Goal: Task Accomplishment & Management: Manage account settings

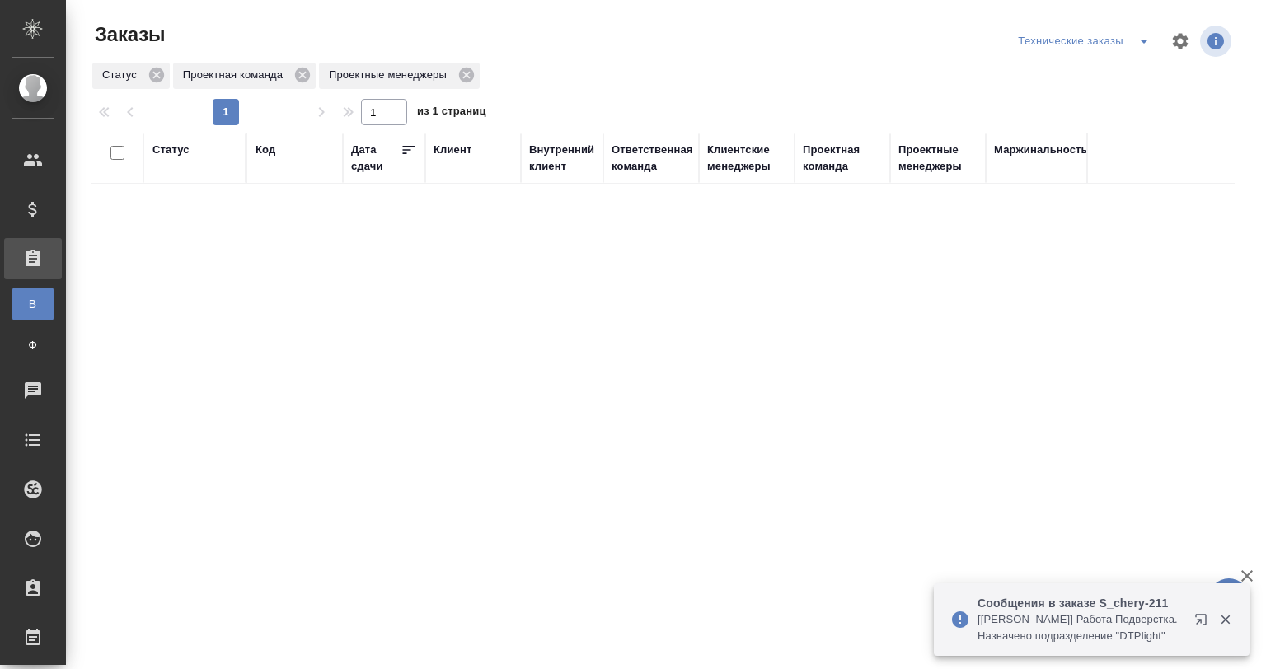
click at [1134, 43] on icon "split button" at bounding box center [1144, 41] width 20 height 20
click at [1075, 73] on li "Мои заказы" at bounding box center [1075, 74] width 147 height 26
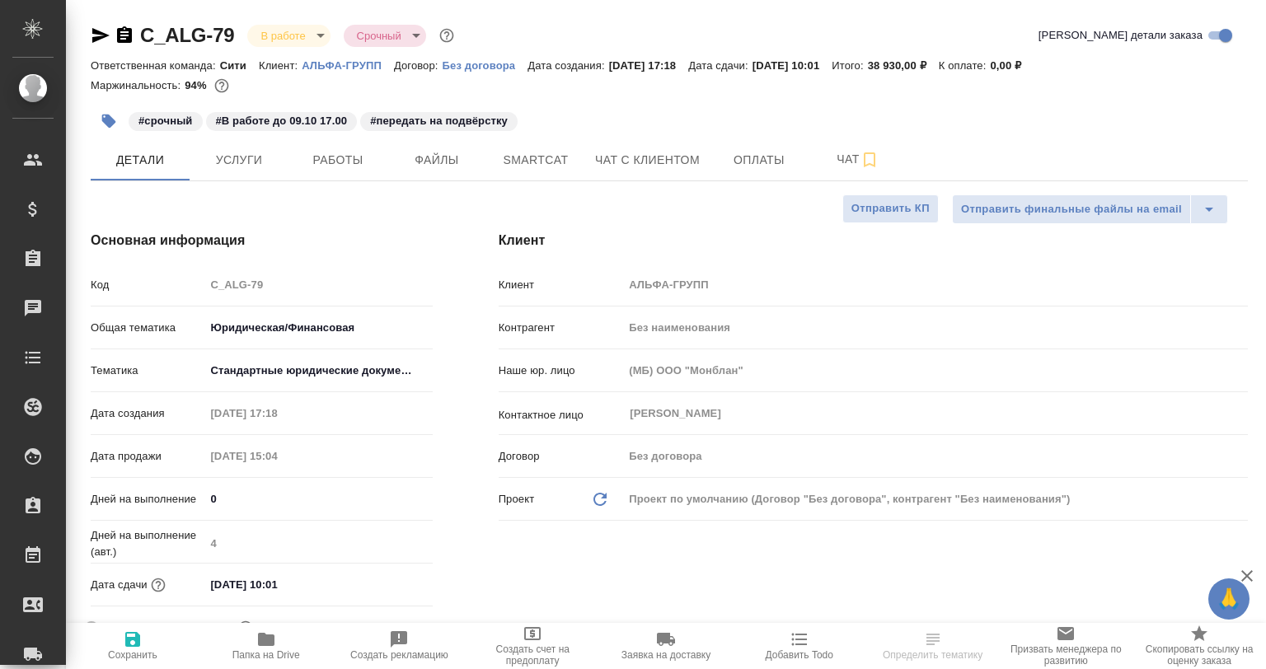
select select "RU"
type textarea "x"
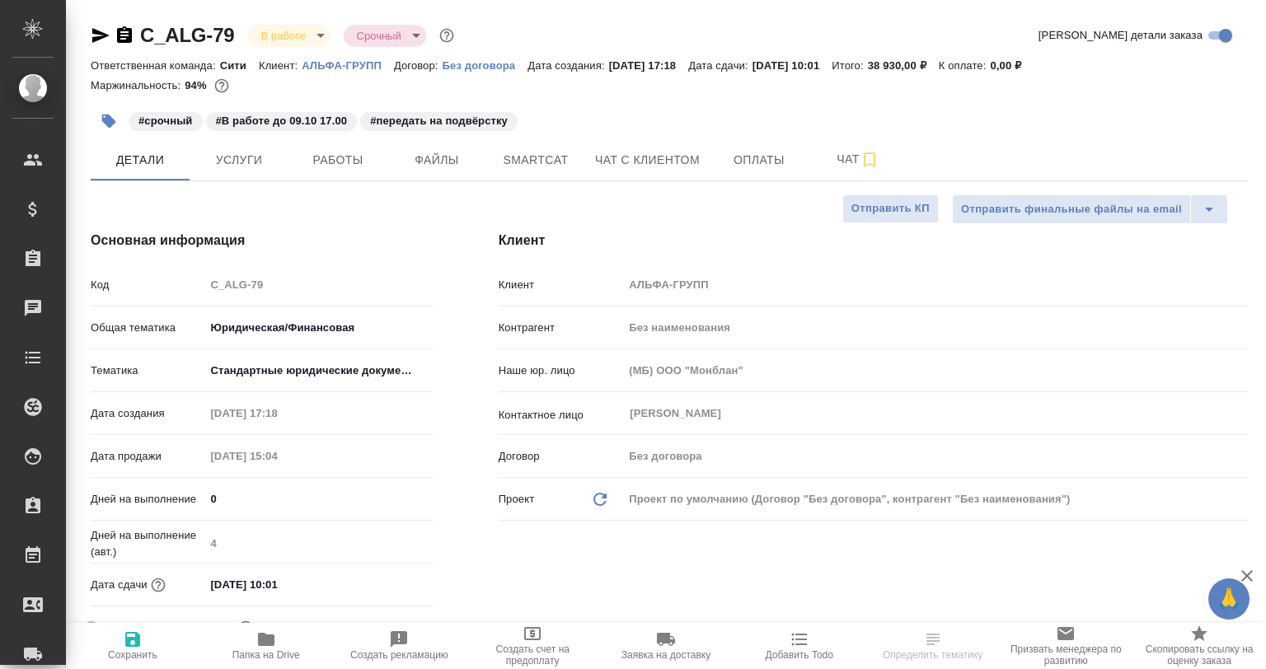
type textarea "x"
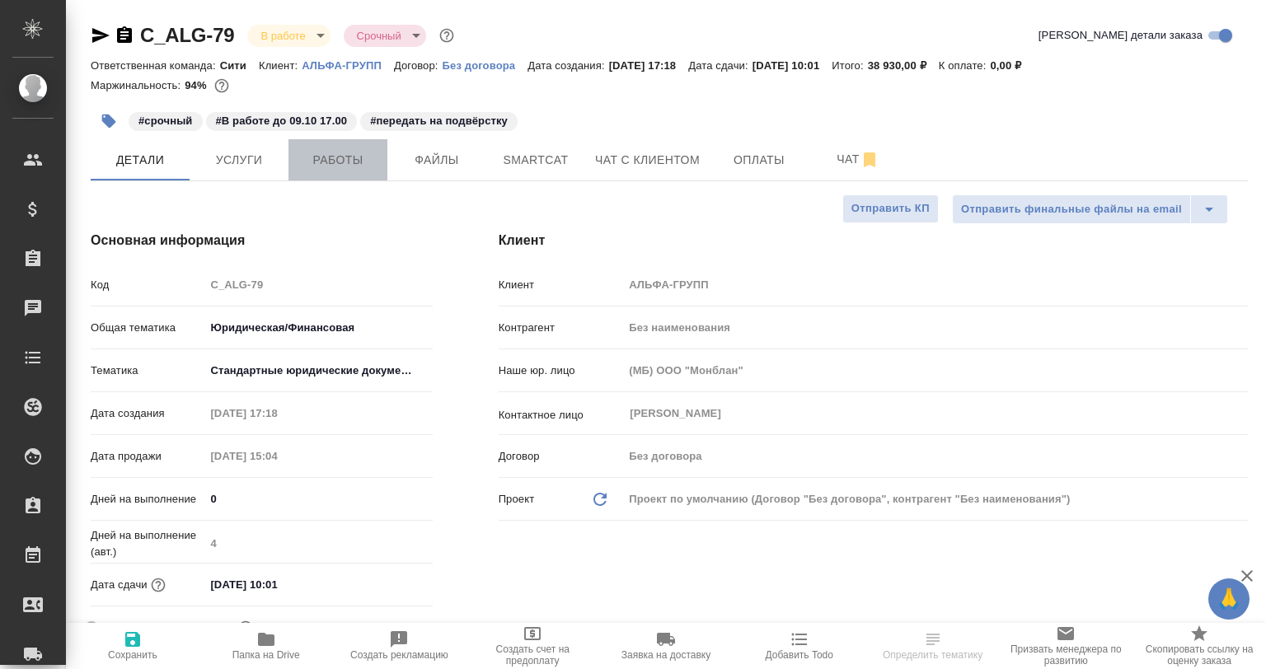
click at [322, 156] on span "Работы" at bounding box center [337, 160] width 79 height 21
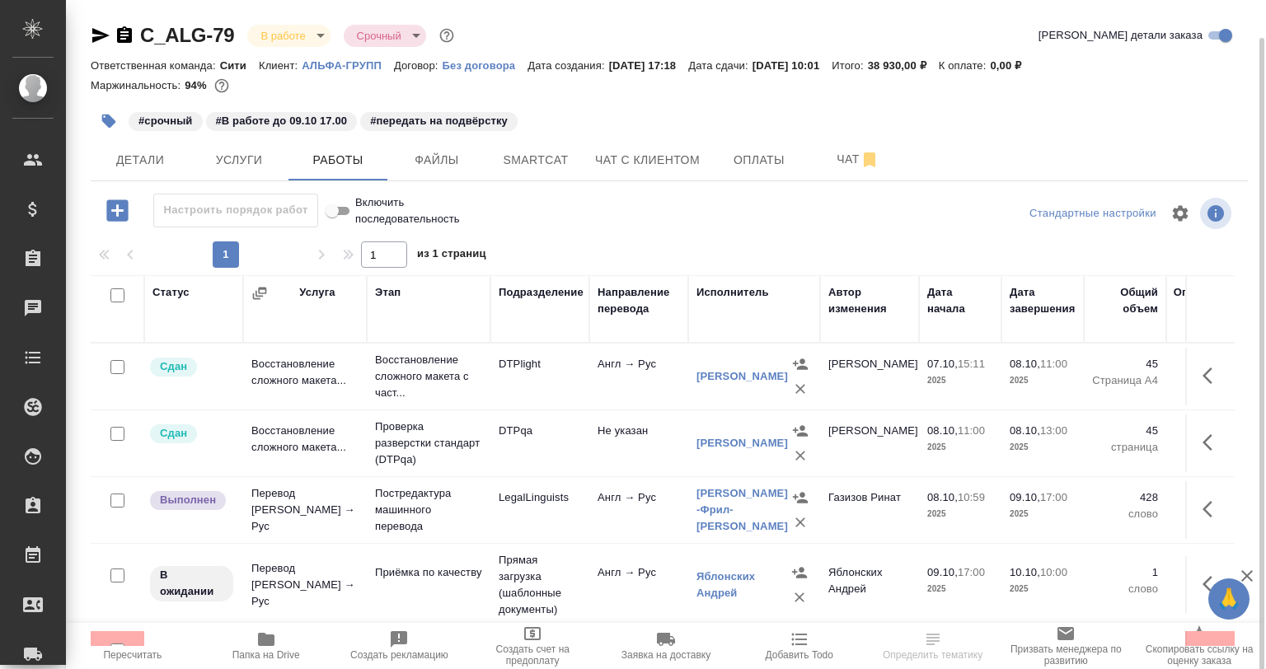
scroll to position [59, 0]
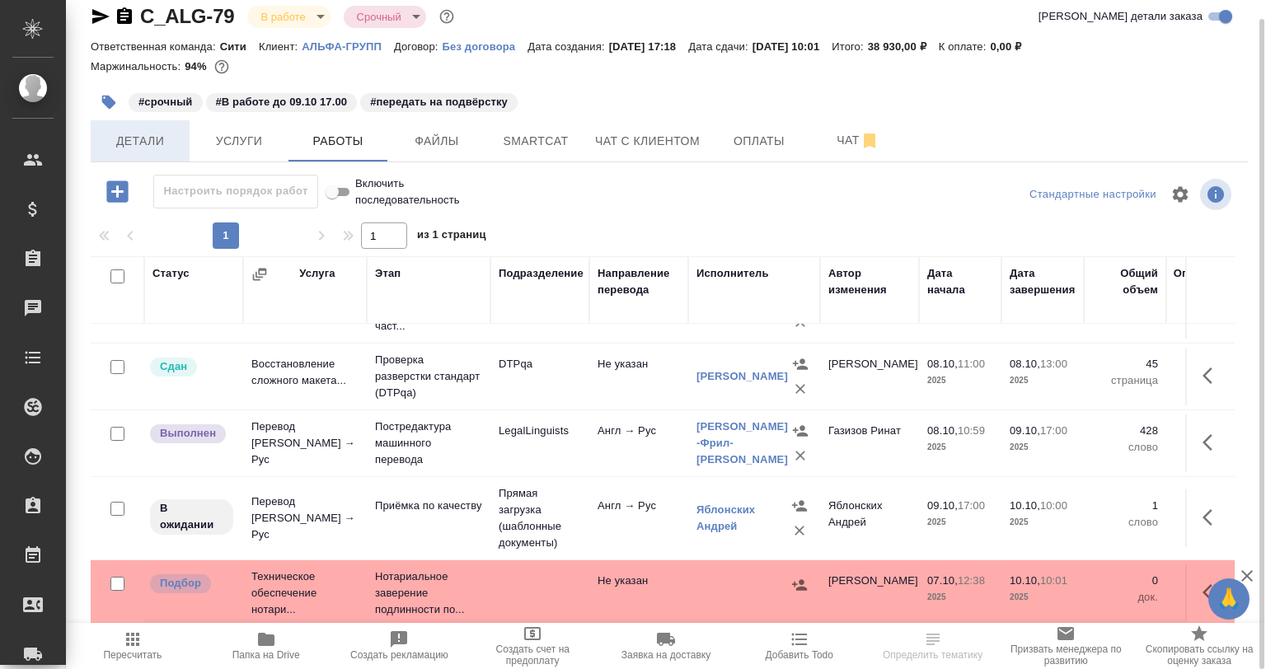
click at [125, 146] on span "Детали" at bounding box center [140, 141] width 79 height 21
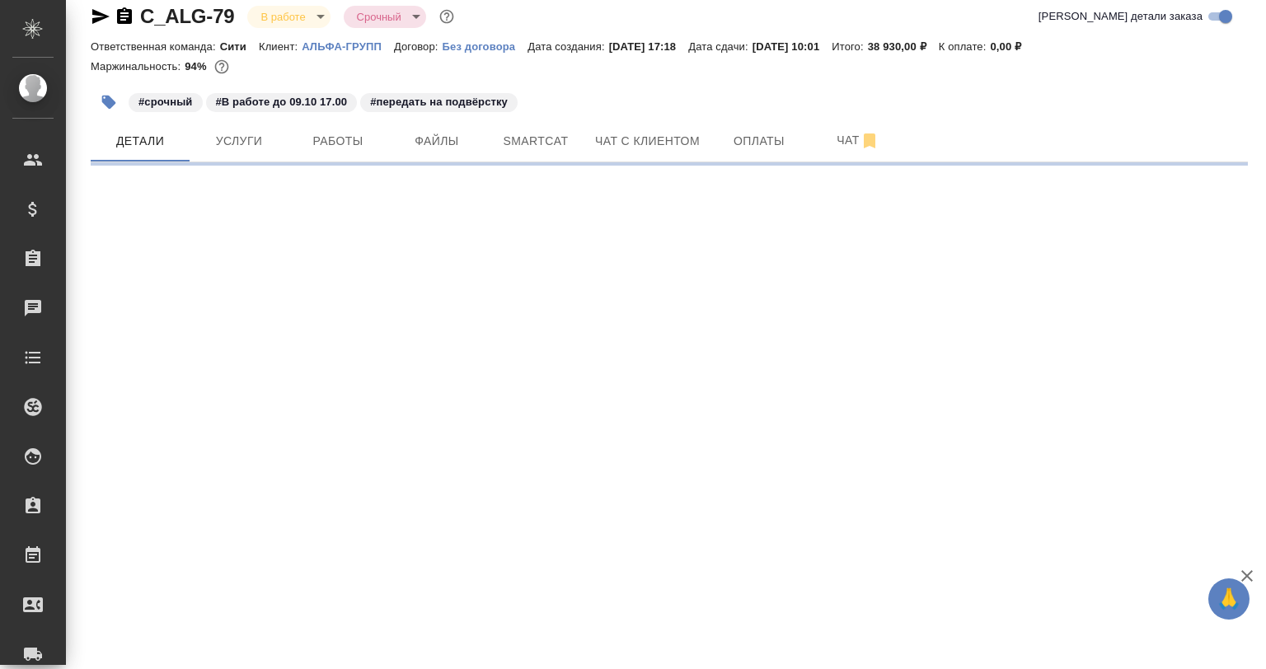
select select "RU"
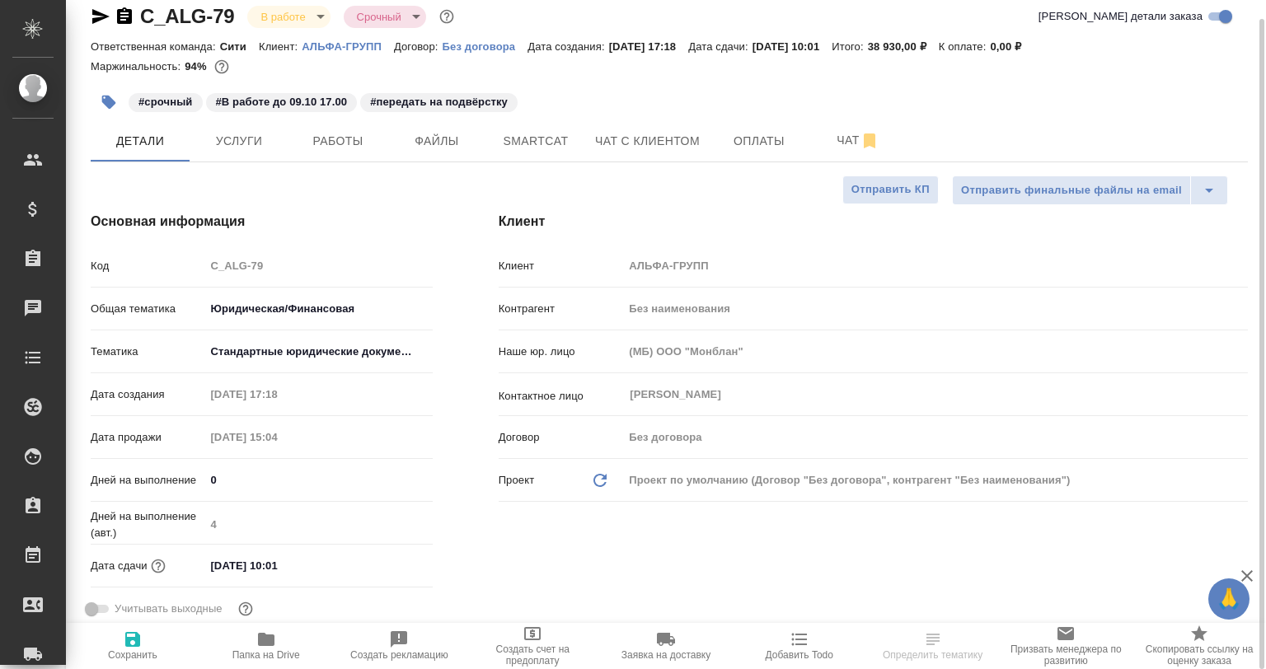
type textarea "x"
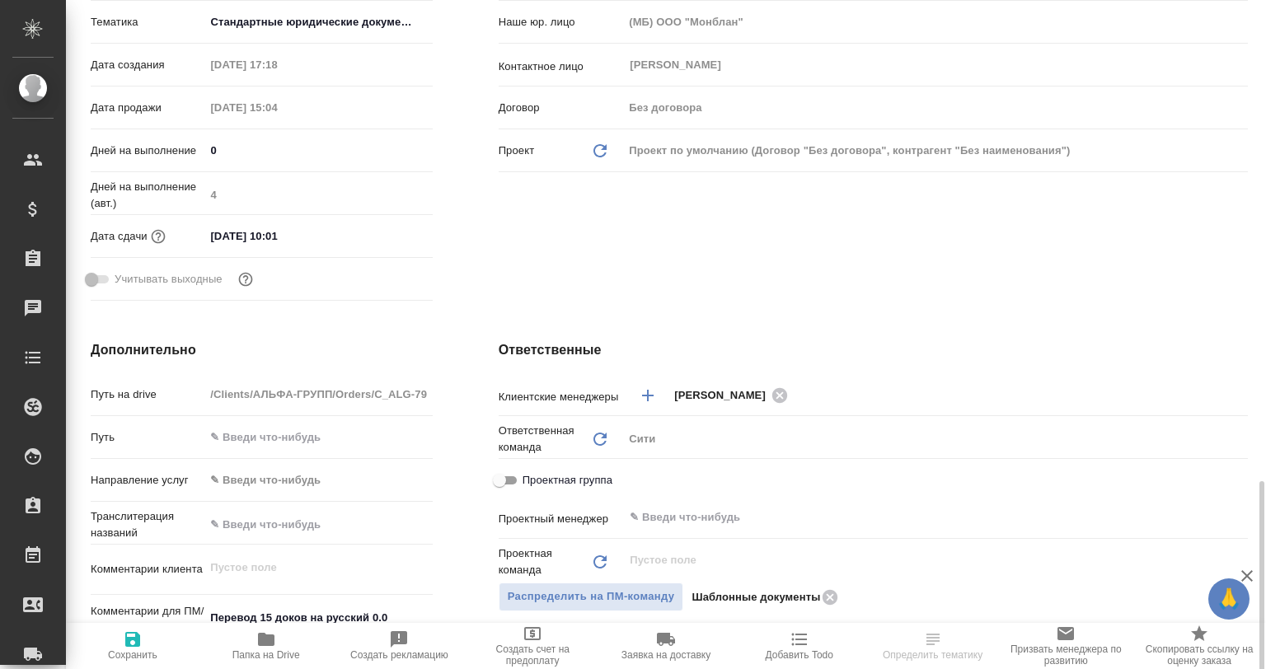
scroll to position [596, 0]
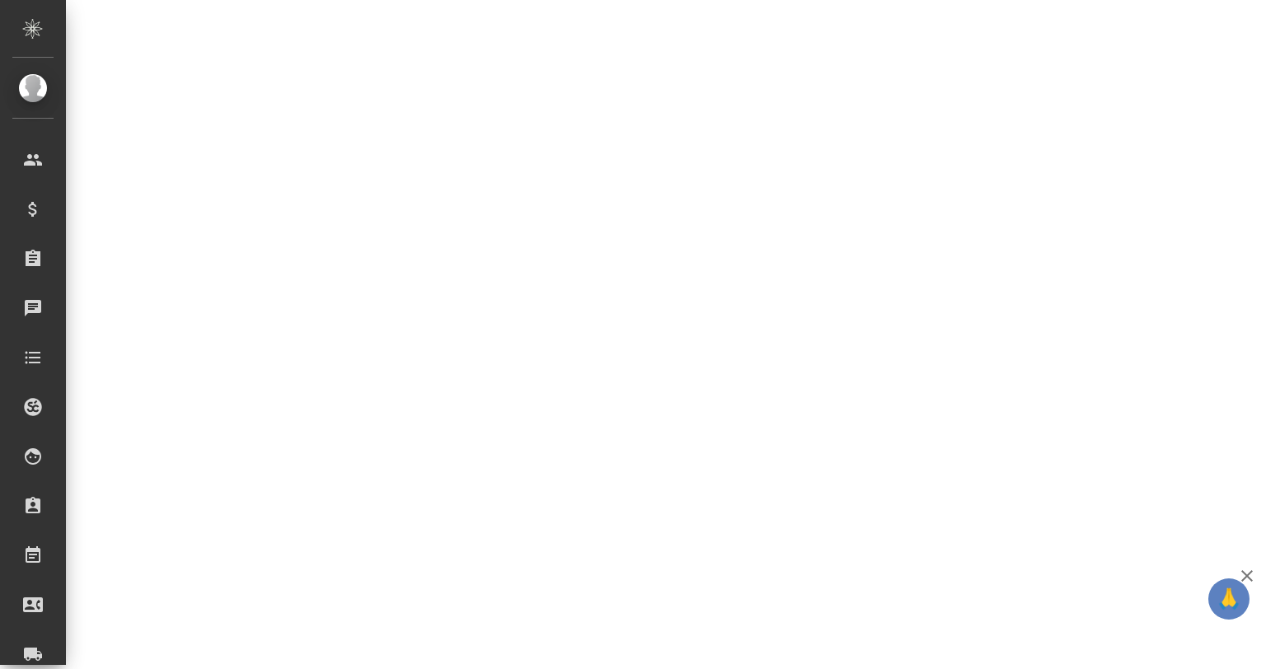
select select "RU"
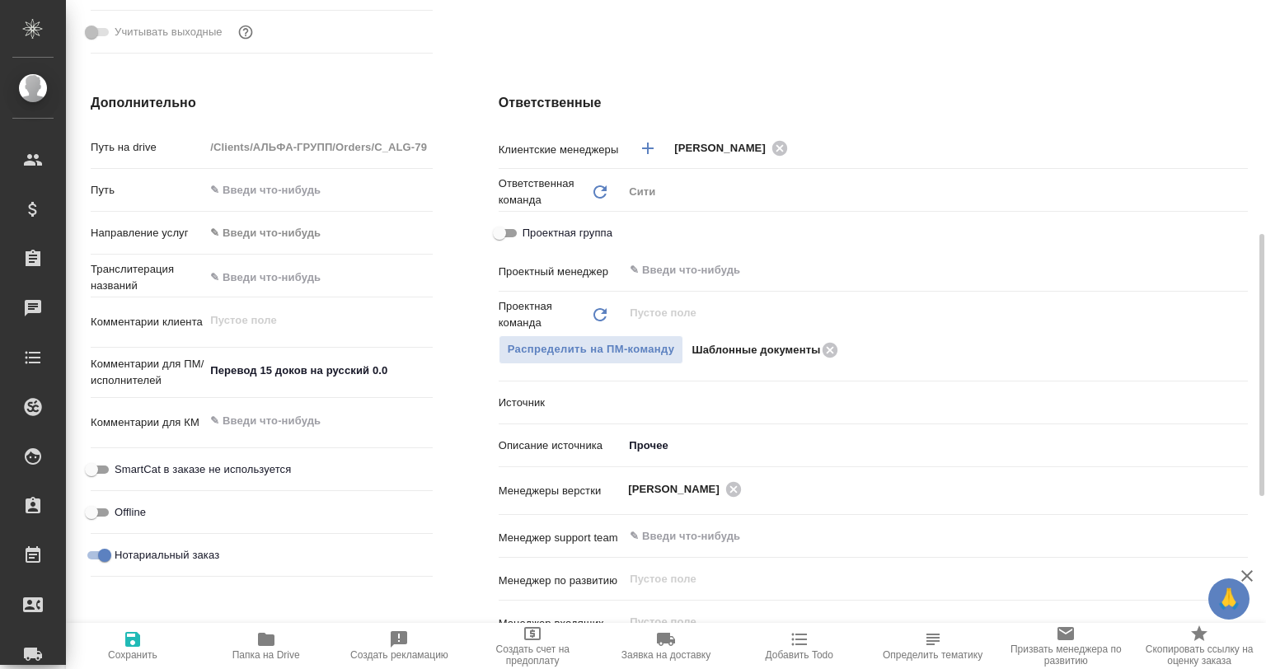
type textarea "x"
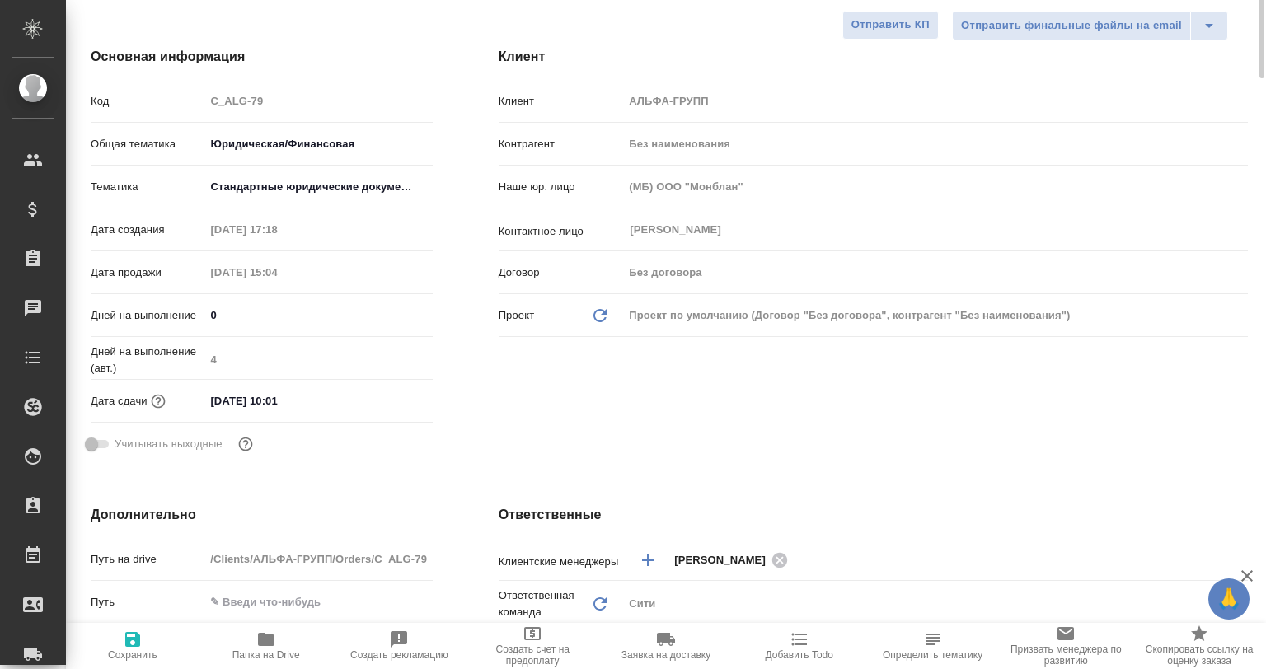
scroll to position [0, 0]
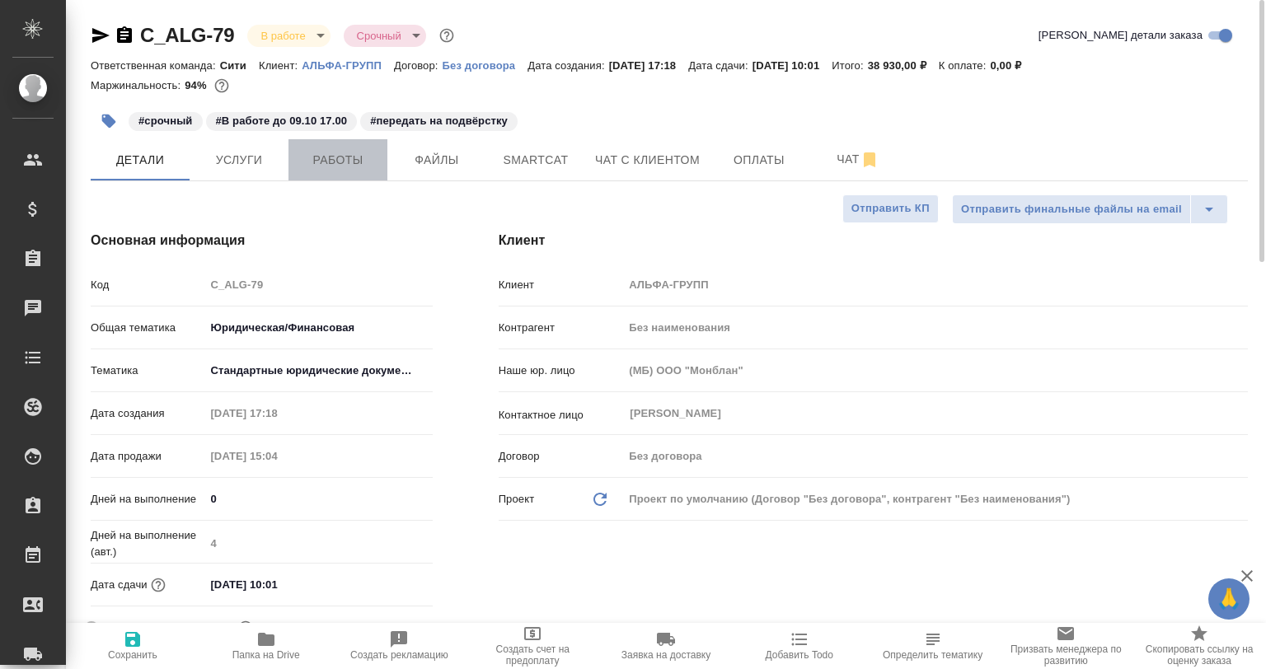
click at [317, 162] on span "Работы" at bounding box center [337, 160] width 79 height 21
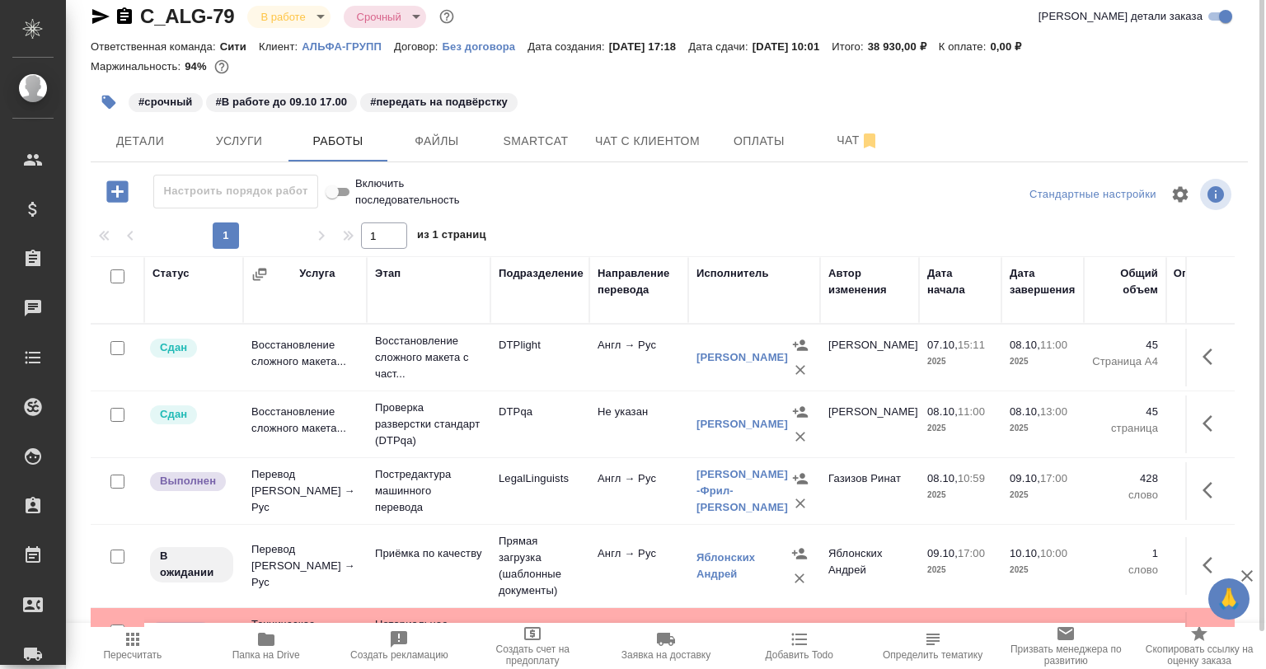
scroll to position [59, 0]
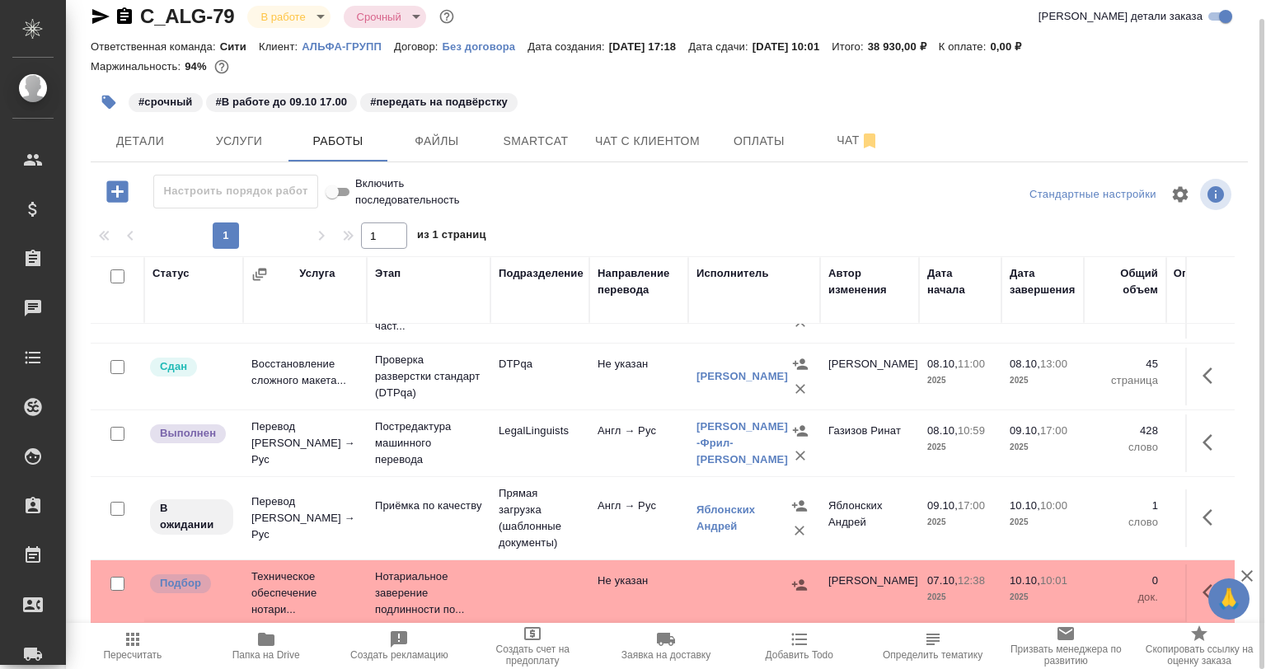
click at [267, 643] on icon "button" at bounding box center [266, 639] width 16 height 13
click at [599, 143] on span "Чат с клиентом" at bounding box center [647, 141] width 105 height 21
click at [575, 146] on button "Smartcat" at bounding box center [535, 140] width 99 height 41
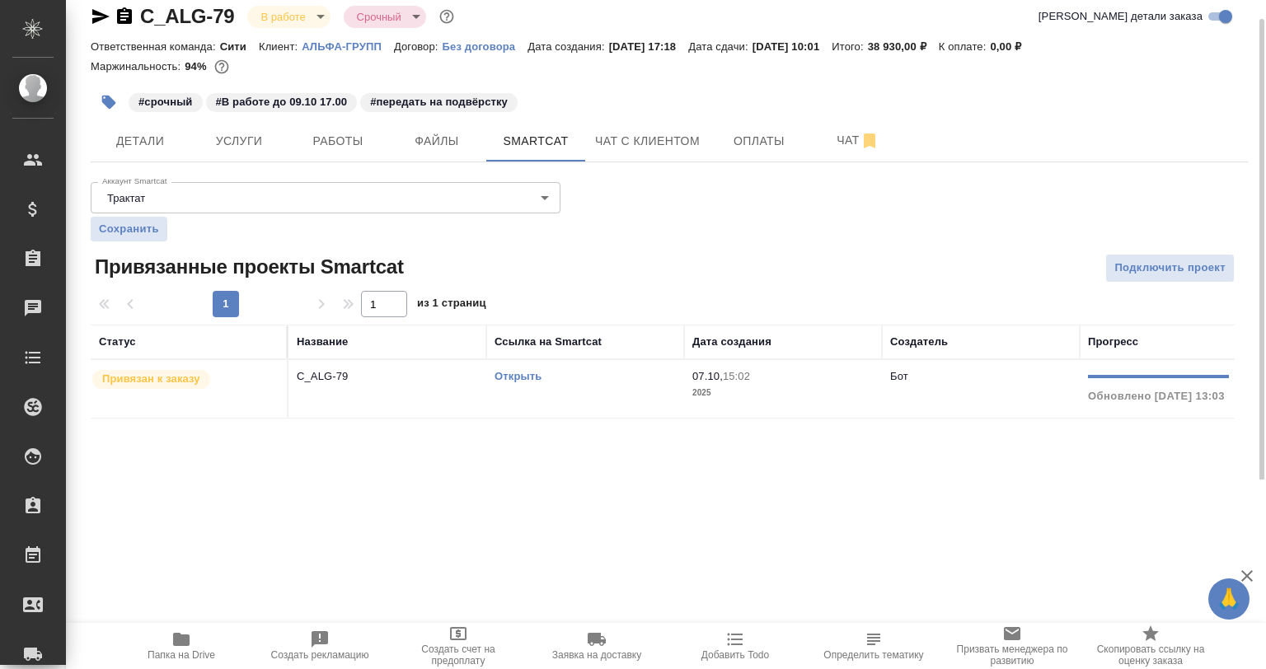
scroll to position [0, 274]
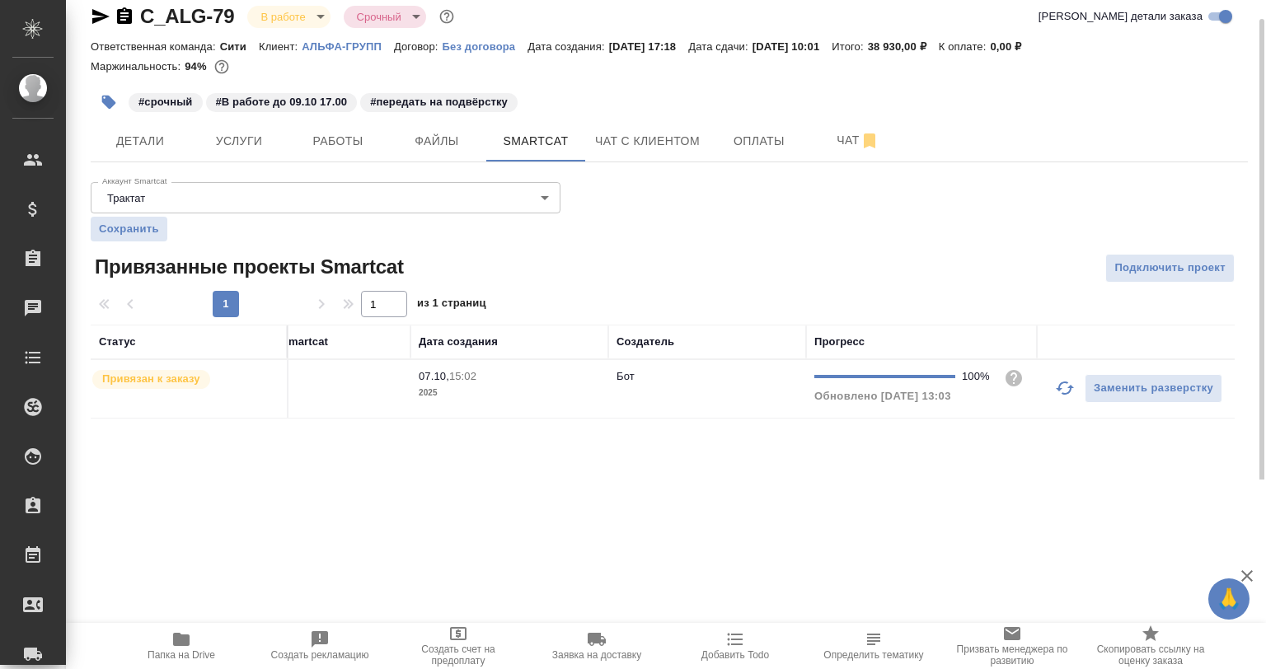
click at [1052, 386] on button "button" at bounding box center [1065, 388] width 40 height 40
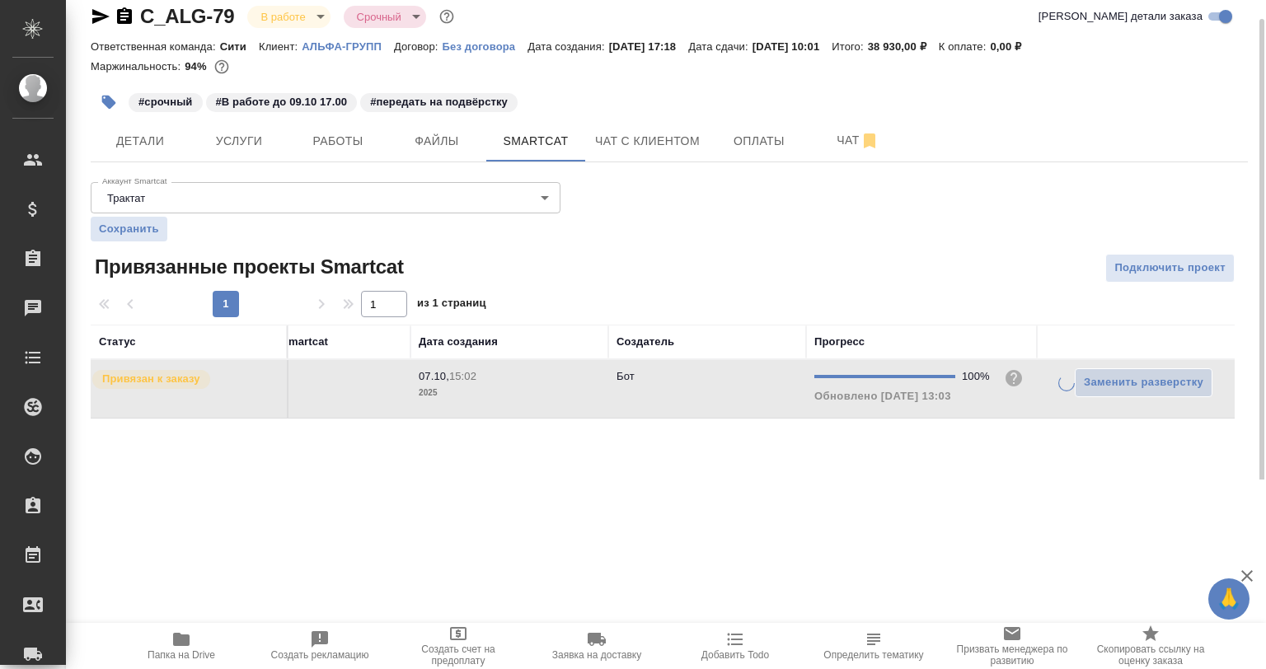
drag, startPoint x: 1051, startPoint y: 415, endPoint x: 1044, endPoint y: 420, distance: 9.4
click at [1047, 417] on td "Заменить разверстку" at bounding box center [1136, 389] width 198 height 58
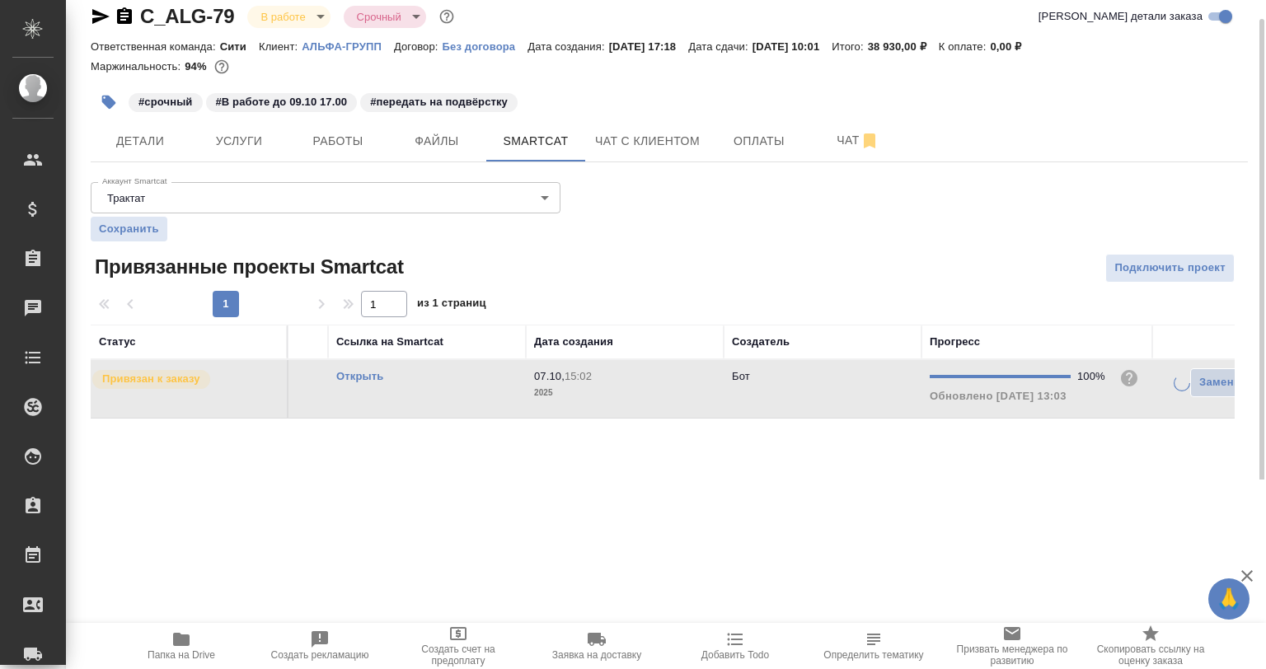
scroll to position [0, 0]
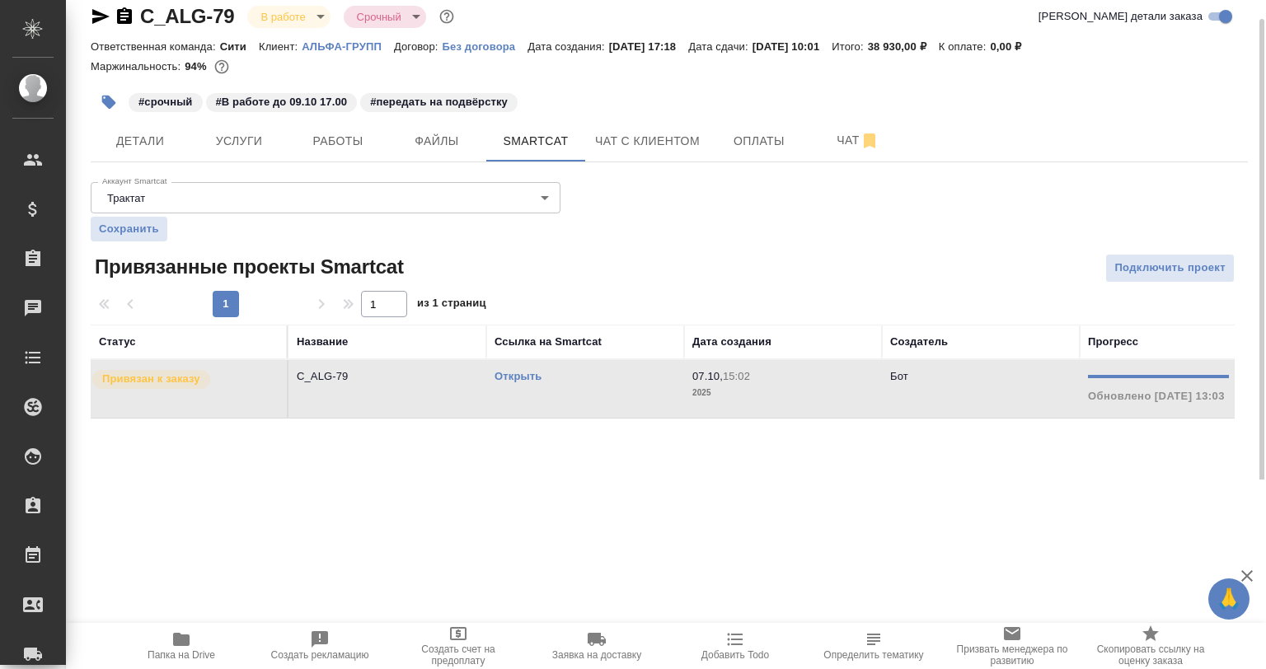
click at [582, 415] on td "Открыть" at bounding box center [585, 389] width 198 height 58
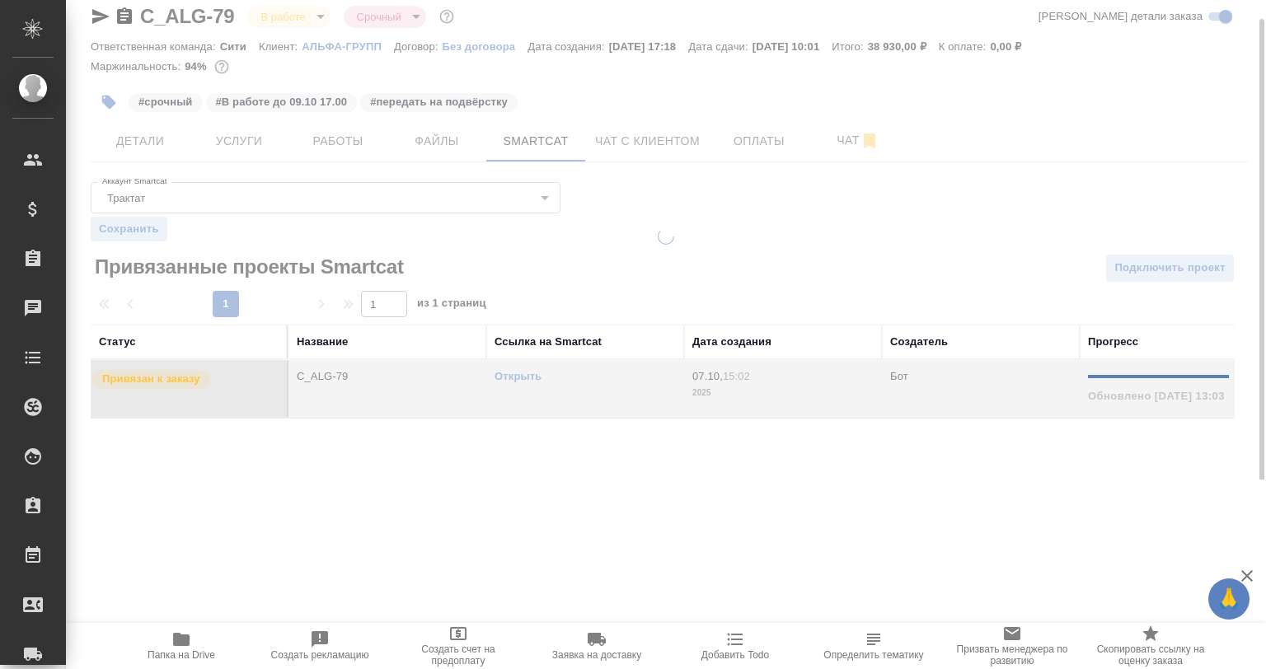
click at [582, 412] on div at bounding box center [666, 344] width 1200 height 232
click at [582, 412] on td "Открыть" at bounding box center [585, 389] width 198 height 58
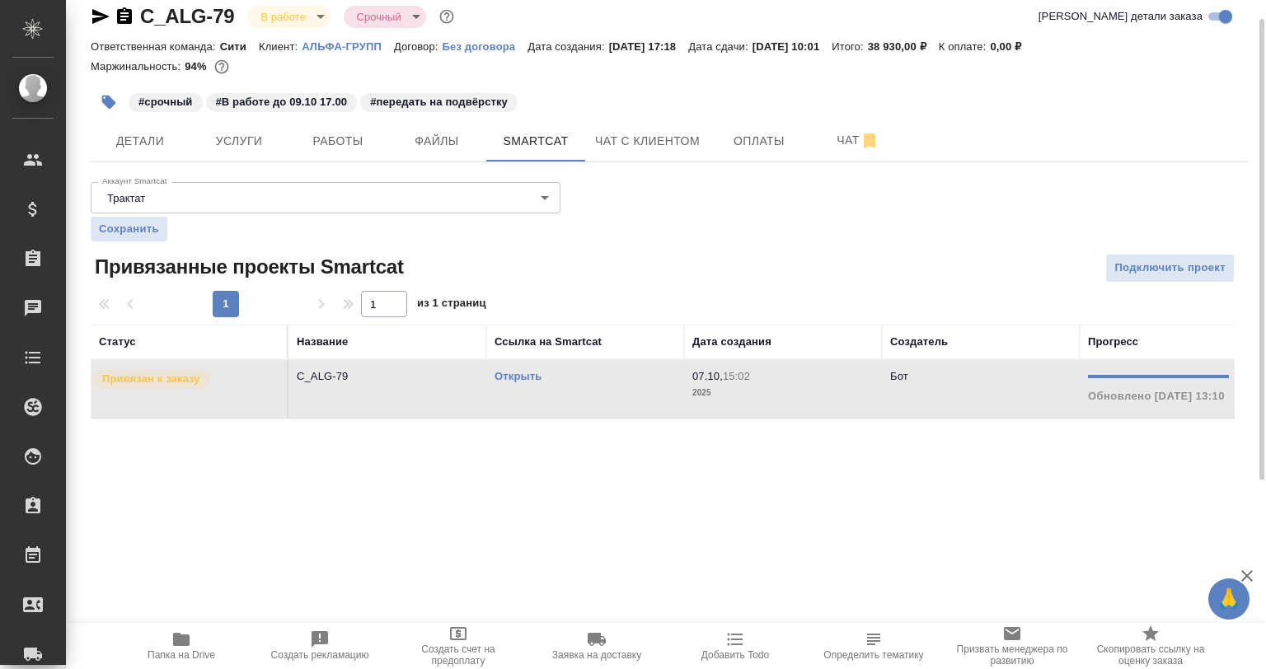
click at [518, 378] on link "Открыть" at bounding box center [518, 376] width 47 height 12
click at [369, 148] on span "Работы" at bounding box center [337, 141] width 79 height 21
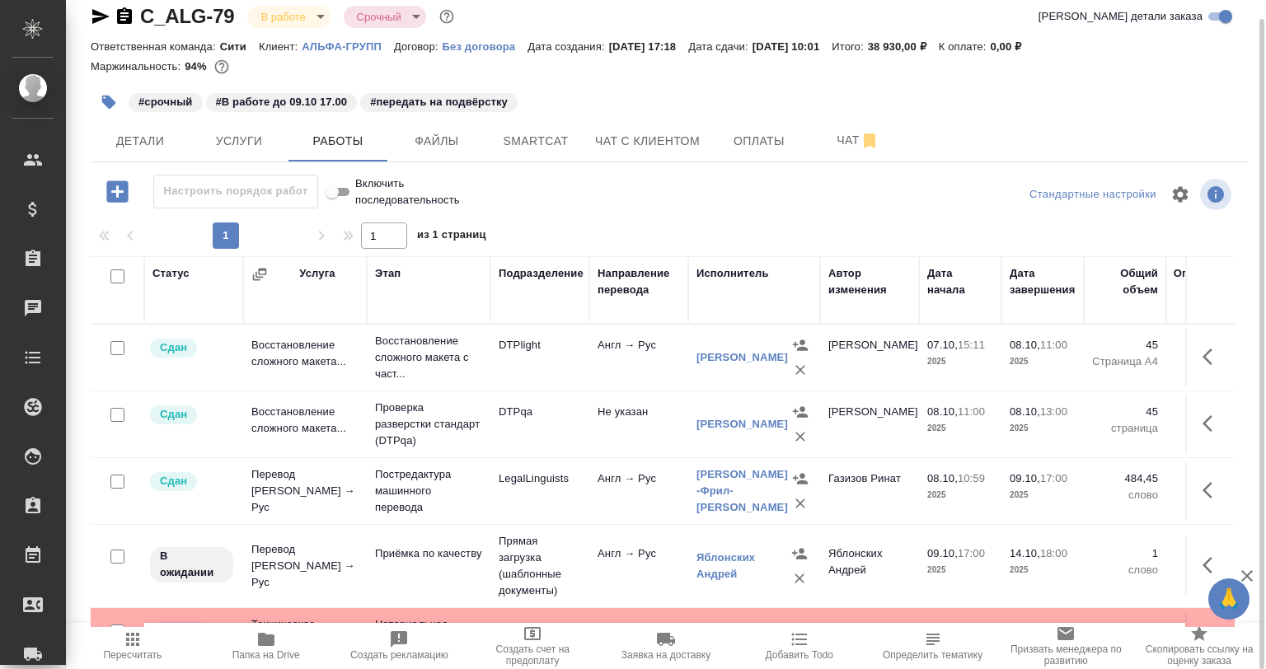
scroll to position [59, 0]
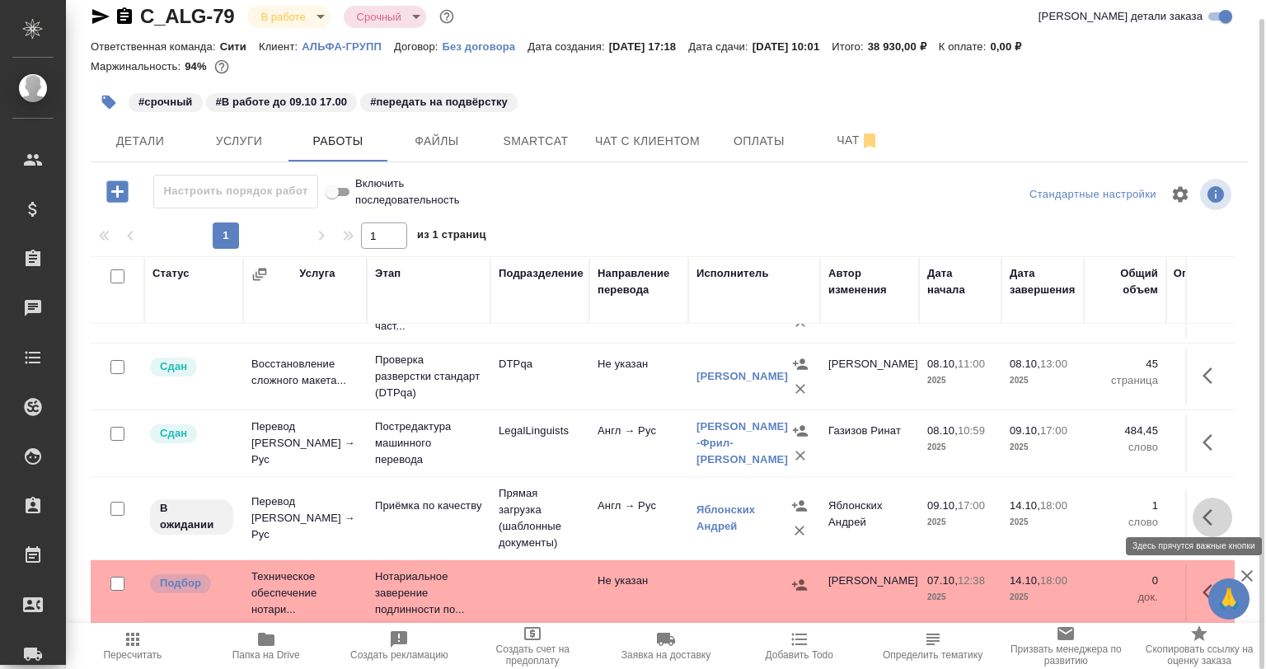
click at [1208, 508] on icon "button" at bounding box center [1213, 518] width 20 height 20
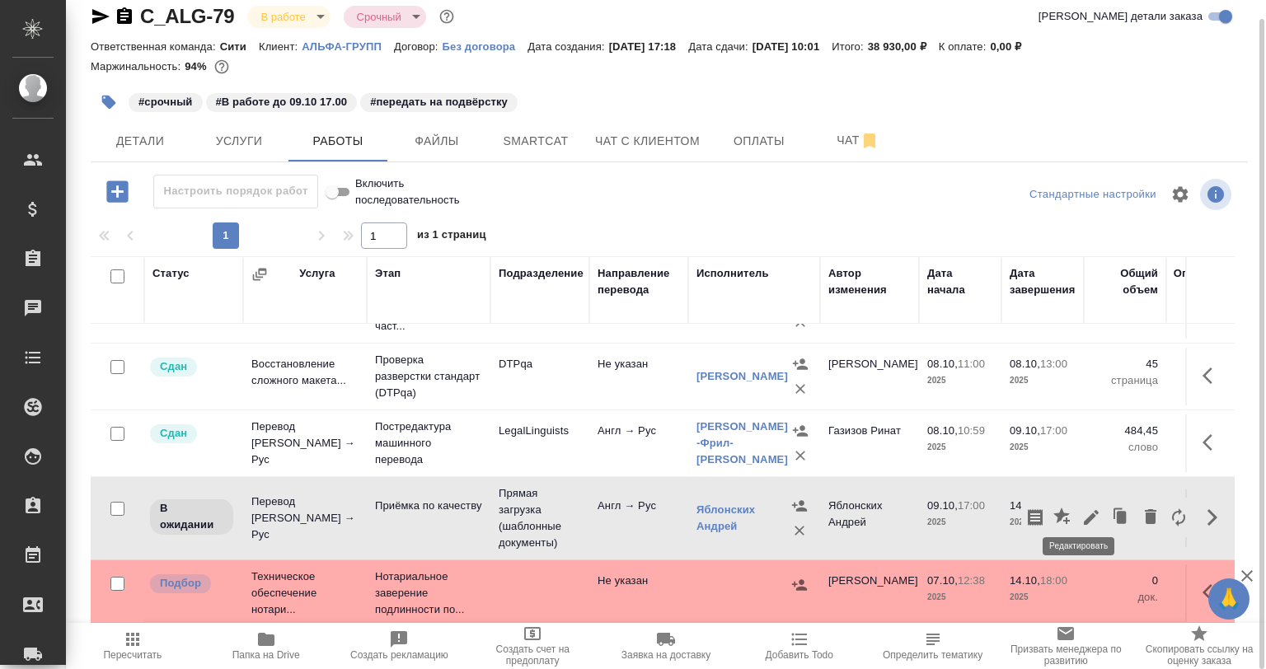
click at [1082, 509] on icon "button" at bounding box center [1092, 518] width 20 height 20
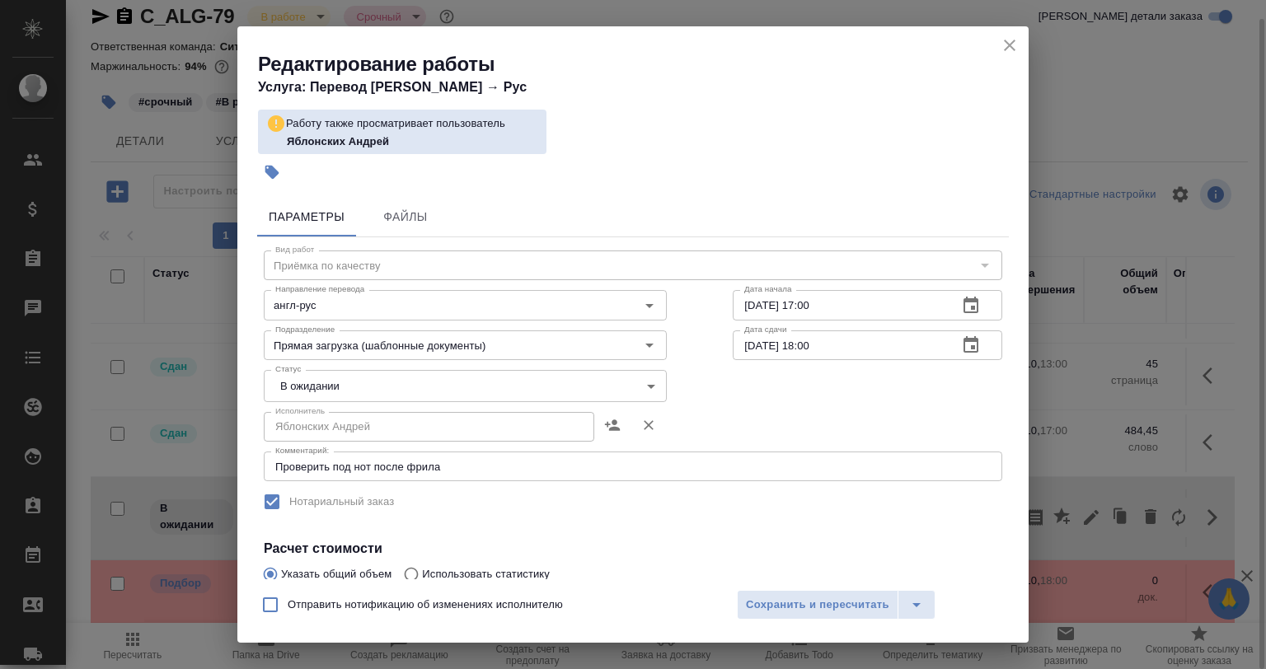
click at [346, 389] on body "🙏 .cls-1 fill:#fff; AWATERA Babkina Anastasiya Клиенты Спецификации Заказы 0 Ча…" at bounding box center [633, 334] width 1266 height 669
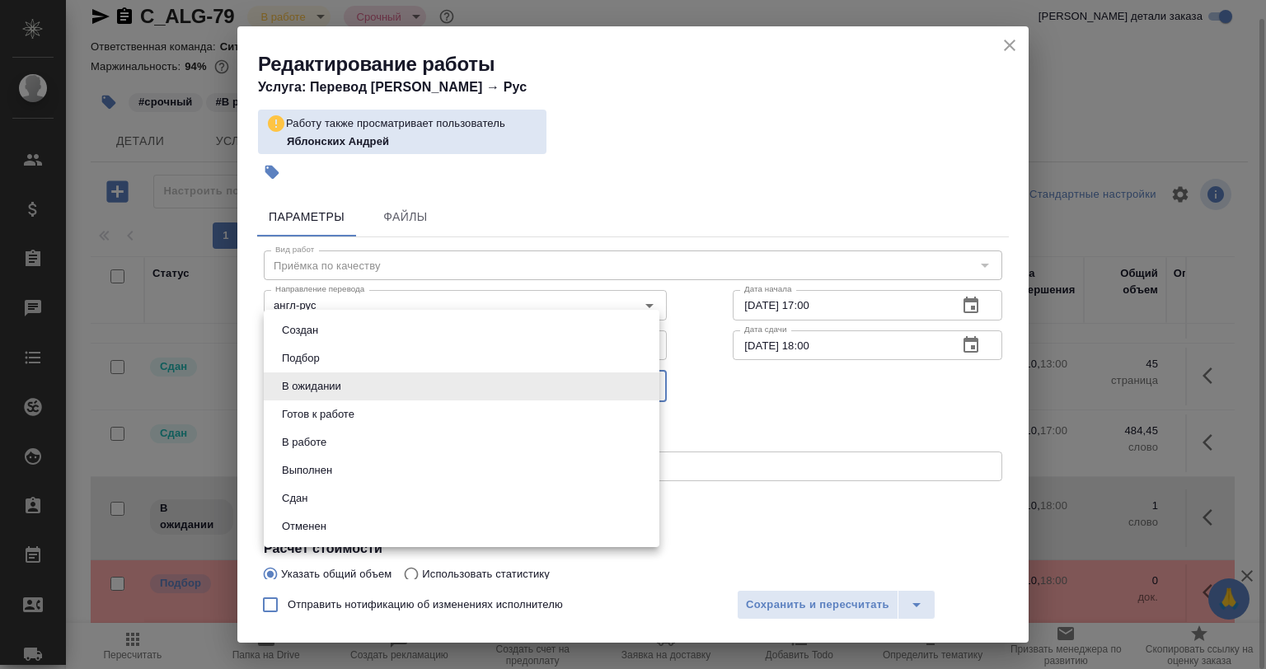
click at [758, 205] on div at bounding box center [633, 334] width 1266 height 669
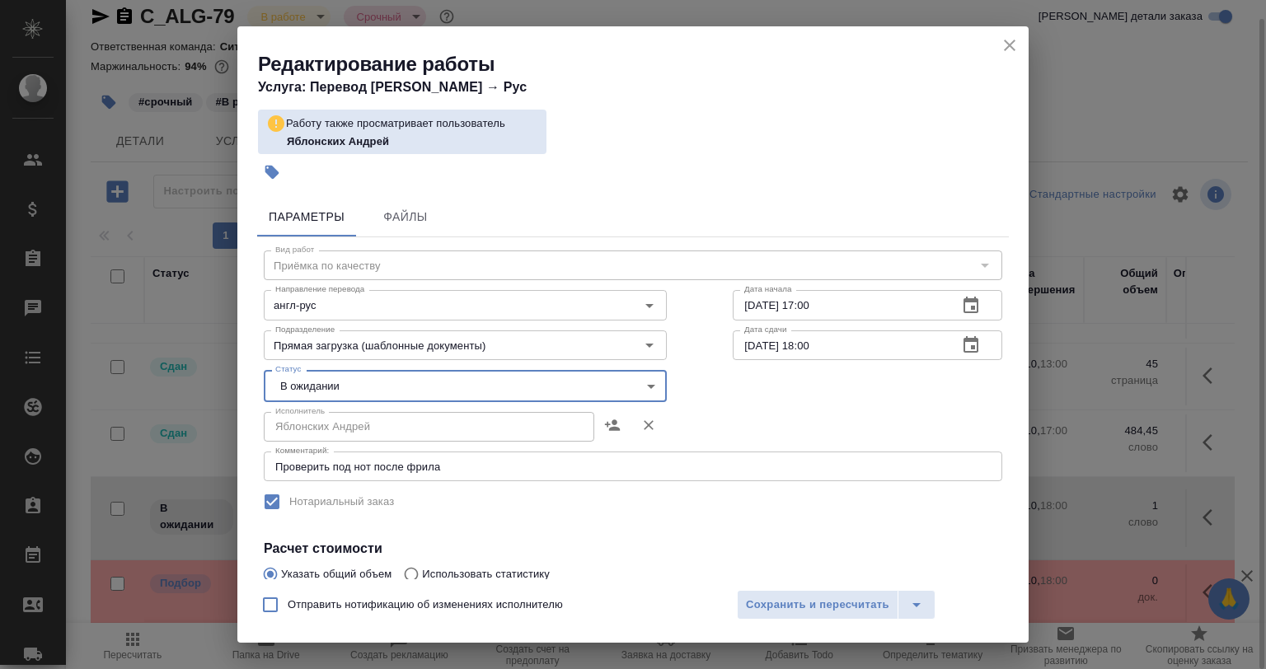
click at [320, 373] on body "🙏 .cls-1 fill:#fff; AWATERA Babkina Anastasiya Клиенты Спецификации Заказы 0 Ча…" at bounding box center [633, 334] width 1266 height 669
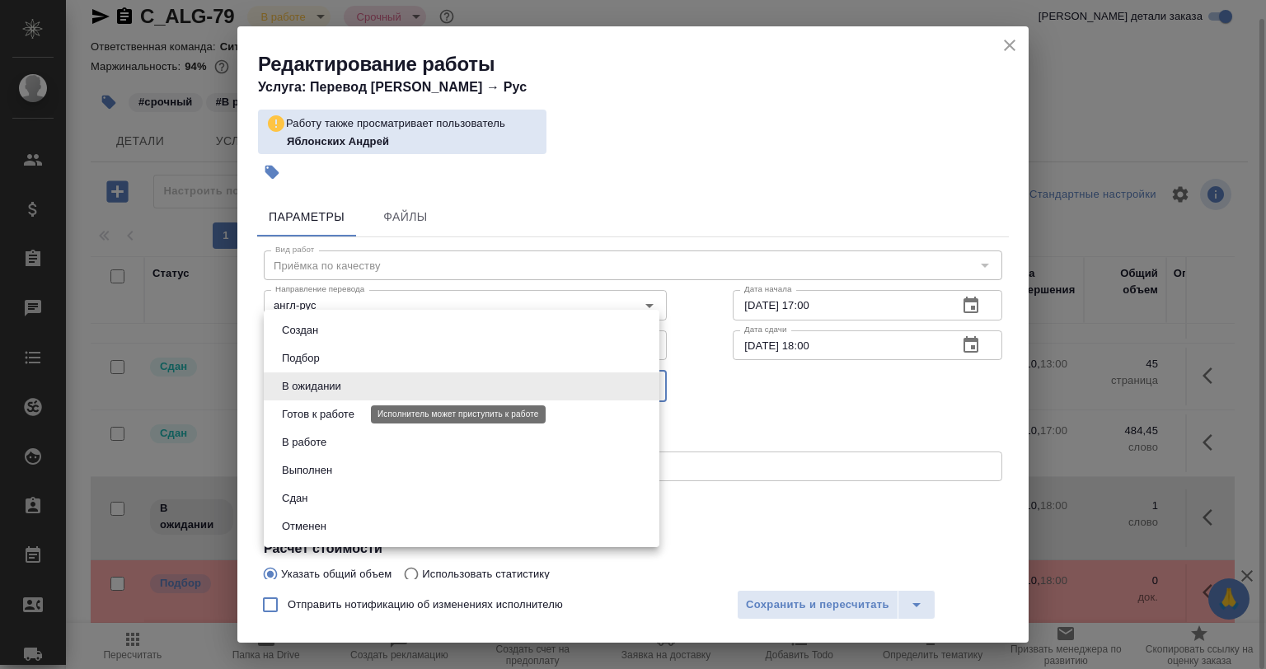
click at [334, 414] on button "Готов к работе" at bounding box center [318, 415] width 82 height 18
type input "readyForWork"
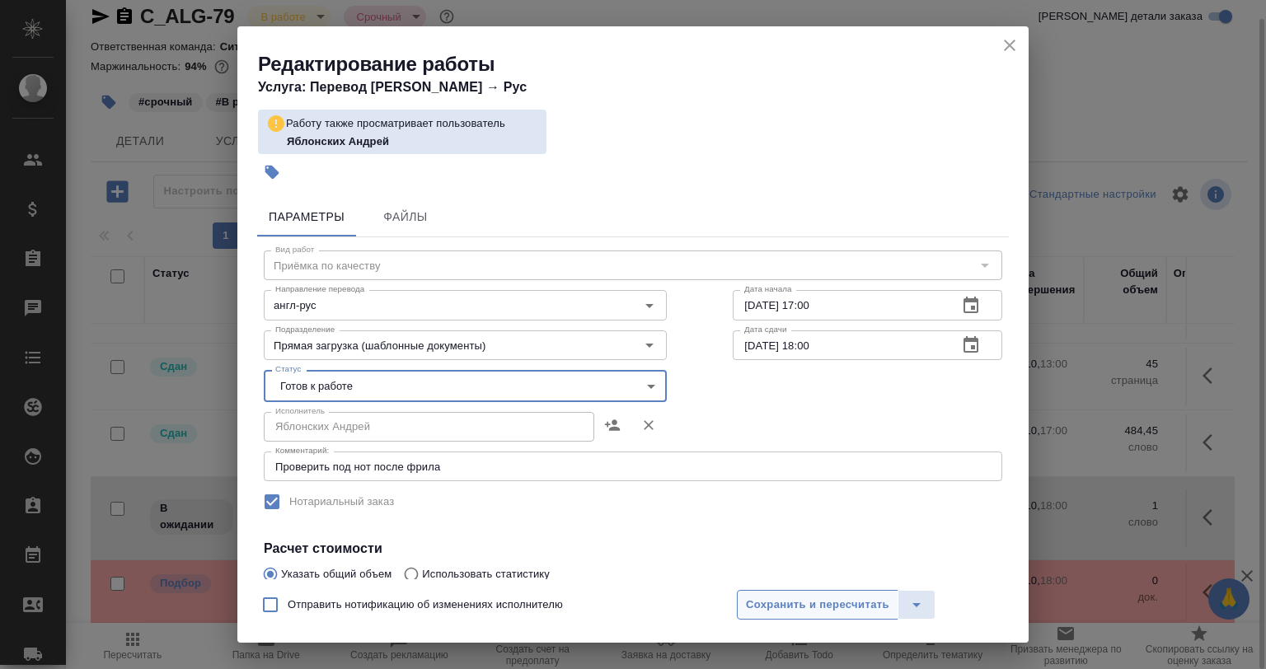
click at [788, 597] on span "Сохранить и пересчитать" at bounding box center [817, 605] width 143 height 19
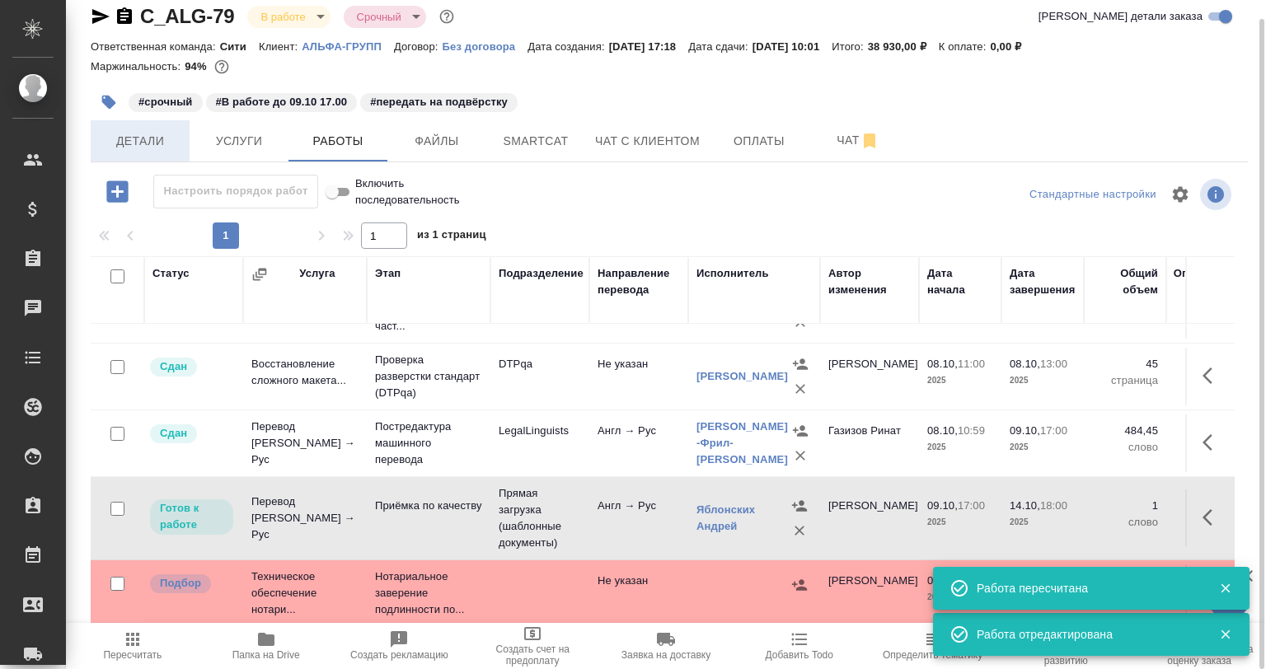
click at [123, 132] on span "Детали" at bounding box center [140, 141] width 79 height 21
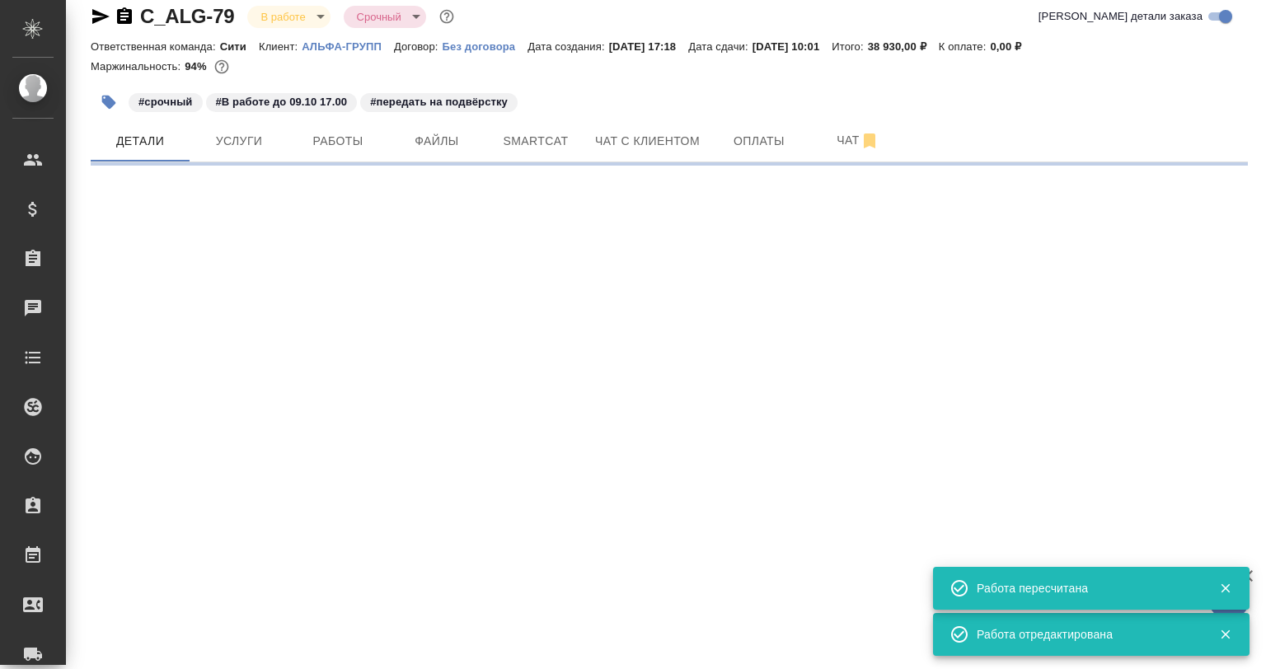
select select "RU"
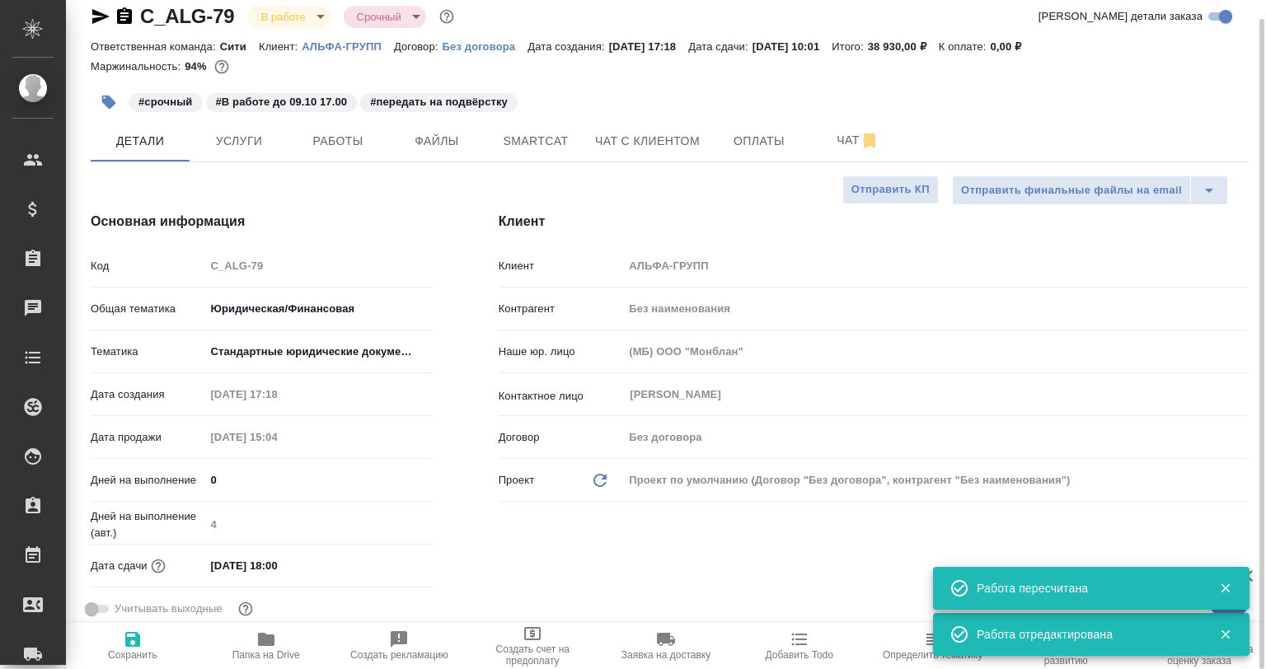
type textarea "x"
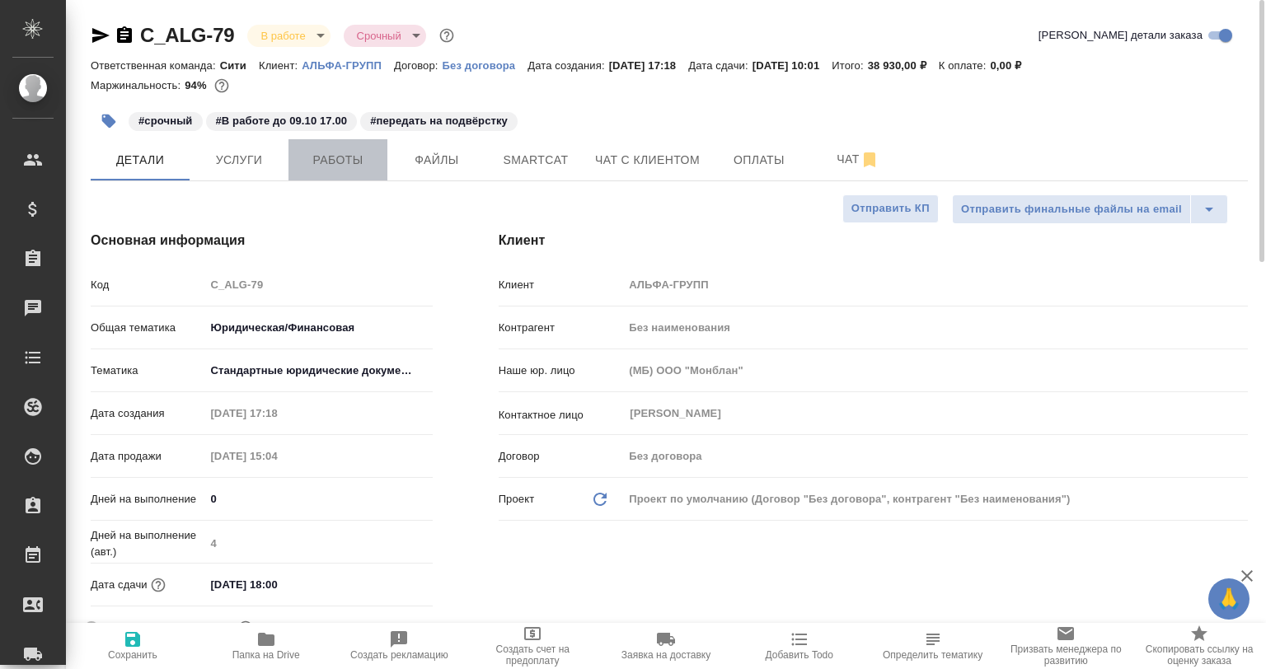
click at [364, 167] on span "Работы" at bounding box center [337, 160] width 79 height 21
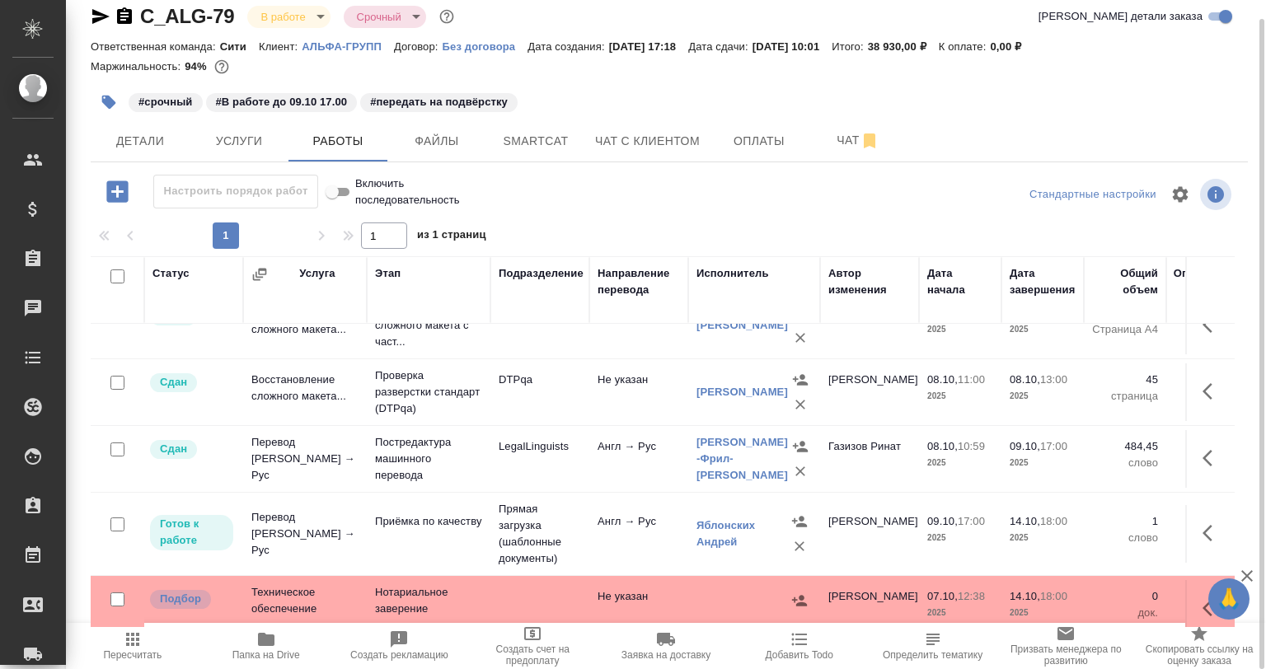
scroll to position [59, 0]
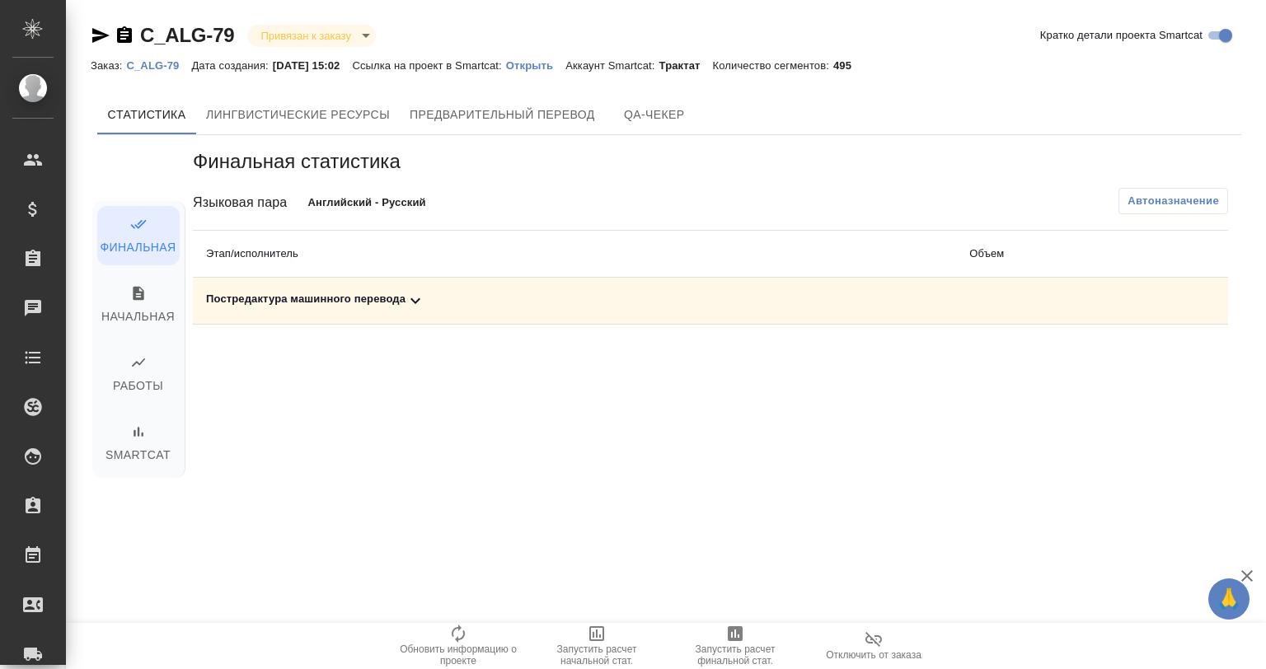
click at [362, 293] on div "Постредактура машинного перевода" at bounding box center [574, 301] width 737 height 20
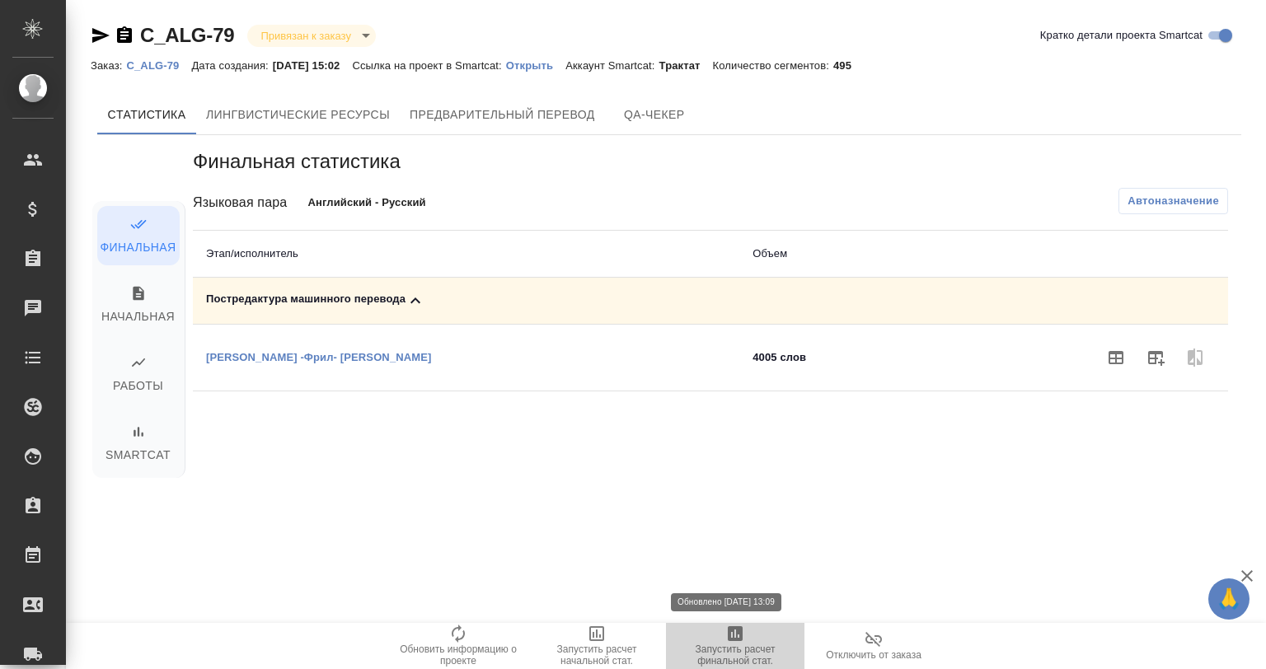
click at [751, 639] on span "Запустить расчет финальной стат." at bounding box center [735, 645] width 119 height 43
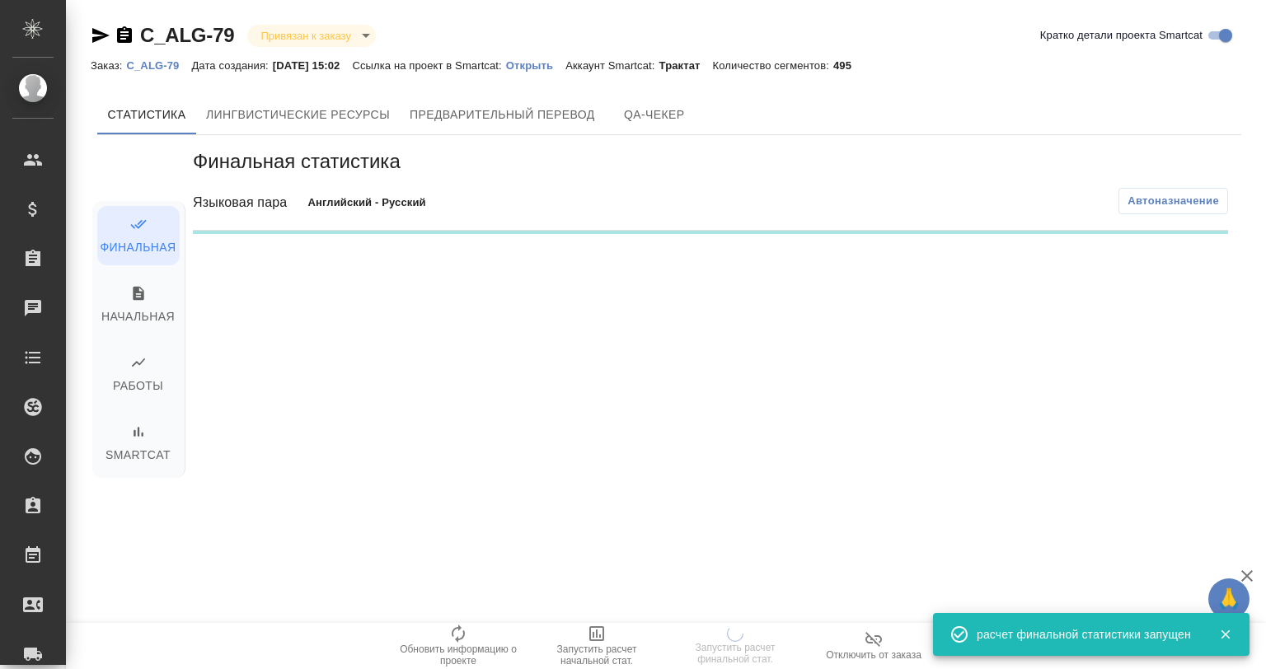
click at [1125, 363] on div "Финальная статистика Языковая пара Английский - Русский Автоназначение" at bounding box center [711, 335] width 1062 height 401
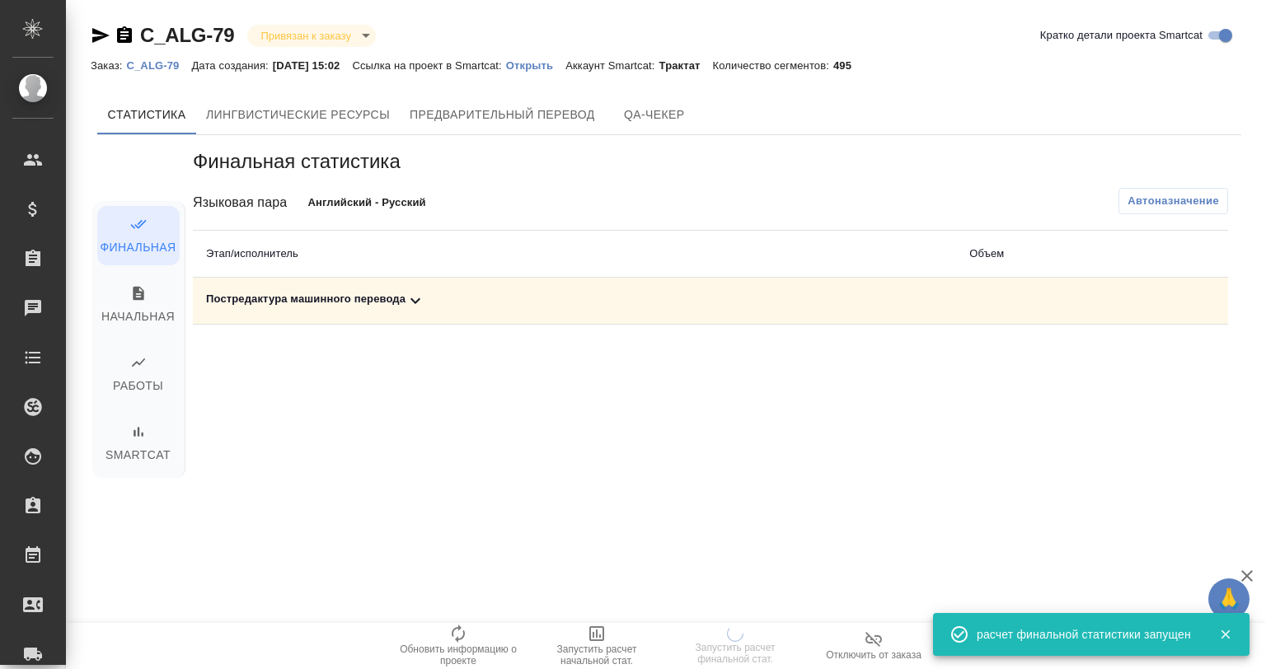
click at [534, 66] on p "Открыть" at bounding box center [535, 65] width 59 height 12
click at [399, 303] on div "Постредактура машинного перевода" at bounding box center [574, 301] width 737 height 20
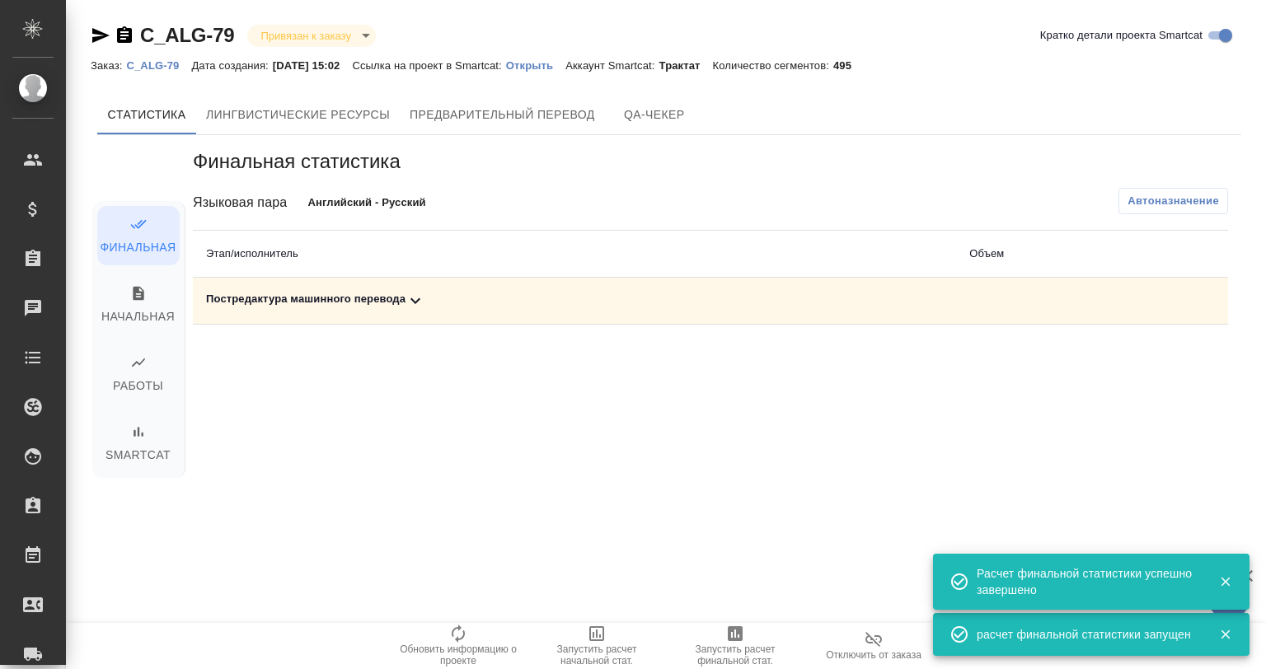
click at [373, 278] on td "Постредактура машинного перевода" at bounding box center [574, 301] width 763 height 47
click at [380, 297] on div "Постредактура машинного перевода" at bounding box center [574, 301] width 737 height 20
click at [1098, 354] on button "button" at bounding box center [1116, 358] width 40 height 40
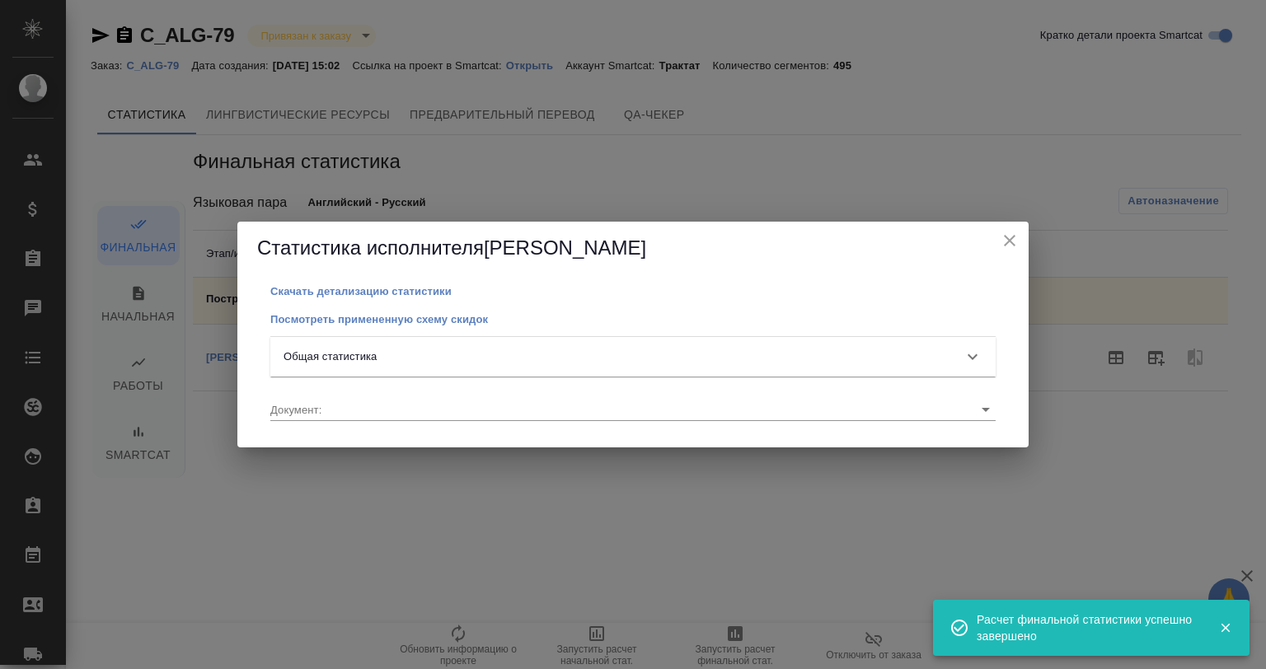
click at [497, 357] on div "Общая статистика" at bounding box center [618, 357] width 669 height 16
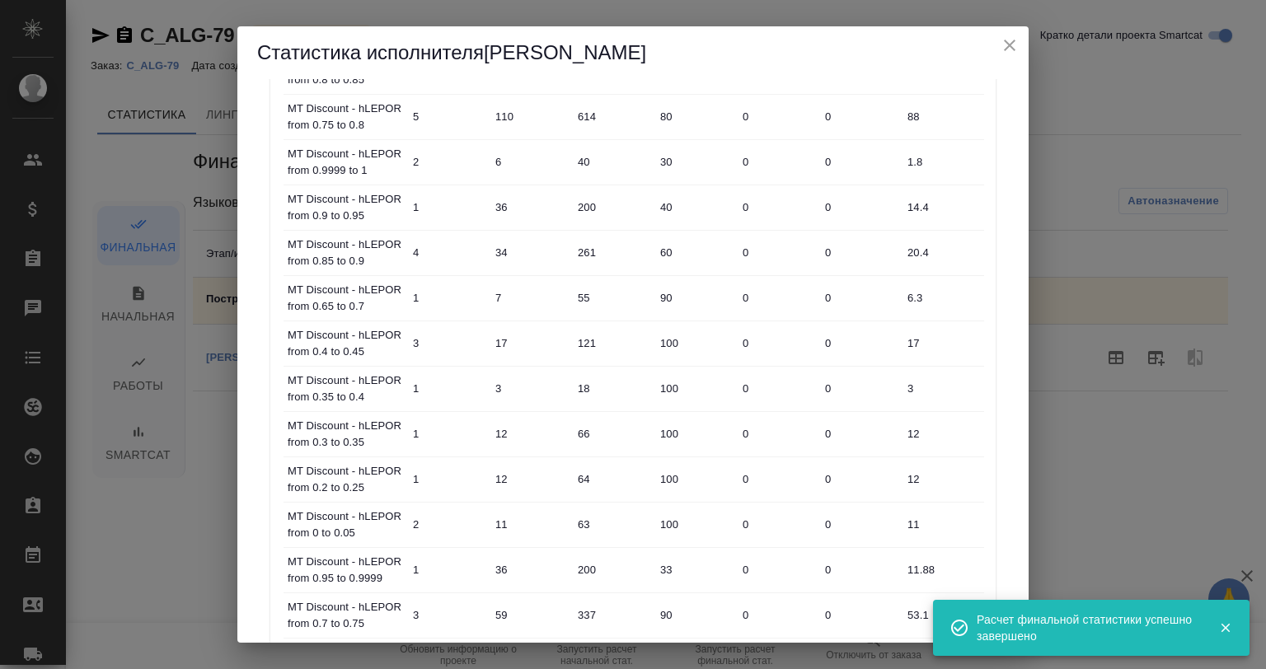
scroll to position [640, 0]
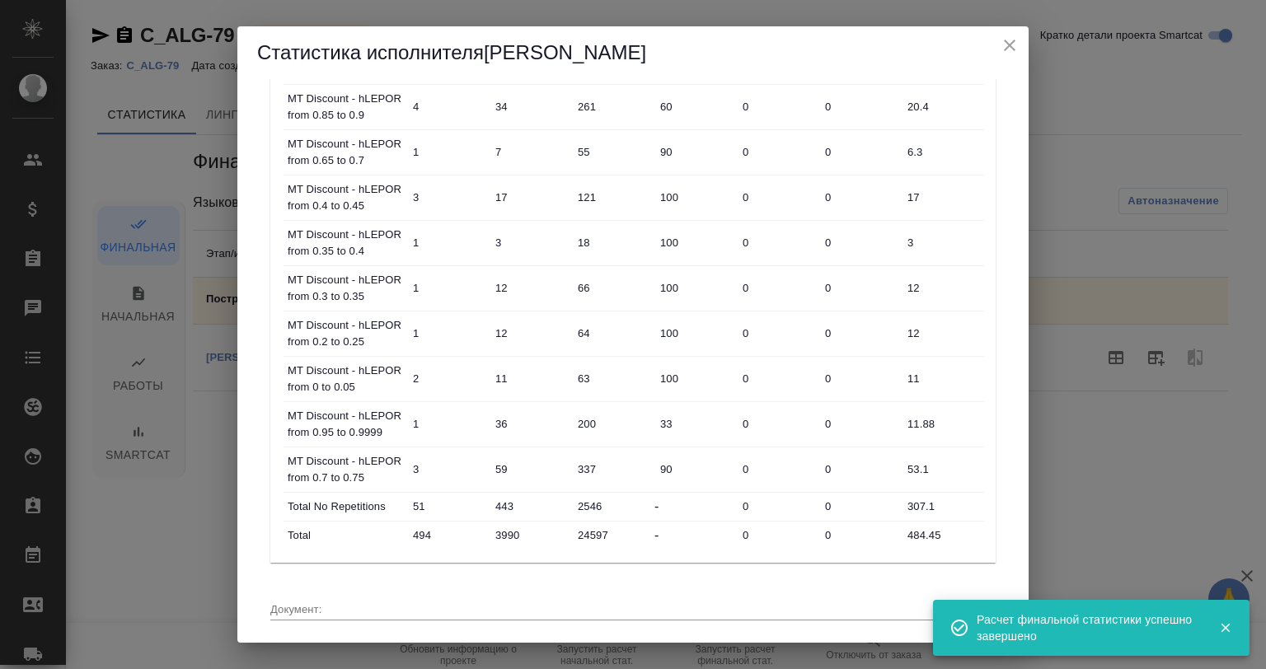
drag, startPoint x: 996, startPoint y: 53, endPoint x: 1005, endPoint y: 52, distance: 9.1
click at [997, 54] on h5 "Статистика исполнителя Arzhanova Ekaterina" at bounding box center [633, 53] width 752 height 26
click at [1010, 47] on icon "close" at bounding box center [1010, 45] width 20 height 20
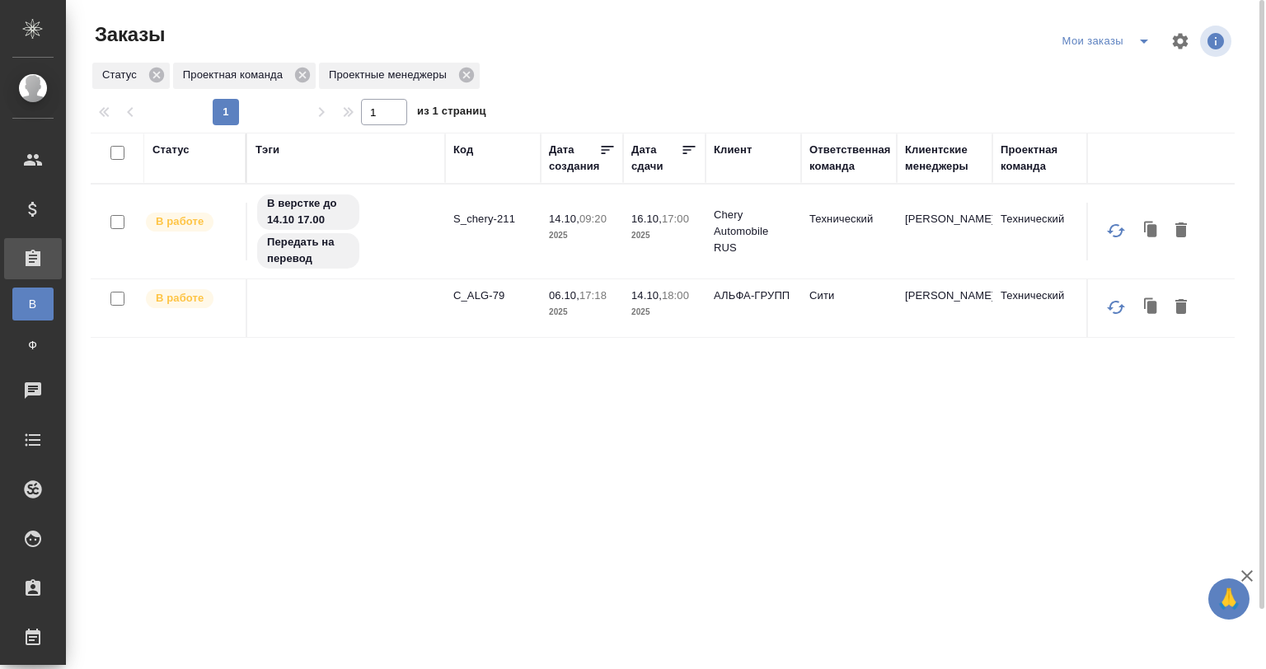
click at [847, 154] on div "Ответственная команда" at bounding box center [850, 158] width 82 height 33
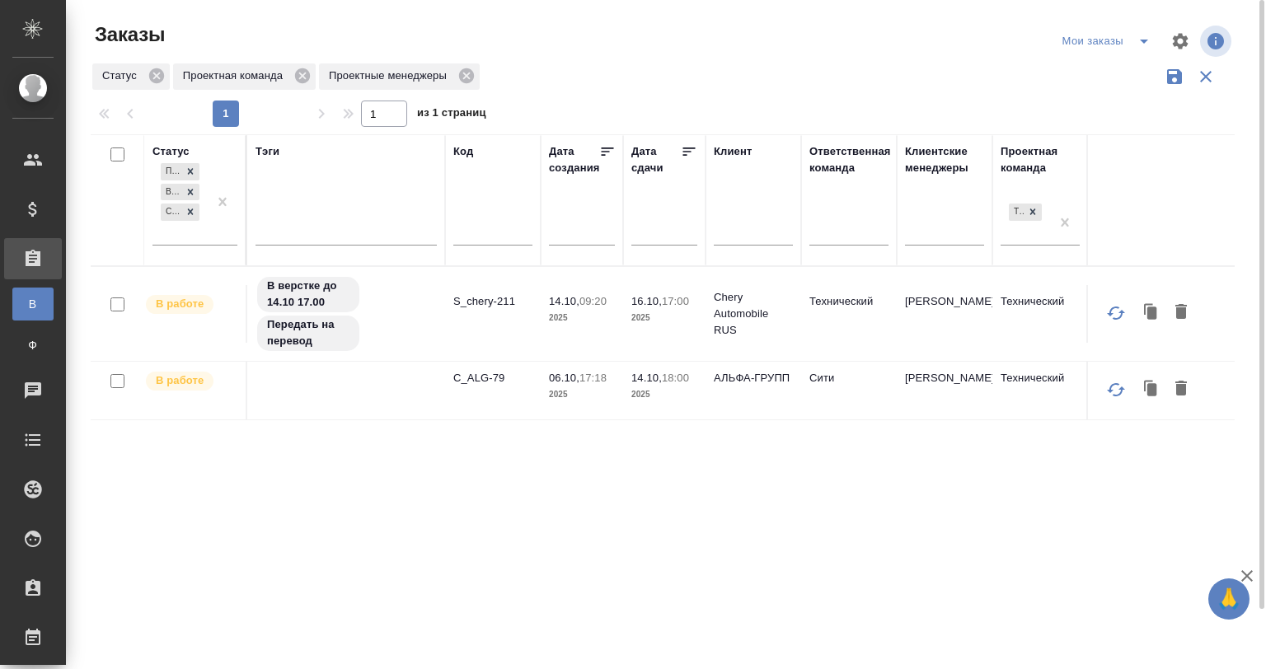
click at [847, 154] on div "Ответственная команда" at bounding box center [850, 159] width 82 height 33
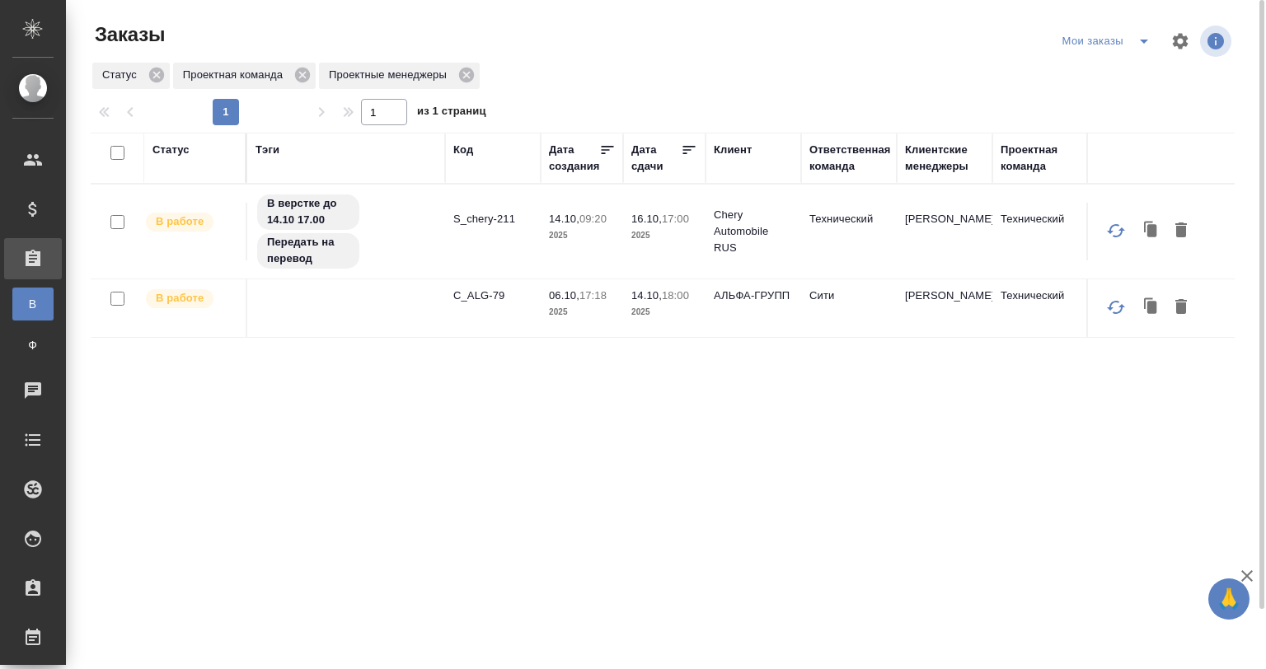
click at [483, 209] on td "S_chery-211" at bounding box center [493, 232] width 96 height 58
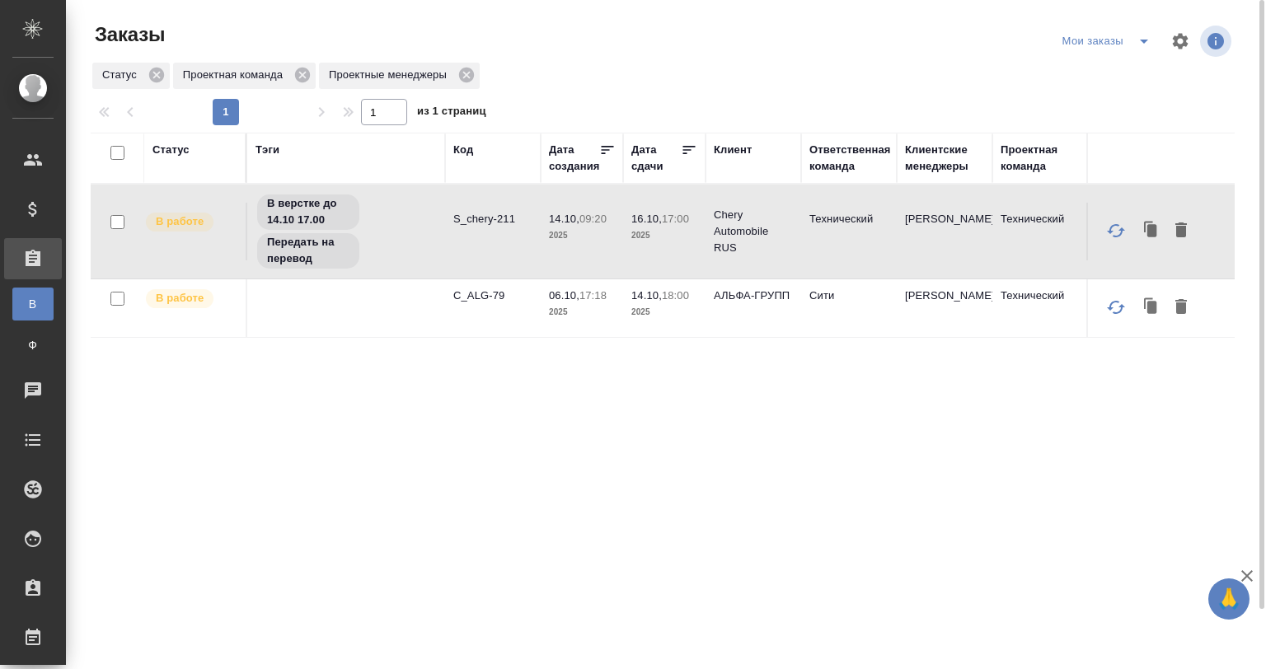
click at [473, 232] on td "S_chery-211" at bounding box center [493, 232] width 96 height 58
click at [475, 233] on td "S_chery-211" at bounding box center [493, 232] width 96 height 58
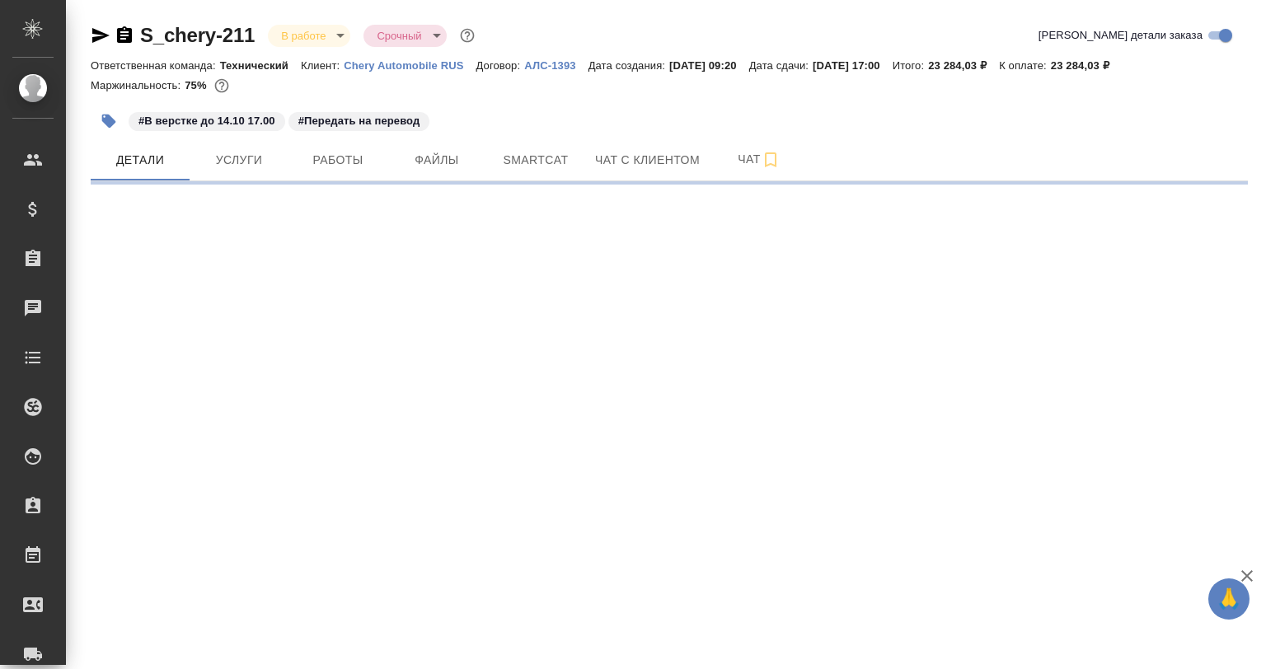
select select "RU"
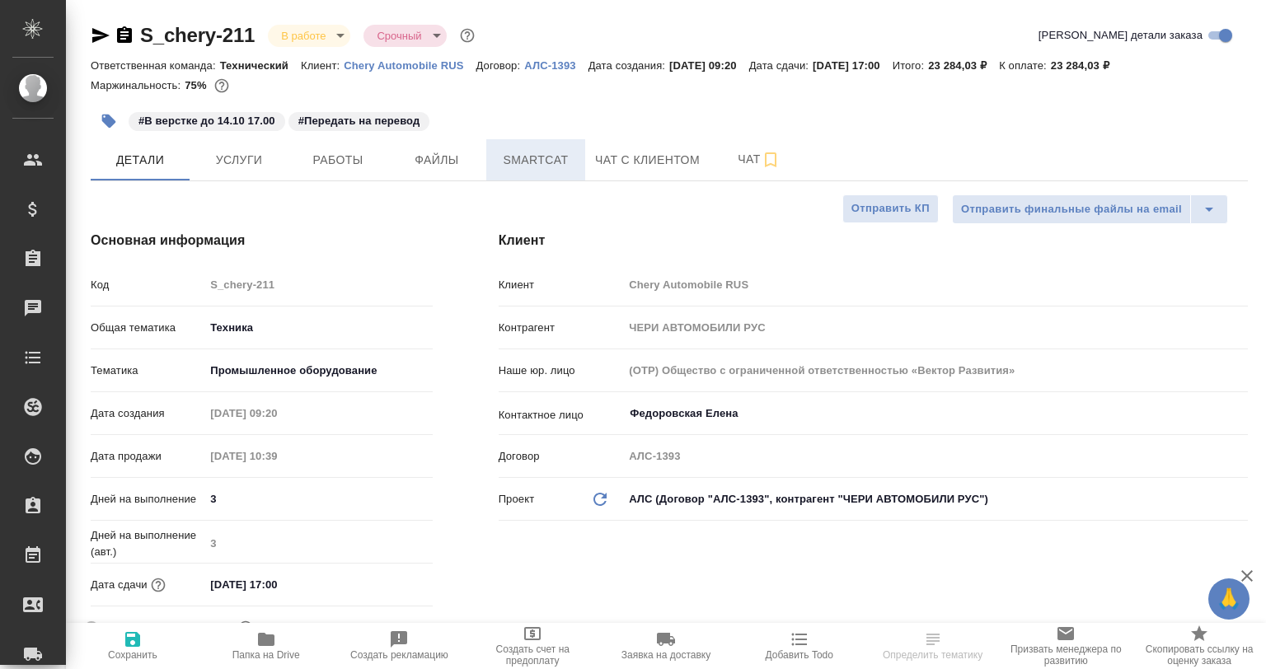
type textarea "x"
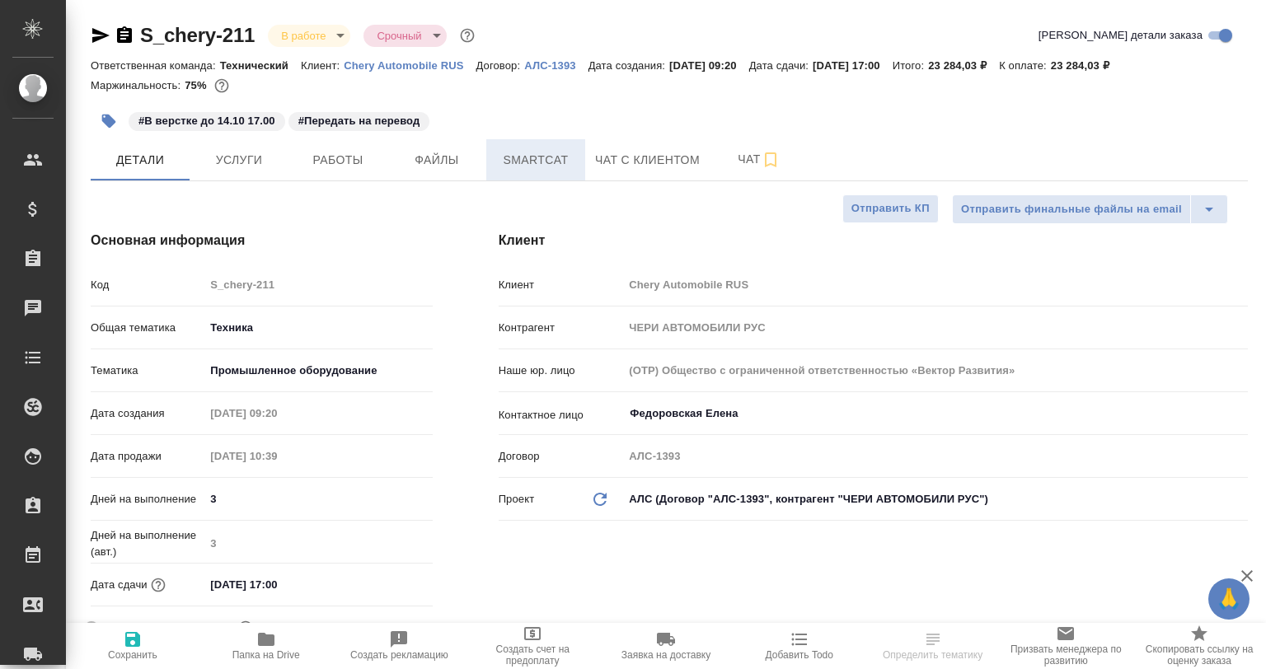
type textarea "x"
click at [504, 167] on span "Smartcat" at bounding box center [535, 160] width 79 height 21
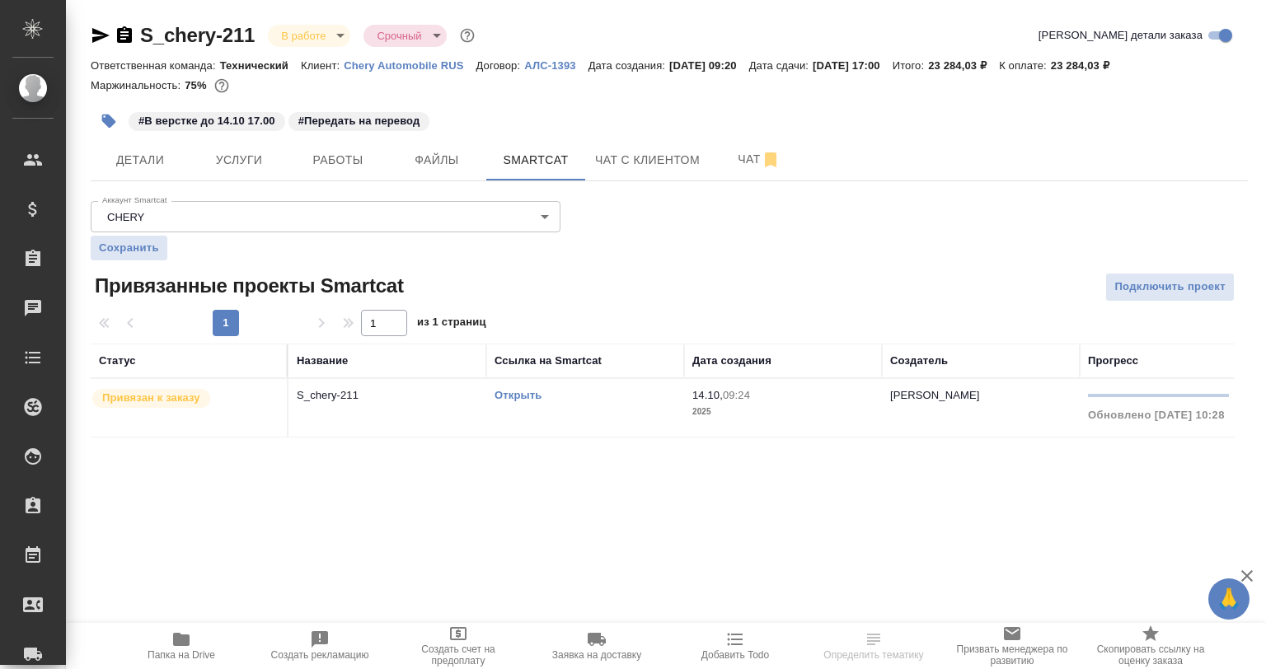
click at [521, 386] on td "Открыть" at bounding box center [585, 408] width 198 height 58
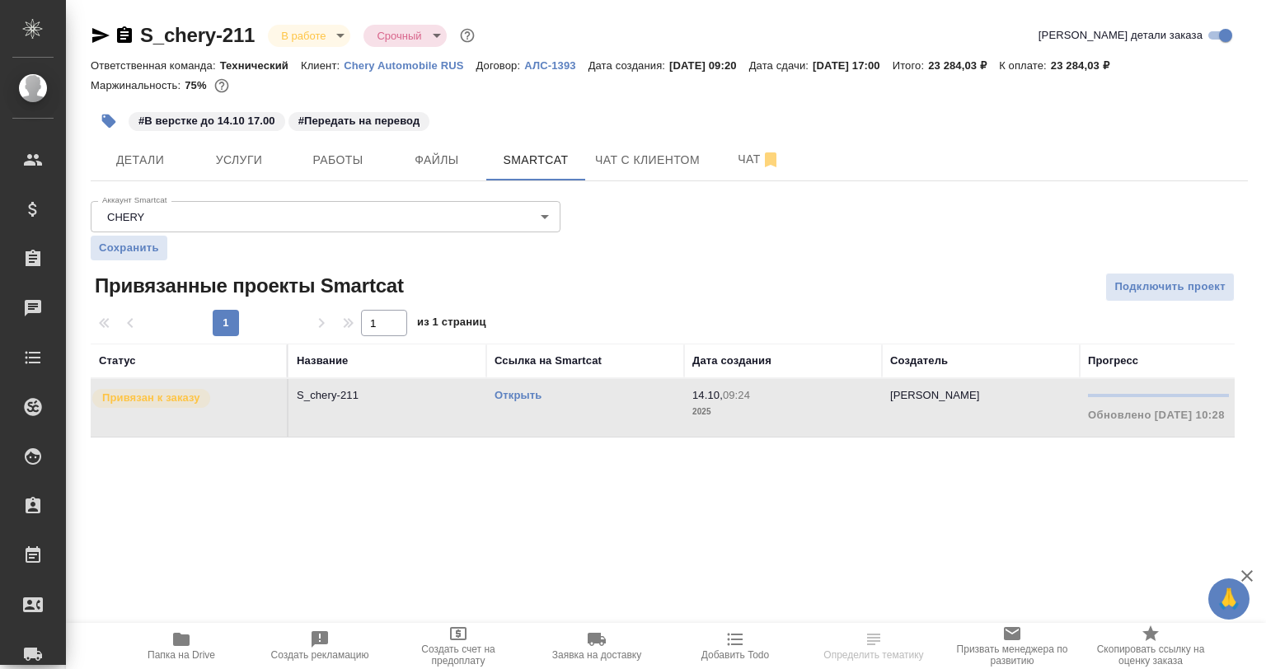
click at [521, 392] on link "Открыть" at bounding box center [518, 395] width 47 height 12
click at [532, 394] on link "Открыть" at bounding box center [518, 395] width 47 height 12
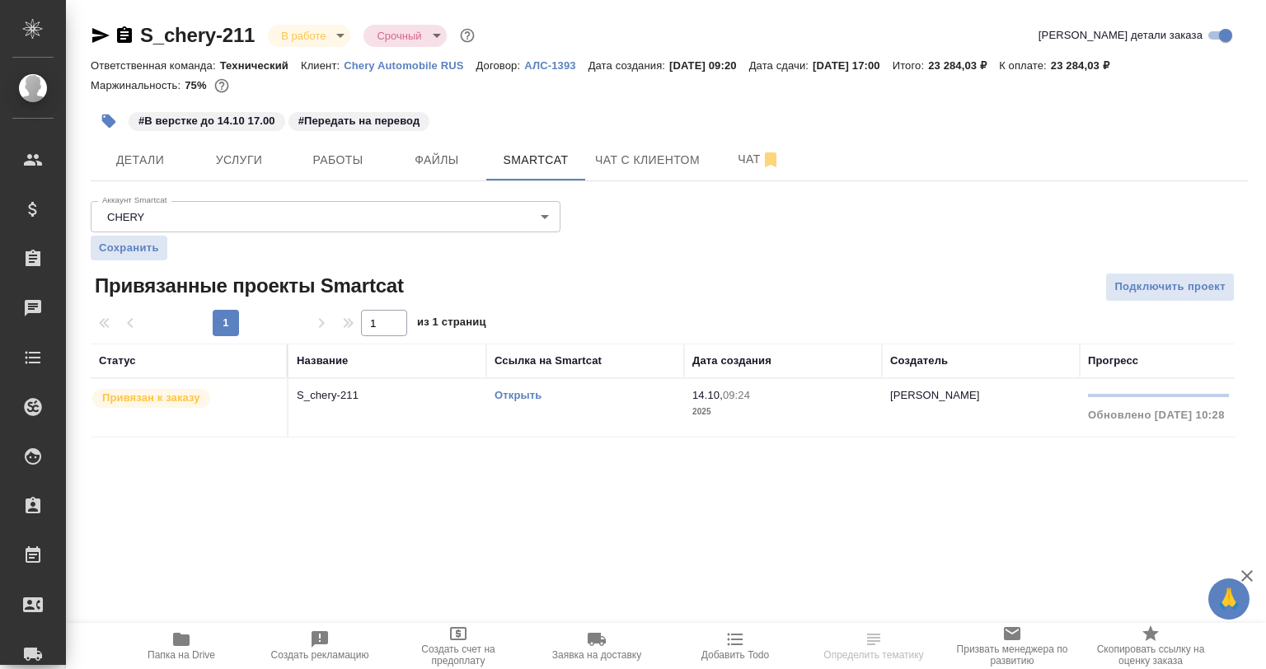
click at [533, 387] on div "Открыть" at bounding box center [585, 395] width 181 height 16
click at [531, 401] on link "Открыть" at bounding box center [518, 395] width 47 height 12
click at [488, 397] on td "Открыть" at bounding box center [585, 408] width 198 height 58
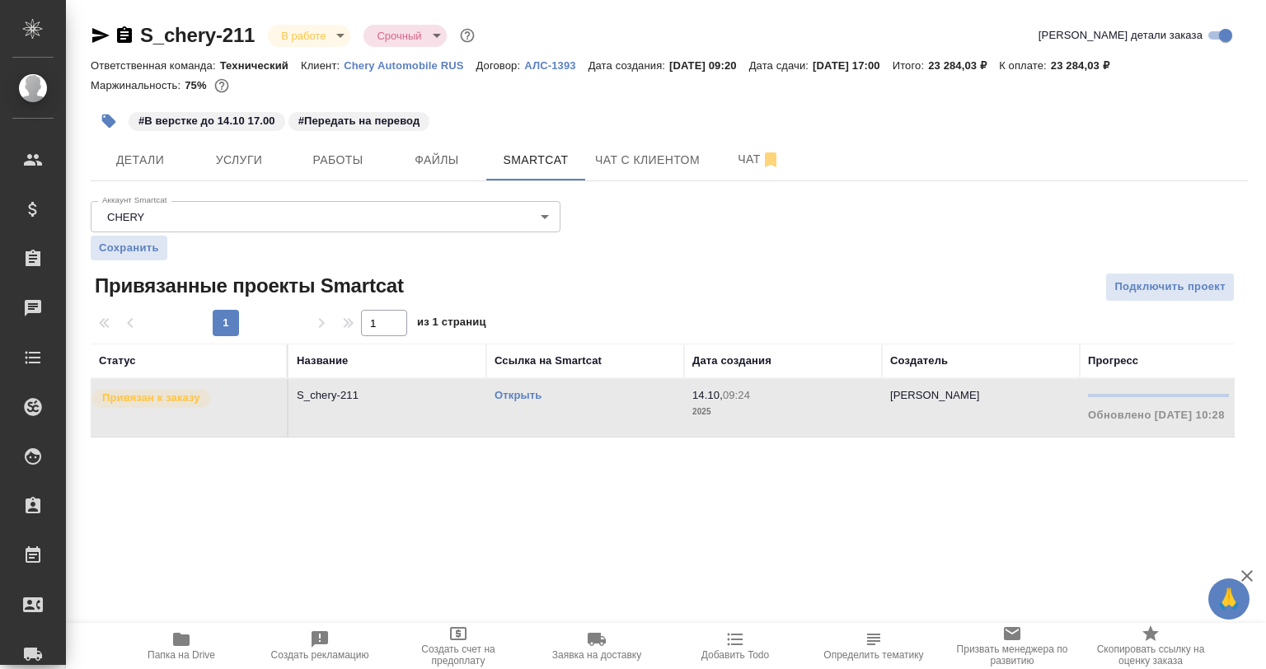
click at [499, 398] on link "Открыть" at bounding box center [518, 395] width 47 height 12
click at [514, 396] on link "Открыть" at bounding box center [518, 395] width 47 height 12
click at [340, 176] on button "Работы" at bounding box center [338, 159] width 99 height 41
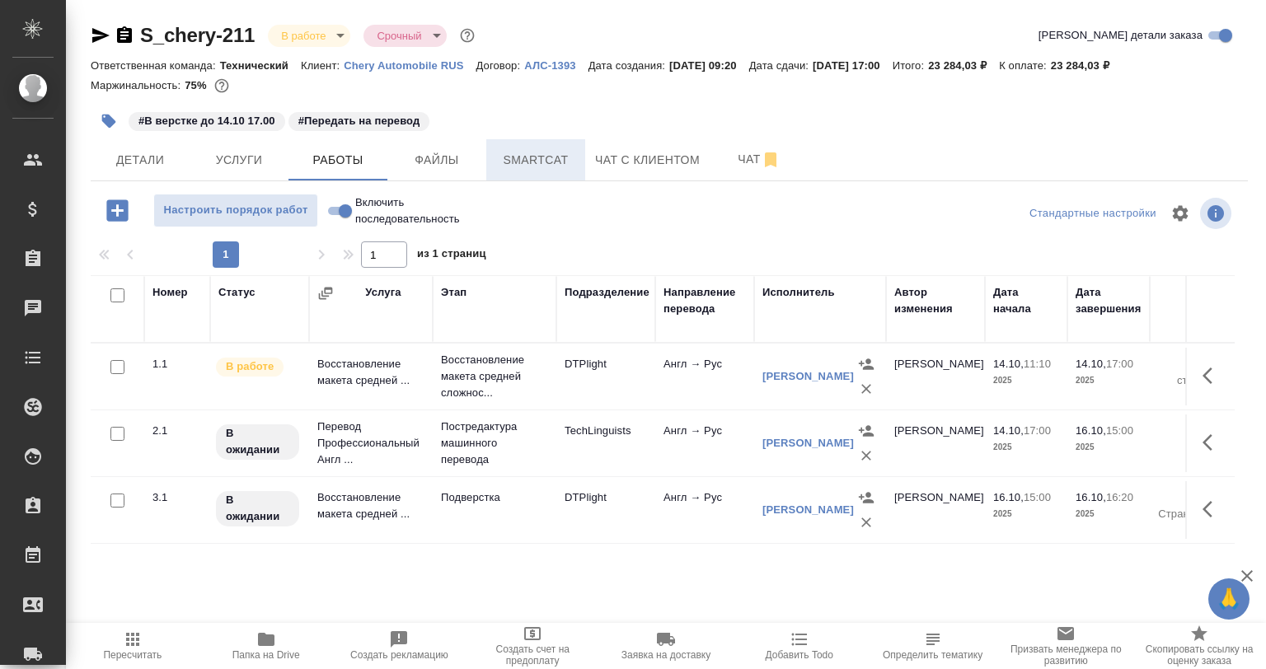
click at [533, 165] on span "Smartcat" at bounding box center [535, 160] width 79 height 21
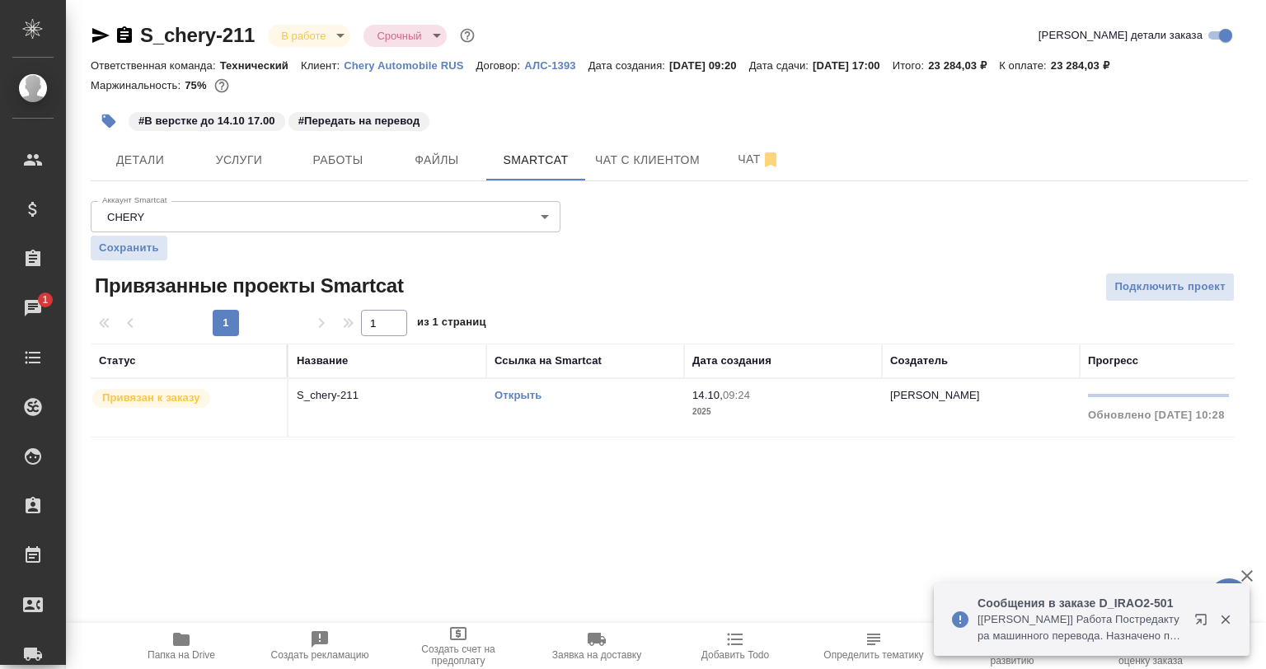
click at [525, 401] on link "Открыть" at bounding box center [518, 395] width 47 height 12
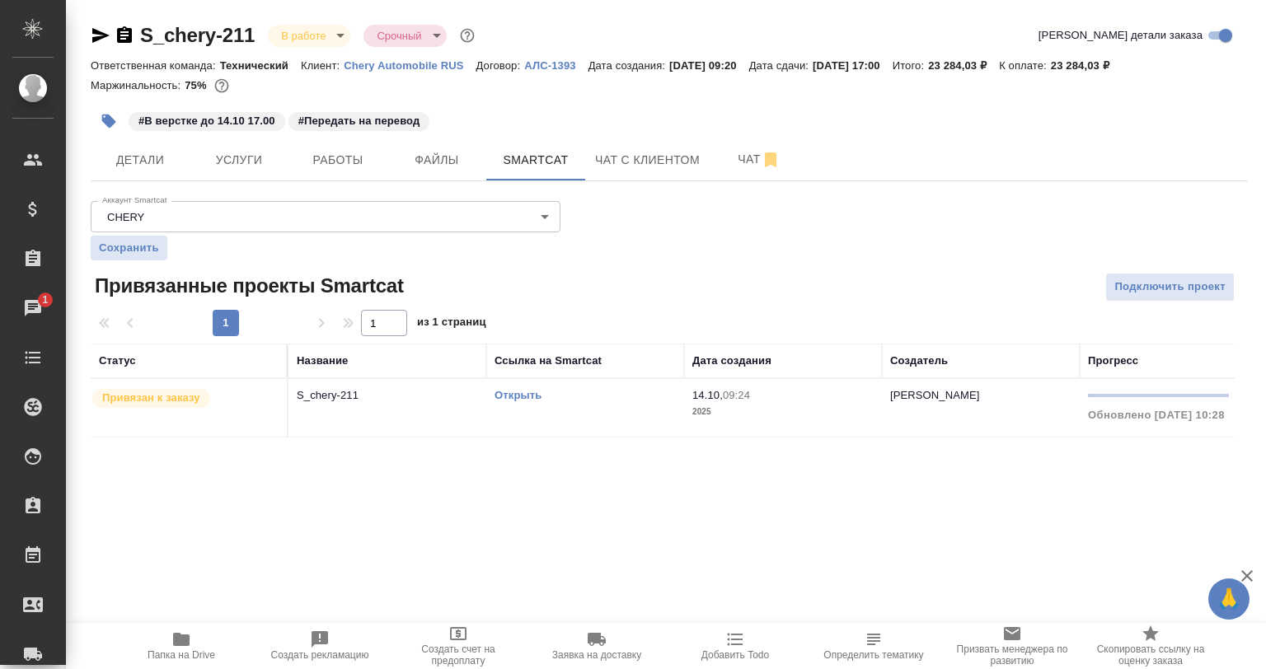
click at [523, 393] on link "Открыть" at bounding box center [518, 395] width 47 height 12
click at [491, 397] on td "Открыть" at bounding box center [585, 408] width 198 height 58
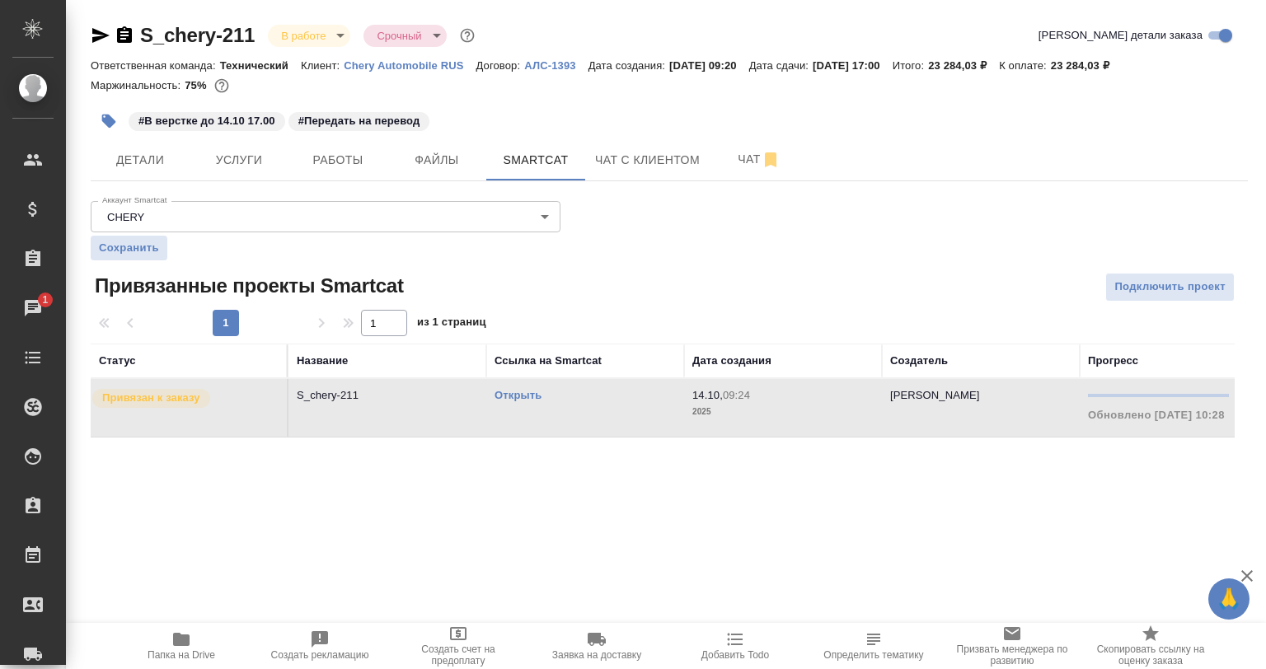
click at [498, 397] on link "Открыть" at bounding box center [518, 395] width 47 height 12
click at [307, 140] on button "Работы" at bounding box center [338, 159] width 99 height 41
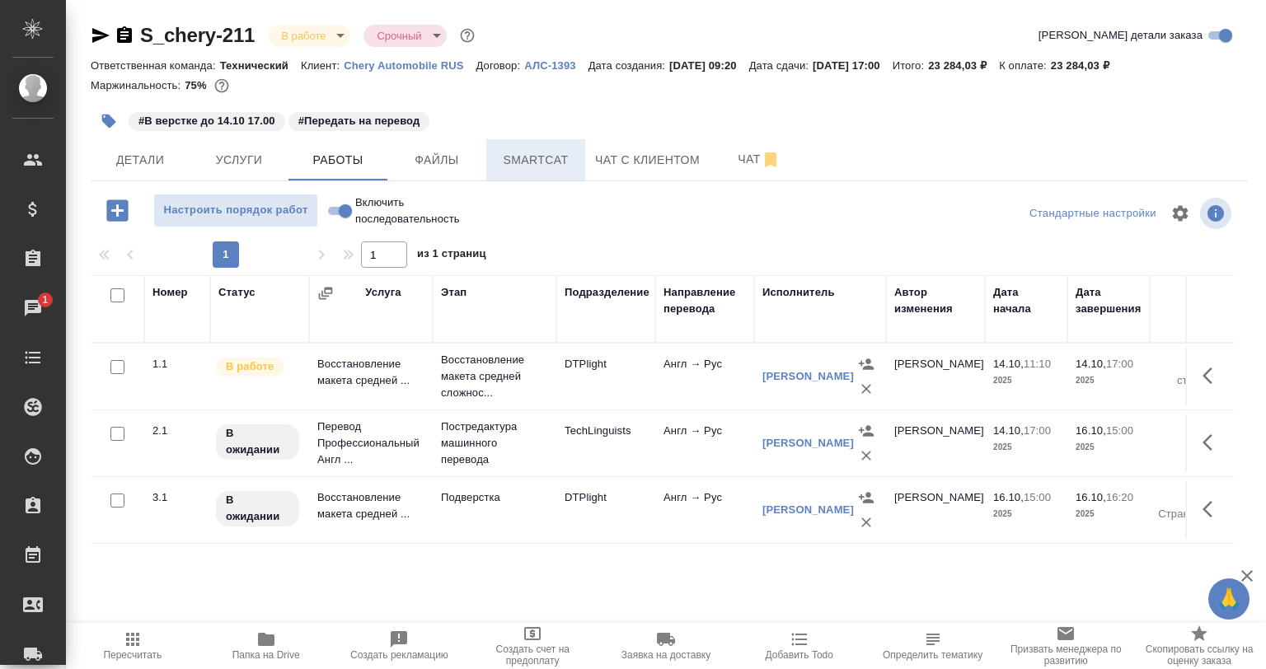
click at [511, 144] on button "Smartcat" at bounding box center [535, 159] width 99 height 41
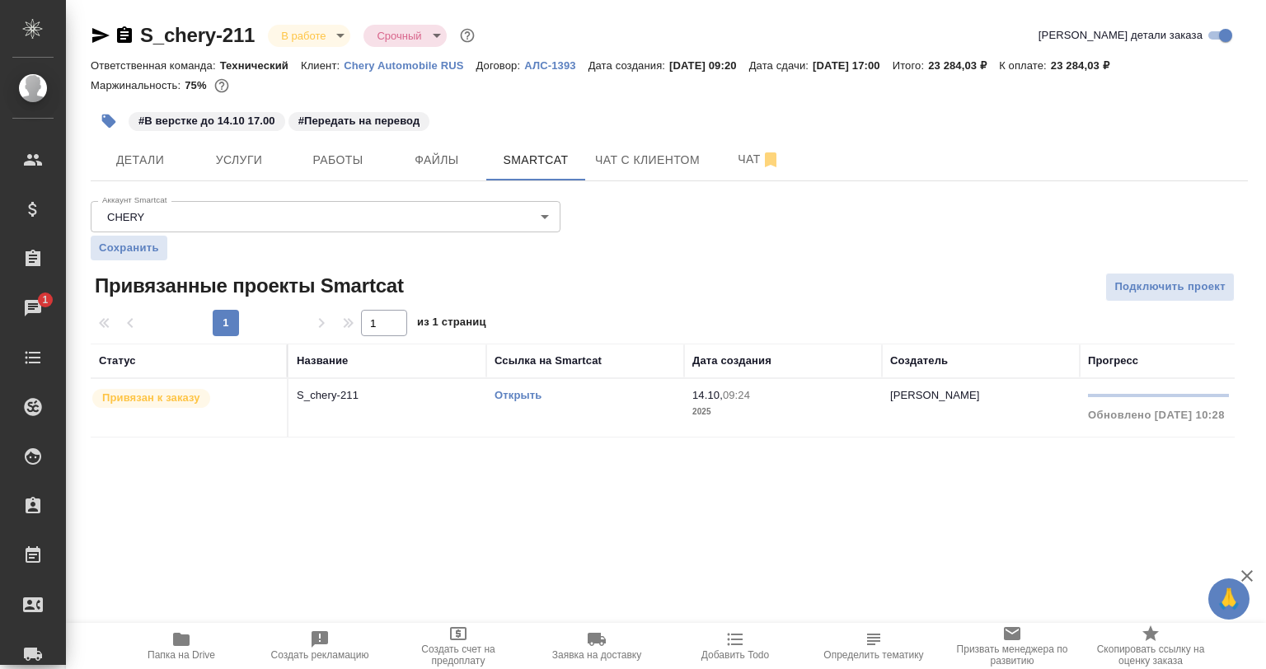
click at [526, 396] on link "Открыть" at bounding box center [518, 395] width 47 height 12
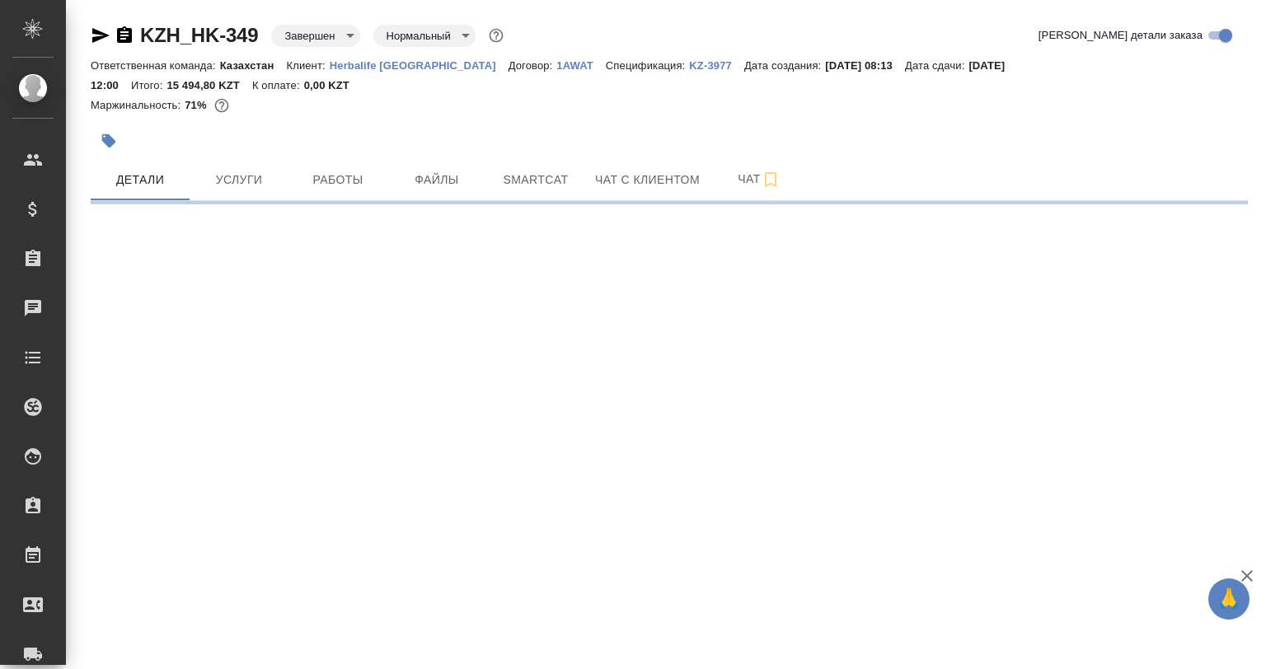
select select "RU"
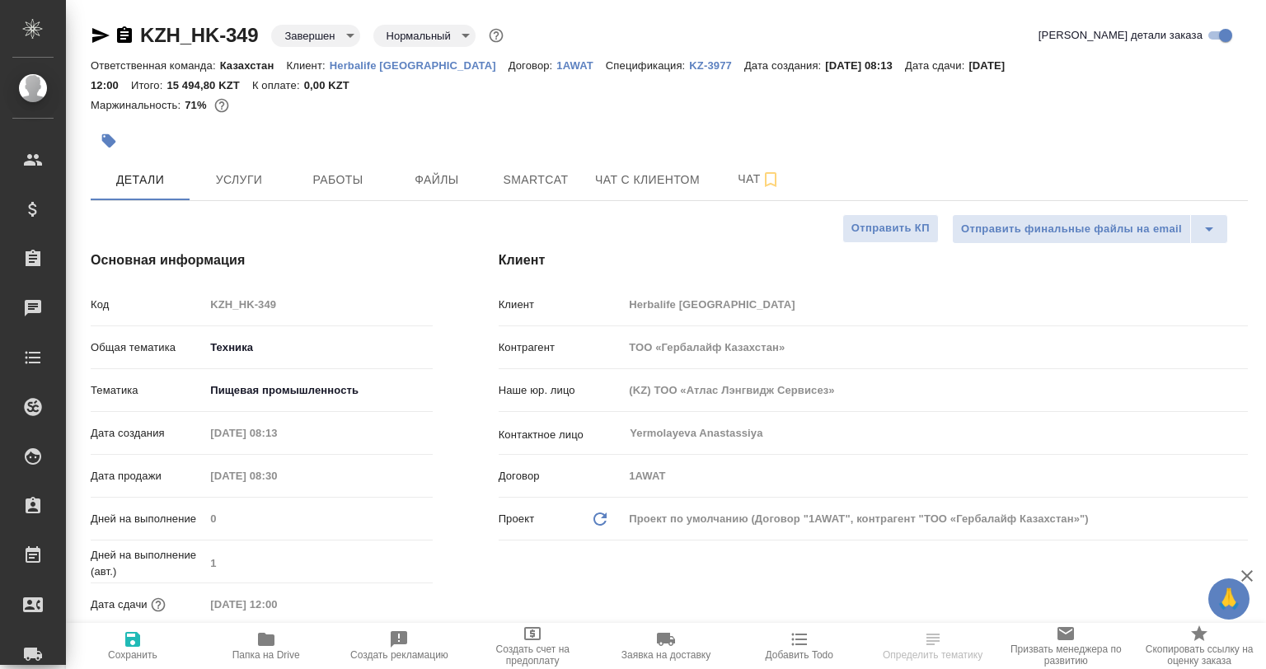
type textarea "x"
type input "Тутаева Юлия"
type input "Matveeva Anastasia"
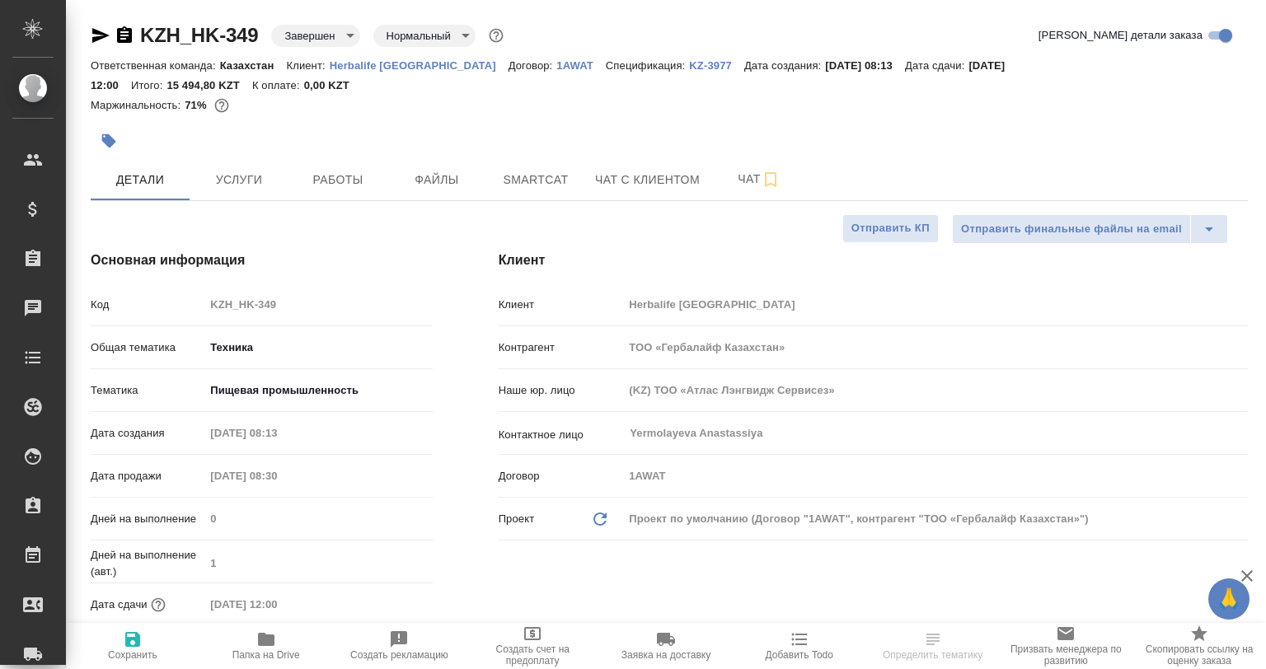
type textarea "x"
type input "[PERSON_NAME]"
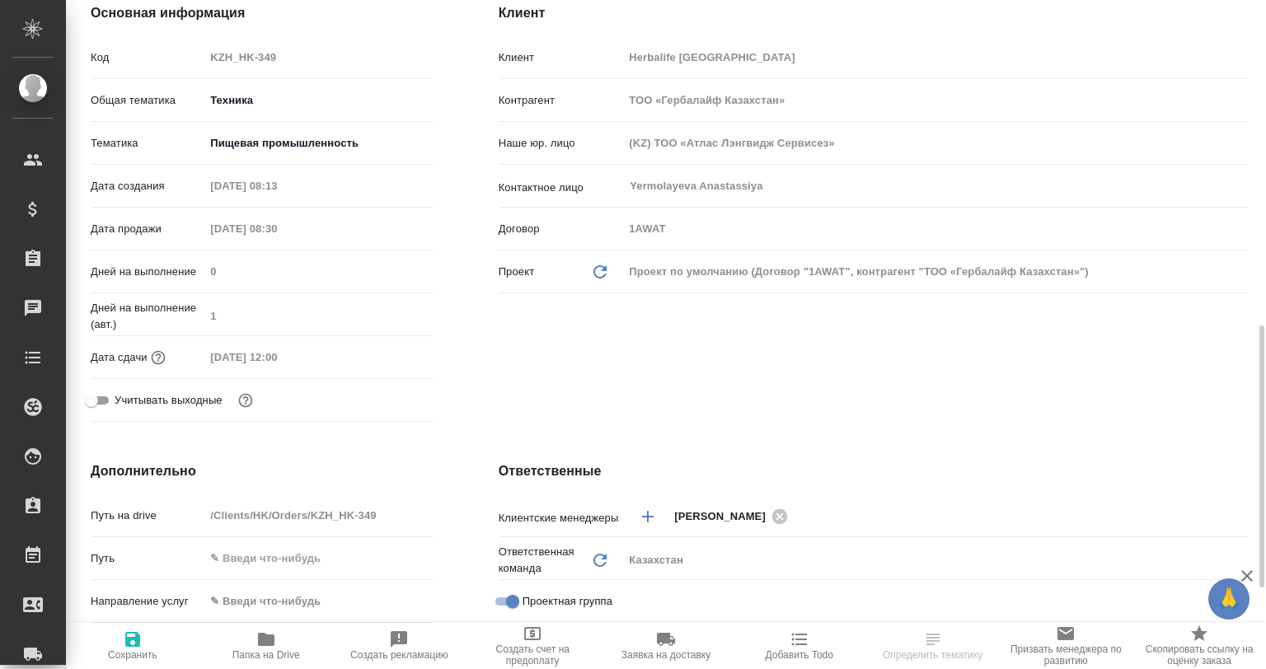
scroll to position [412, 0]
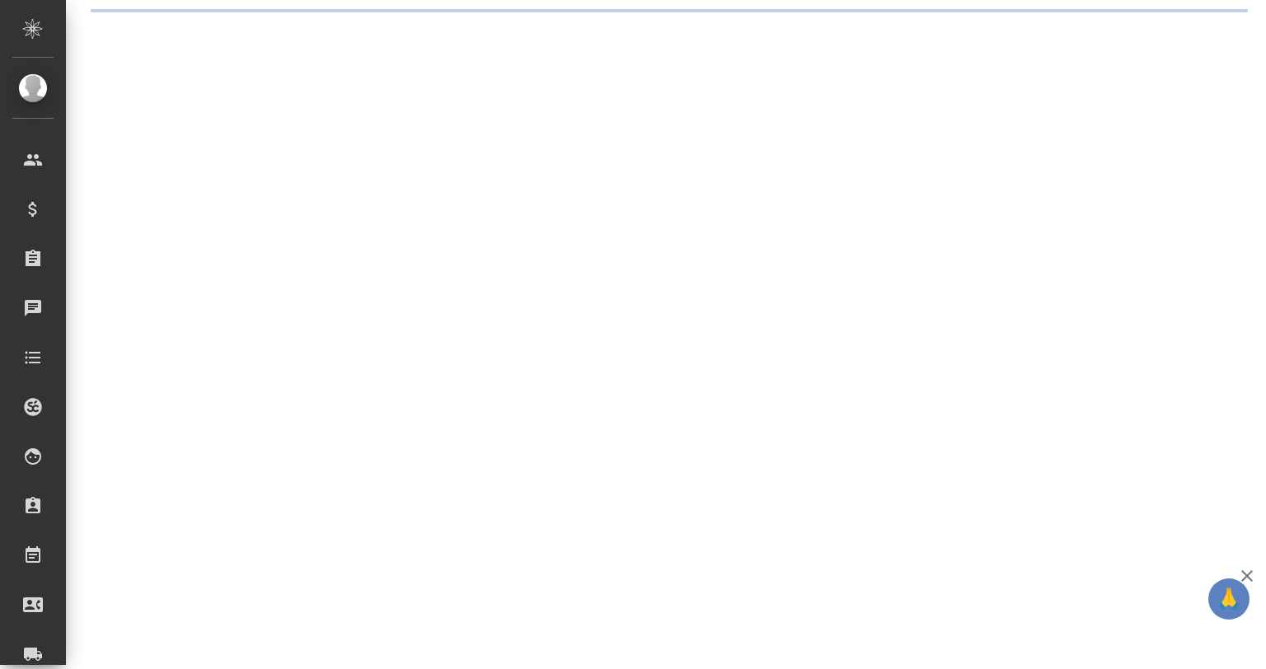
select select "RU"
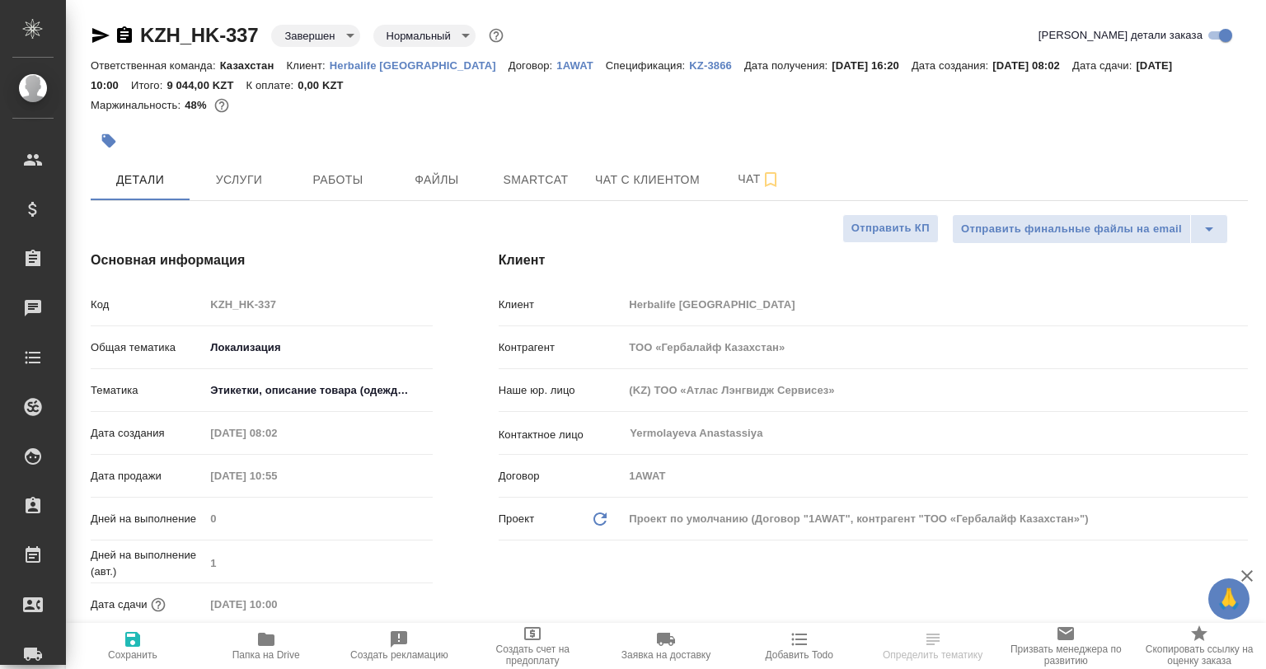
type textarea "x"
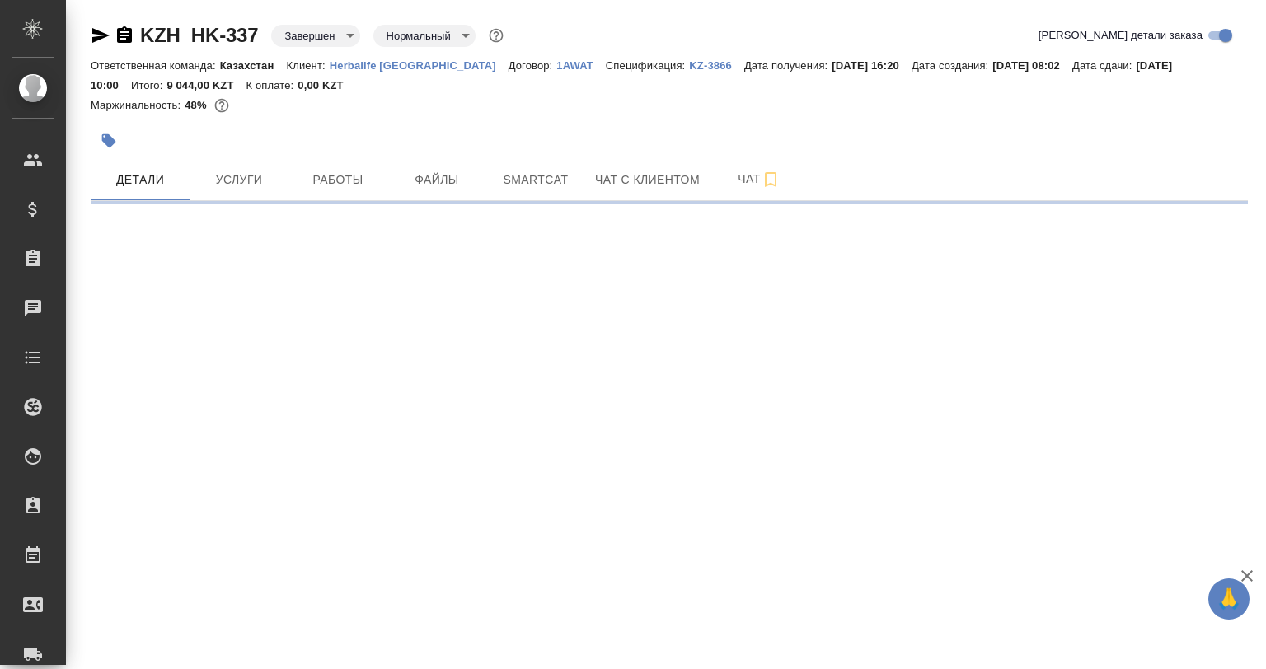
select select "RU"
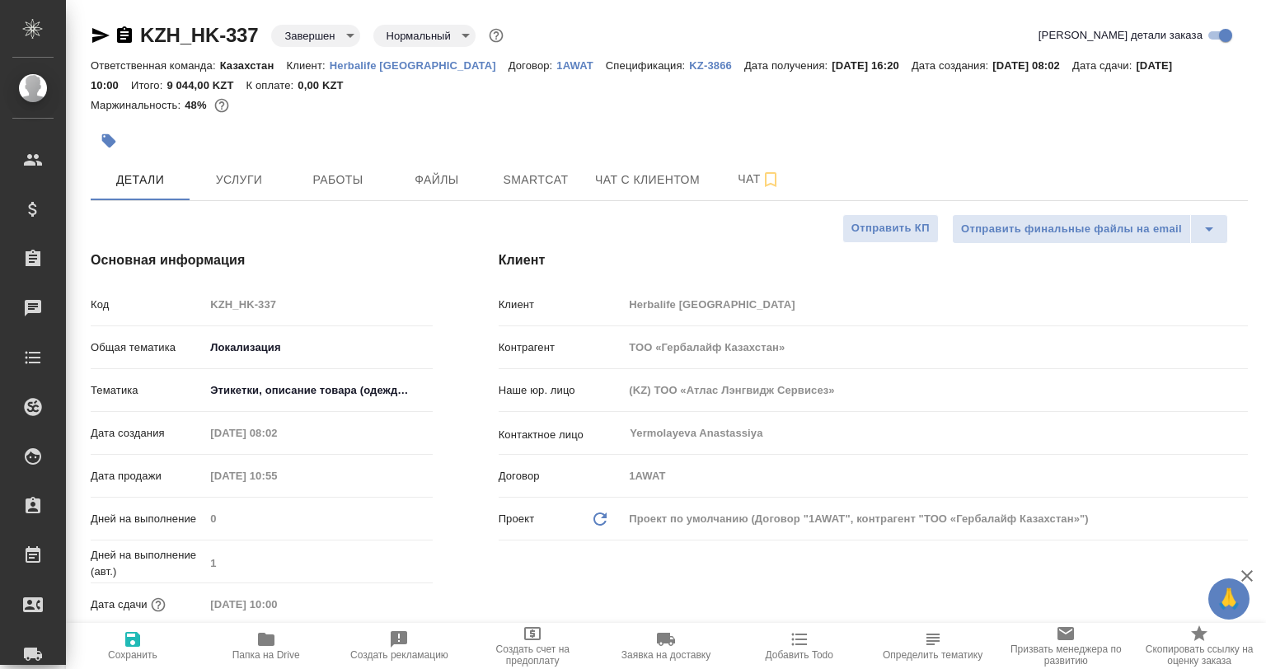
type textarea "x"
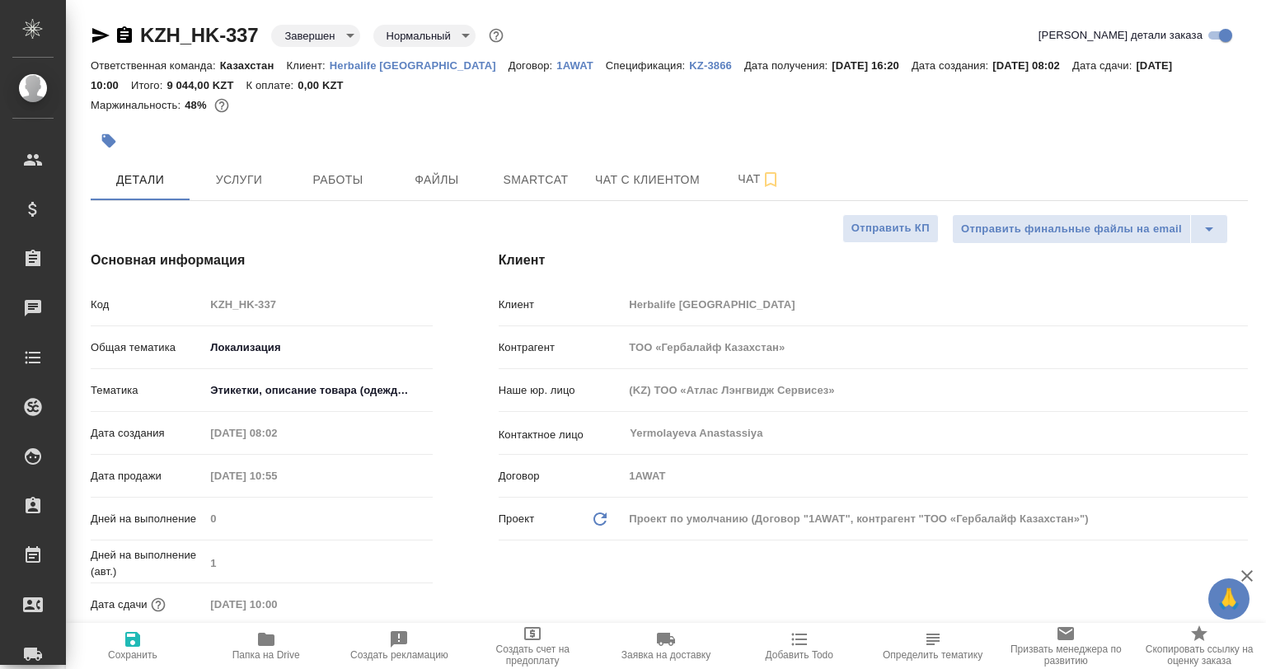
type textarea "x"
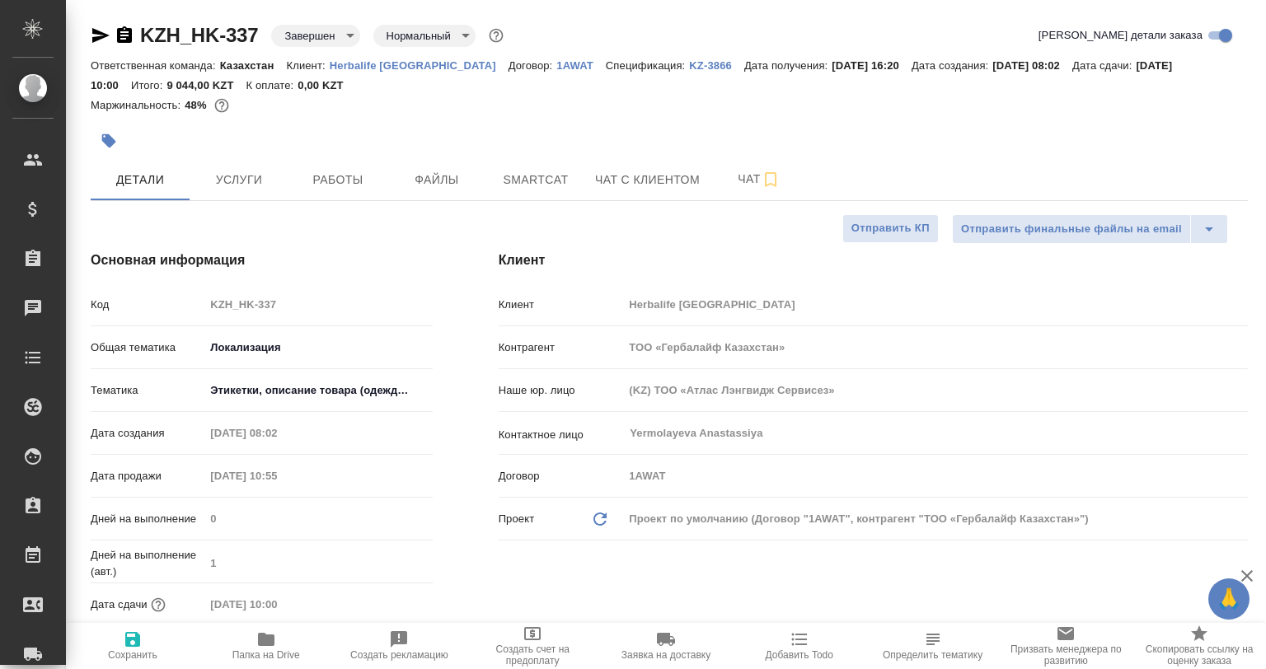
type textarea "x"
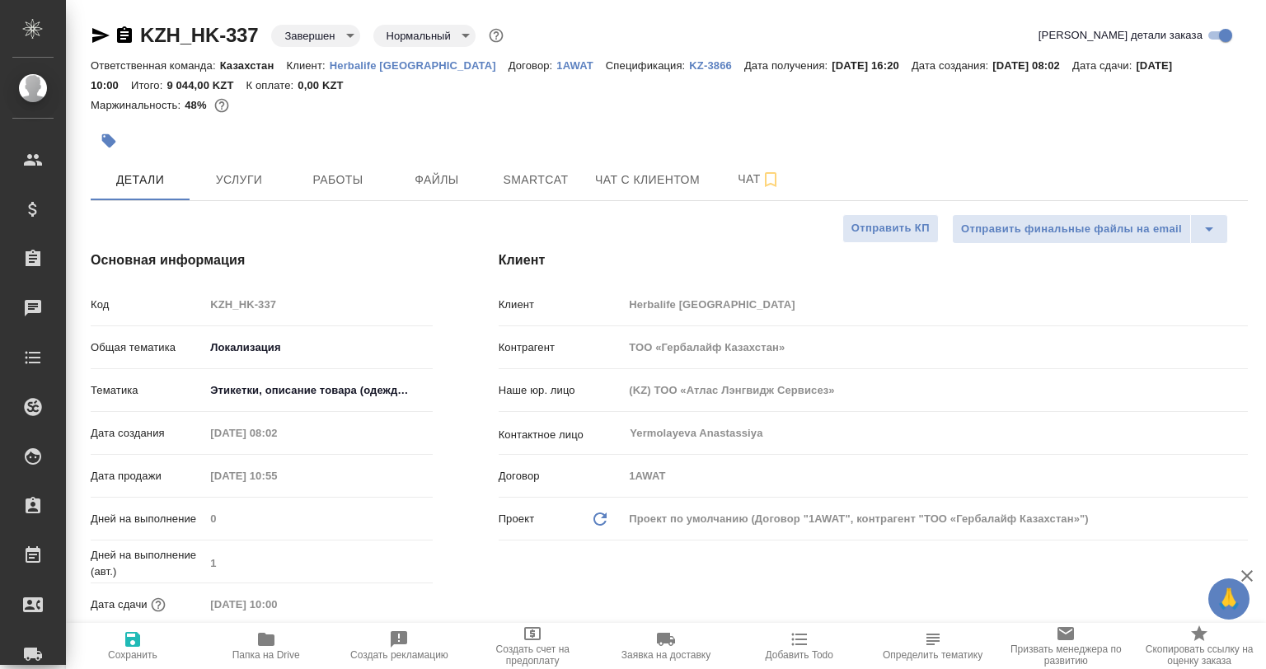
type textarea "x"
click at [365, 201] on hr at bounding box center [669, 200] width 1157 height 1
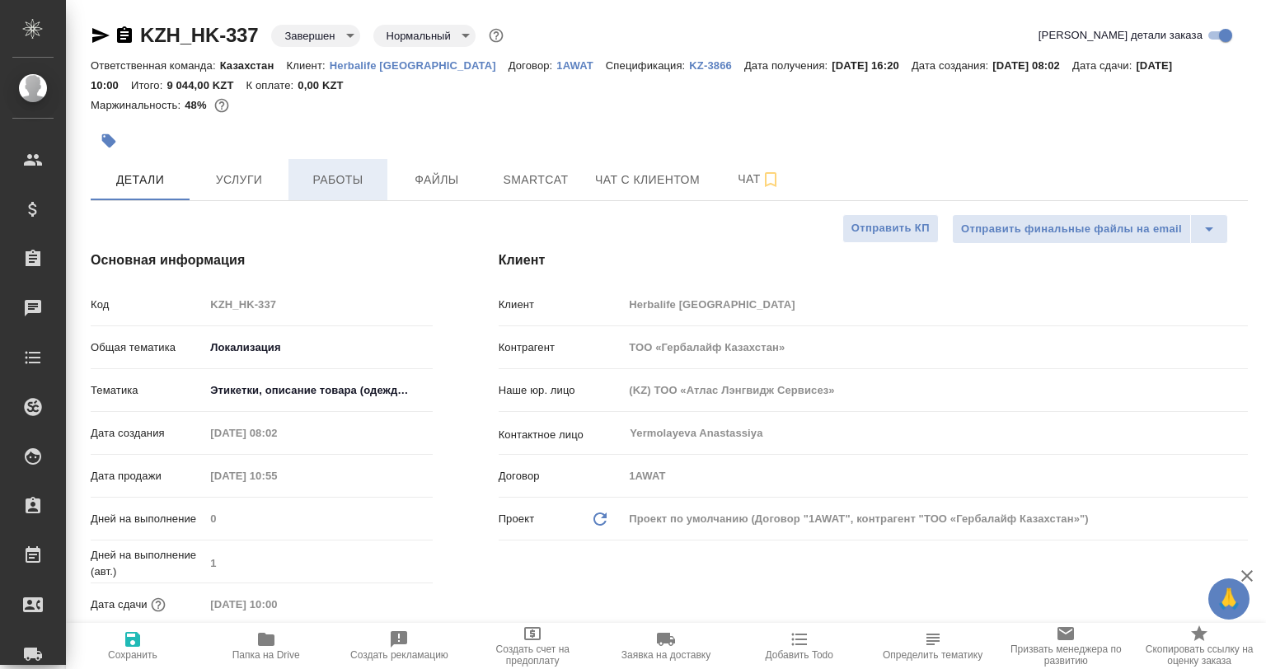
click at [355, 187] on span "Работы" at bounding box center [337, 180] width 79 height 21
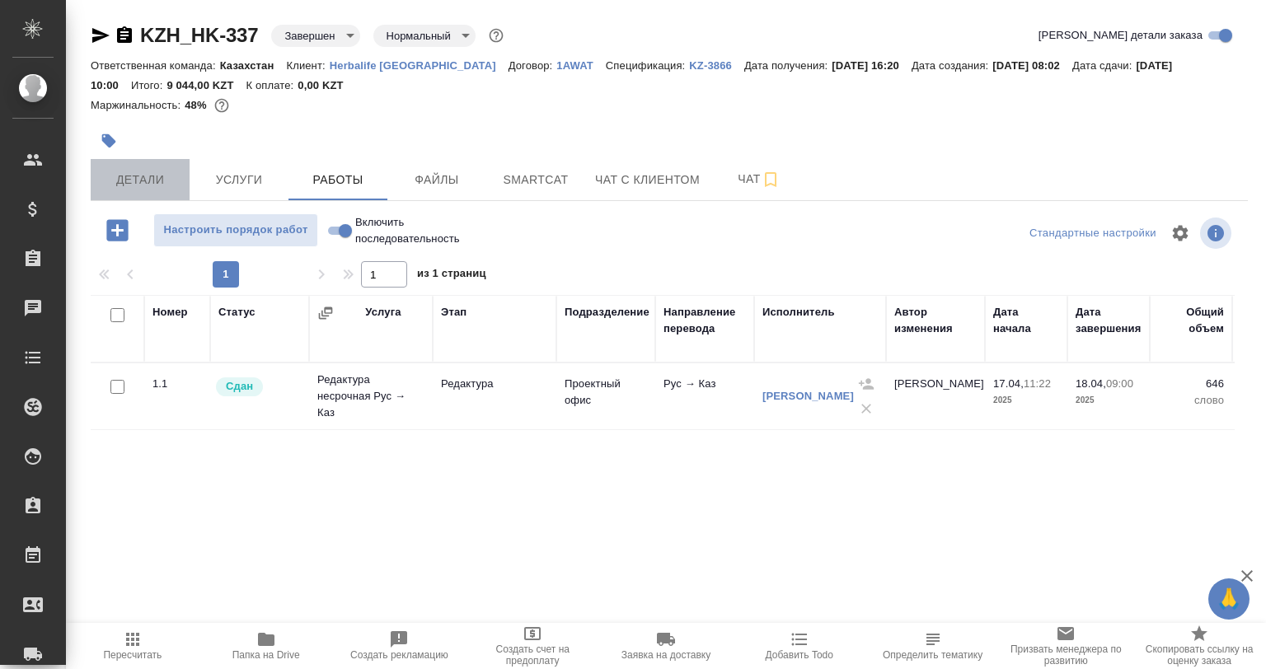
click at [142, 185] on span "Детали" at bounding box center [140, 180] width 79 height 21
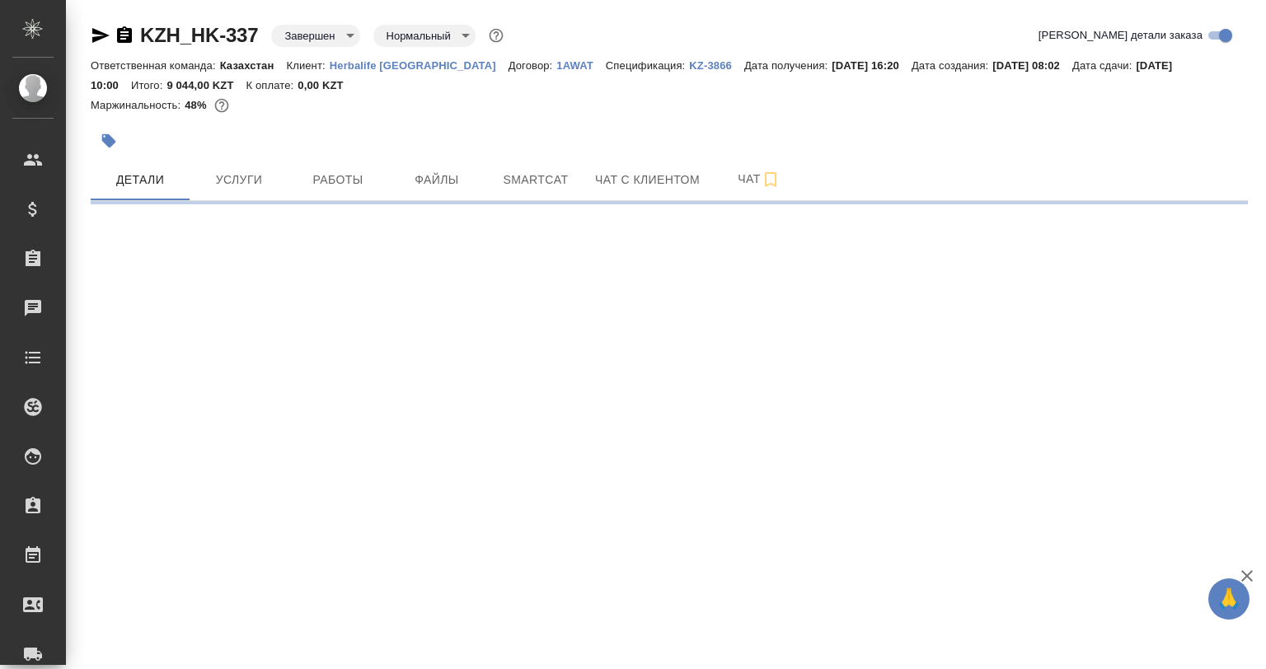
select select "RU"
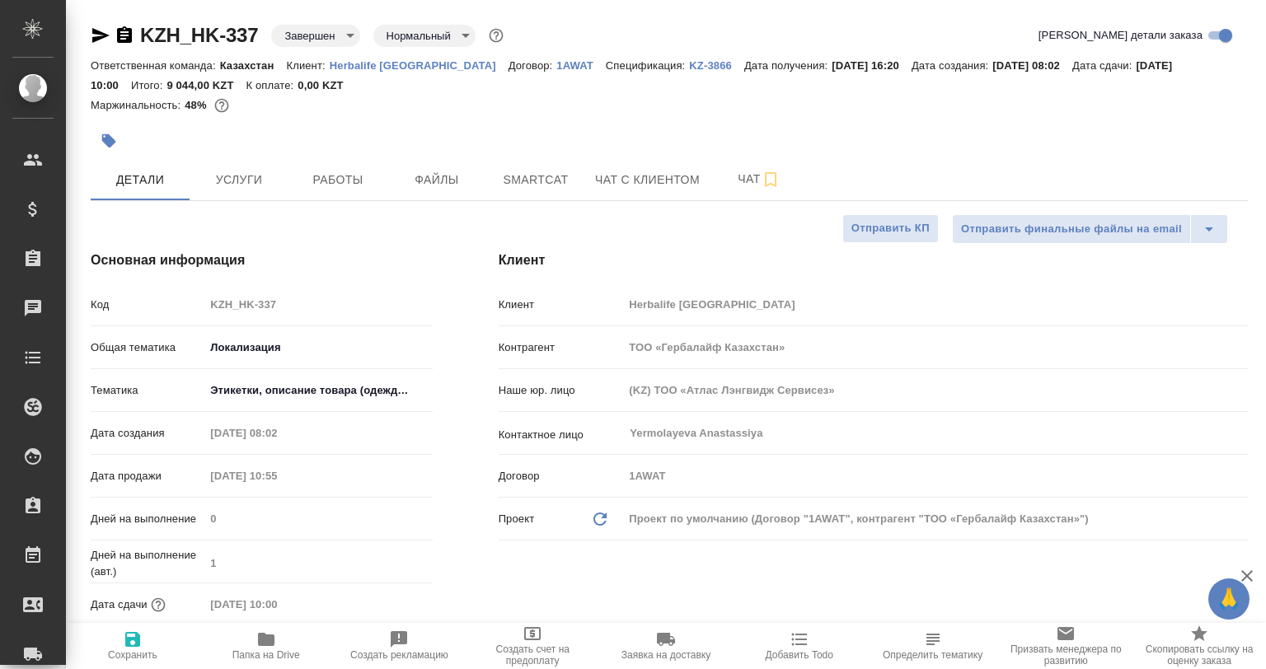
type textarea "x"
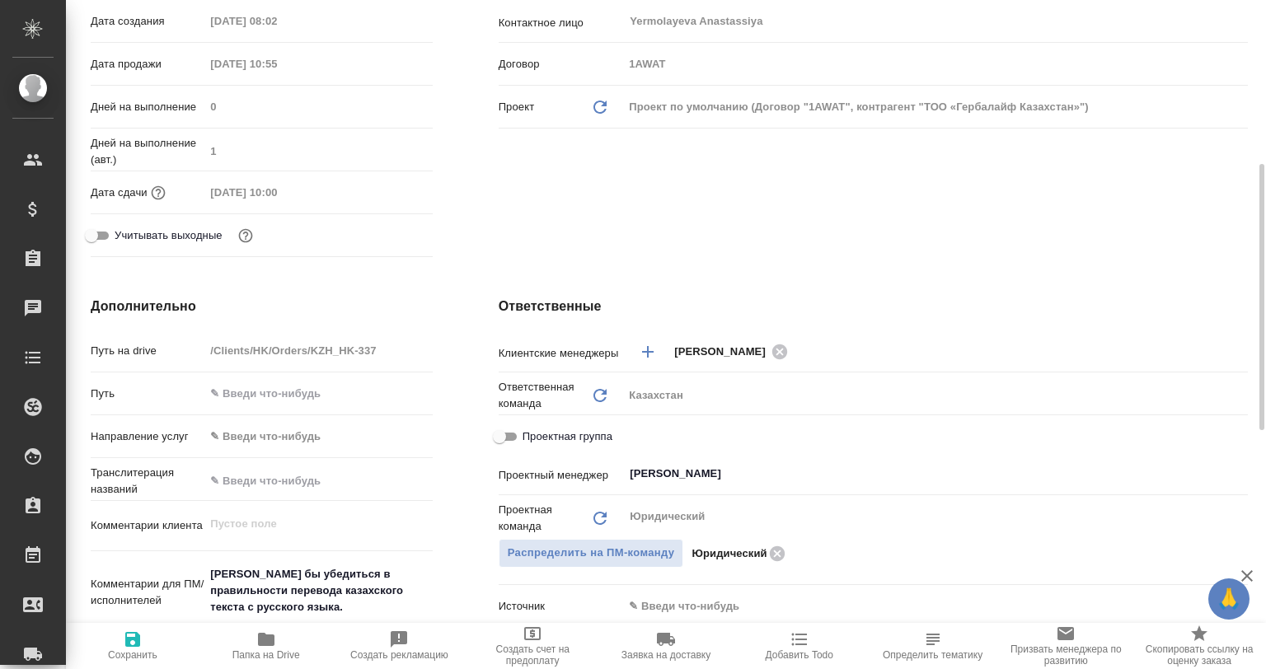
type textarea "x"
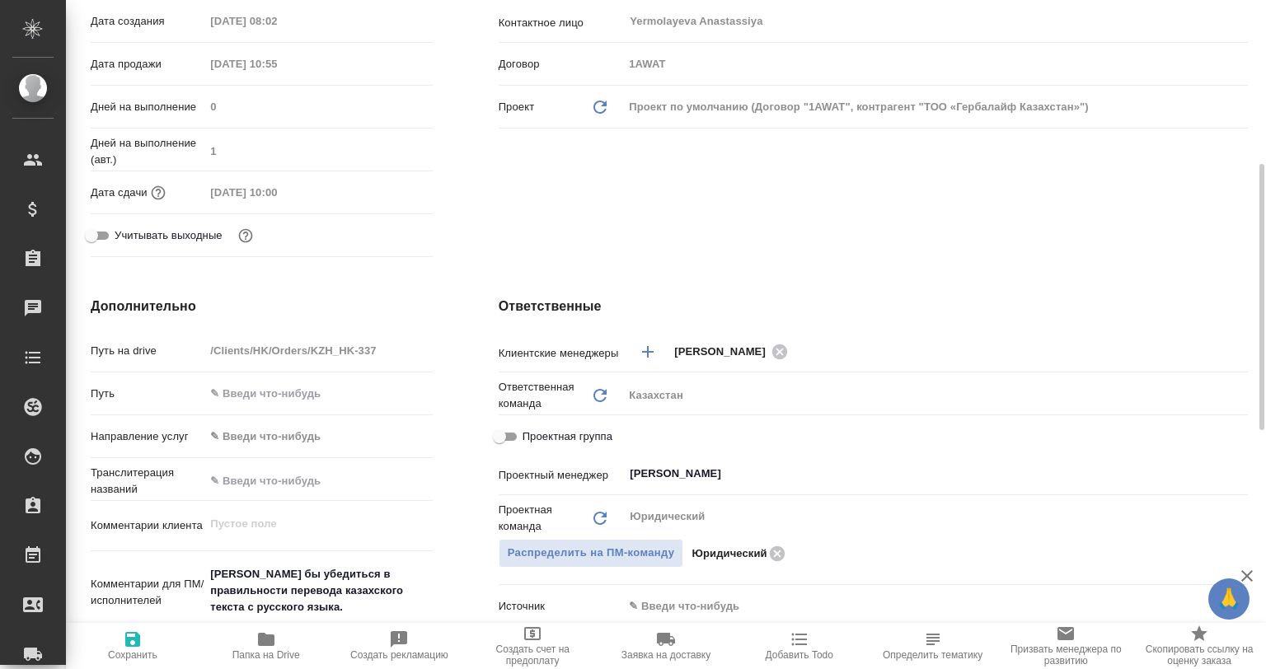
type textarea "x"
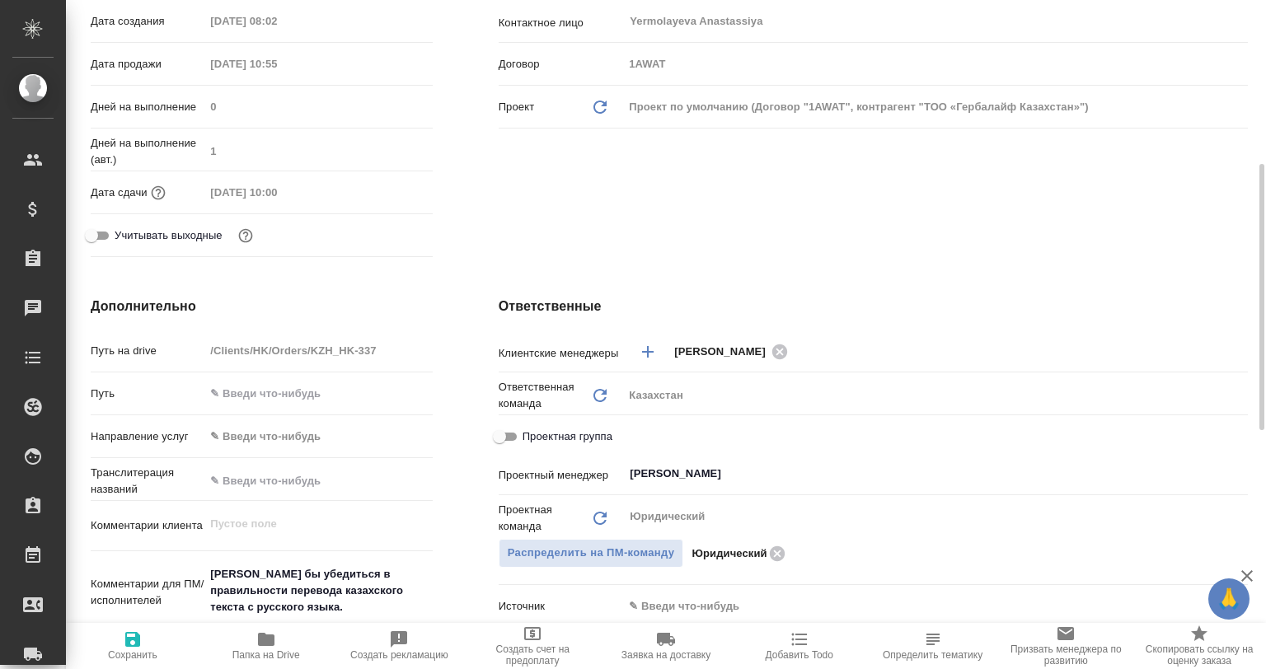
type textarea "x"
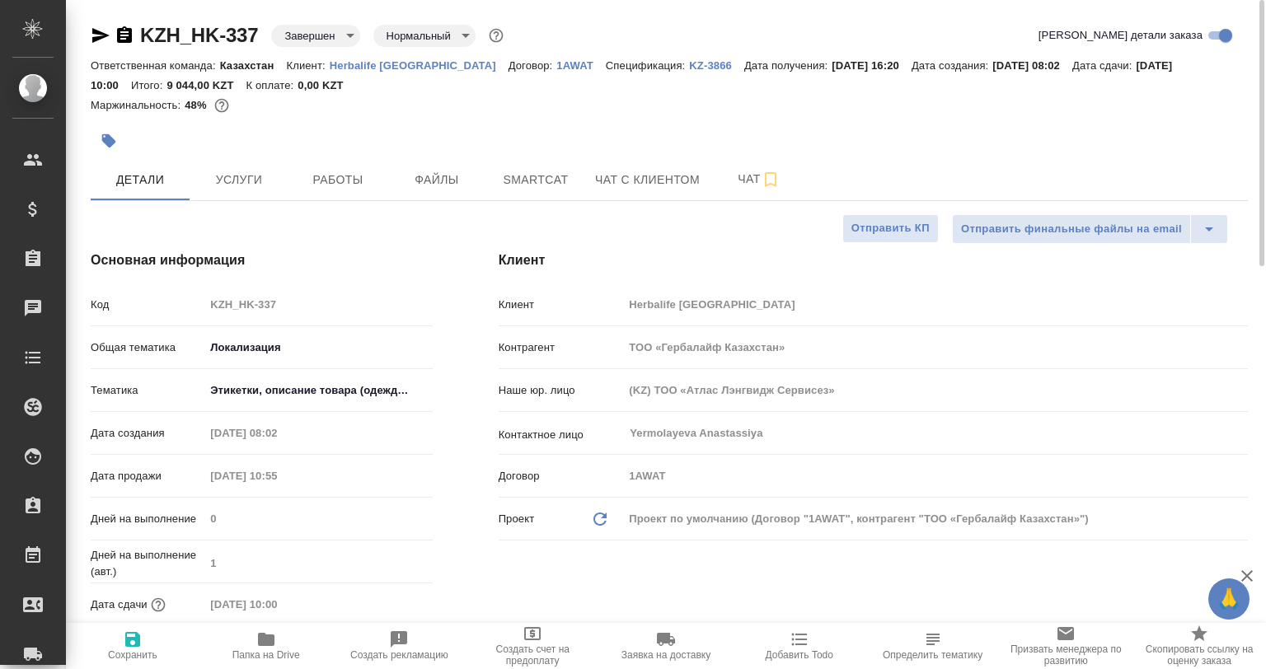
type textarea "x"
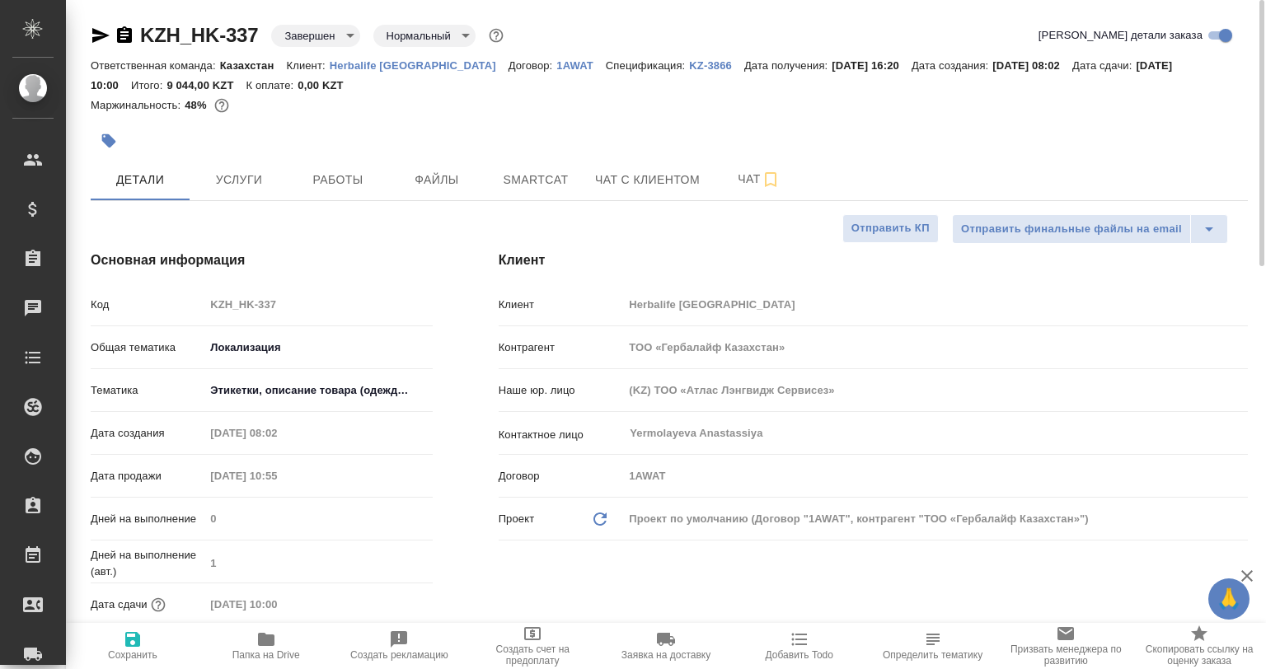
type textarea "x"
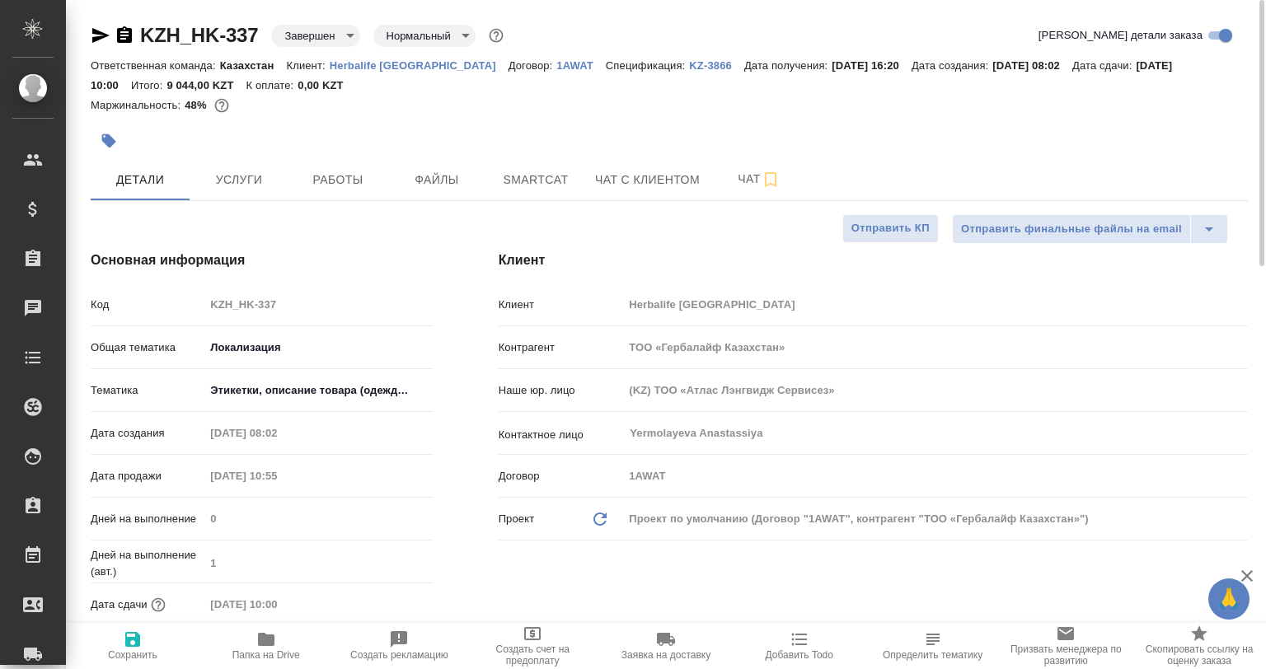
type textarea "x"
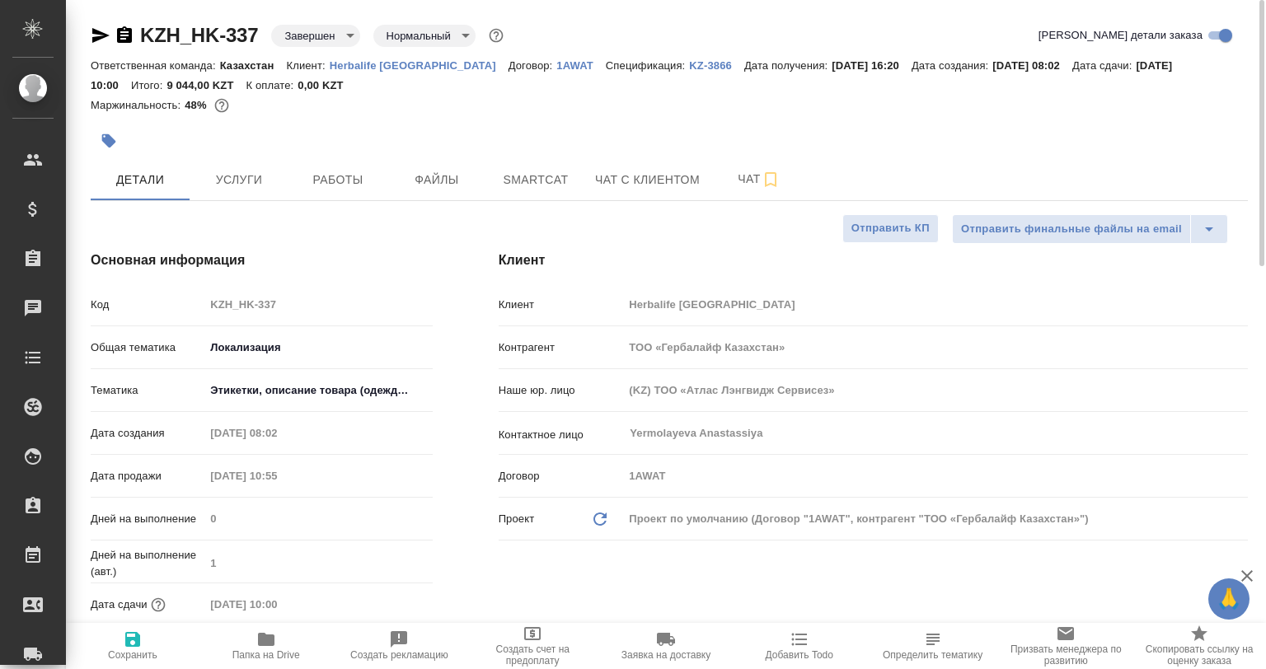
type textarea "x"
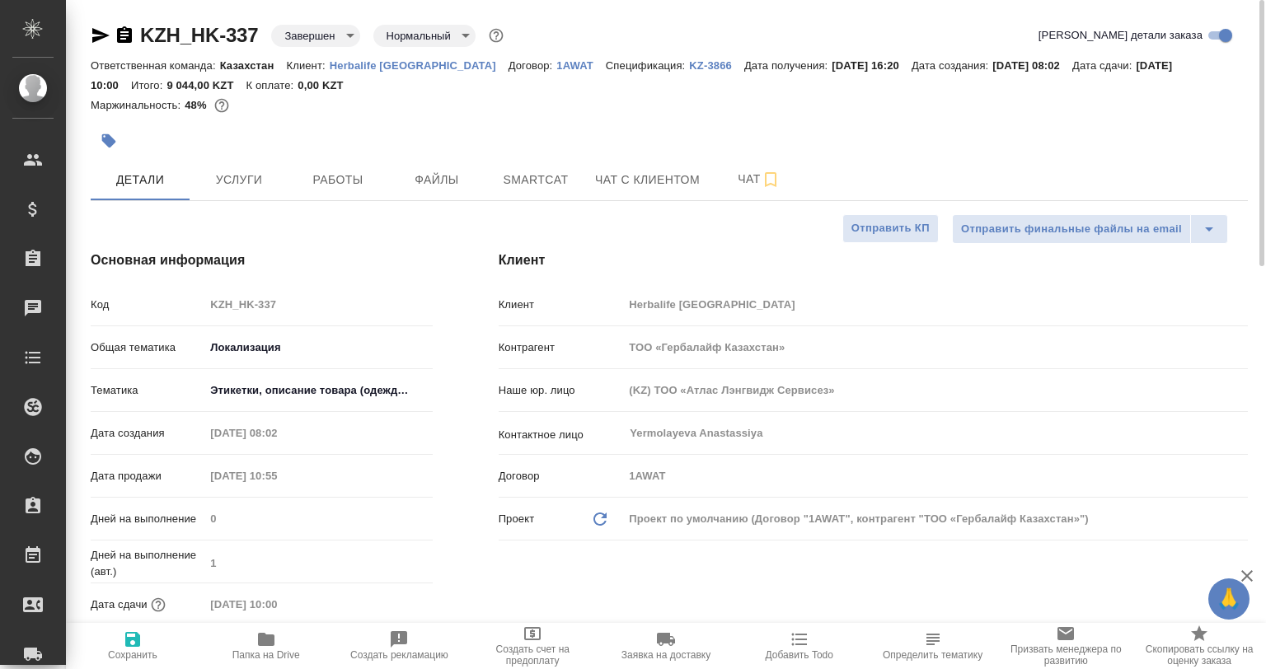
type textarea "x"
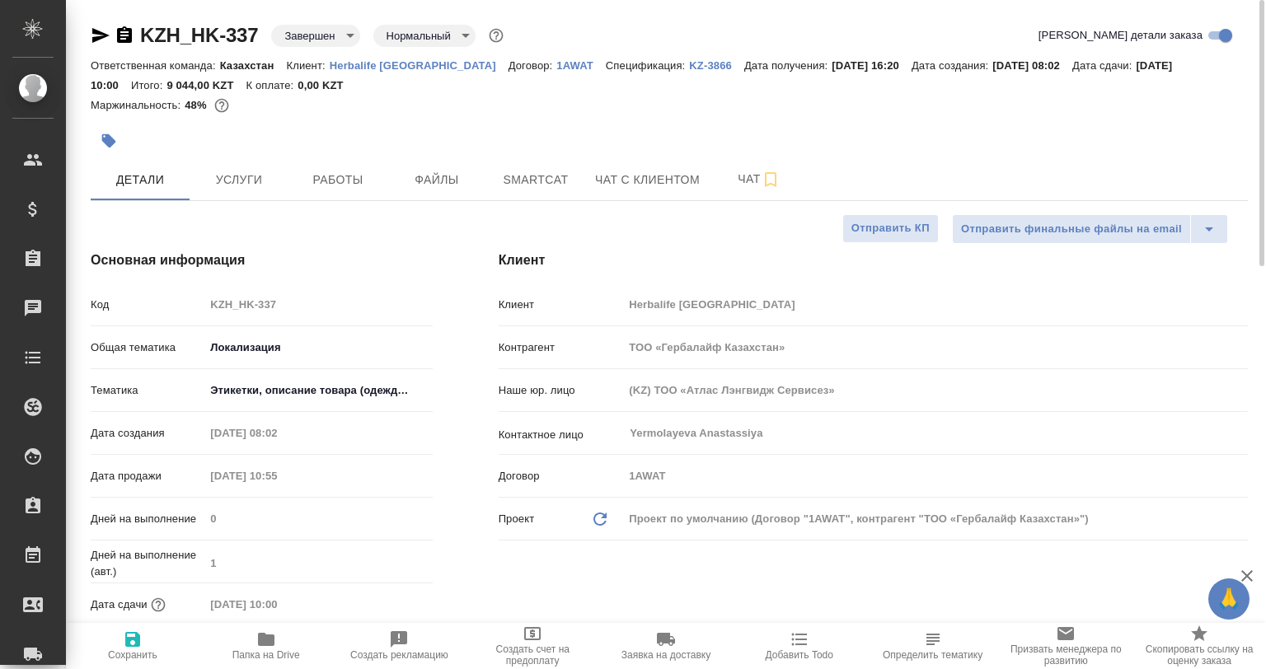
type textarea "x"
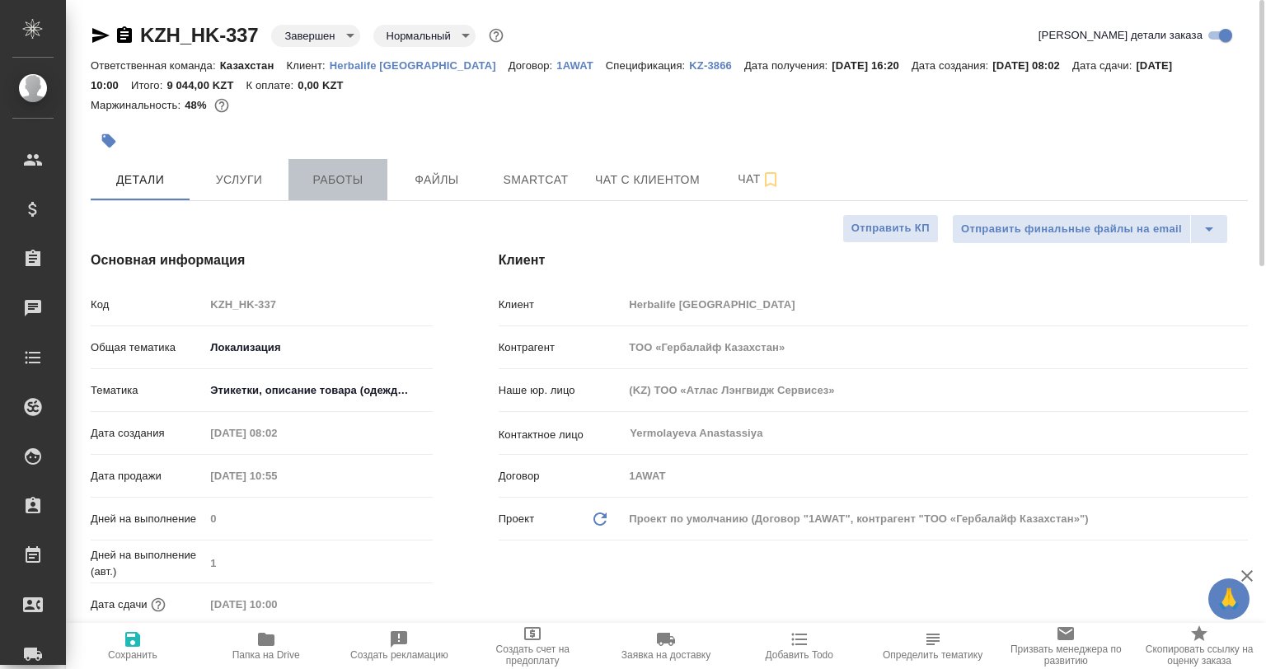
click at [382, 167] on button "Работы" at bounding box center [338, 179] width 99 height 41
click at [335, 155] on div at bounding box center [477, 141] width 772 height 36
click at [346, 192] on button "Работы" at bounding box center [338, 179] width 99 height 41
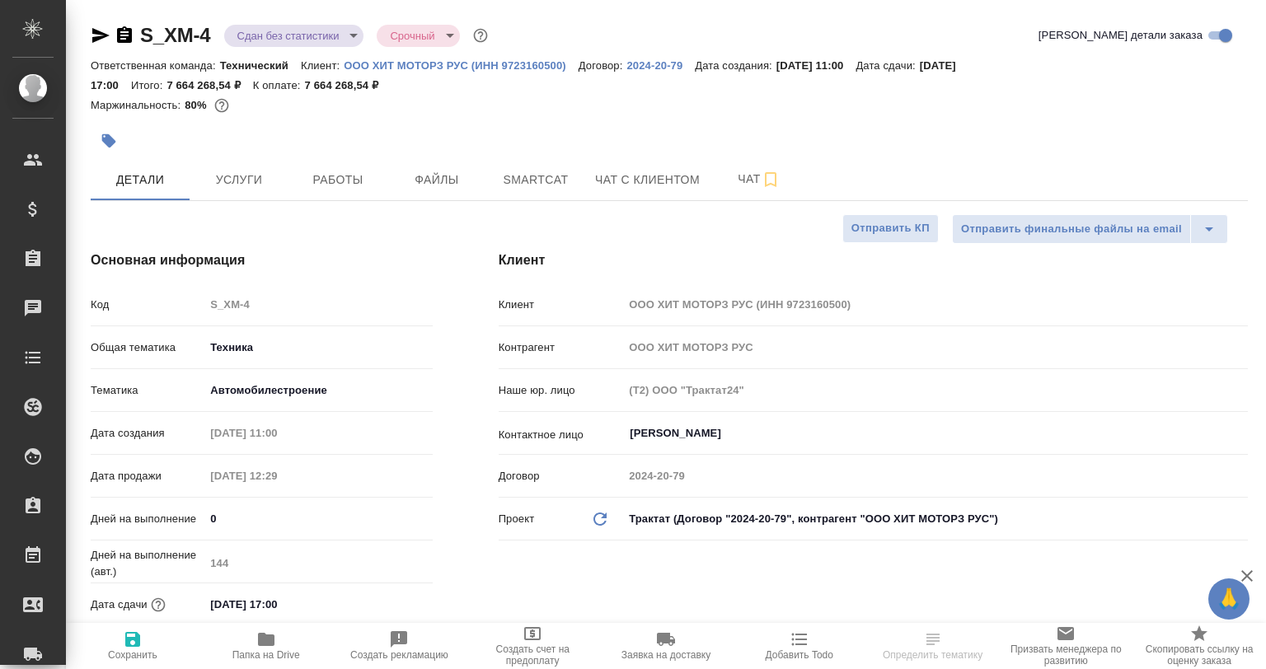
select select "RU"
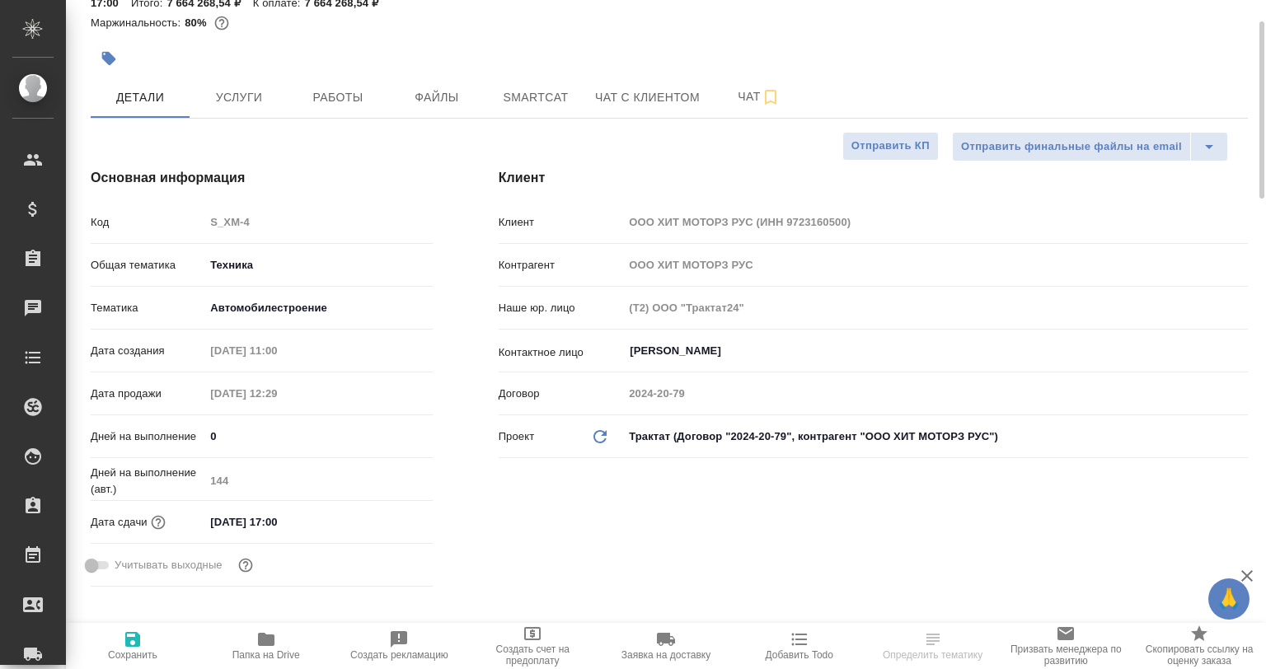
scroll to position [165, 0]
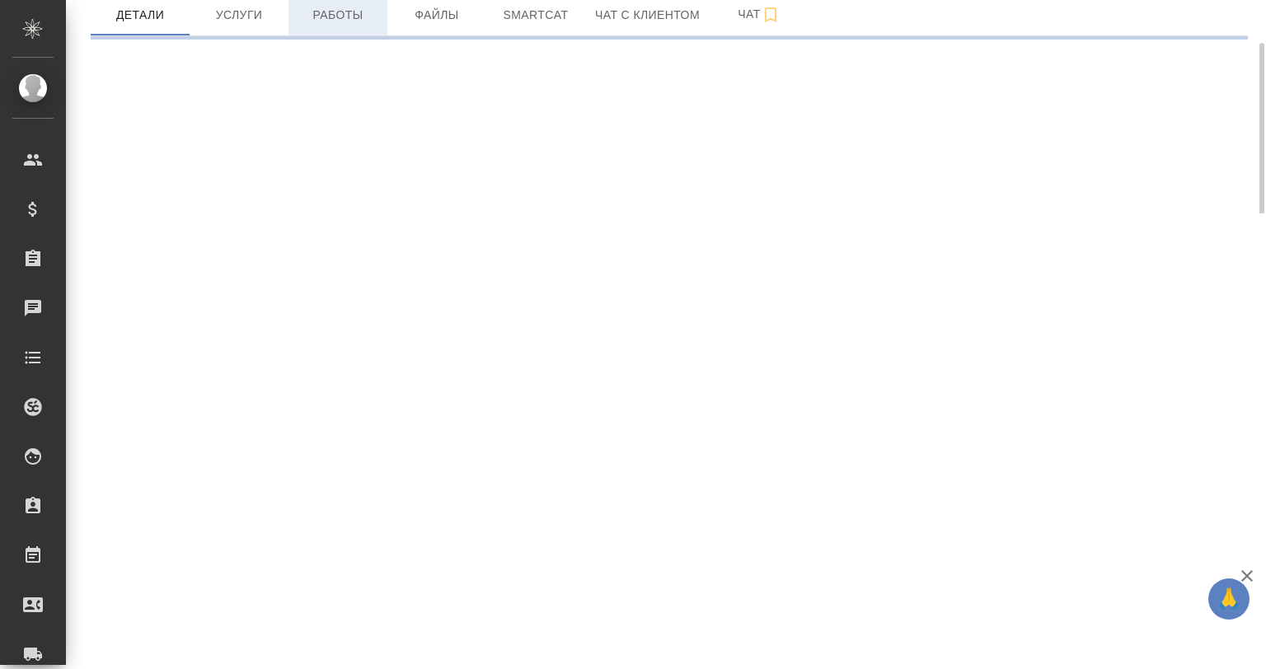
select select "RU"
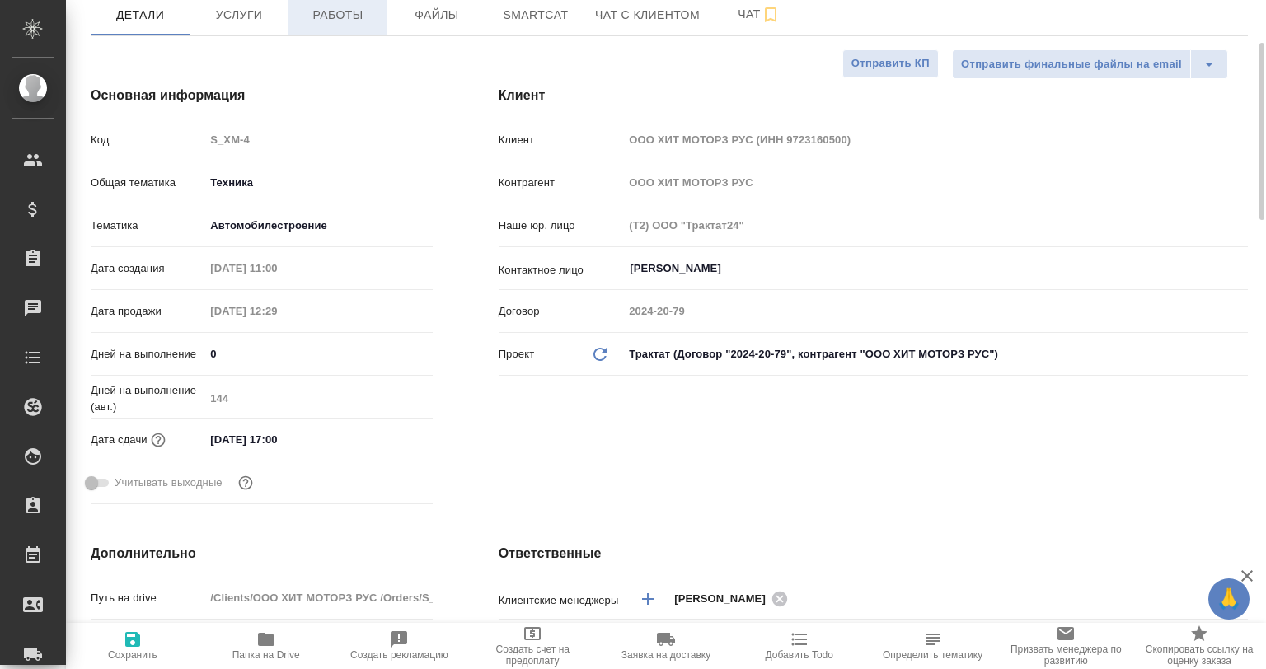
type textarea "x"
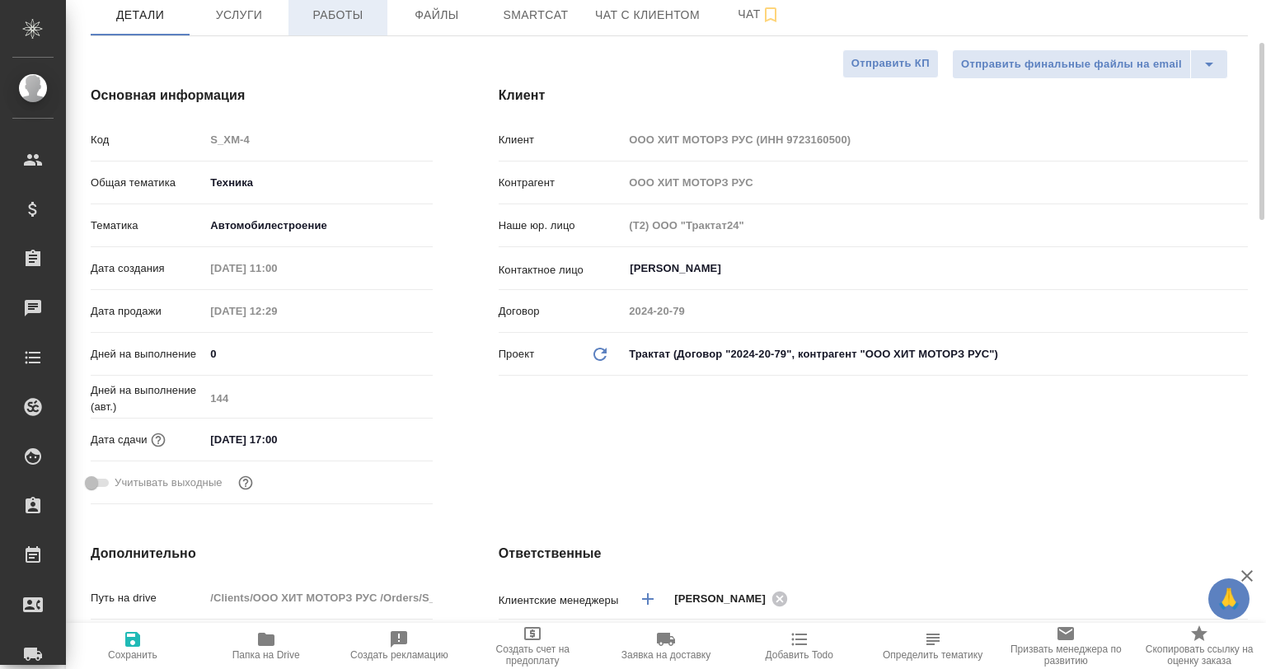
type textarea "x"
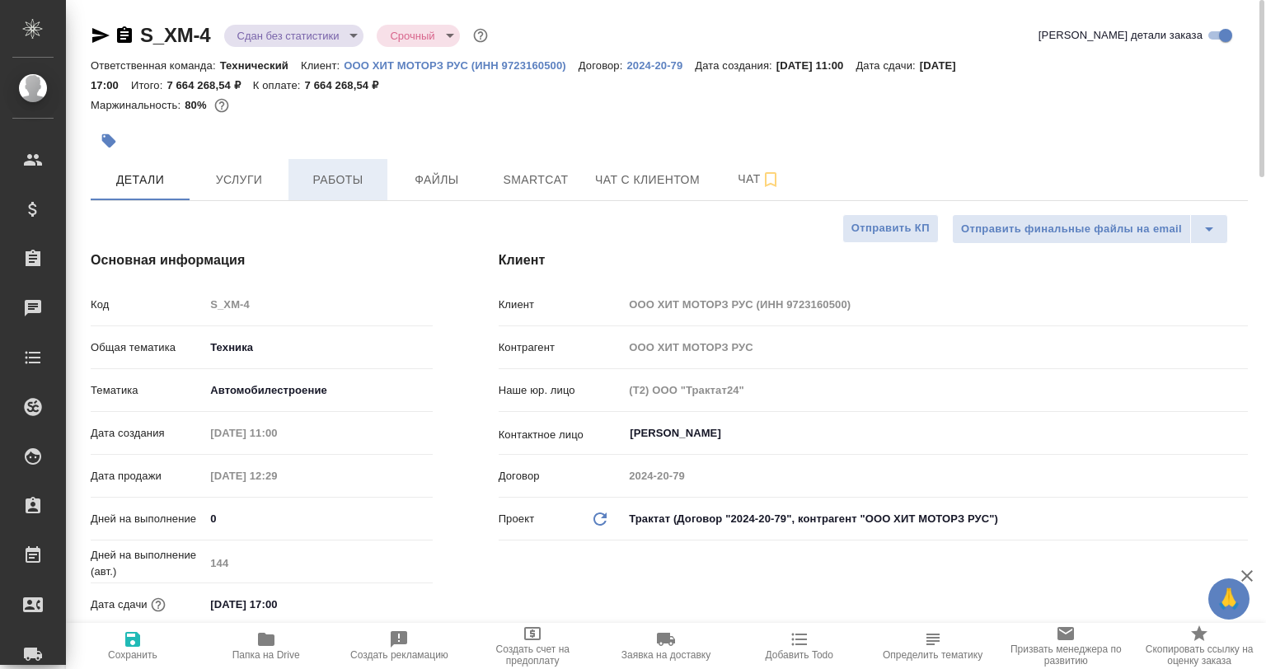
click at [330, 170] on button "Работы" at bounding box center [338, 179] width 99 height 41
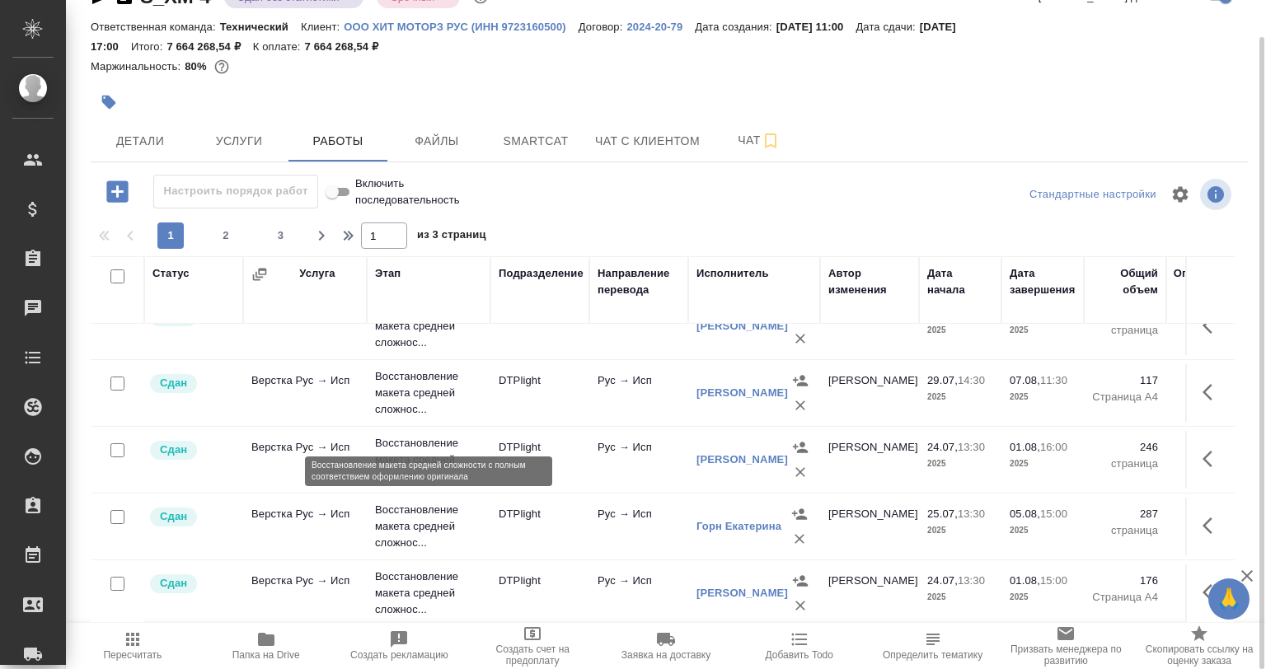
scroll to position [1374, 0]
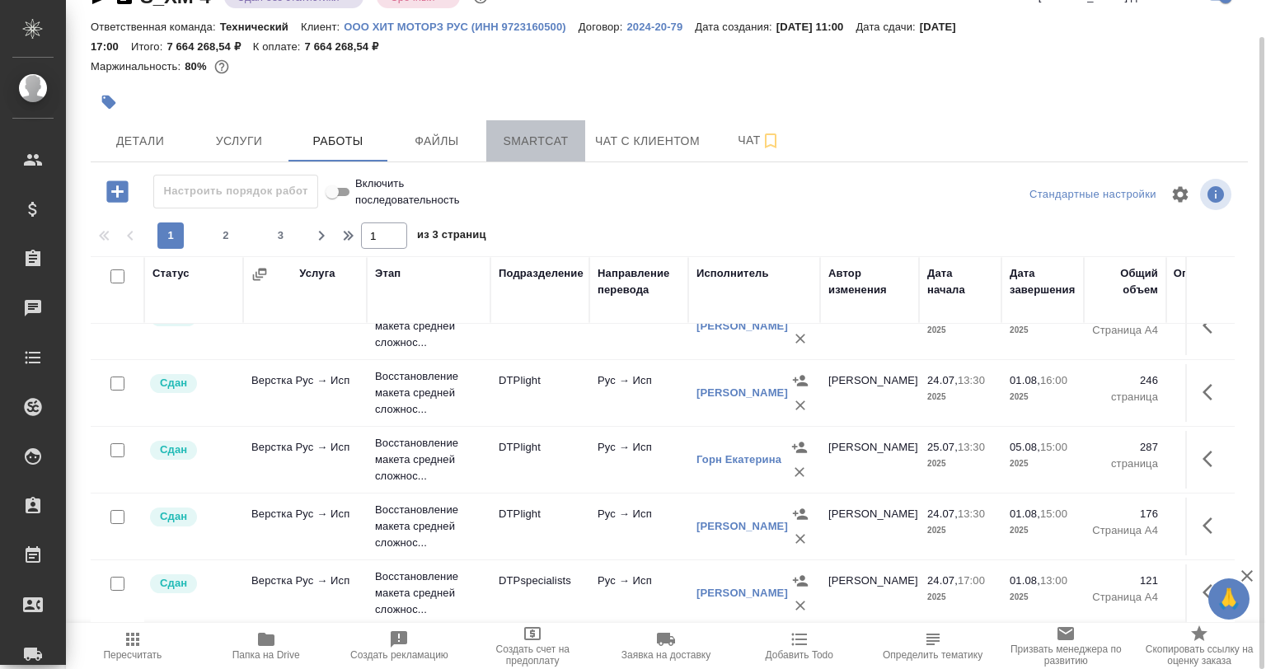
click at [537, 138] on span "Smartcat" at bounding box center [535, 141] width 79 height 21
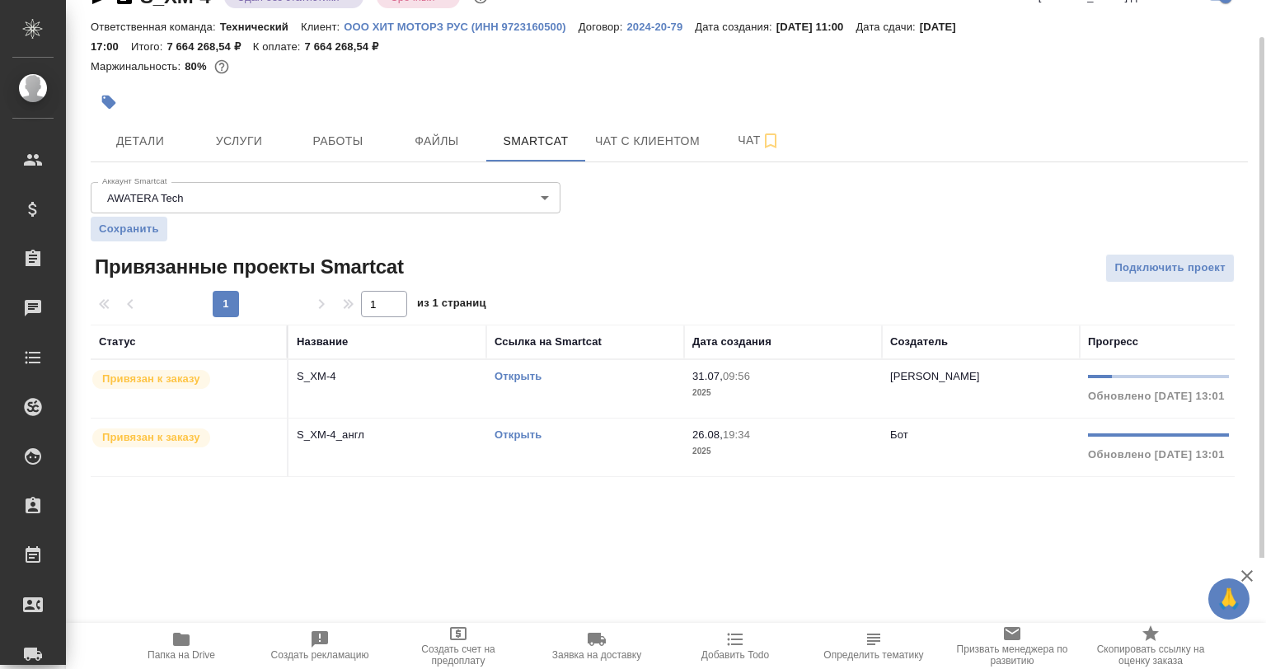
click at [510, 373] on link "Открыть" at bounding box center [518, 376] width 47 height 12
click at [508, 434] on link "Открыть" at bounding box center [518, 435] width 47 height 12
click at [318, 122] on button "Работы" at bounding box center [338, 140] width 99 height 41
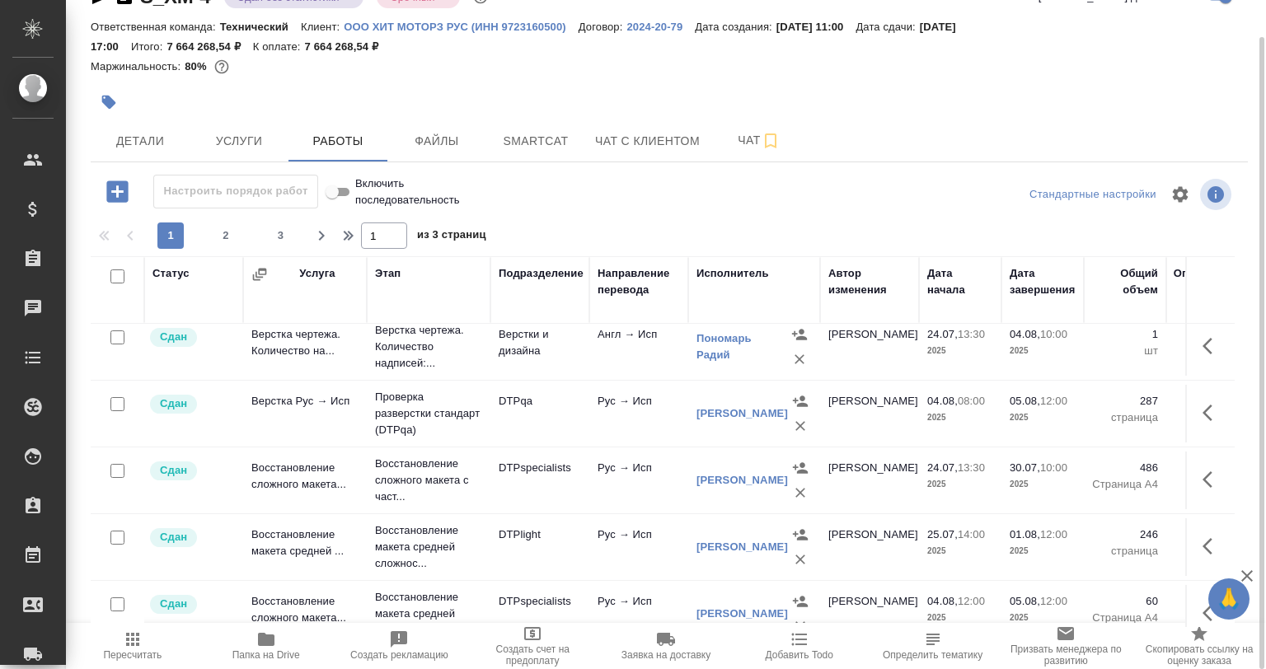
scroll to position [412, 0]
click at [174, 162] on hr at bounding box center [669, 162] width 1157 height 1
click at [157, 150] on span "Детали" at bounding box center [140, 141] width 79 height 21
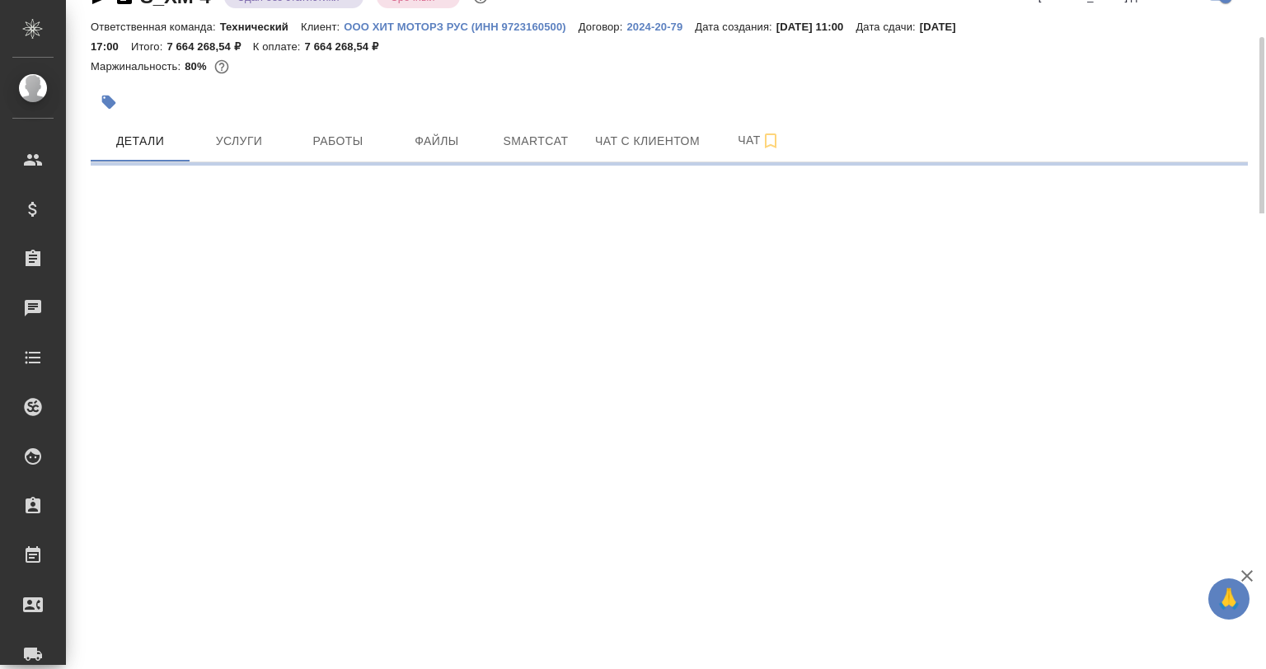
select select "RU"
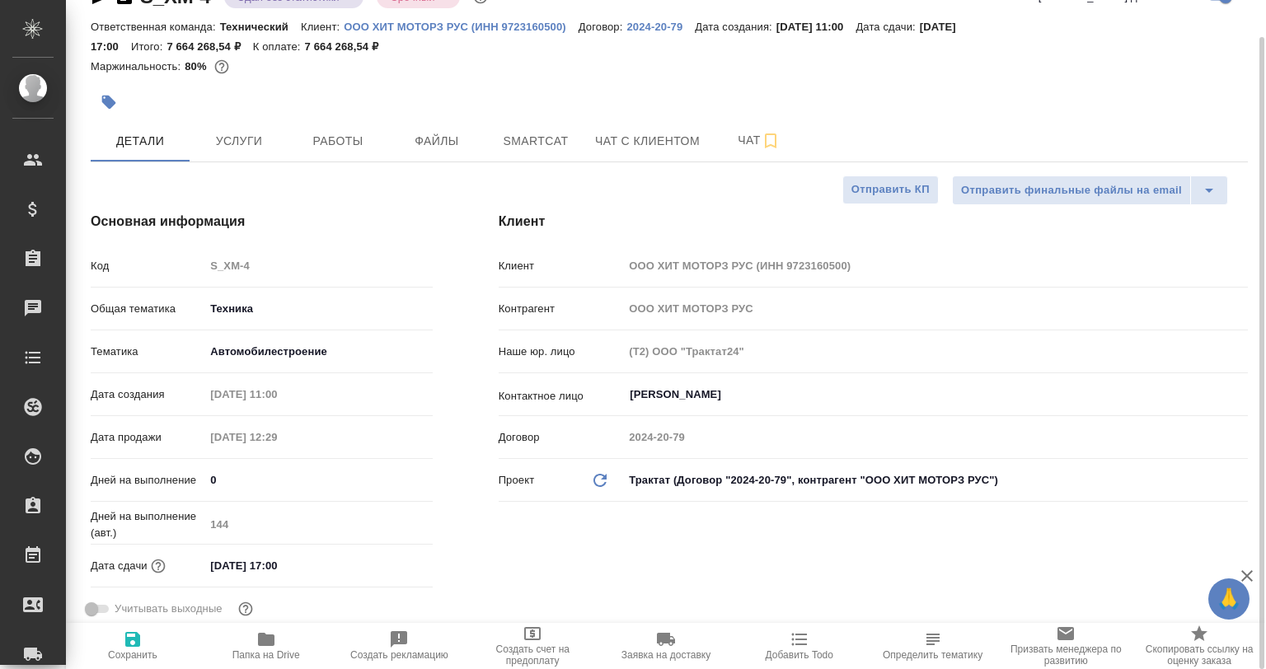
type textarea "x"
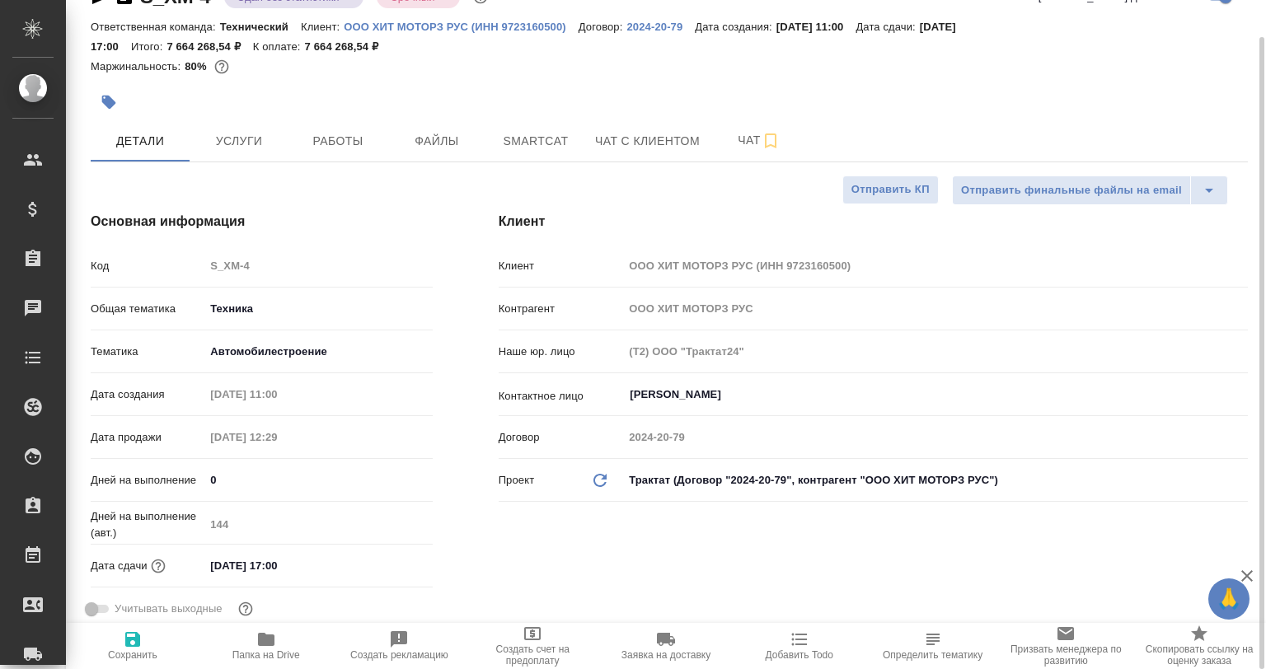
type textarea "x"
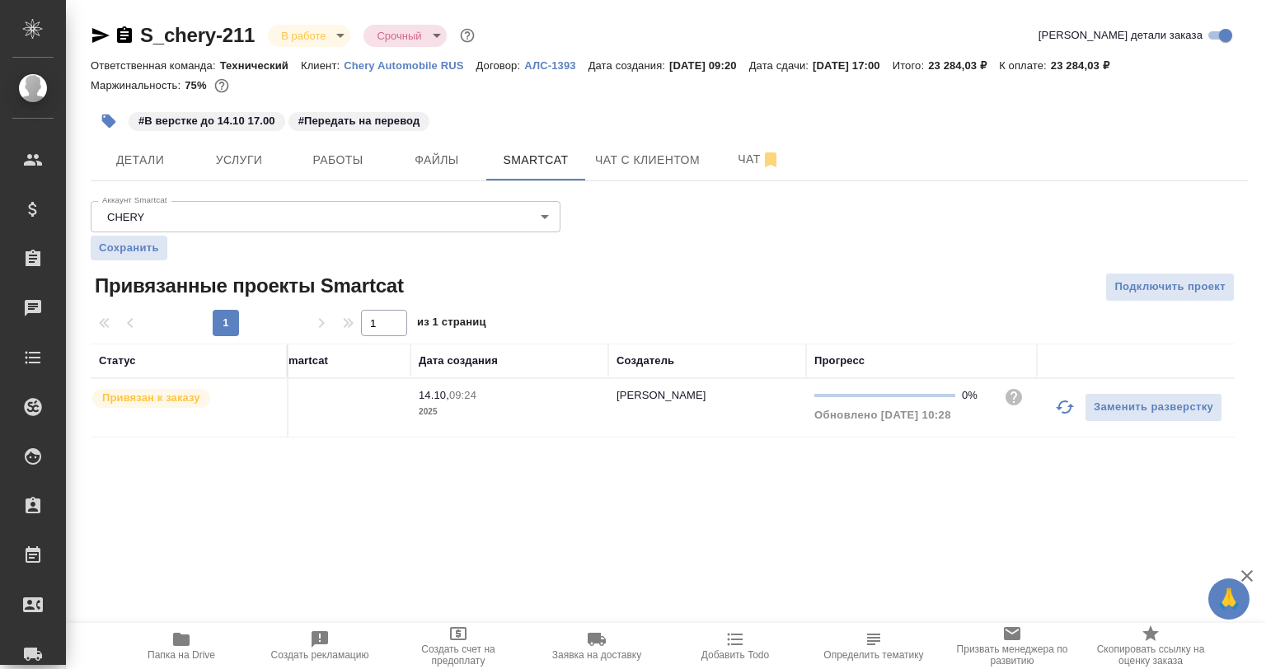
scroll to position [0, 286]
click at [1045, 415] on button "button" at bounding box center [1065, 407] width 40 height 40
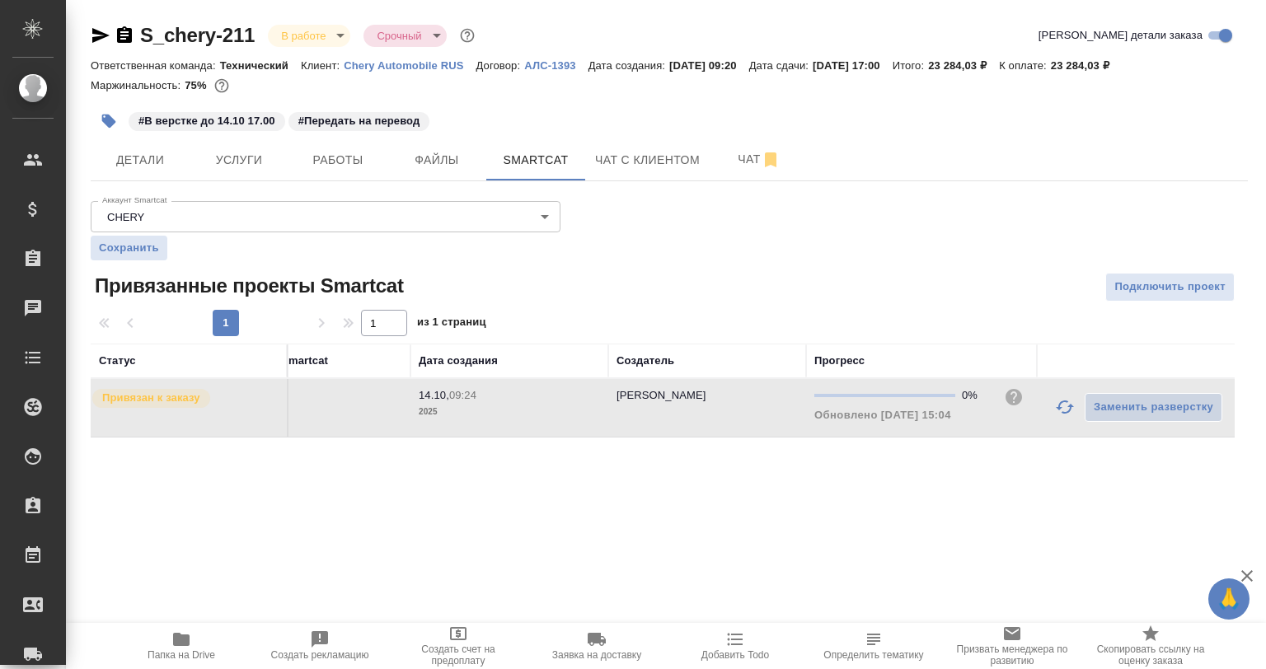
scroll to position [0, 0]
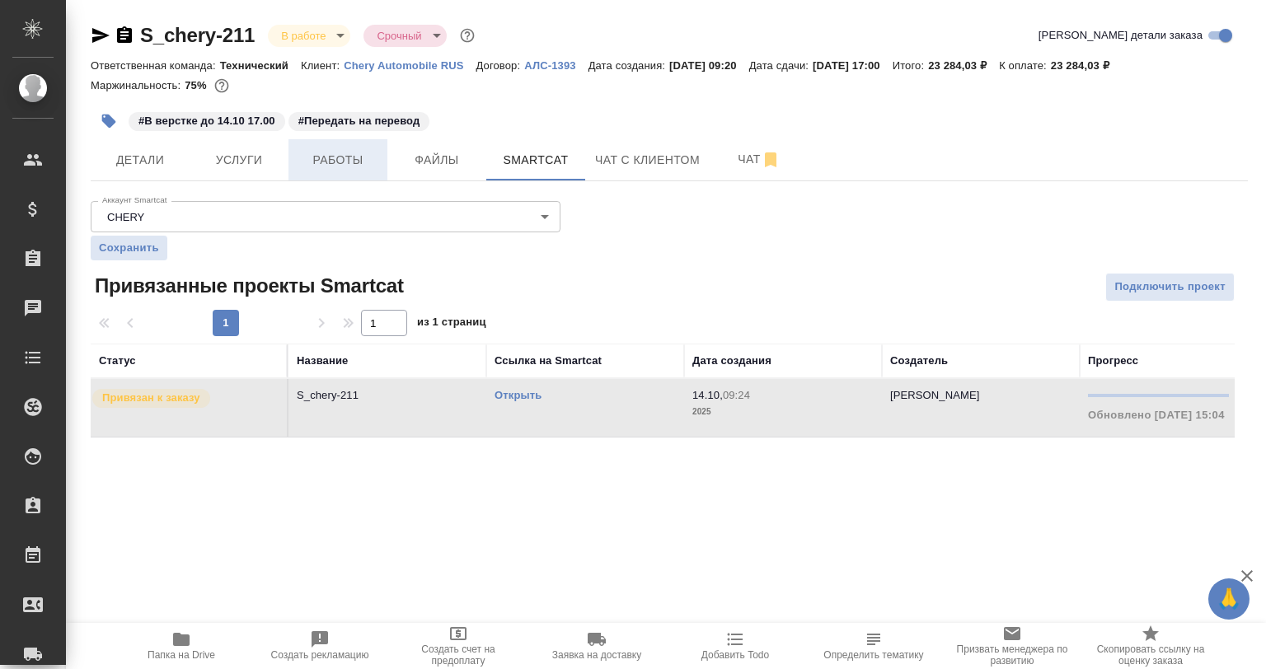
click at [312, 171] on button "Работы" at bounding box center [338, 159] width 99 height 41
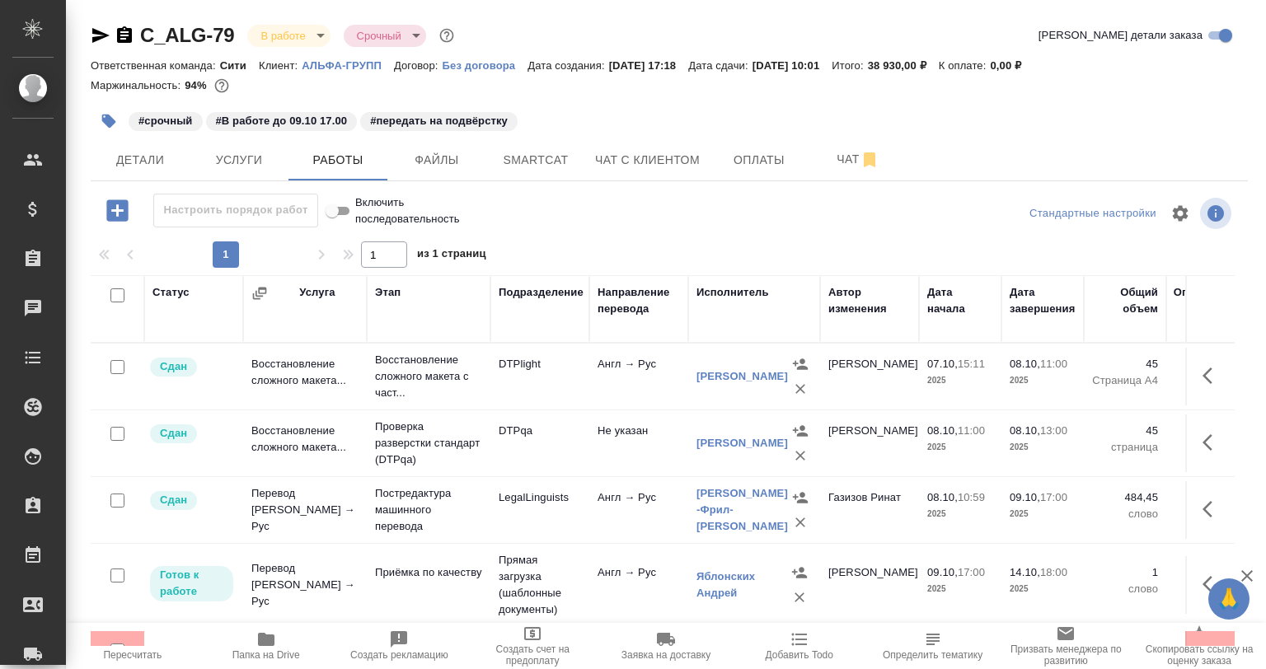
scroll to position [59, 0]
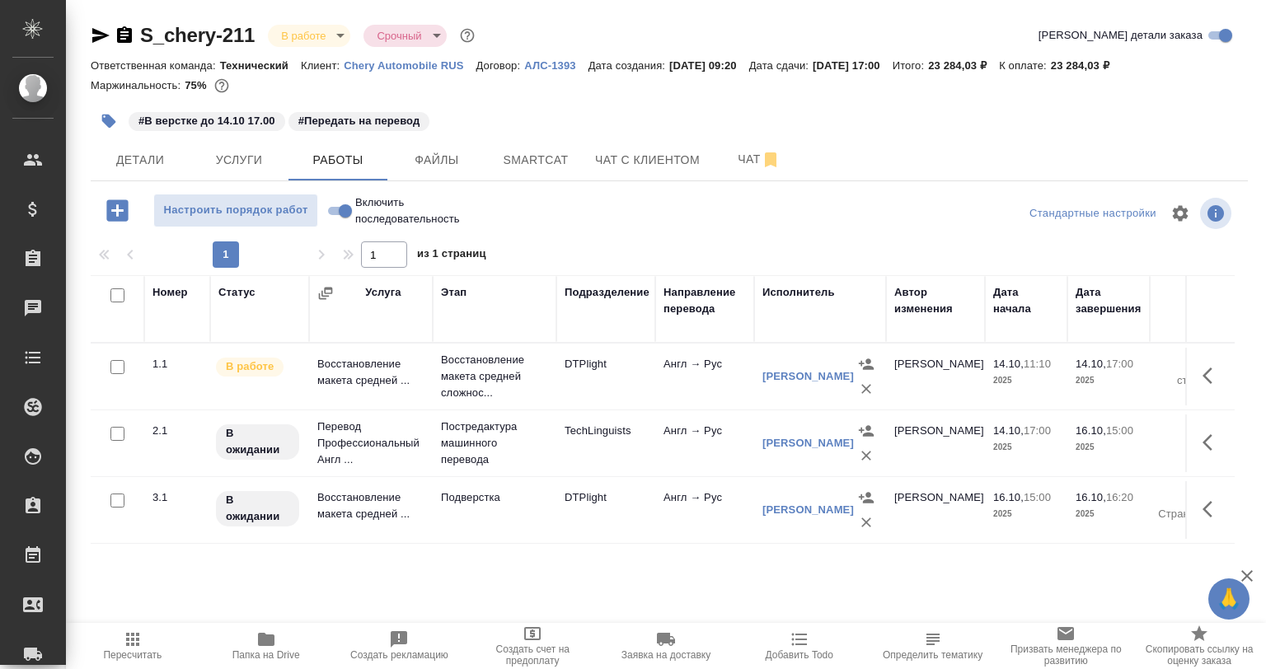
click at [554, 593] on div "Номер Статус Услуга Этап Подразделение Направление перевода Исполнитель Автор и…" at bounding box center [663, 460] width 1144 height 371
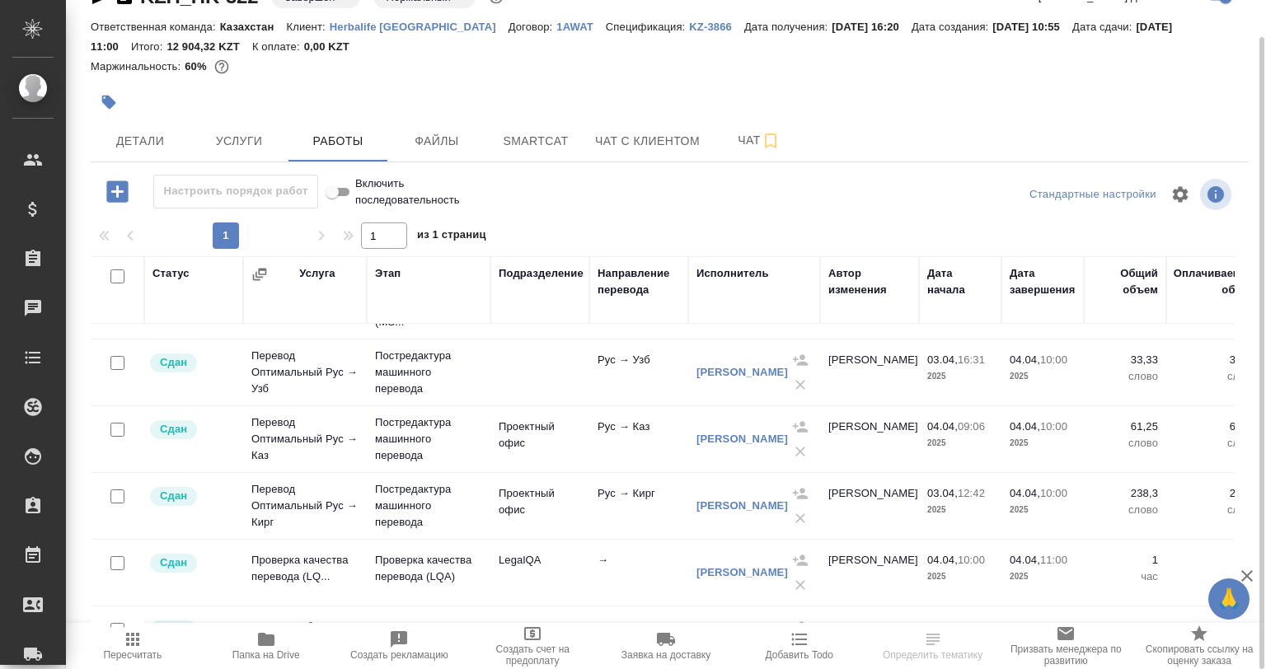
scroll to position [165, 0]
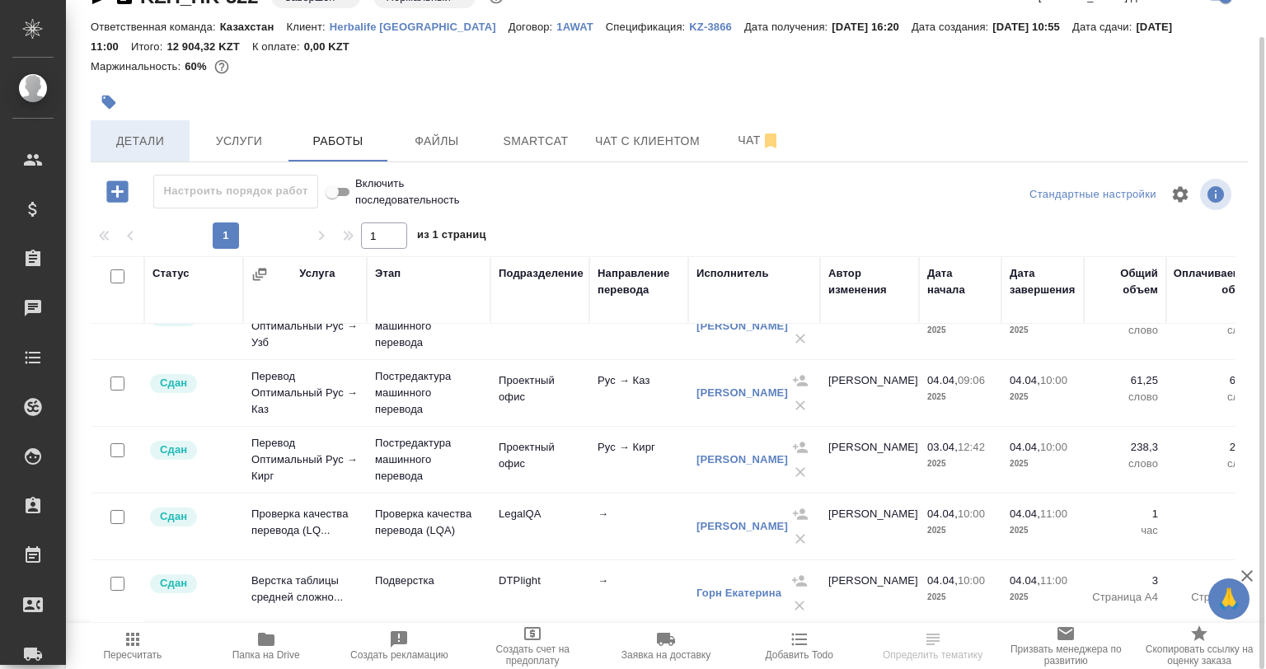
click at [112, 151] on span "Детали" at bounding box center [140, 141] width 79 height 21
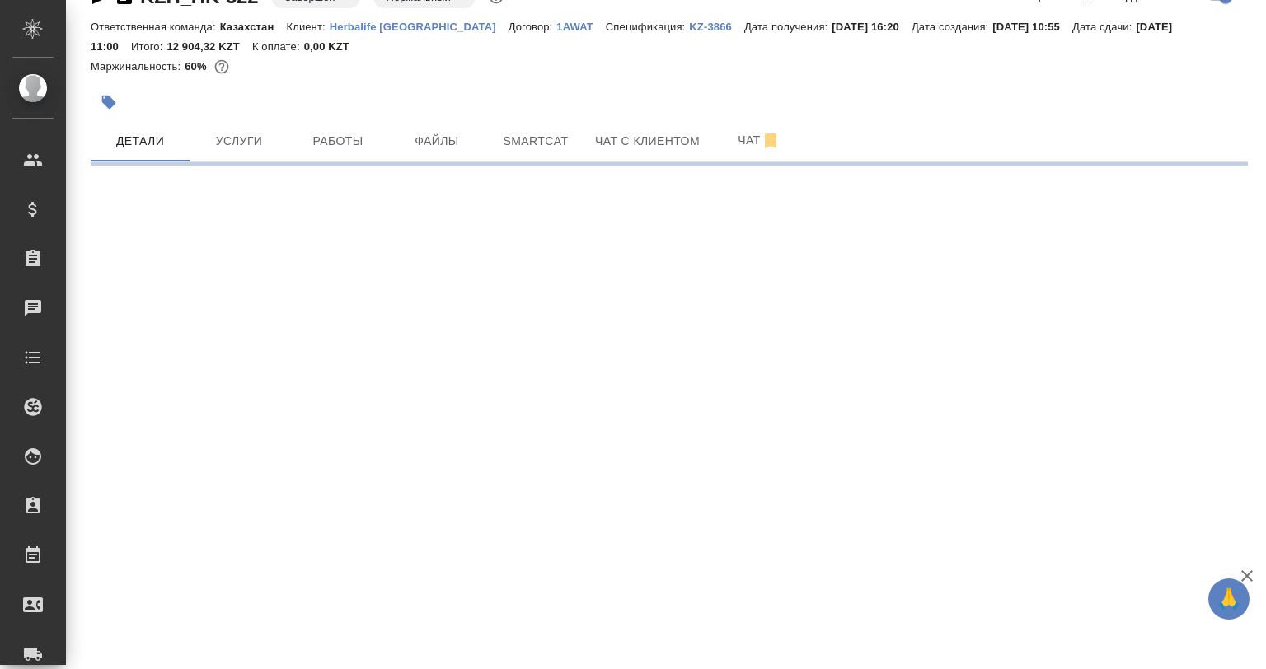
select select "RU"
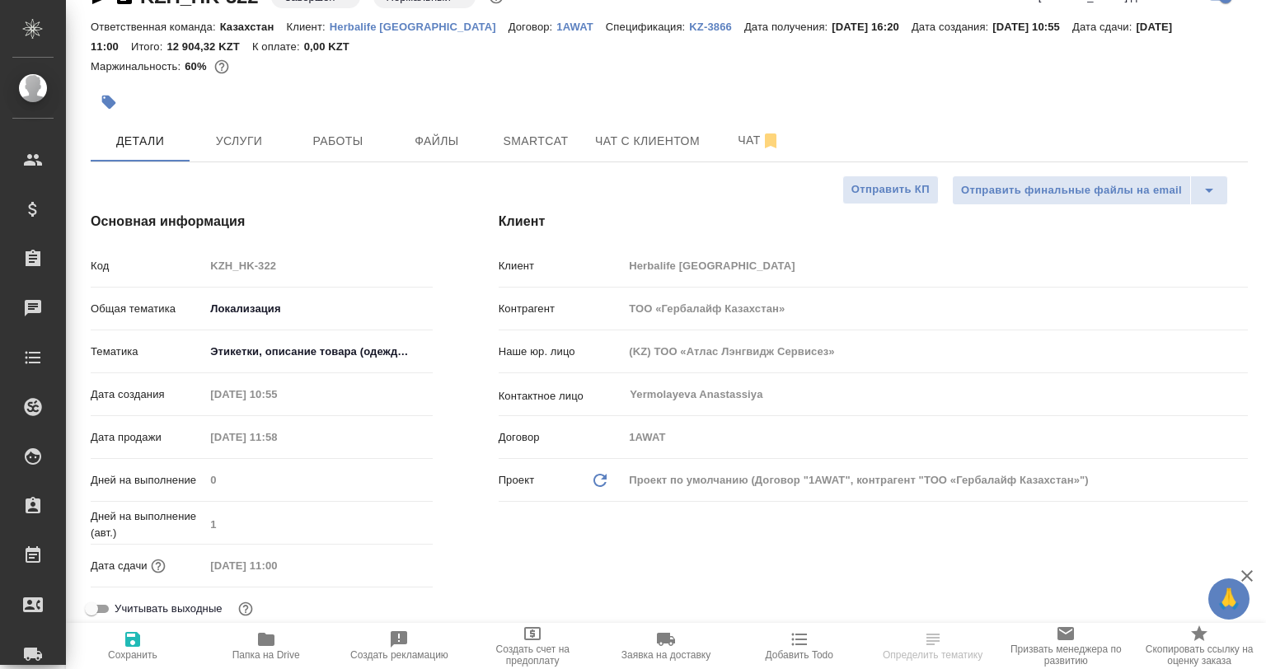
type textarea "x"
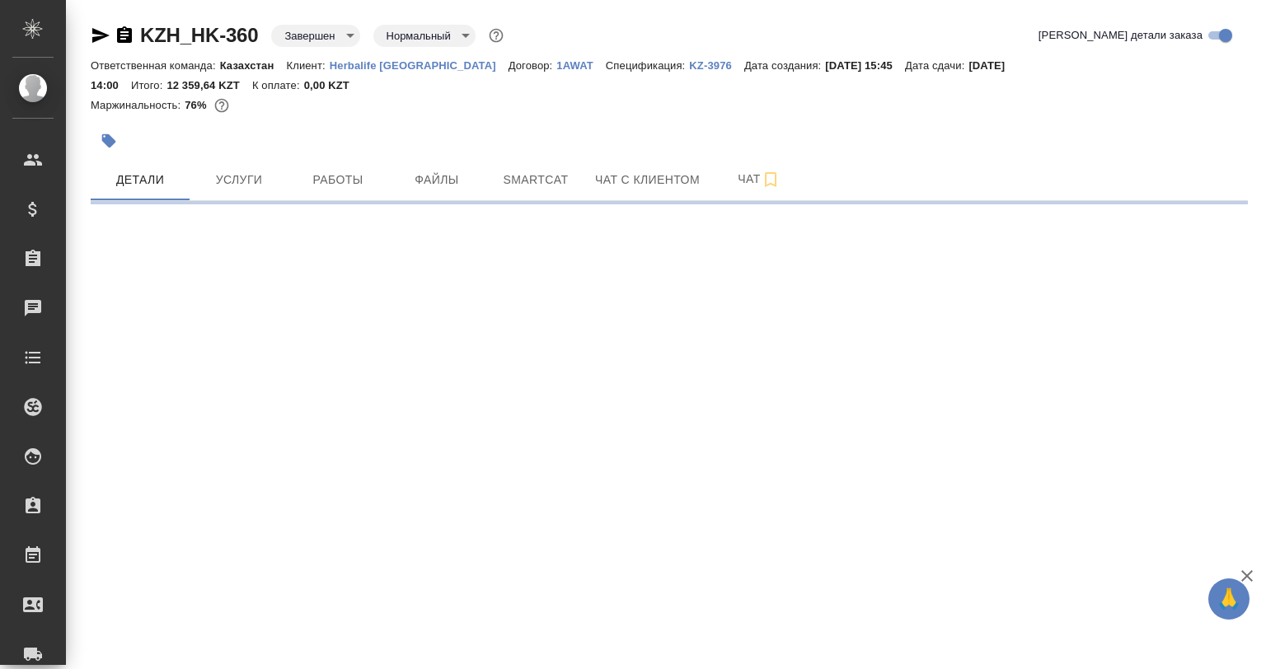
select select "RU"
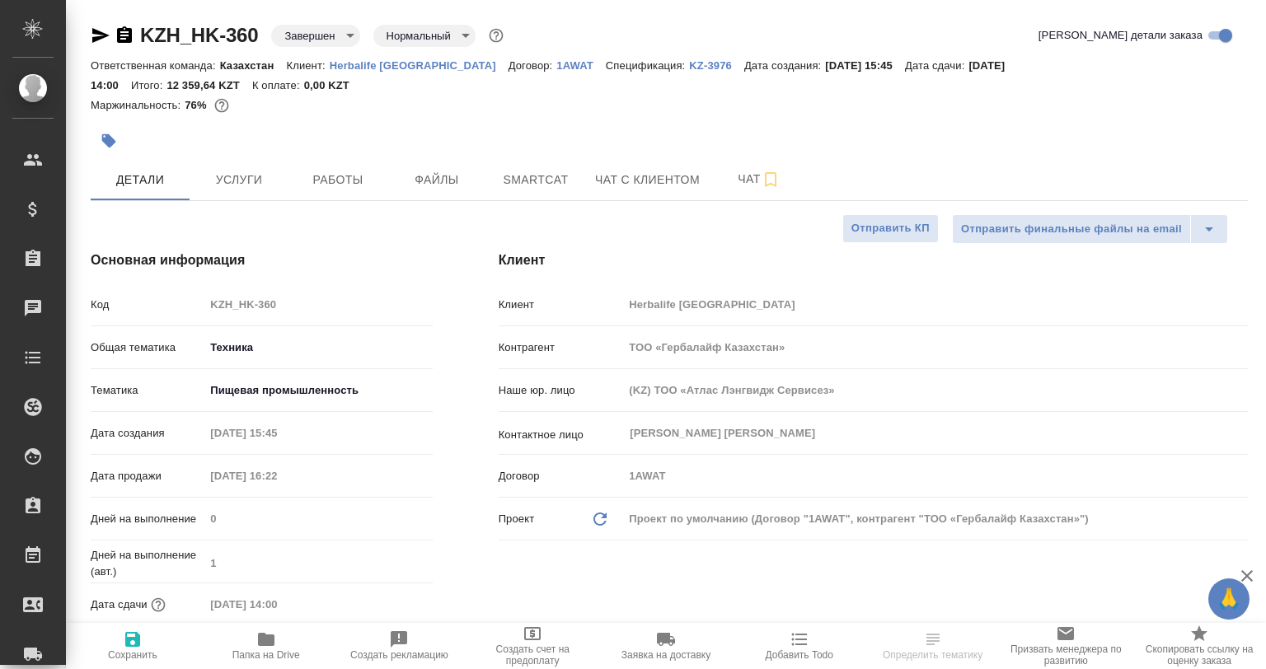
type textarea "x"
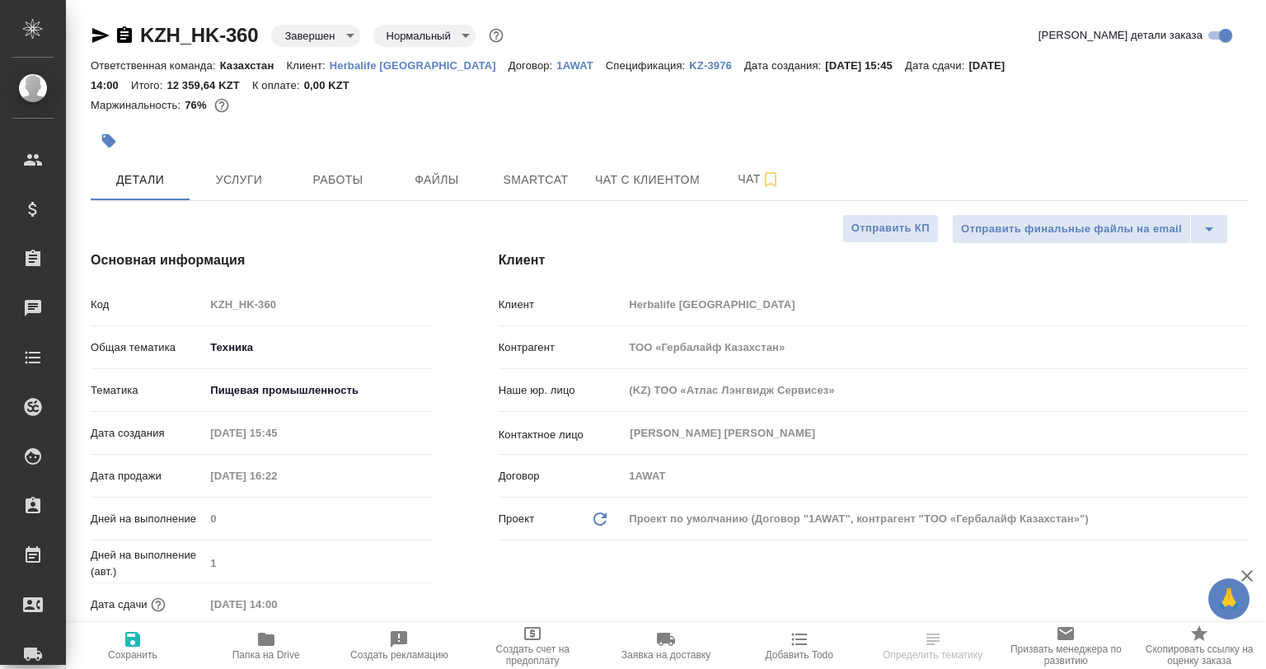
type textarea "x"
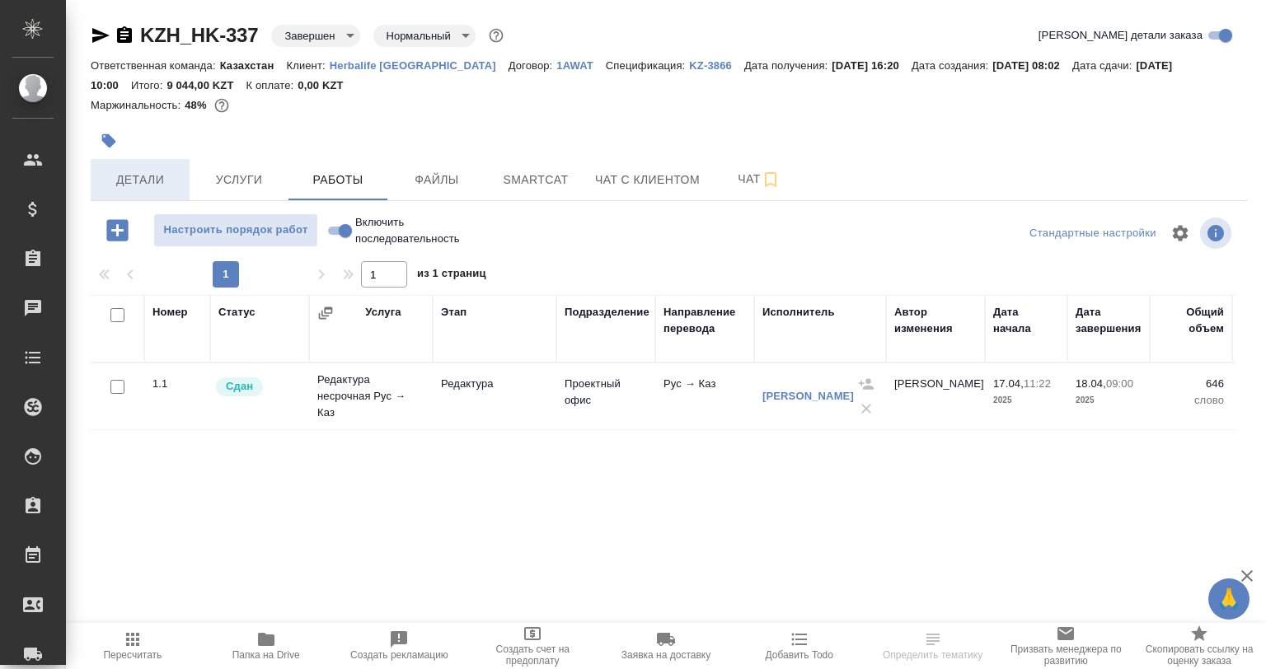
click at [115, 188] on span "Детали" at bounding box center [140, 180] width 79 height 21
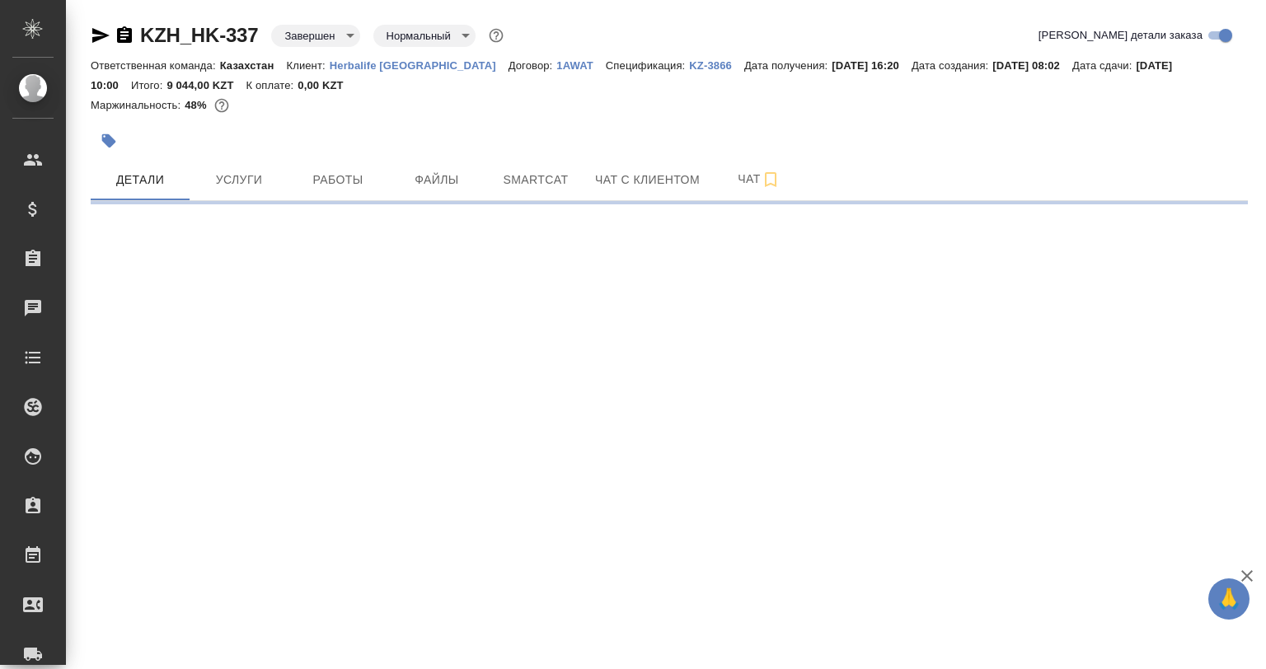
select select "RU"
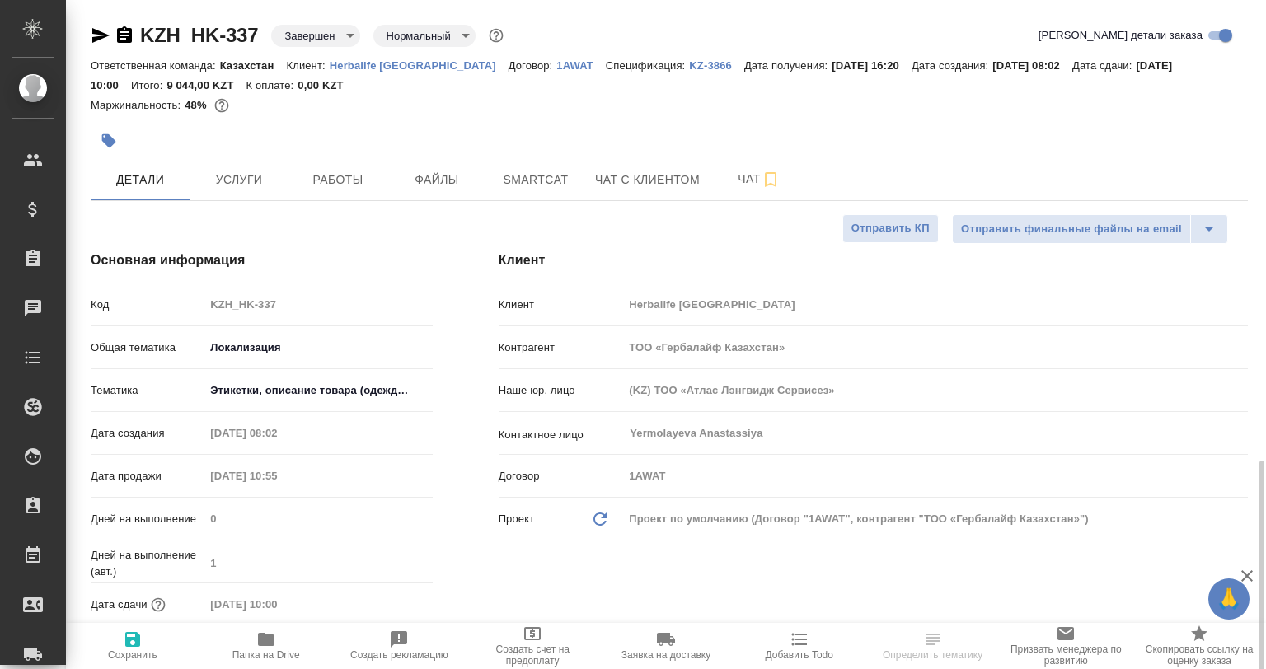
scroll to position [495, 0]
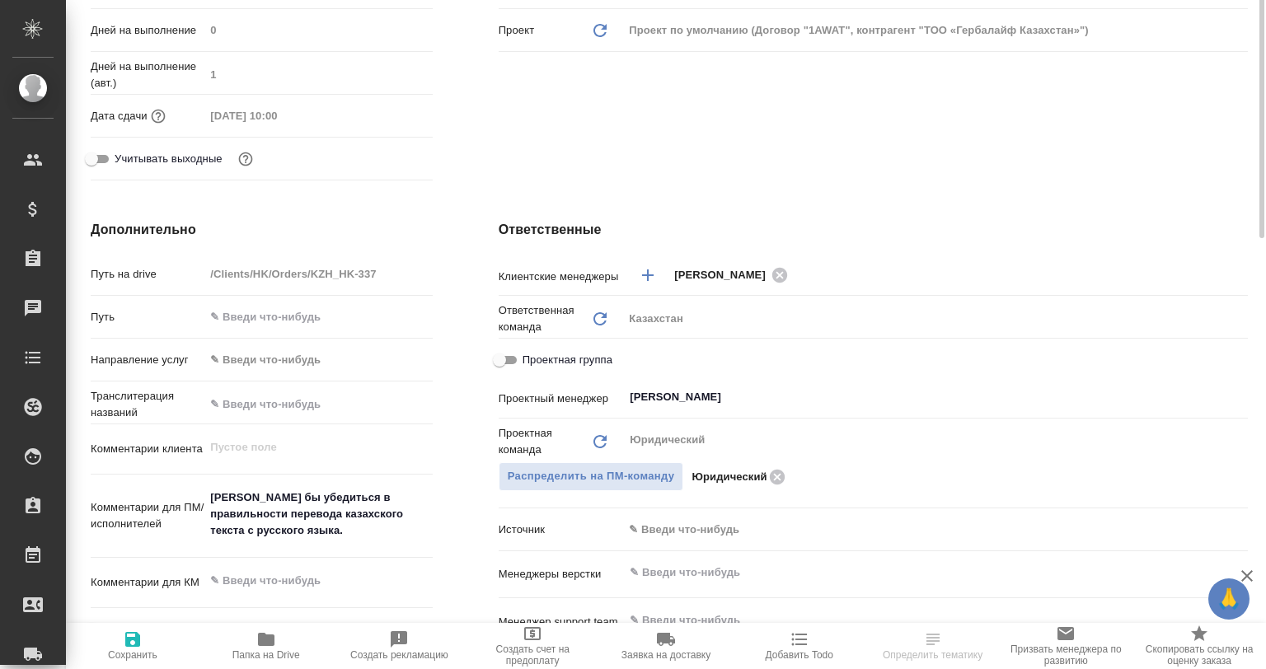
type textarea "x"
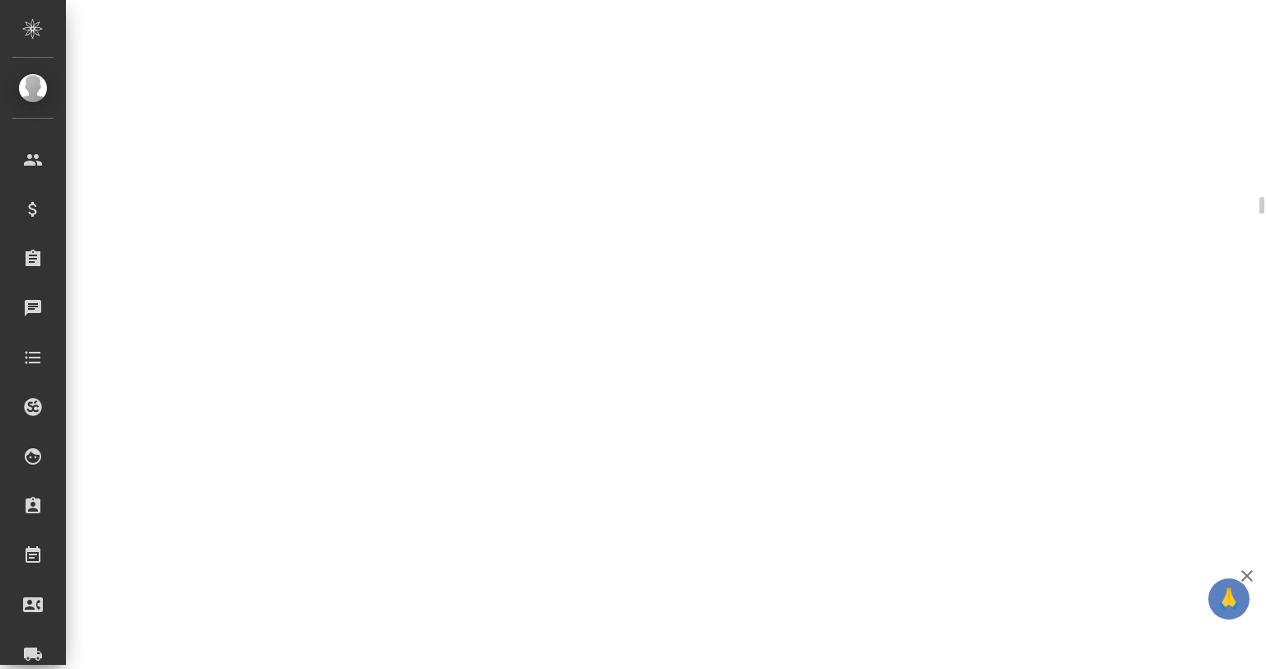
select select "RU"
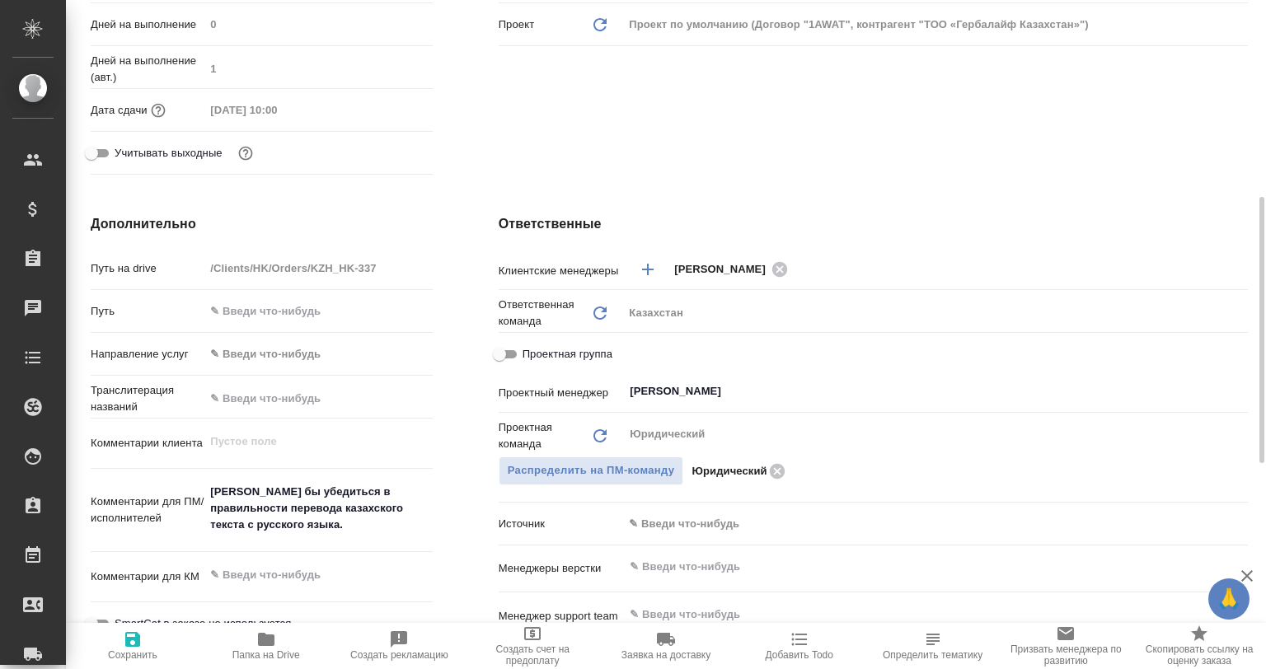
type textarea "x"
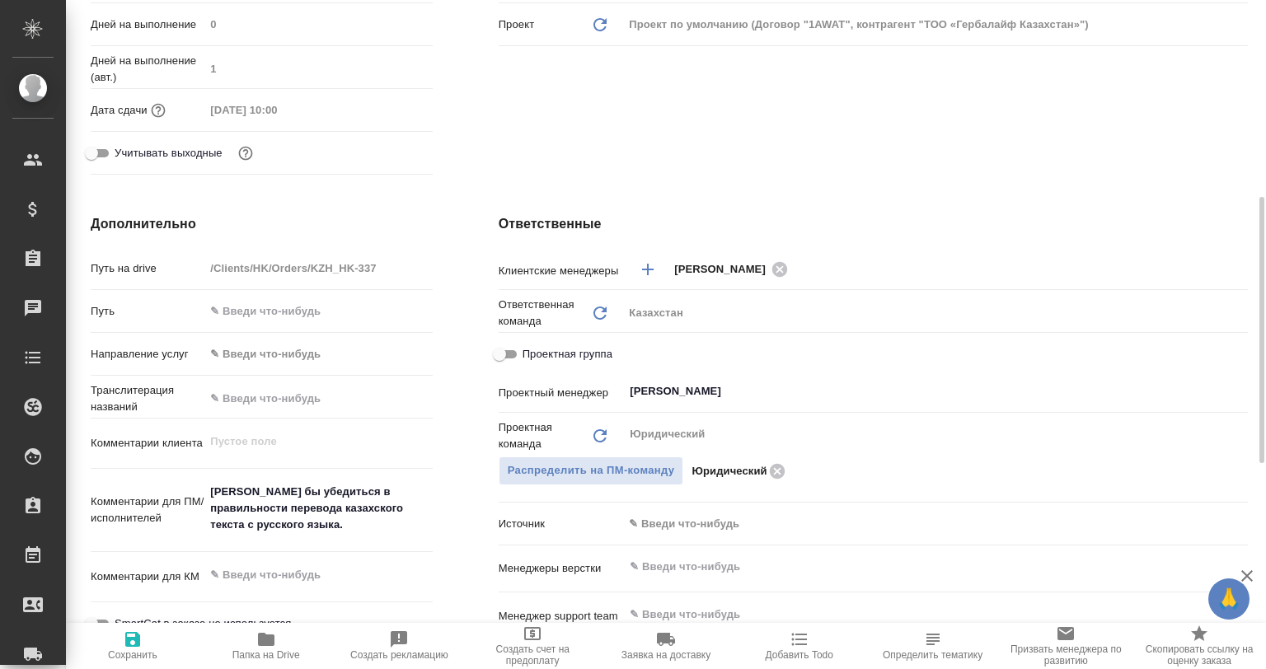
type textarea "x"
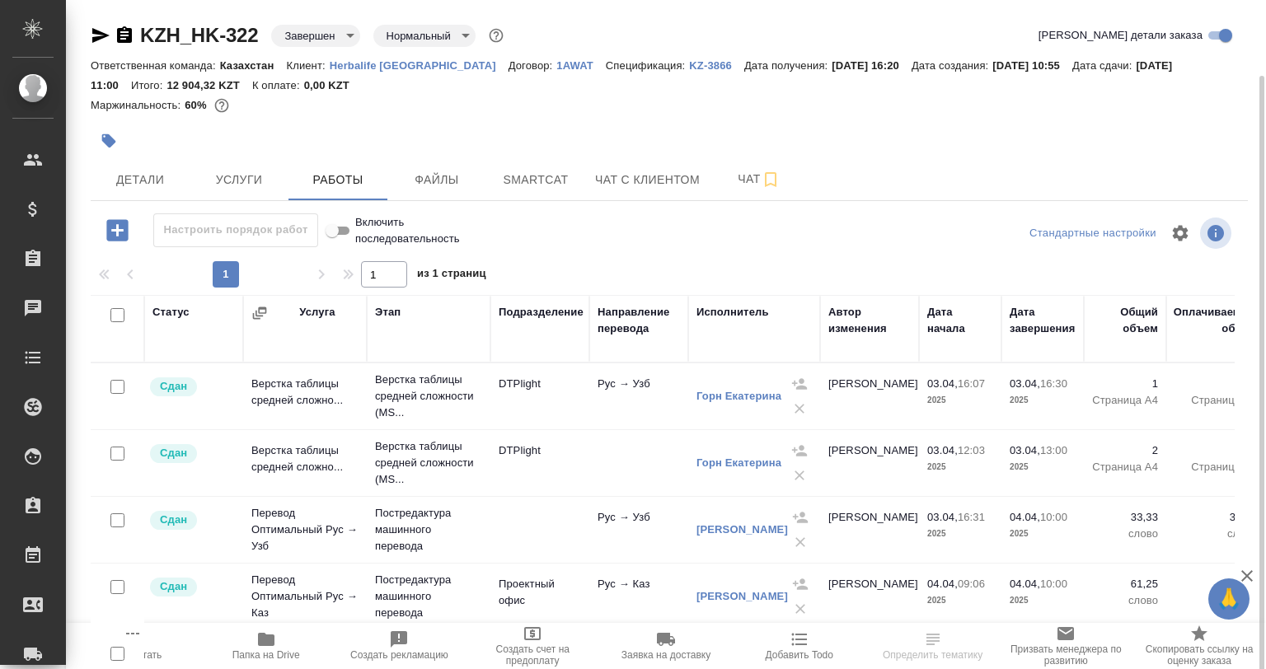
scroll to position [39, 0]
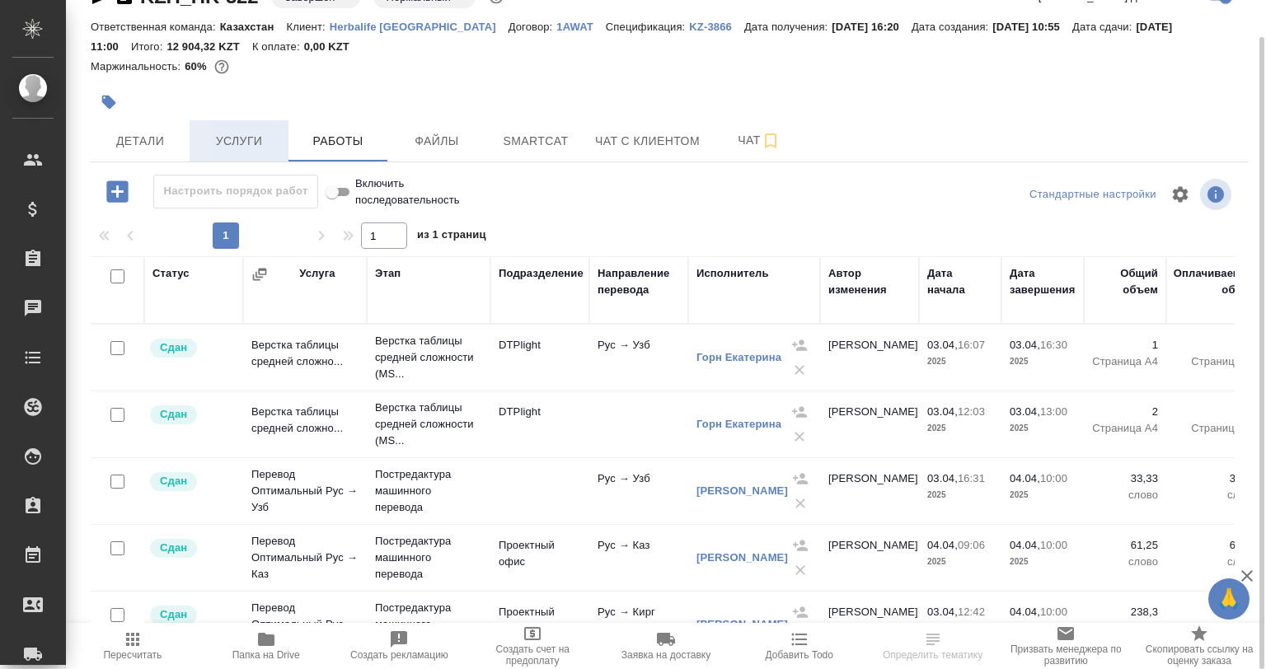
click at [191, 143] on button "Услуги" at bounding box center [239, 140] width 99 height 41
click at [172, 143] on span "Детали" at bounding box center [140, 141] width 79 height 21
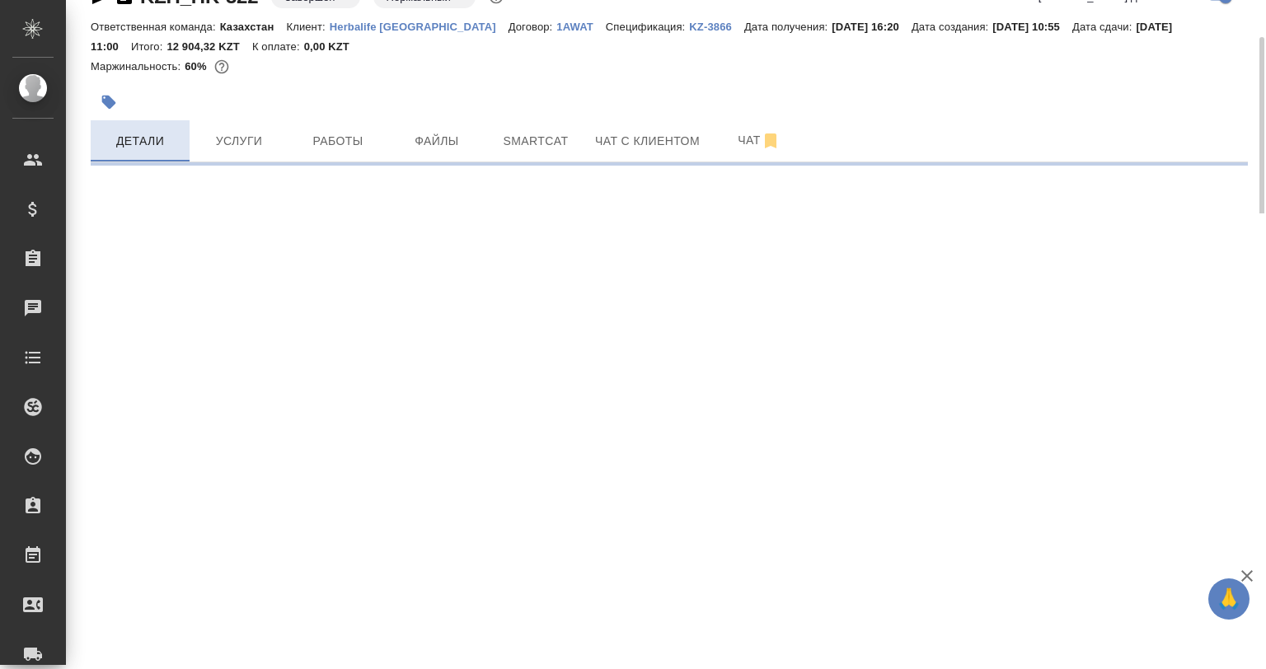
select select "RU"
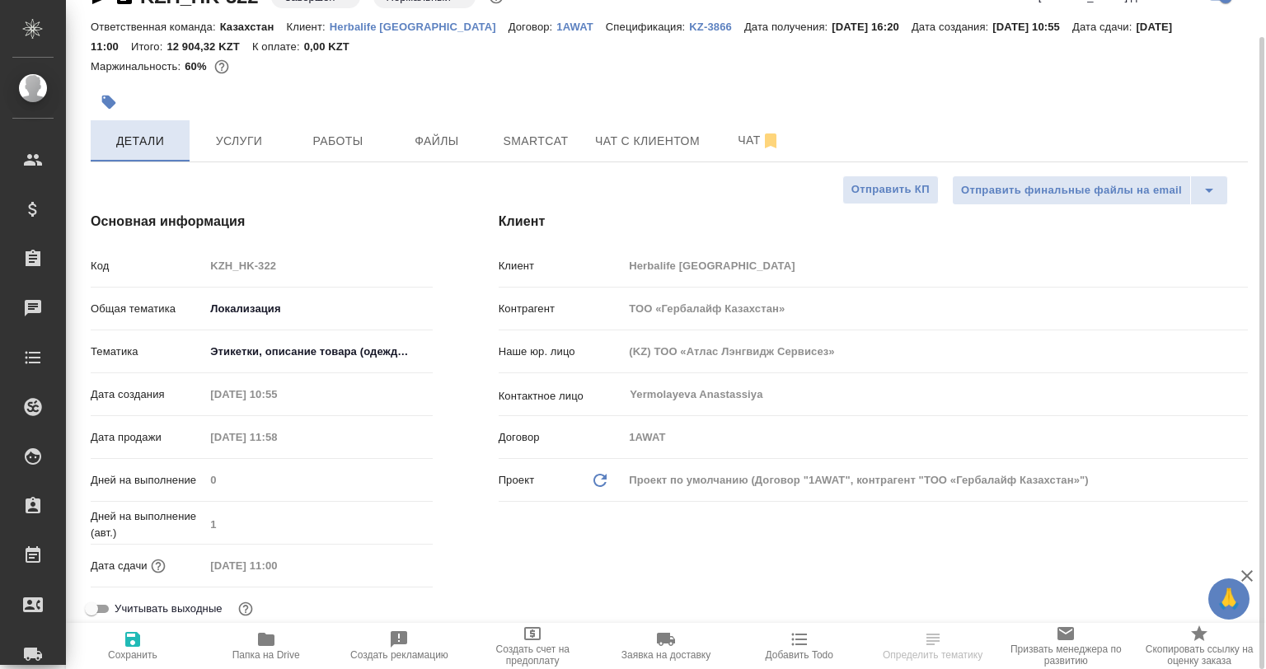
type textarea "x"
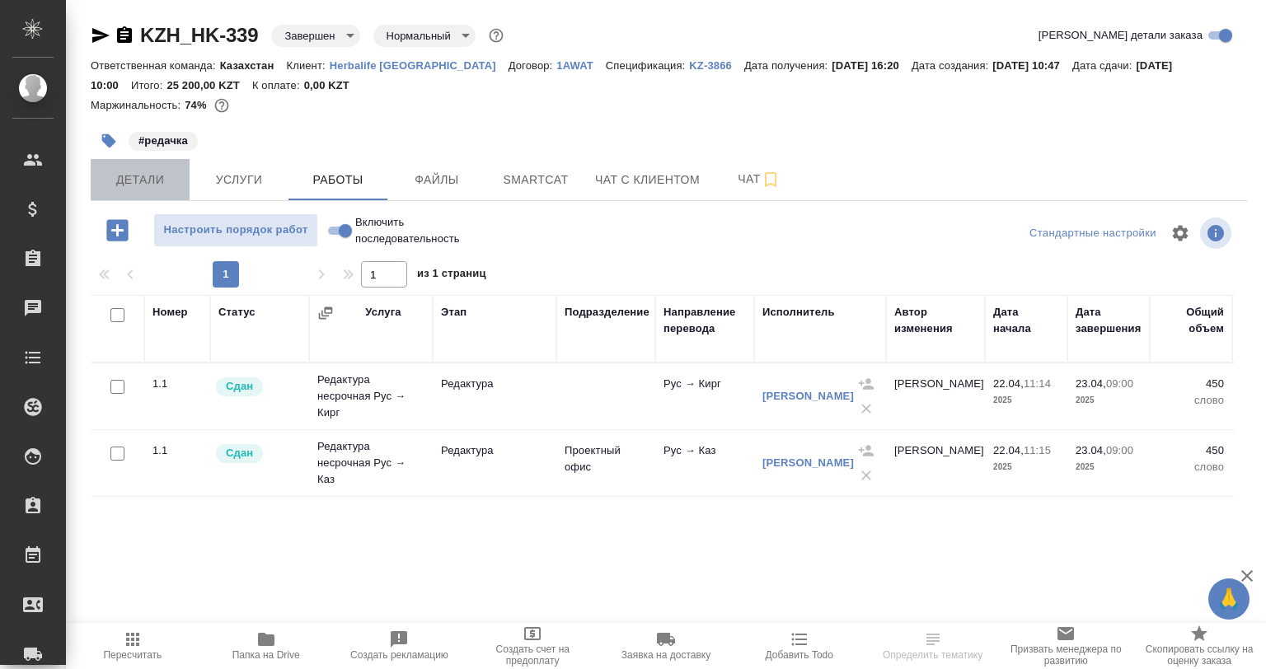
click at [169, 185] on span "Детали" at bounding box center [140, 180] width 79 height 21
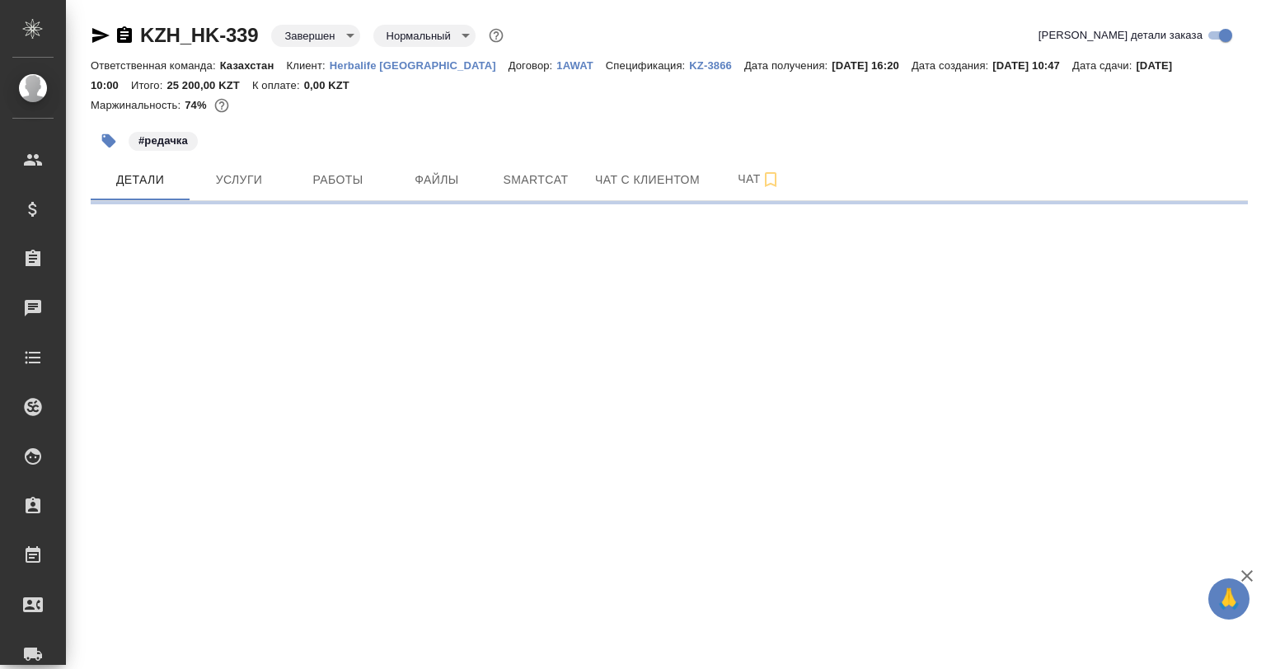
select select "RU"
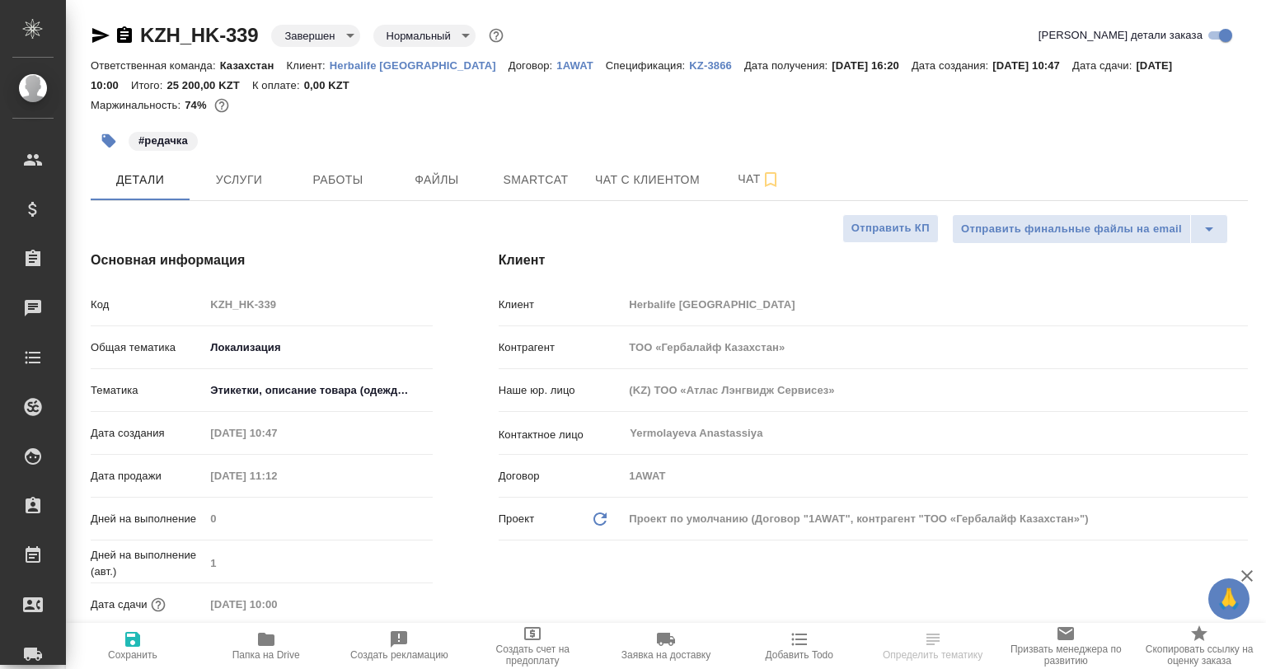
type textarea "x"
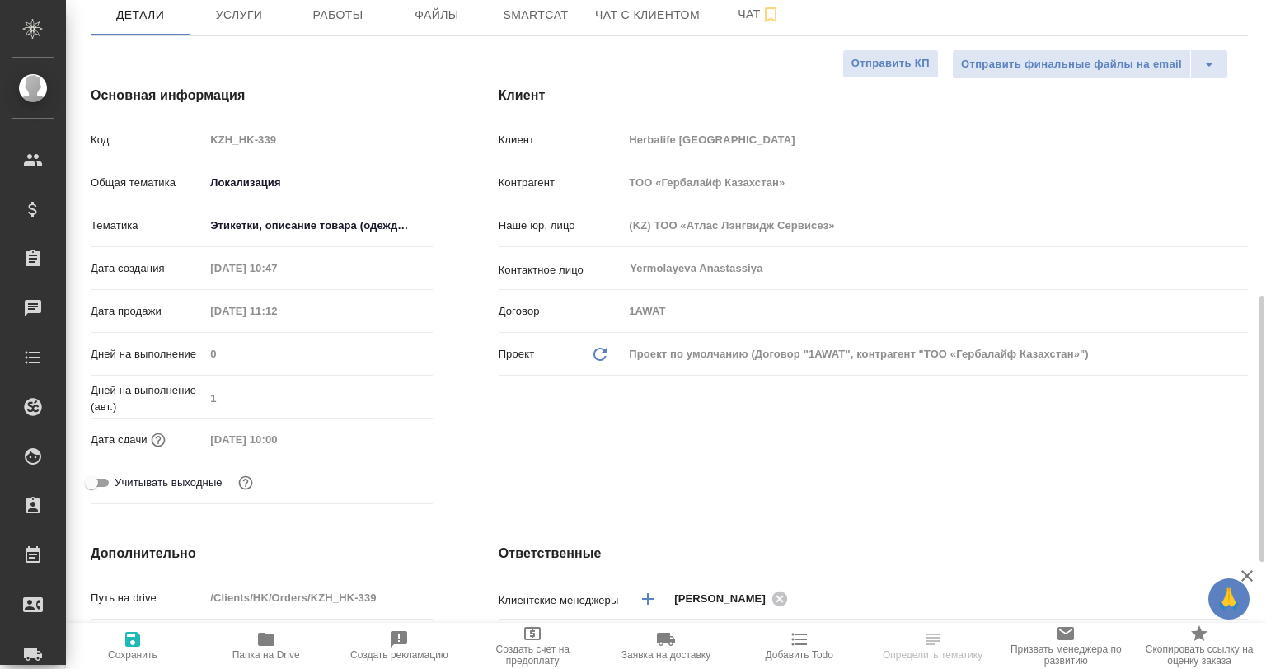
scroll to position [330, 0]
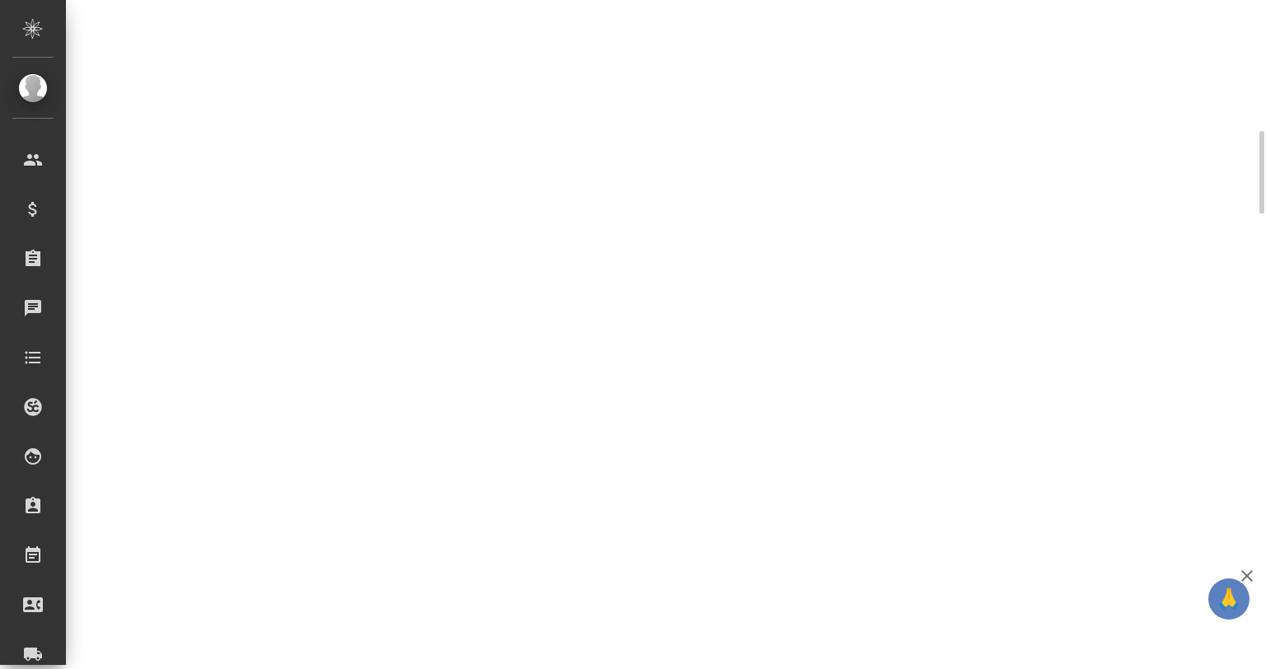
select select "RU"
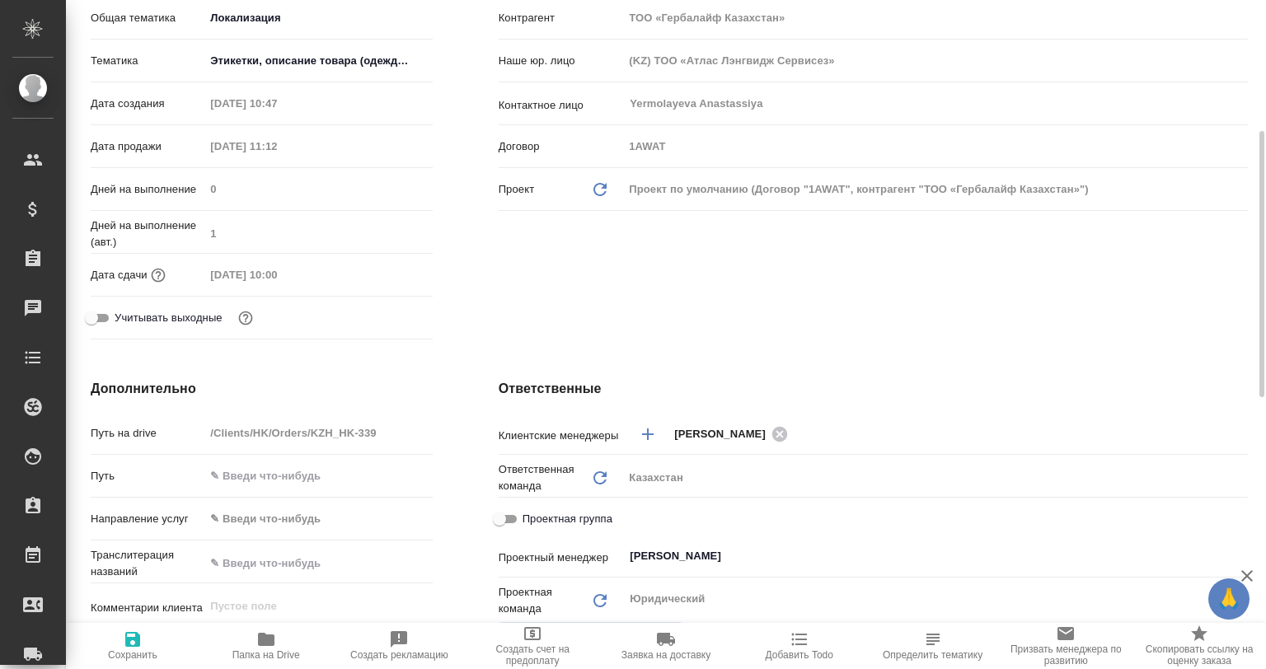
type textarea "x"
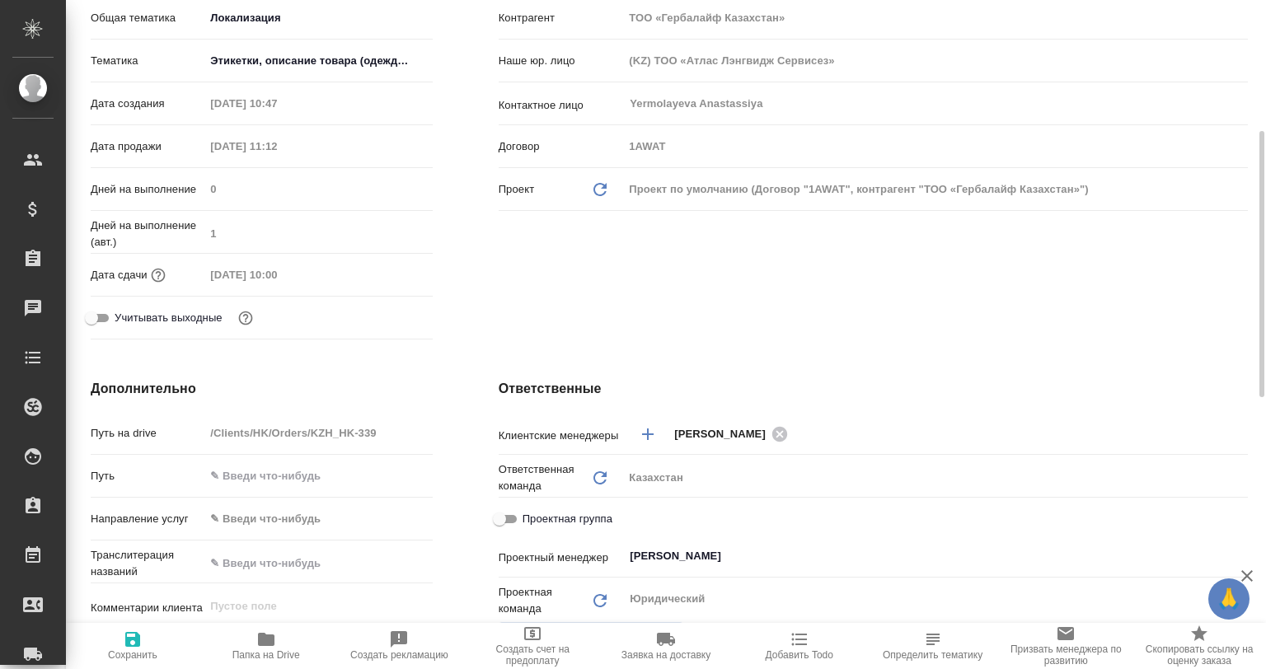
type textarea "x"
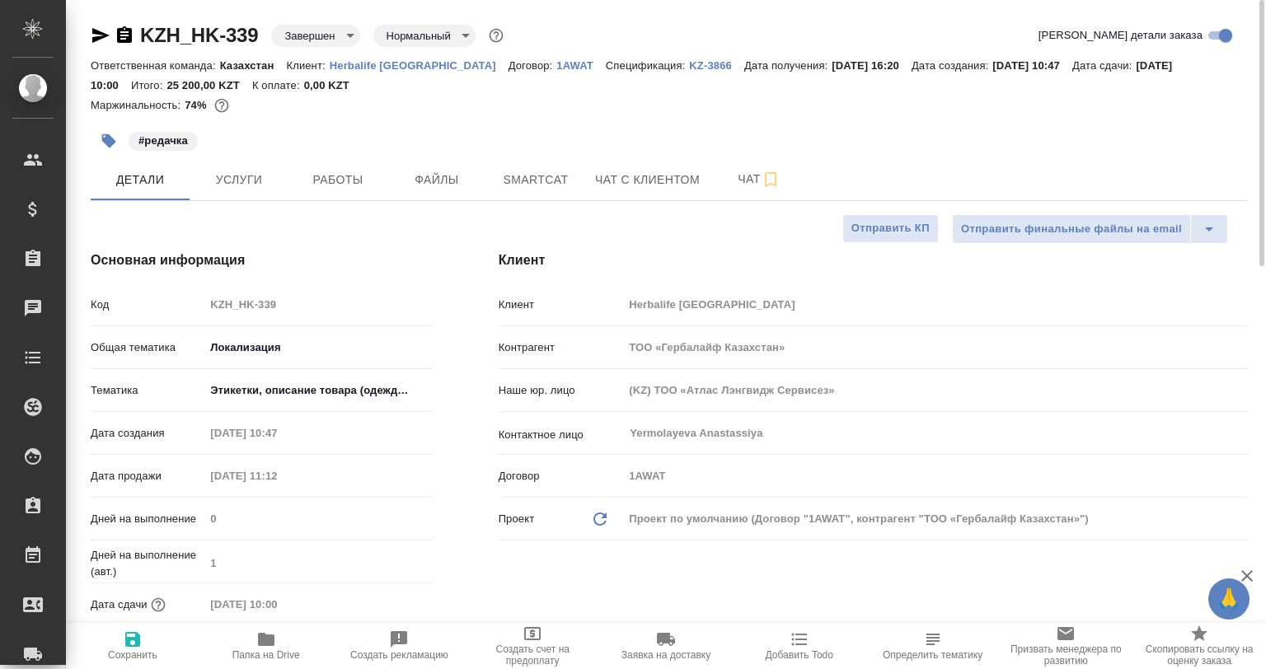
click at [379, 73] on div "Ответственная команда: Казахстан Клиент: Herbalife Kazakhstan Договор: 1AWAT Сп…" at bounding box center [669, 75] width 1157 height 40
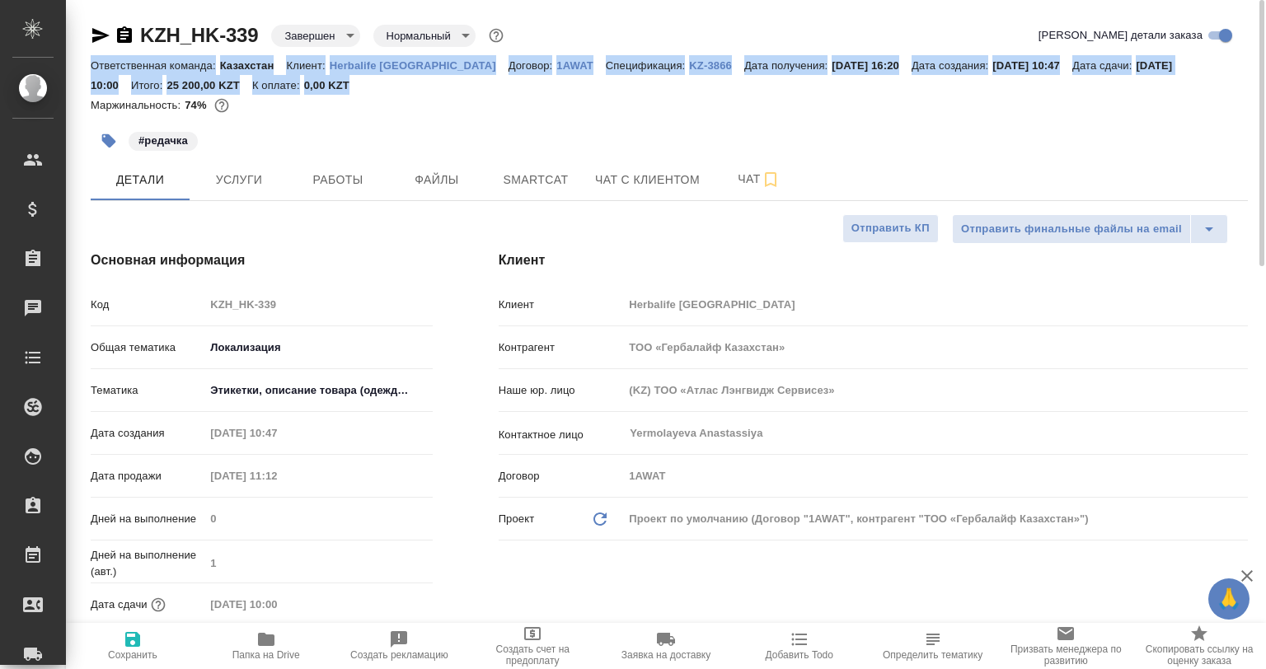
click at [379, 73] on div "Ответственная команда: Казахстан Клиент: Herbalife Kazakhstan Договор: 1AWAT Сп…" at bounding box center [669, 75] width 1157 height 40
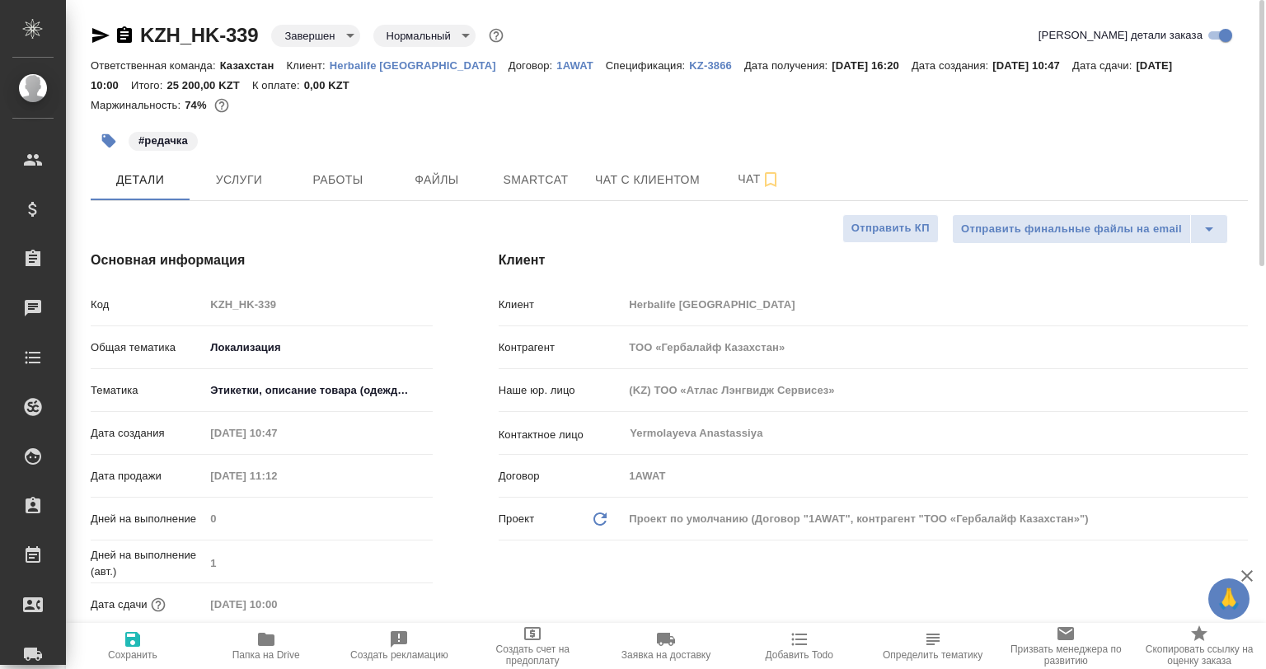
drag, startPoint x: 617, startPoint y: 122, endPoint x: 414, endPoint y: 84, distance: 206.3
click at [617, 123] on div "#редачка" at bounding box center [477, 141] width 772 height 36
click at [384, 73] on div "Ответственная команда: Казахстан Клиент: Herbalife Kazakhstan Договор: 1AWAT Сп…" at bounding box center [669, 75] width 1157 height 40
click at [374, 65] on p "Herbalife [GEOGRAPHIC_DATA]" at bounding box center [419, 65] width 179 height 12
type textarea "x"
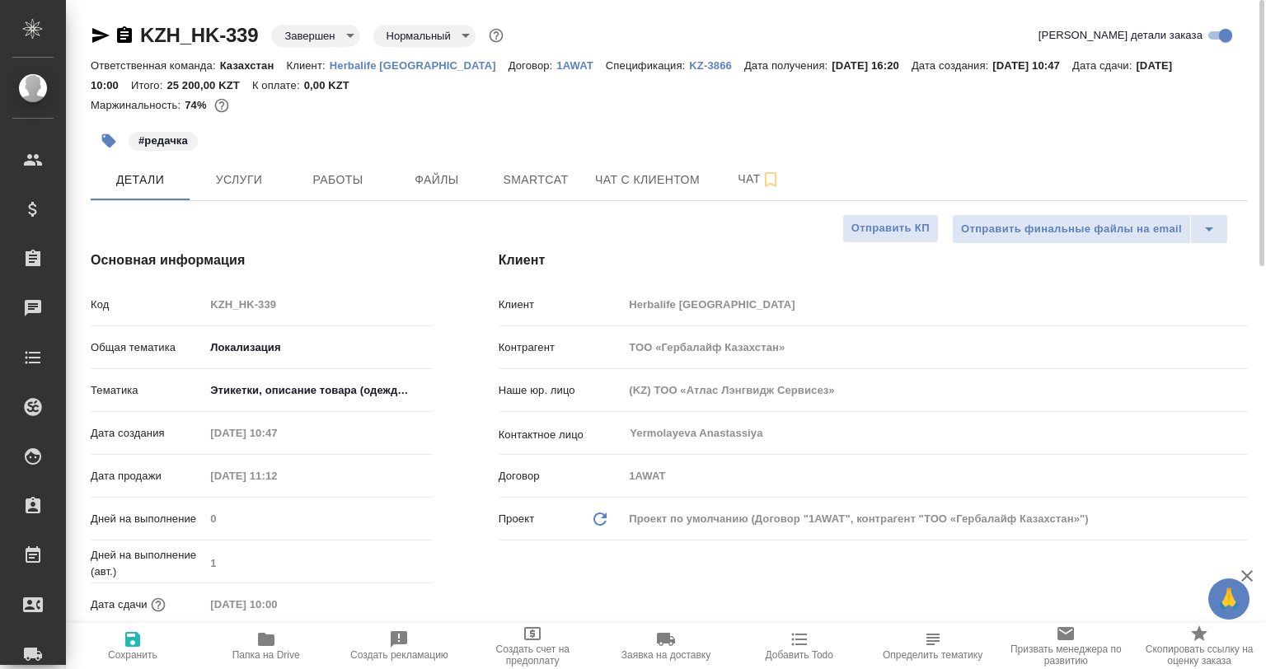
type textarea "x"
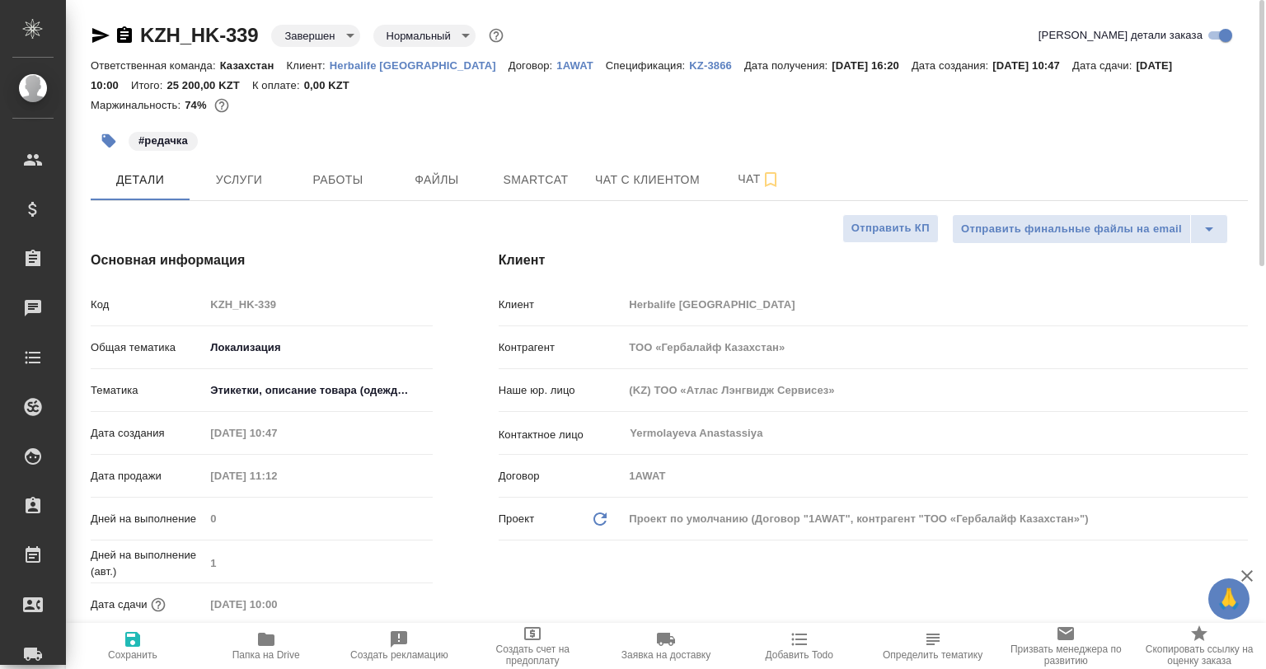
type textarea "x"
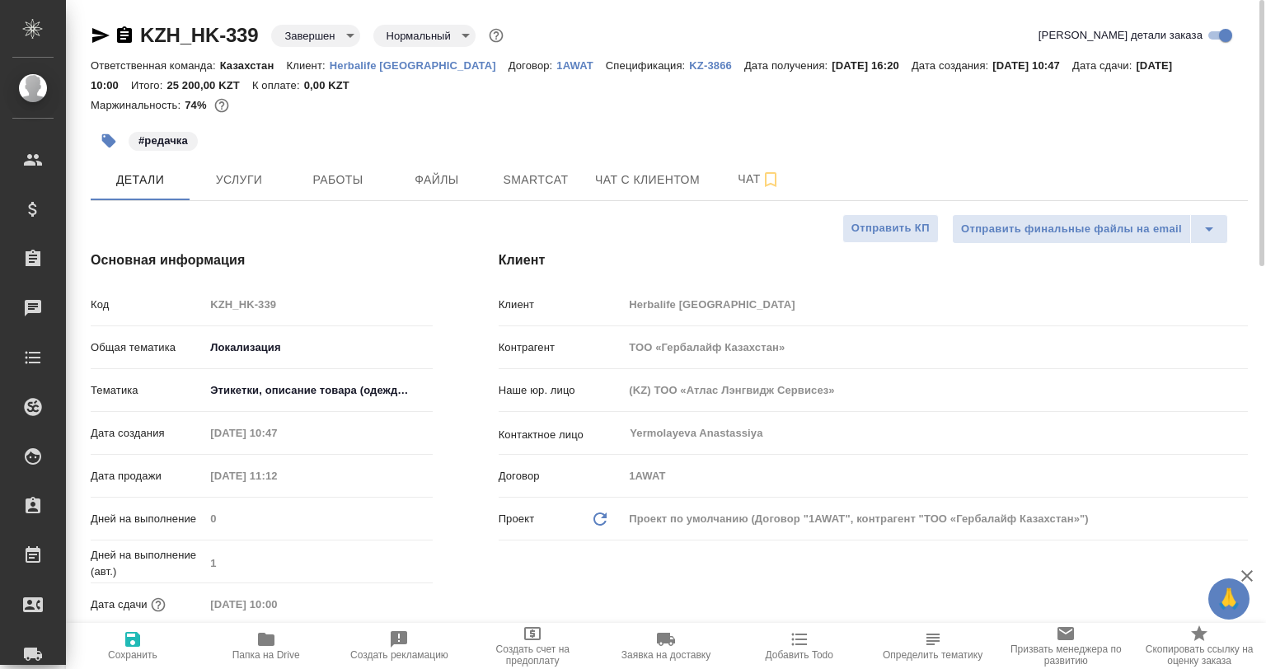
type textarea "x"
click at [103, 35] on icon "button" at bounding box center [100, 35] width 17 height 15
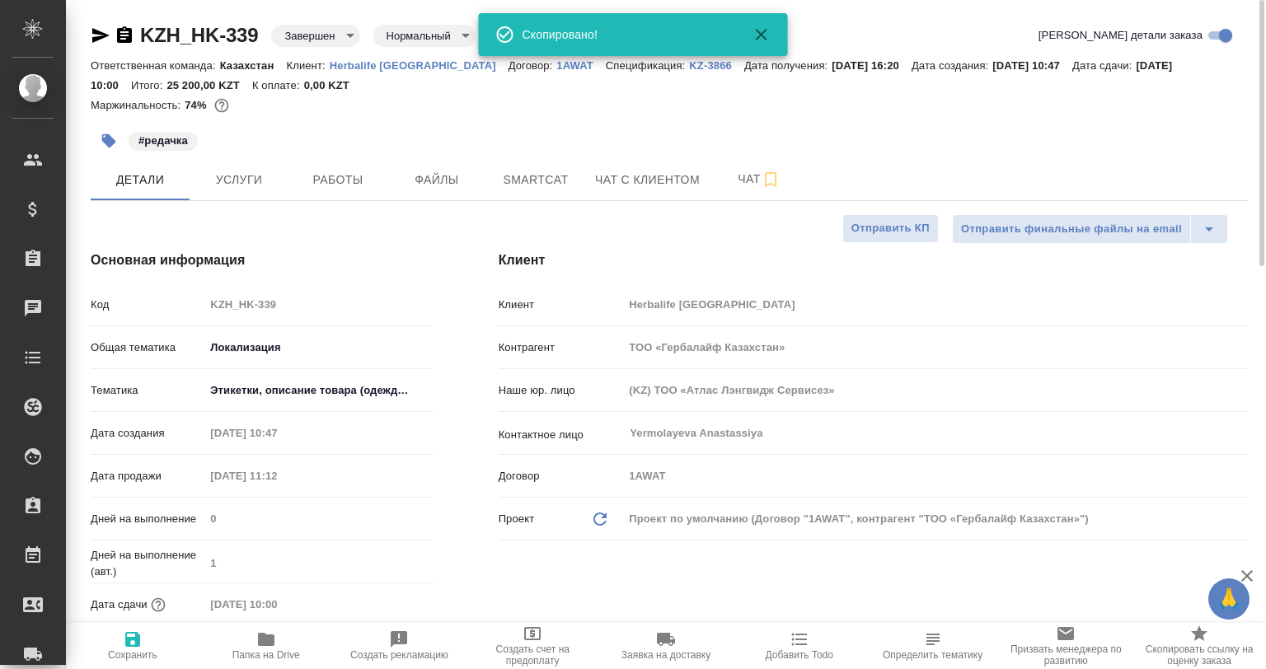
type textarea "x"
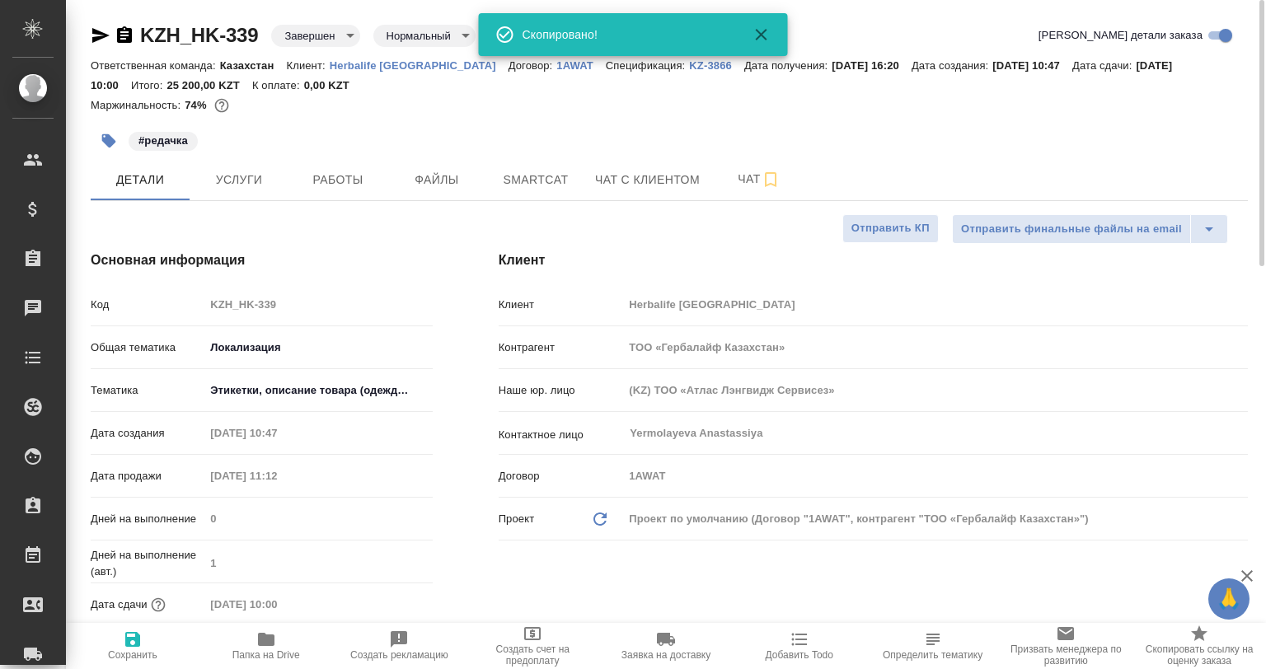
type textarea "x"
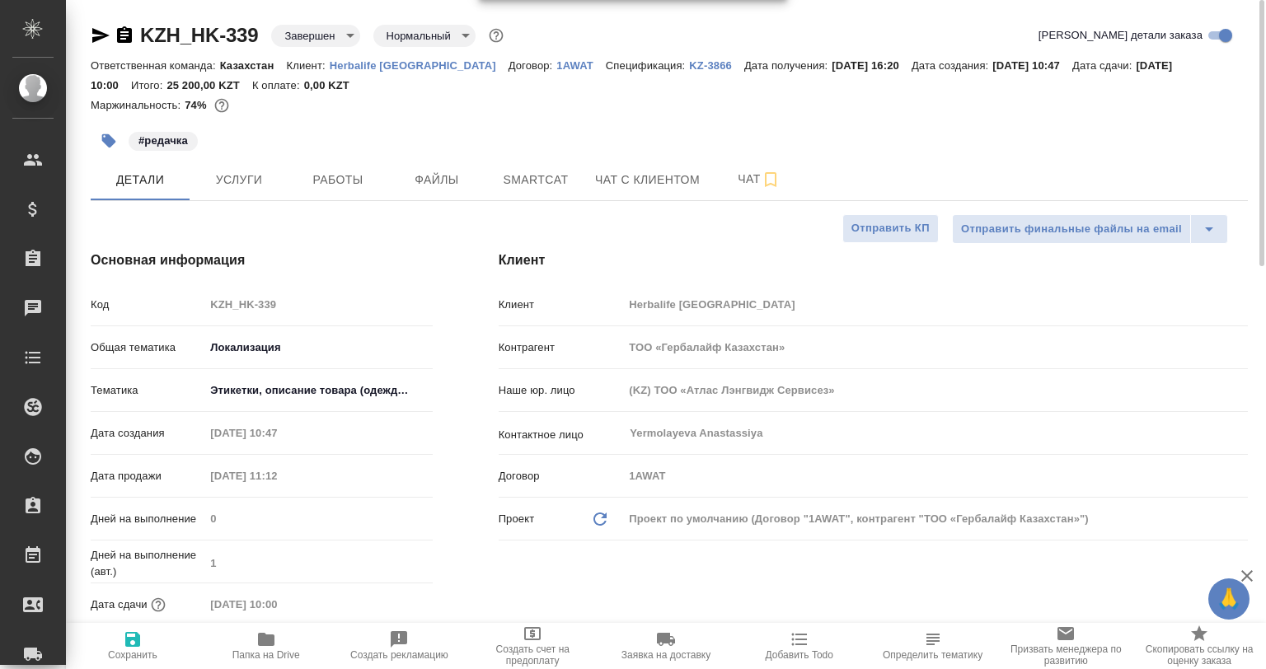
type textarea "x"
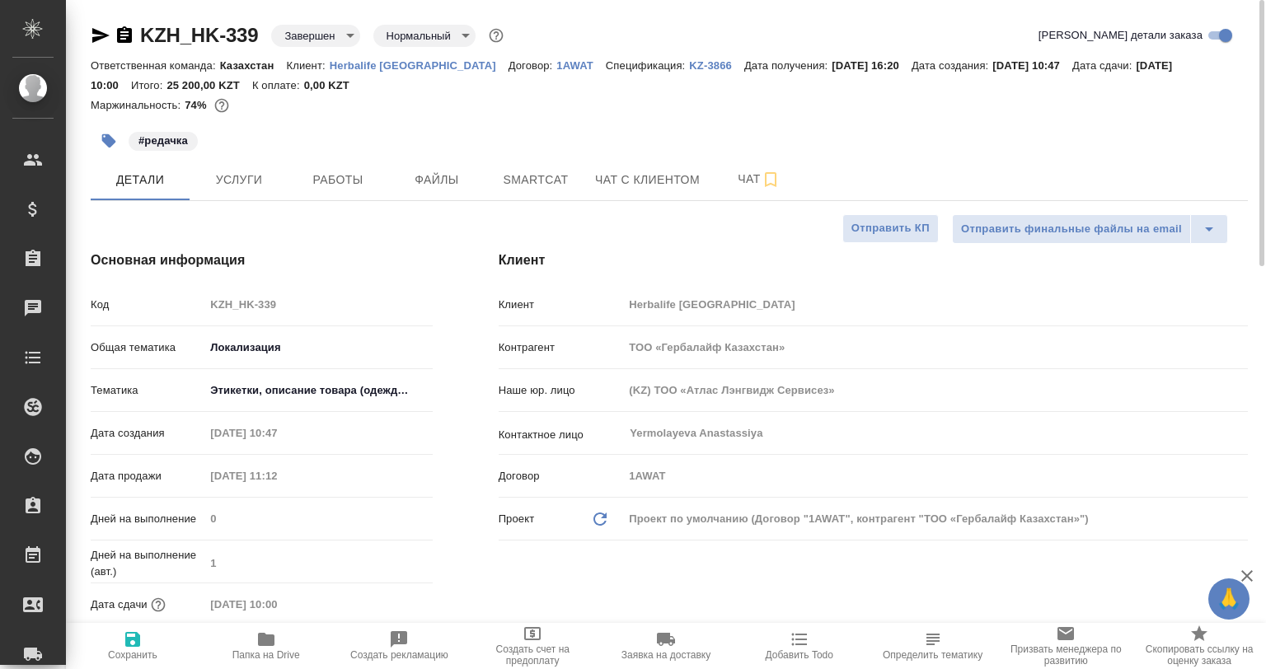
type textarea "x"
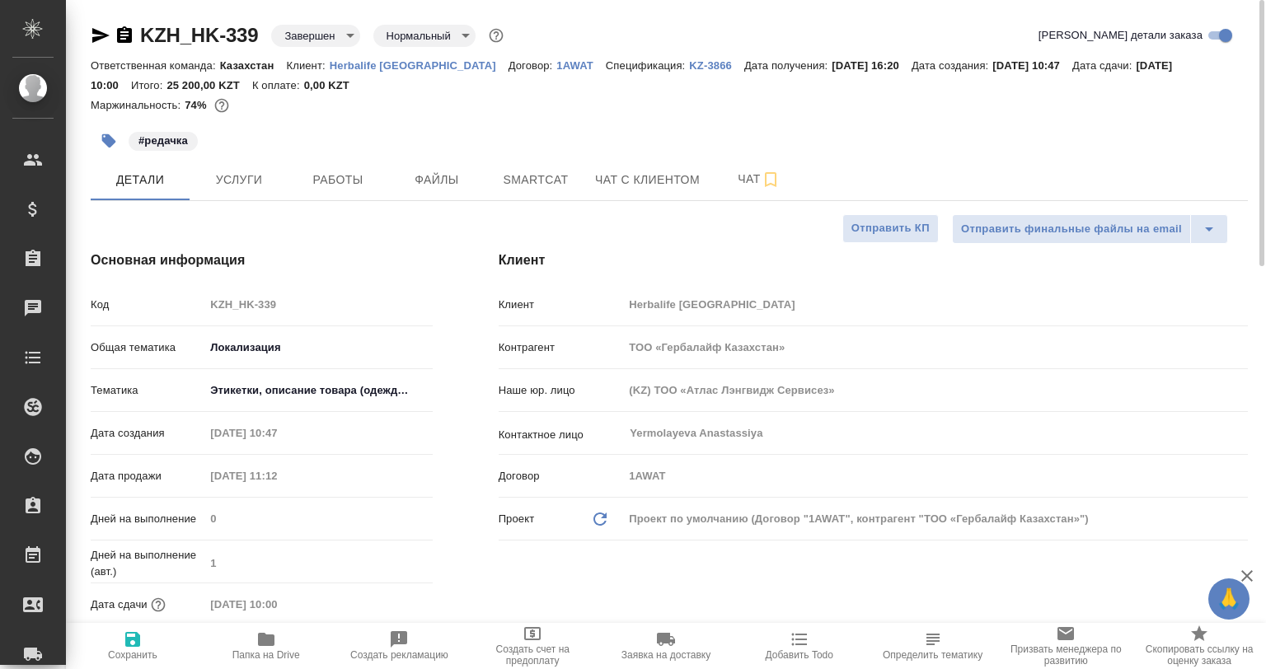
type textarea "x"
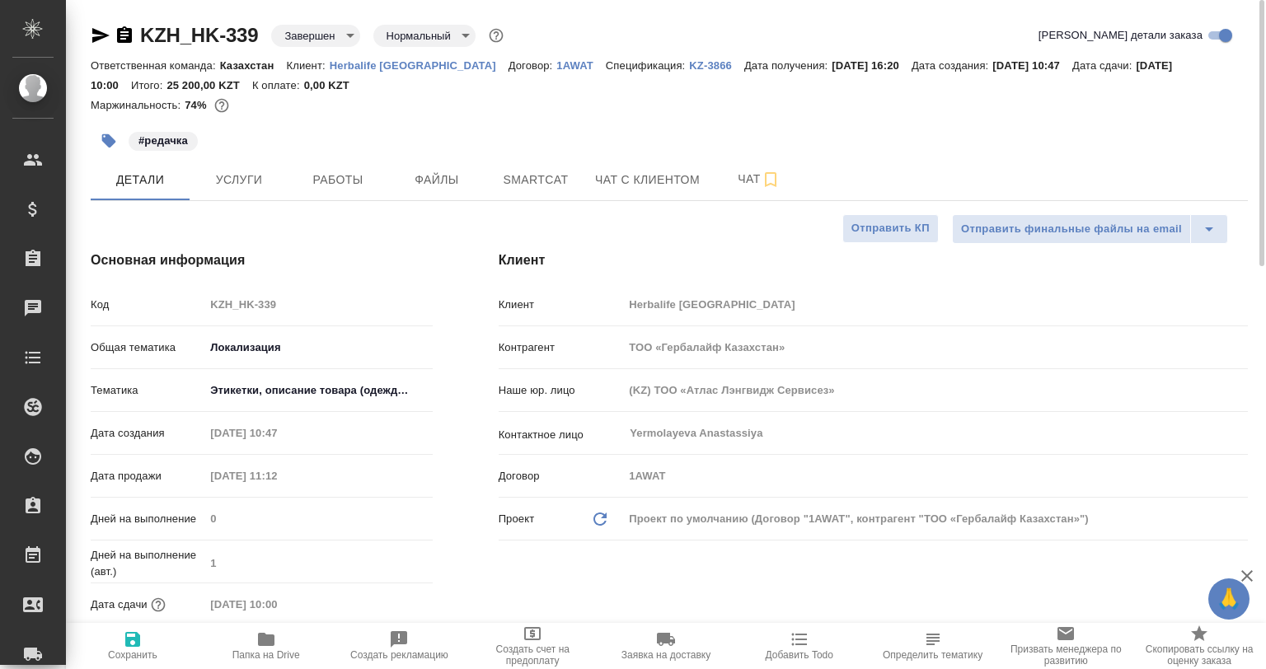
type textarea "x"
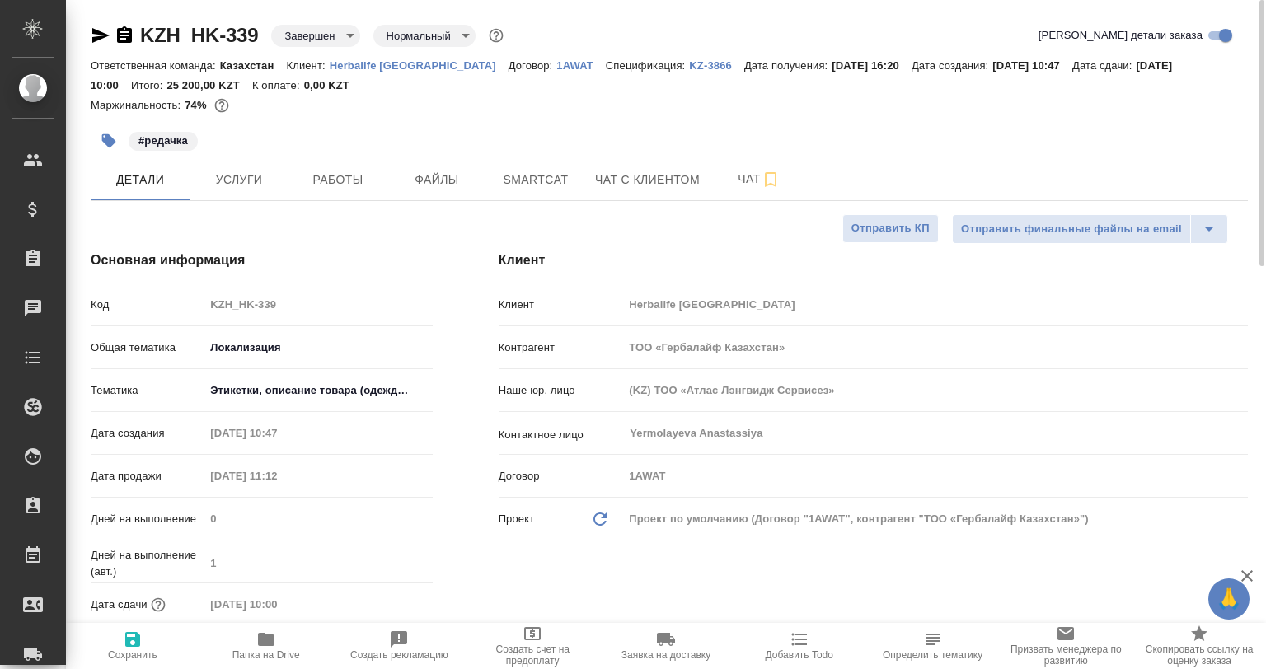
type textarea "x"
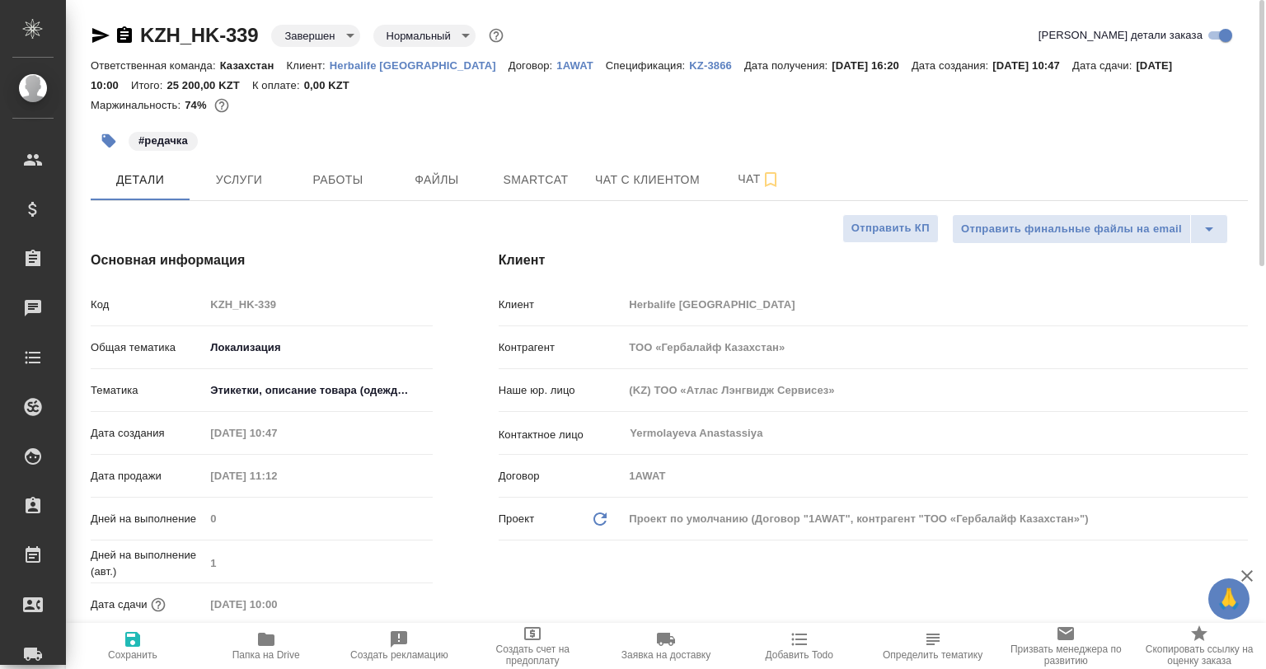
type textarea "x"
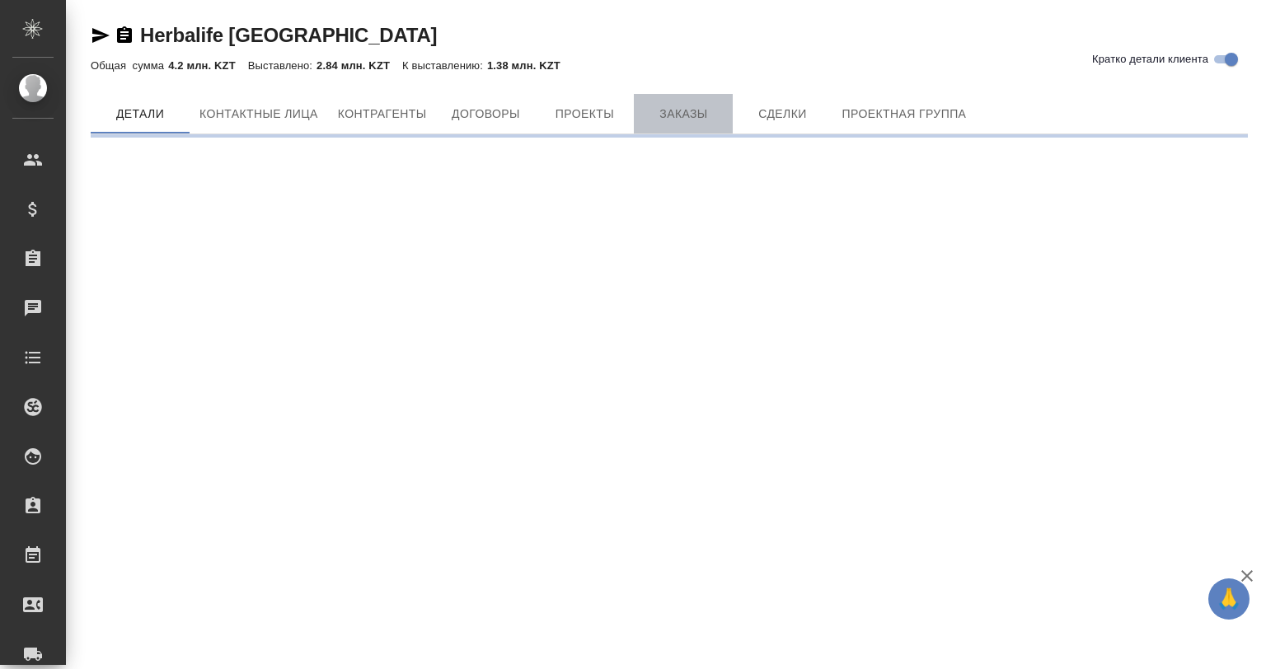
click at [701, 102] on button "Заказы" at bounding box center [683, 114] width 99 height 40
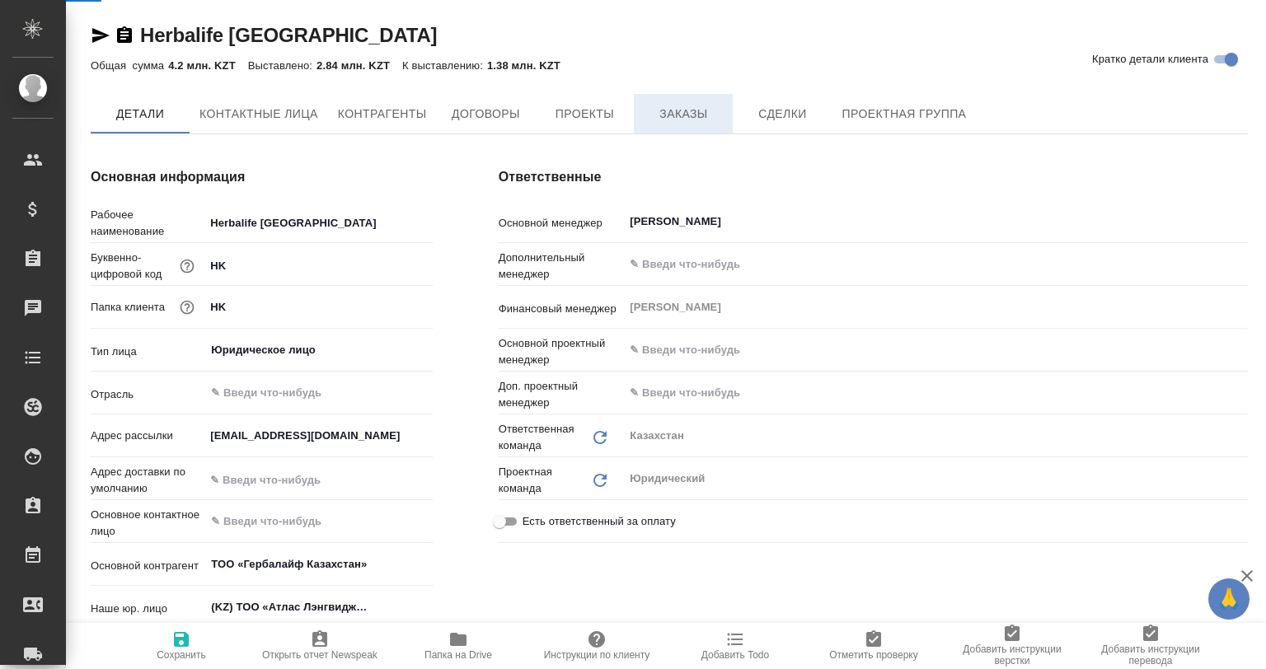
type textarea "x"
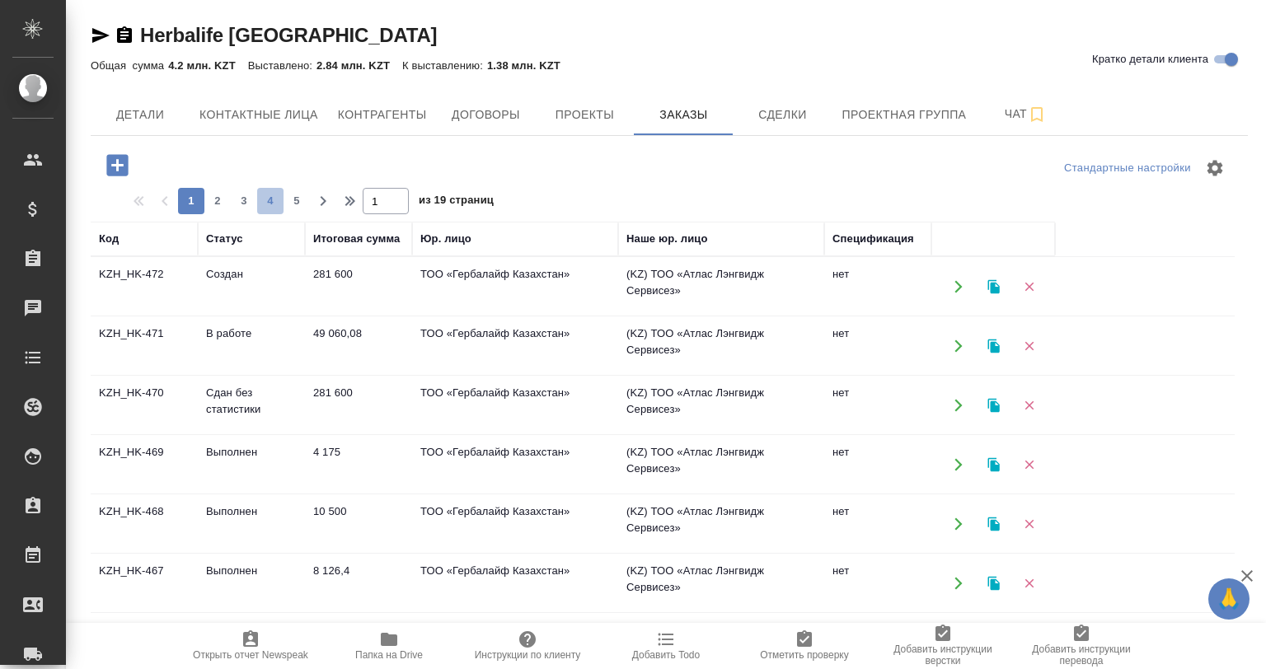
click at [277, 204] on span "4" at bounding box center [270, 201] width 26 height 16
click at [289, 198] on span "6" at bounding box center [297, 201] width 26 height 16
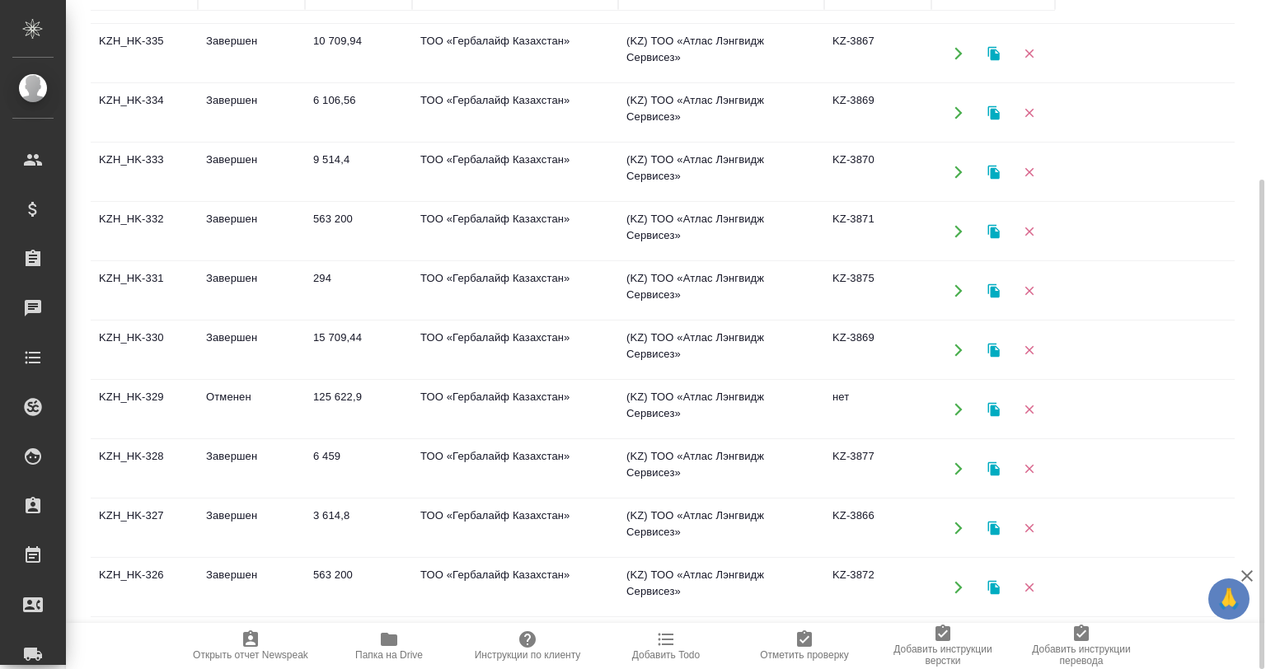
scroll to position [871, 0]
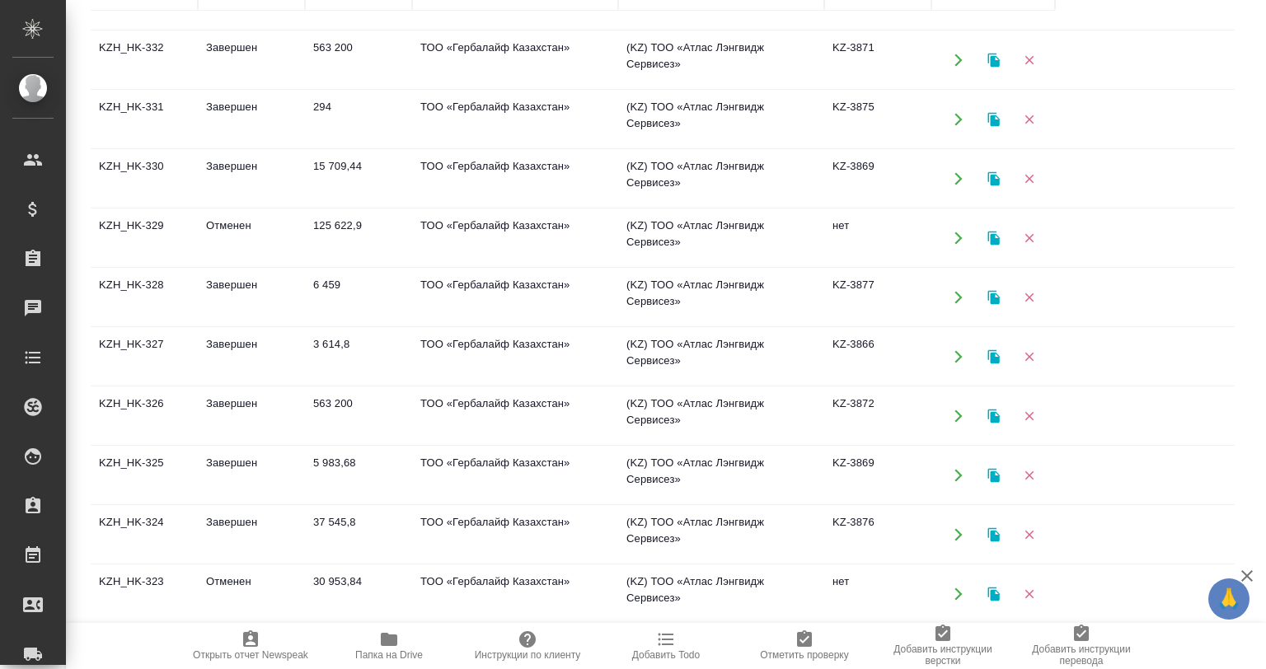
click at [207, 591] on td "Отменен" at bounding box center [251, 594] width 107 height 58
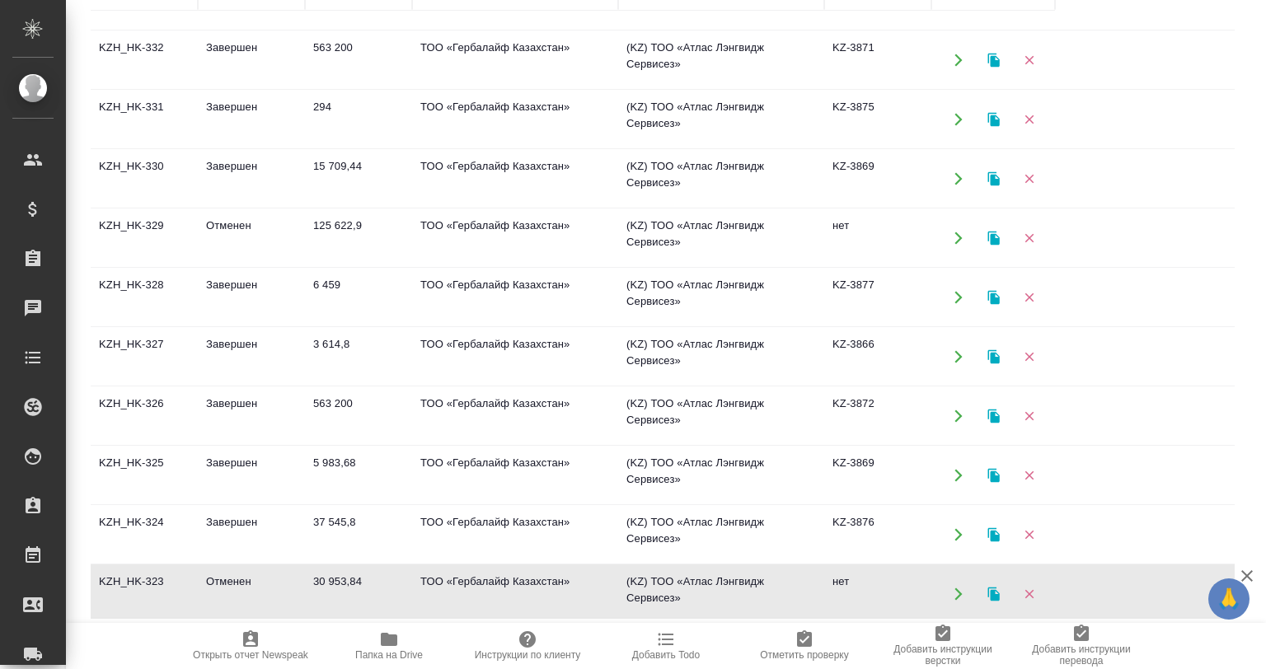
click at [211, 516] on td "Завершен" at bounding box center [251, 535] width 107 height 58
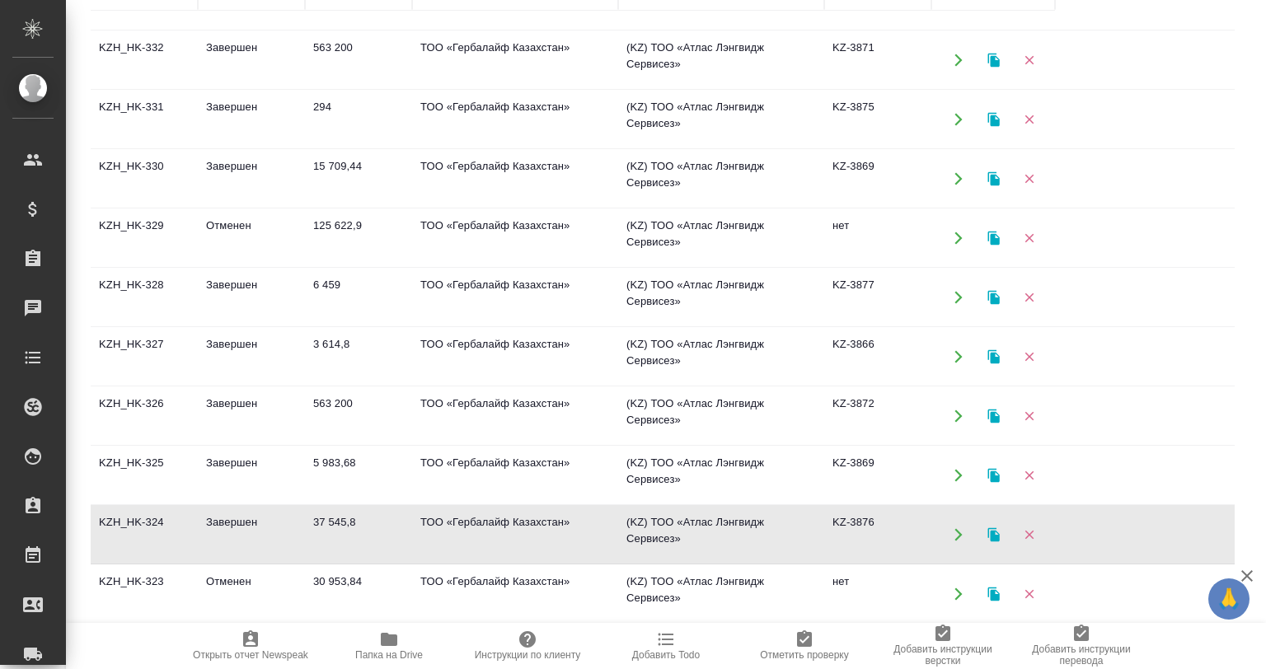
click at [211, 516] on td "Завершен" at bounding box center [251, 535] width 107 height 58
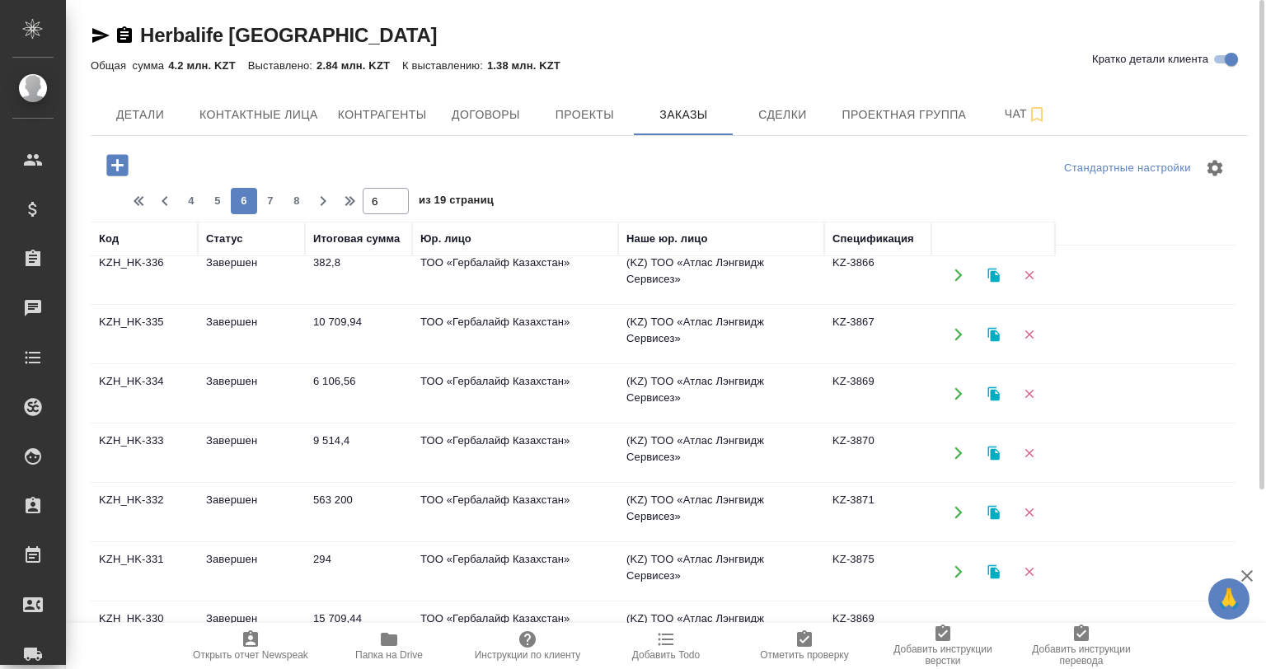
scroll to position [624, 0]
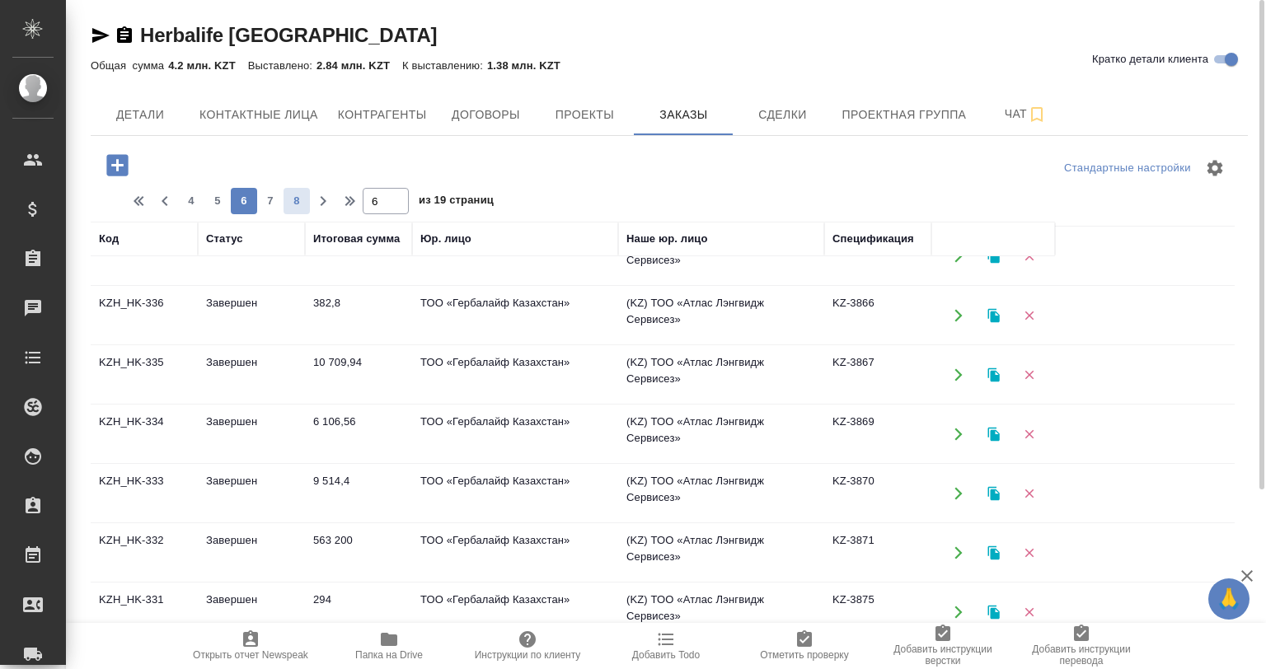
click at [306, 198] on span "8" at bounding box center [297, 201] width 26 height 16
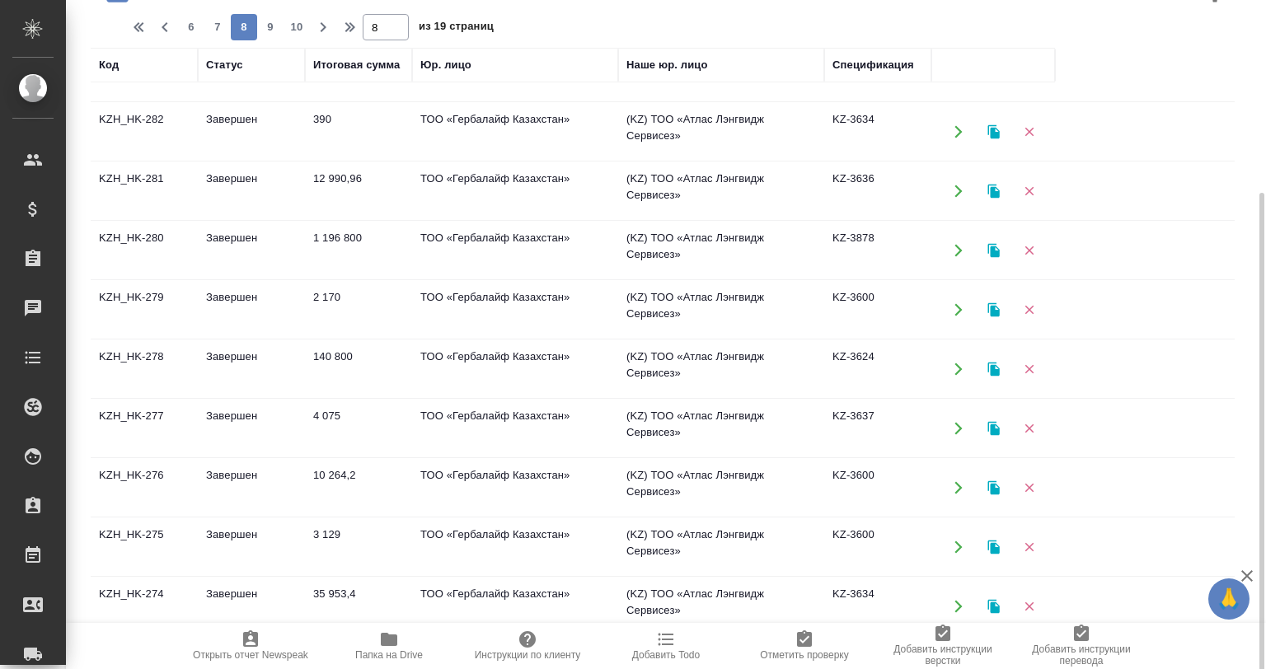
scroll to position [246, 0]
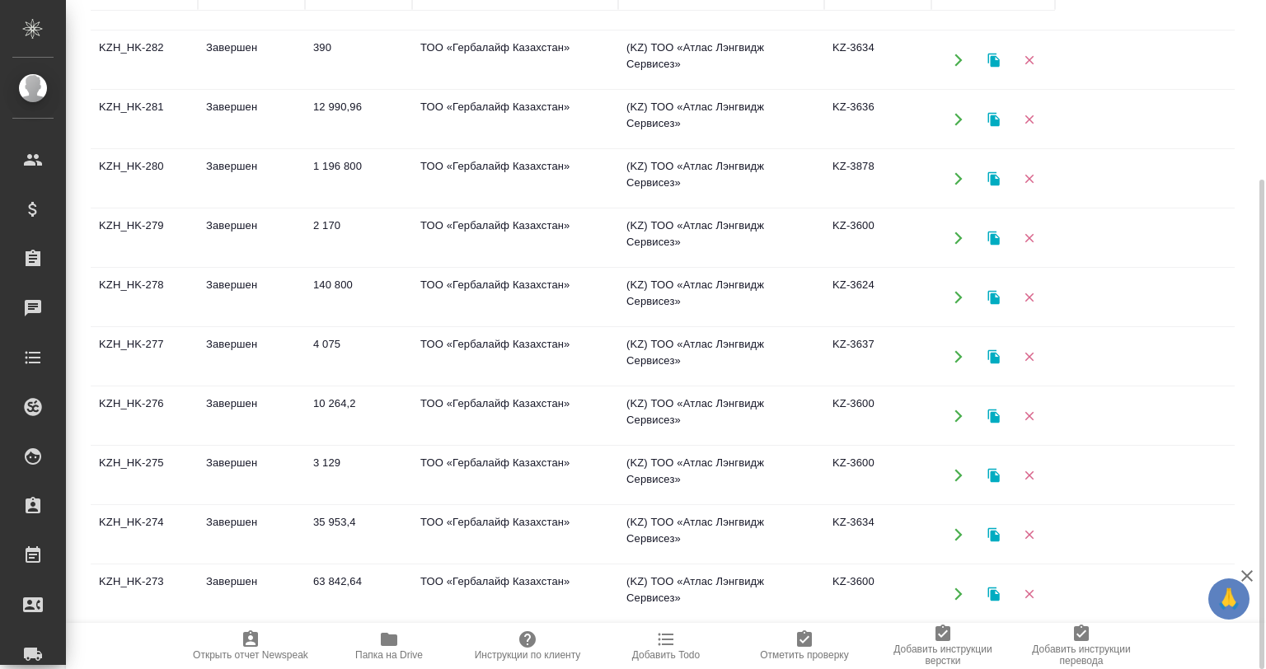
click at [271, 574] on td "Завершен" at bounding box center [251, 594] width 107 height 58
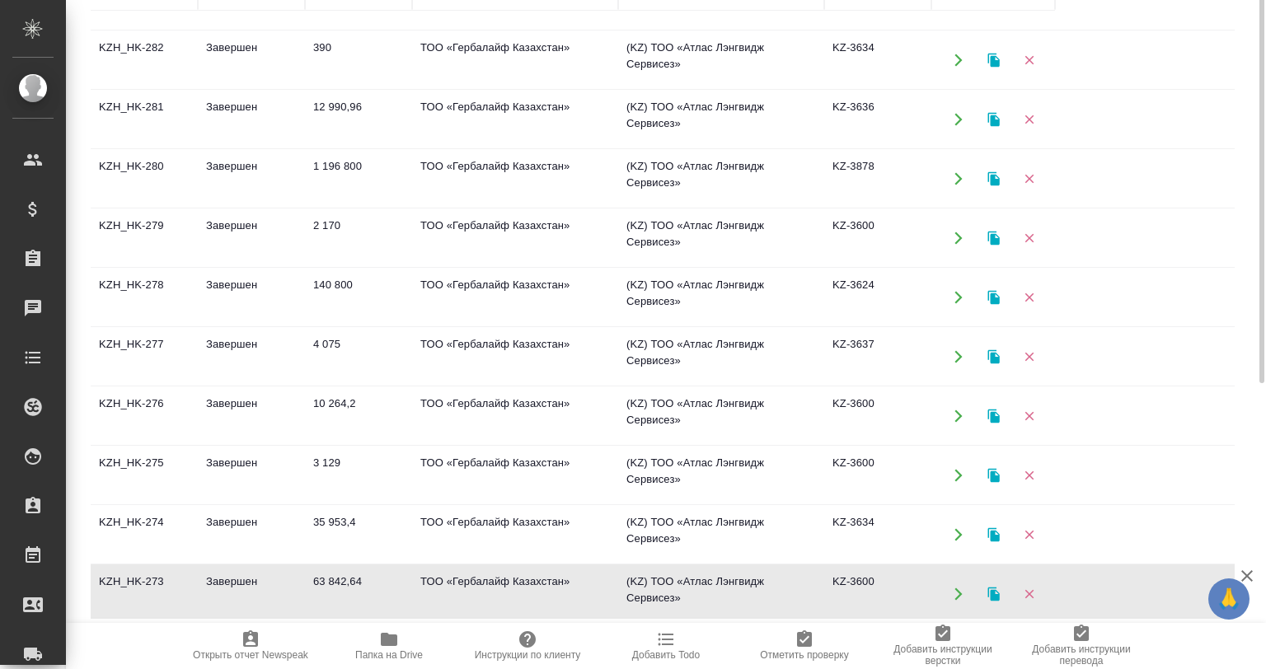
scroll to position [0, 0]
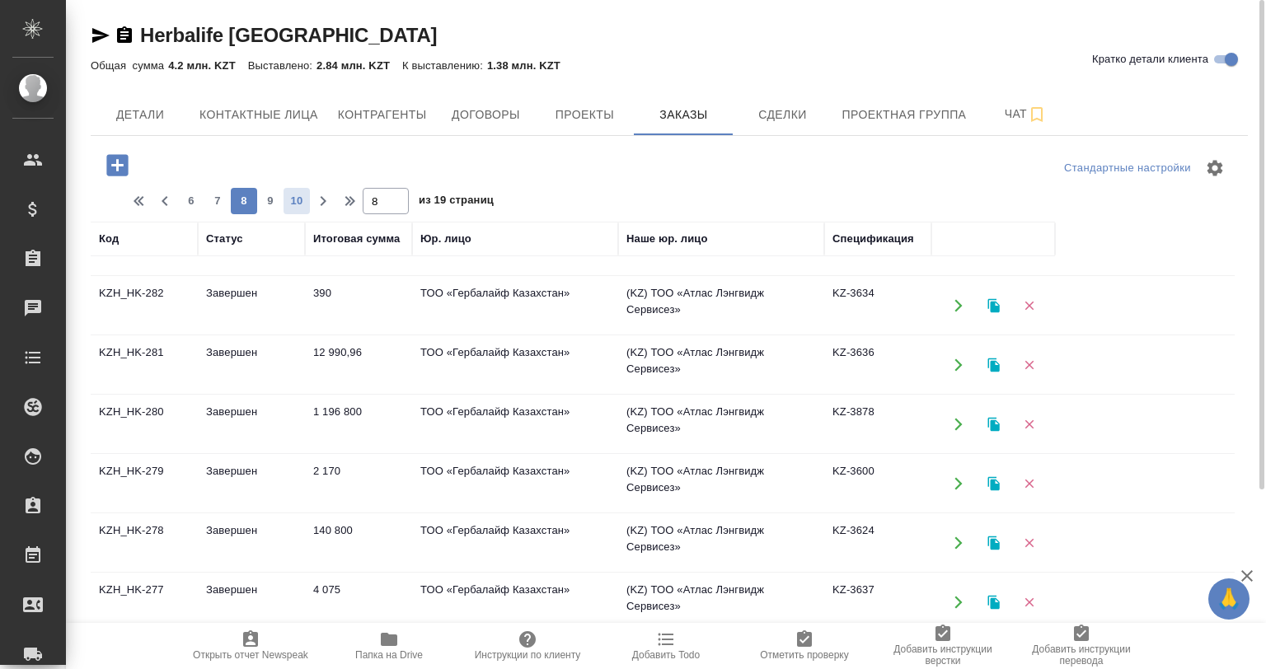
click at [308, 204] on span "10" at bounding box center [297, 201] width 26 height 16
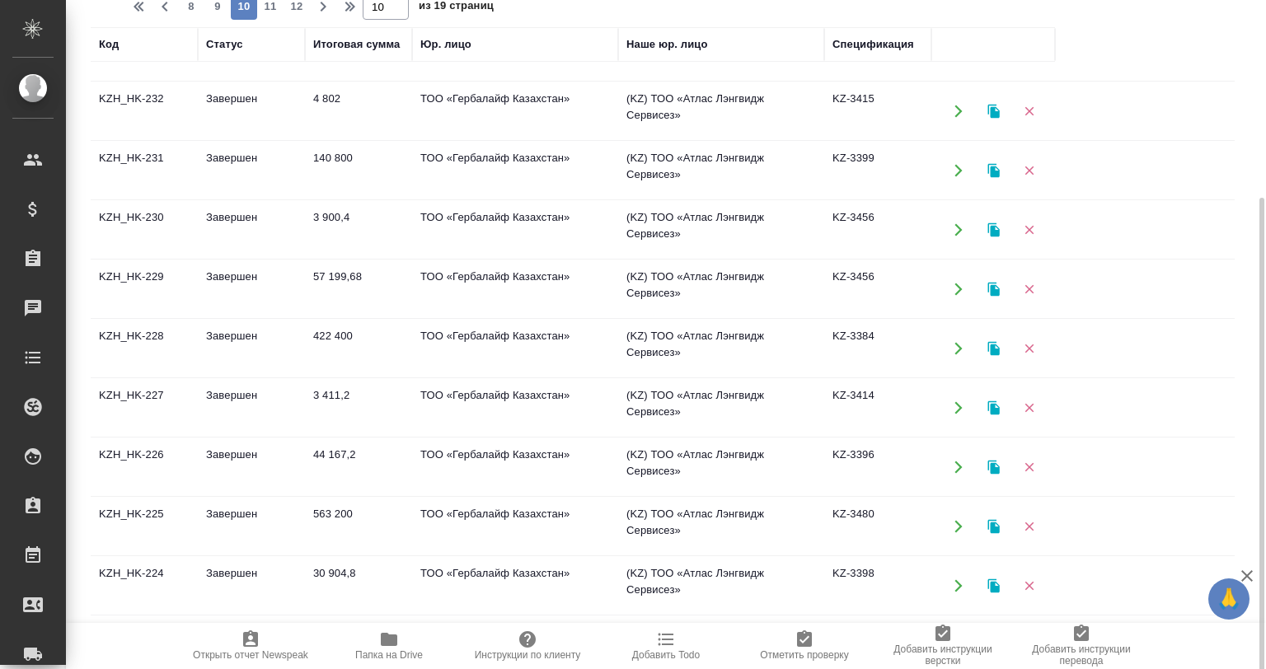
scroll to position [246, 0]
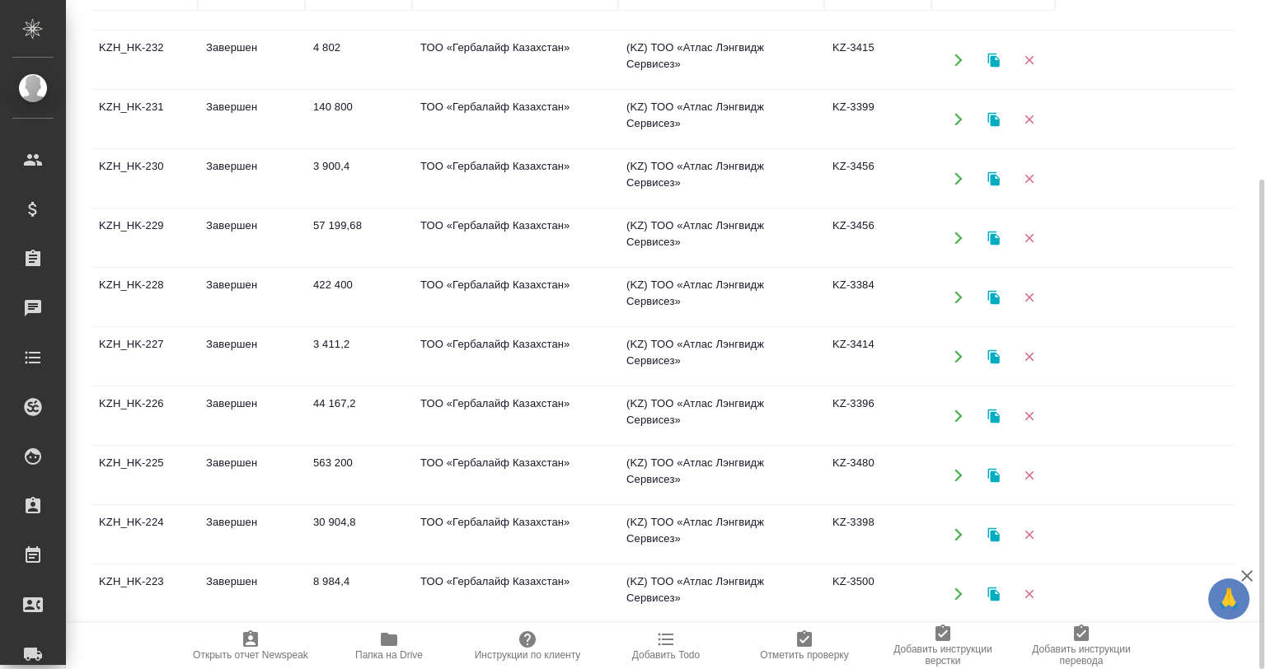
click at [274, 568] on td "Завершен" at bounding box center [251, 594] width 107 height 58
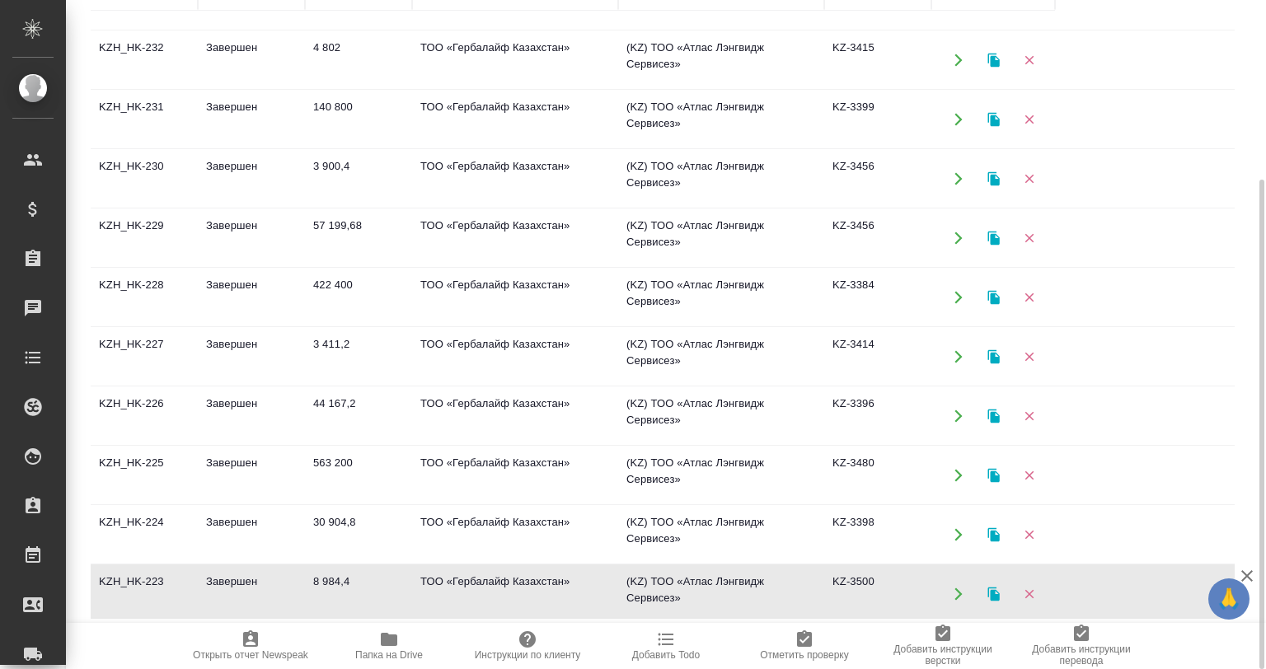
click at [274, 568] on td "Завершен" at bounding box center [251, 594] width 107 height 58
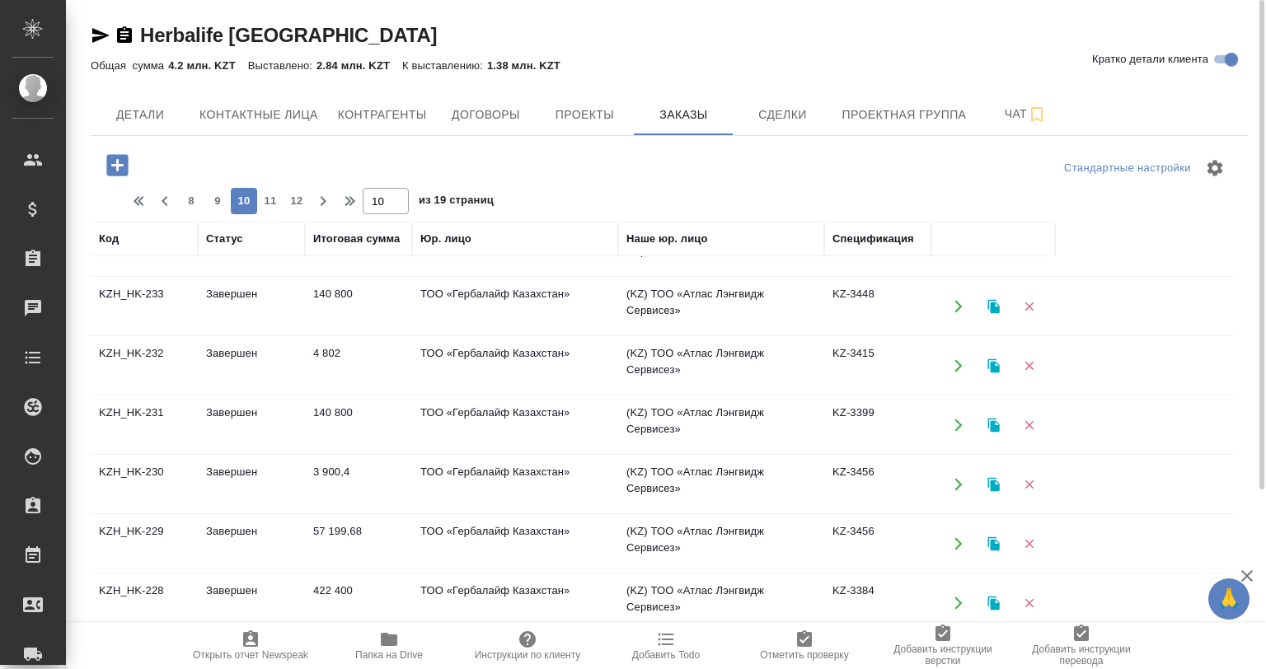
scroll to position [789, 0]
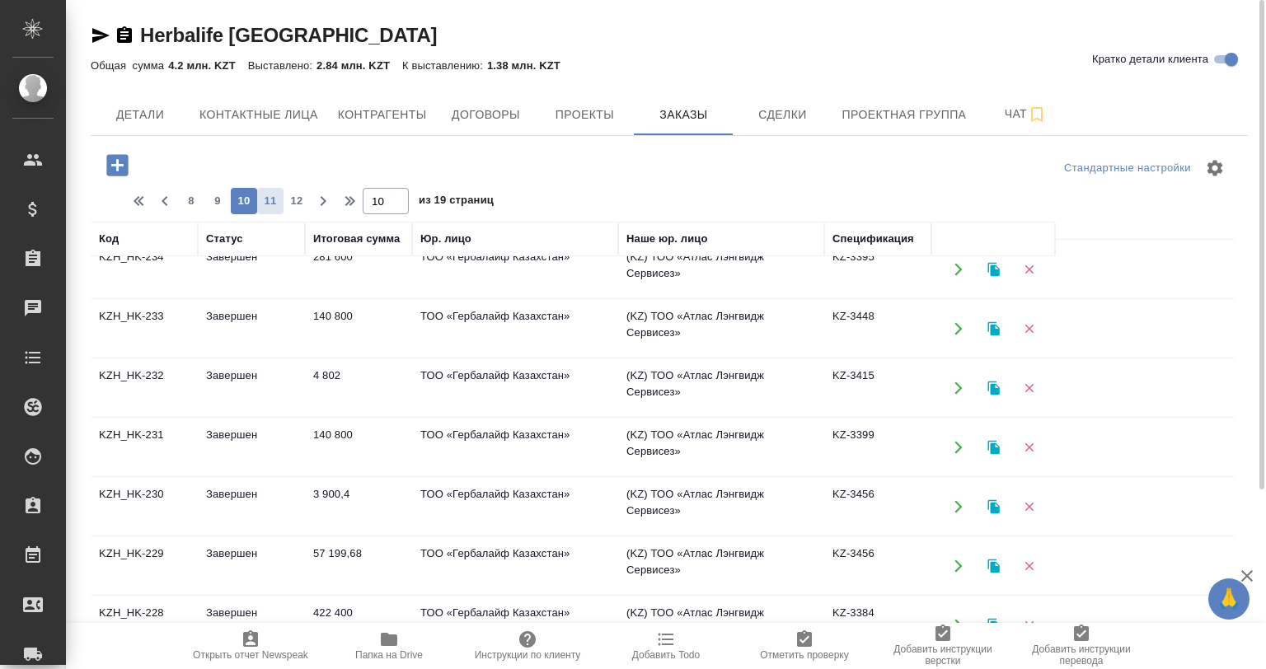
click at [282, 195] on span "11" at bounding box center [270, 201] width 26 height 16
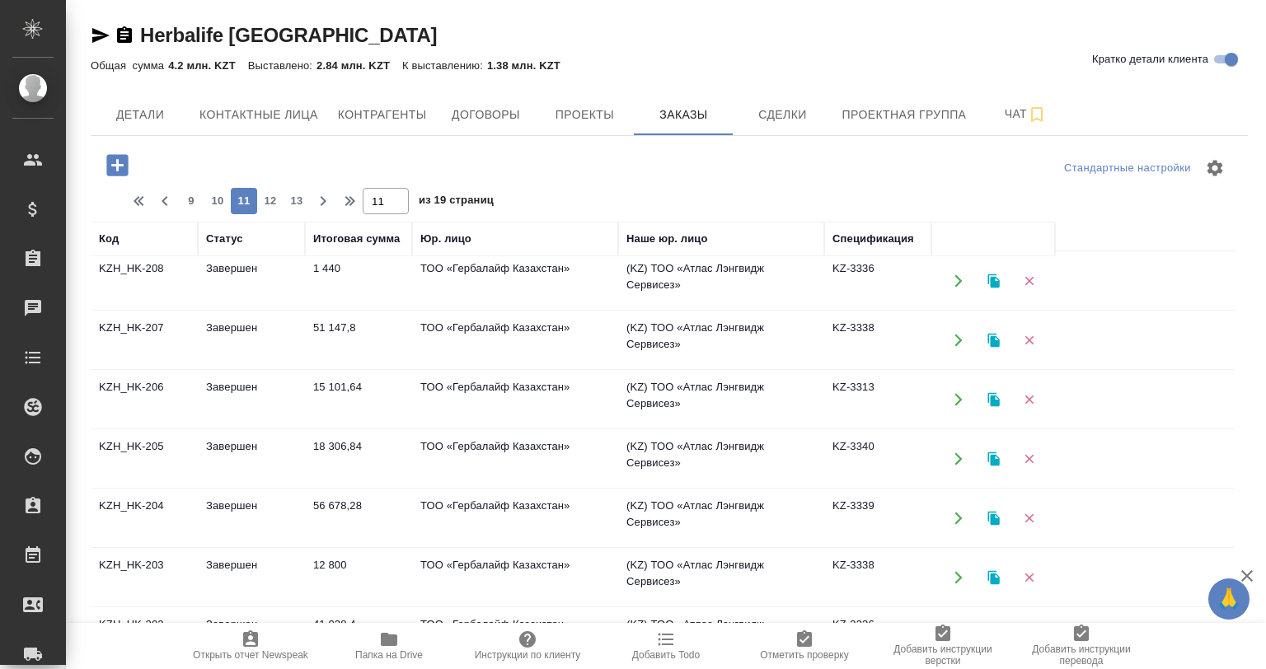
scroll to position [871, 0]
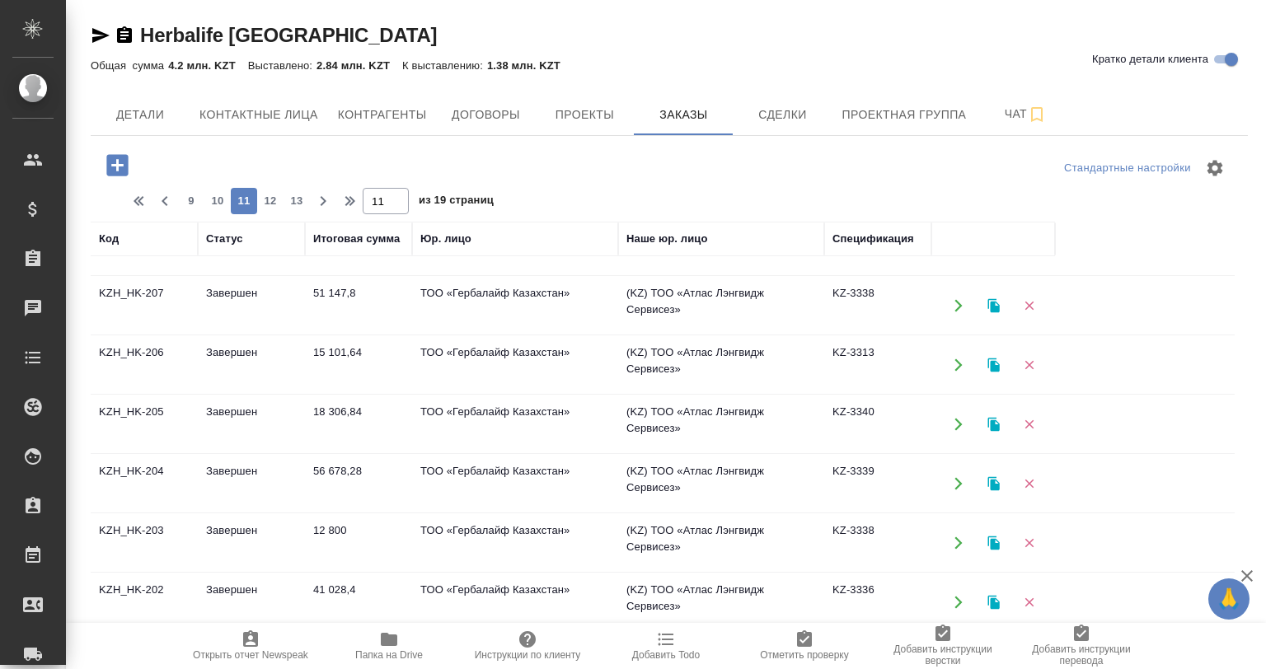
click at [222, 312] on td "Завершен" at bounding box center [251, 306] width 107 height 58
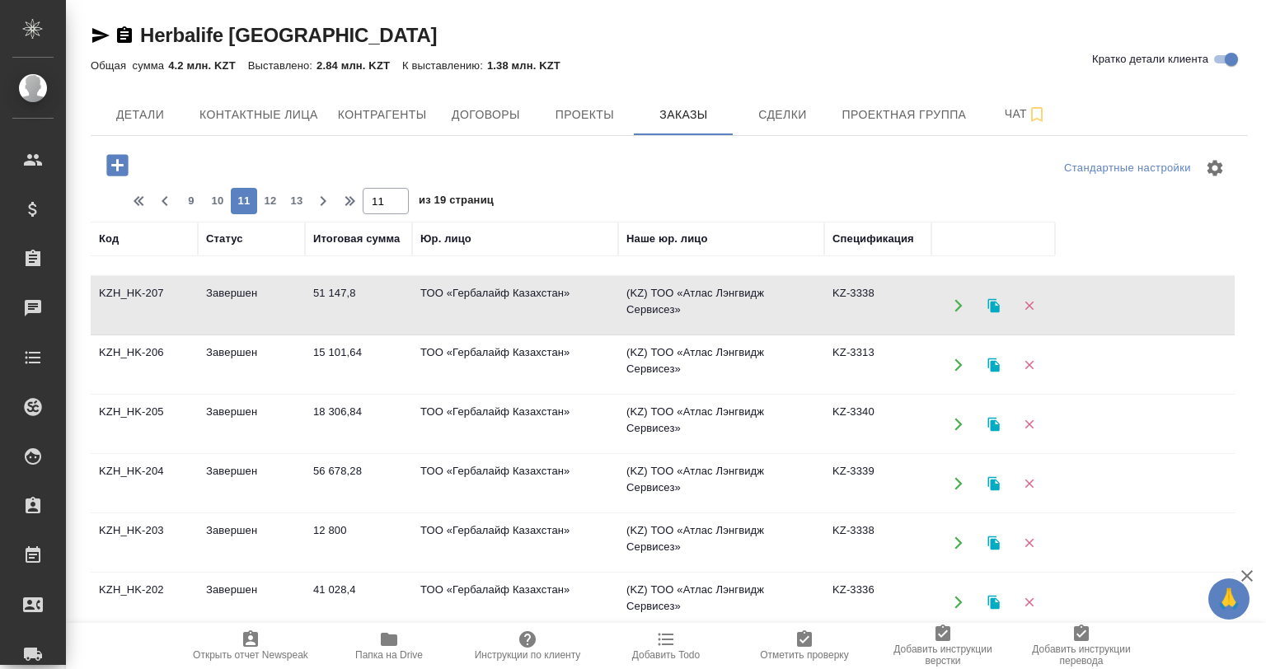
click at [222, 312] on td "Завершен" at bounding box center [251, 306] width 107 height 58
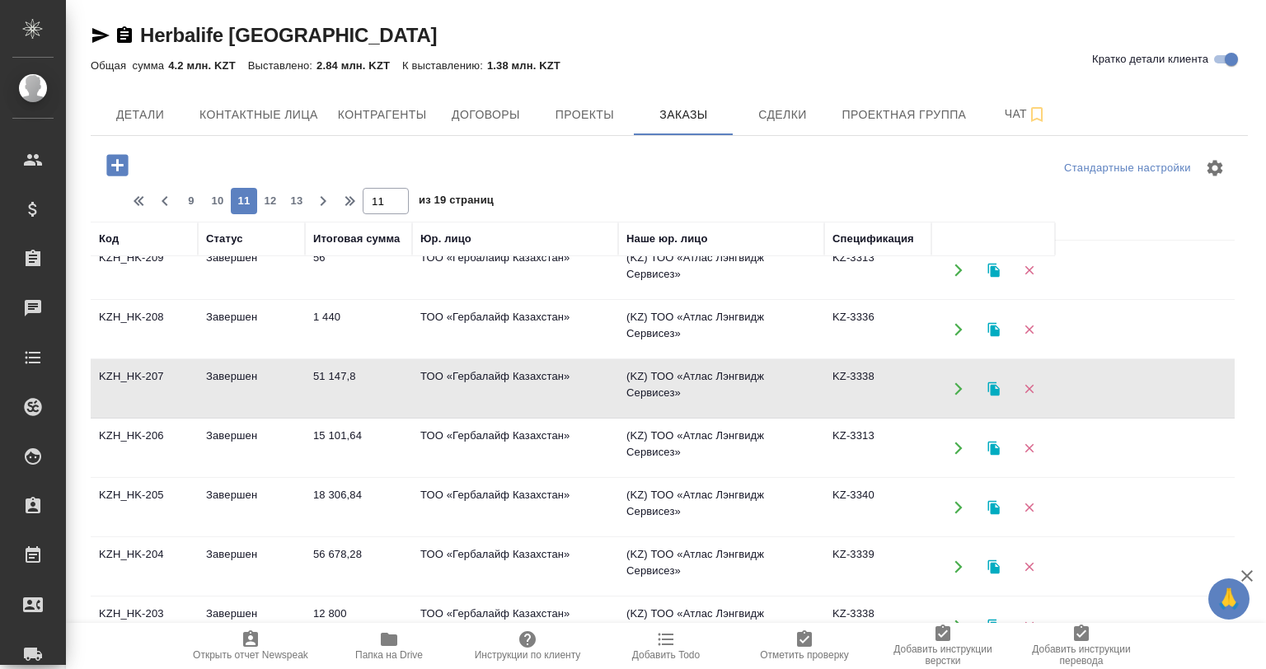
scroll to position [706, 0]
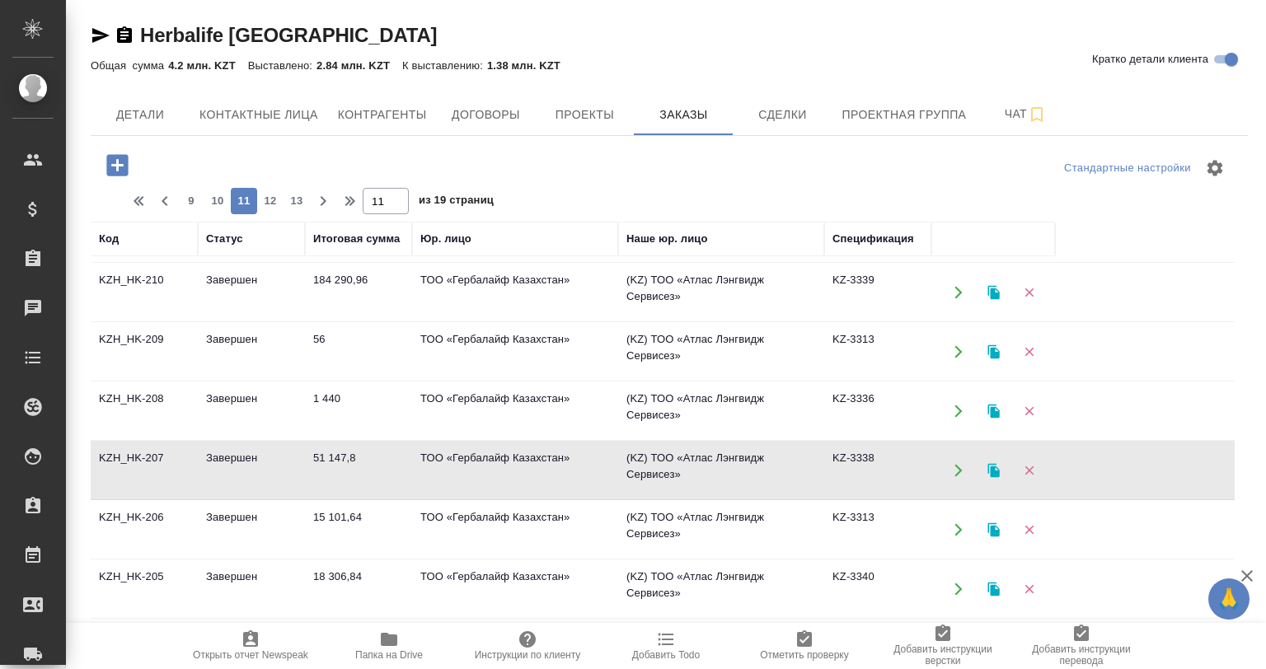
click at [279, 350] on td "Завершен" at bounding box center [251, 352] width 107 height 58
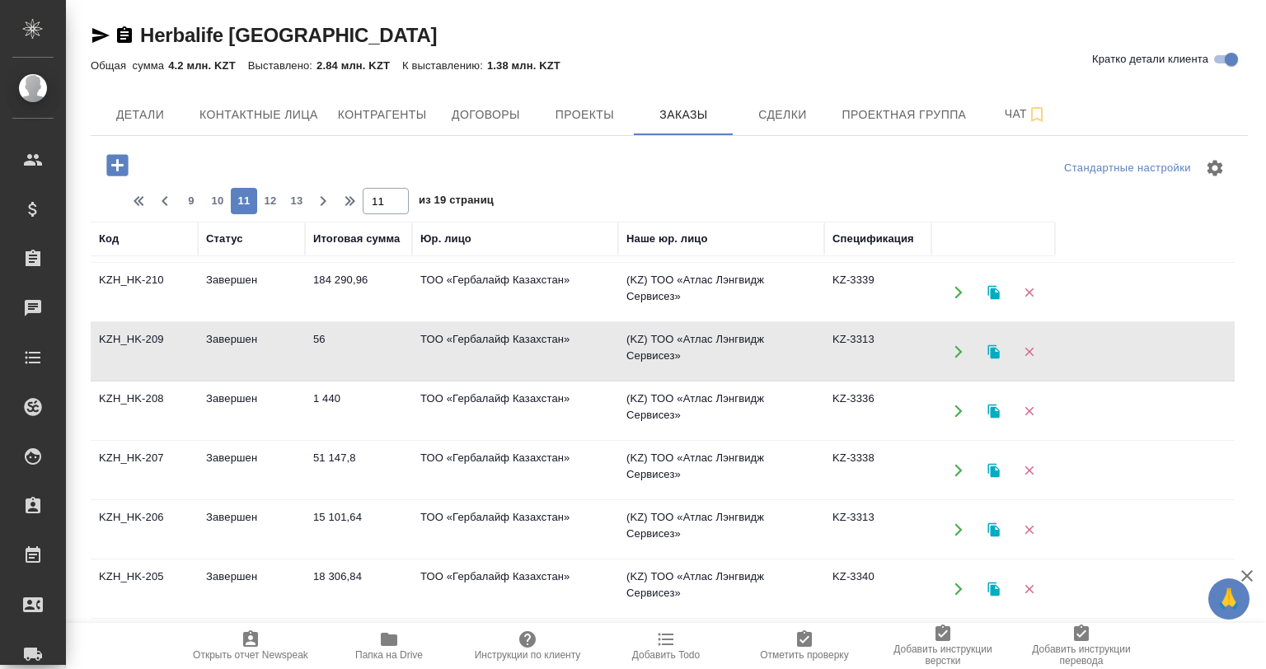
click at [279, 350] on td "Завершен" at bounding box center [251, 352] width 107 height 58
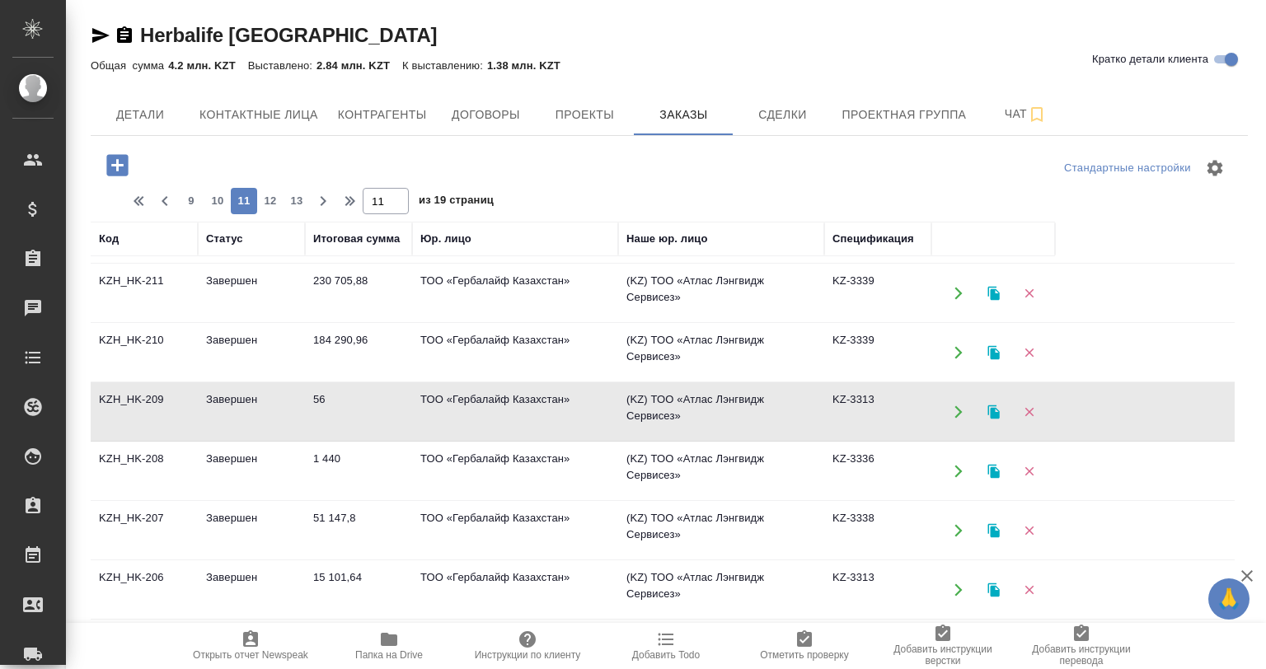
scroll to position [624, 0]
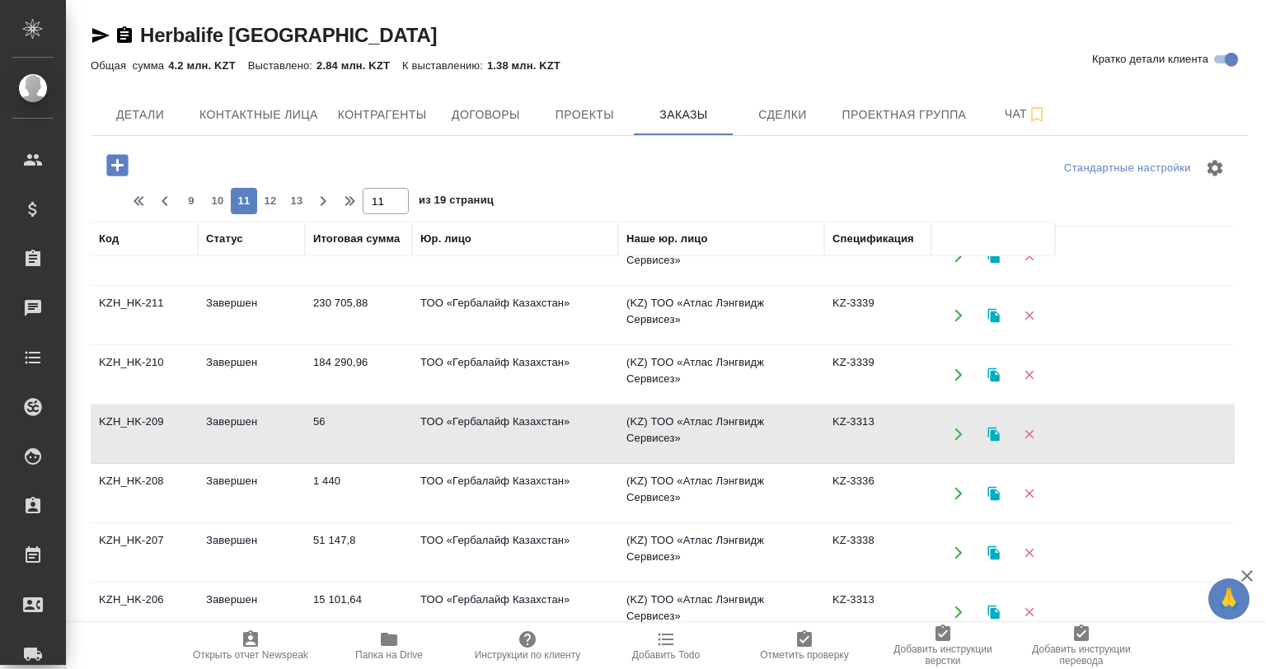
click at [344, 385] on td "184 290,96" at bounding box center [358, 375] width 107 height 58
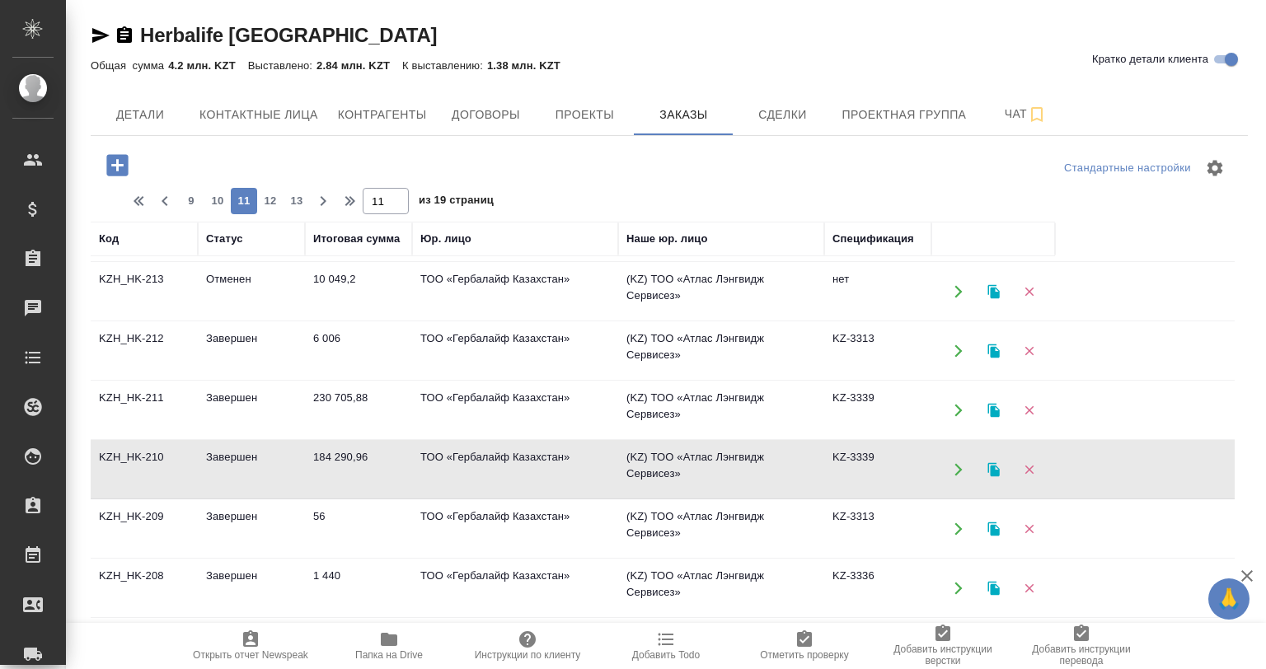
scroll to position [459, 0]
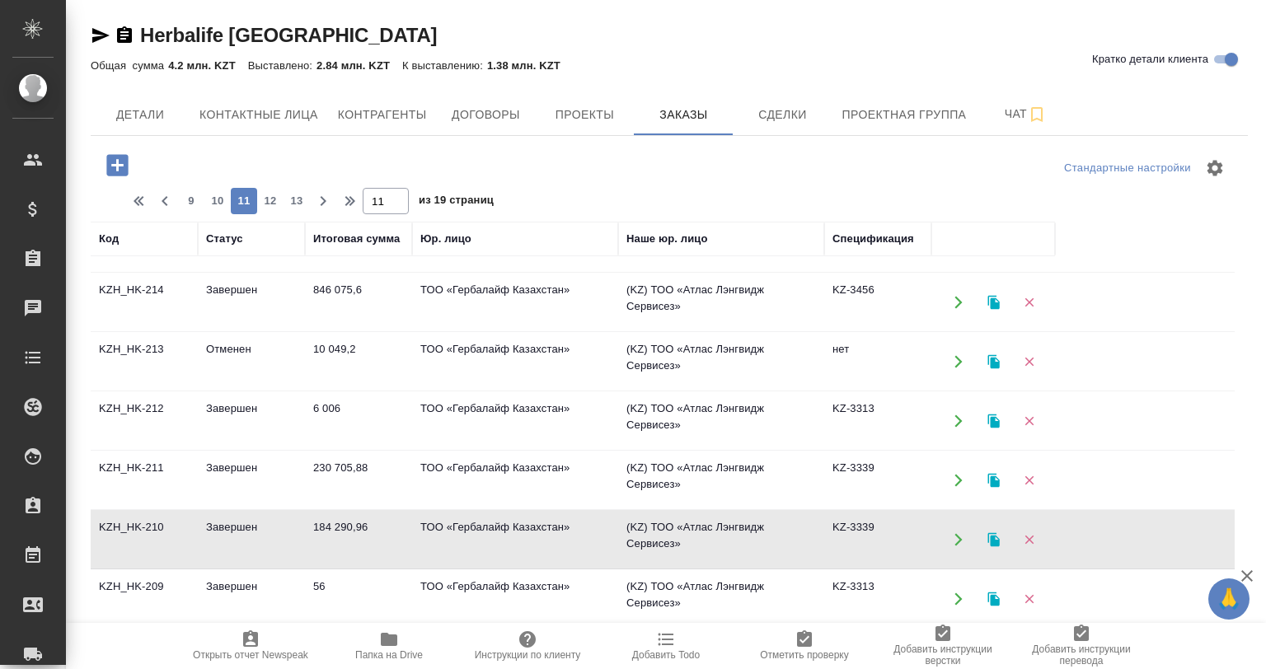
click at [225, 486] on td "Завершен" at bounding box center [251, 481] width 107 height 58
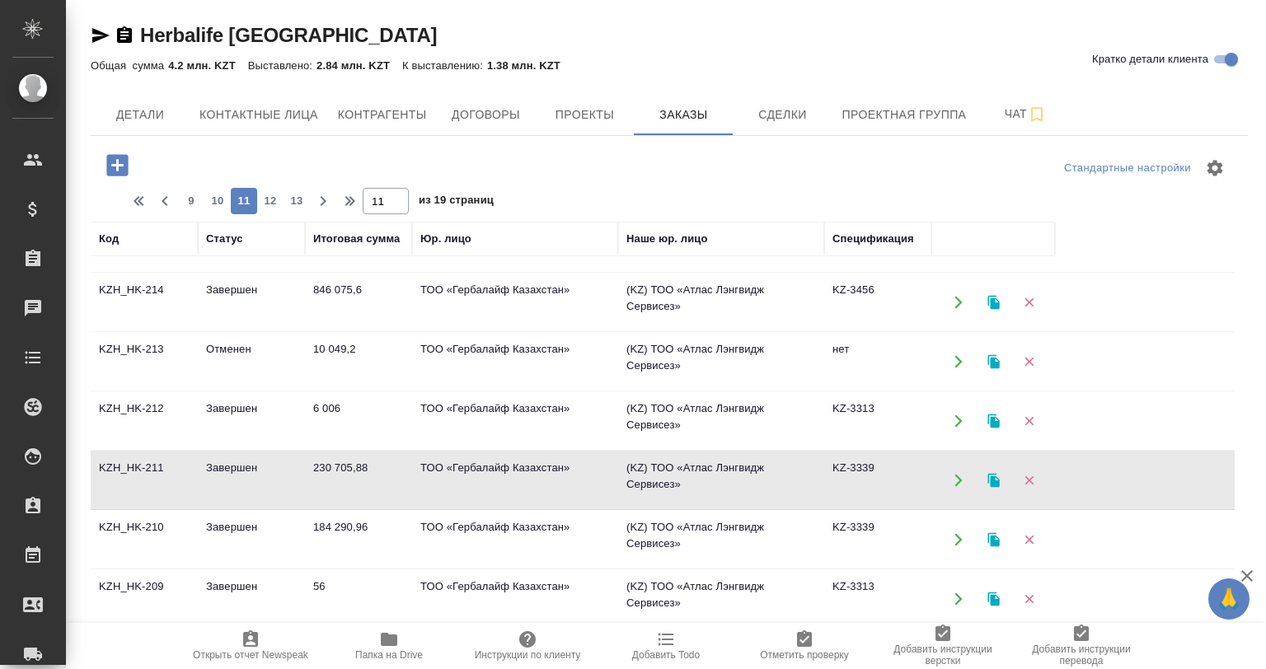
click at [225, 486] on td "Завершен" at bounding box center [251, 481] width 107 height 58
click at [287, 369] on td "Отменен" at bounding box center [251, 362] width 107 height 58
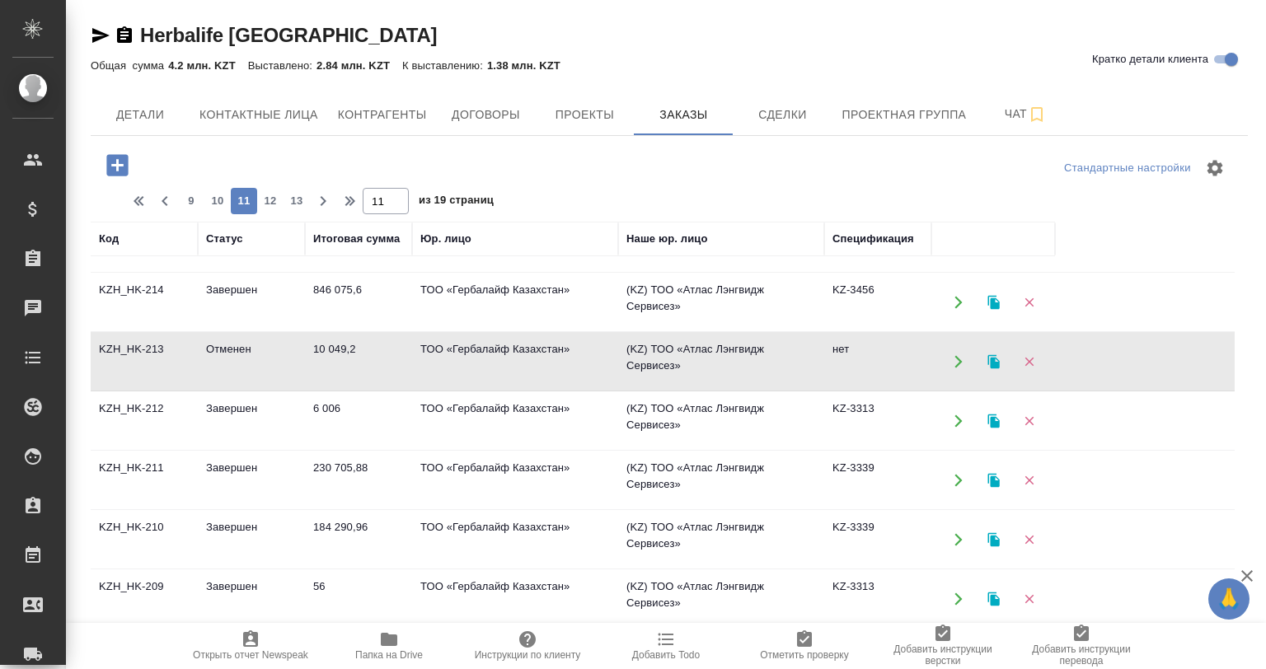
click at [301, 319] on td "Завершен" at bounding box center [251, 303] width 107 height 58
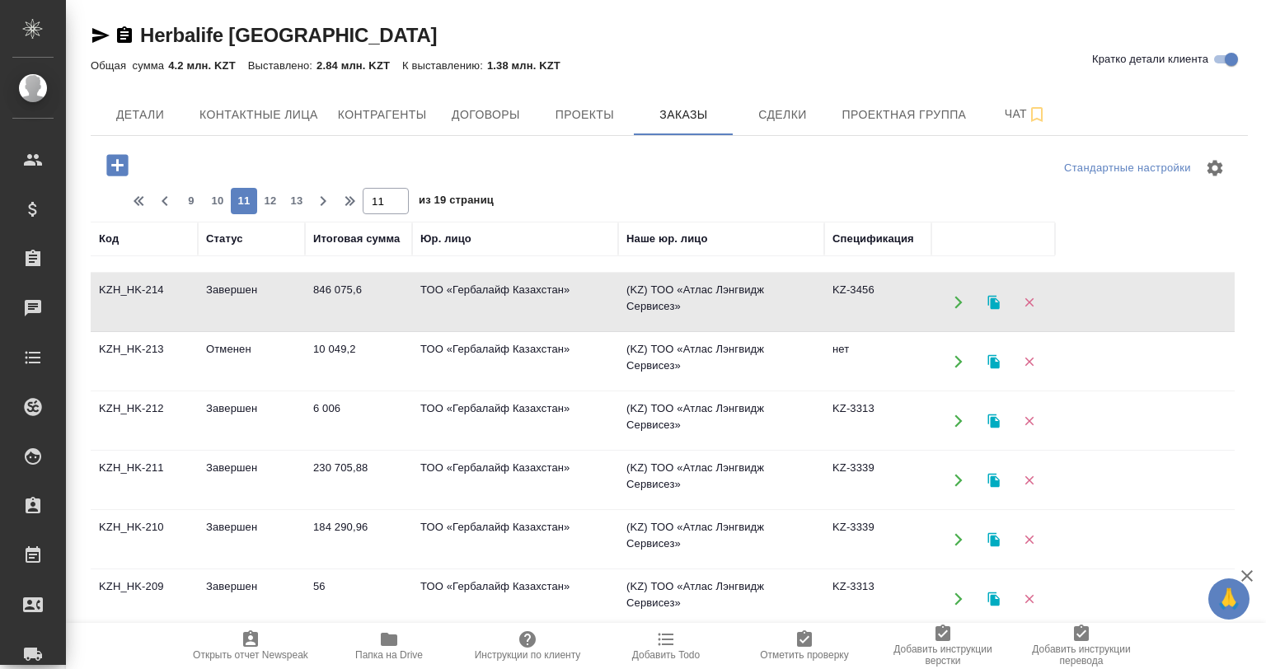
click at [301, 319] on td "Завершен" at bounding box center [251, 303] width 107 height 58
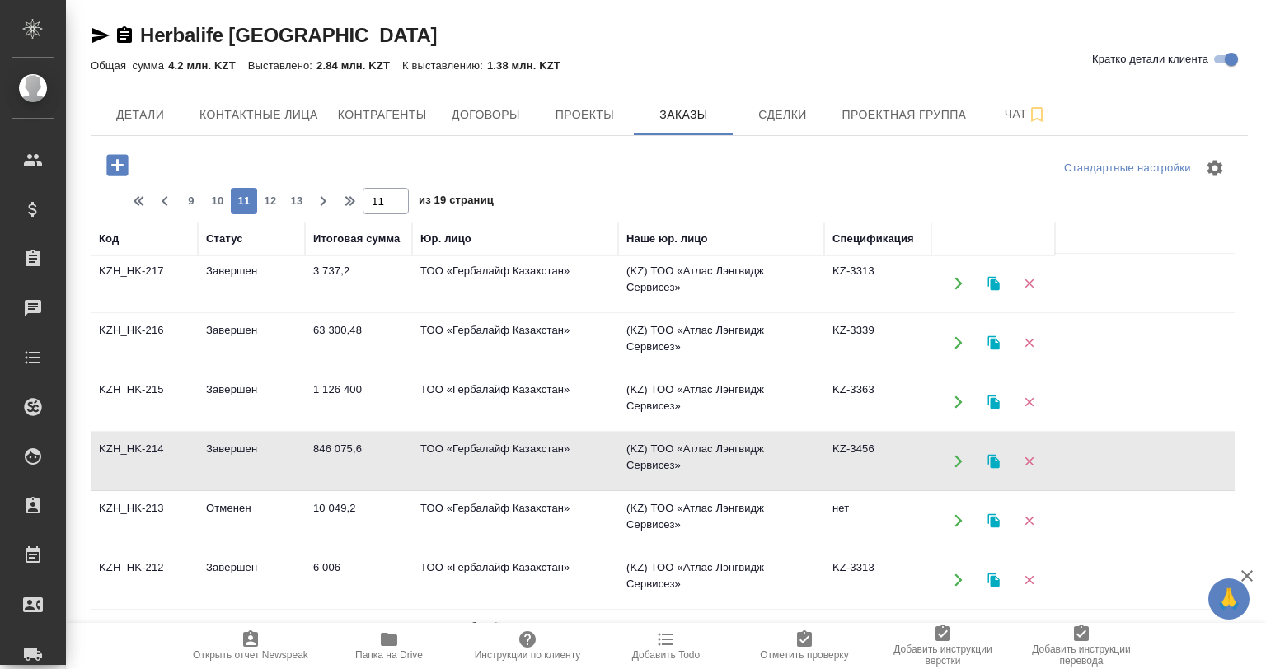
scroll to position [294, 0]
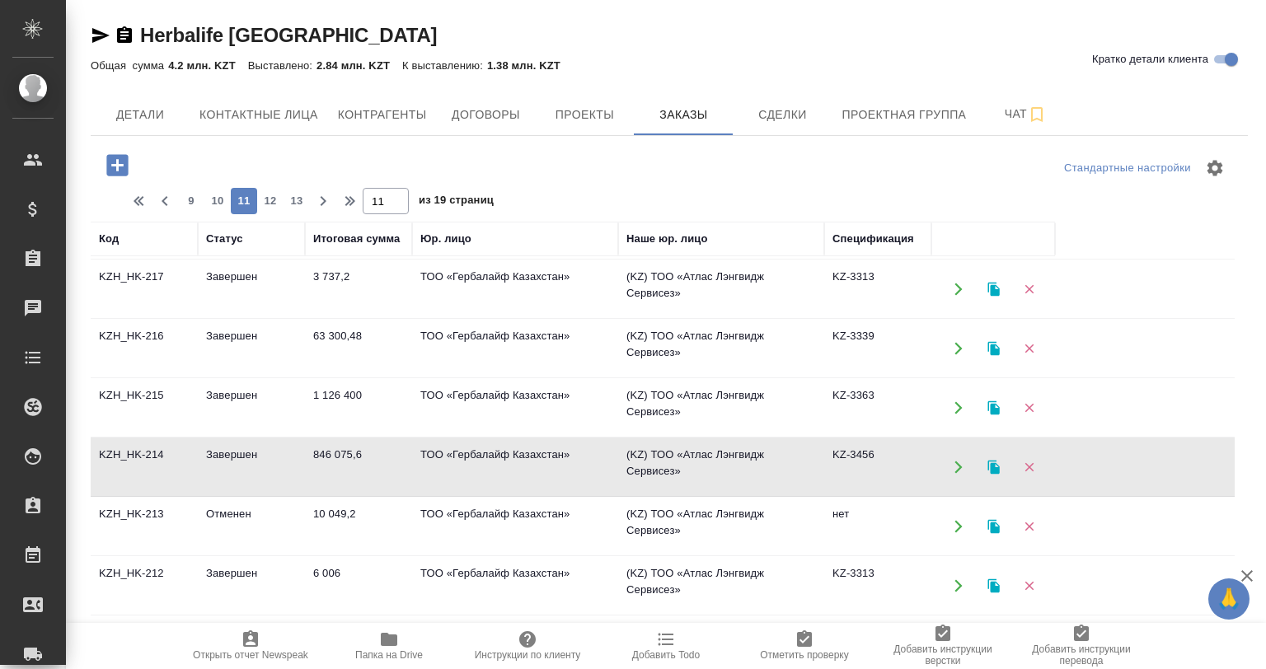
click at [282, 422] on td "Завершен" at bounding box center [251, 408] width 107 height 58
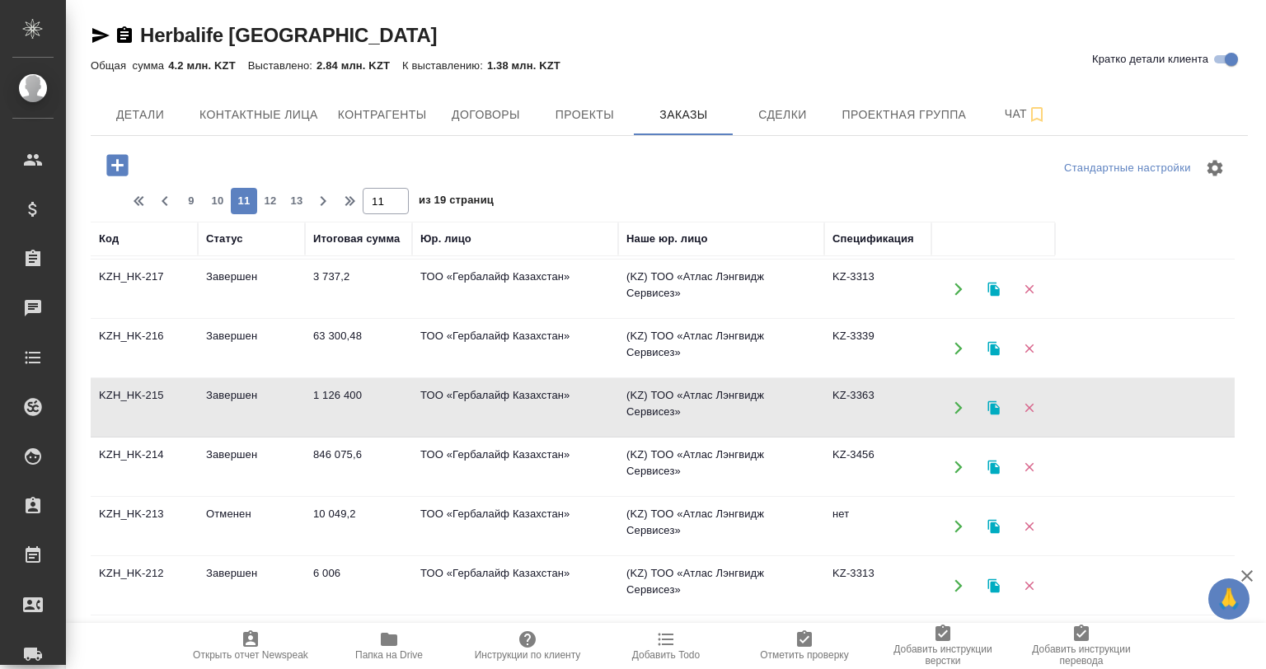
click at [282, 422] on td "Завершен" at bounding box center [251, 408] width 107 height 58
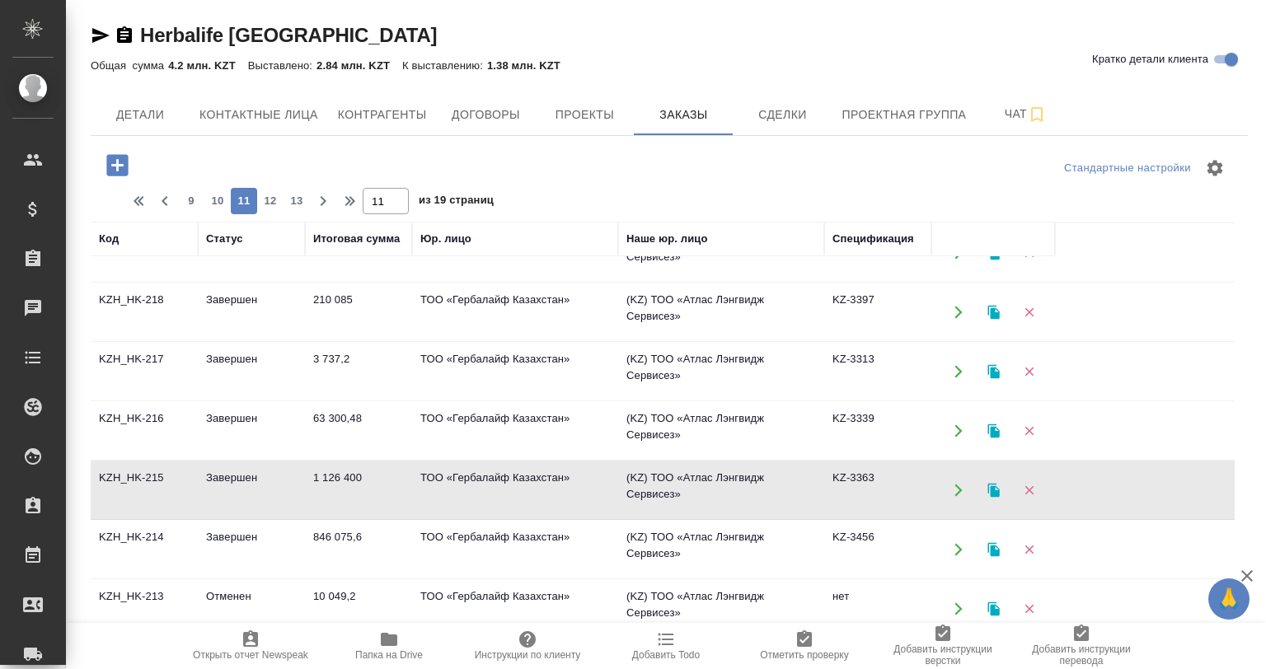
click at [270, 421] on td "Завершен" at bounding box center [251, 431] width 107 height 58
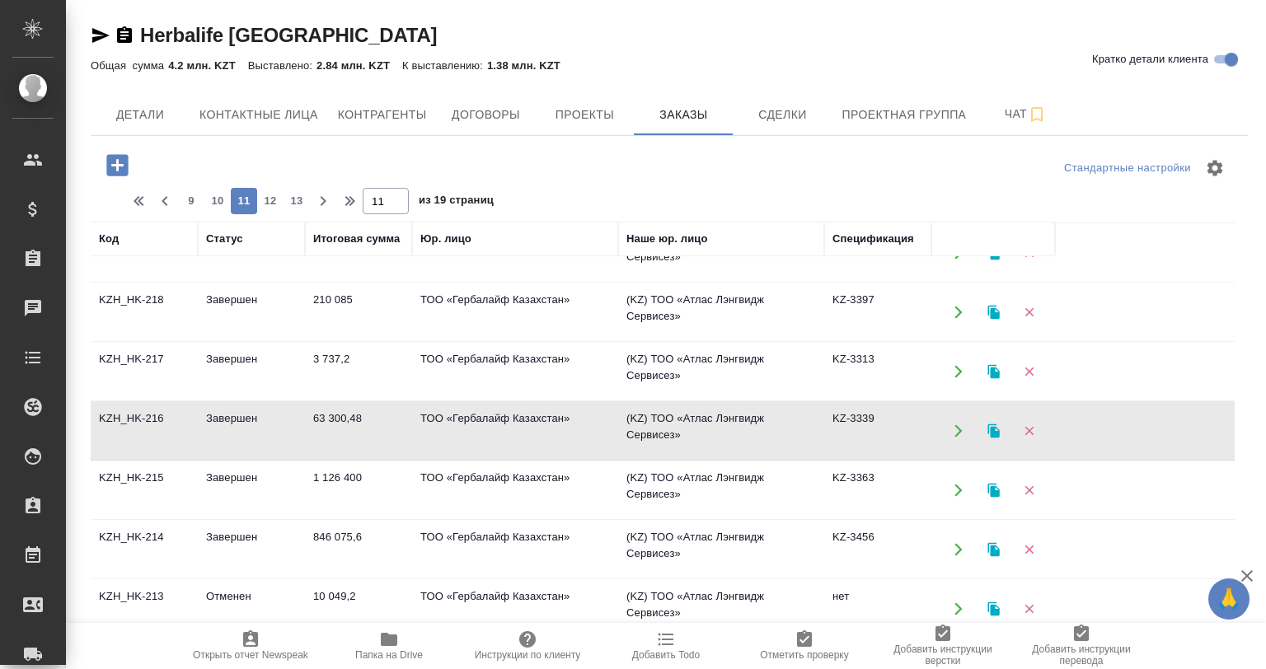
click at [246, 422] on td "Завершен" at bounding box center [251, 431] width 107 height 58
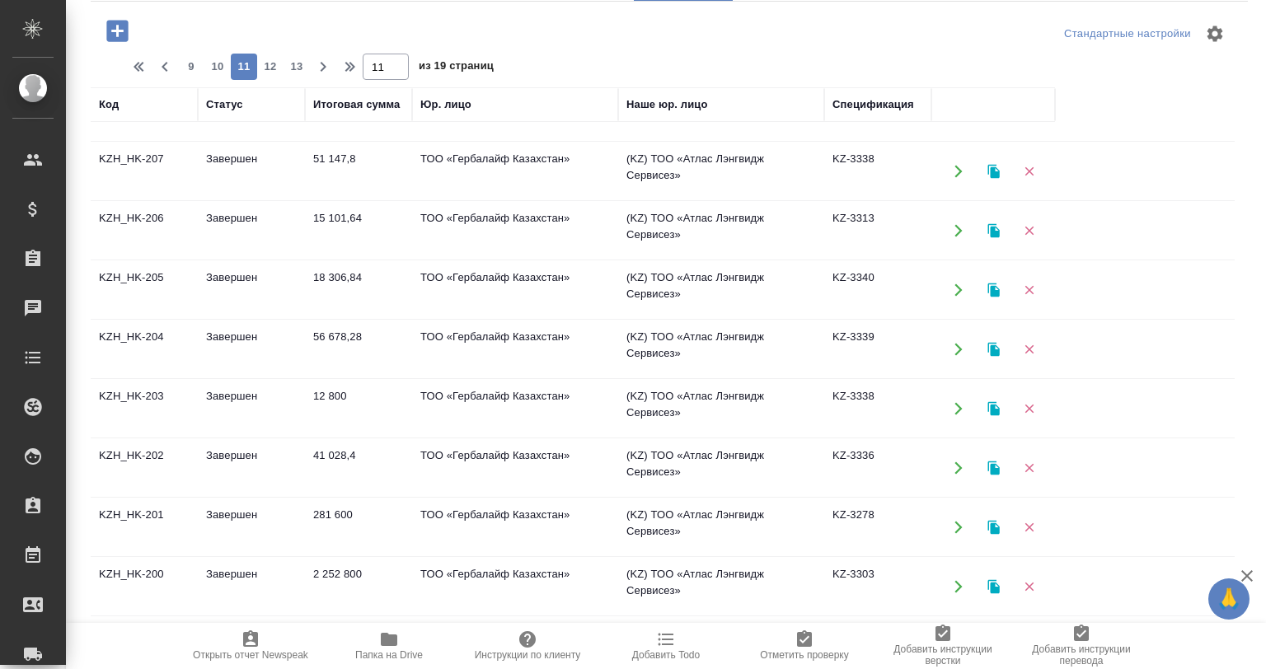
scroll to position [246, 0]
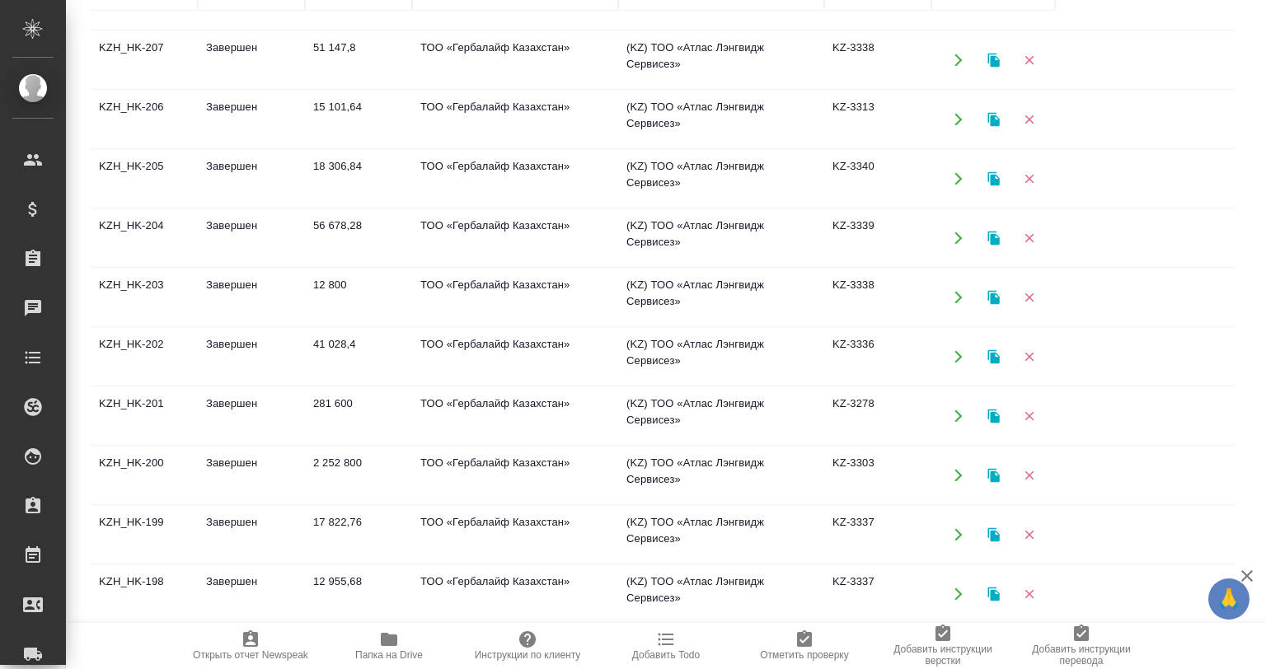
click at [246, 542] on td "Завершен" at bounding box center [251, 535] width 107 height 58
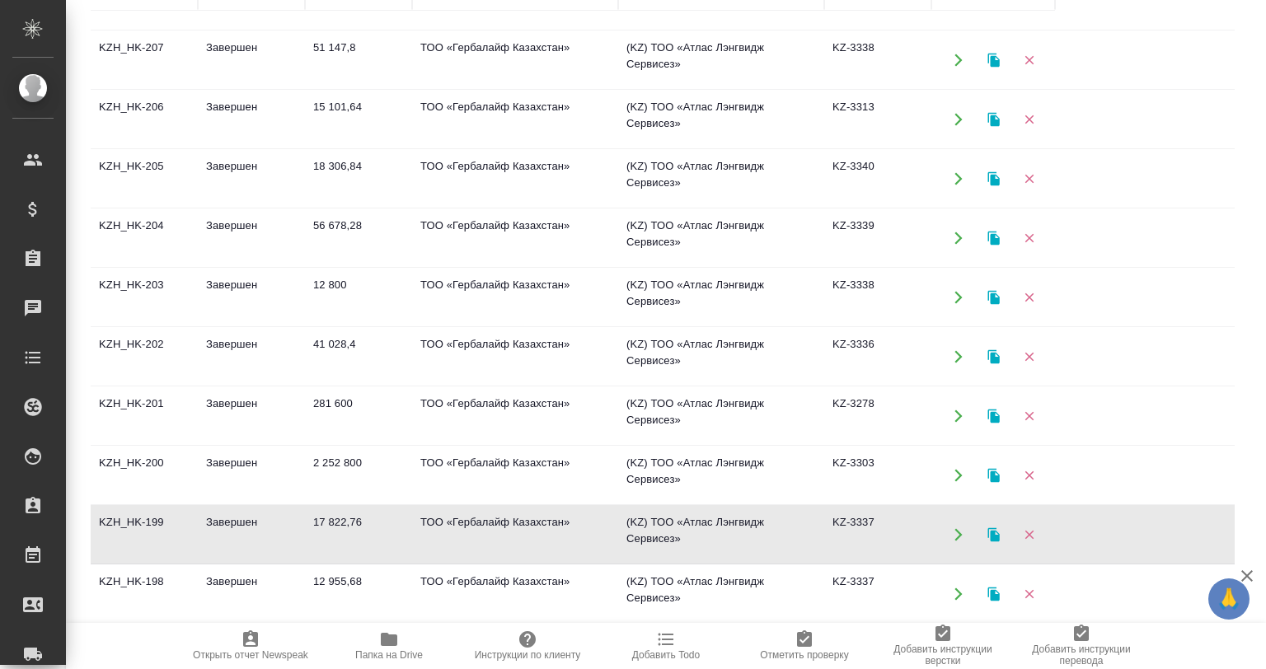
click at [388, 574] on td "12 955,68" at bounding box center [358, 594] width 107 height 58
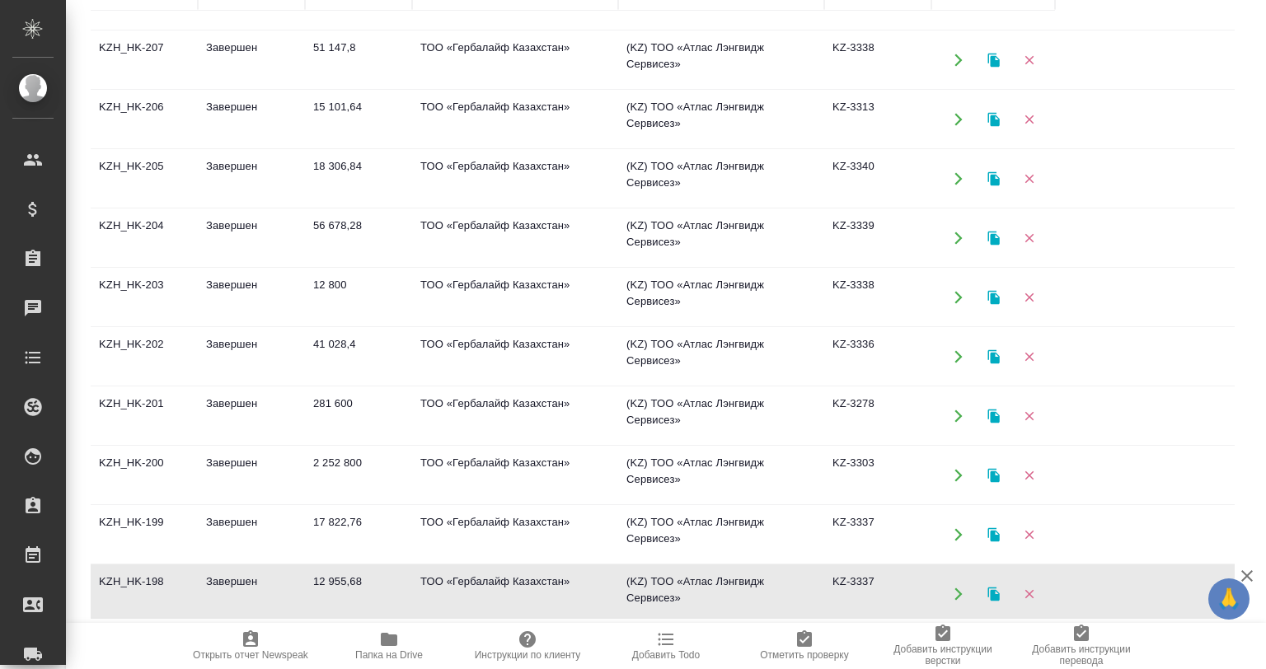
click at [388, 574] on td "12 955,68" at bounding box center [358, 594] width 107 height 58
click at [317, 373] on td "41 028,4" at bounding box center [358, 357] width 107 height 58
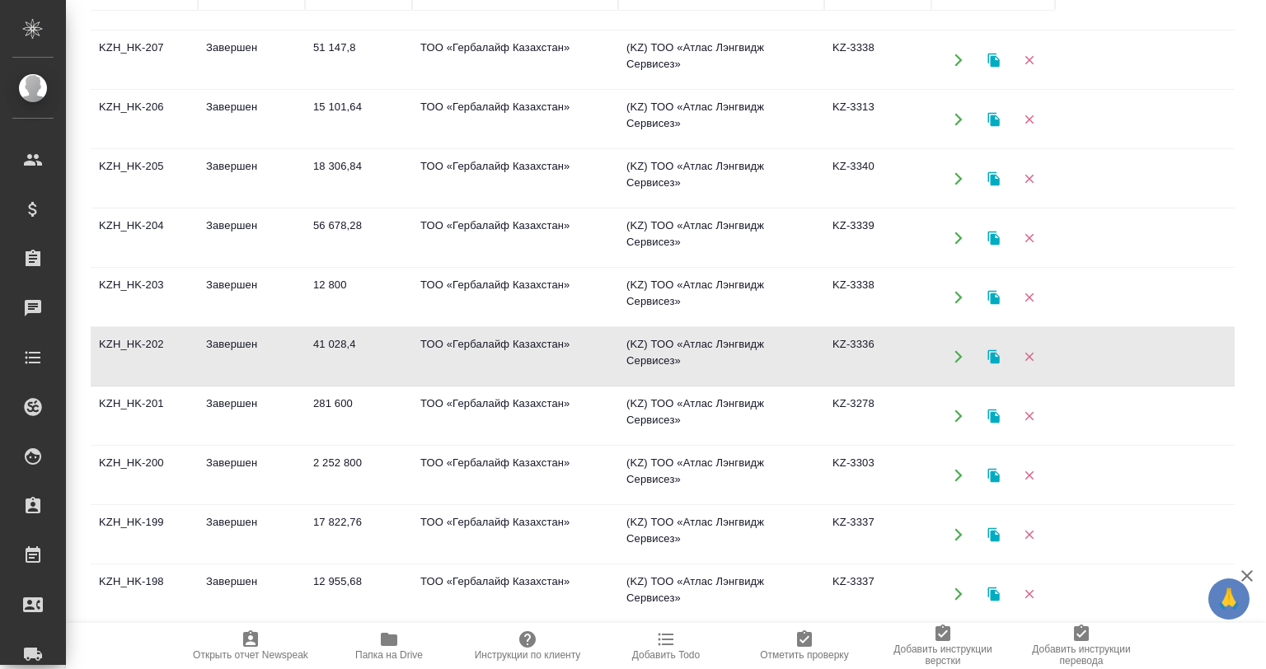
click at [317, 373] on td "41 028,4" at bounding box center [358, 357] width 107 height 58
click at [245, 244] on td "Завершен" at bounding box center [251, 238] width 107 height 58
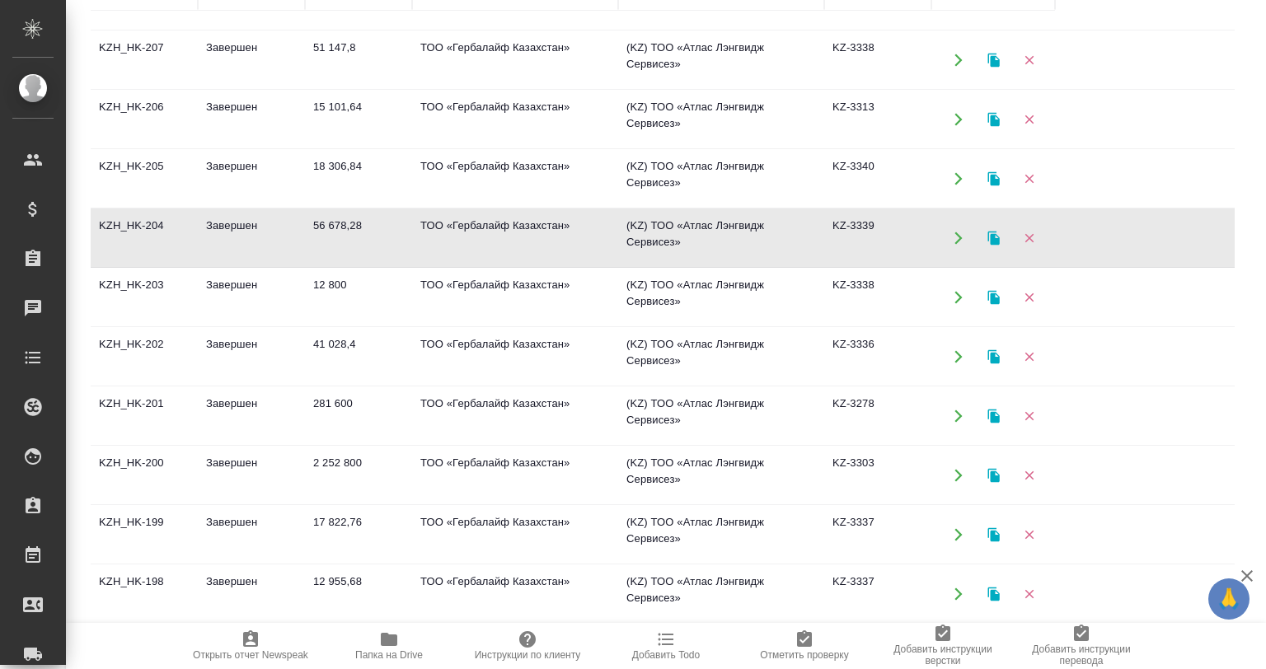
click at [245, 244] on td "Завершен" at bounding box center [251, 238] width 107 height 58
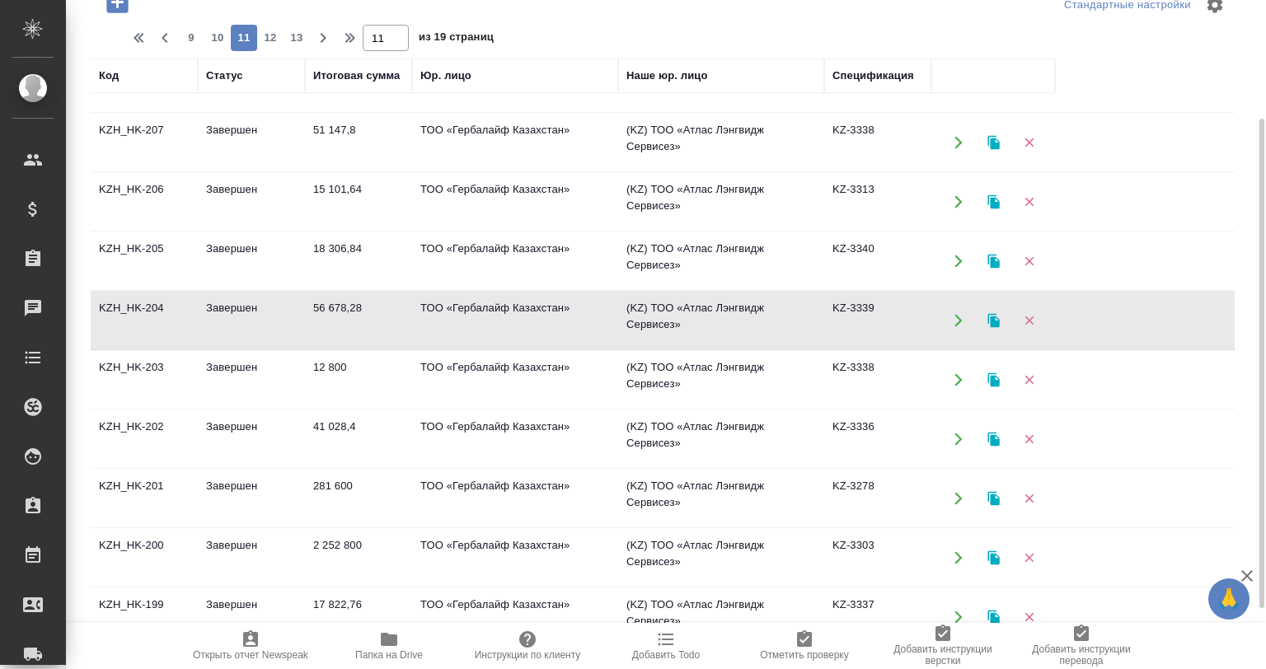
scroll to position [81, 0]
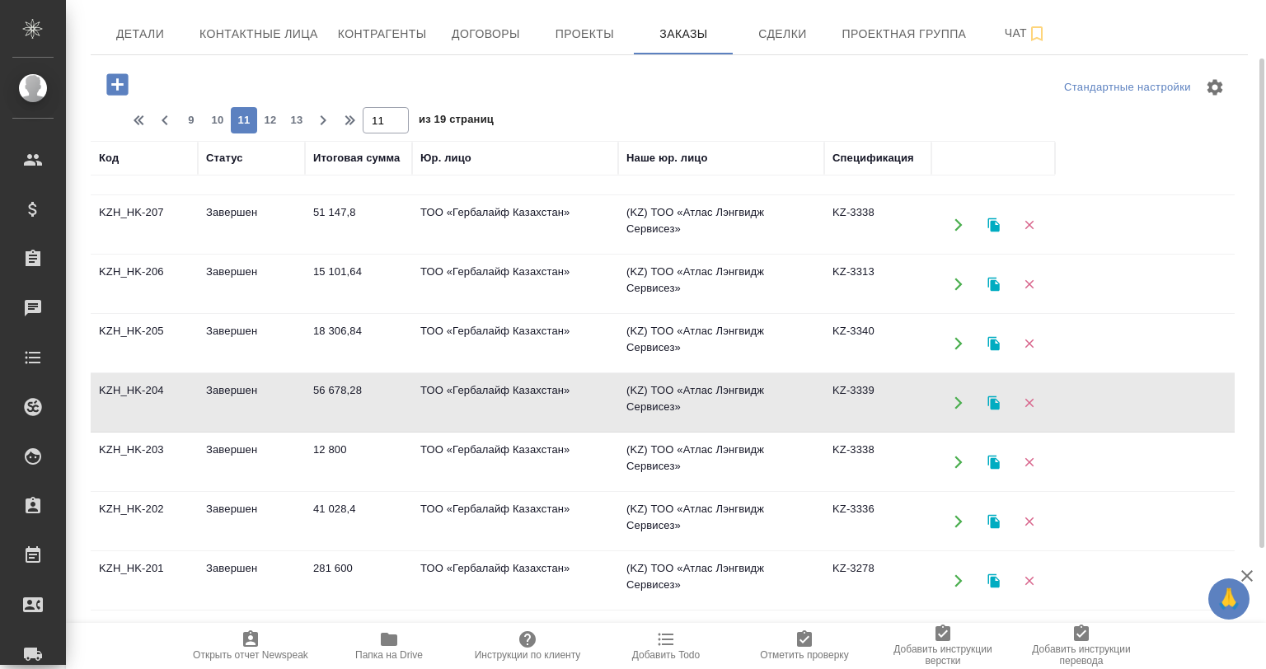
click at [297, 359] on td "Завершен" at bounding box center [251, 344] width 107 height 58
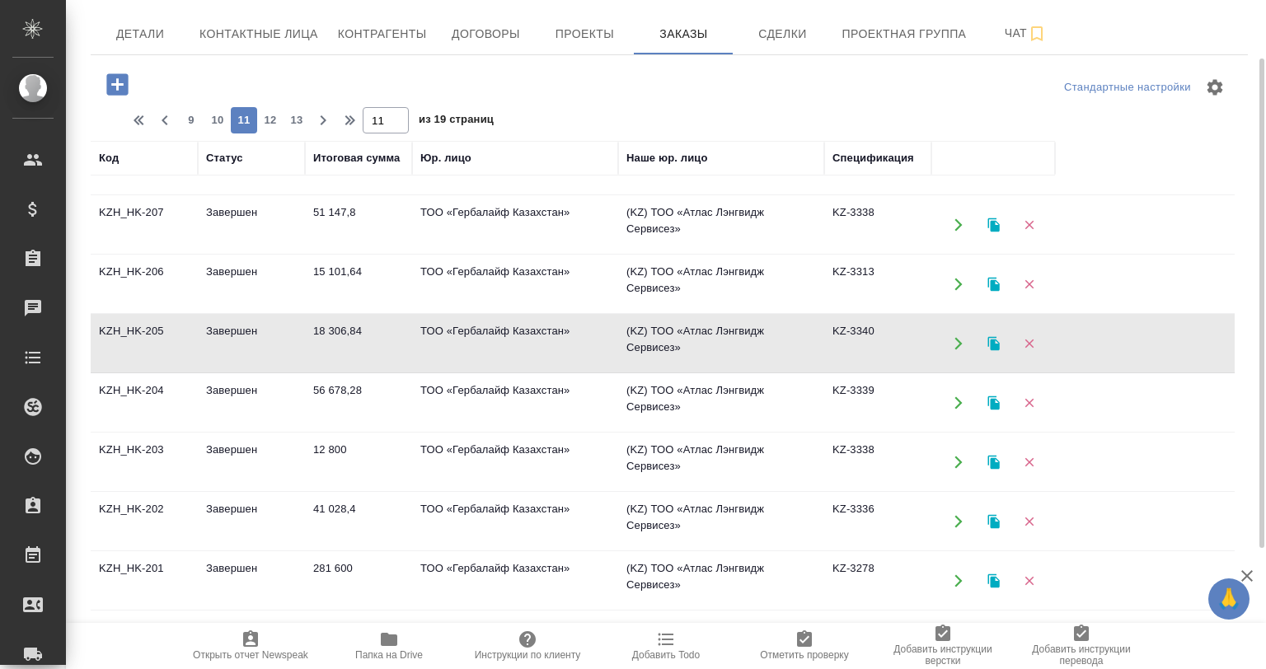
click at [297, 359] on td "Завершен" at bounding box center [251, 344] width 107 height 58
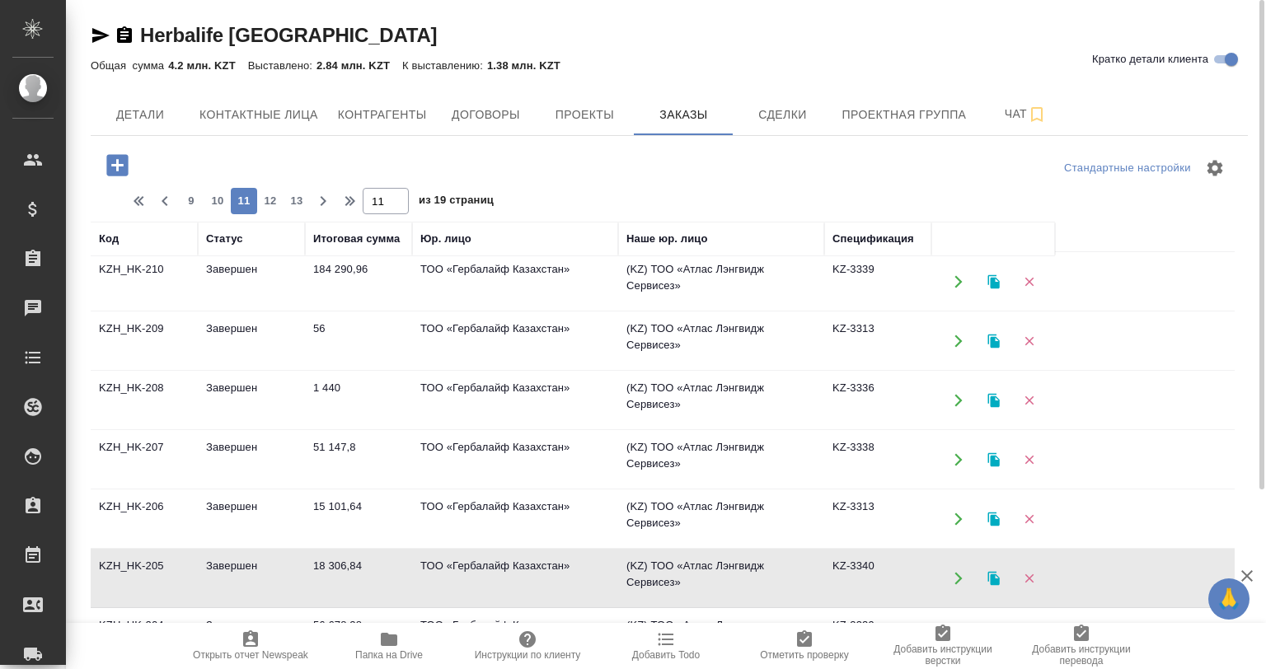
scroll to position [706, 0]
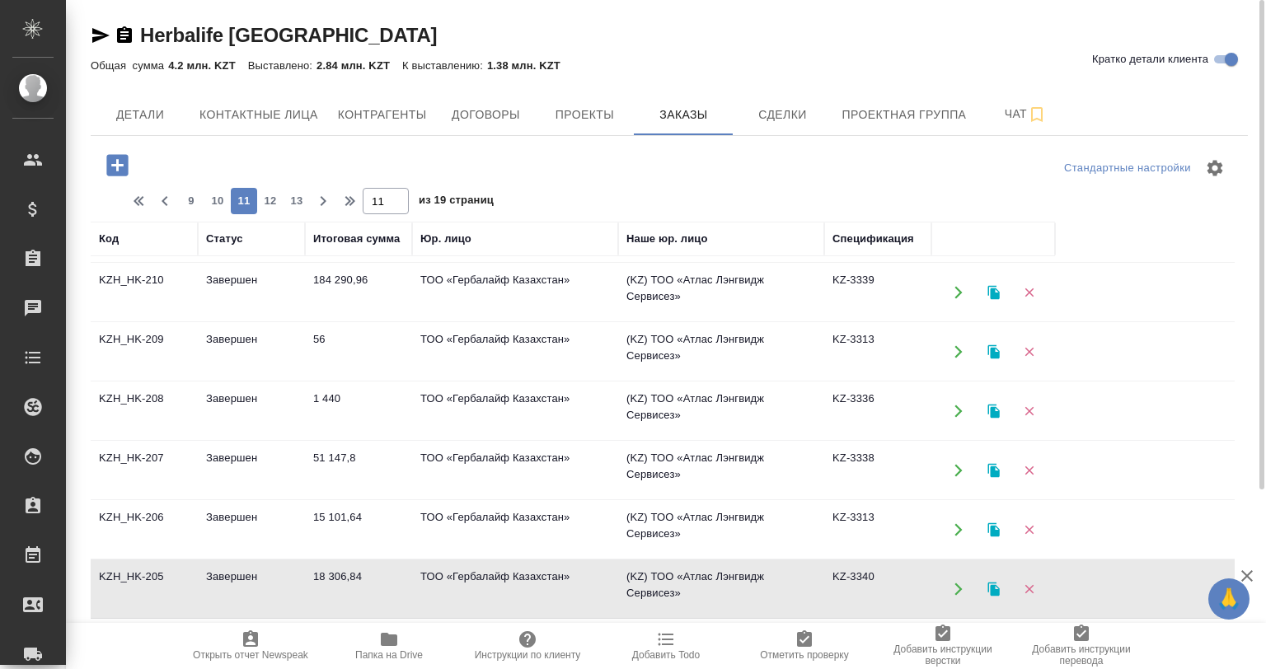
click at [299, 475] on td "Завершен" at bounding box center [251, 471] width 107 height 58
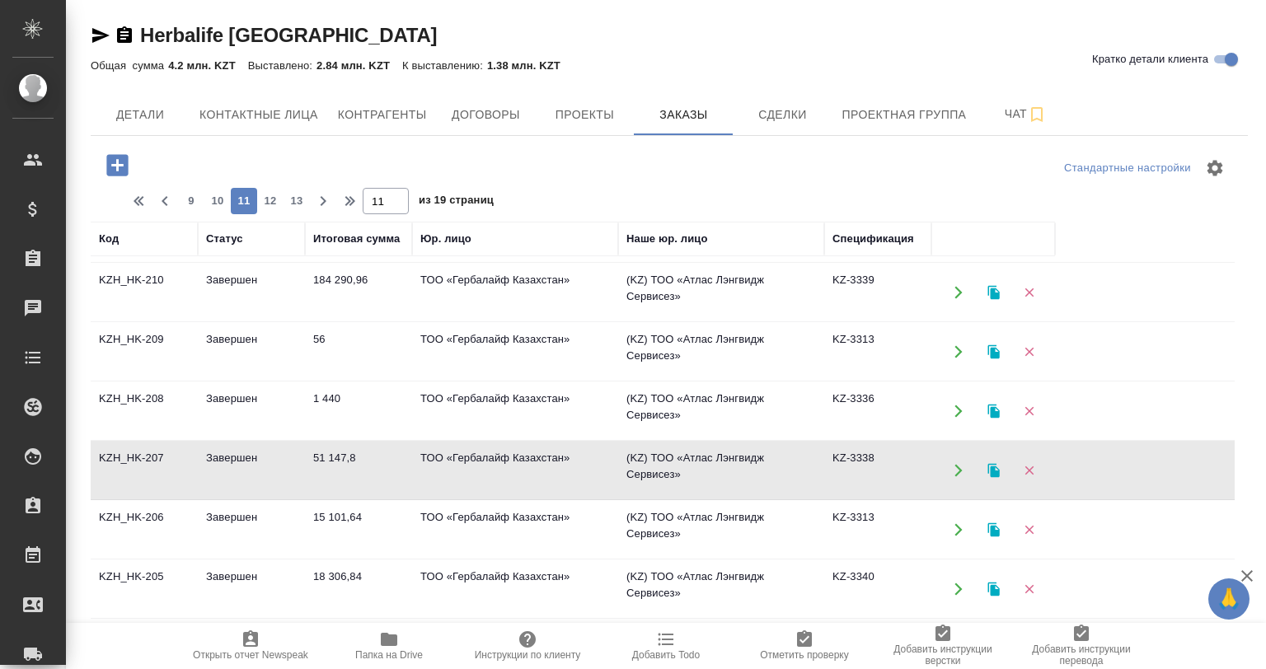
click at [270, 463] on td "Завершен" at bounding box center [251, 471] width 107 height 58
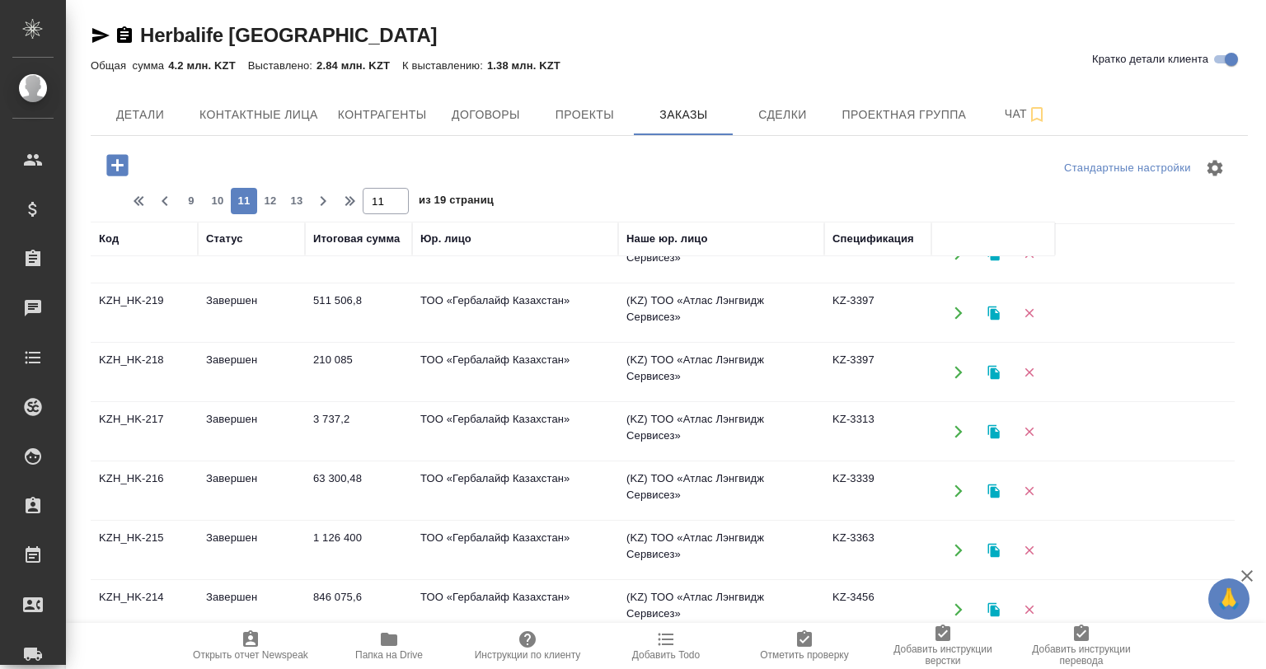
scroll to position [129, 0]
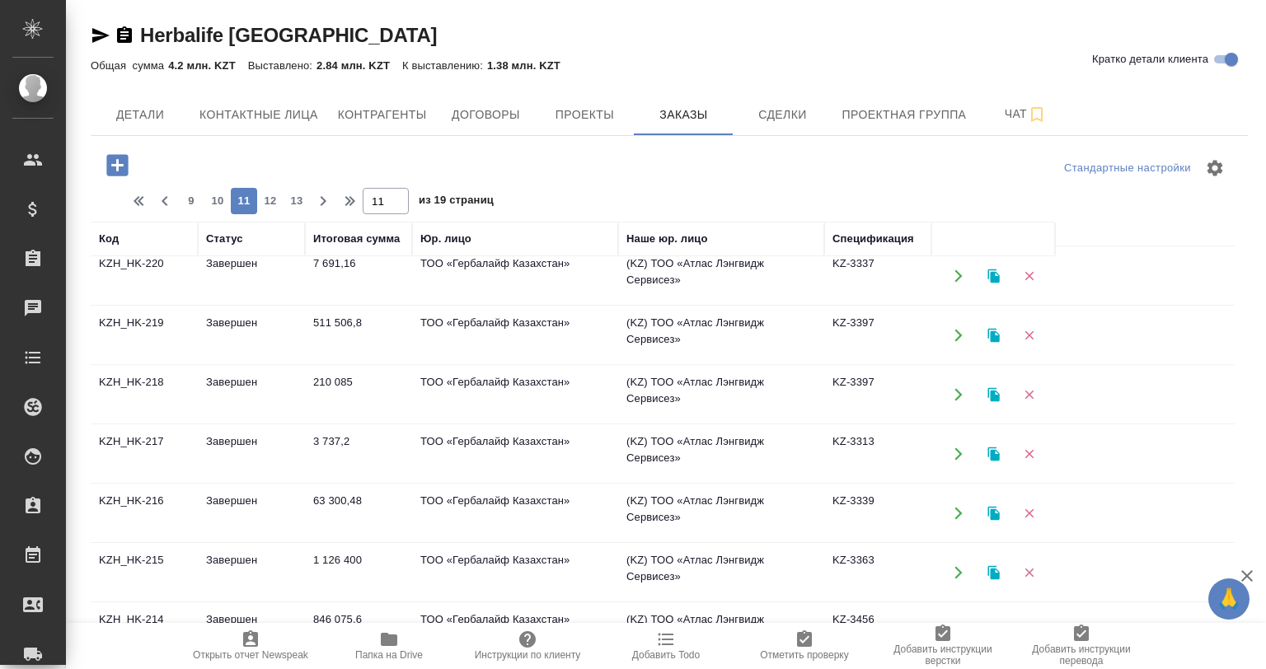
click at [312, 392] on td "210 085" at bounding box center [358, 395] width 107 height 58
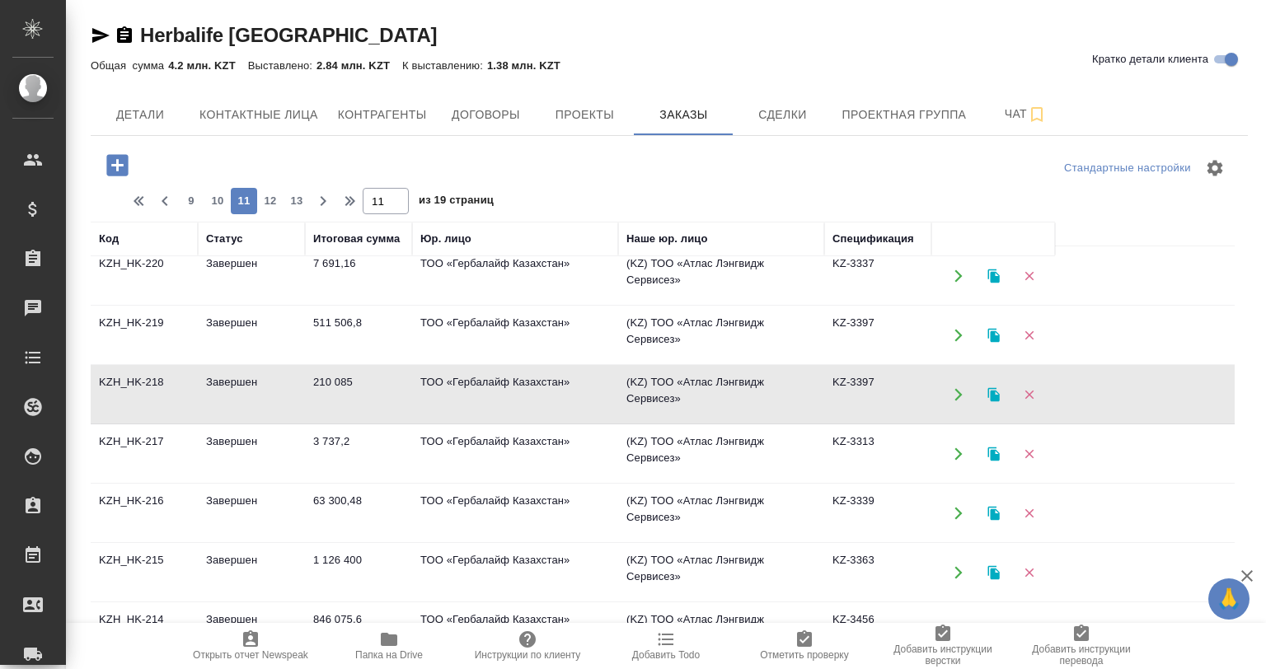
click at [312, 392] on td "210 085" at bounding box center [358, 395] width 107 height 58
click at [340, 505] on td "63 300,48" at bounding box center [358, 514] width 107 height 58
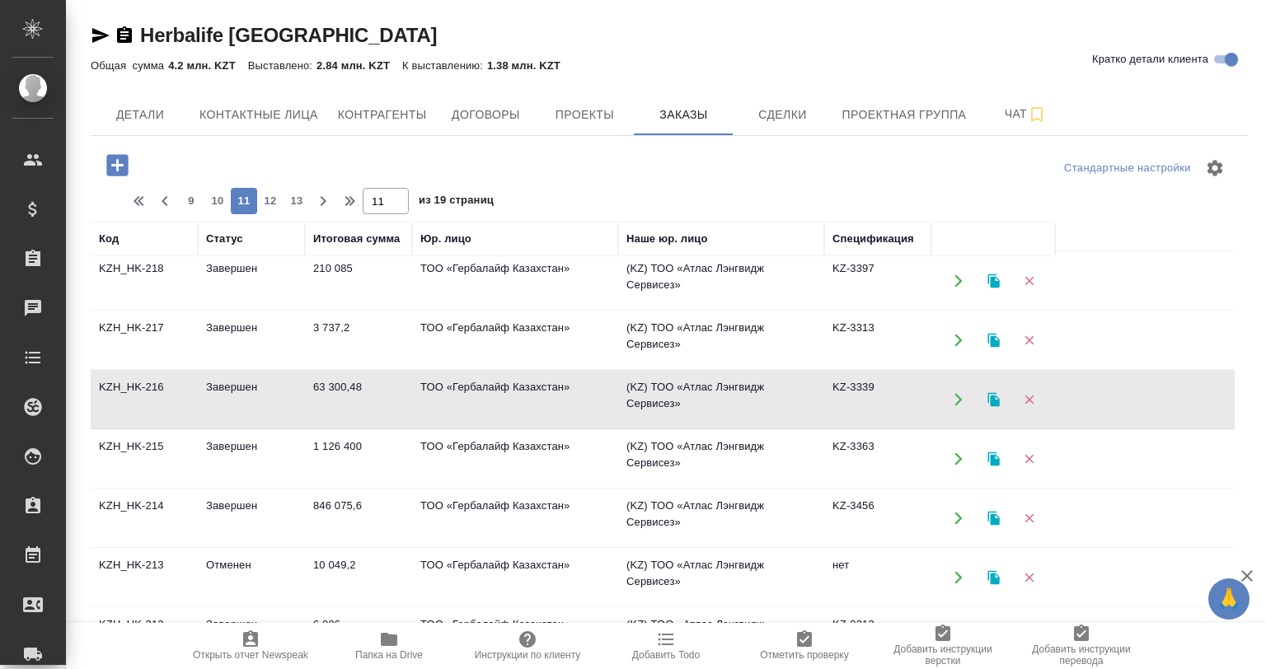
scroll to position [377, 0]
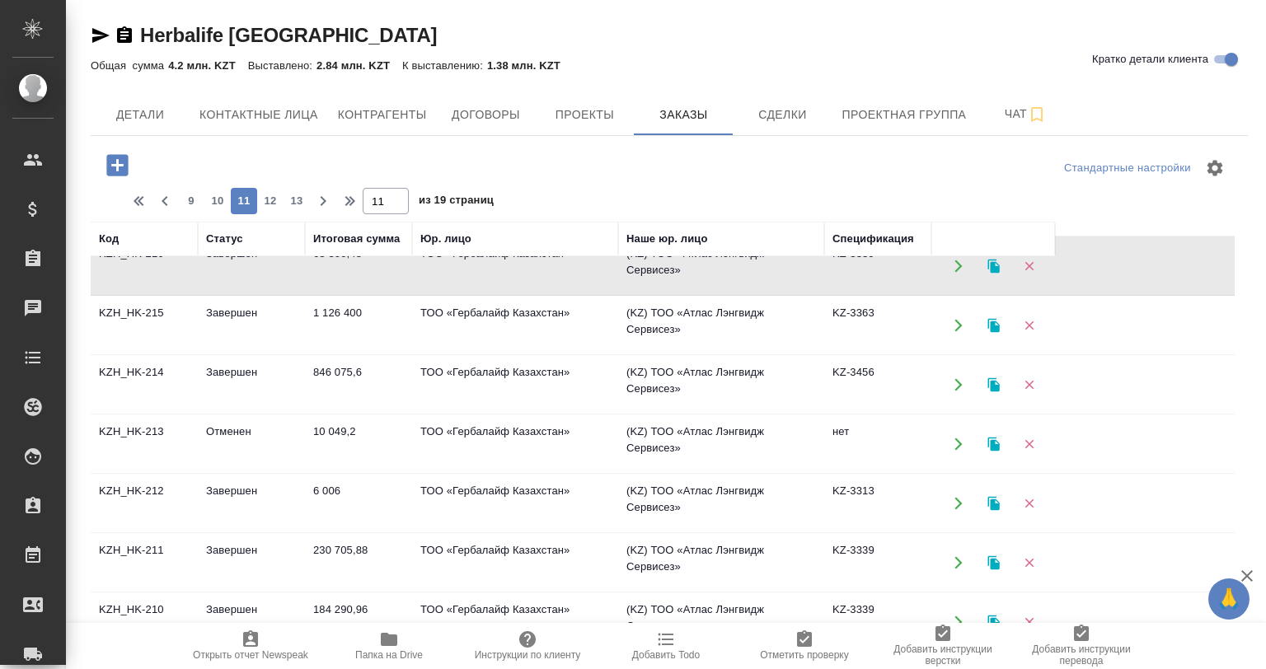
click at [310, 420] on td "10 049,2" at bounding box center [358, 444] width 107 height 58
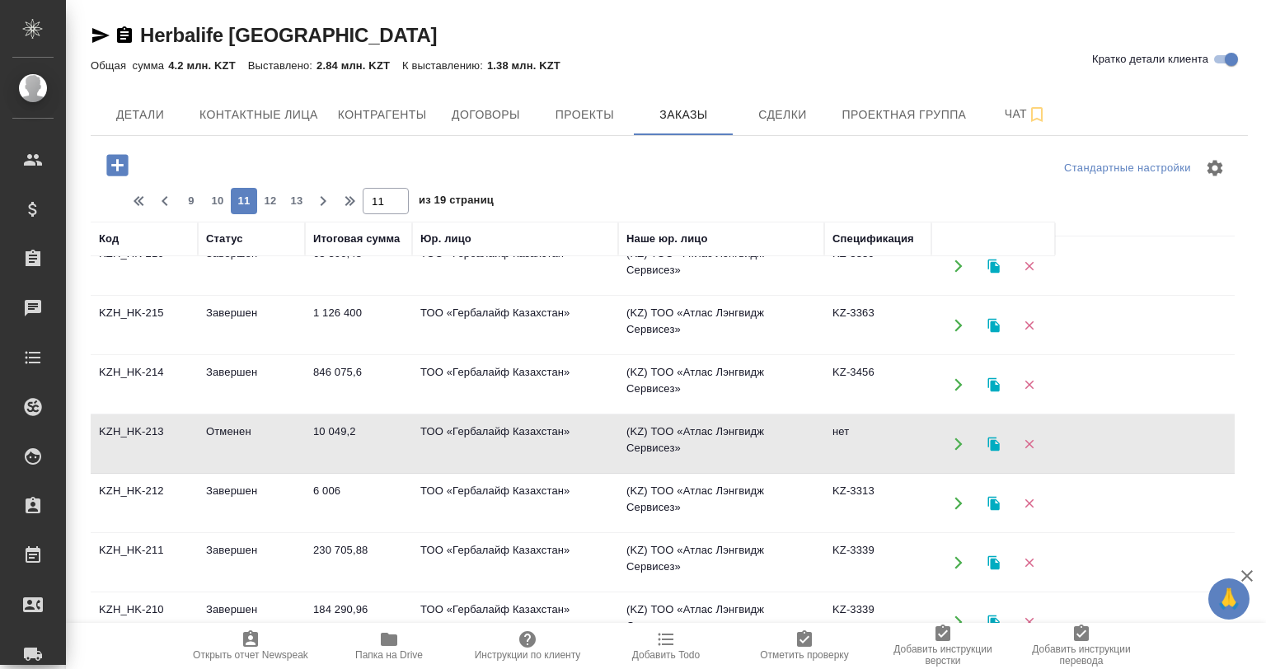
click at [310, 391] on td "846 075,6" at bounding box center [358, 385] width 107 height 58
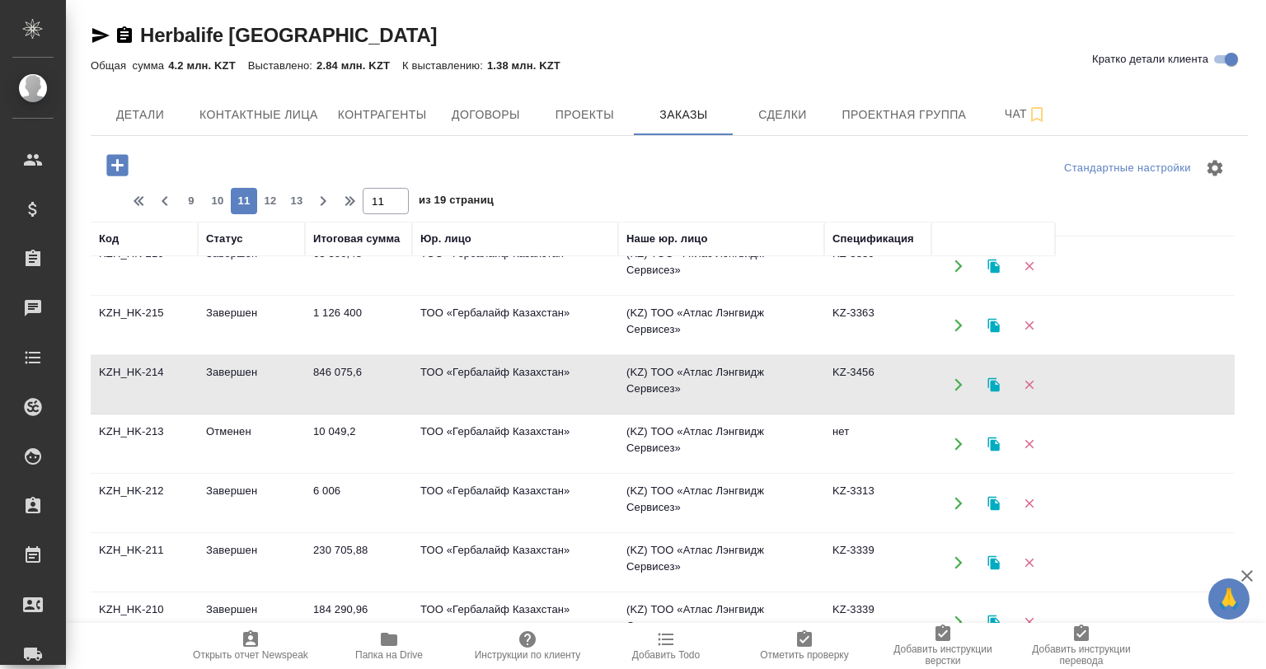
click at [310, 391] on td "846 075,6" at bounding box center [358, 385] width 107 height 58
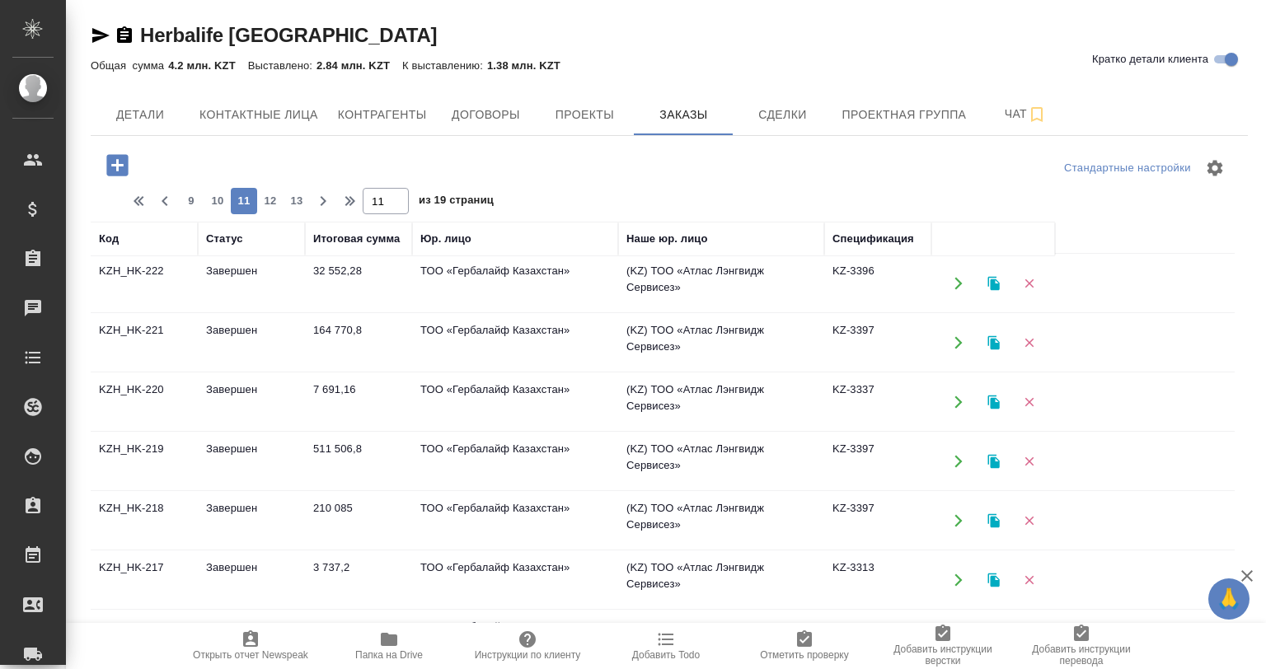
scroll to position [0, 0]
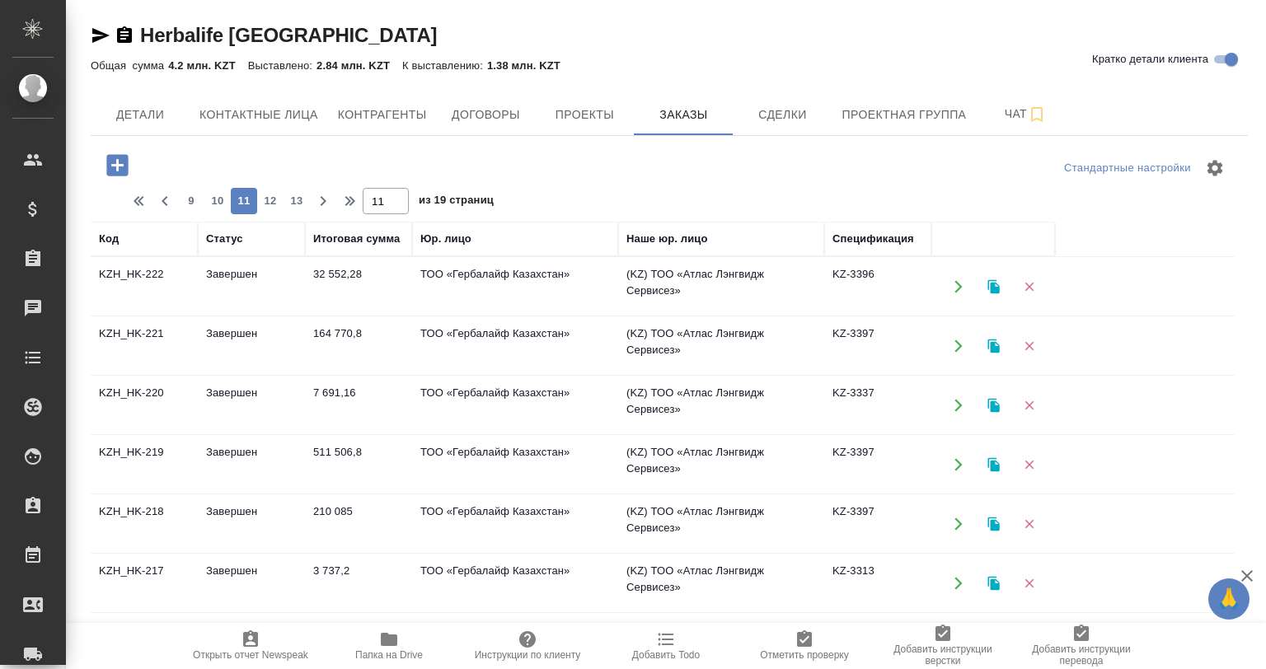
click at [287, 270] on td "Завершен" at bounding box center [251, 287] width 107 height 58
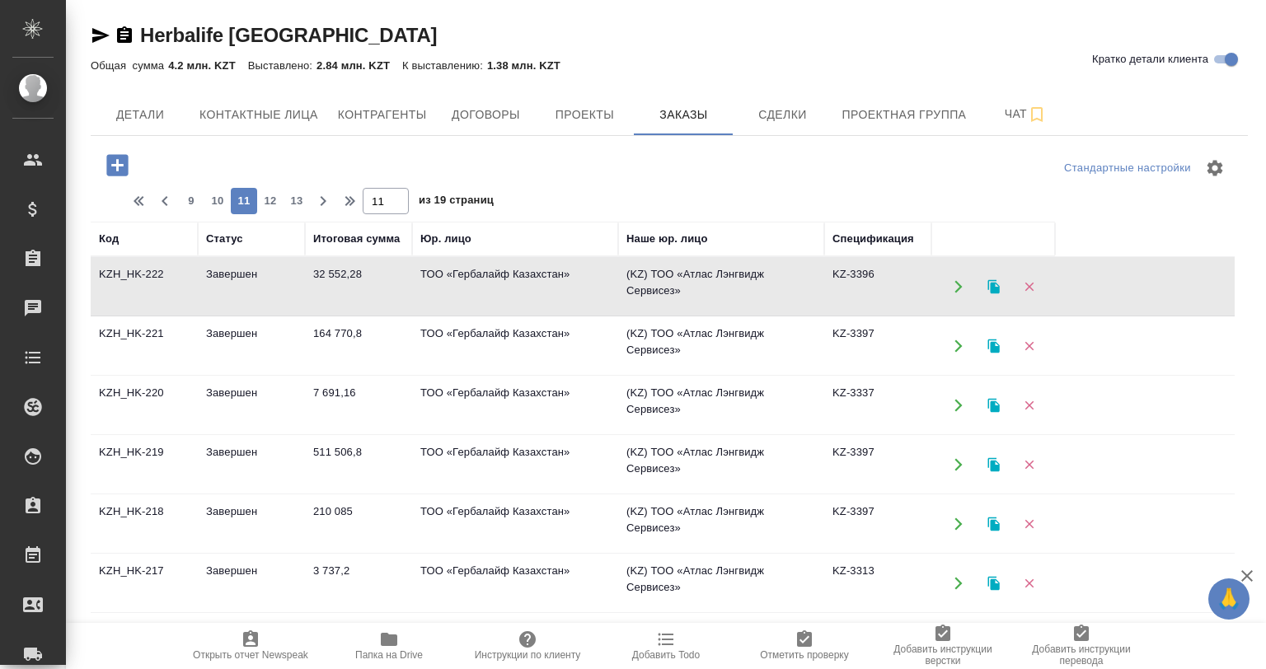
click at [270, 387] on td "Завершен" at bounding box center [251, 406] width 107 height 58
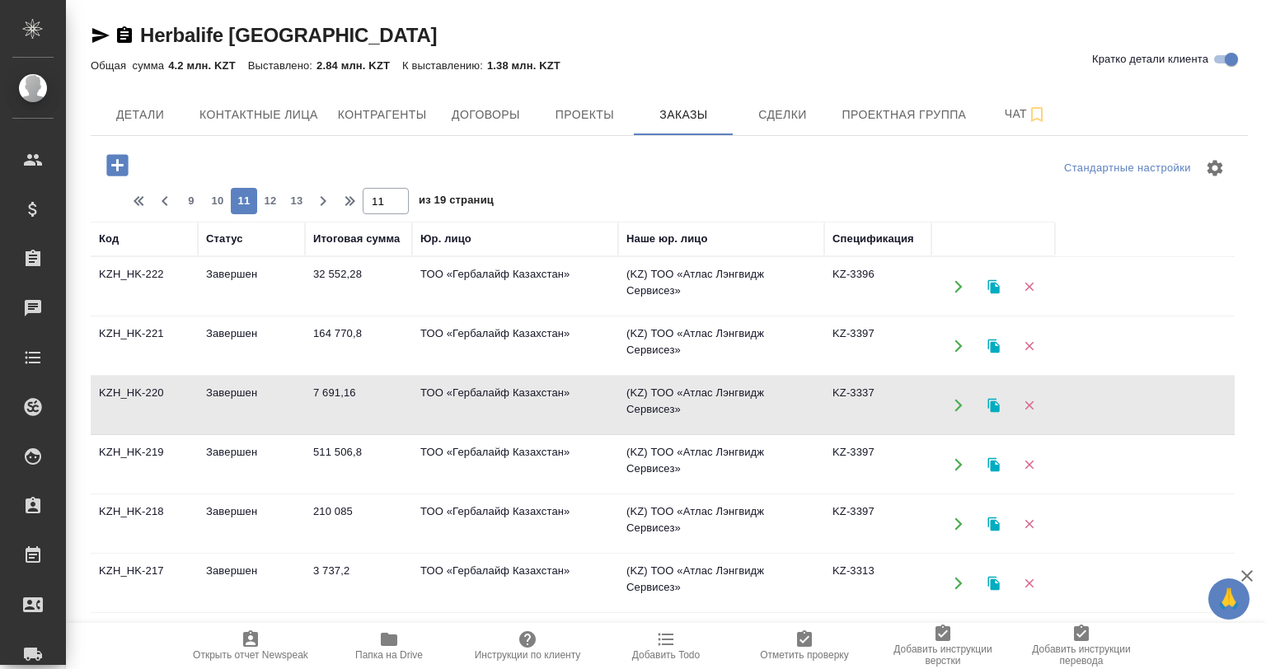
click at [270, 387] on td "Завершен" at bounding box center [251, 406] width 107 height 58
click at [301, 472] on td "Завершен" at bounding box center [251, 465] width 107 height 58
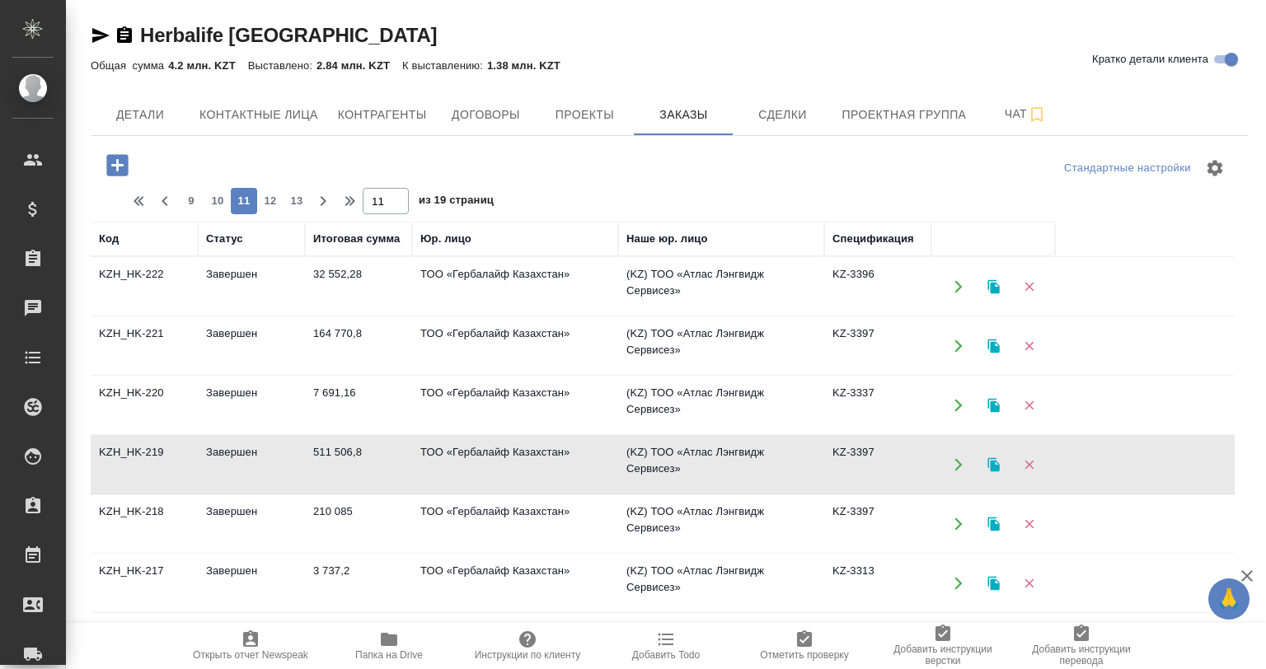
click at [301, 472] on td "Завершен" at bounding box center [251, 465] width 107 height 58
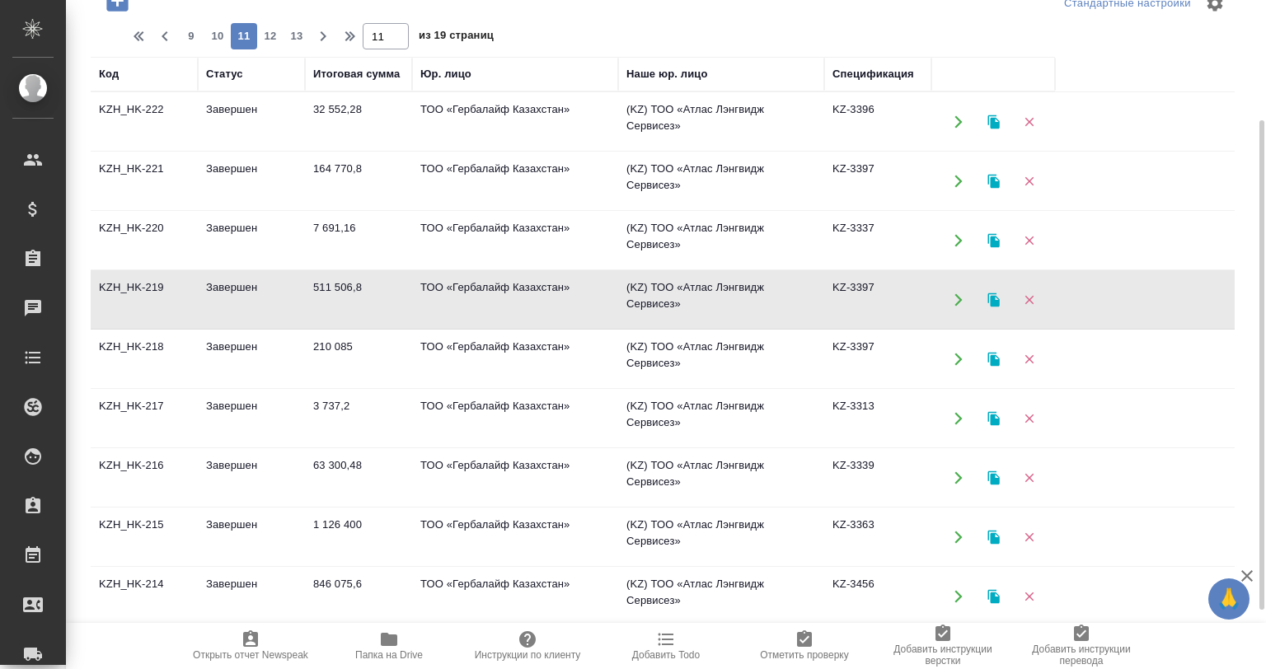
click at [359, 458] on td "63 300,48" at bounding box center [358, 478] width 107 height 58
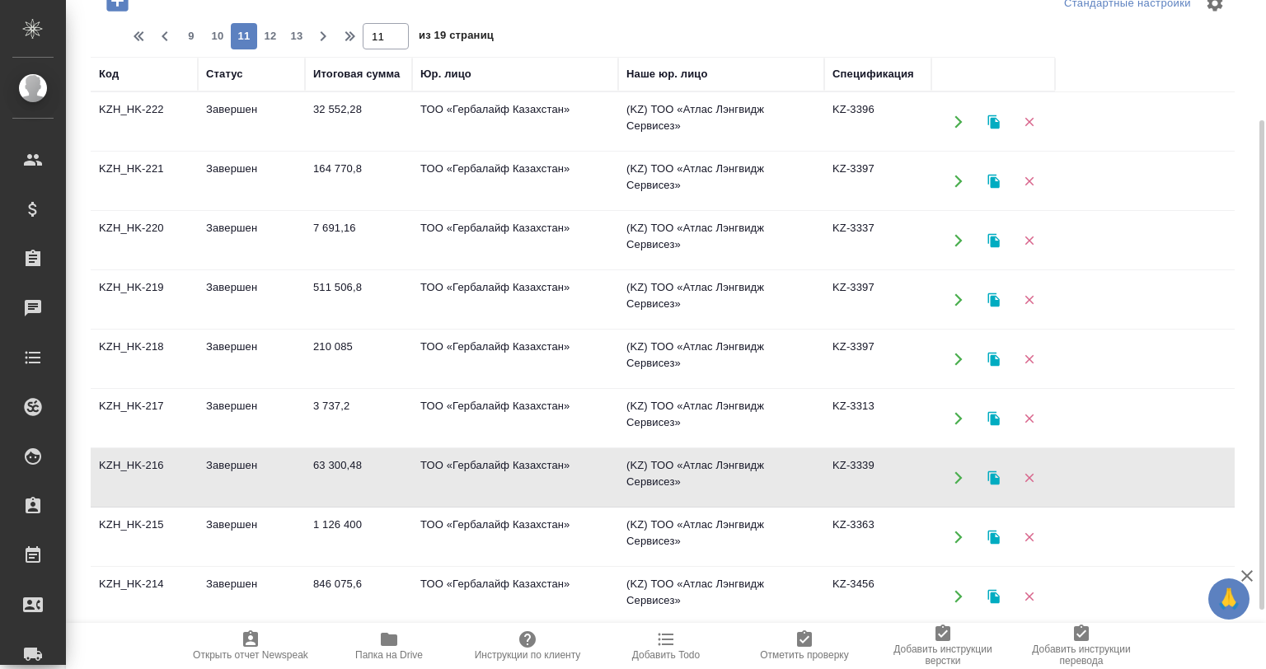
click at [359, 458] on td "63 300,48" at bounding box center [358, 478] width 107 height 58
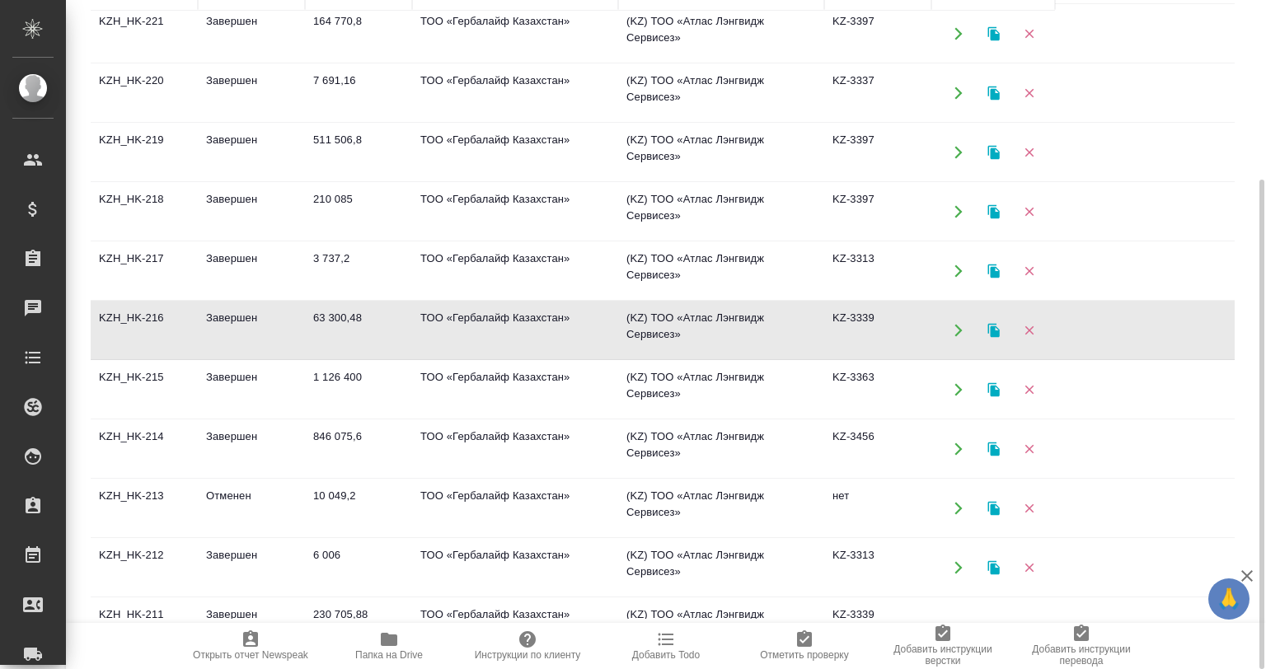
scroll to position [247, 0]
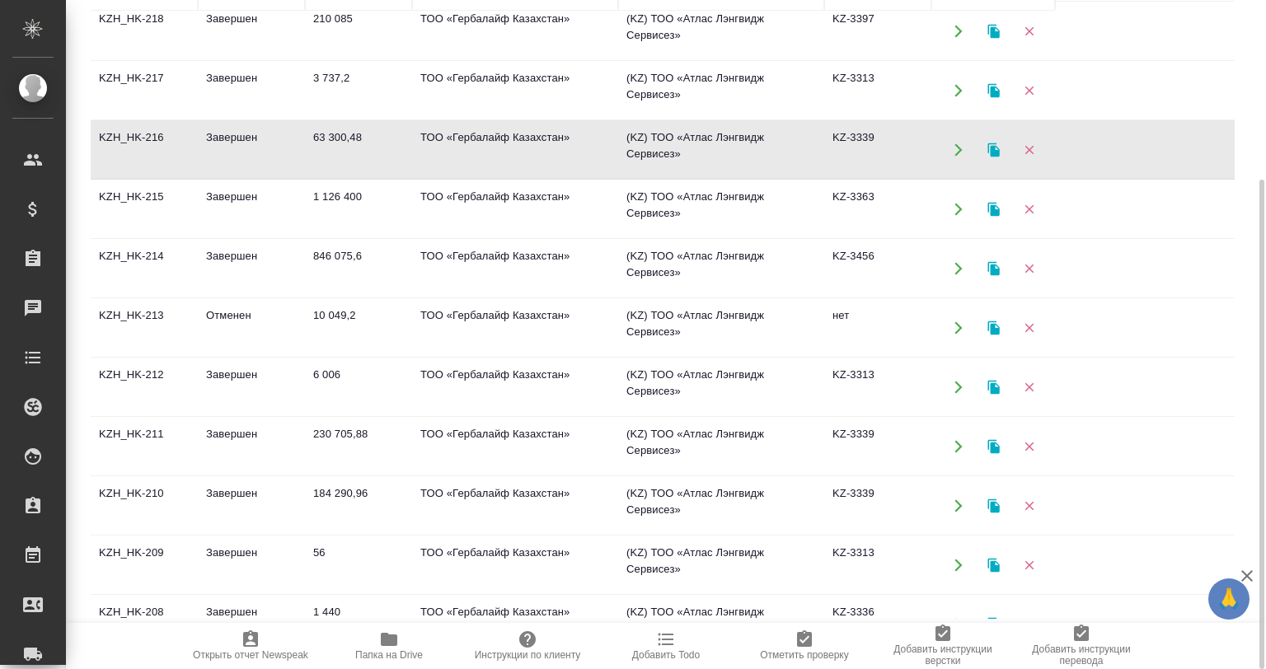
click at [317, 293] on td "846 075,6" at bounding box center [358, 269] width 107 height 58
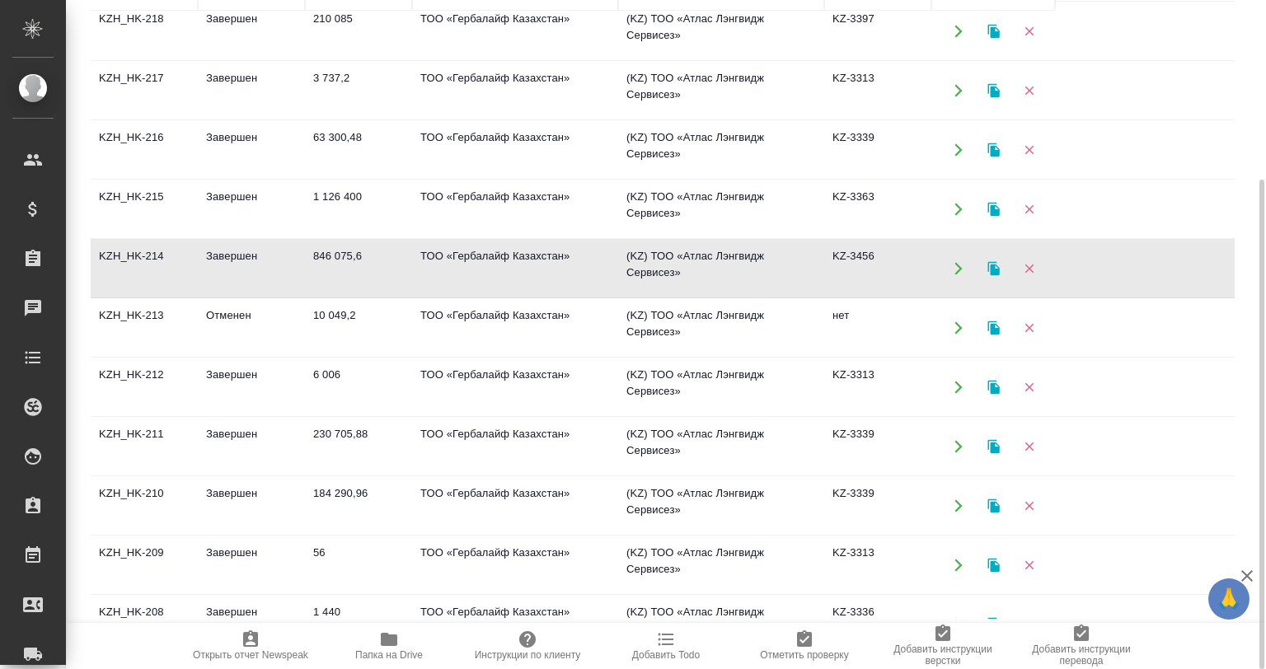
click at [317, 293] on td "846 075,6" at bounding box center [358, 269] width 107 height 58
click at [328, 363] on td "6 006" at bounding box center [358, 388] width 107 height 58
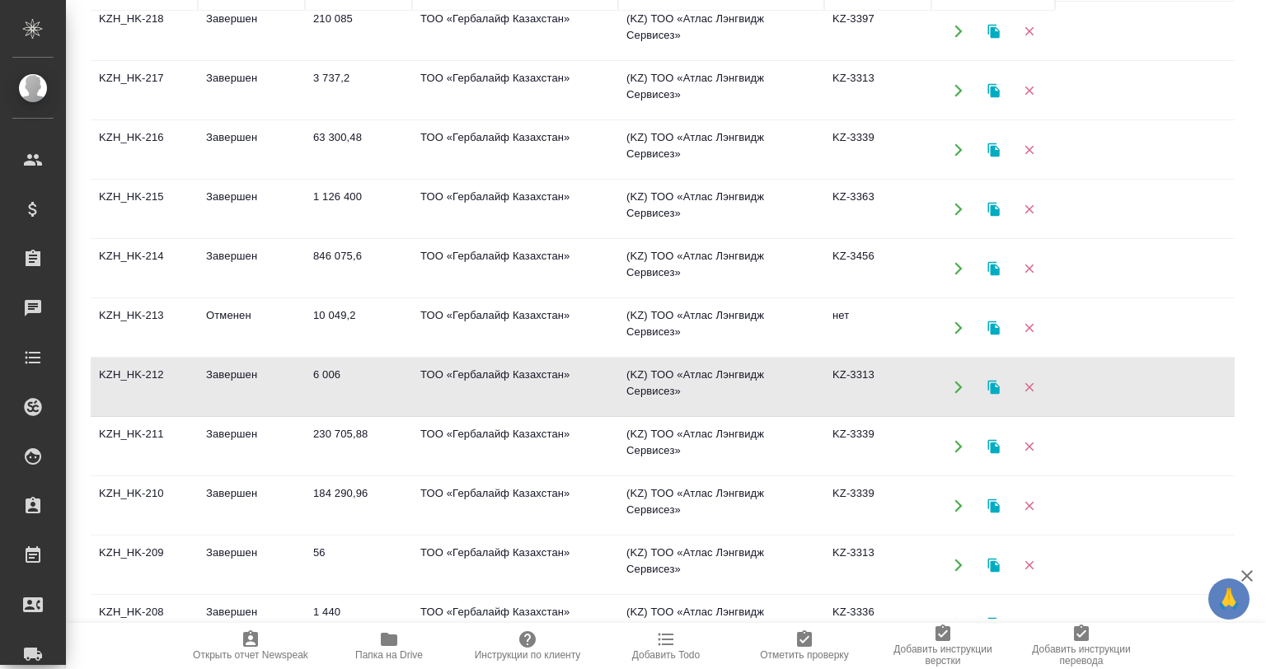
click at [328, 363] on td "6 006" at bounding box center [358, 388] width 107 height 58
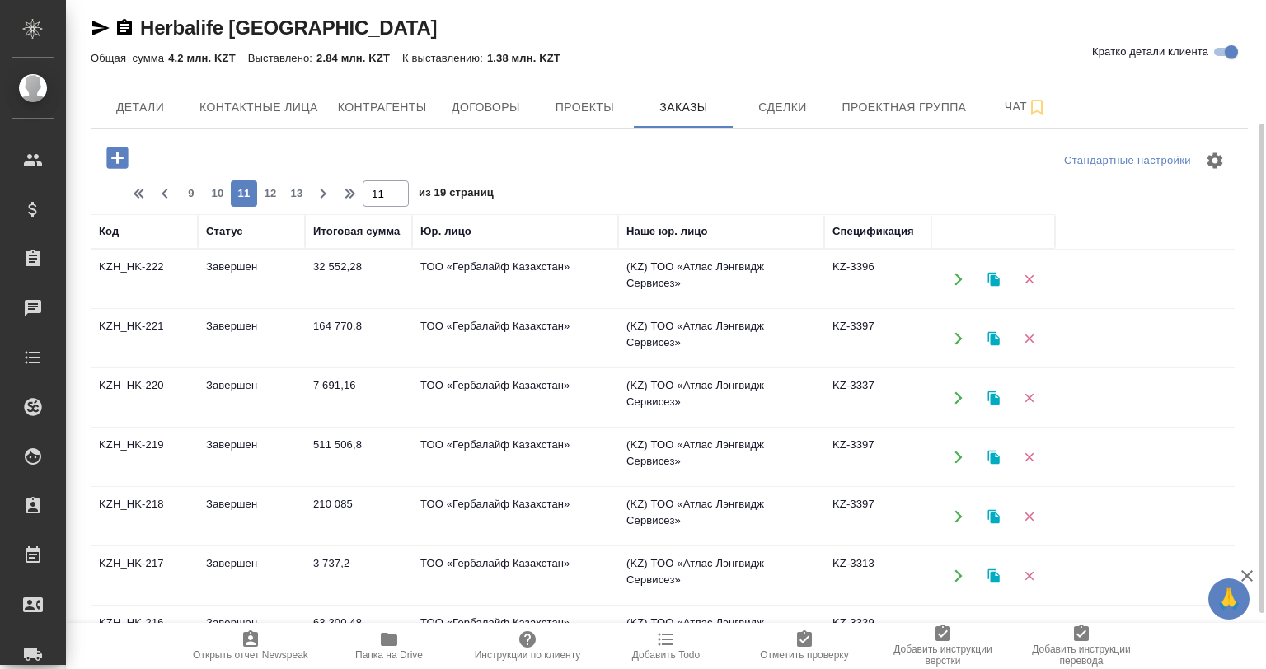
scroll to position [0, 0]
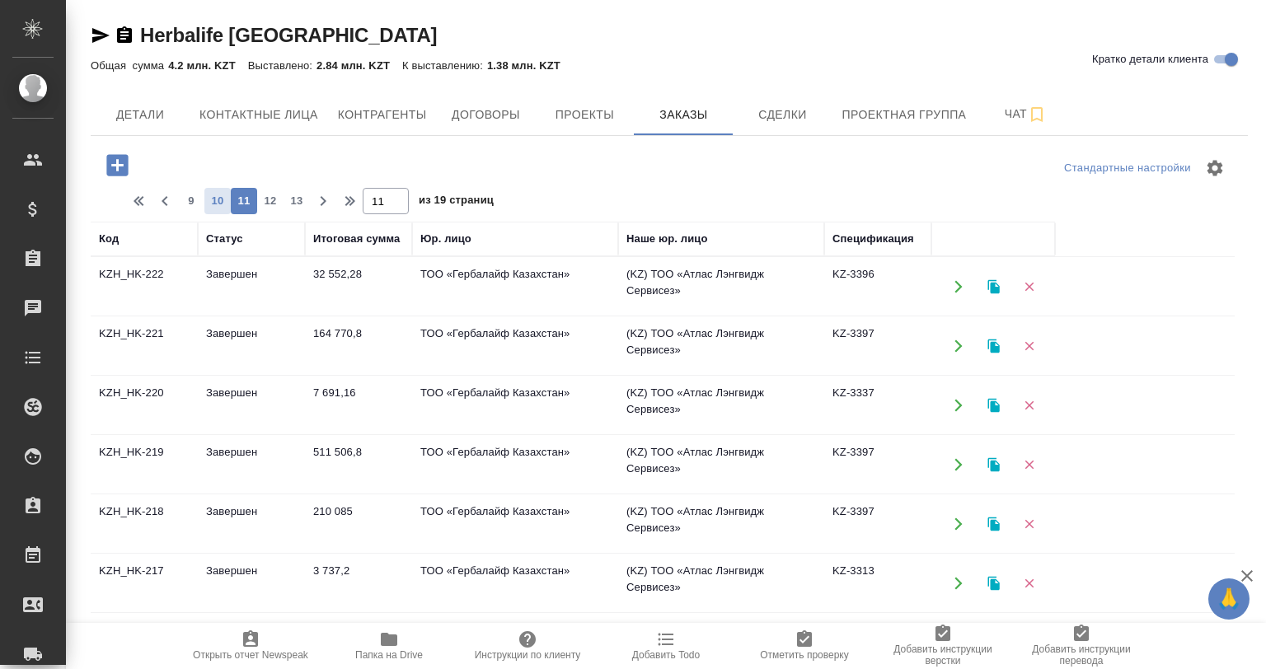
click at [214, 201] on span "10" at bounding box center [217, 201] width 26 height 16
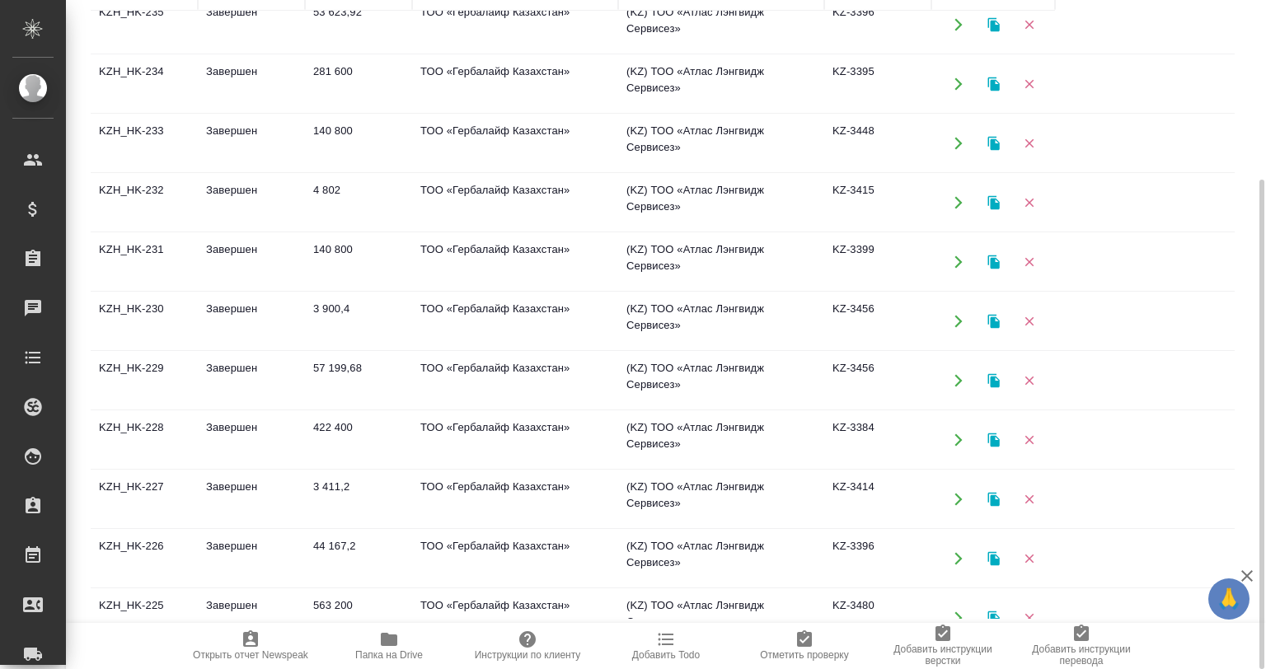
scroll to position [871, 0]
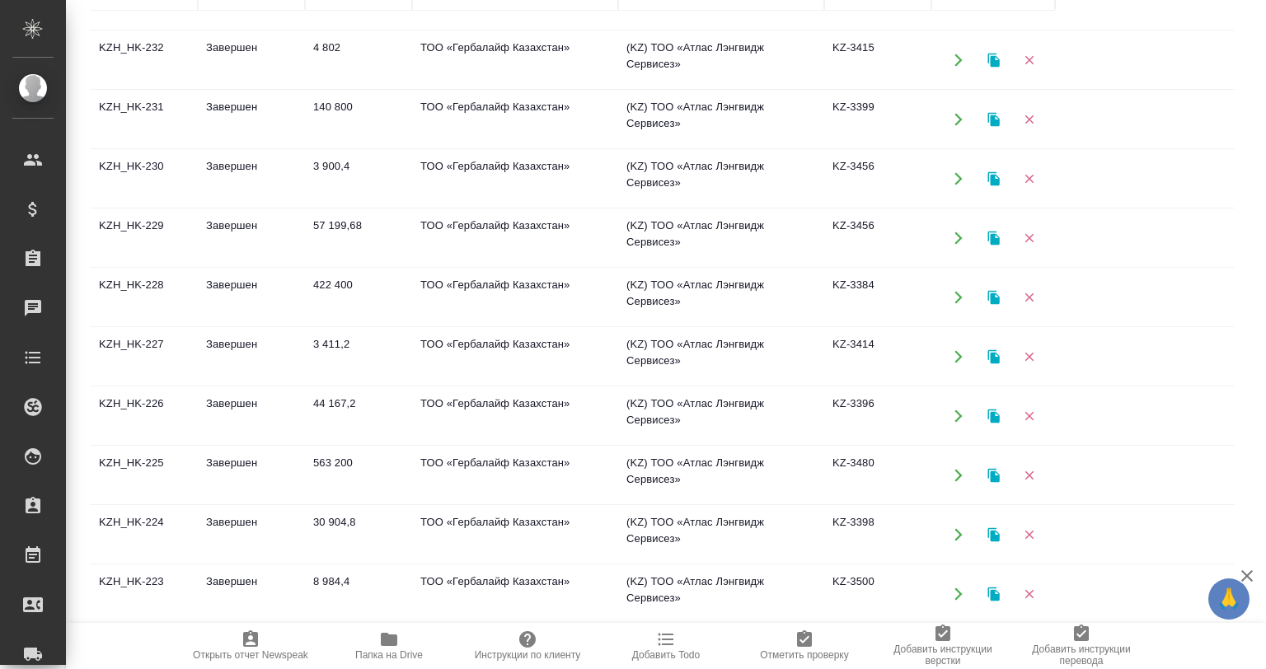
click at [329, 541] on td "30 904,8" at bounding box center [358, 535] width 107 height 58
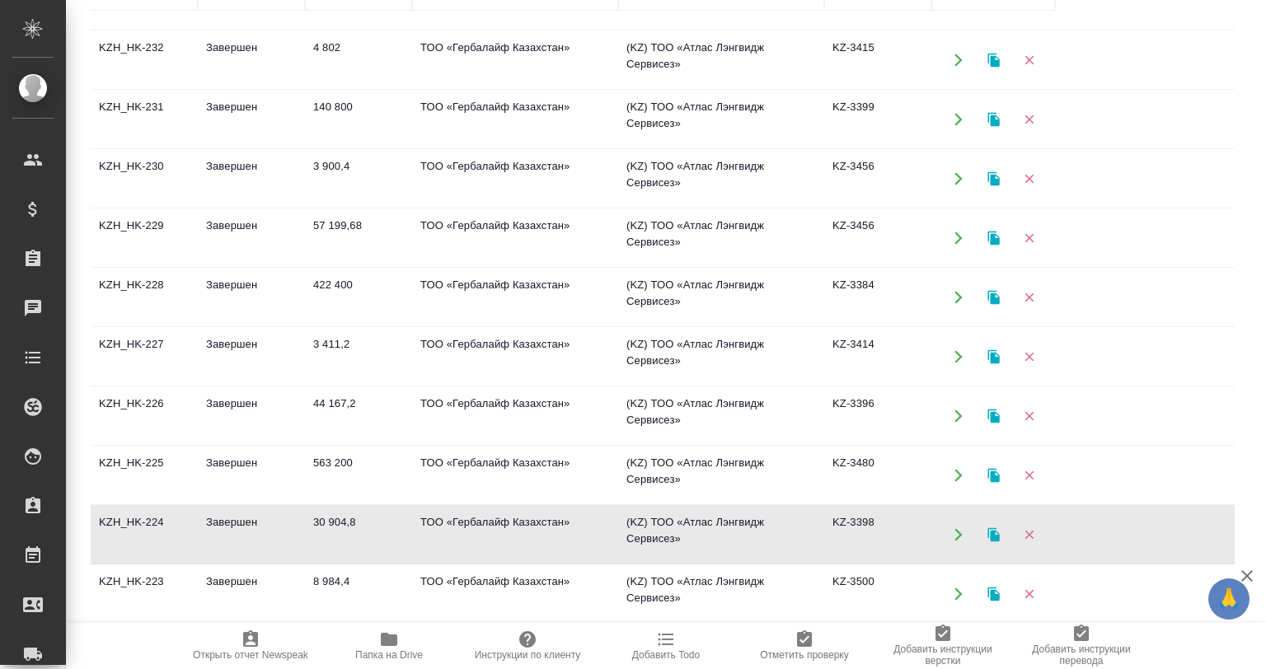
click at [329, 541] on td "30 904,8" at bounding box center [358, 535] width 107 height 58
click at [350, 352] on td "3 411,2" at bounding box center [358, 357] width 107 height 58
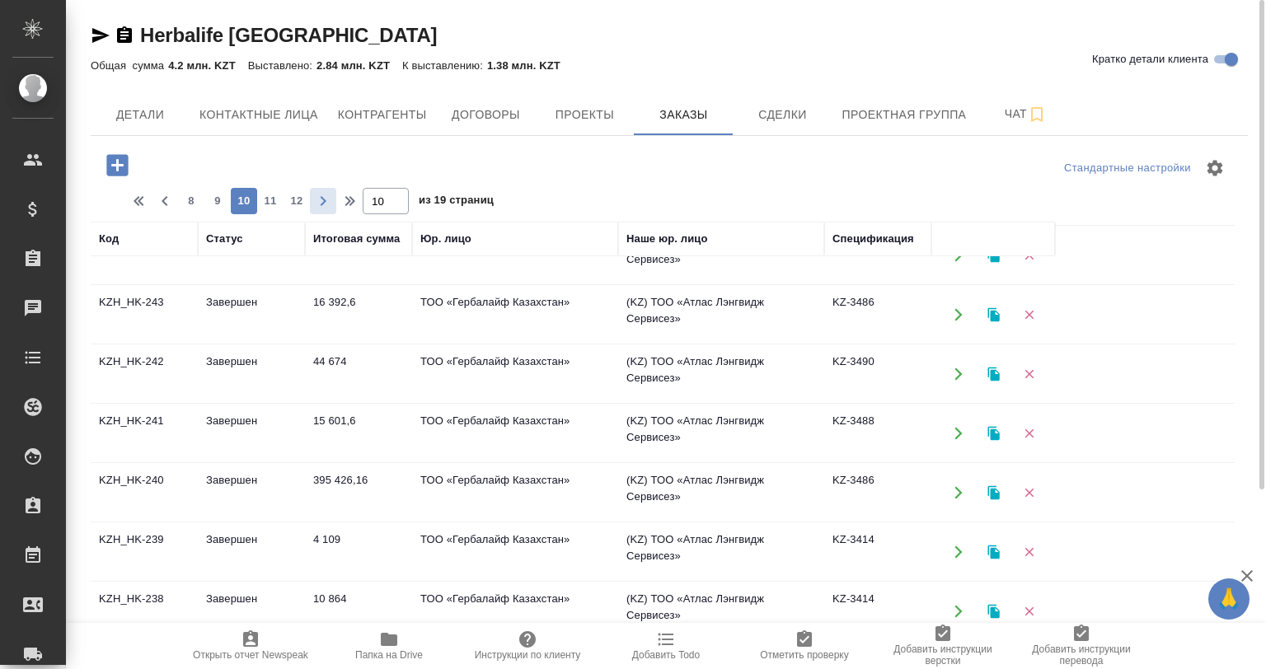
scroll to position [47, 0]
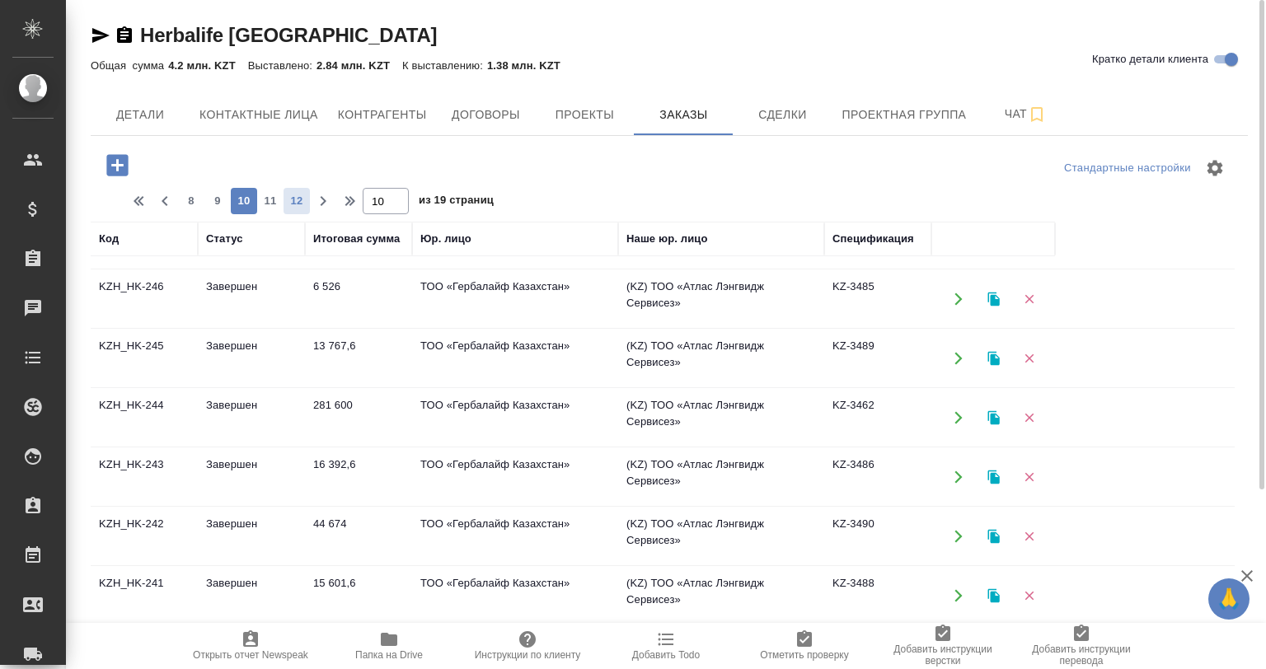
click at [309, 201] on span "12" at bounding box center [297, 201] width 26 height 16
click at [211, 206] on span "11" at bounding box center [217, 201] width 26 height 16
type input "11"
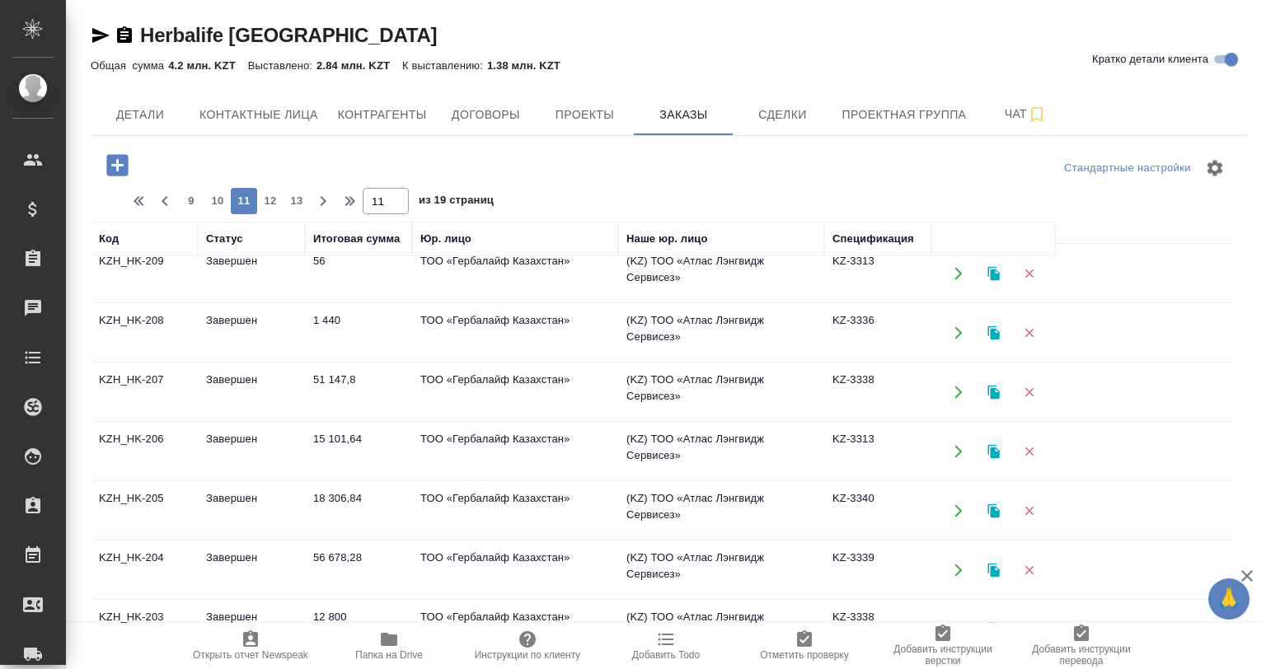
scroll to position [871, 0]
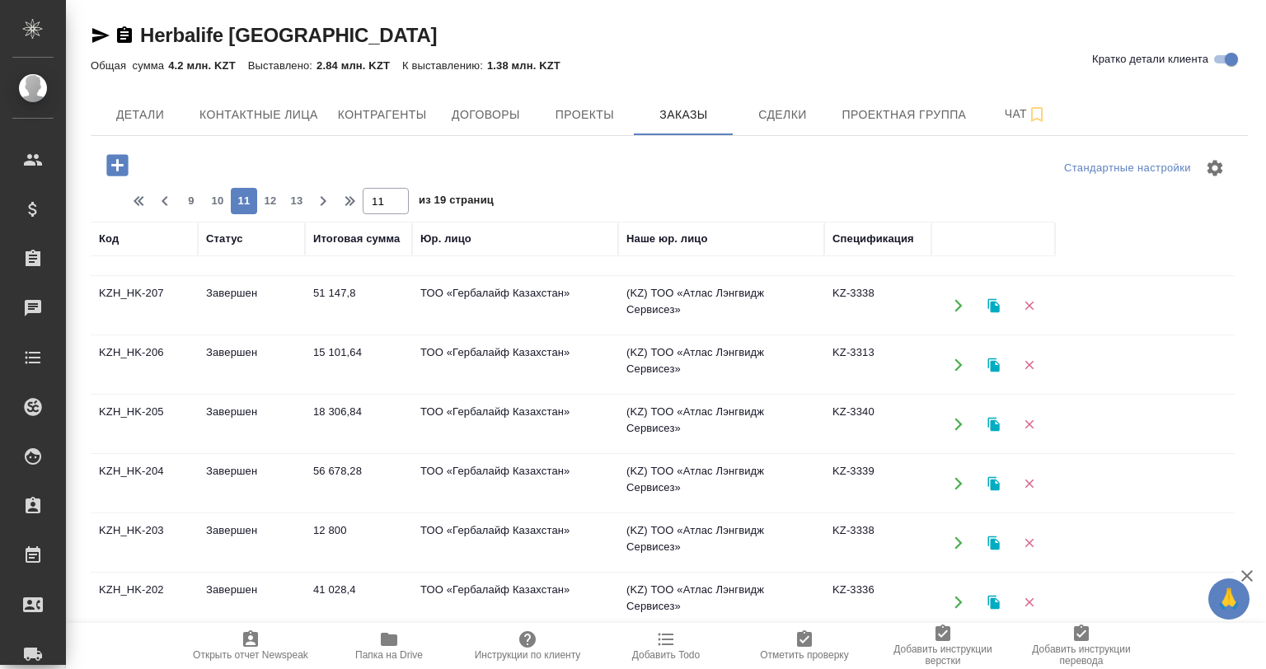
click at [218, 366] on td "Завершен" at bounding box center [251, 365] width 107 height 58
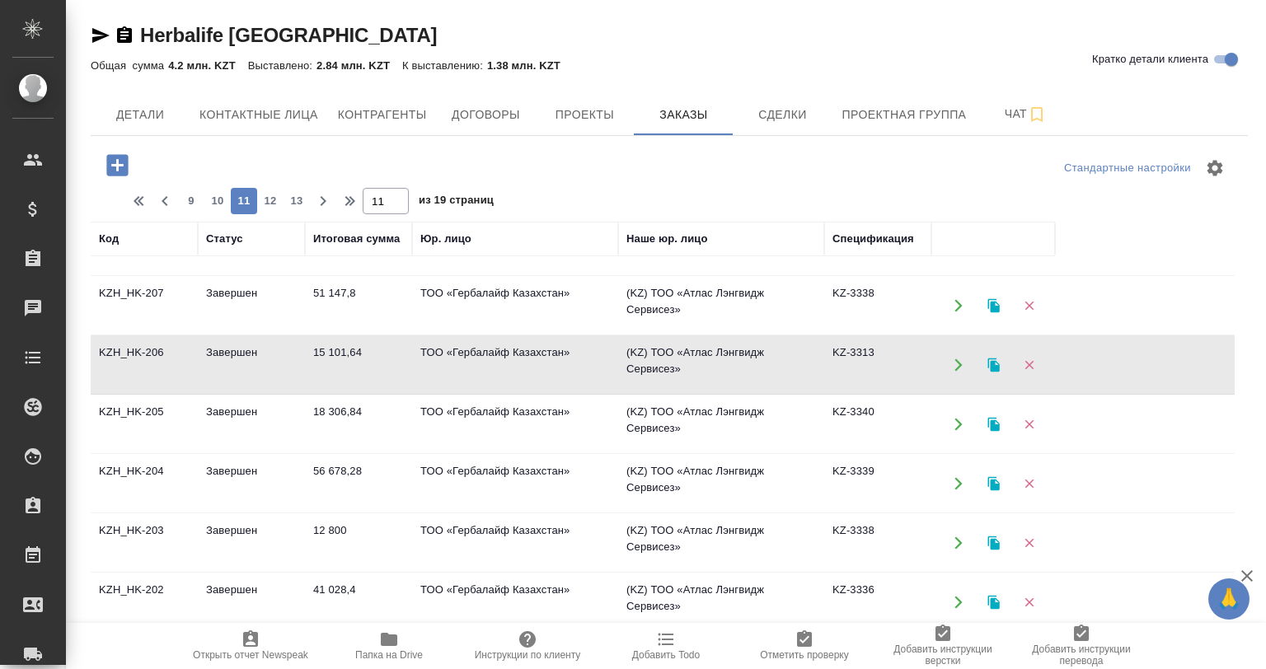
click at [218, 366] on td "Завершен" at bounding box center [251, 365] width 107 height 58
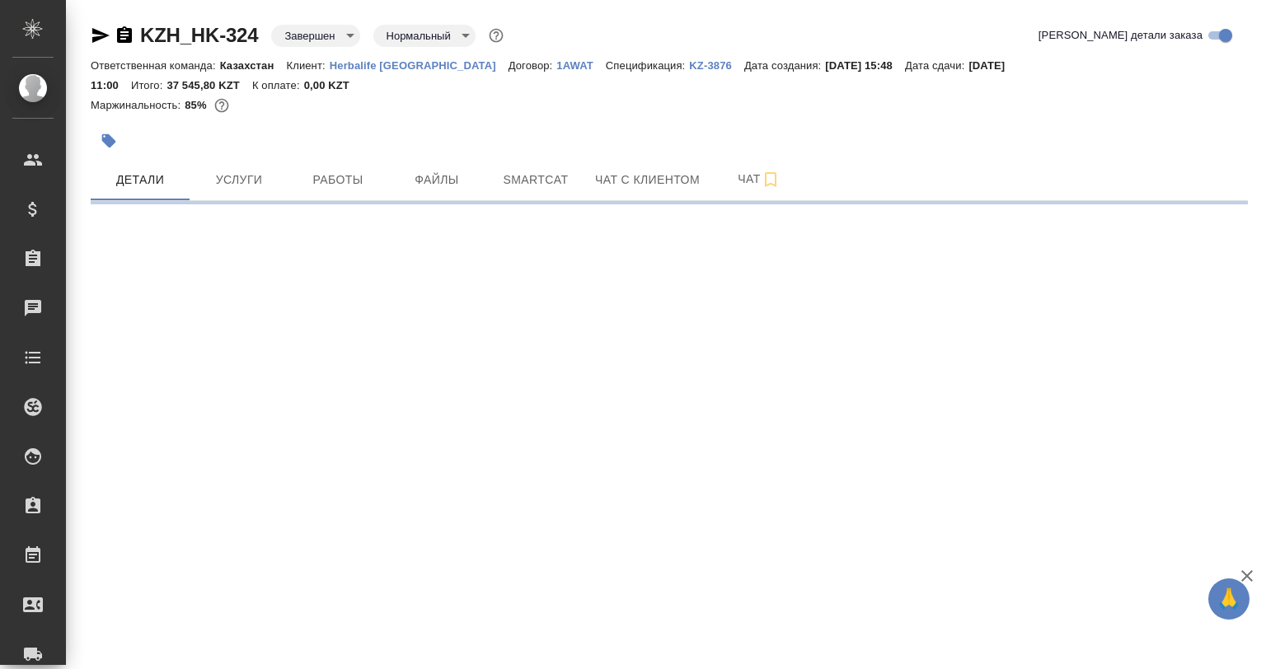
select select "RU"
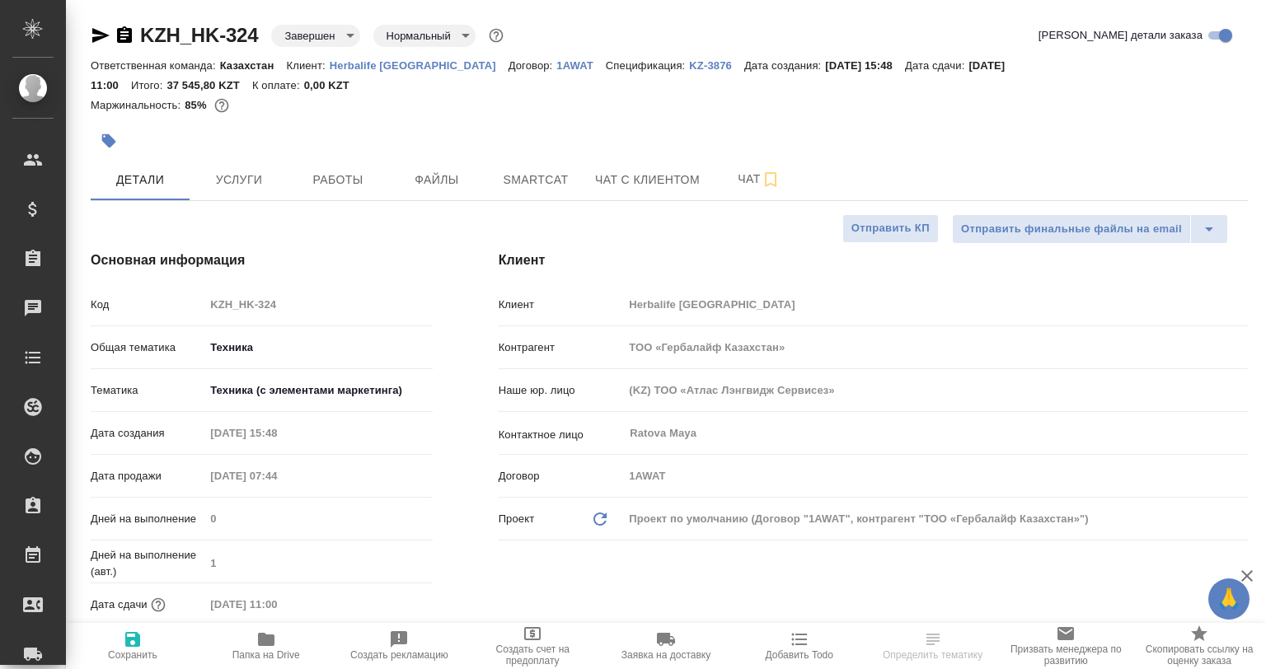
type textarea "x"
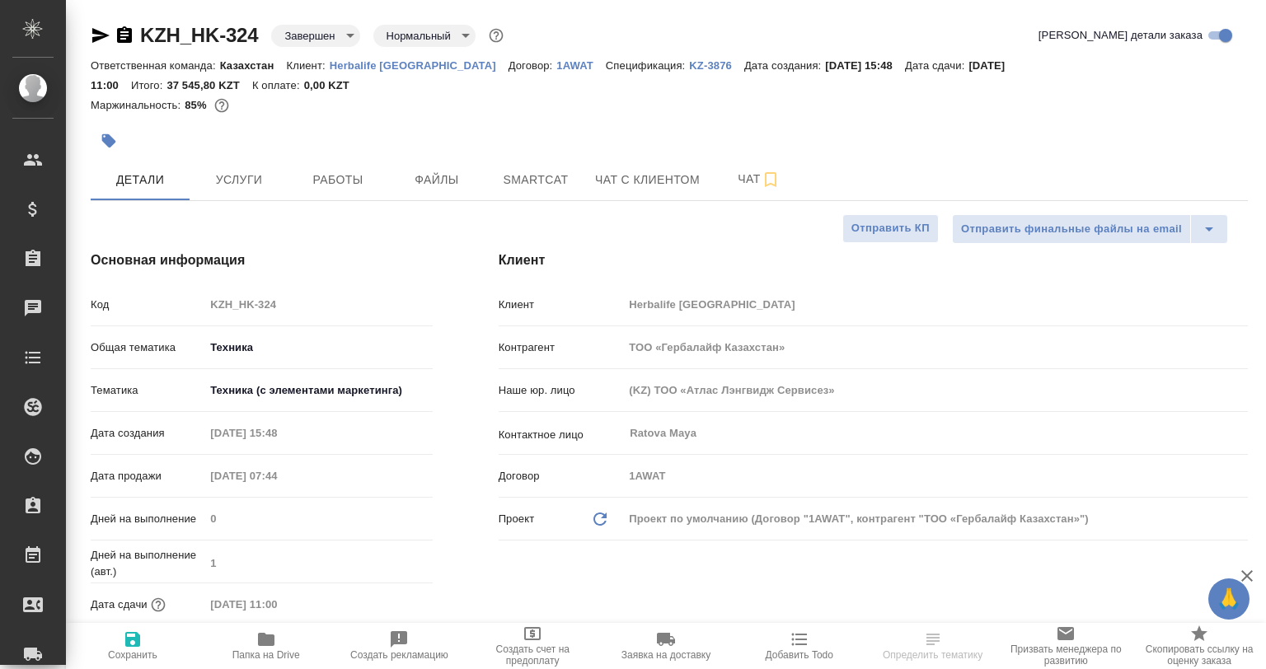
type textarea "x"
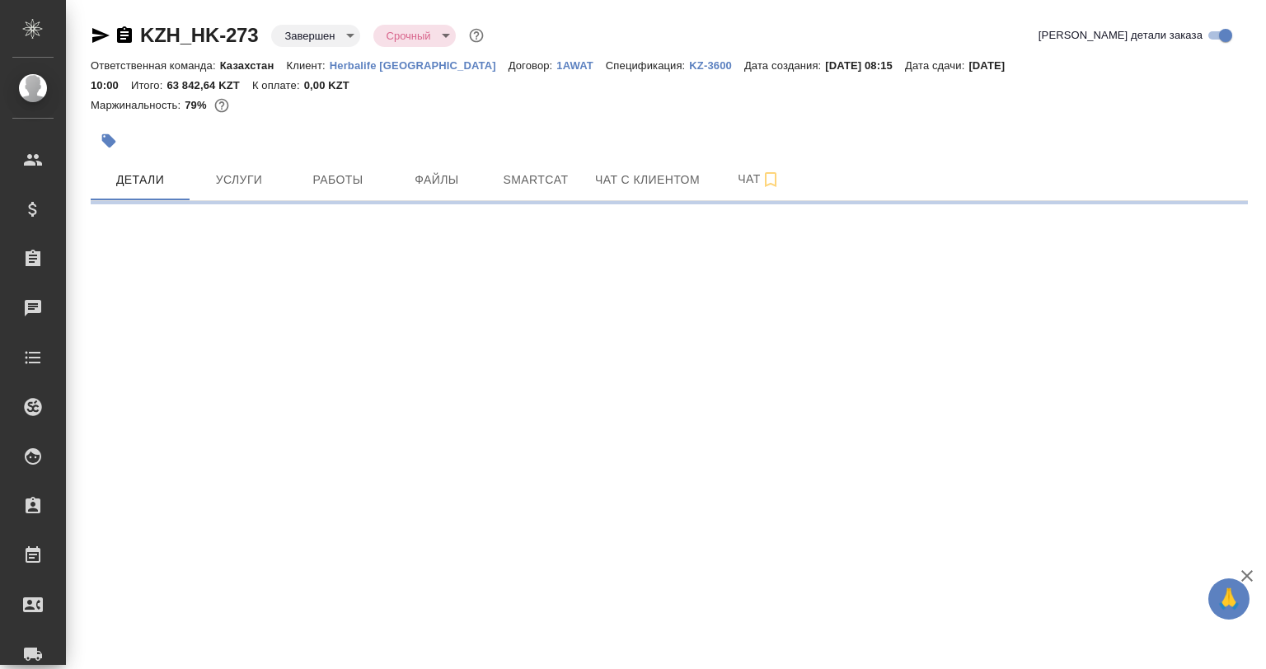
select select "RU"
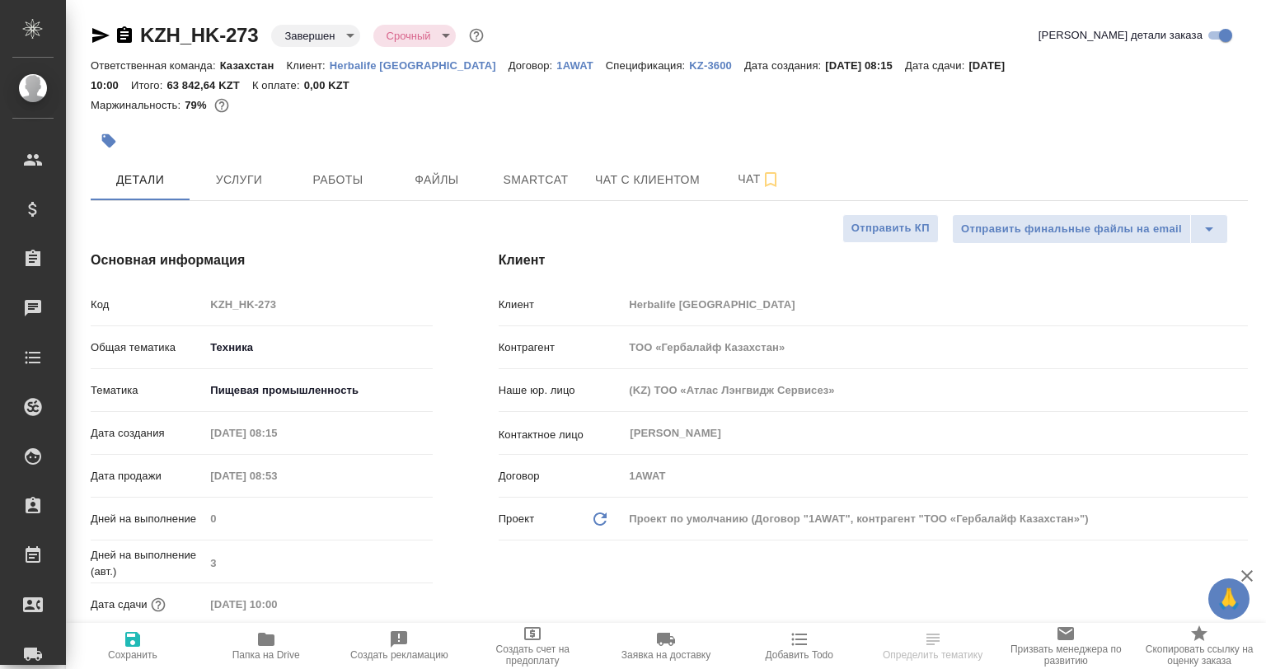
type textarea "x"
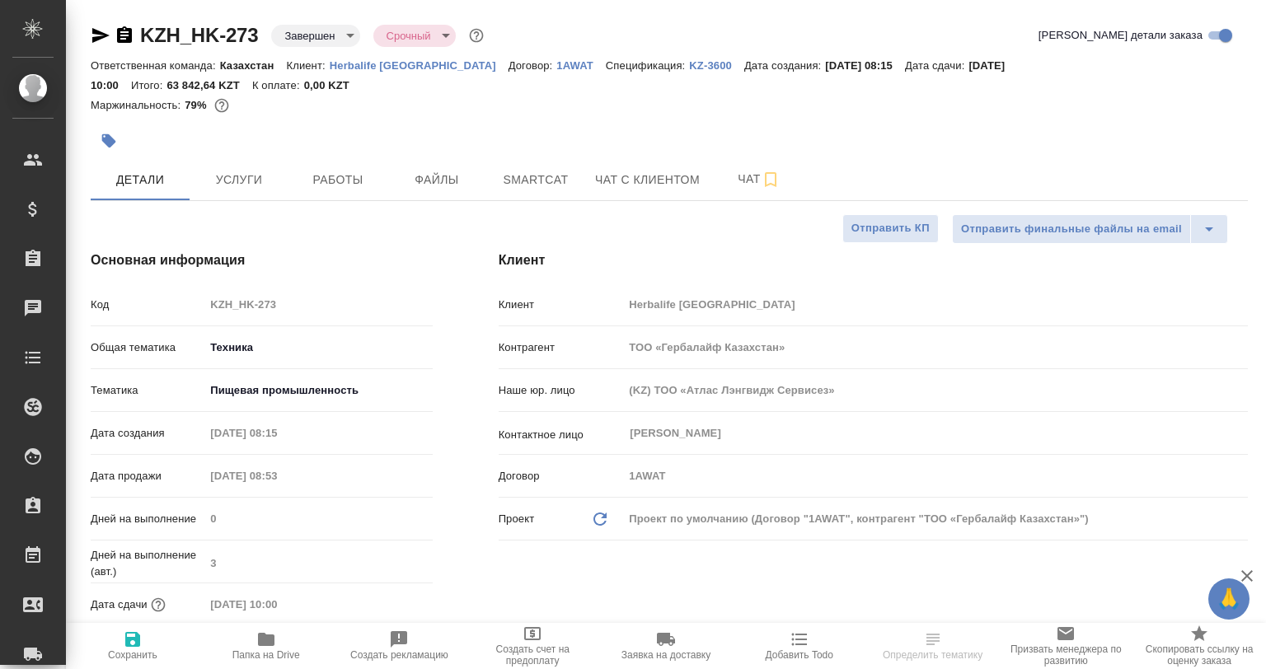
type textarea "x"
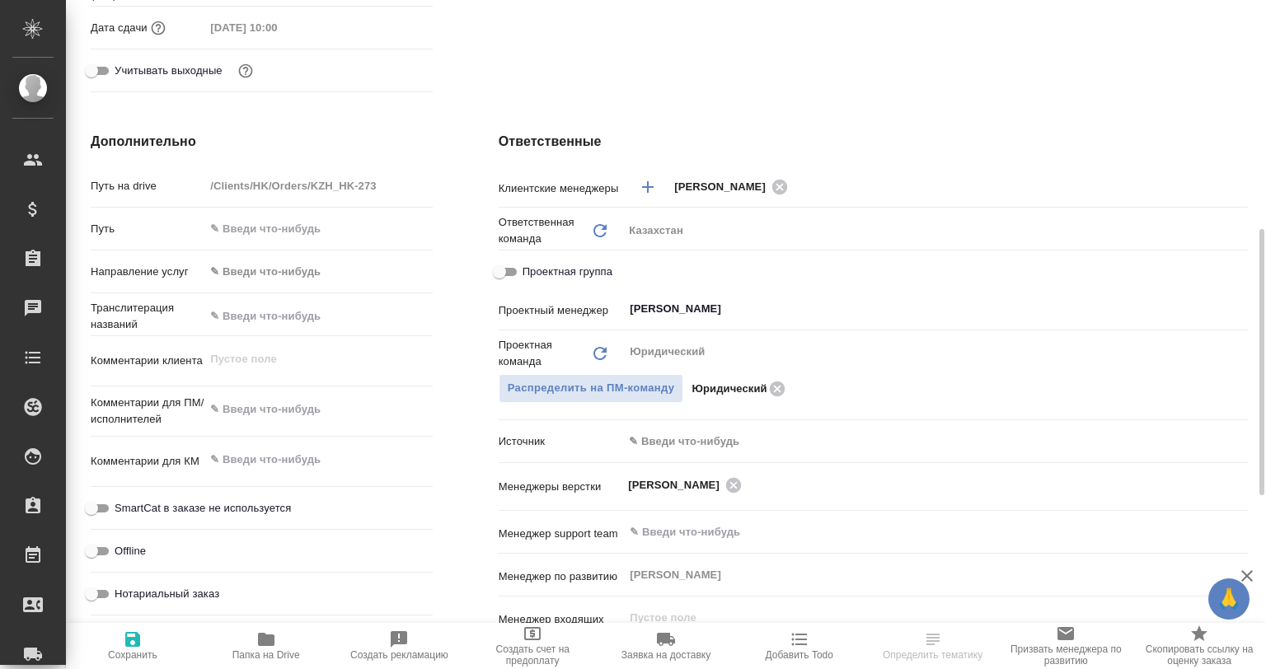
scroll to position [330, 0]
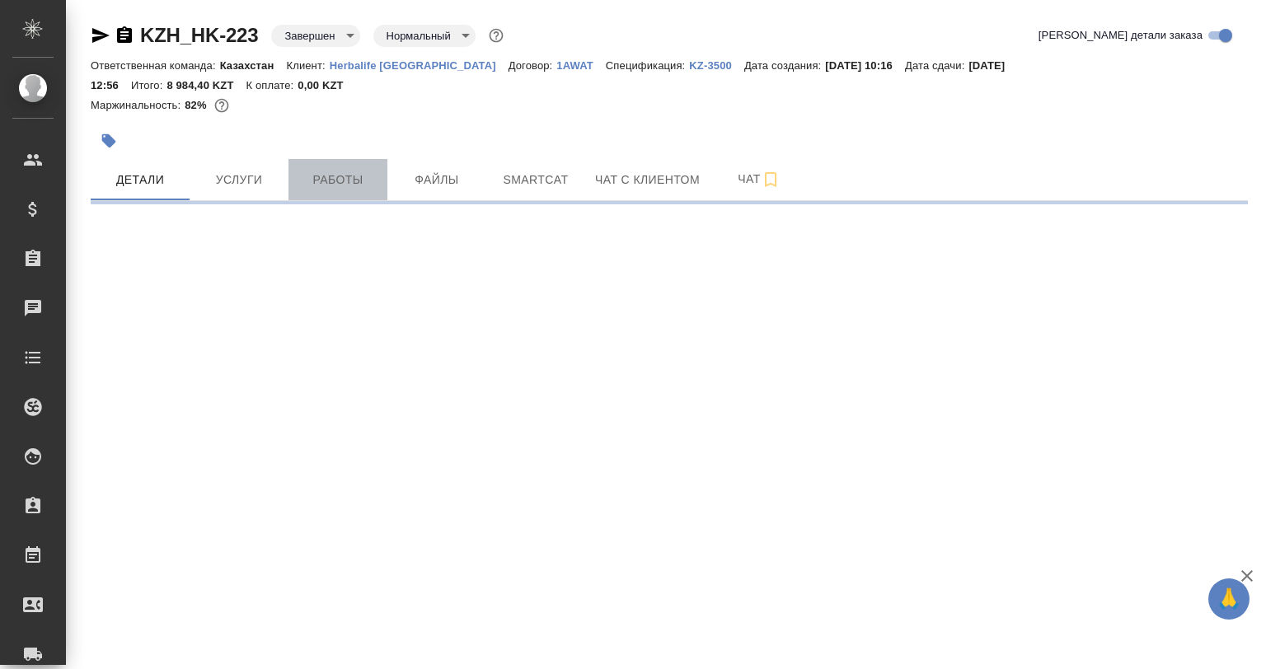
click at [350, 171] on span "Работы" at bounding box center [337, 180] width 79 height 21
select select "RU"
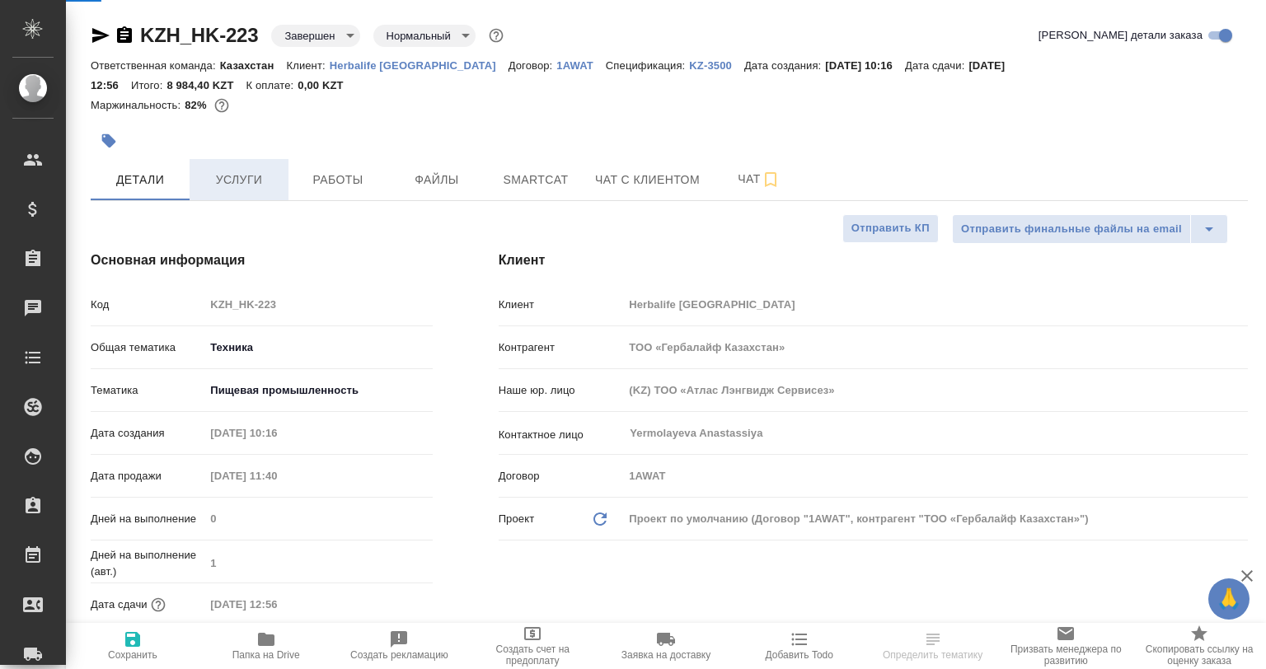
type textarea "x"
click at [164, 173] on span "Детали" at bounding box center [140, 180] width 79 height 21
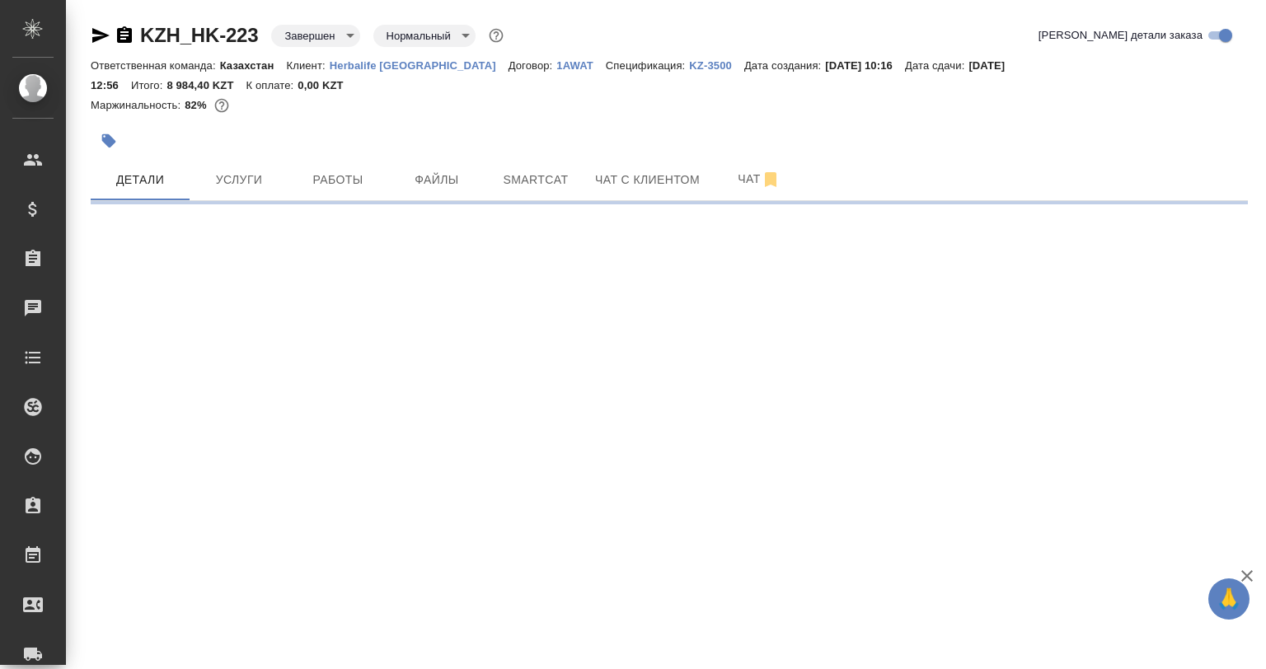
select select "RU"
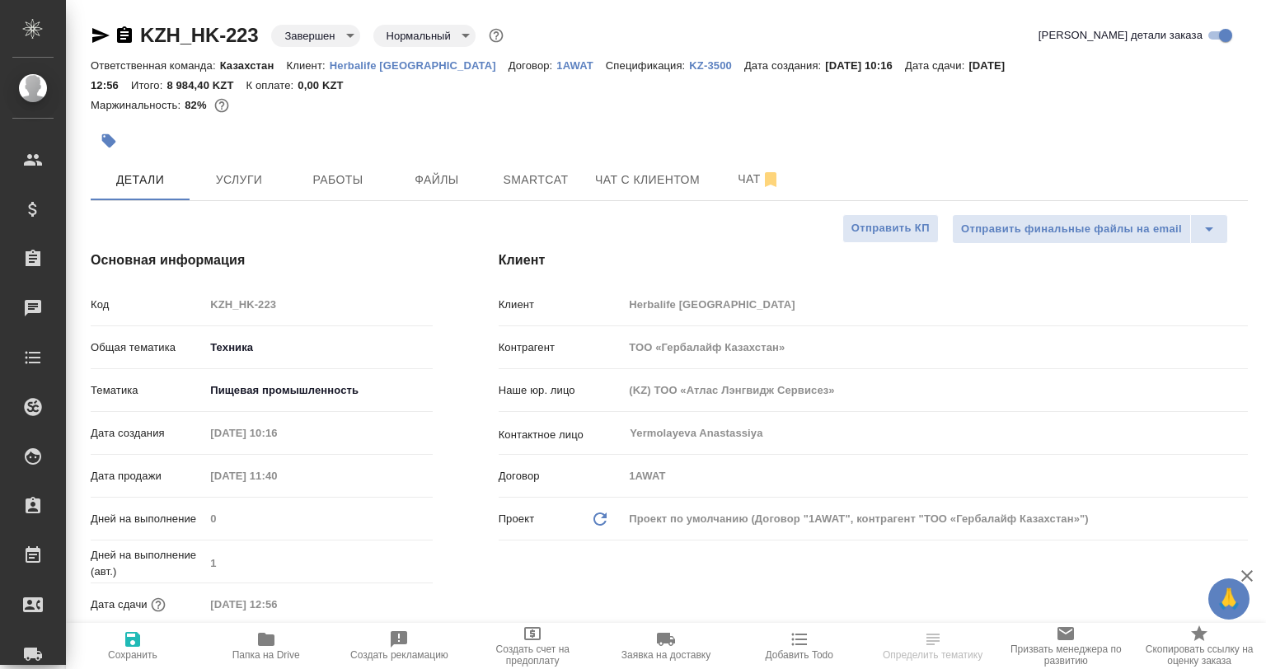
type textarea "x"
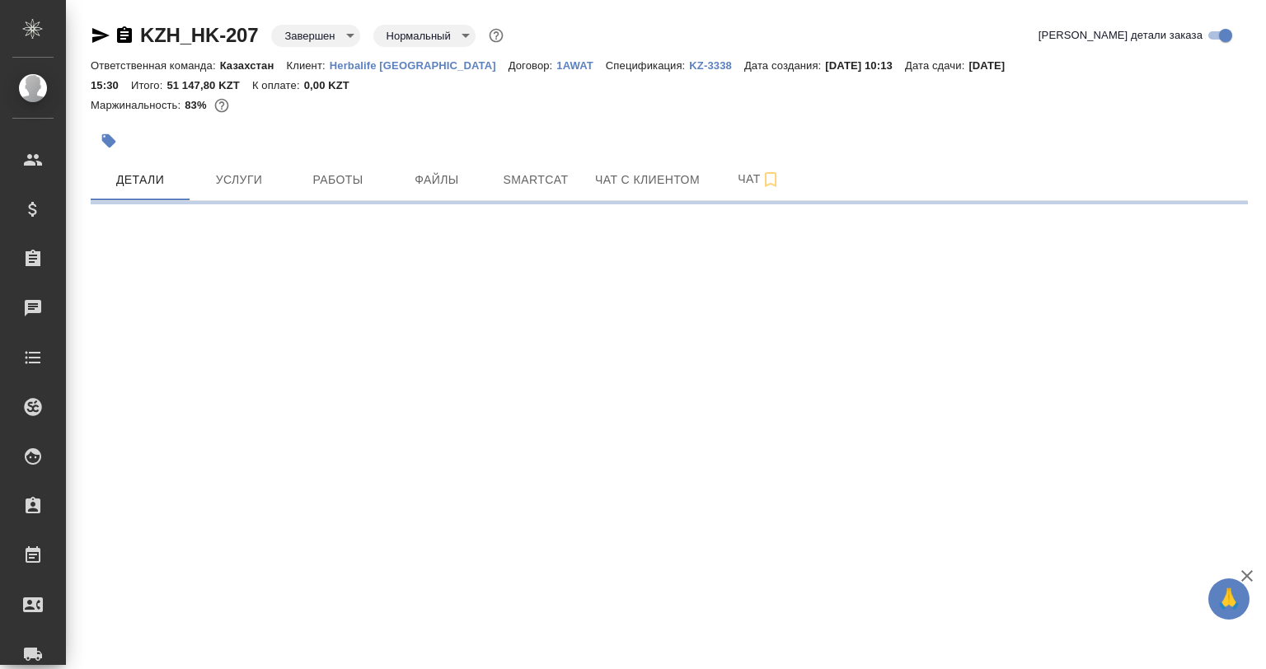
select select "RU"
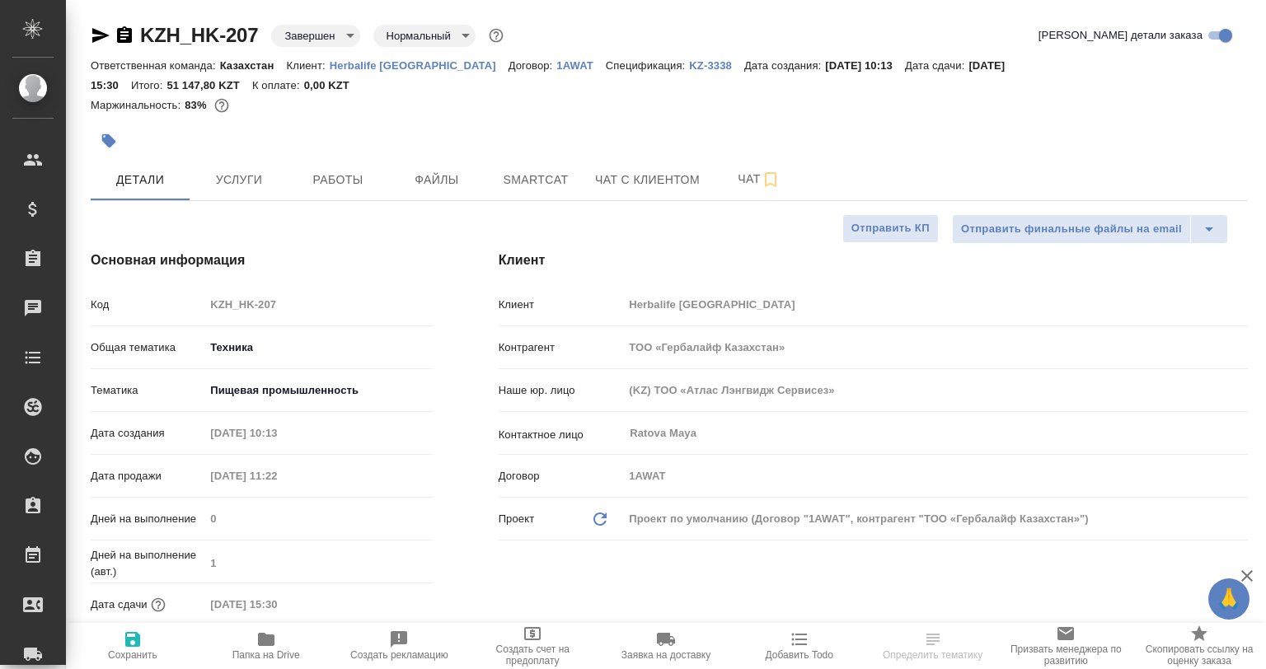
type textarea "x"
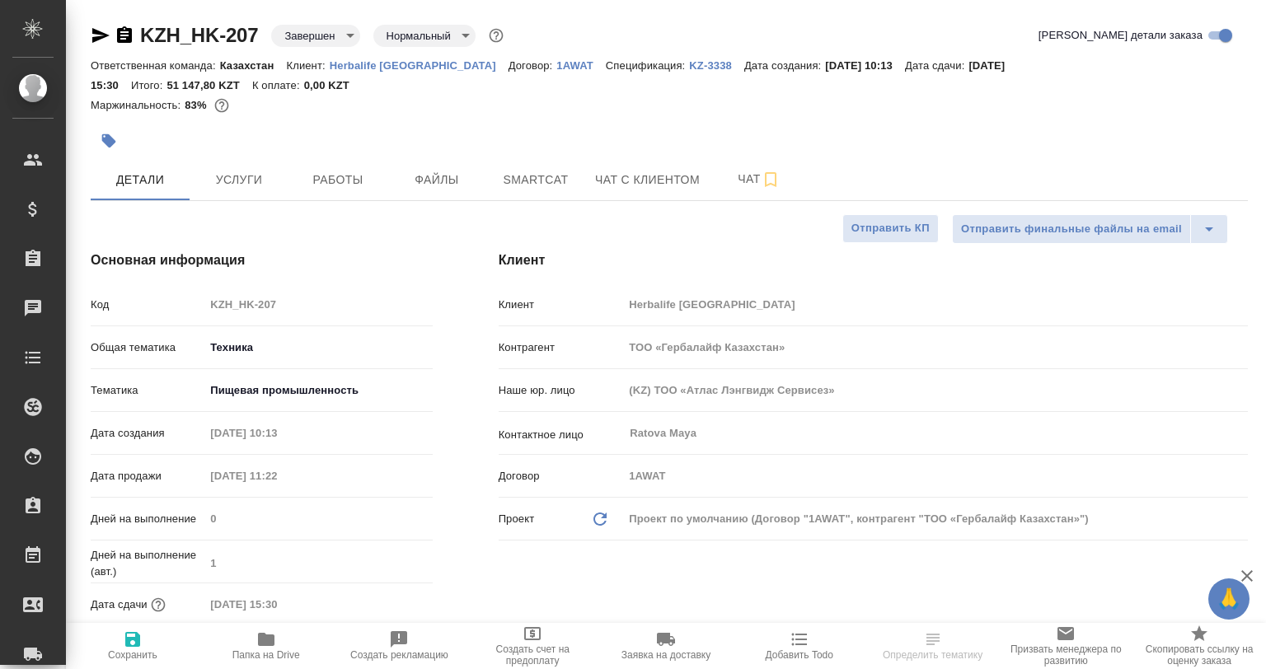
type textarea "x"
click at [335, 183] on span "Работы" at bounding box center [337, 180] width 79 height 21
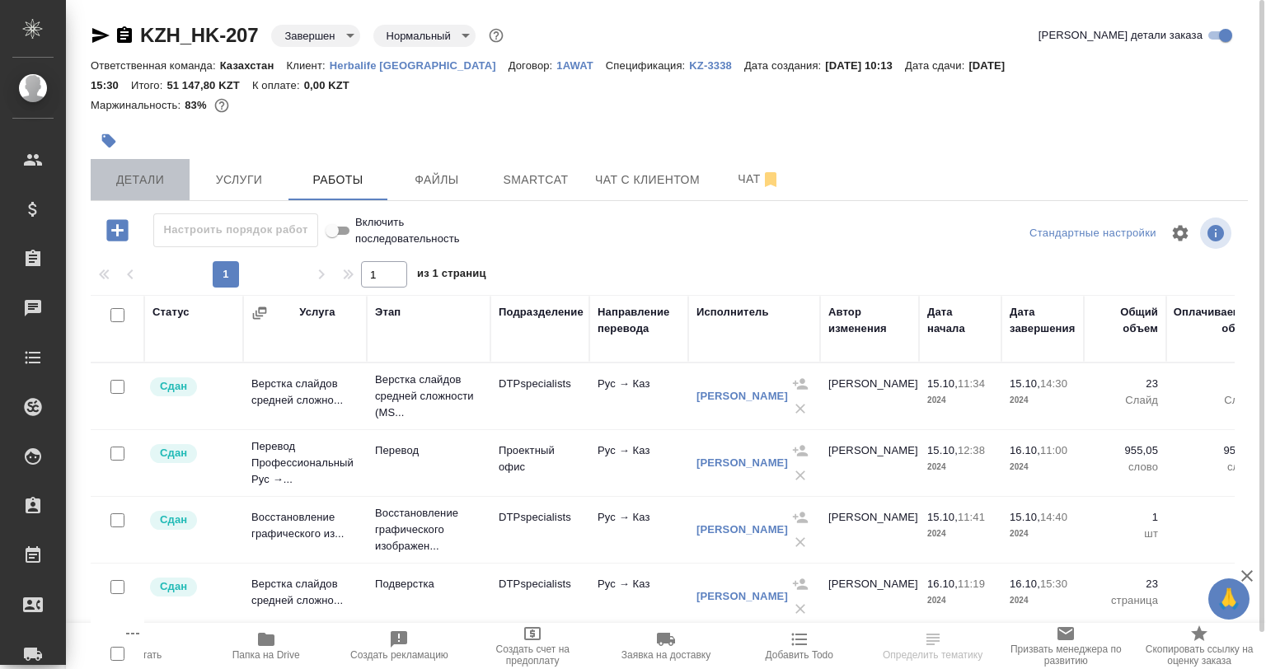
click at [158, 177] on span "Детали" at bounding box center [140, 180] width 79 height 21
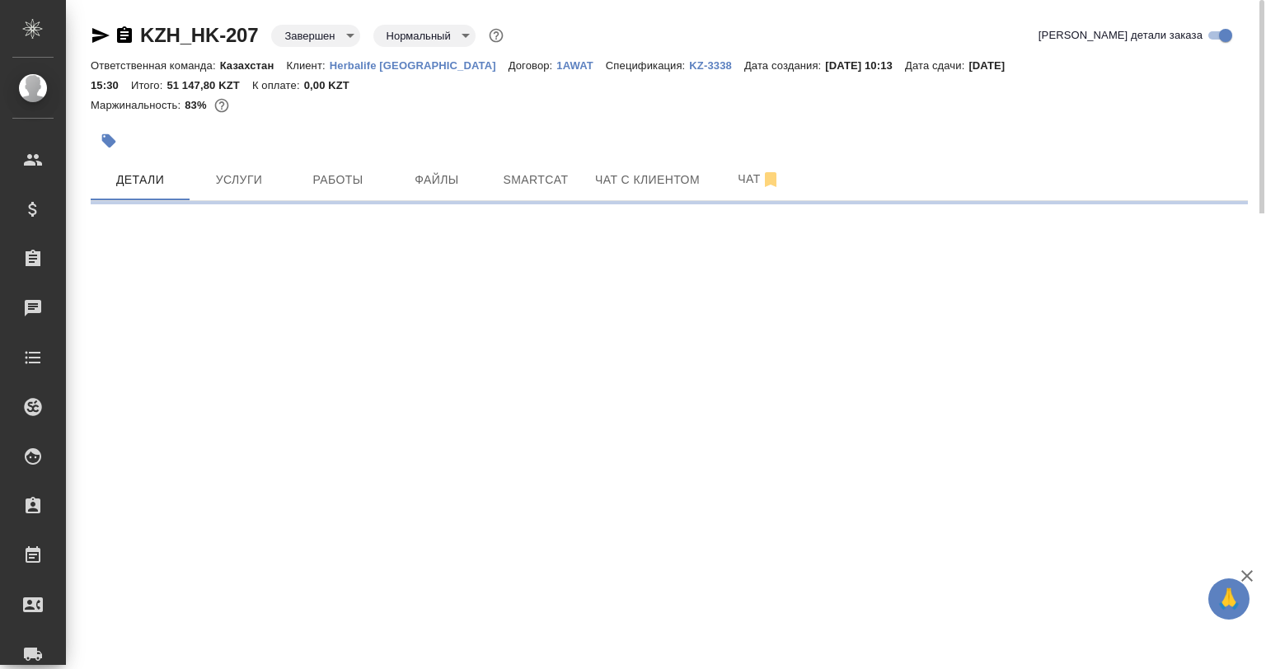
select select "RU"
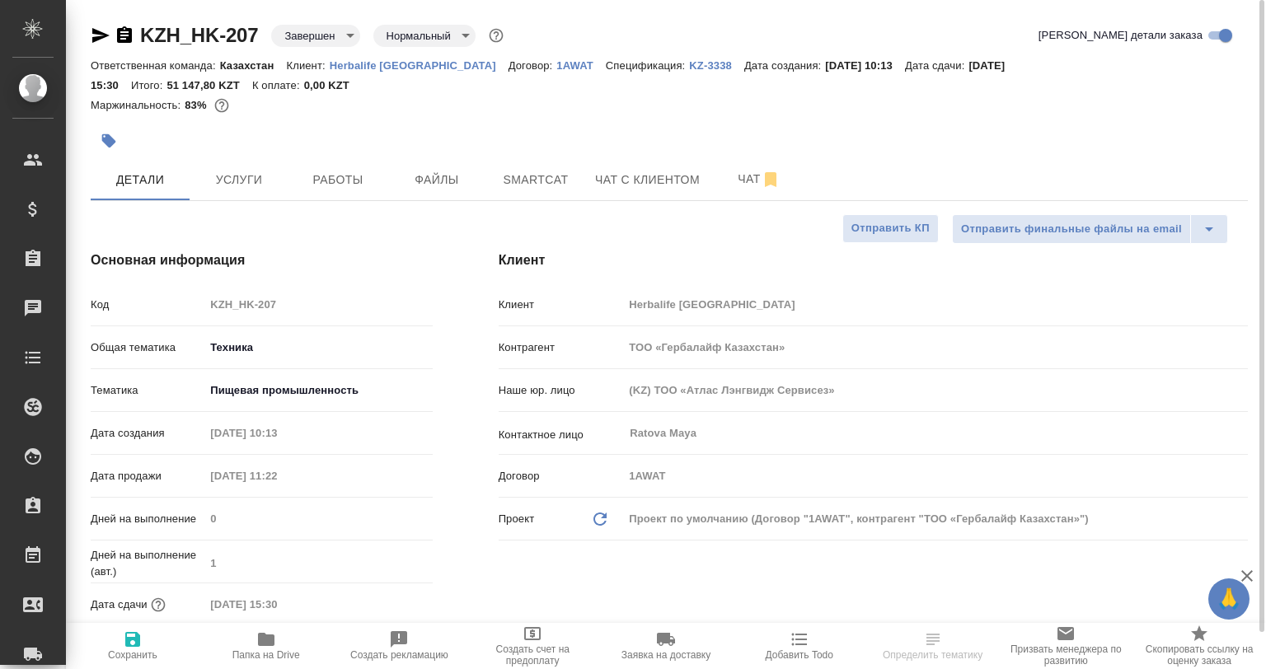
type textarea "x"
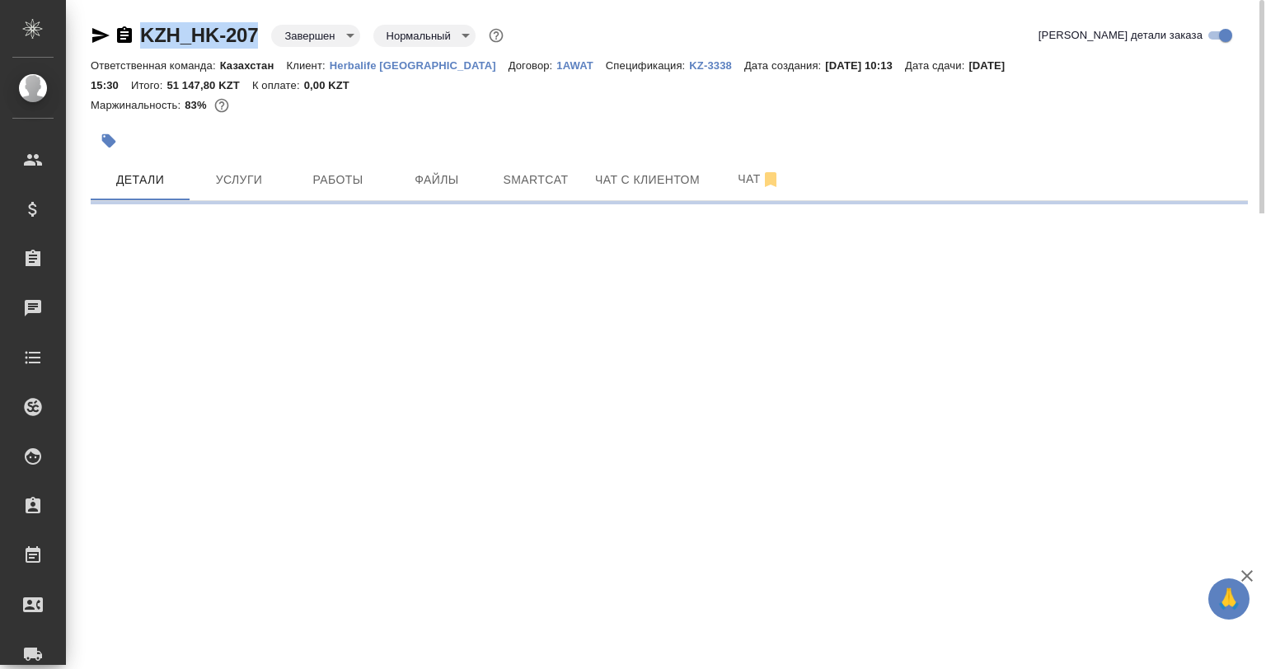
drag, startPoint x: 259, startPoint y: 40, endPoint x: 129, endPoint y: 49, distance: 129.8
click at [129, 49] on div "KZH_HK-207 Завершен closed Нормальный normal Кратко детали заказа" at bounding box center [669, 38] width 1157 height 33
copy link "KZH_HK-207"
select select "RU"
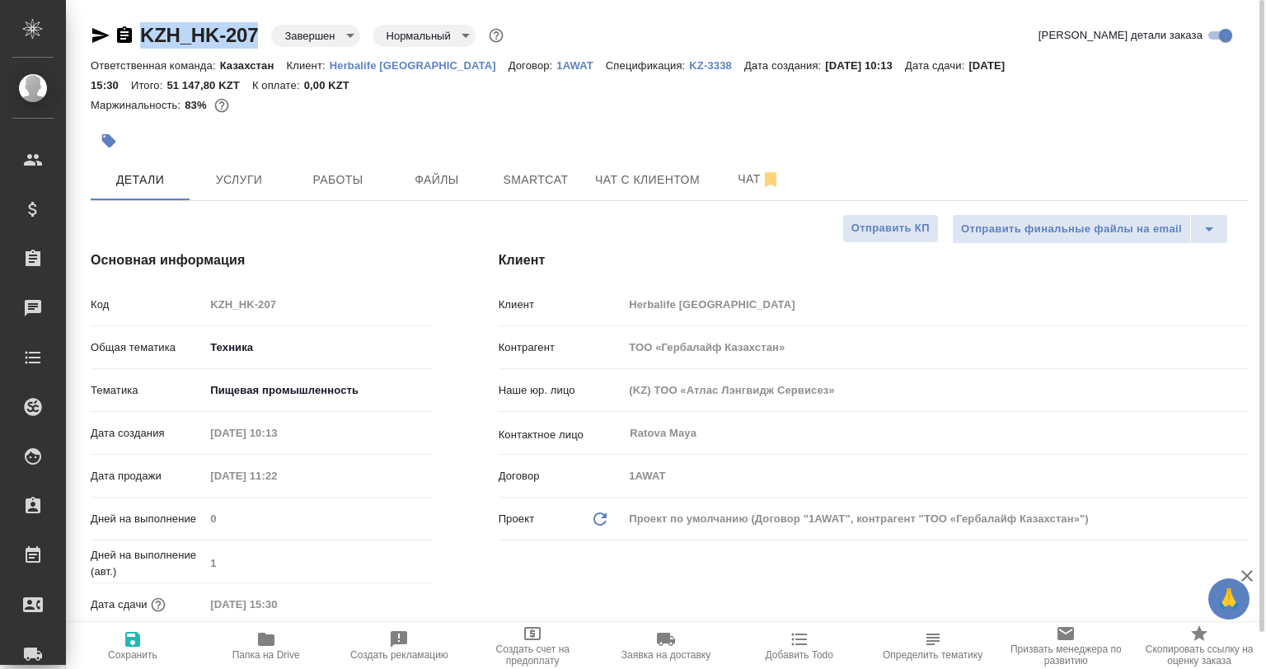
type textarea "x"
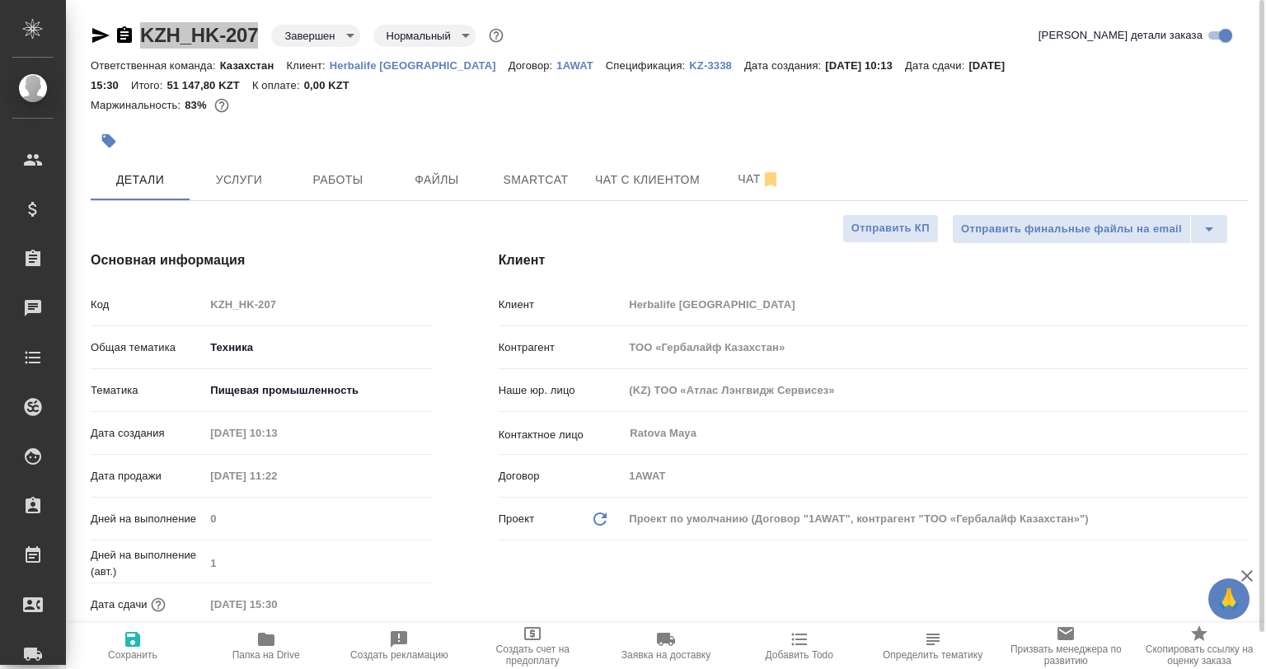
type textarea "x"
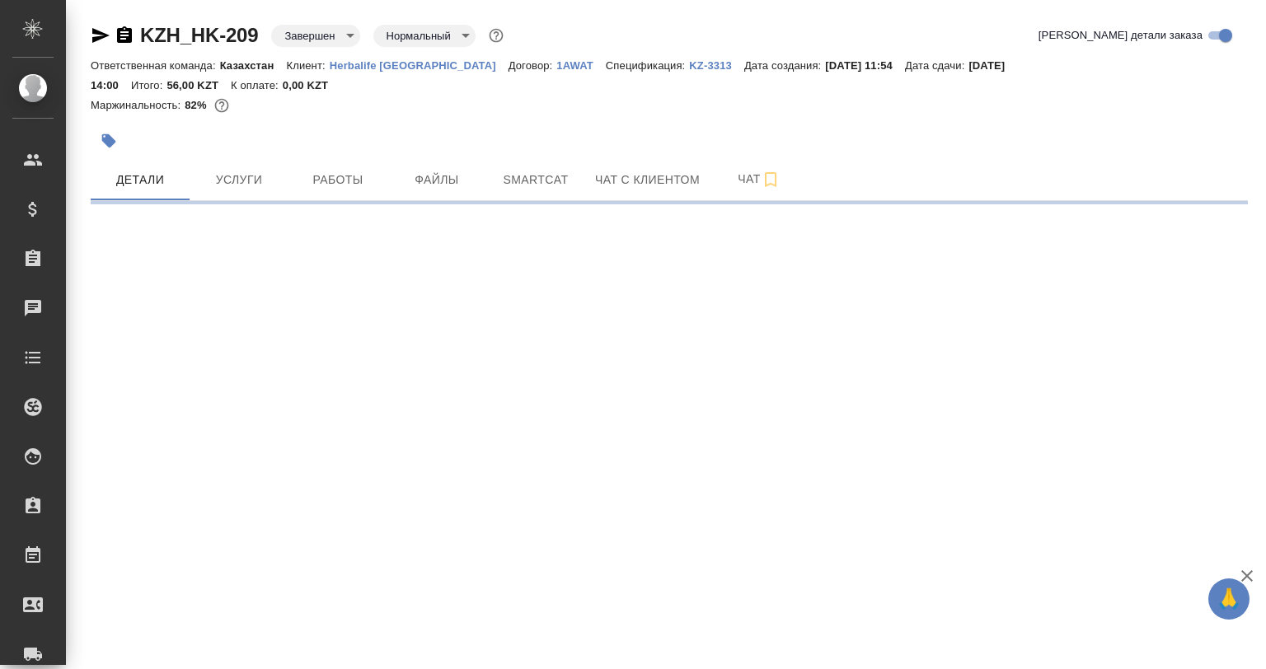
select select "RU"
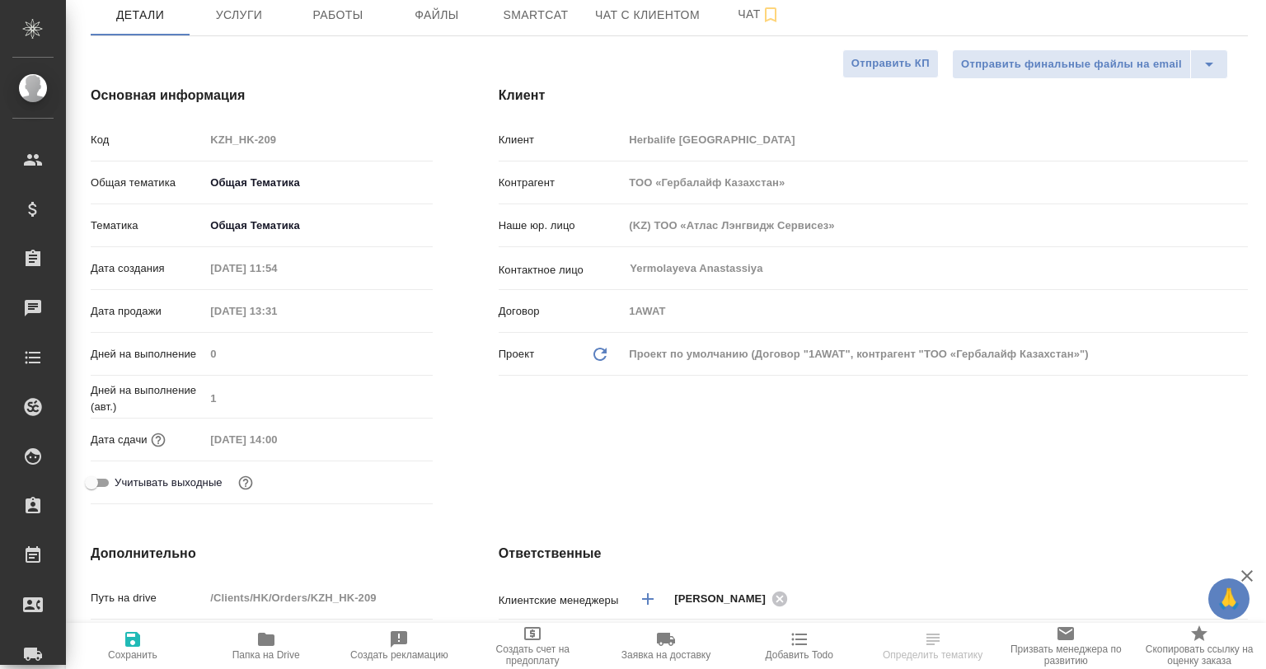
type textarea "x"
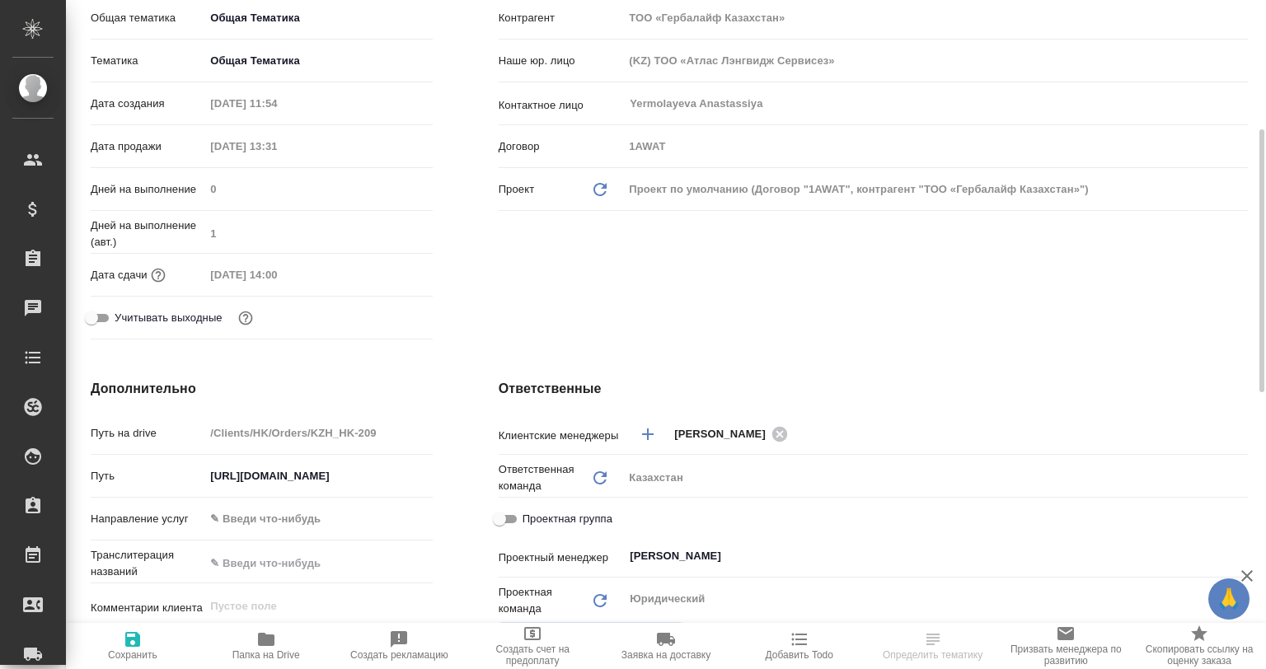
type textarea "x"
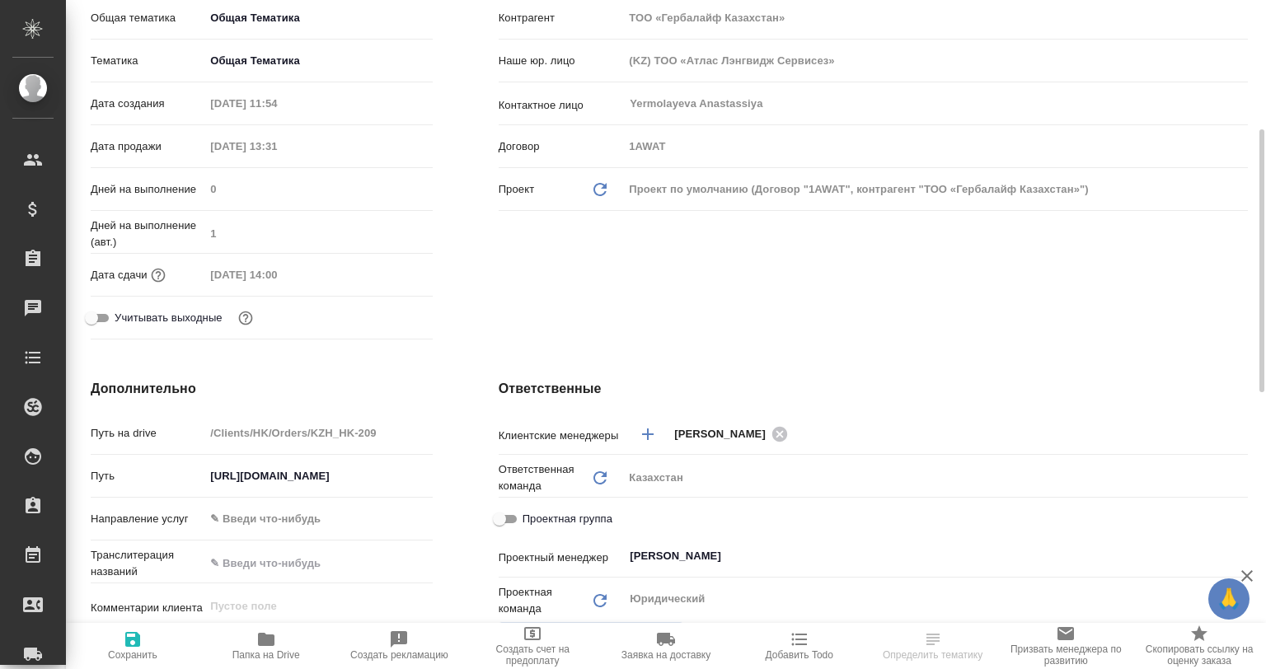
type textarea "x"
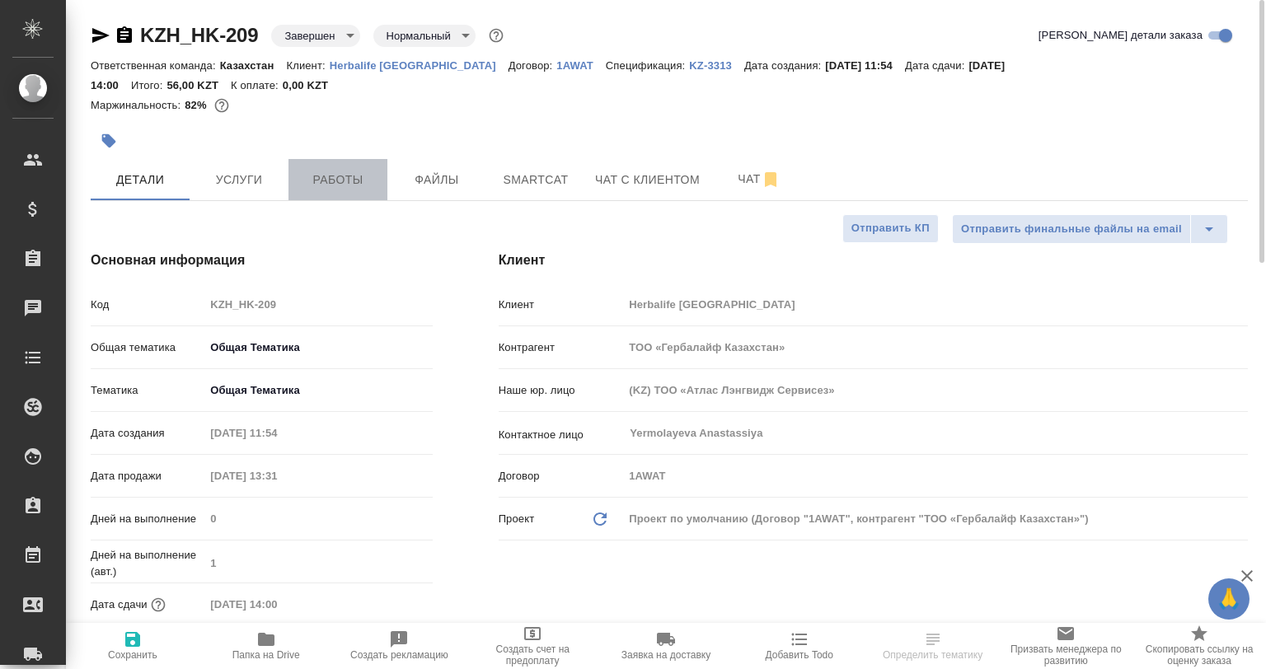
click at [311, 170] on span "Работы" at bounding box center [337, 180] width 79 height 21
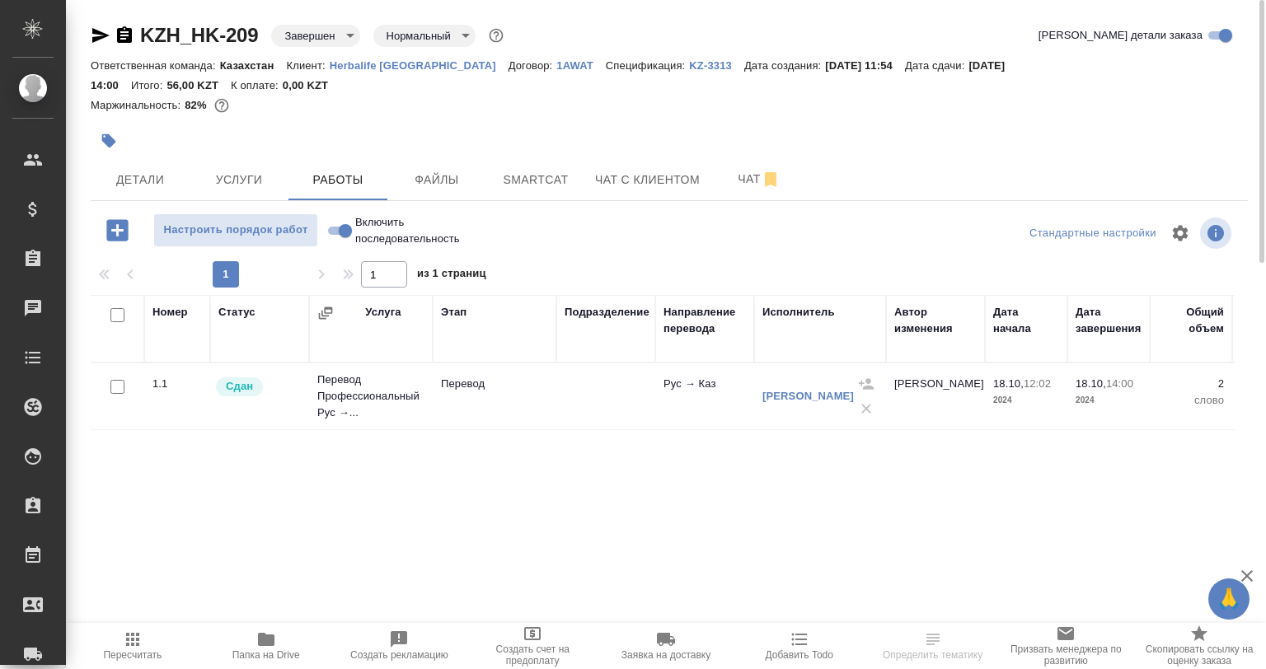
click at [104, 35] on icon "button" at bounding box center [100, 35] width 17 height 15
click at [109, 38] on icon "button" at bounding box center [101, 36] width 20 height 20
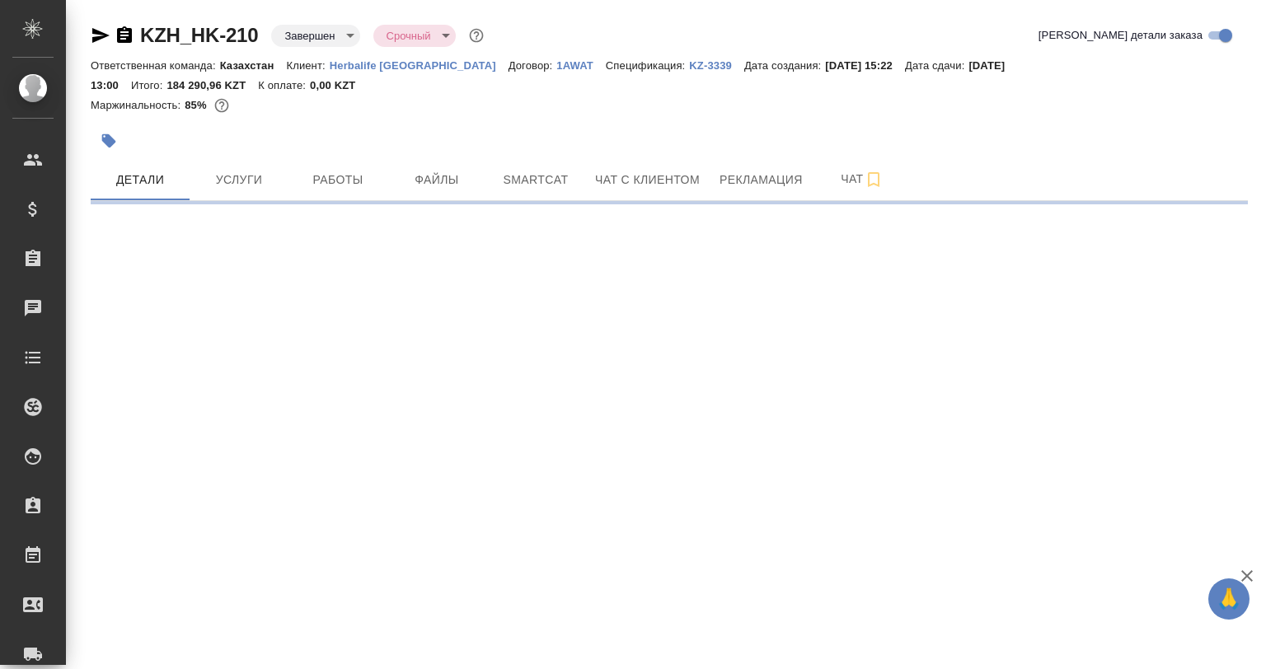
select select "RU"
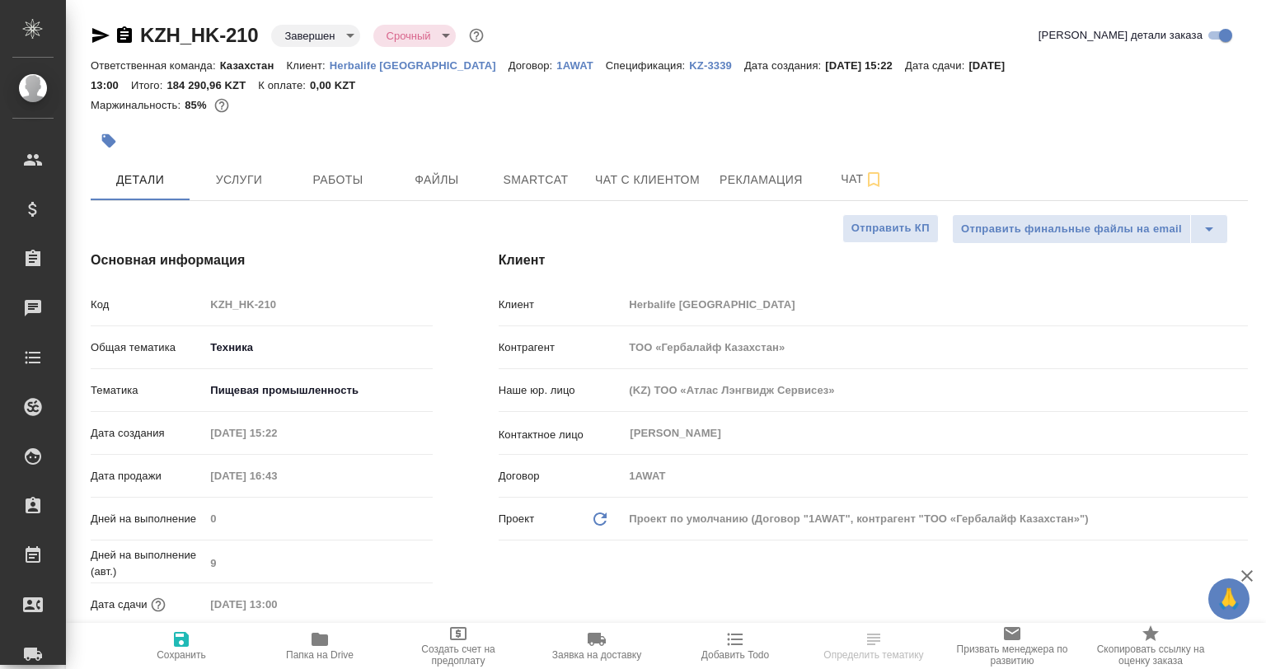
type textarea "x"
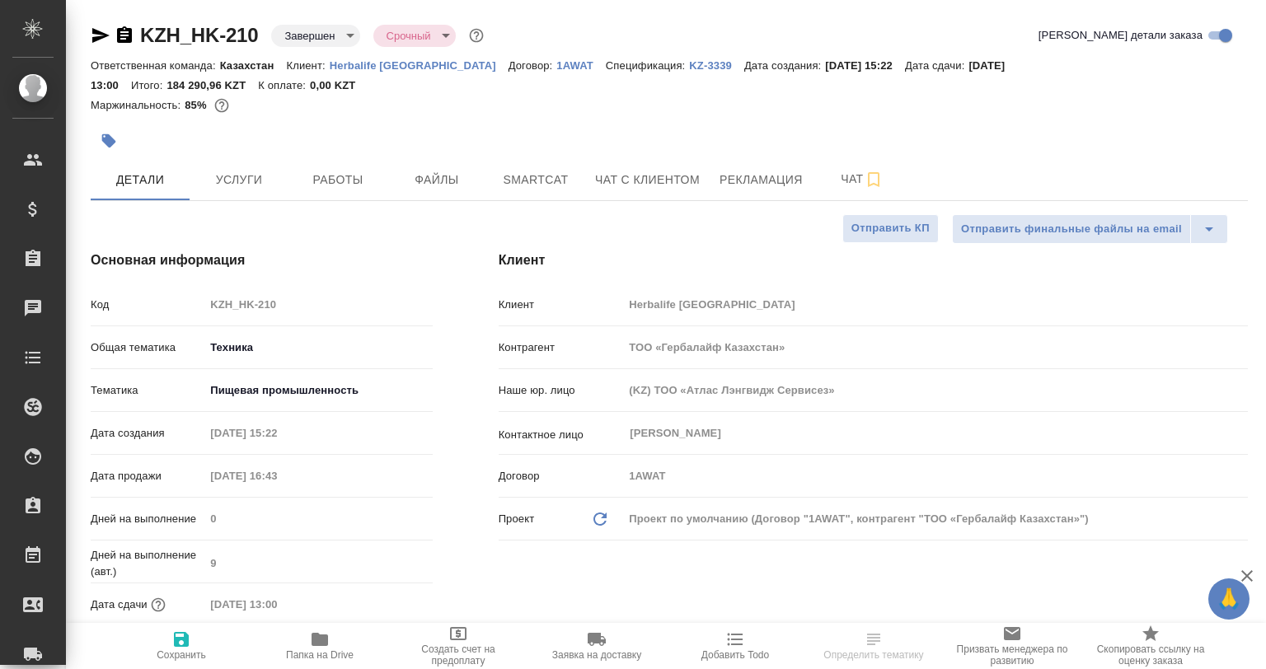
type textarea "x"
click at [99, 37] on icon "button" at bounding box center [100, 35] width 17 height 15
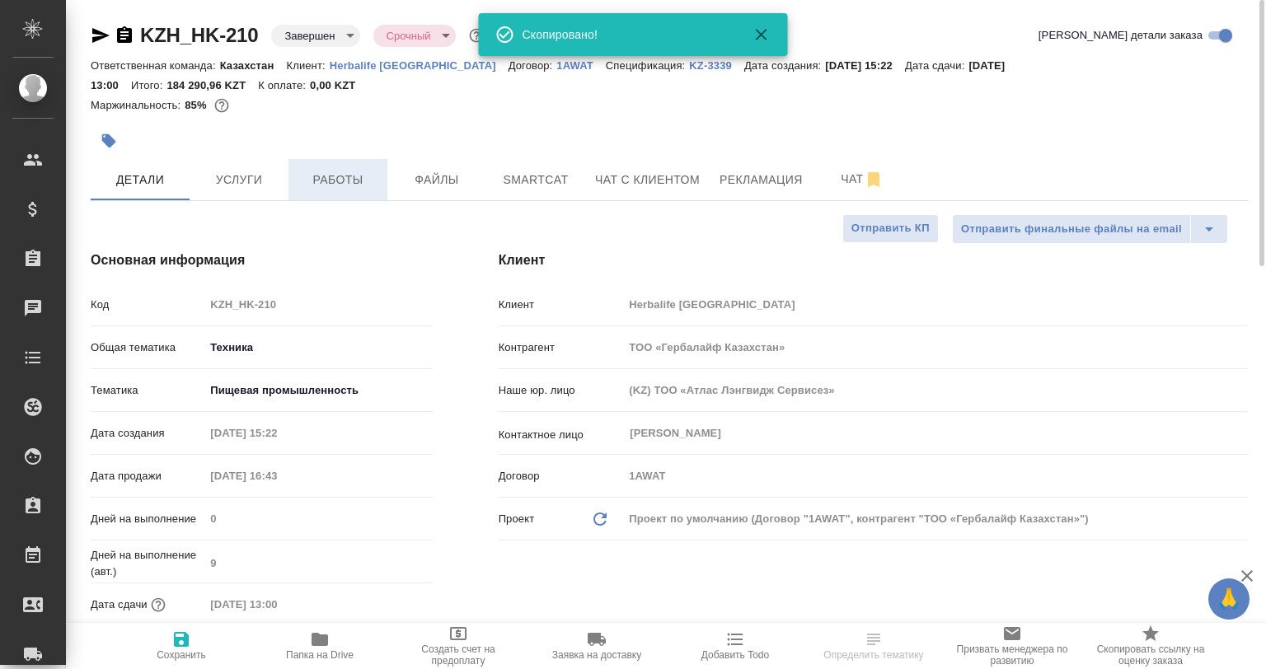
drag, startPoint x: 307, startPoint y: 157, endPoint x: 330, endPoint y: 166, distance: 24.8
click at [331, 170] on span "Работы" at bounding box center [337, 180] width 79 height 21
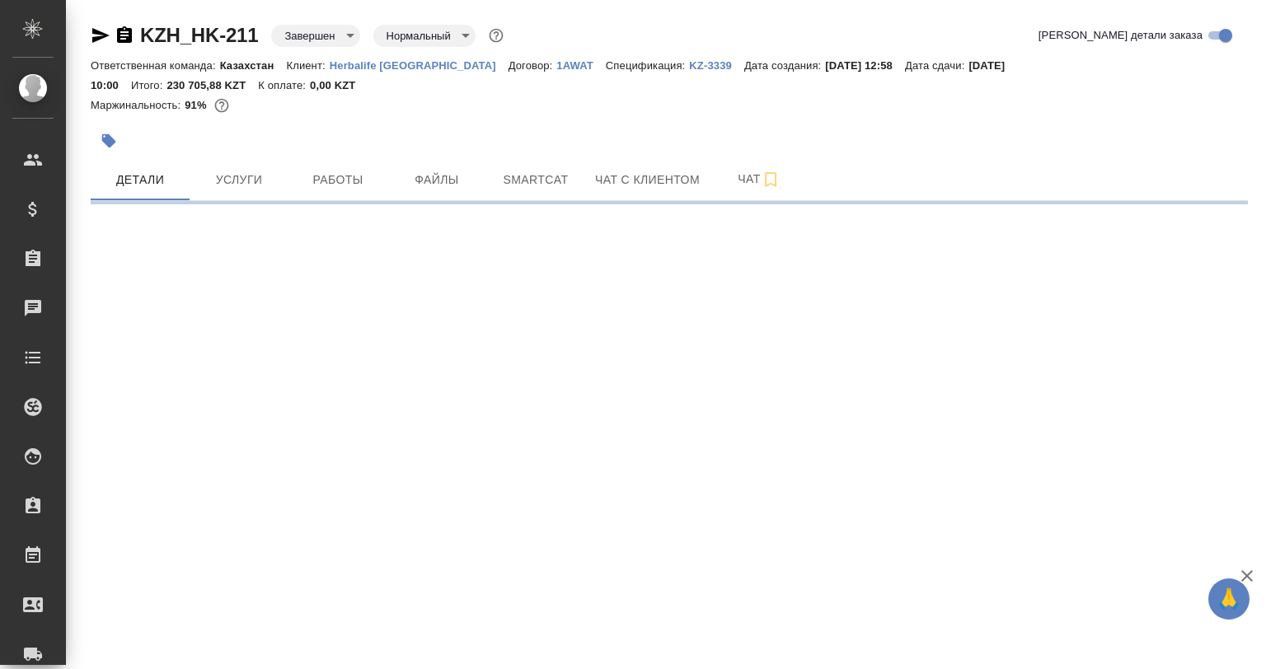
select select "RU"
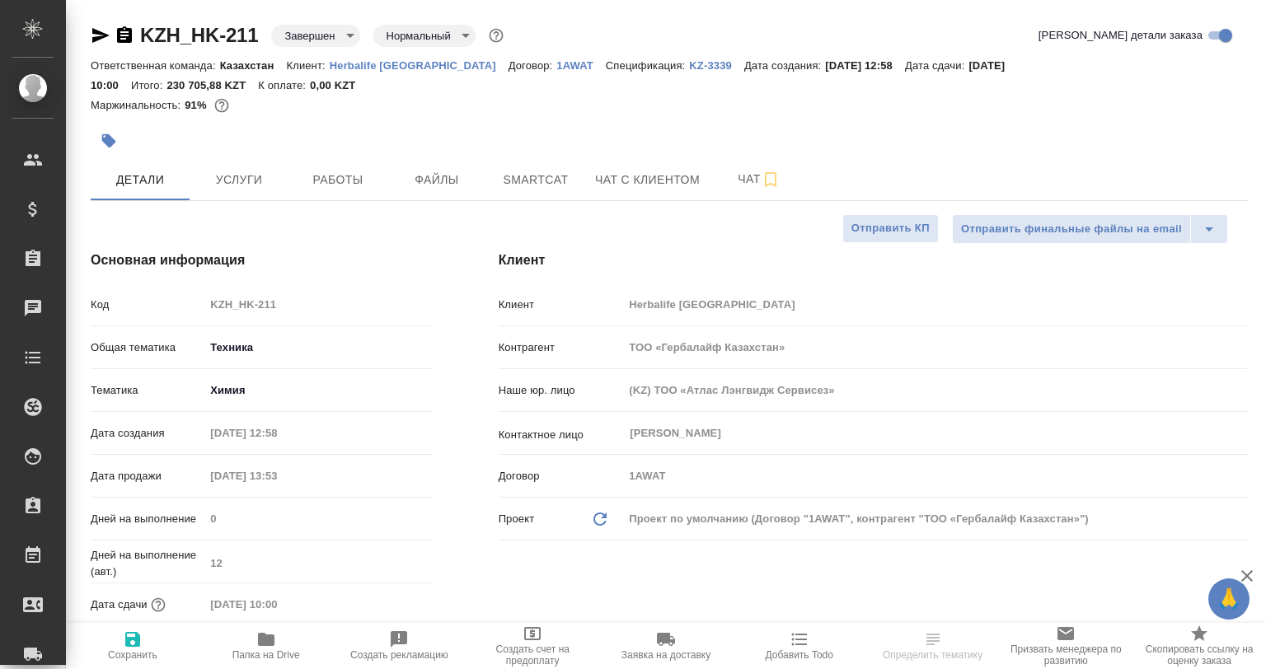
type textarea "x"
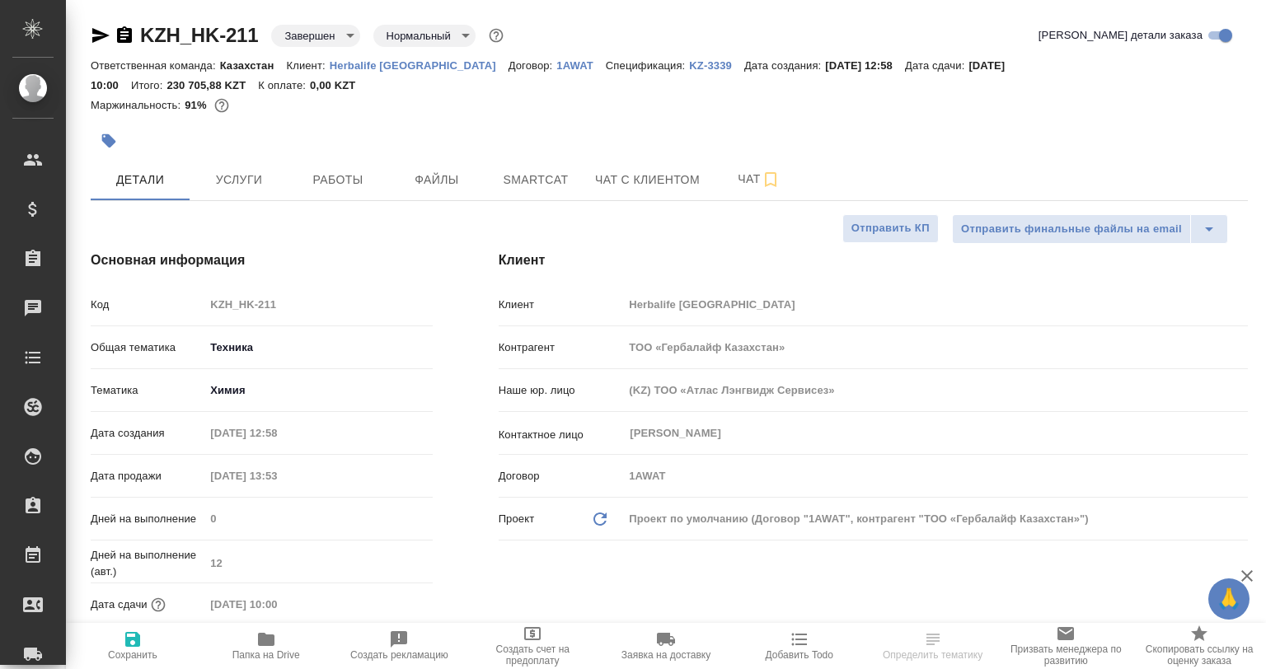
type textarea "x"
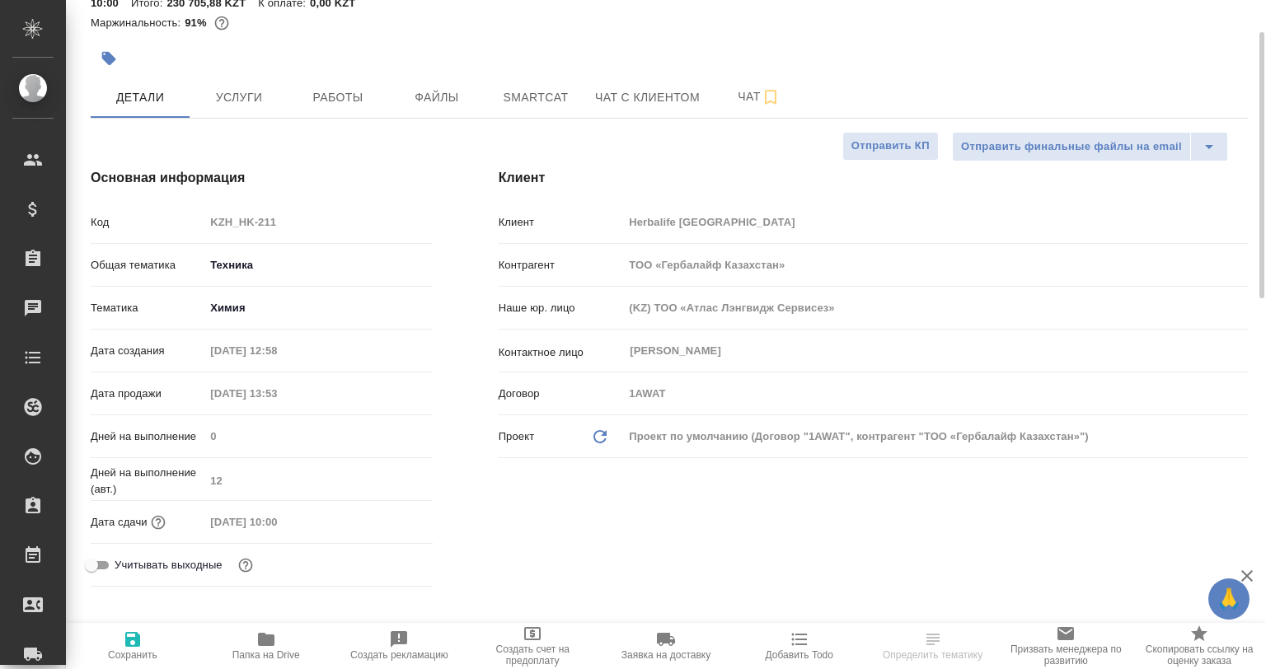
type textarea "x"
click at [353, 73] on div at bounding box center [477, 58] width 772 height 36
click at [354, 82] on button "Работы" at bounding box center [338, 97] width 99 height 41
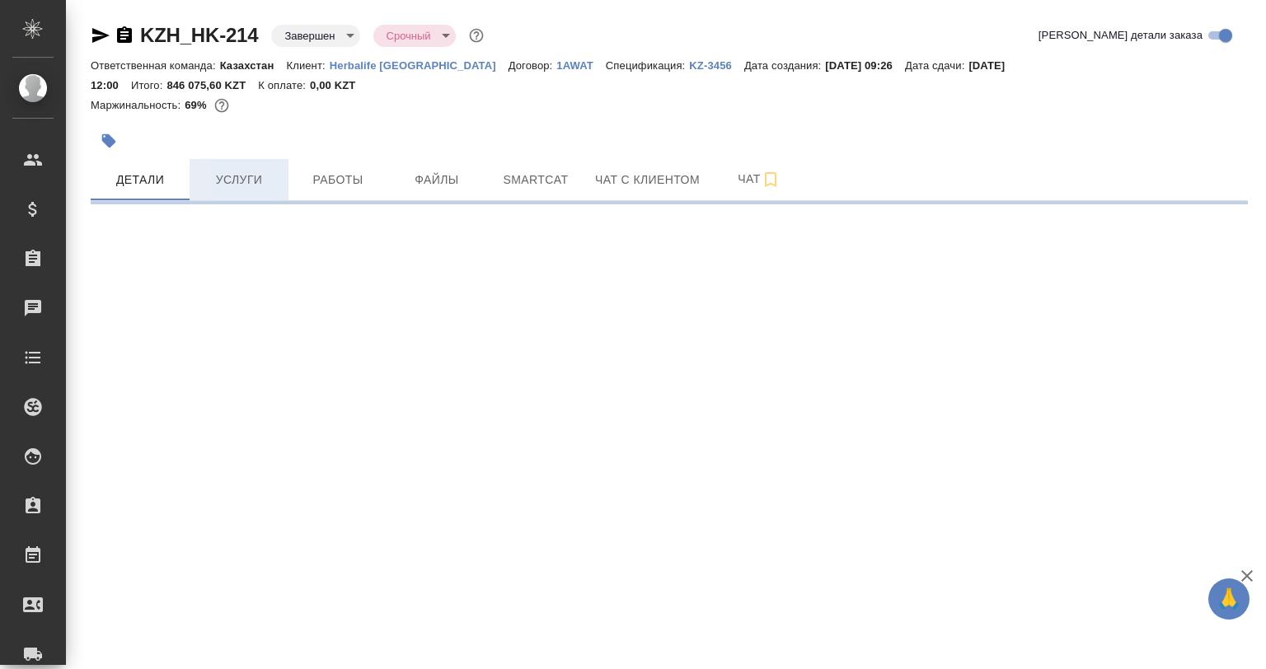
select select "RU"
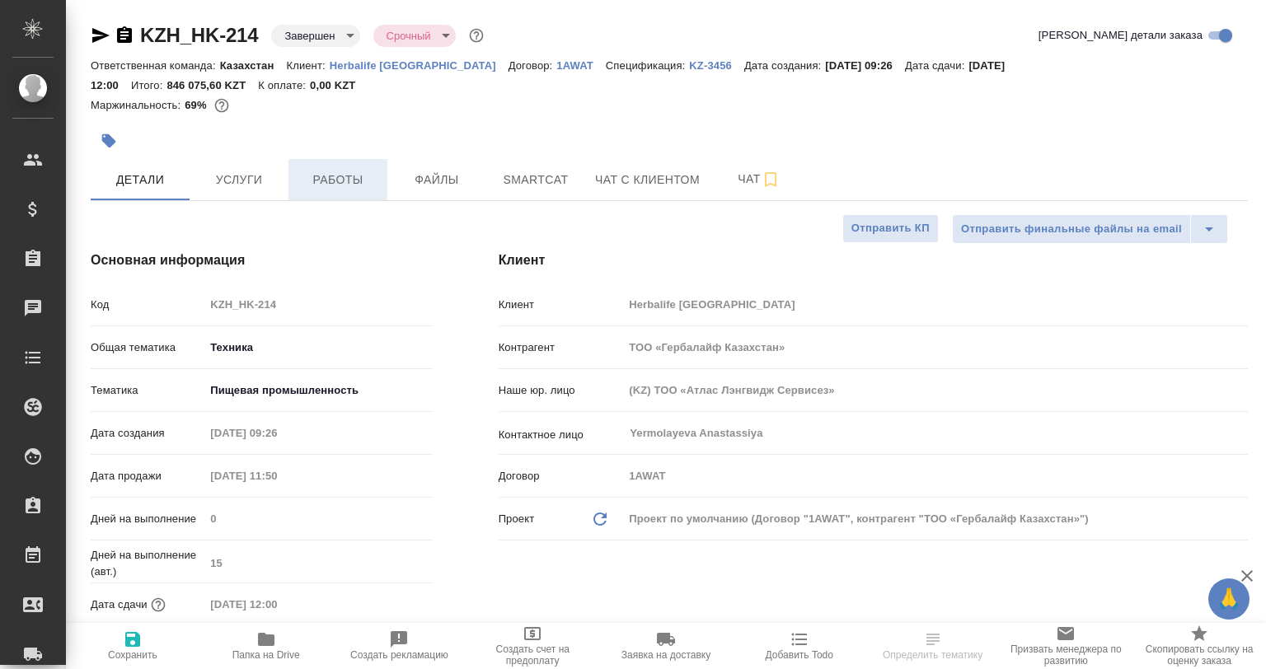
type textarea "x"
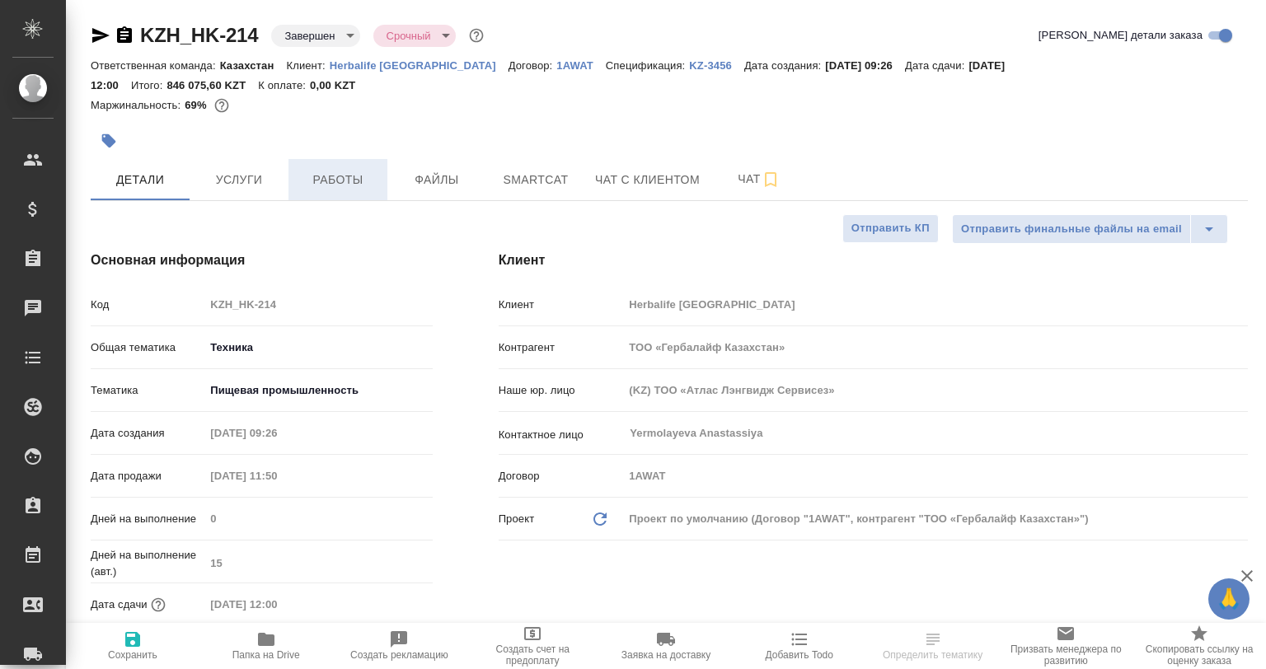
type textarea "x"
click at [312, 176] on span "Работы" at bounding box center [337, 180] width 79 height 21
type textarea "x"
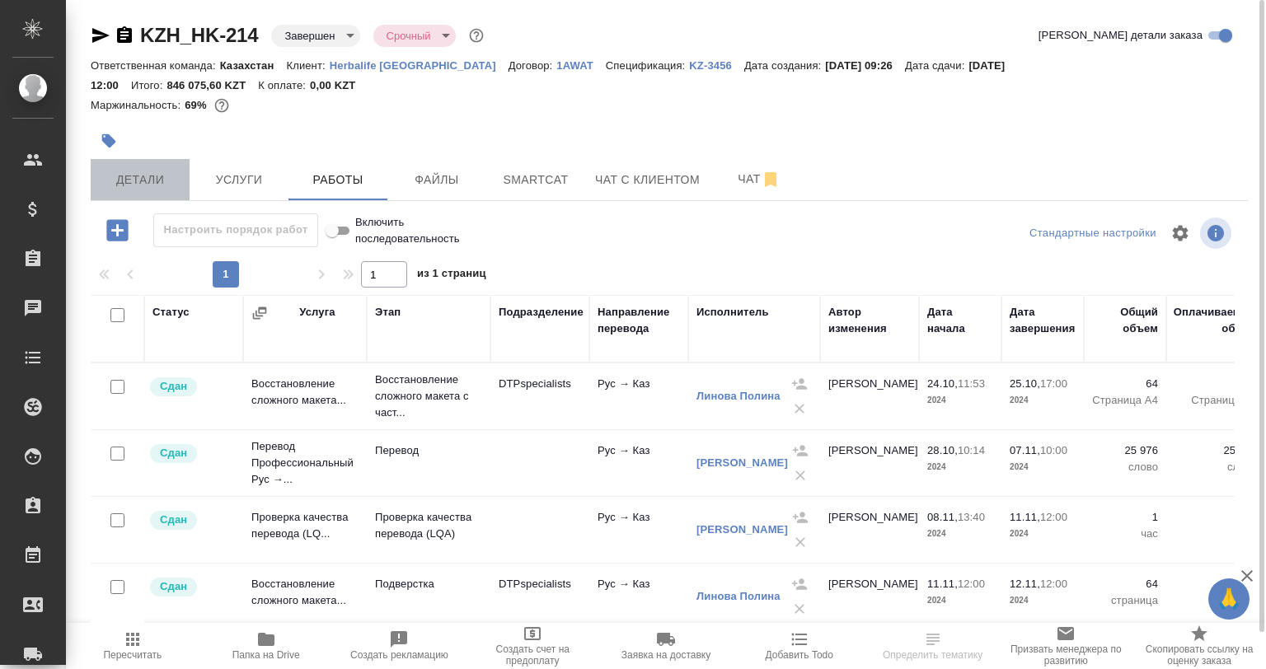
click at [184, 162] on button "Детали" at bounding box center [140, 179] width 99 height 41
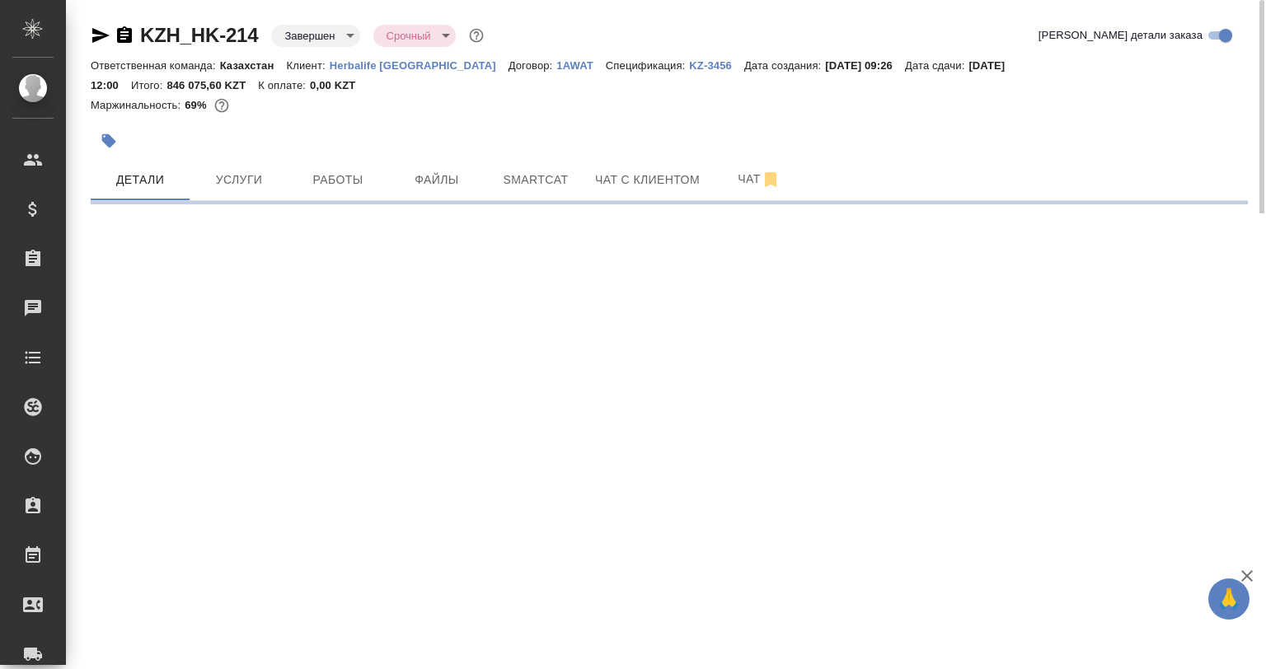
select select "RU"
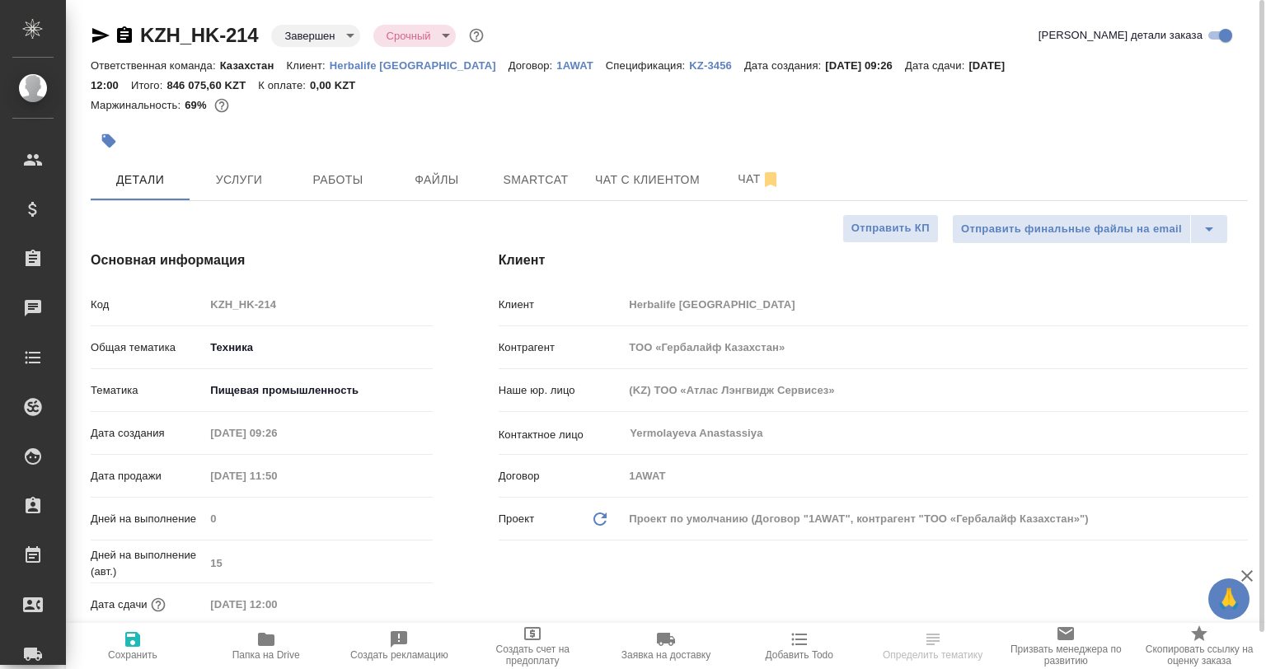
type textarea "x"
click at [99, 35] on icon "button" at bounding box center [101, 36] width 20 height 20
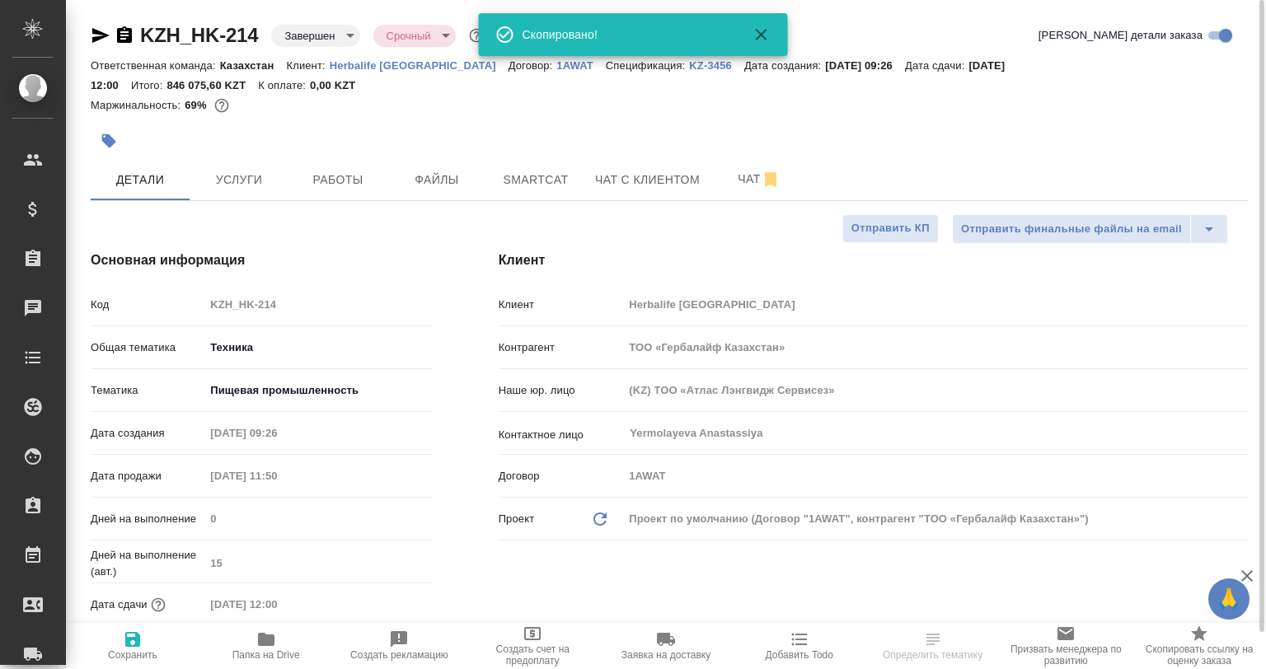
type textarea "x"
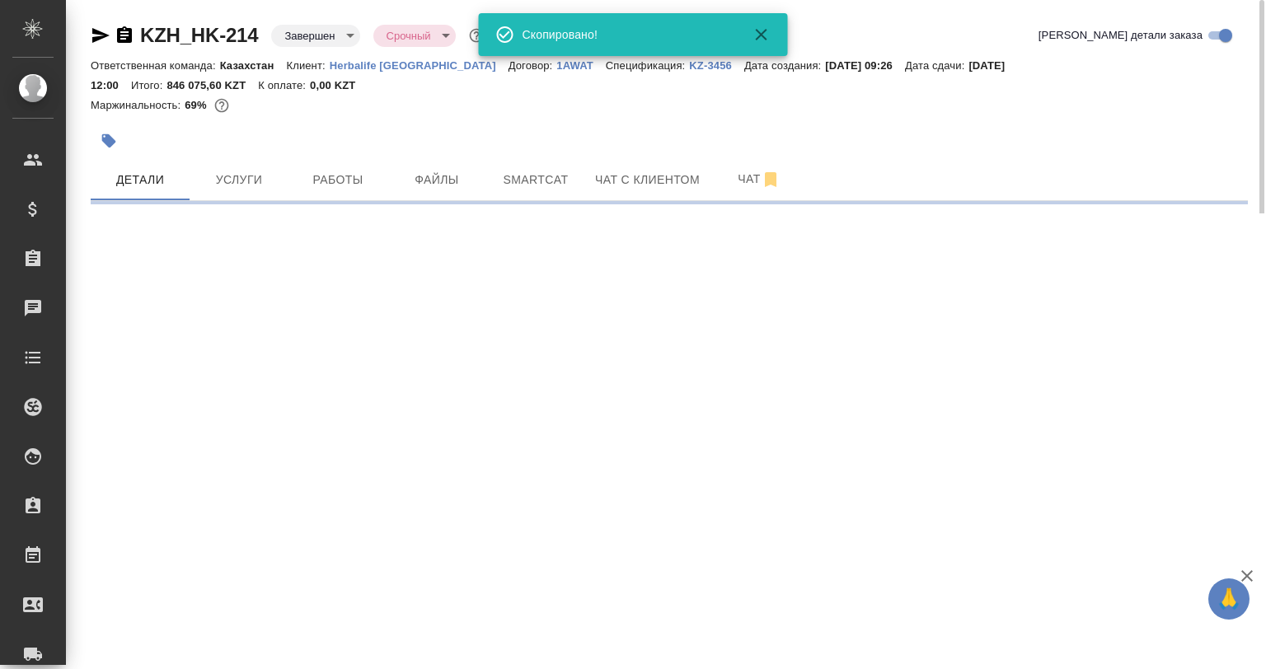
select select "RU"
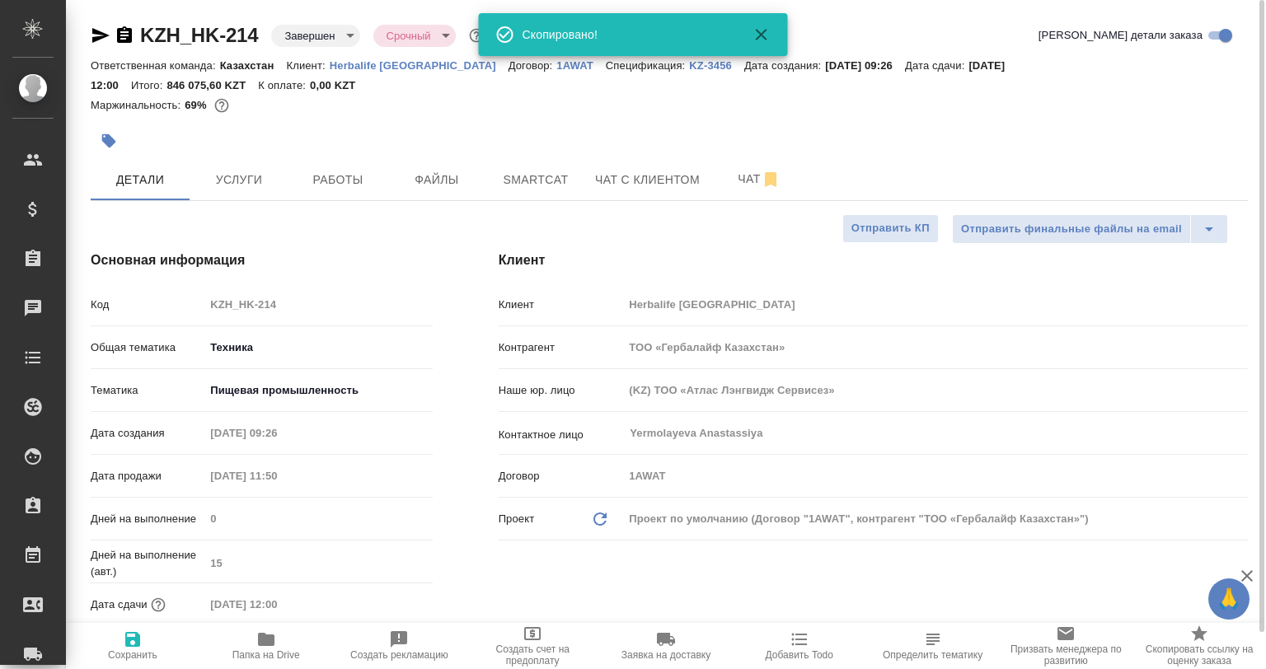
type textarea "x"
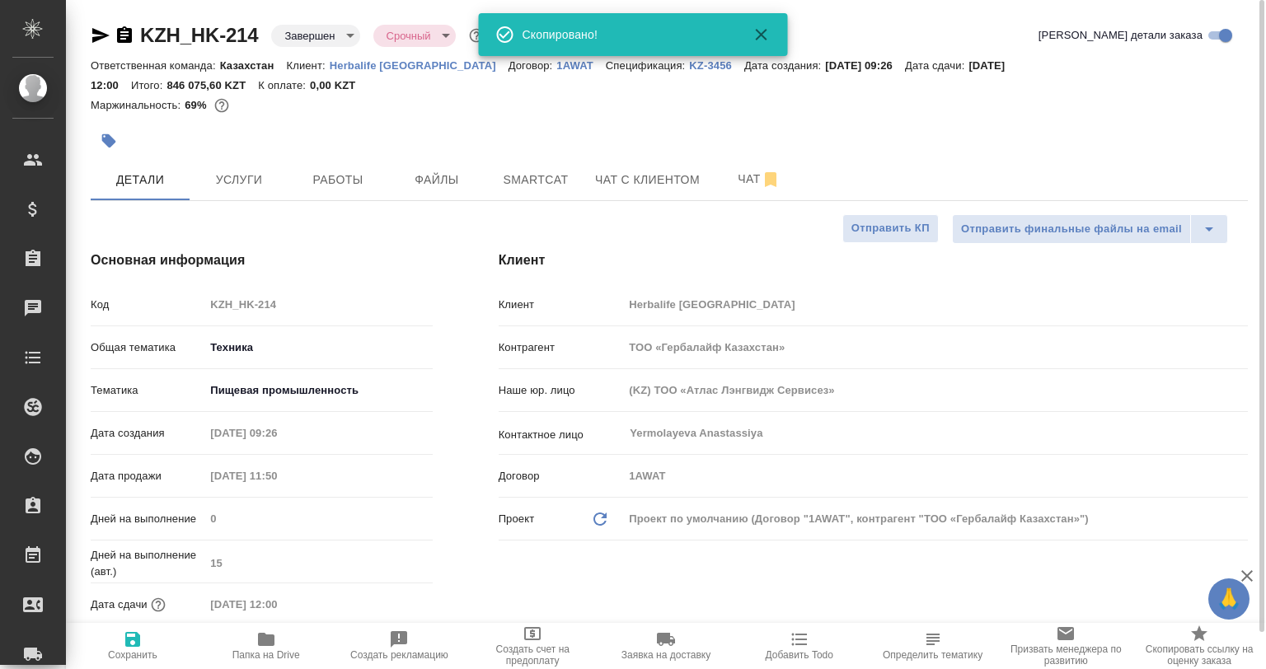
type textarea "x"
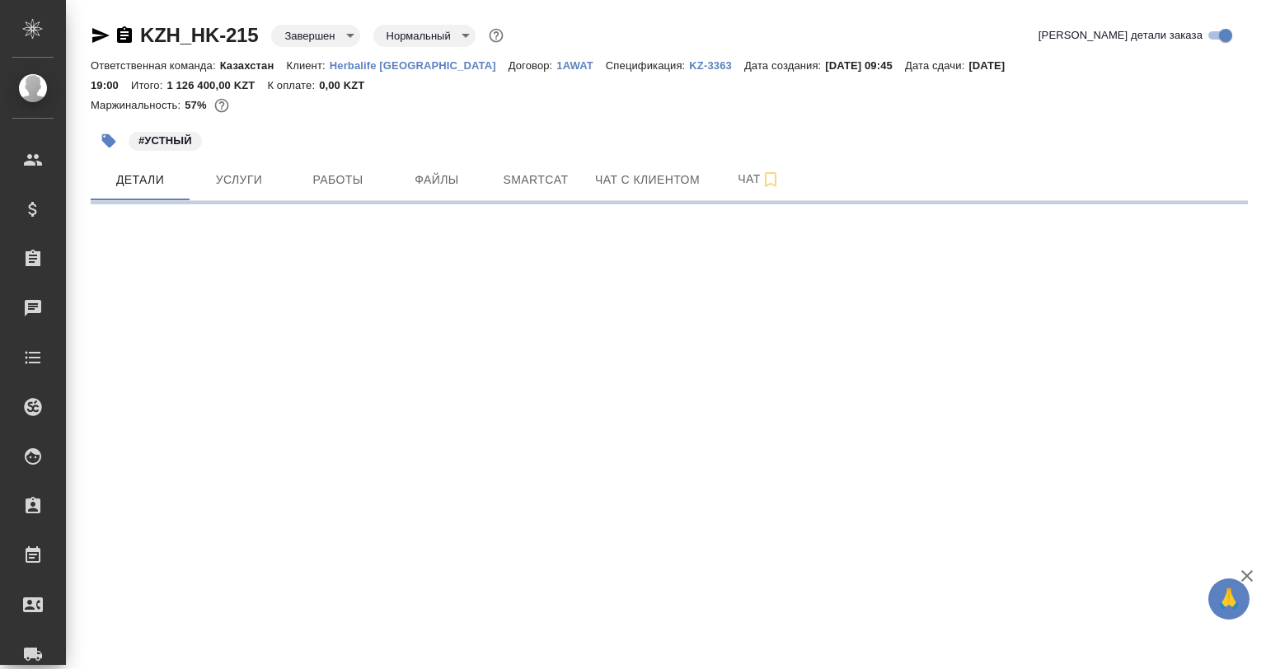
select select "RU"
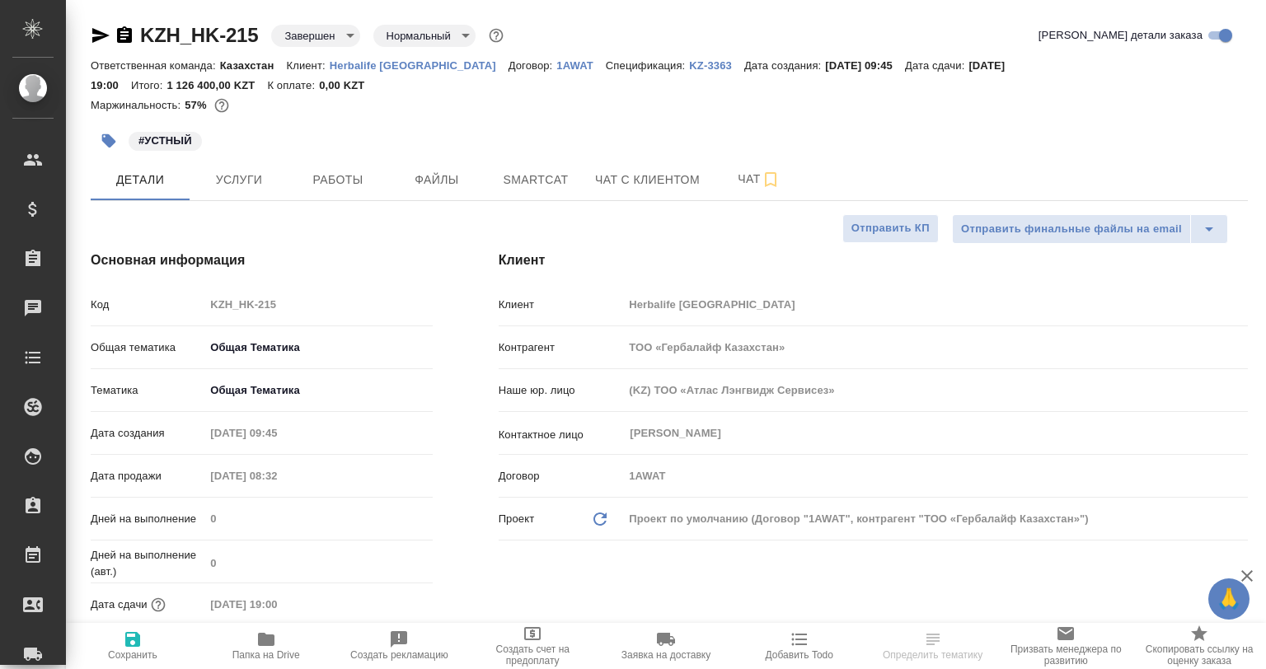
type textarea "x"
click at [106, 27] on icon "button" at bounding box center [101, 36] width 20 height 20
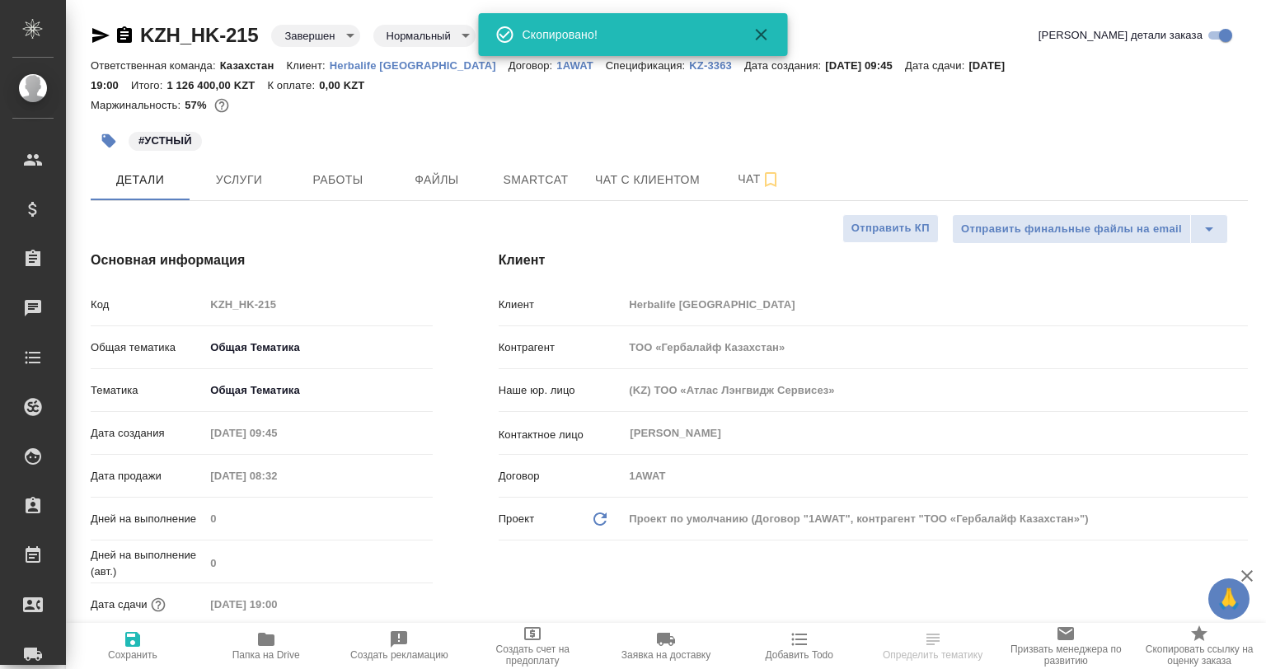
type textarea "x"
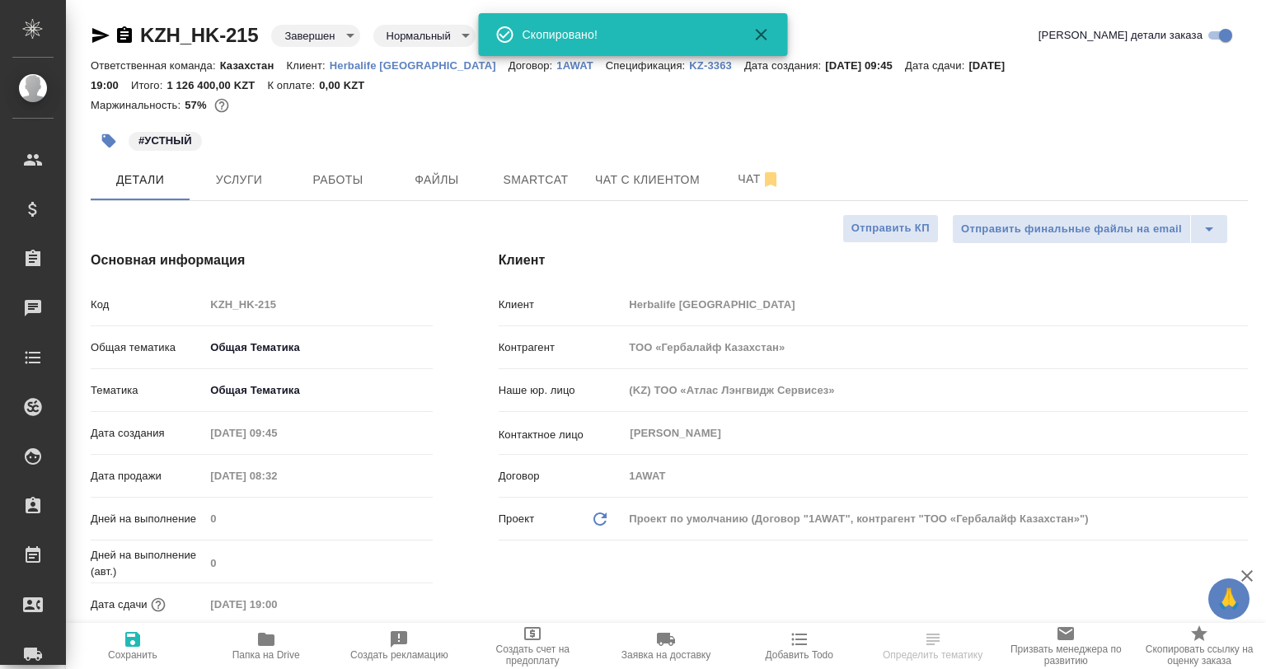
type textarea "x"
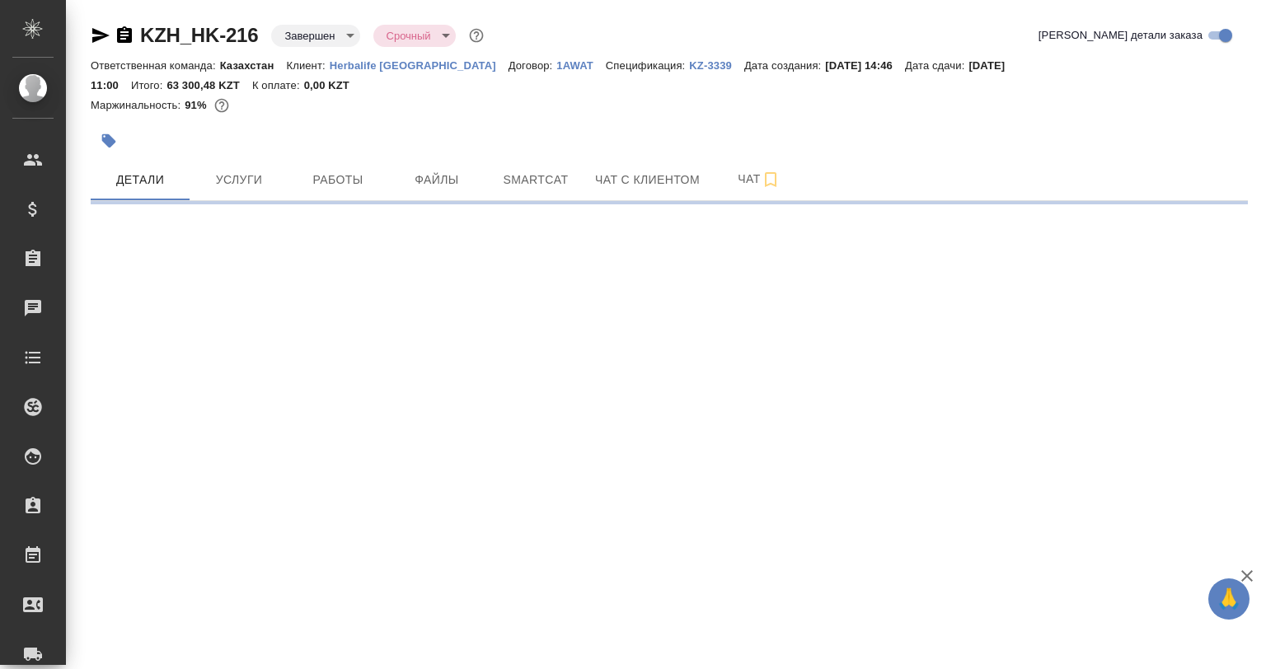
select select "RU"
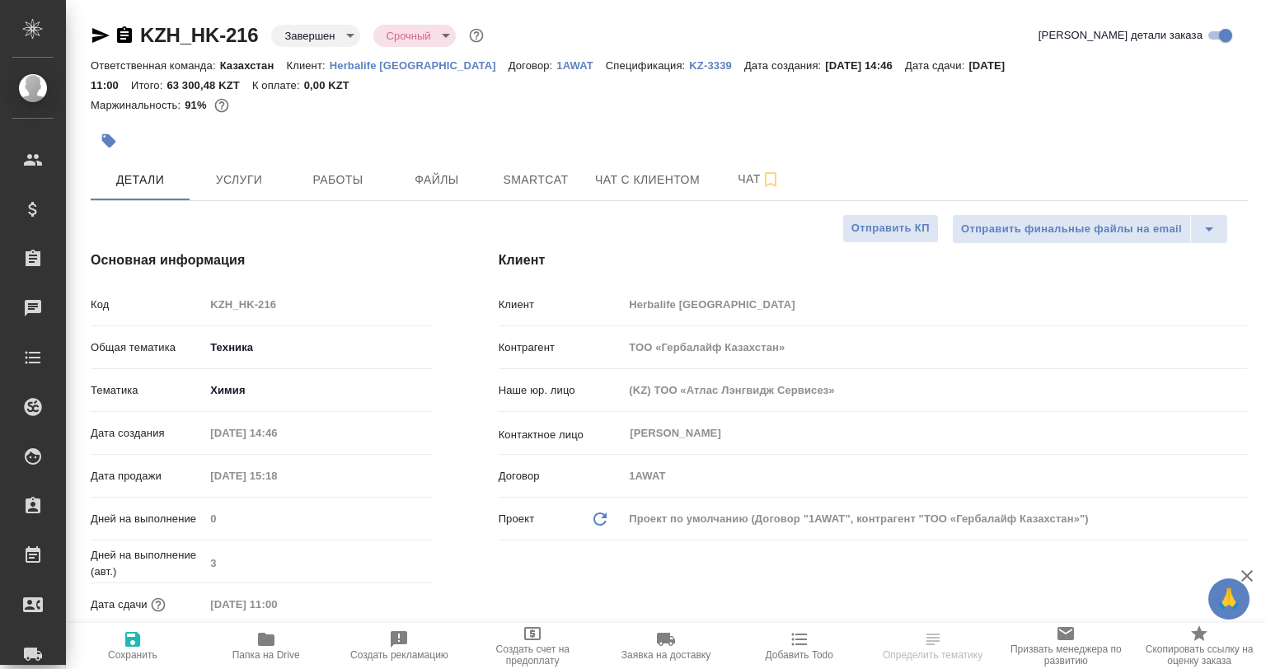
type textarea "x"
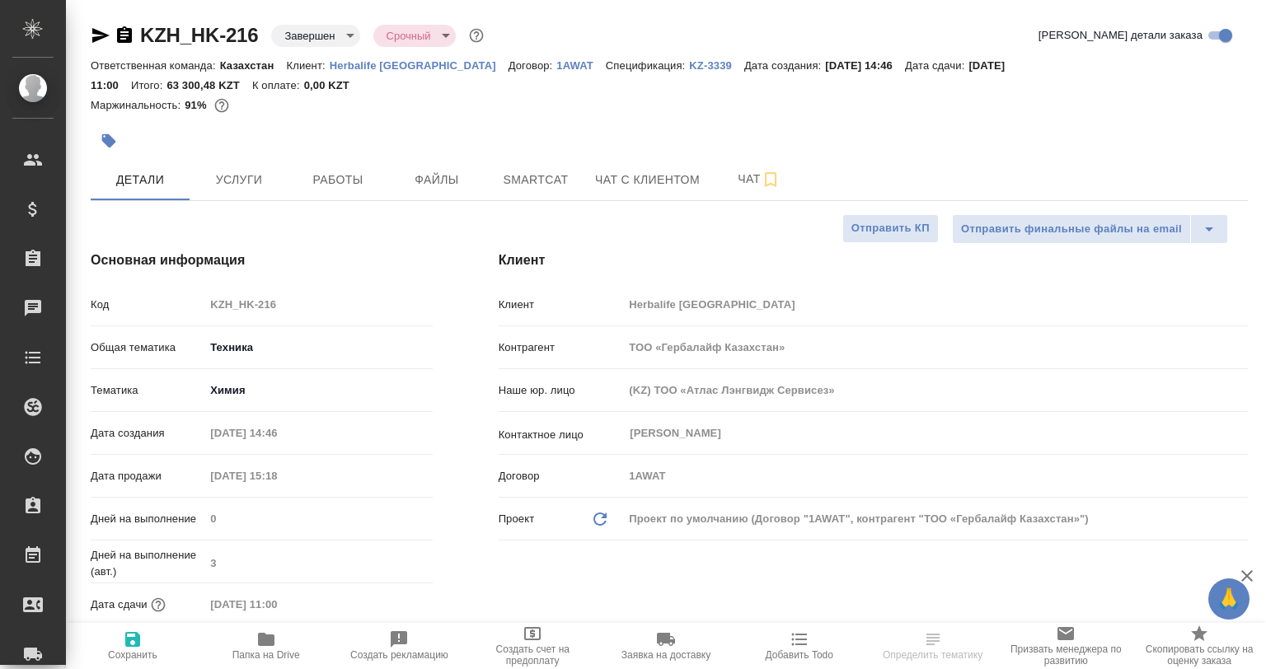
type textarea "x"
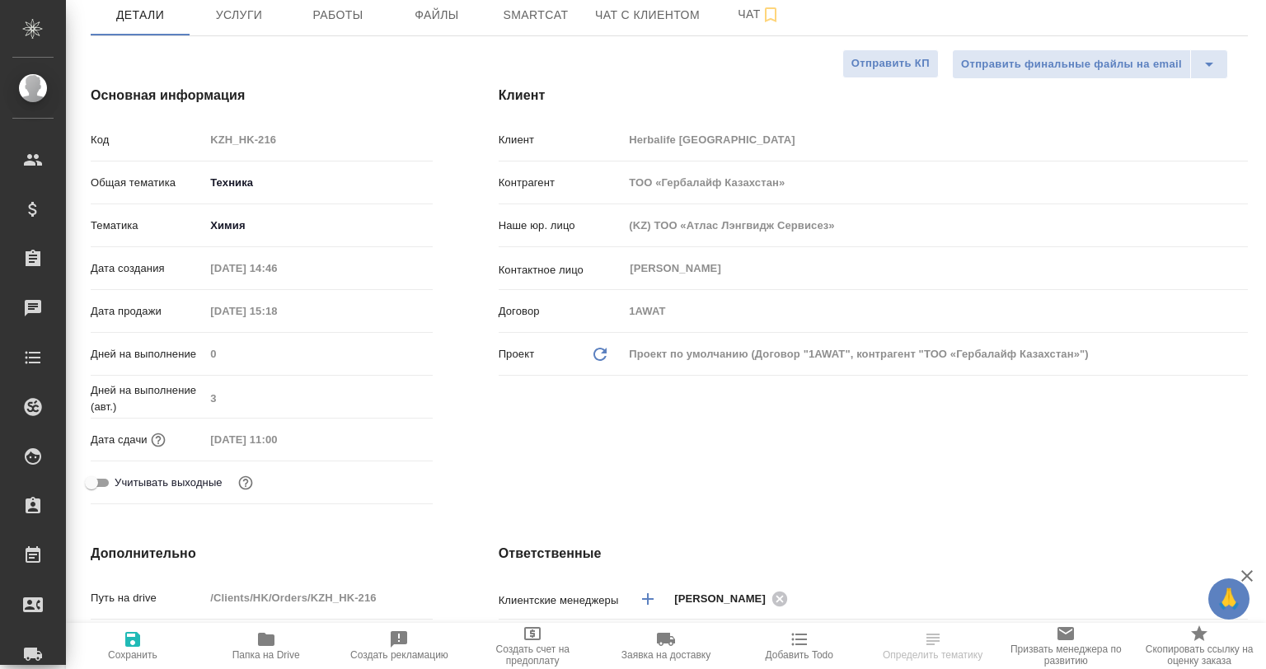
type textarea "x"
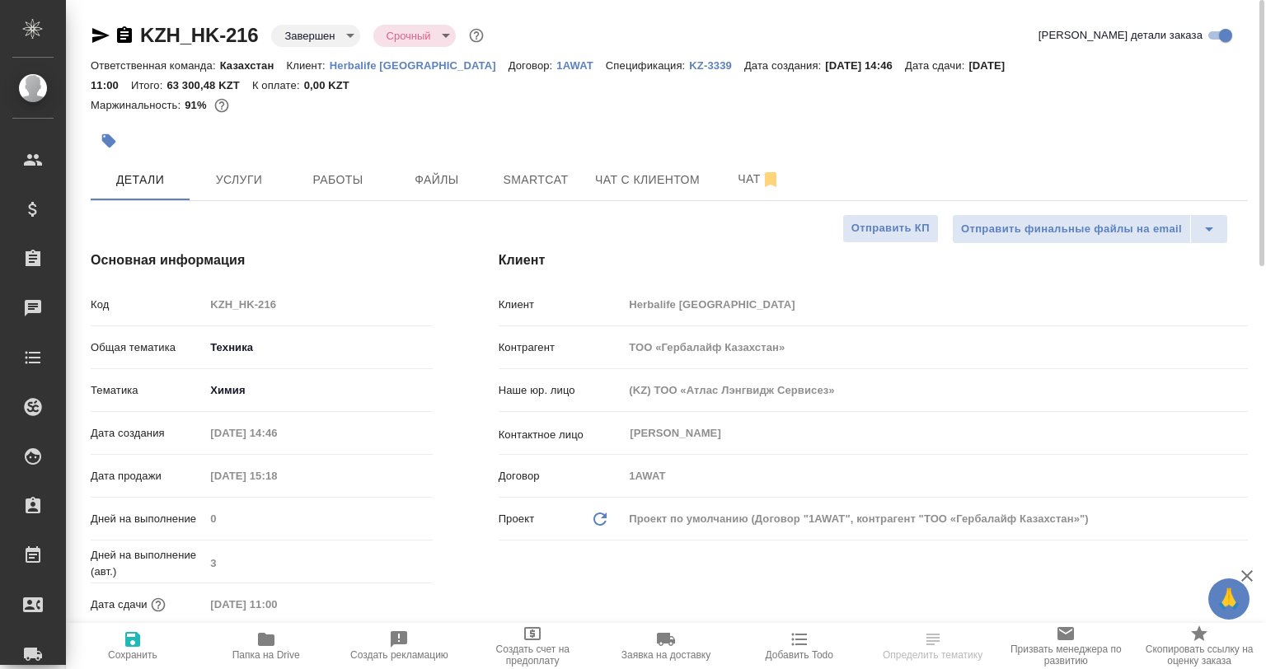
click at [102, 35] on icon "button" at bounding box center [101, 36] width 20 height 20
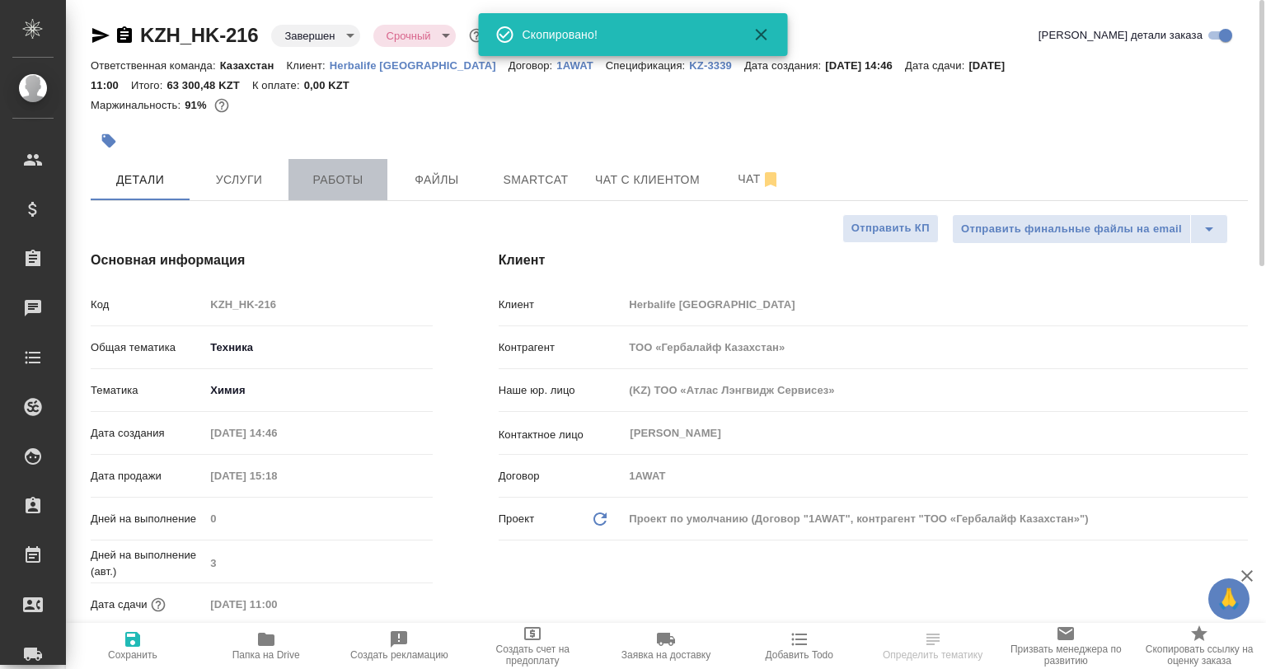
click at [331, 198] on button "Работы" at bounding box center [338, 179] width 99 height 41
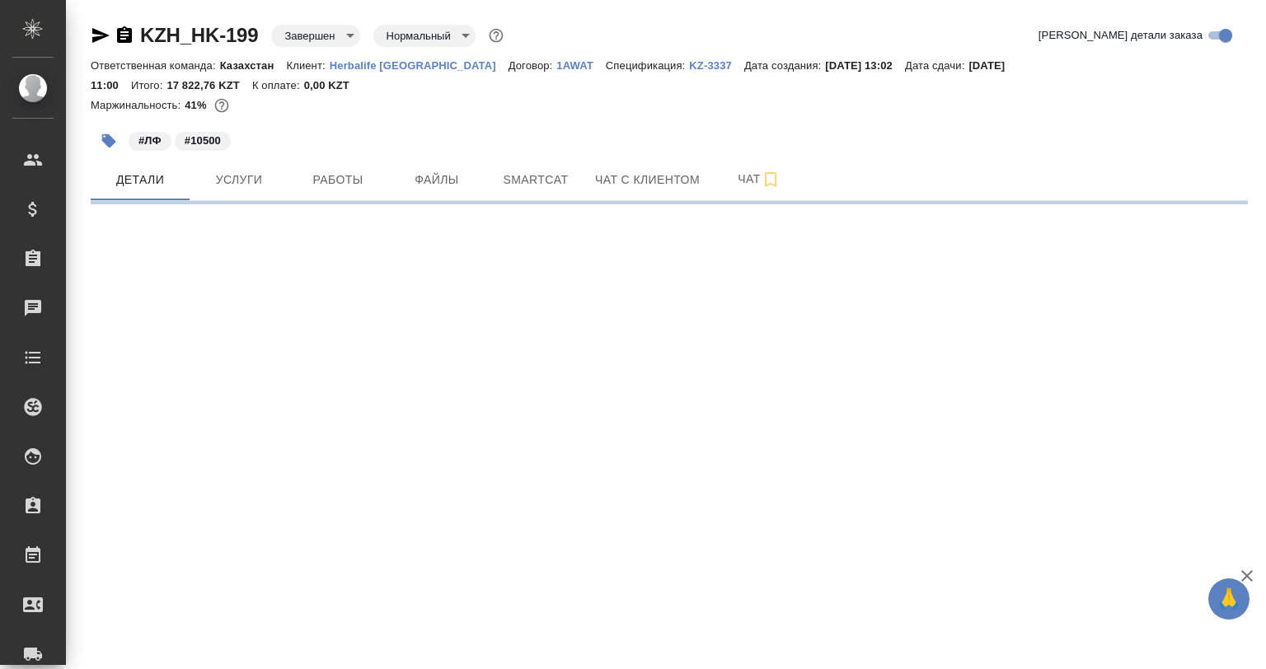
select select "RU"
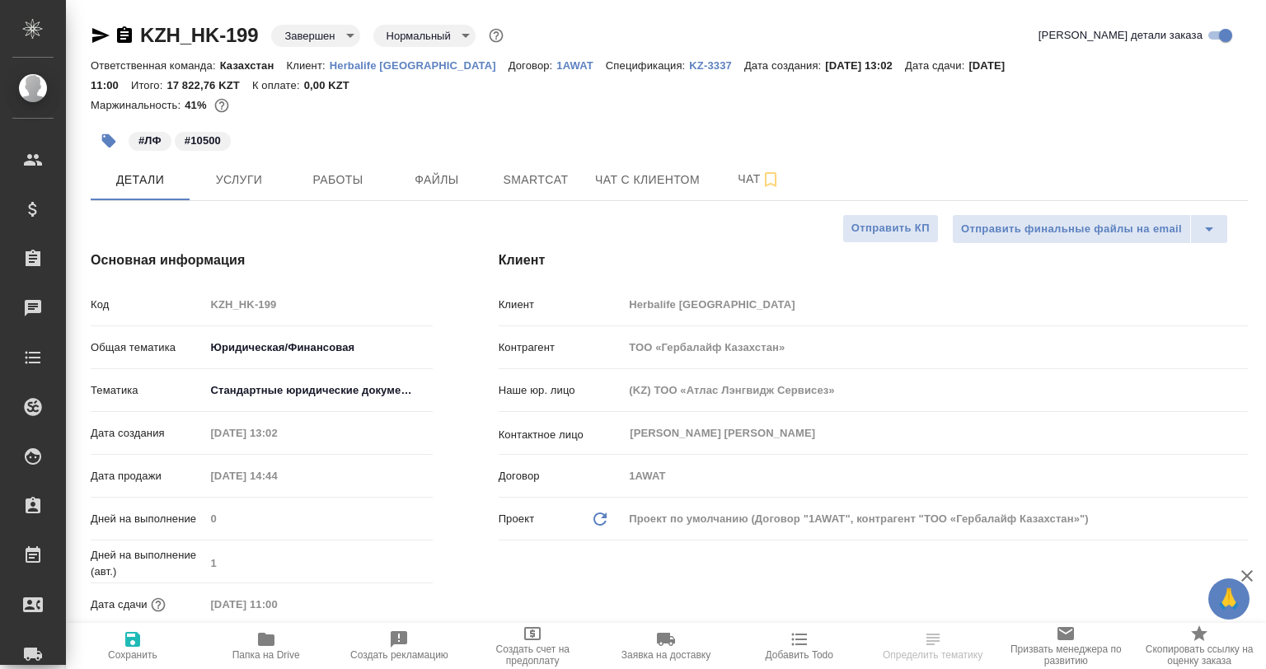
type textarea "x"
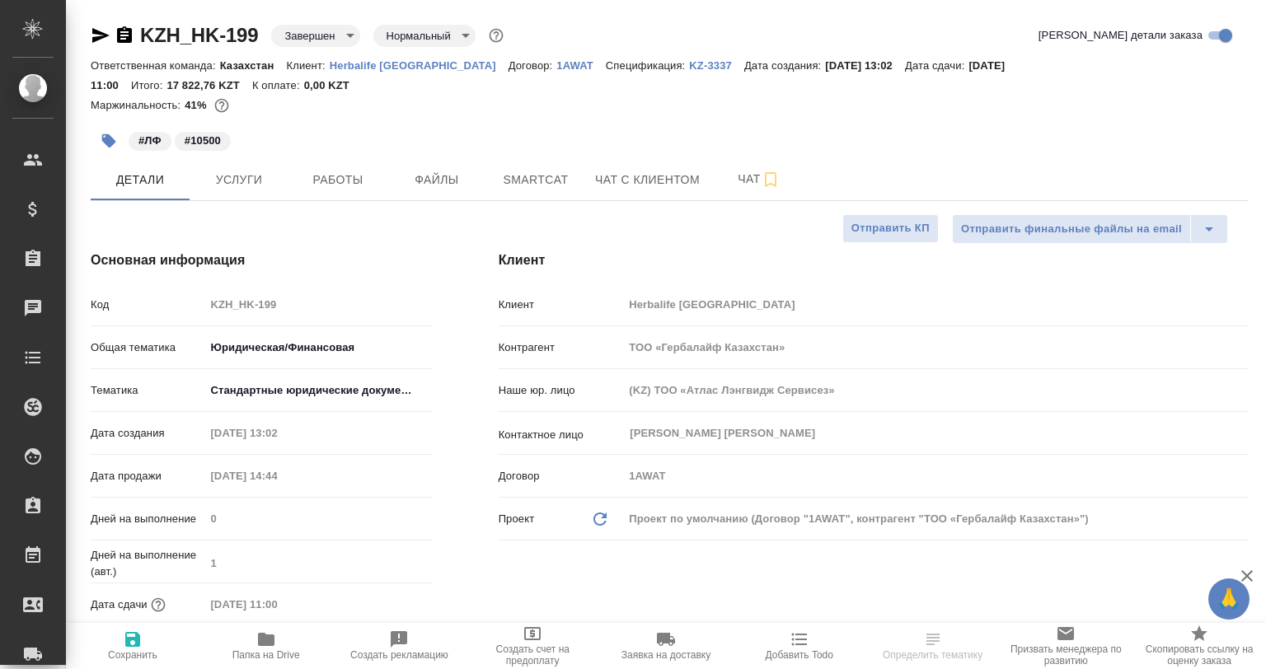
type textarea "x"
click at [335, 195] on button "Работы" at bounding box center [338, 179] width 99 height 41
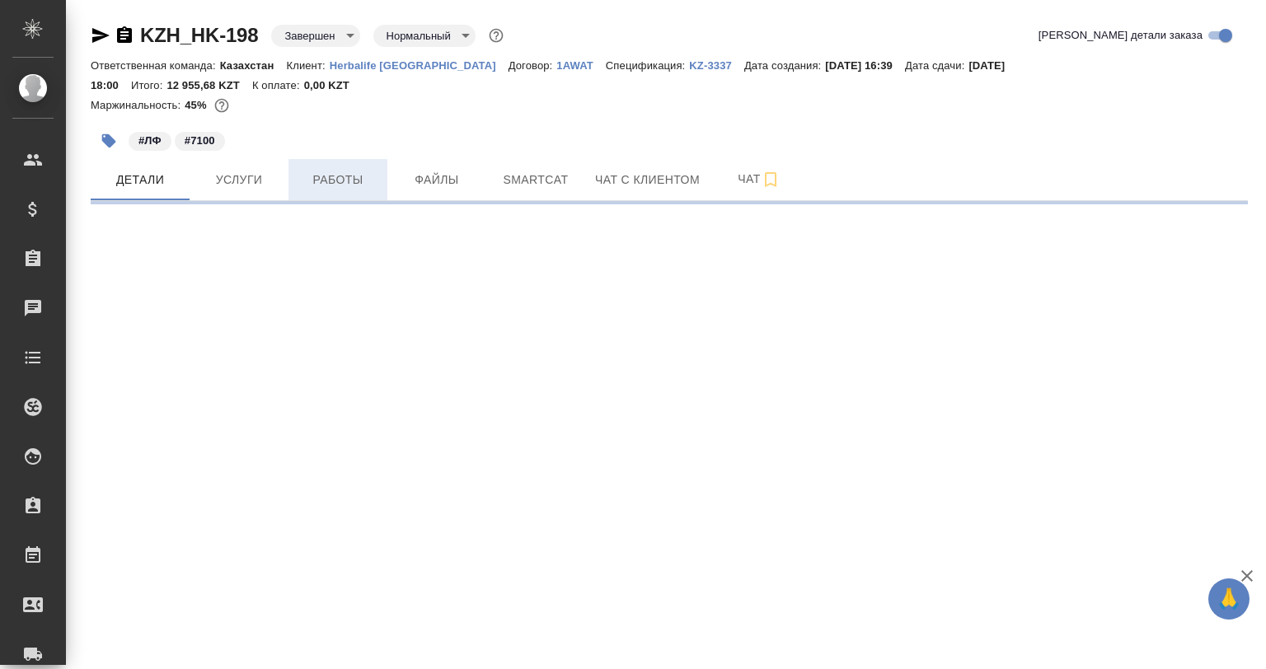
select select "RU"
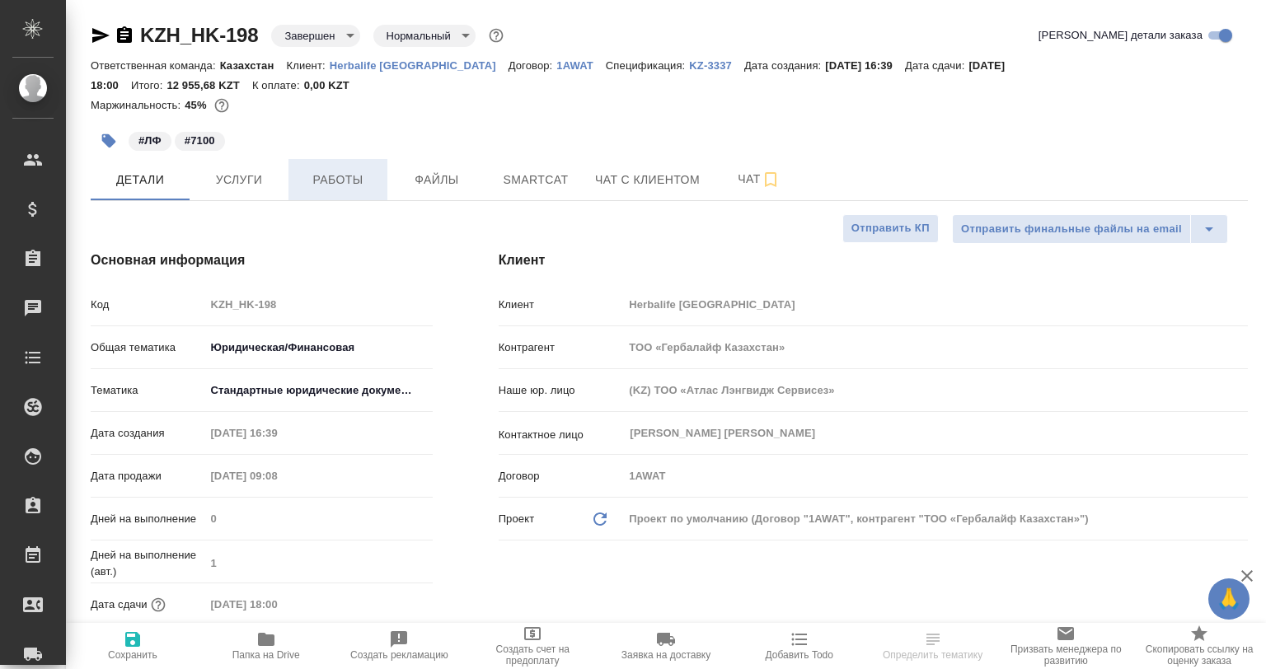
type textarea "x"
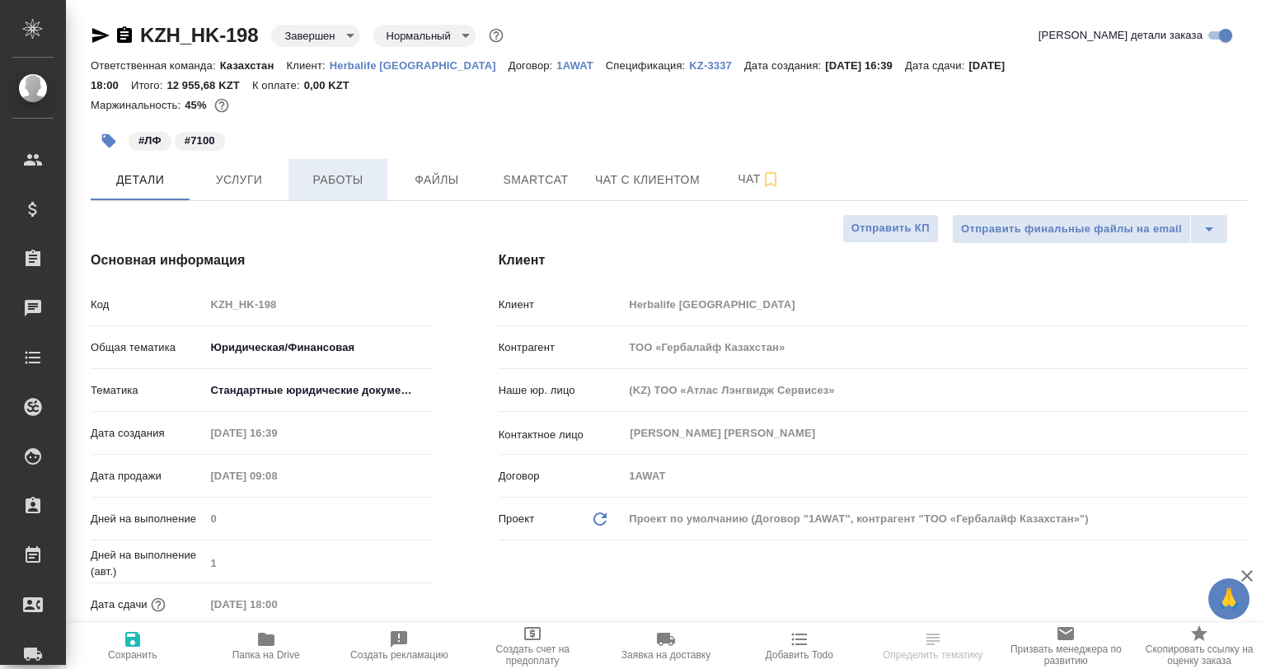
type textarea "x"
click at [318, 183] on span "Работы" at bounding box center [337, 180] width 79 height 21
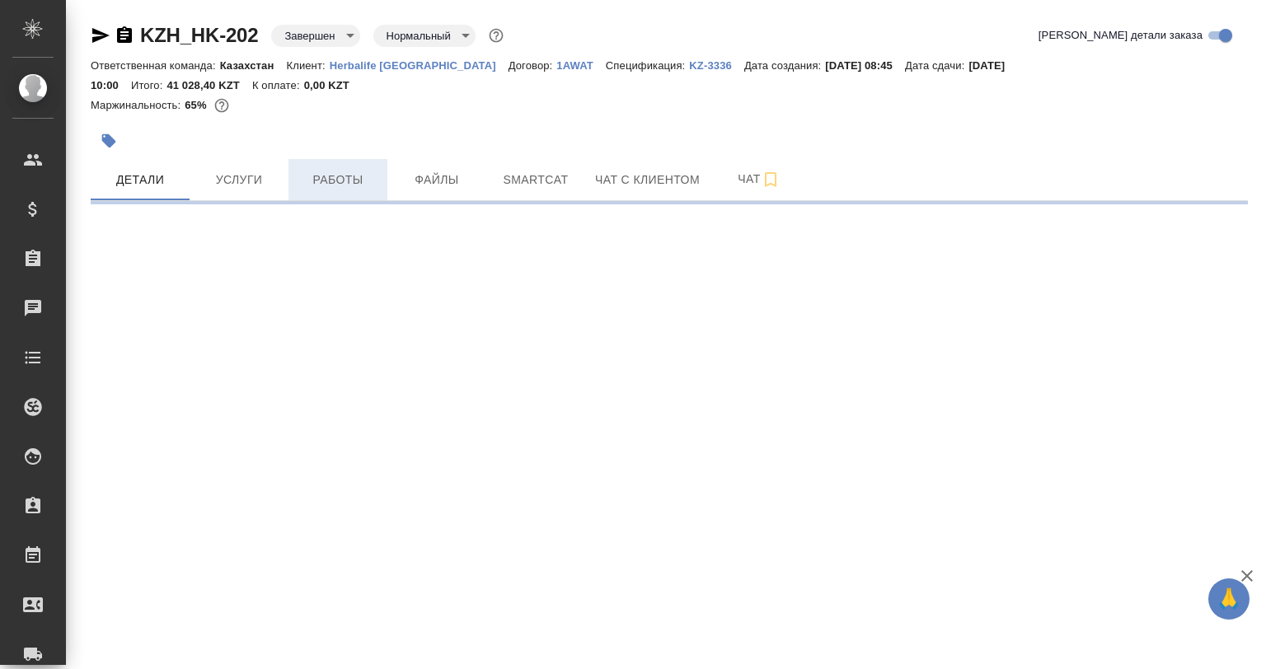
select select "RU"
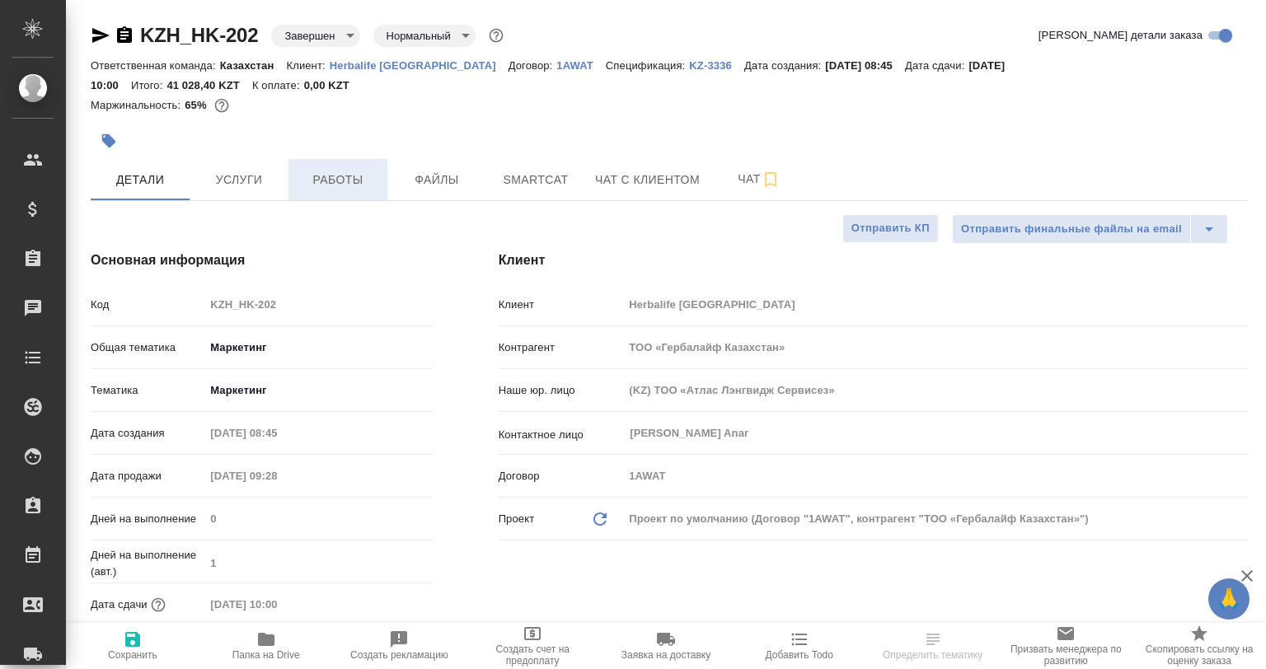
type textarea "x"
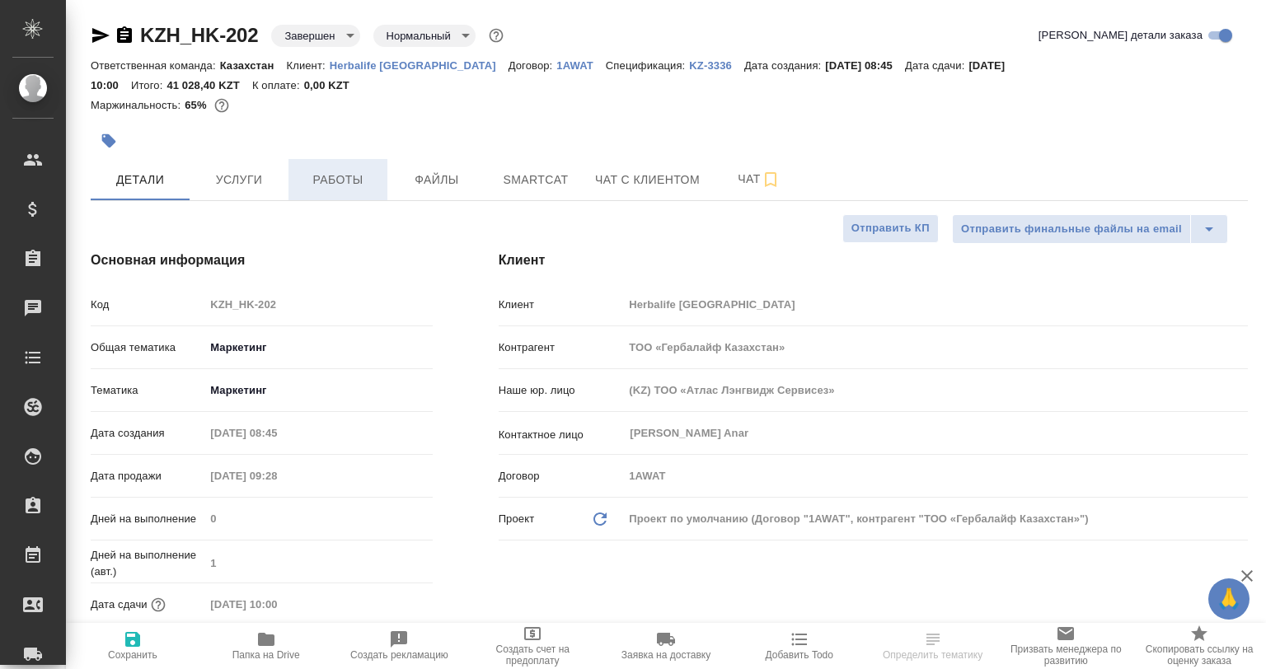
type textarea "x"
click at [359, 183] on span "Работы" at bounding box center [337, 180] width 79 height 21
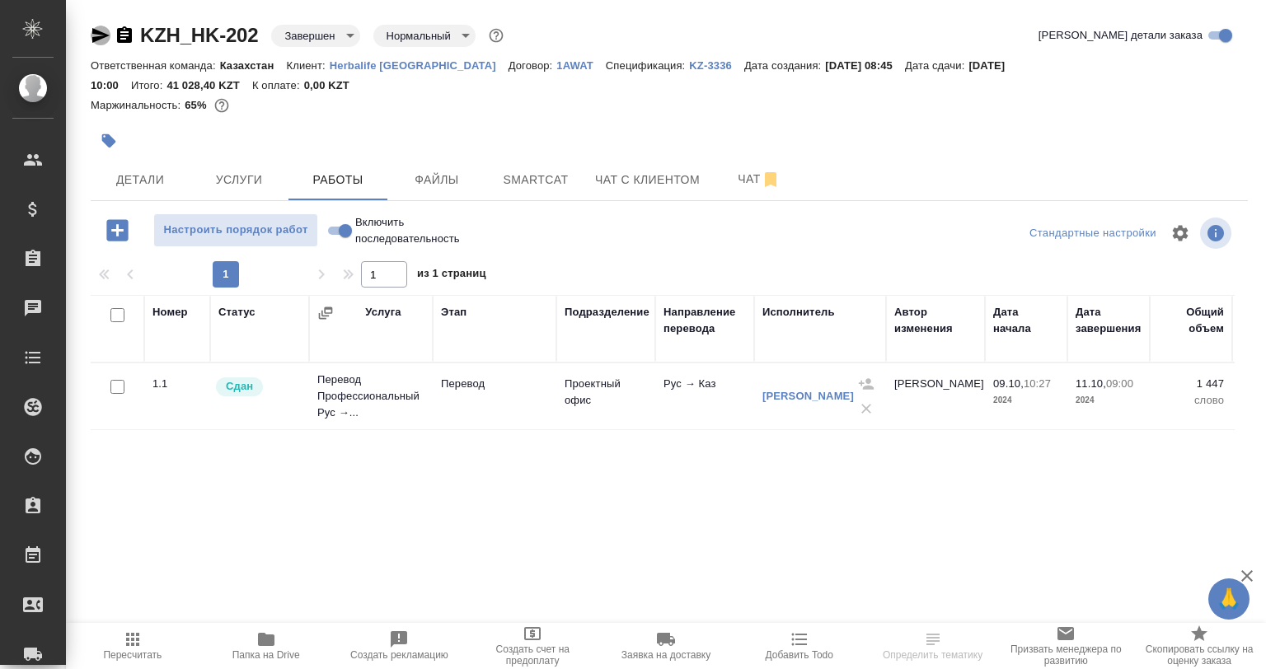
click at [93, 35] on icon "button" at bounding box center [101, 36] width 20 height 20
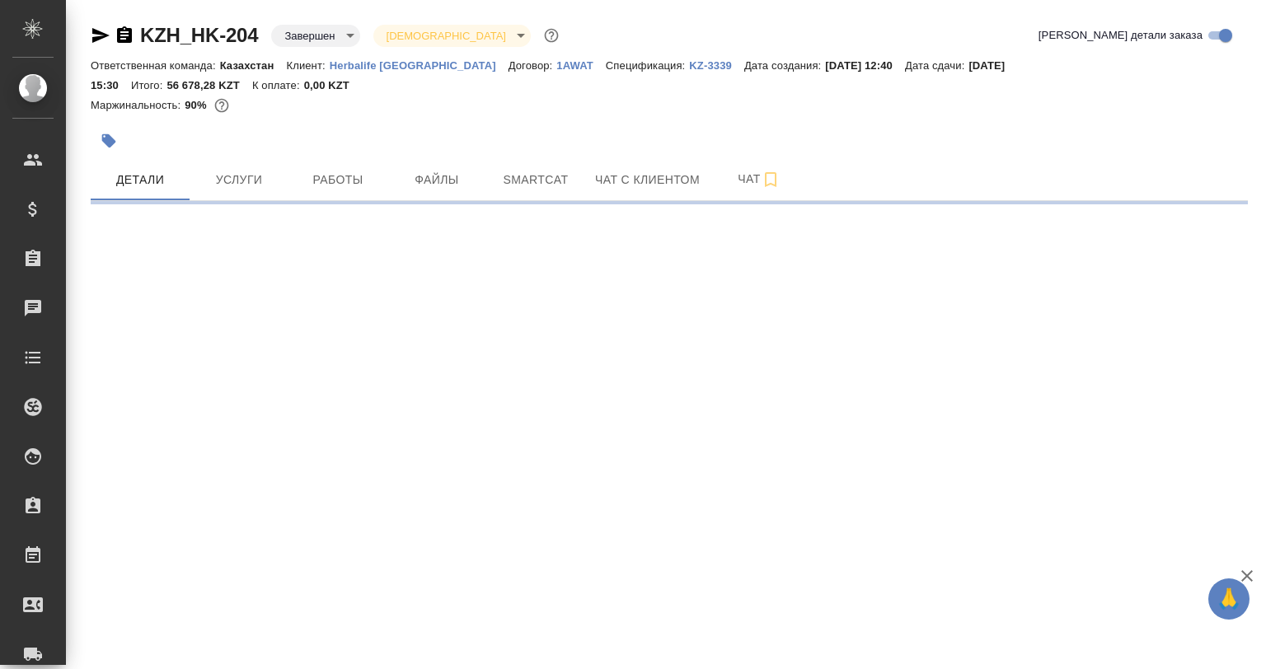
select select "RU"
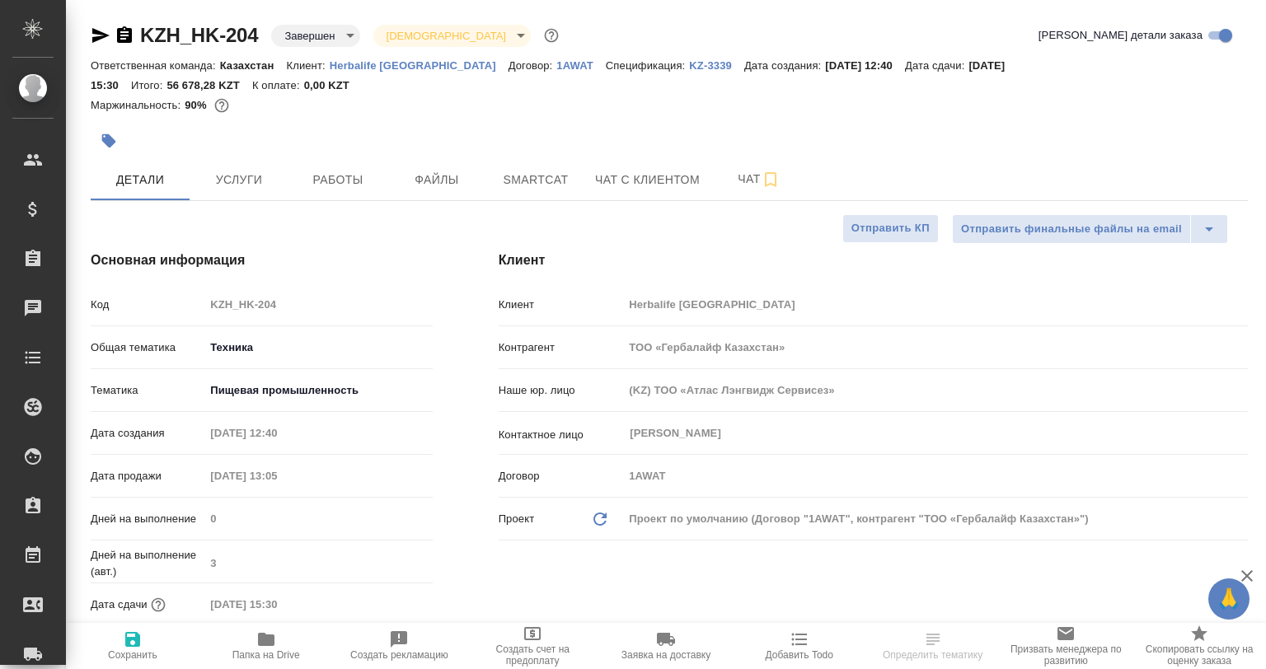
type textarea "x"
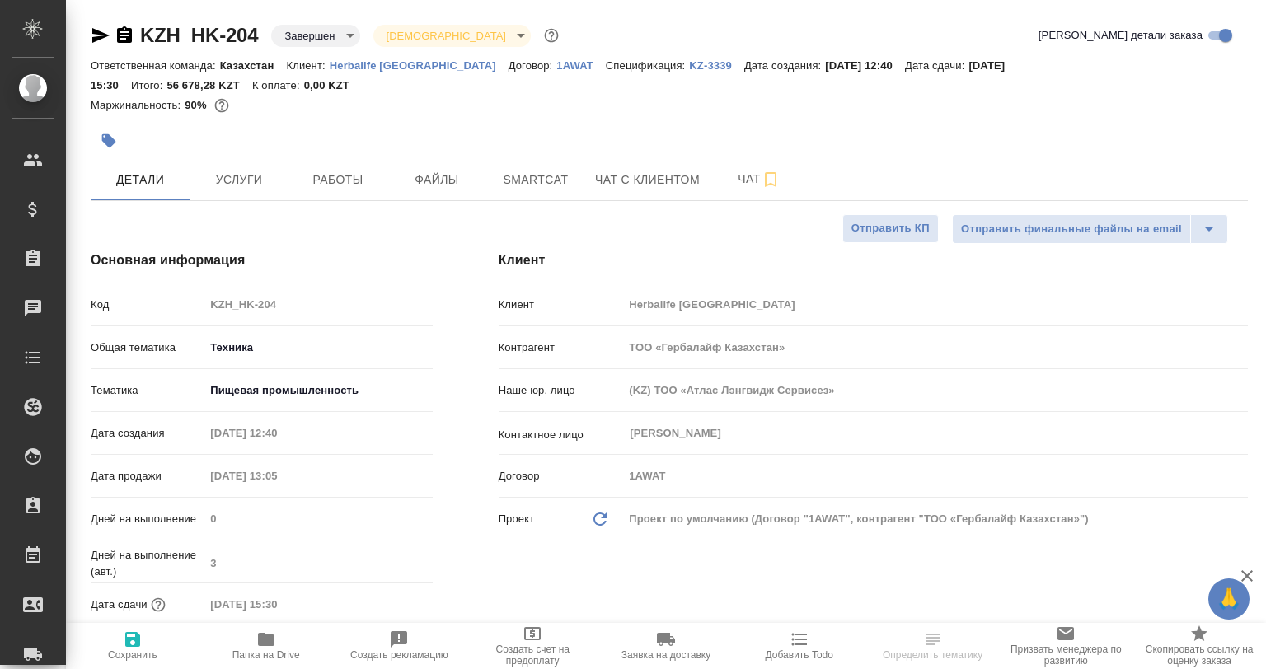
type textarea "x"
click at [352, 171] on span "Работы" at bounding box center [337, 180] width 79 height 21
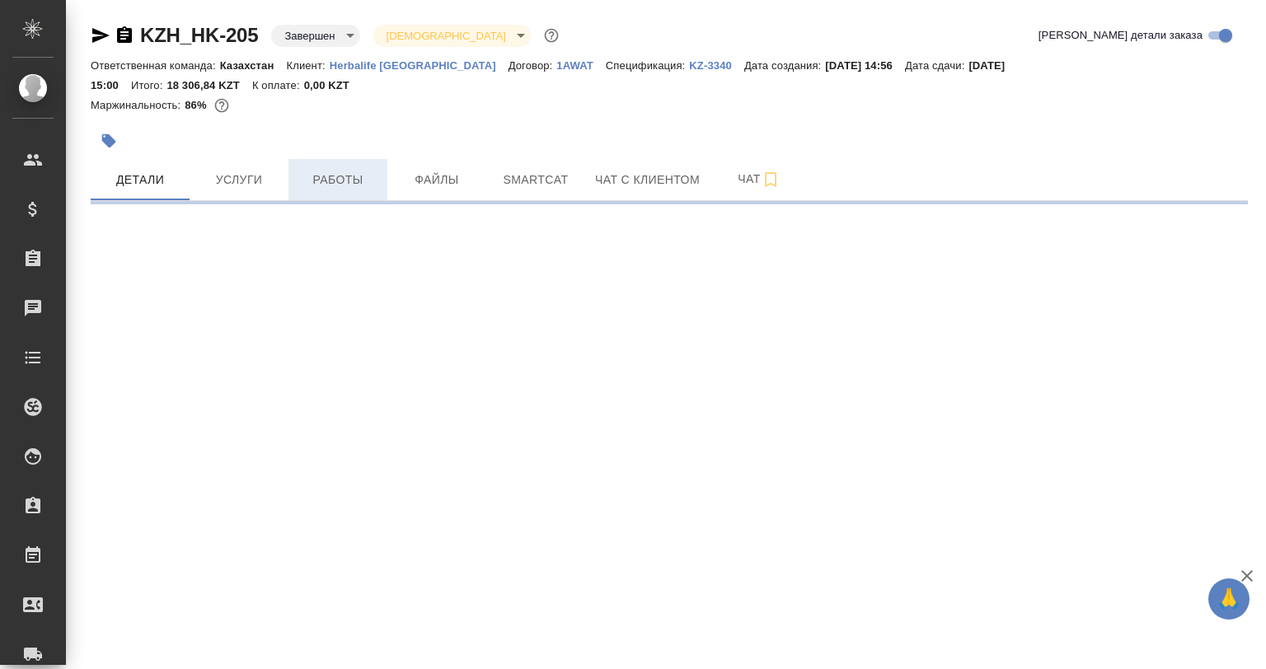
click at [307, 168] on button "Работы" at bounding box center [338, 179] width 99 height 41
select select "RU"
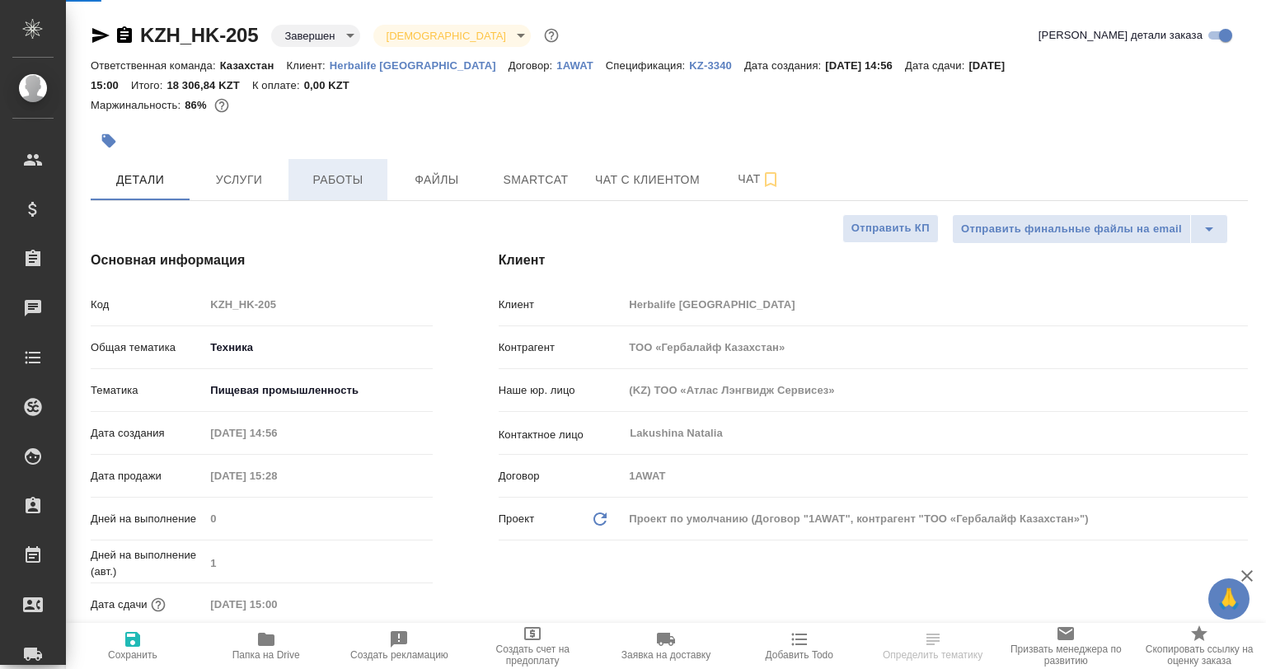
type textarea "x"
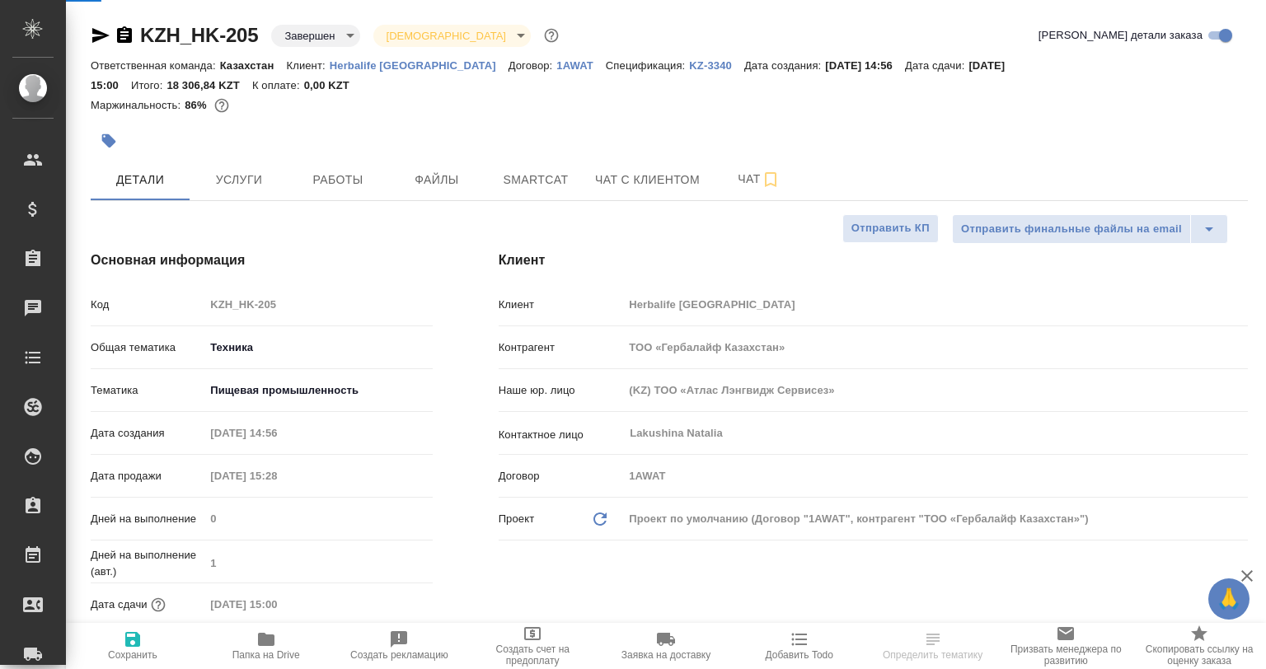
type textarea "x"
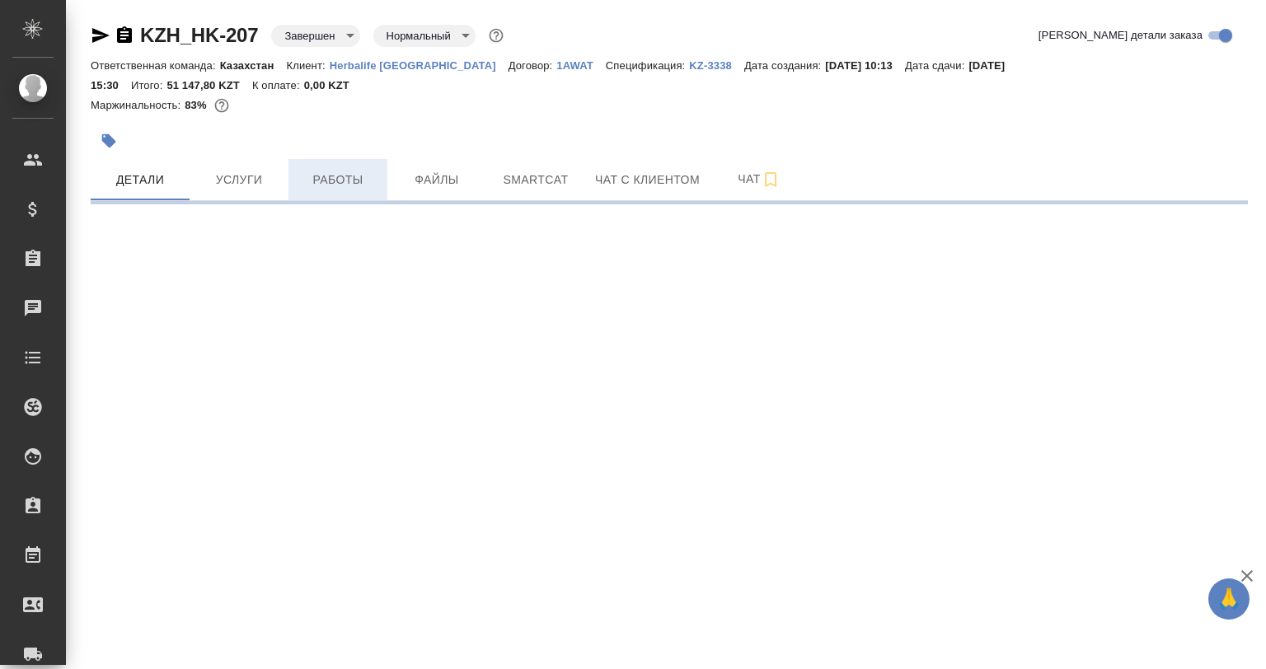
click at [310, 199] on button "Работы" at bounding box center [338, 179] width 99 height 41
select select "RU"
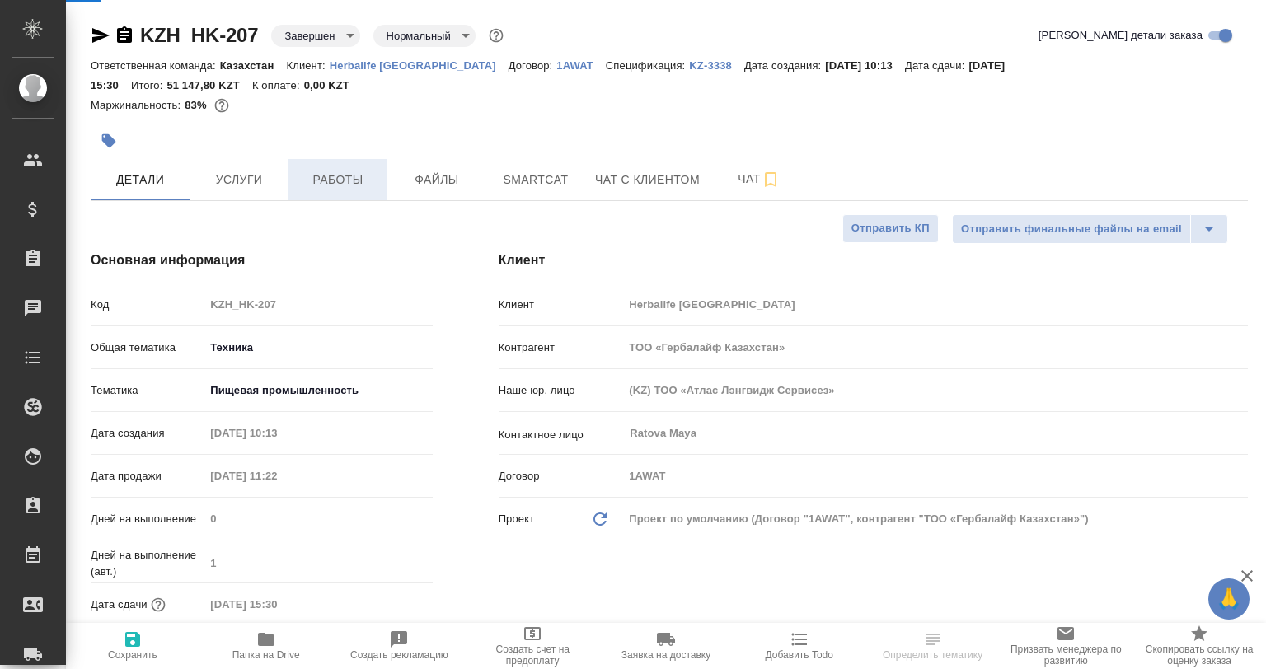
type textarea "x"
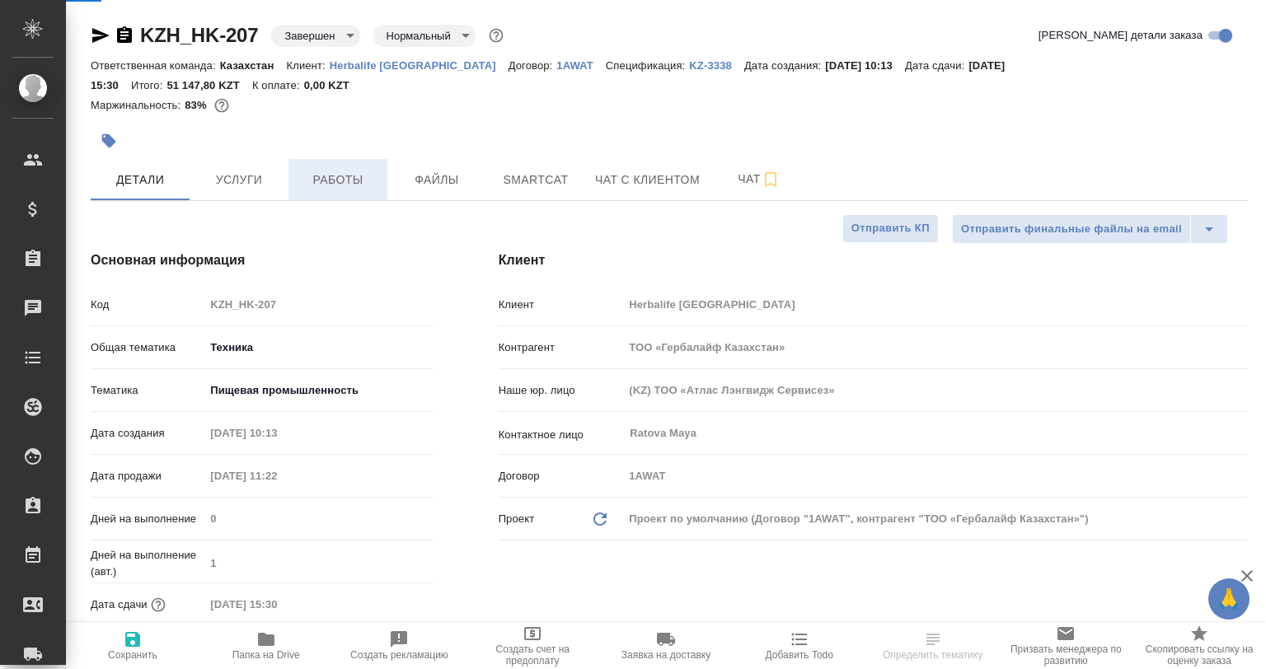
type textarea "x"
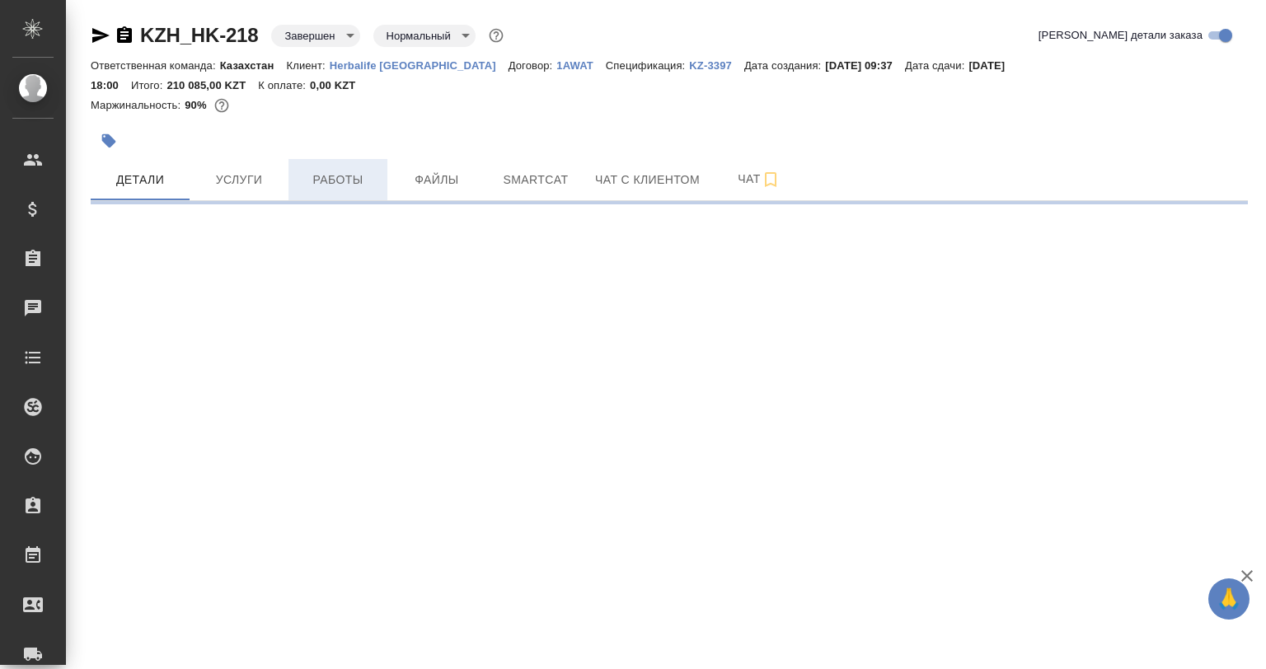
select select "RU"
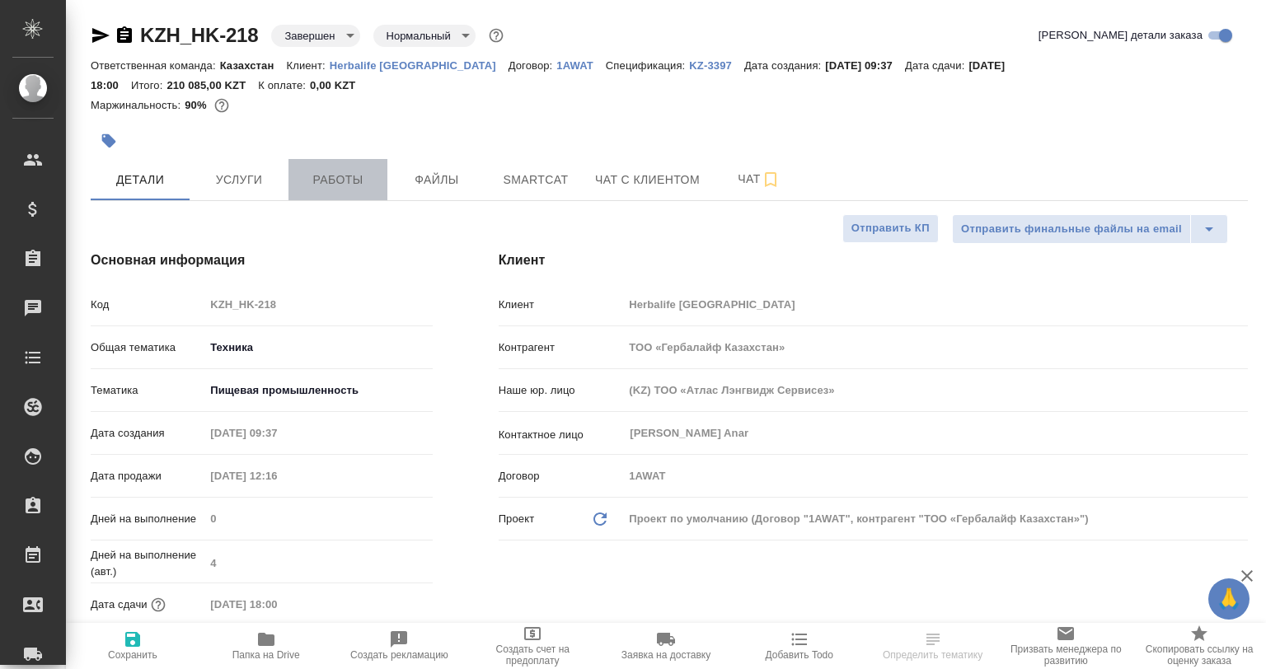
click at [338, 185] on span "Работы" at bounding box center [337, 180] width 79 height 21
type textarea "x"
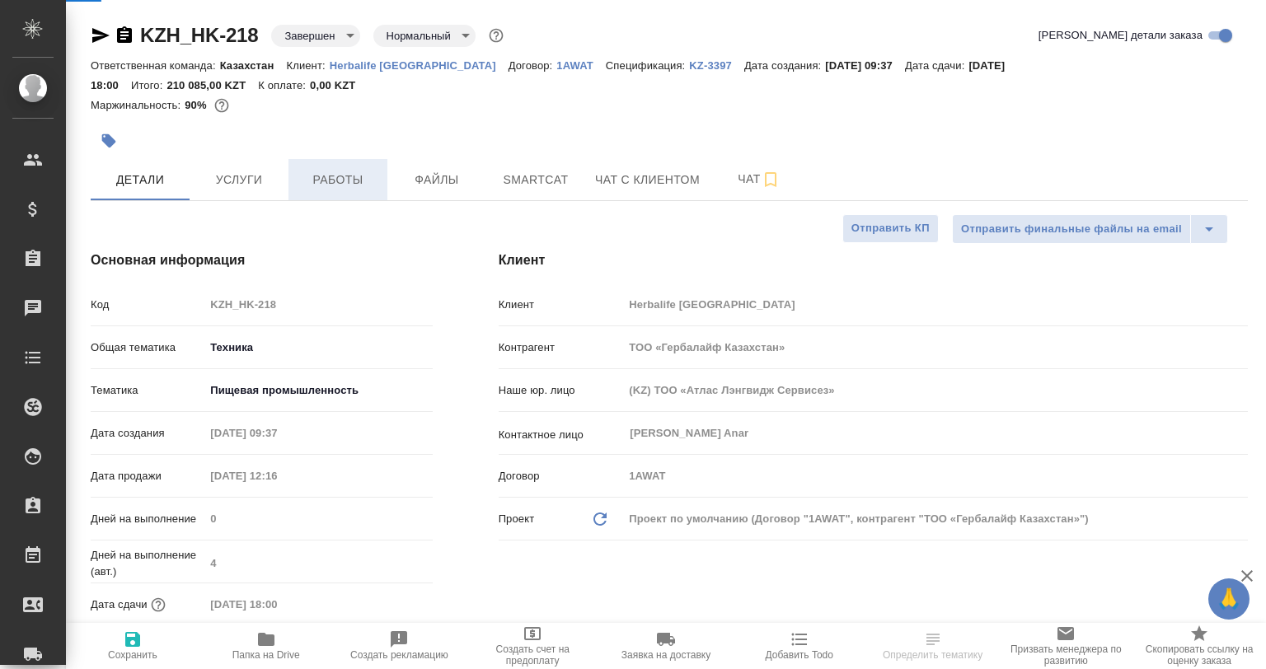
type textarea "x"
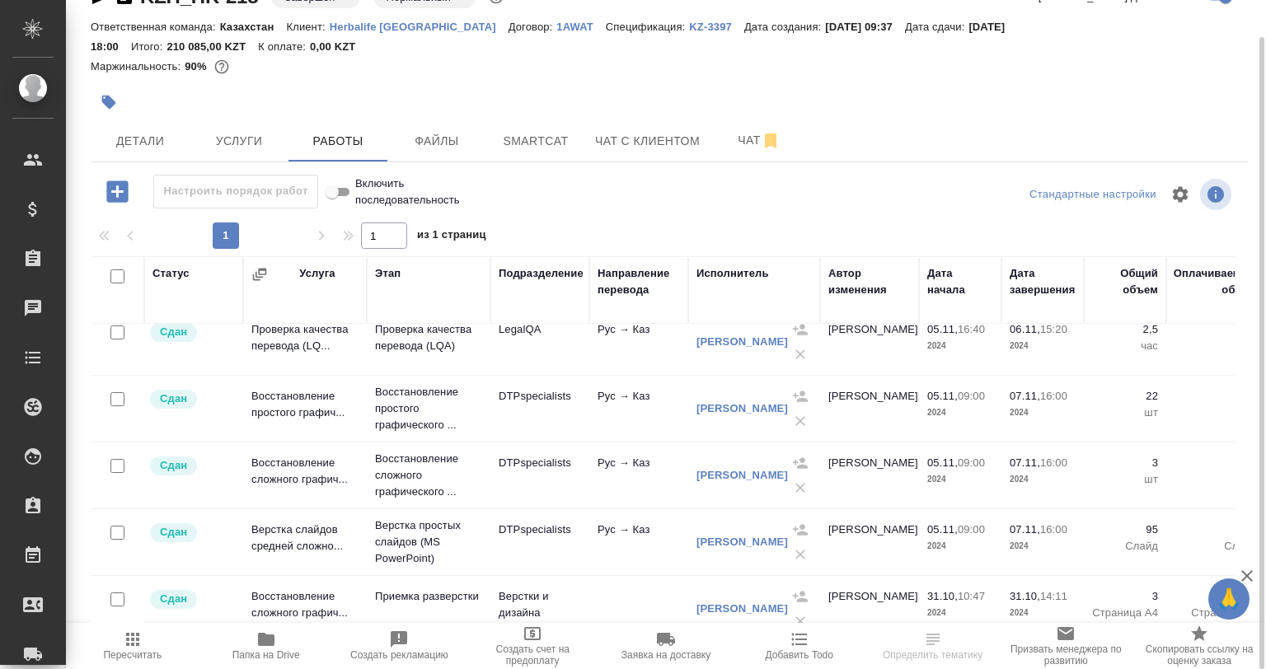
scroll to position [109, 0]
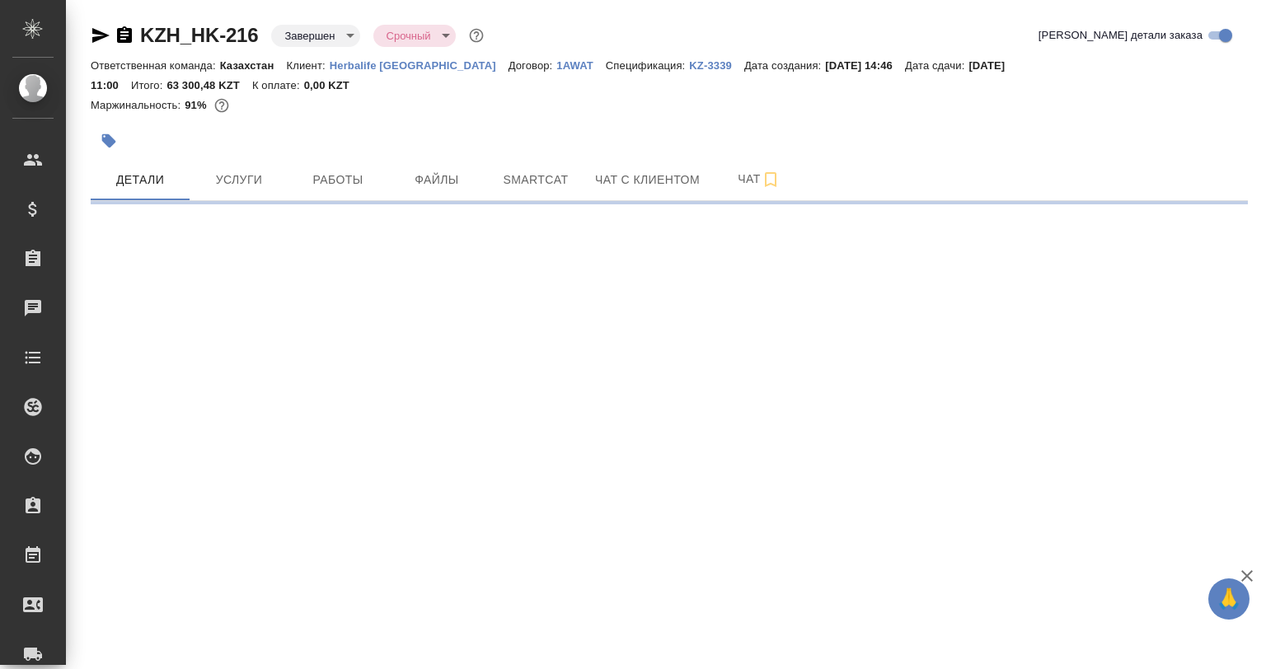
click at [401, 177] on span "Файлы" at bounding box center [436, 180] width 79 height 21
select select "RU"
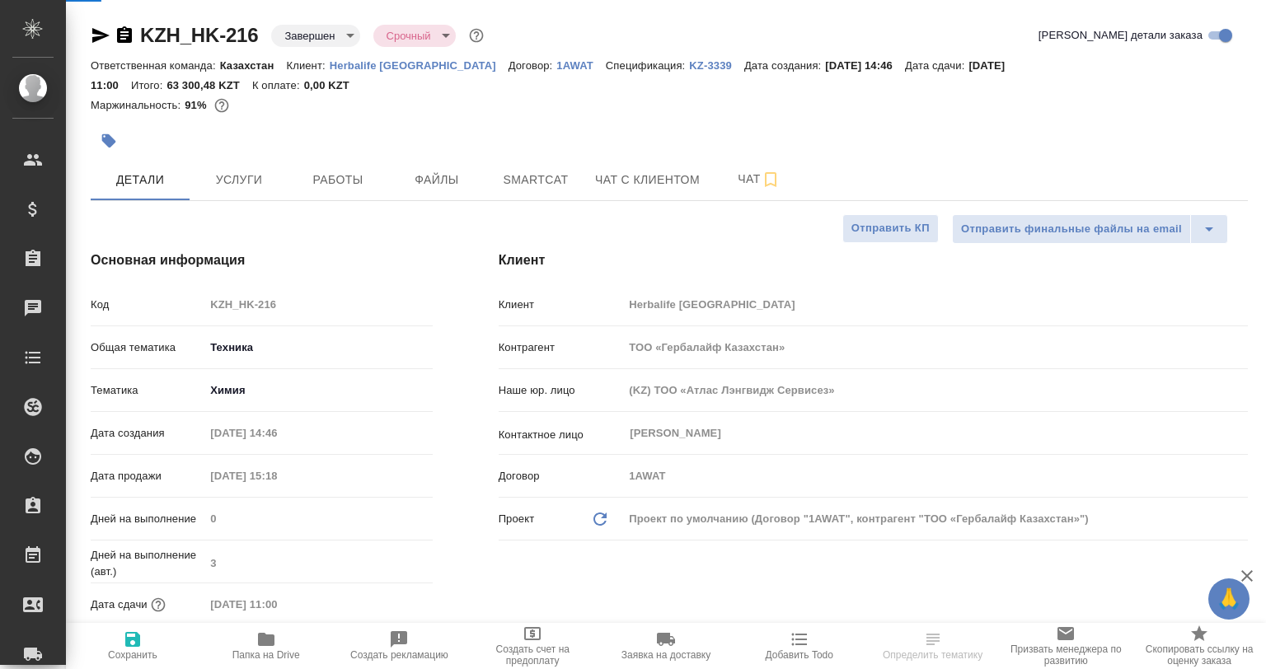
type textarea "x"
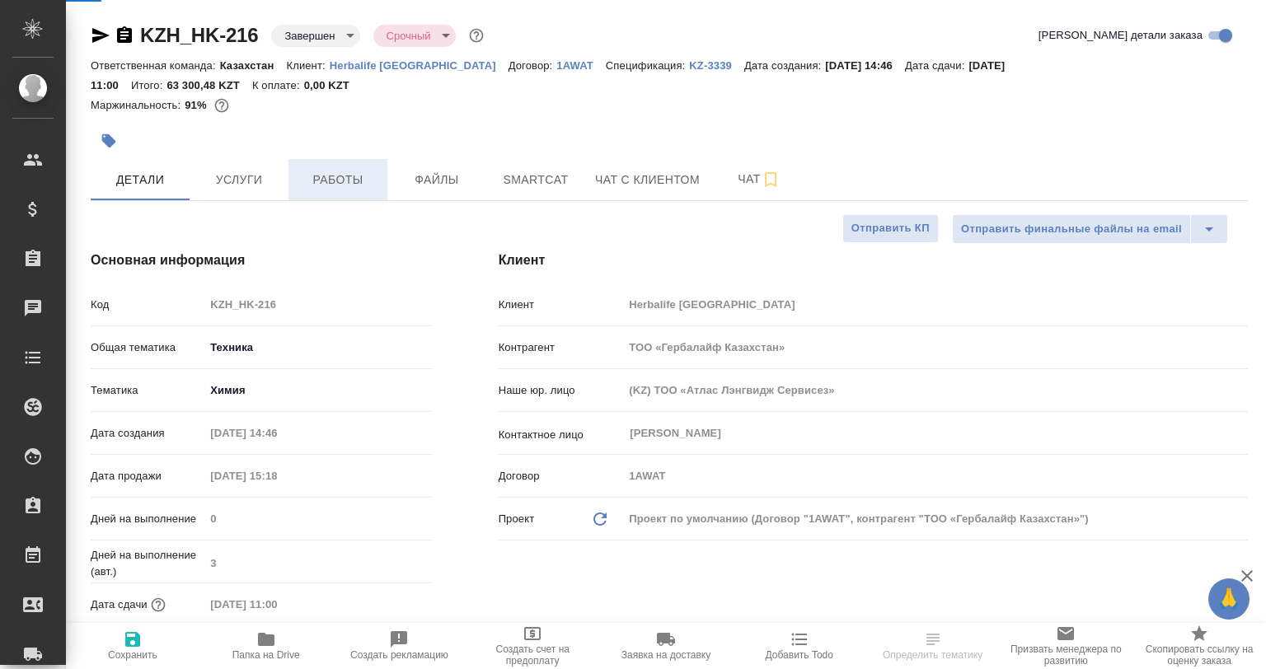
type textarea "x"
click at [322, 175] on span "Работы" at bounding box center [337, 180] width 79 height 21
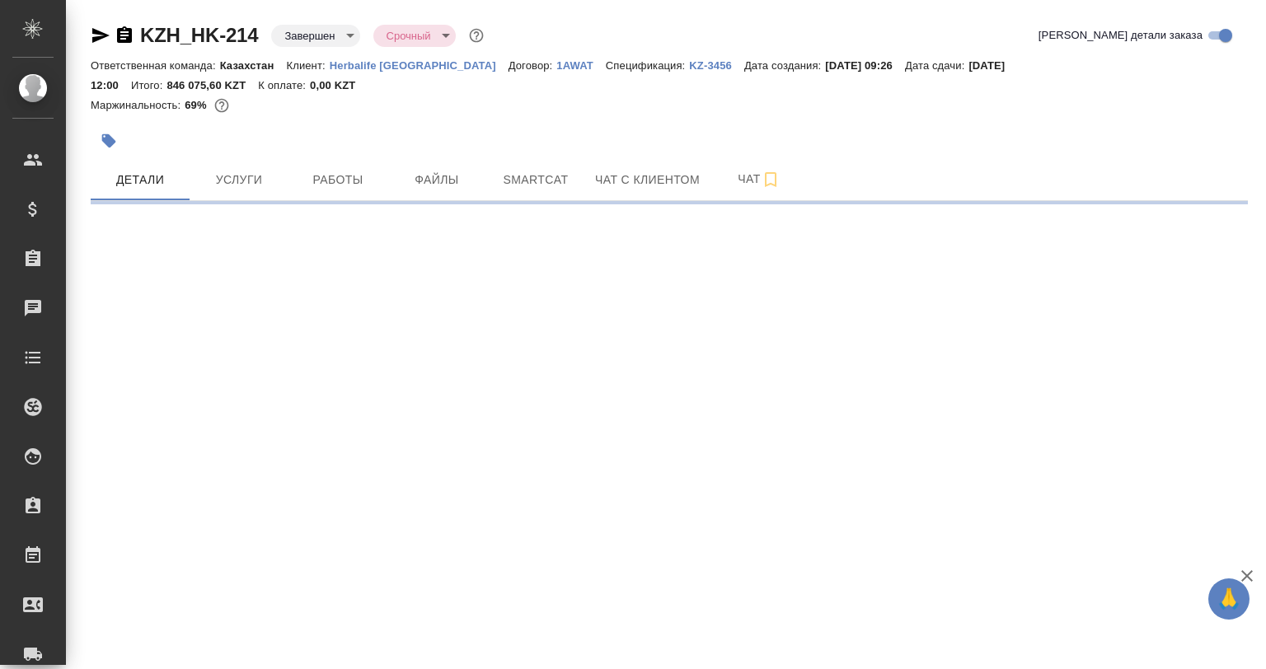
select select "RU"
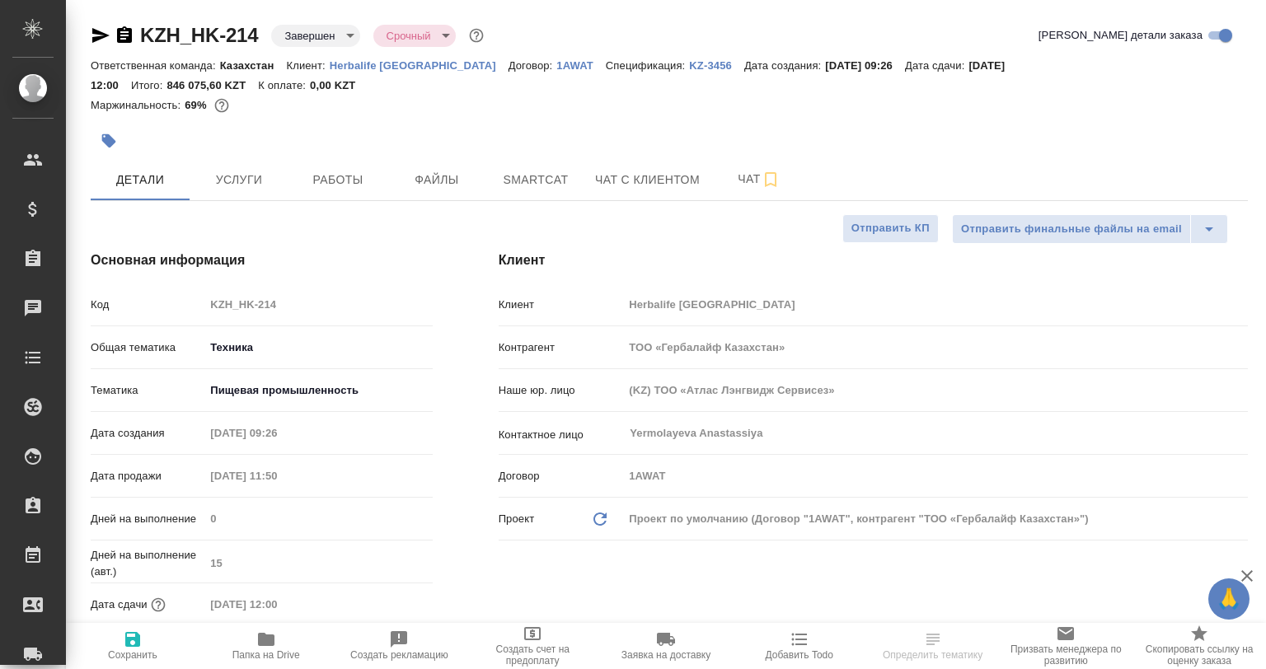
type textarea "x"
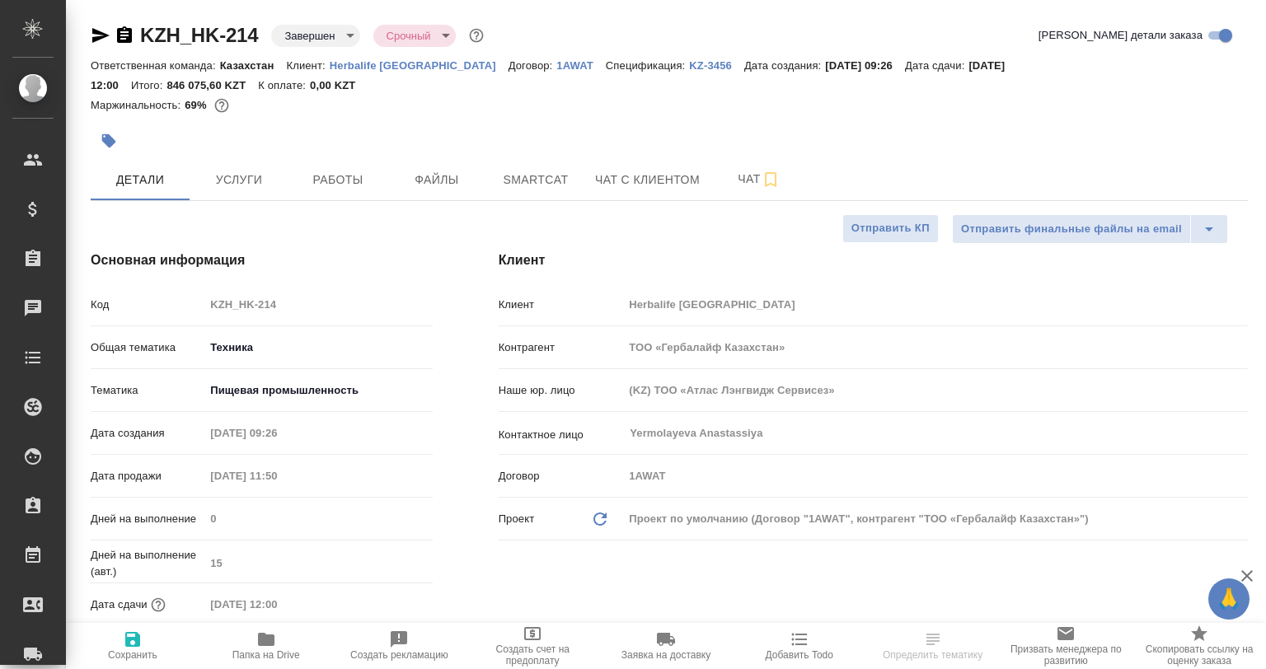
type textarea "x"
click at [321, 200] on button "Работы" at bounding box center [338, 179] width 99 height 41
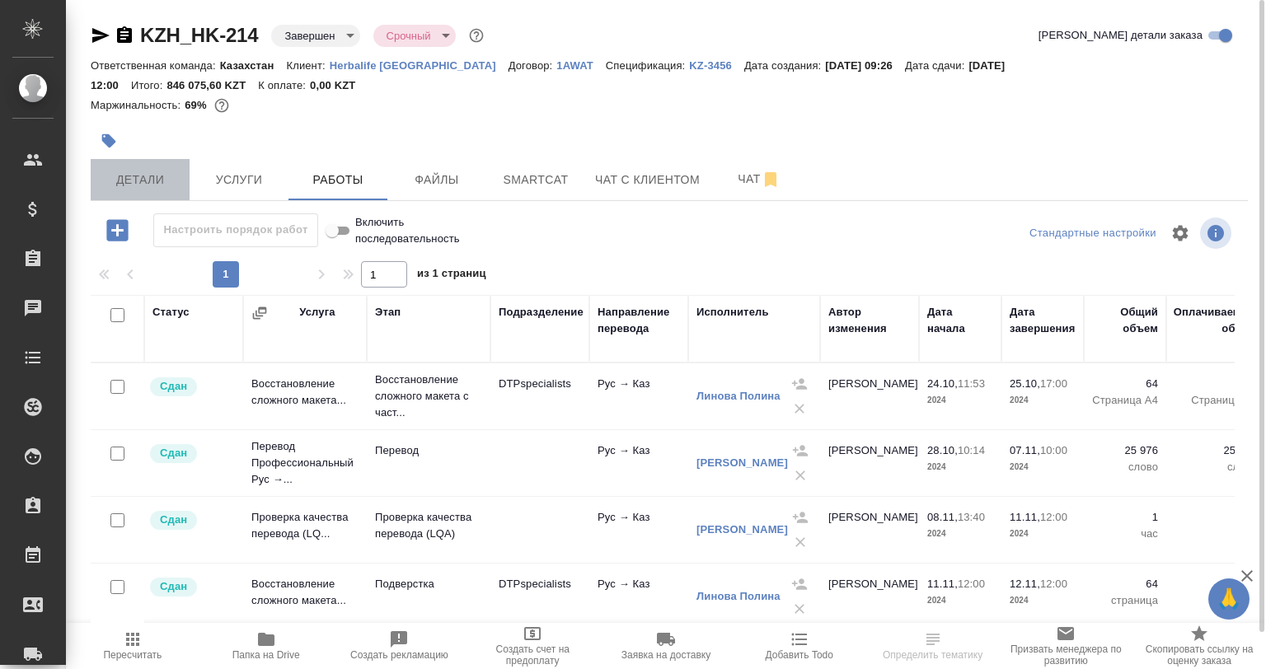
click at [150, 181] on span "Детали" at bounding box center [140, 180] width 79 height 21
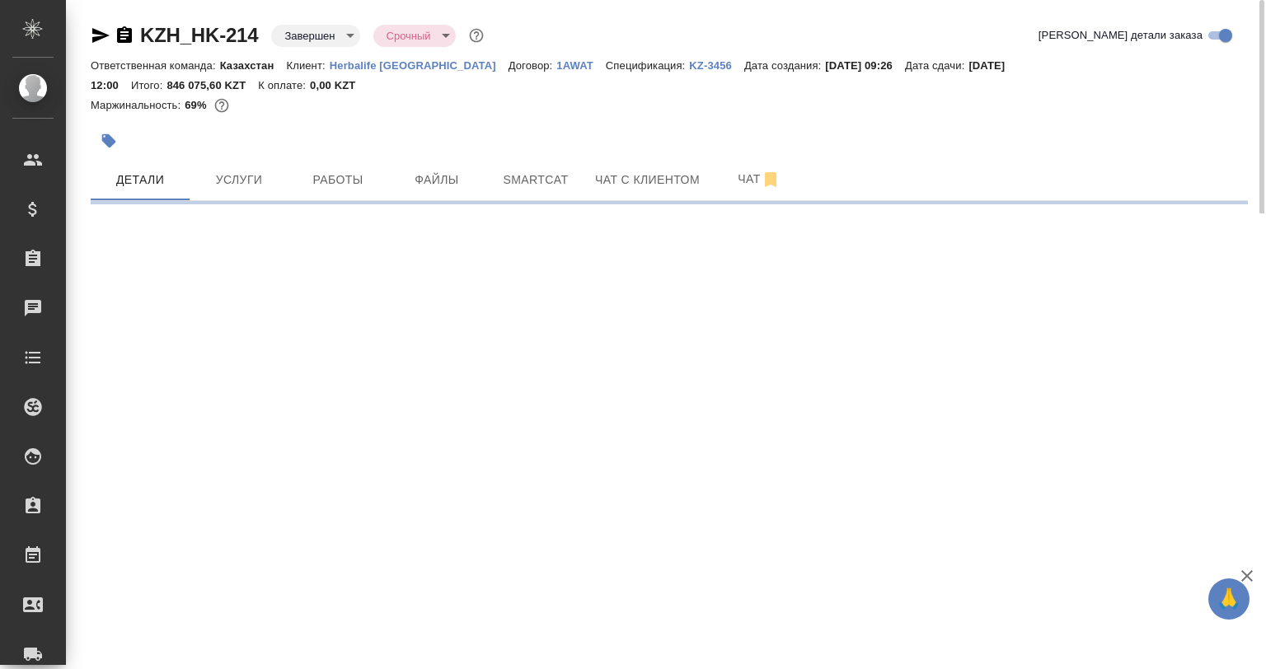
select select "RU"
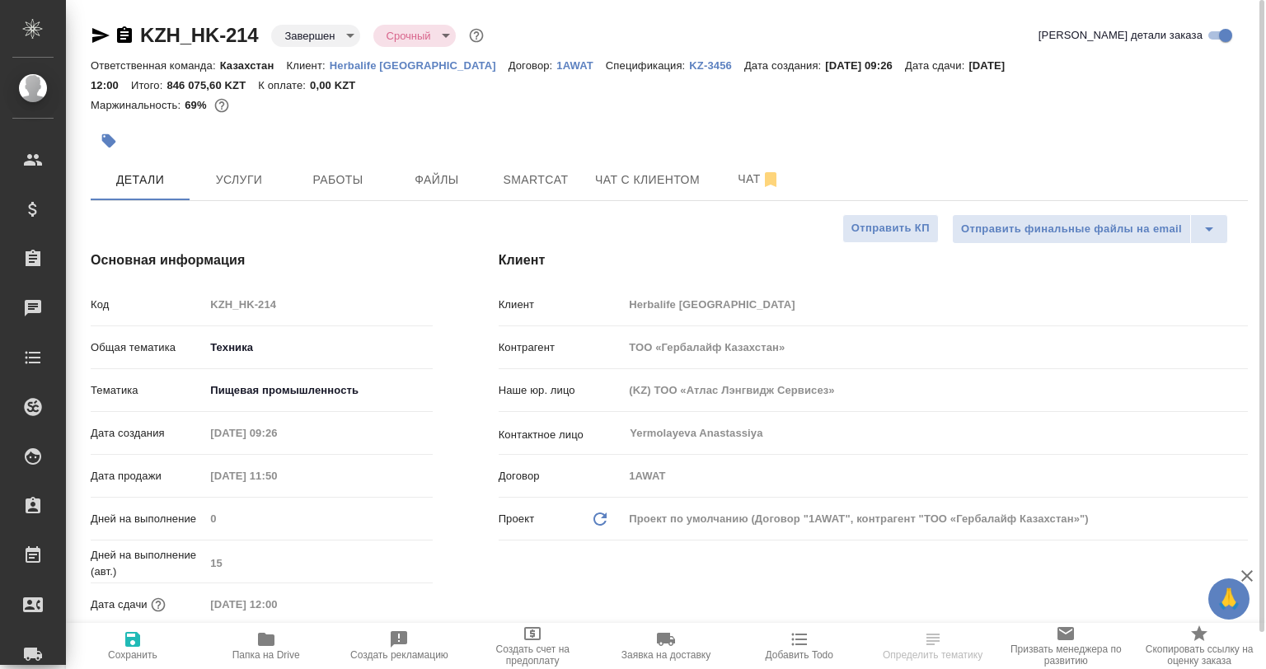
type textarea "x"
click at [110, 43] on icon "button" at bounding box center [101, 36] width 20 height 20
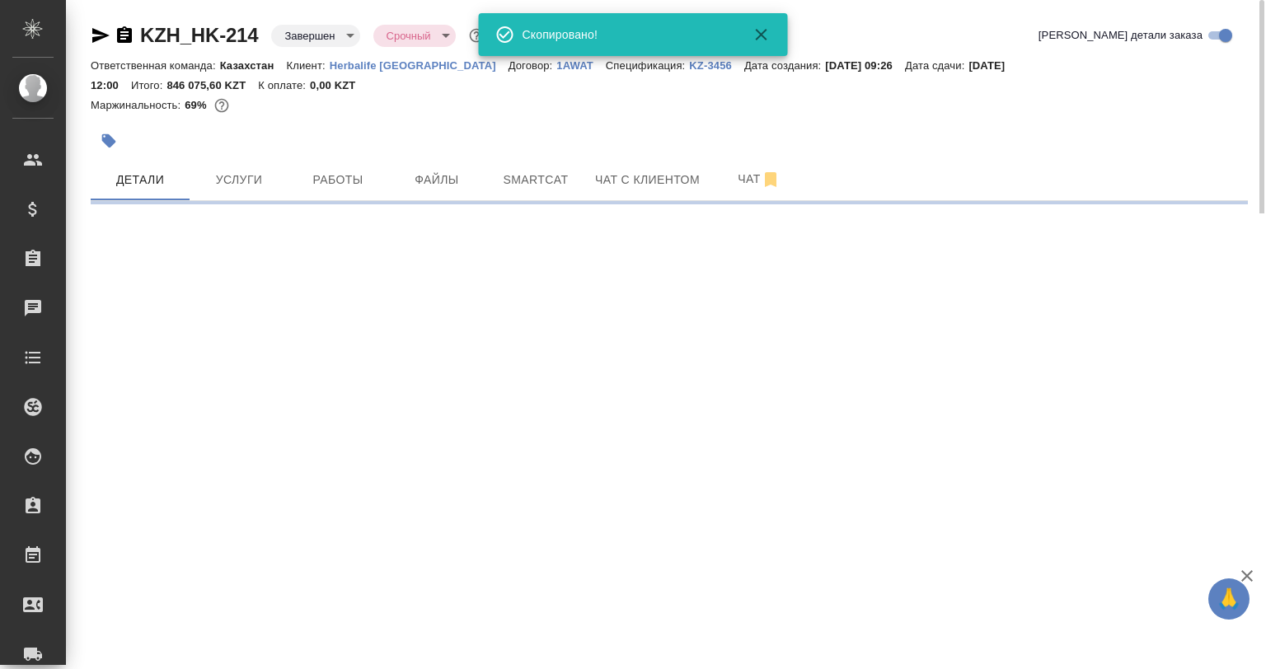
select select "RU"
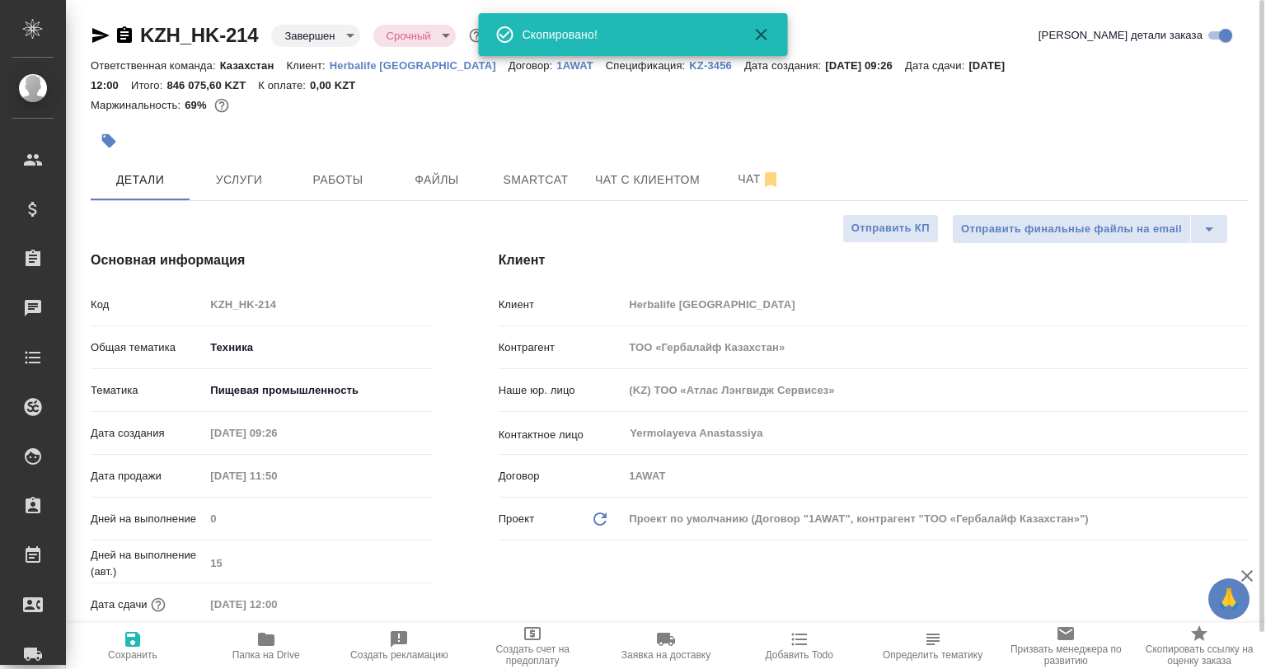
type textarea "x"
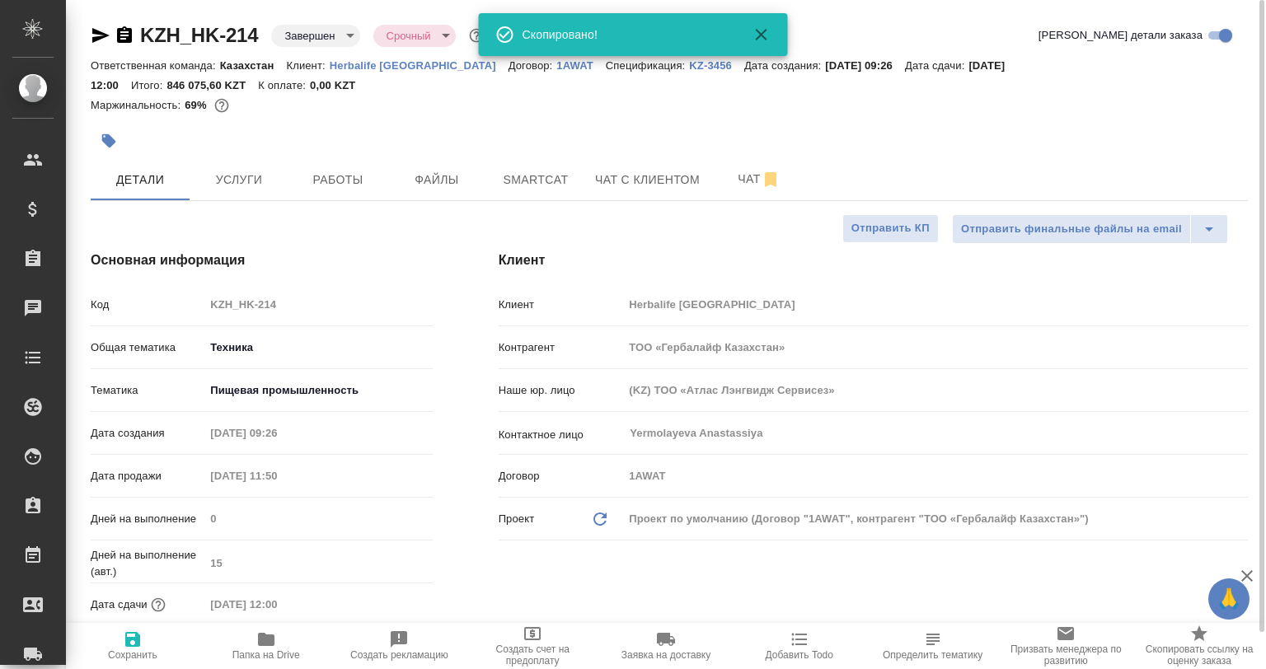
type textarea "x"
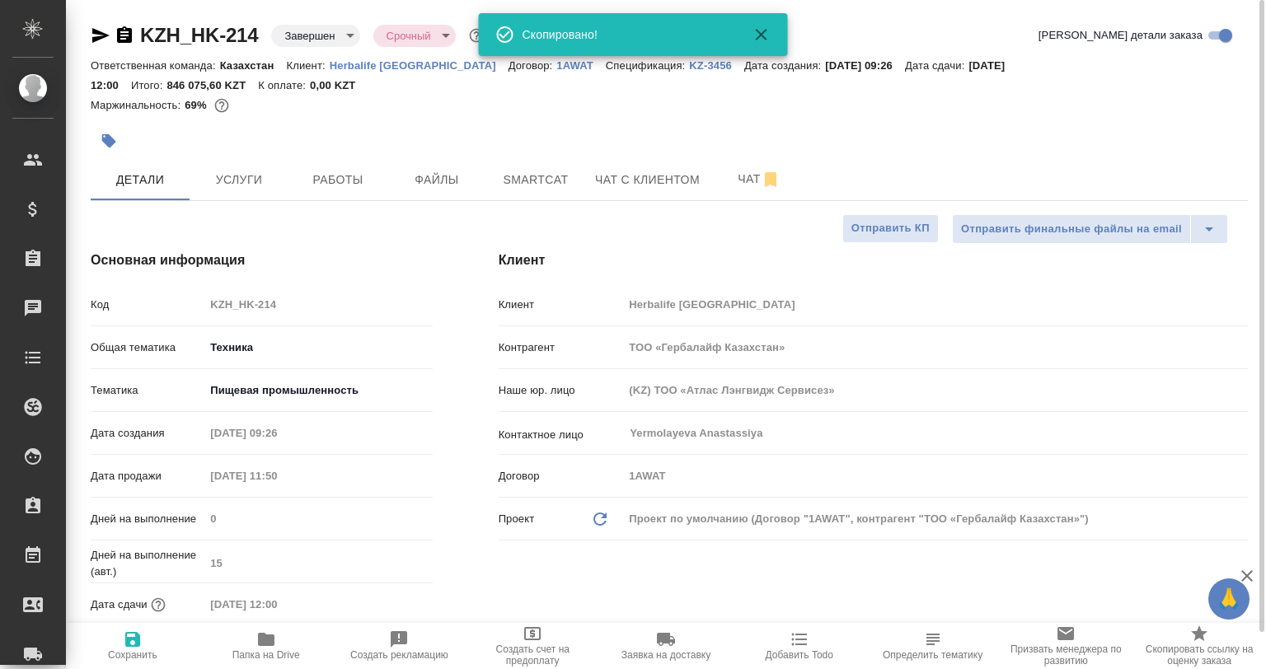
type textarea "x"
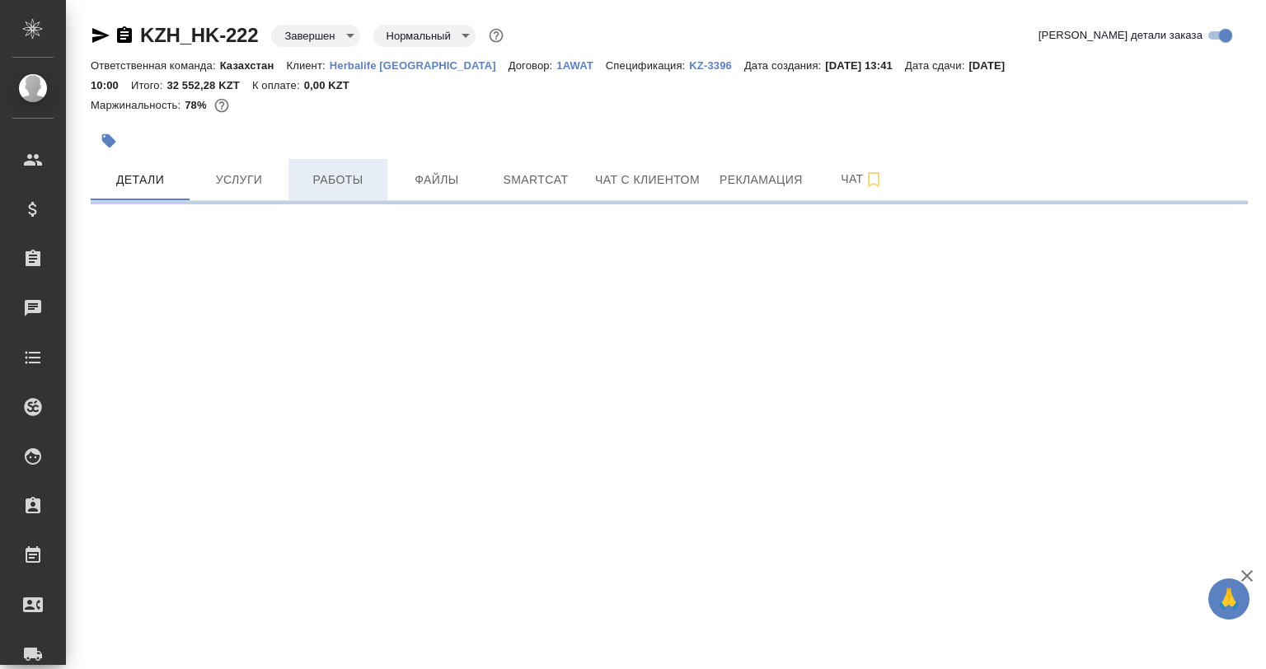
select select "RU"
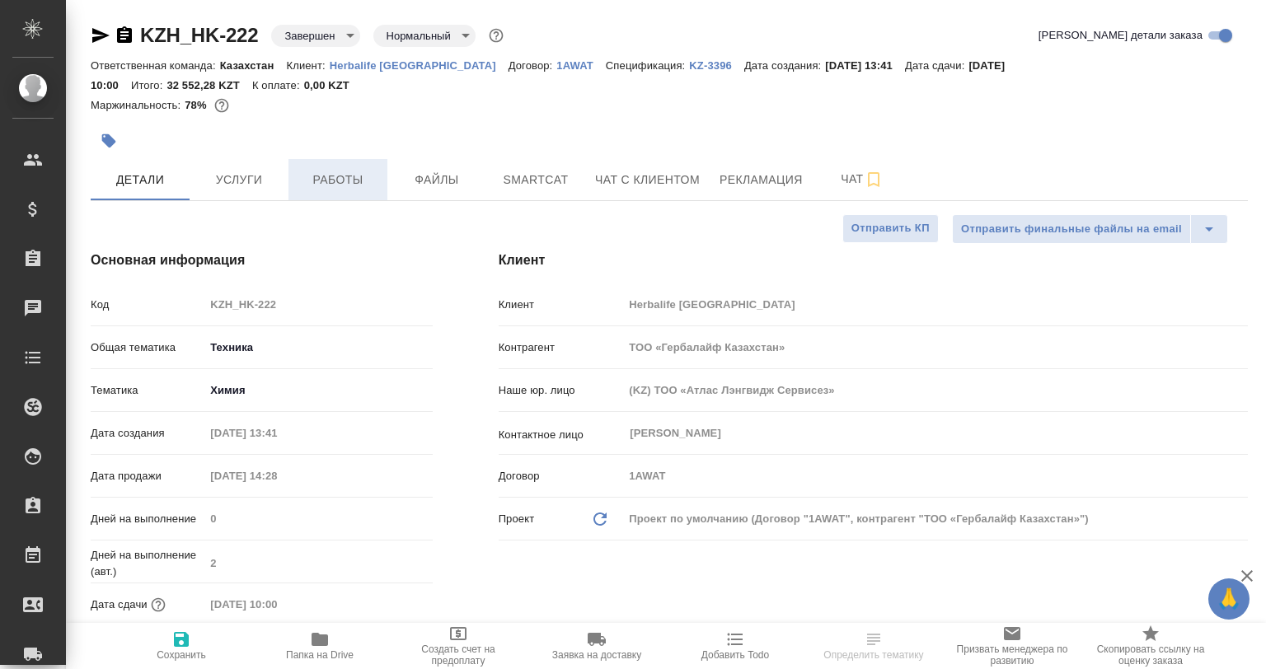
type textarea "x"
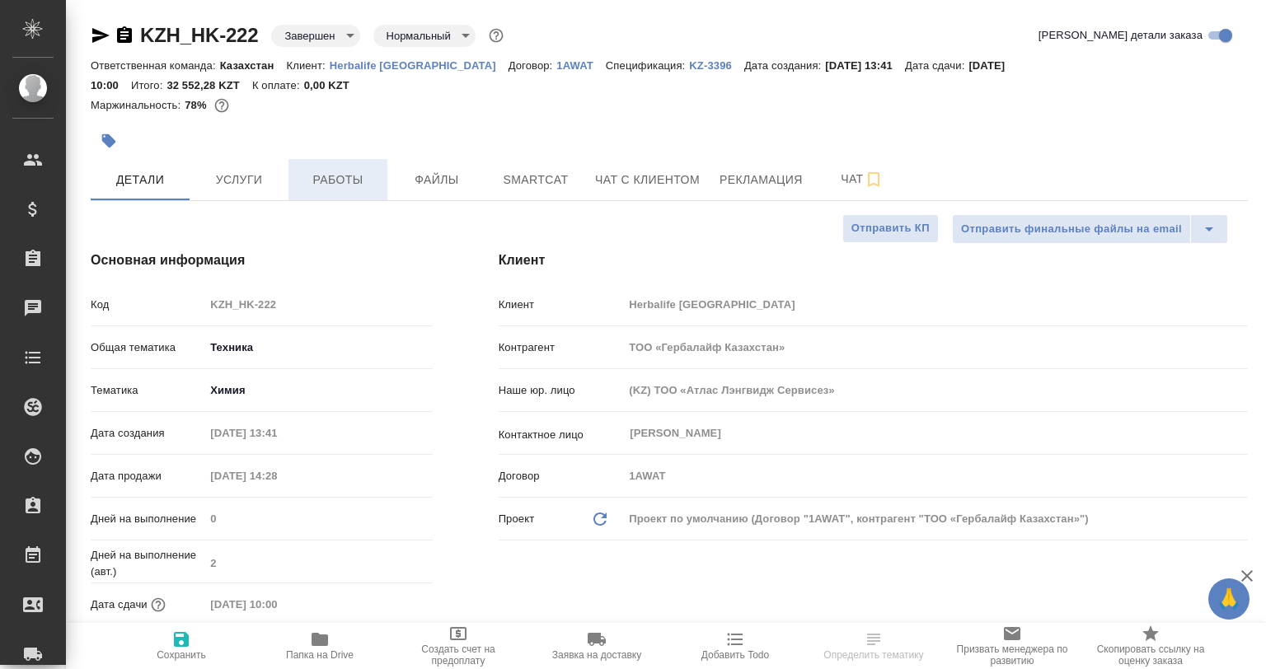
type textarea "x"
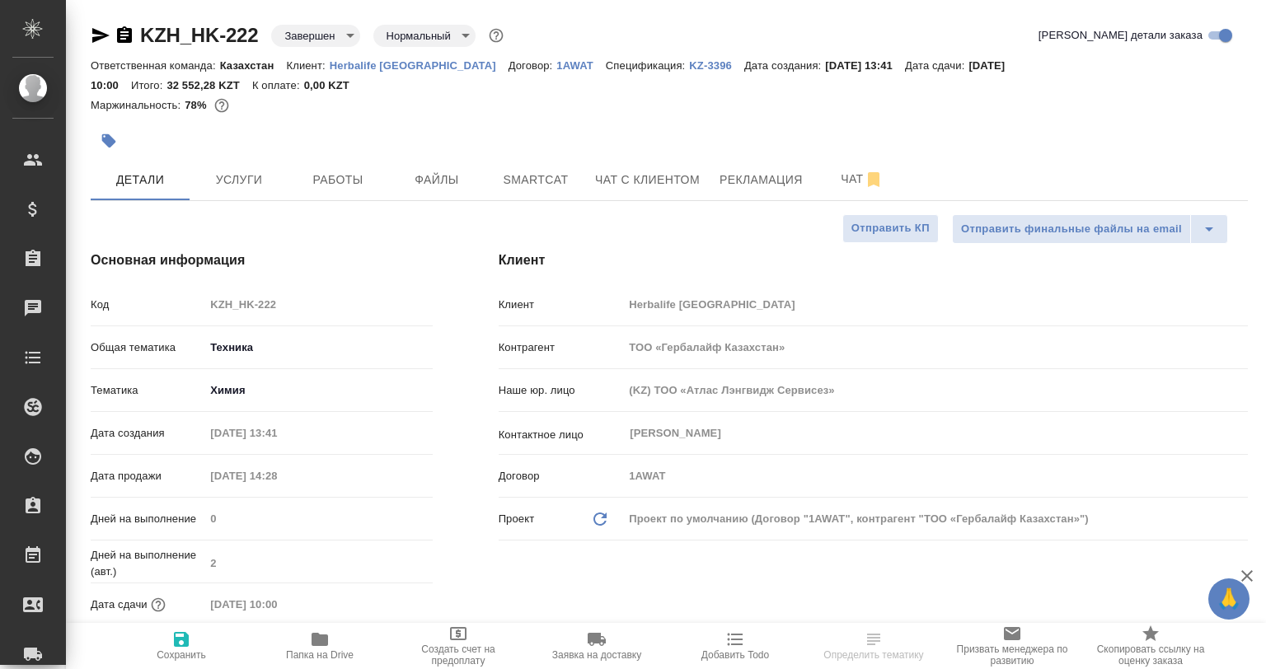
type textarea "x"
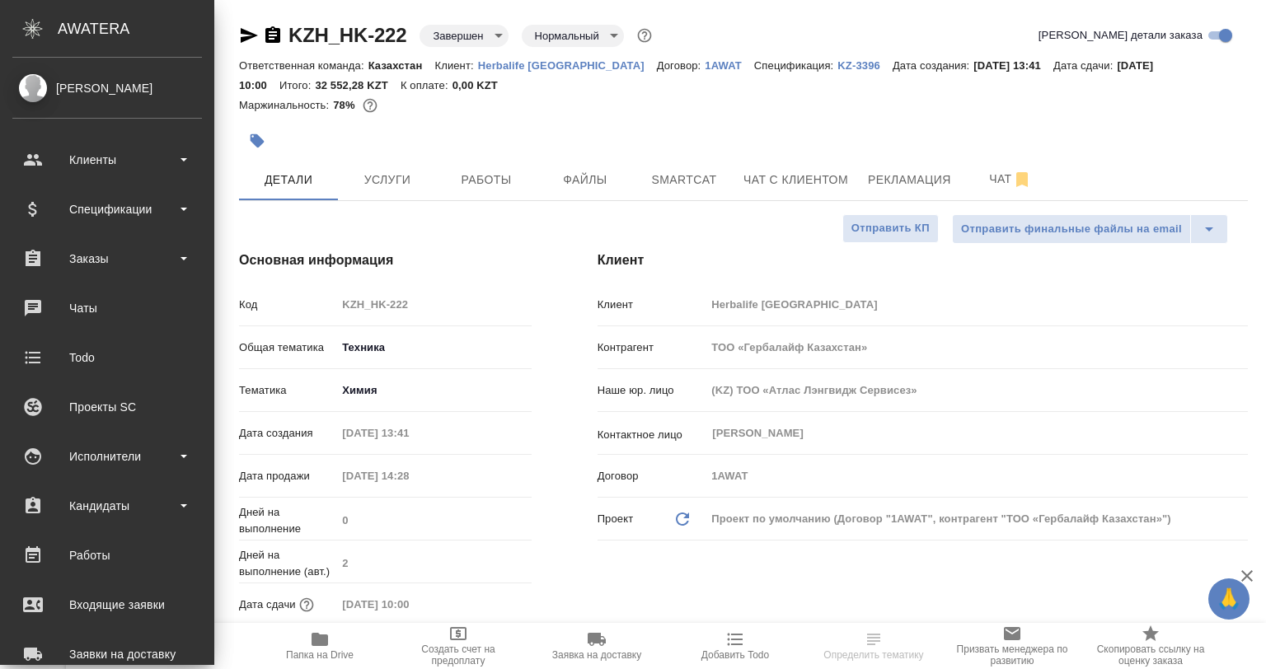
type textarea "x"
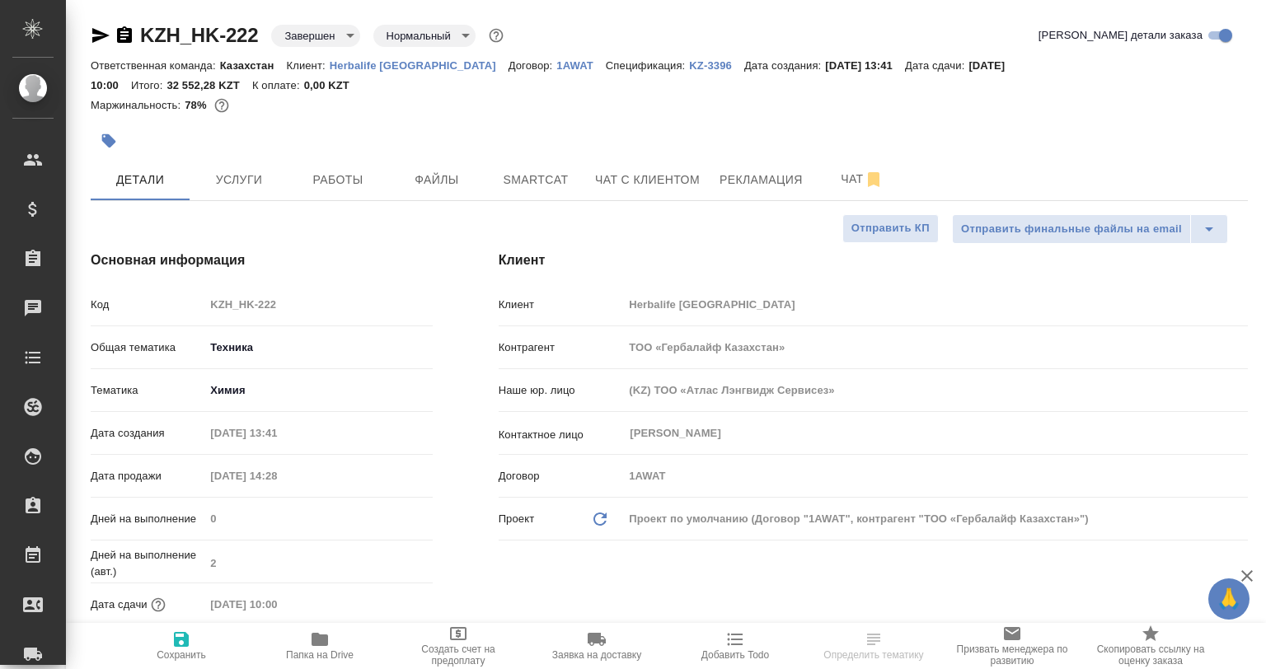
click at [95, 39] on icon "button" at bounding box center [100, 35] width 17 height 15
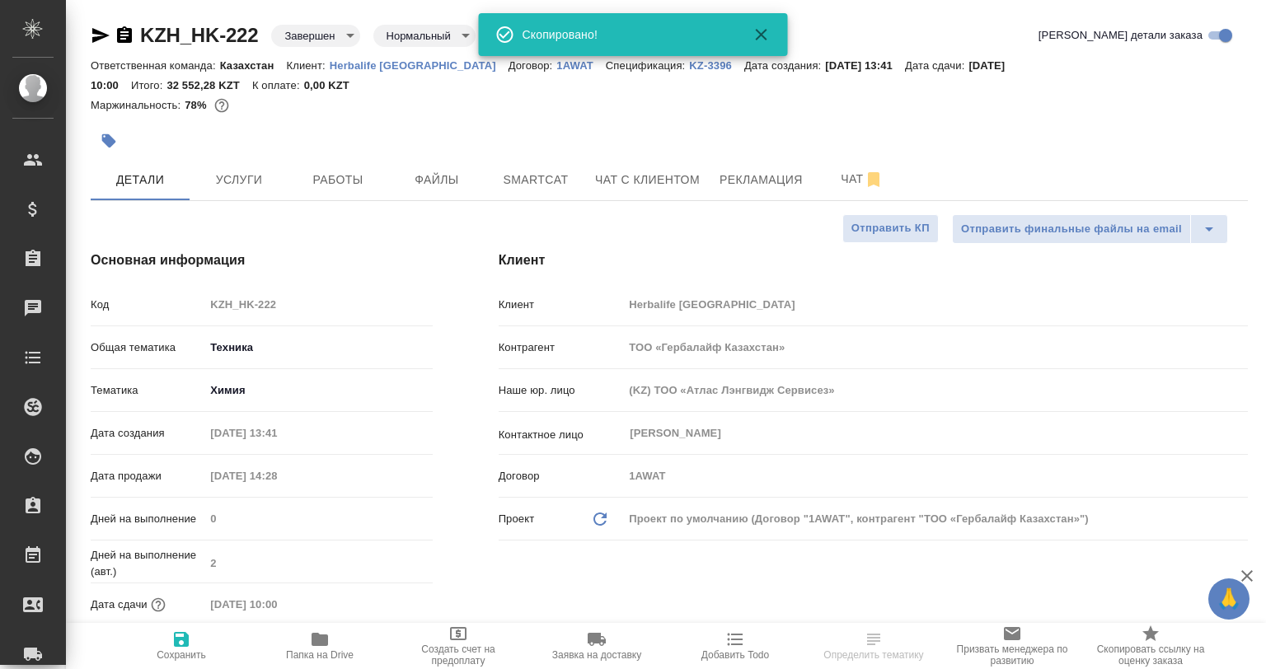
type textarea "x"
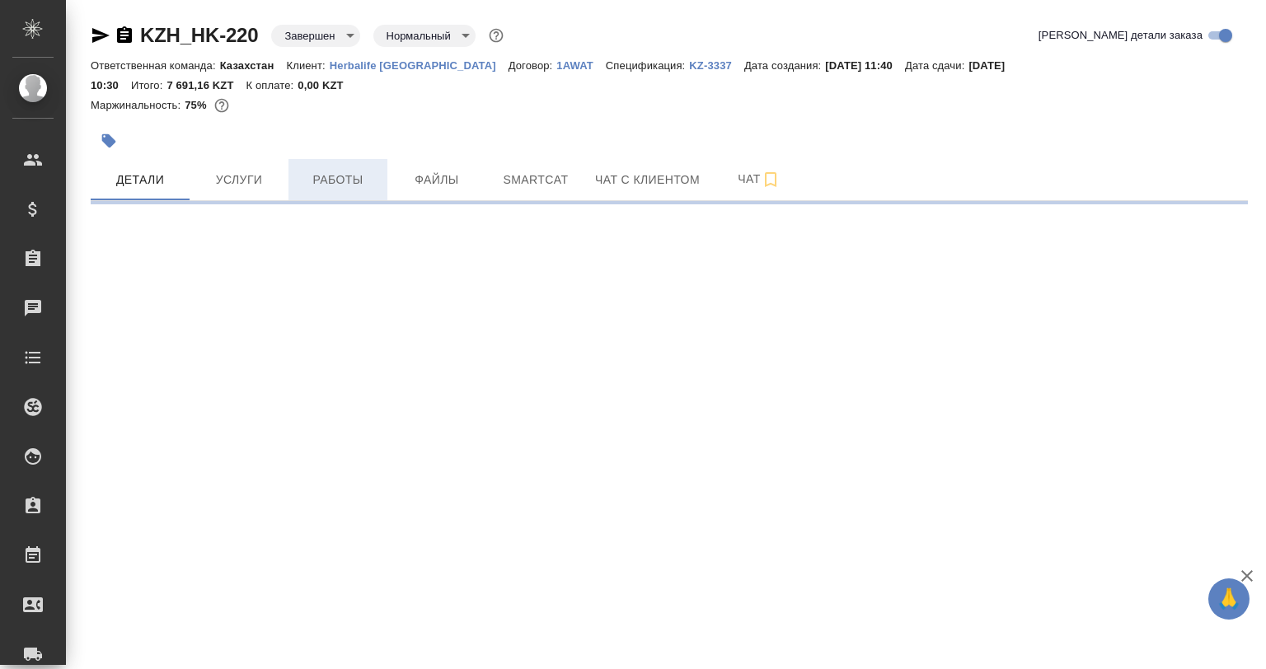
click at [333, 187] on span "Работы" at bounding box center [337, 180] width 79 height 21
select select "RU"
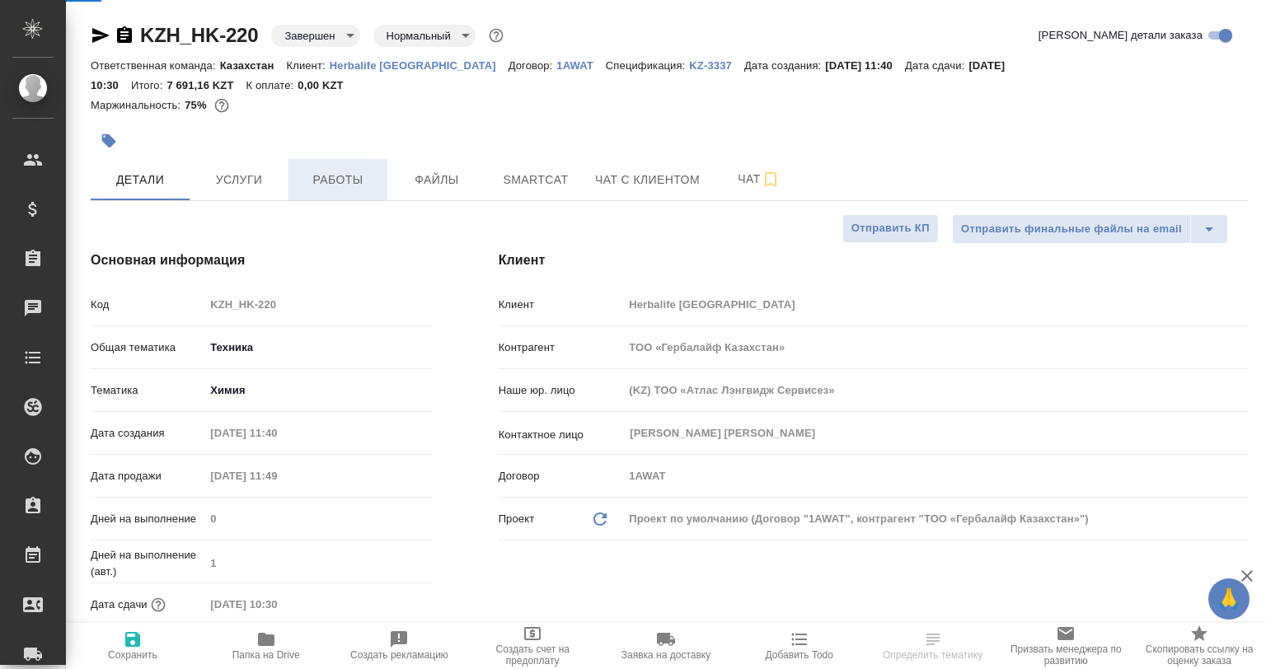
type textarea "x"
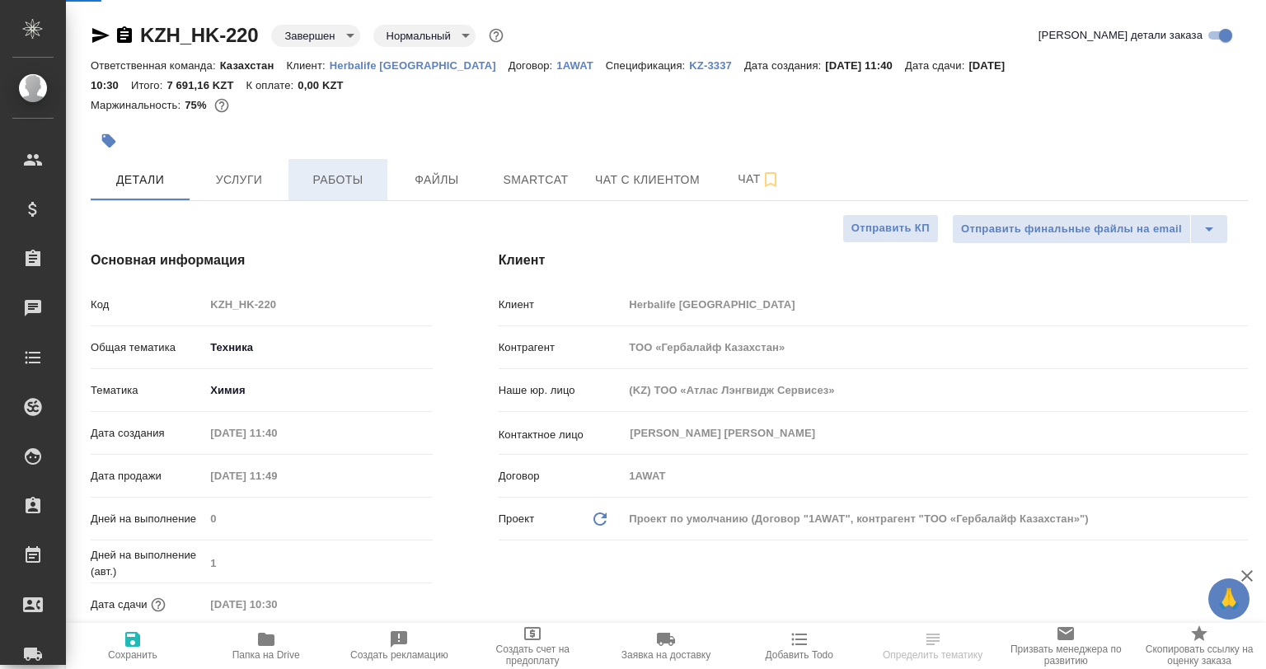
type textarea "x"
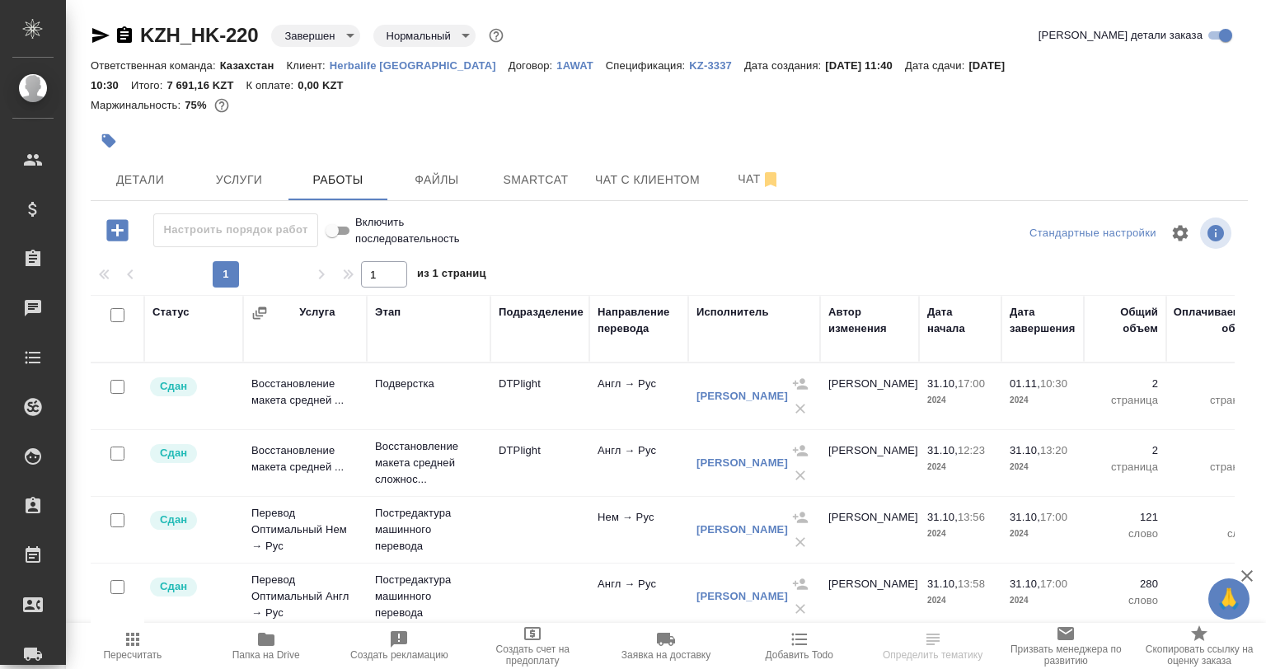
scroll to position [39, 0]
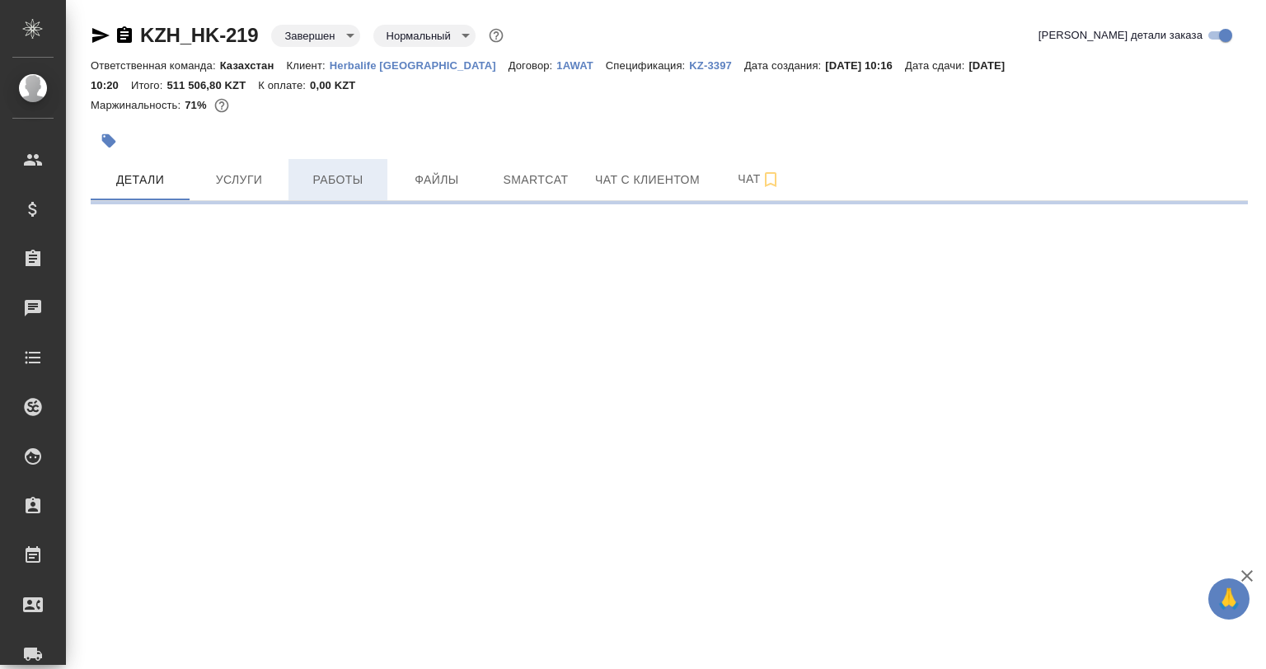
select select "RU"
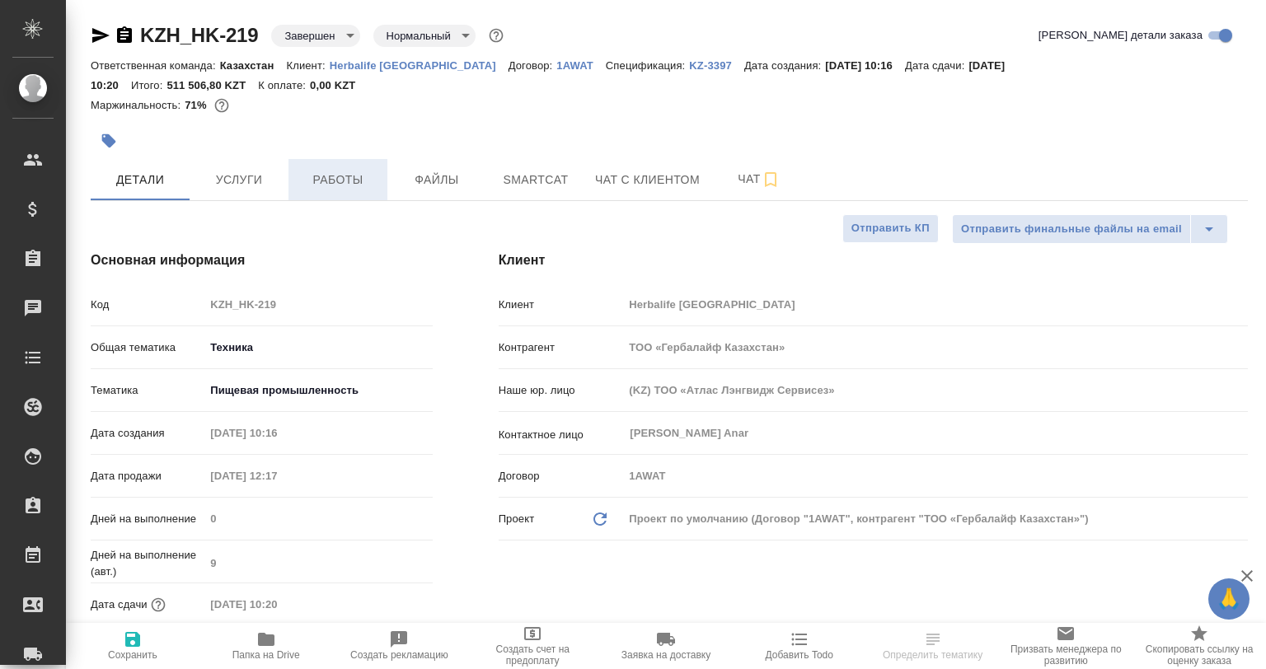
type textarea "x"
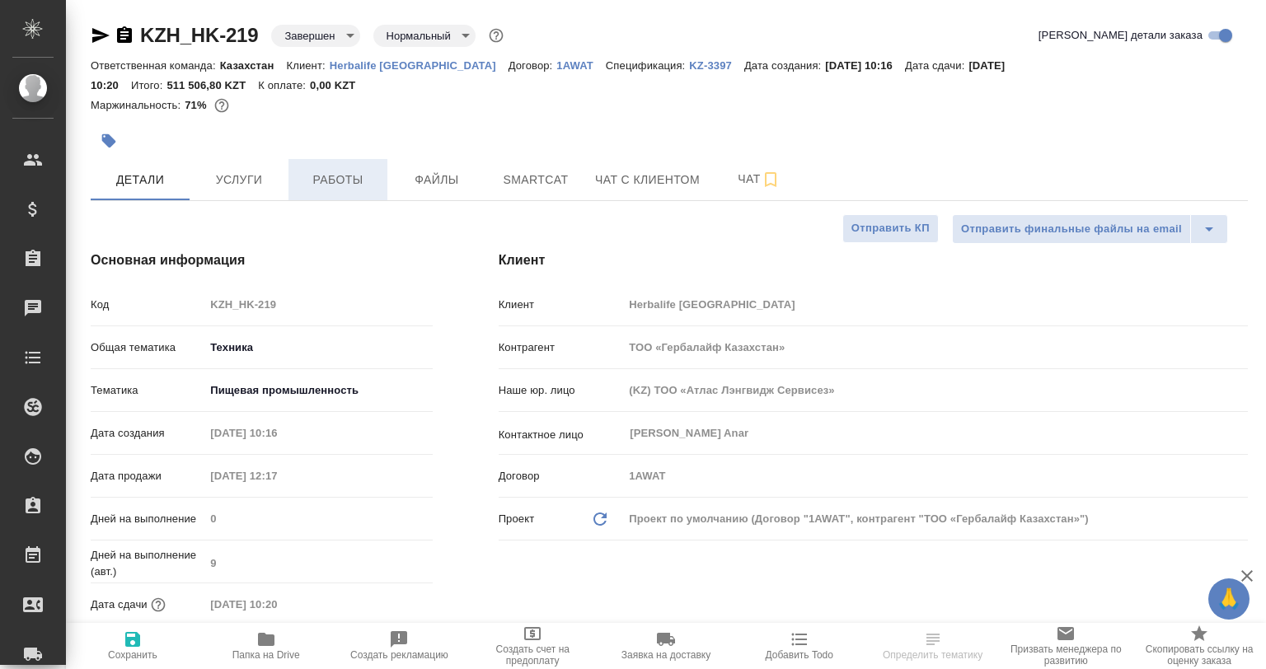
type textarea "x"
click at [321, 176] on span "Работы" at bounding box center [337, 180] width 79 height 21
type textarea "x"
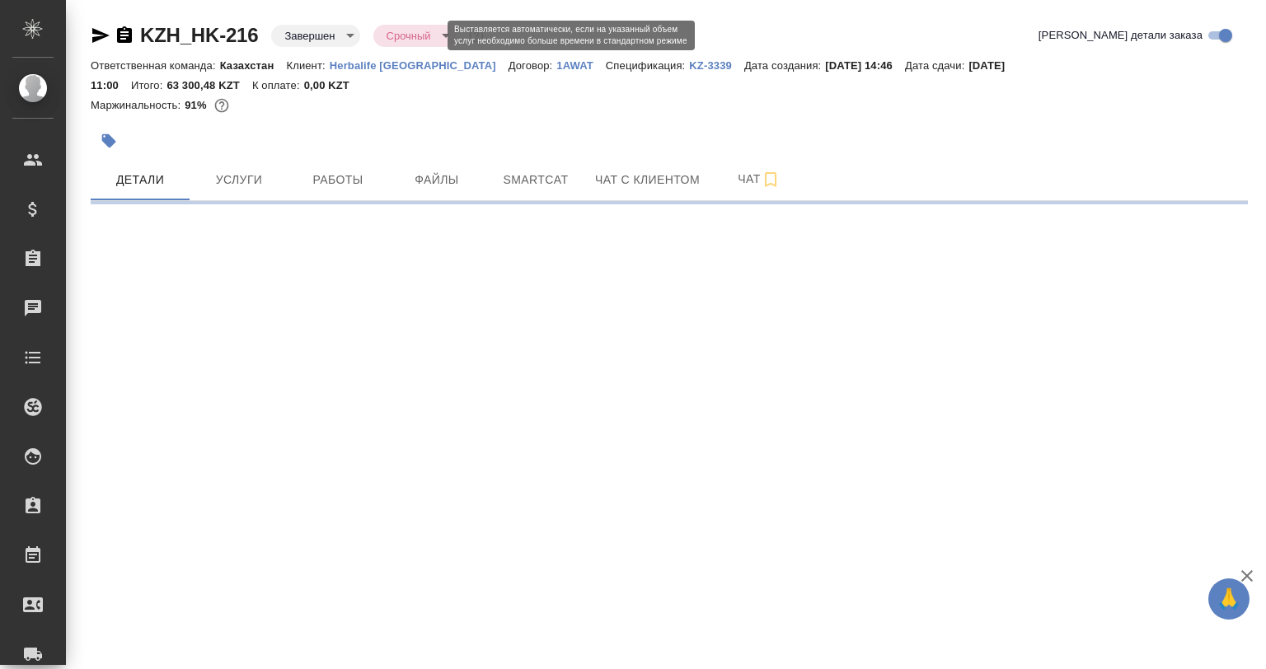
select select "RU"
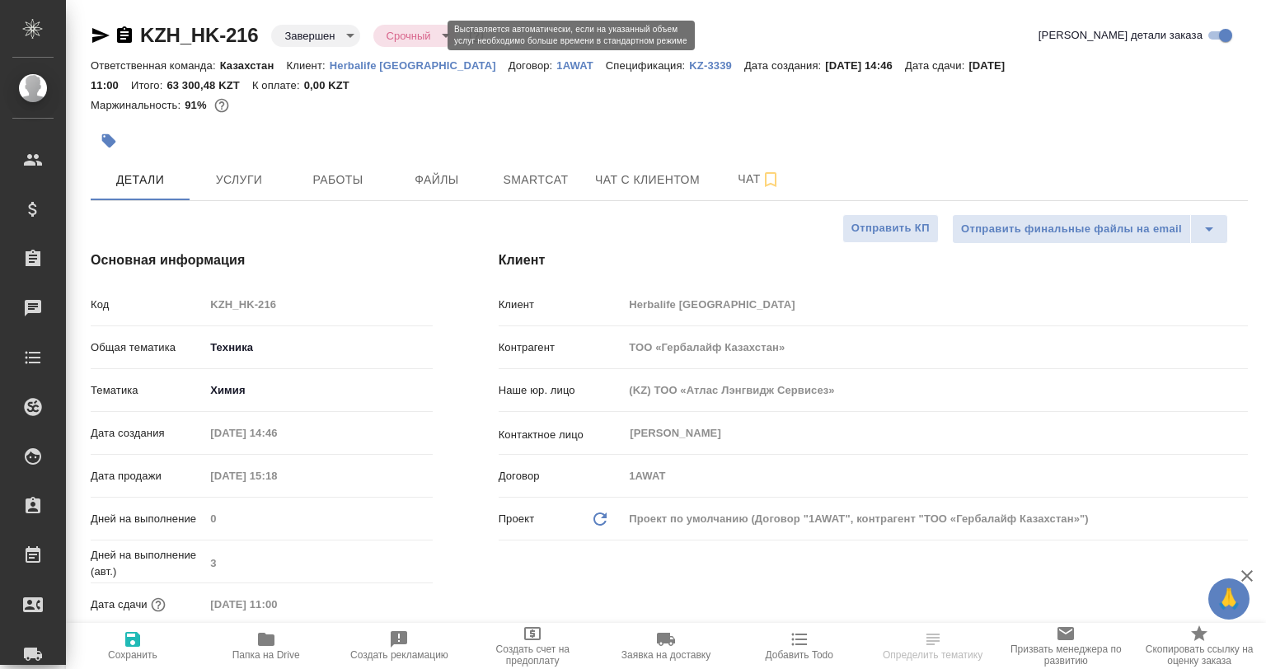
type textarea "x"
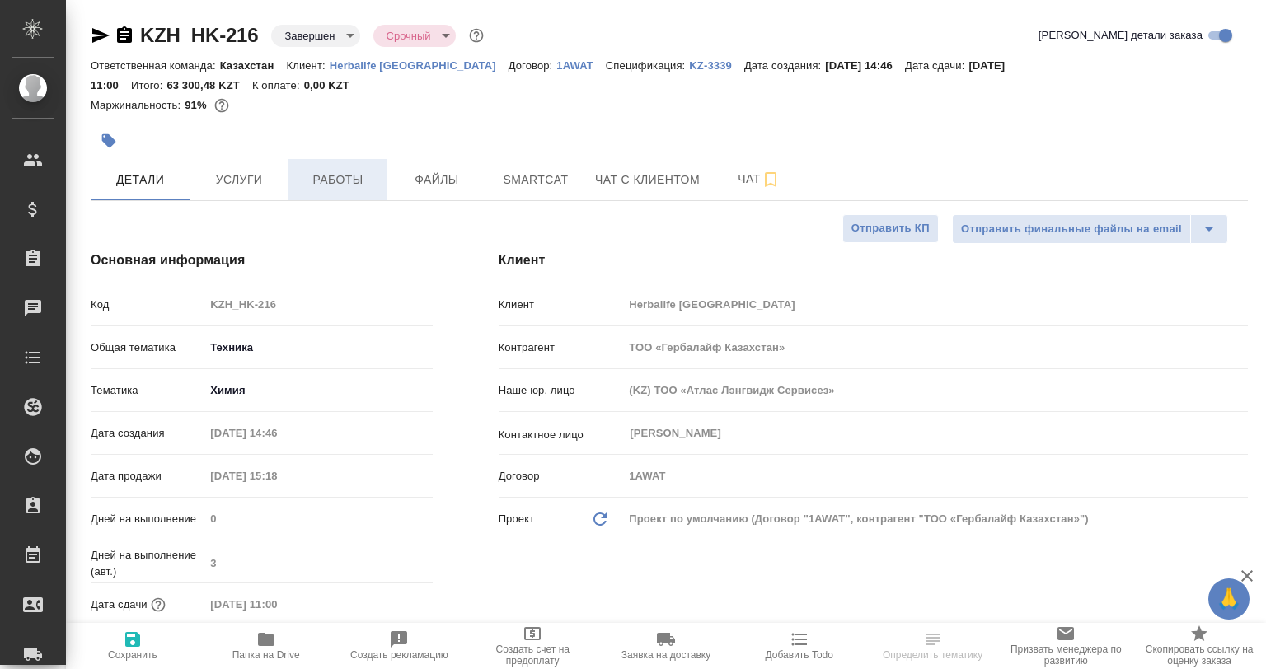
type textarea "x"
click at [326, 171] on span "Работы" at bounding box center [337, 180] width 79 height 21
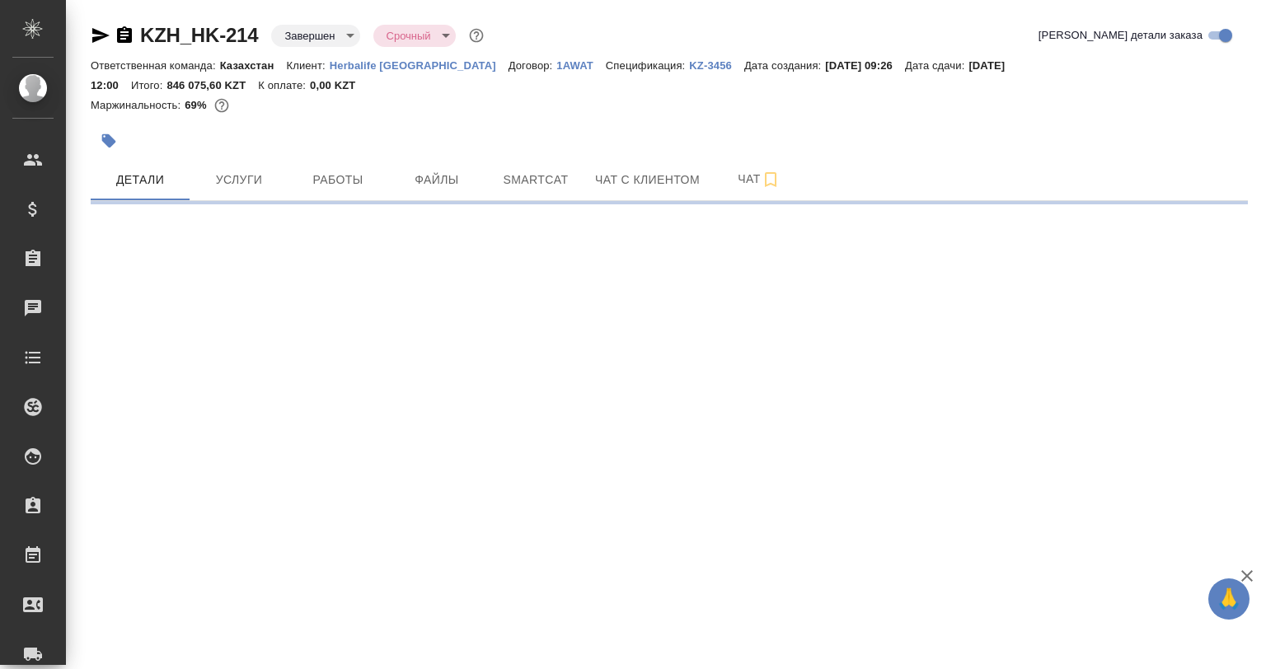
select select "RU"
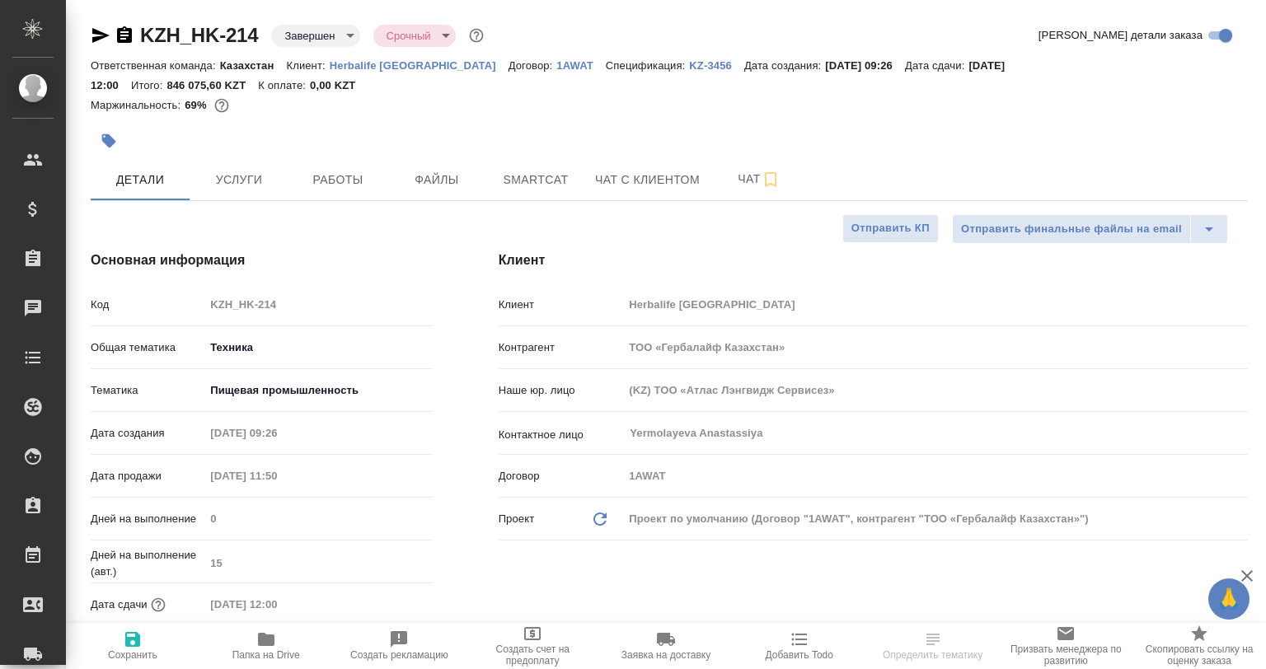
type textarea "x"
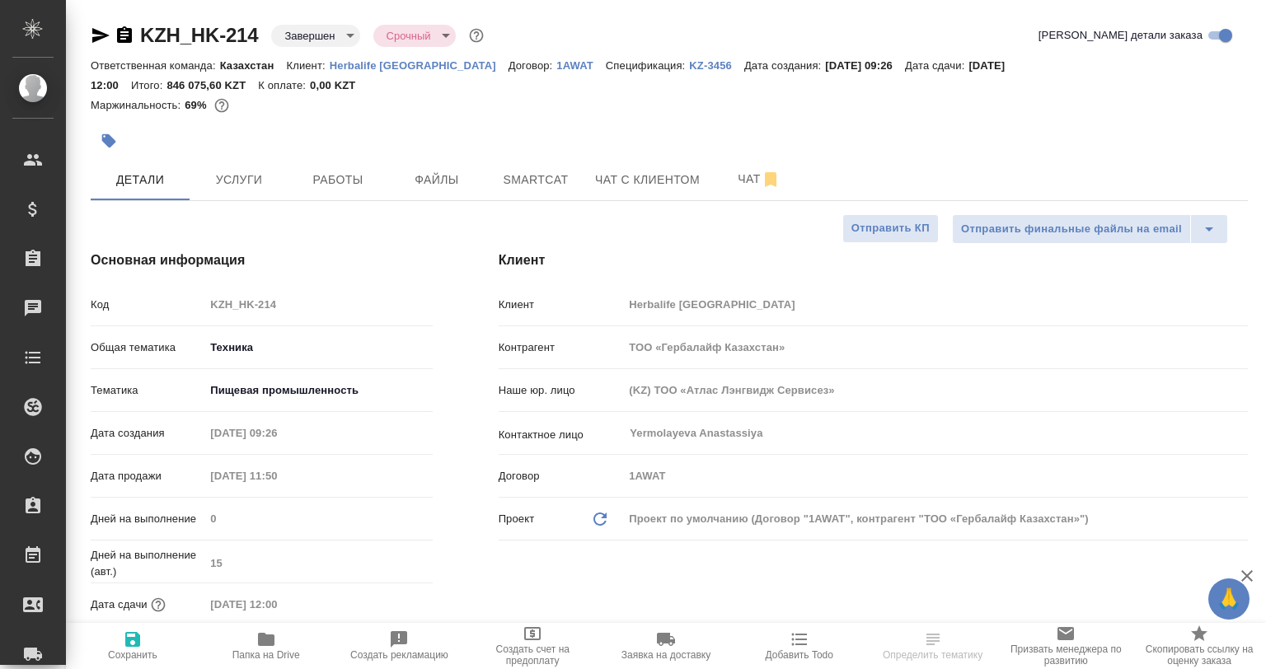
type textarea "x"
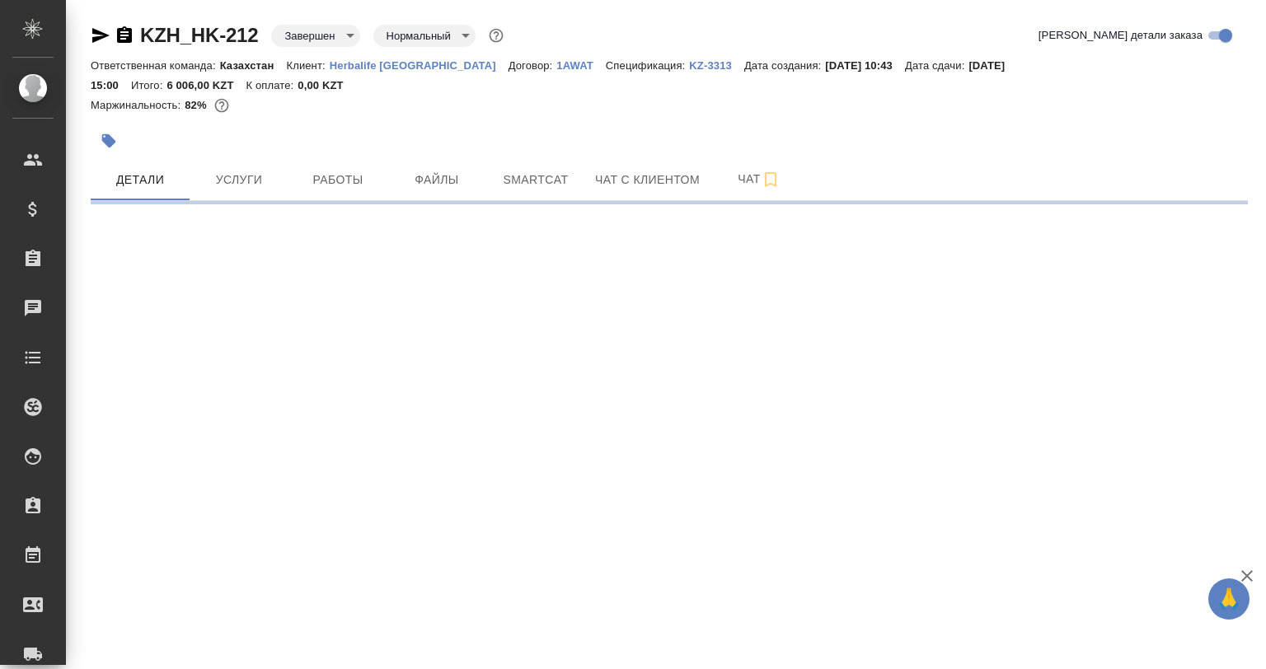
select select "RU"
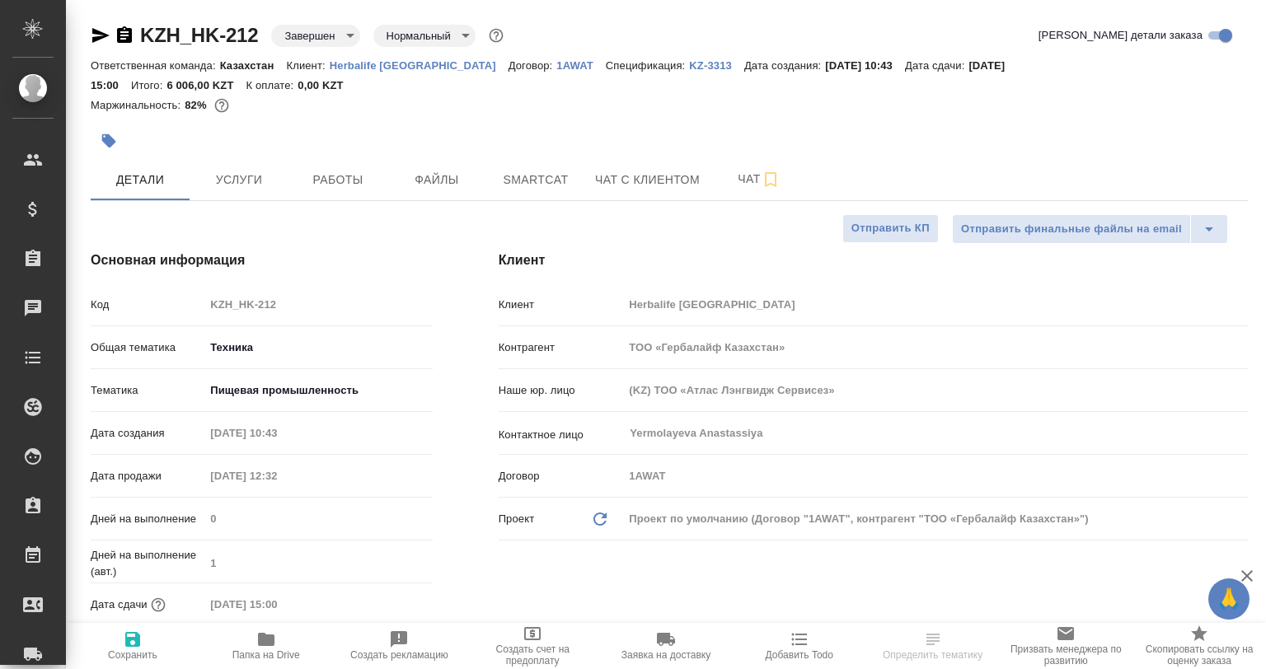
type textarea "x"
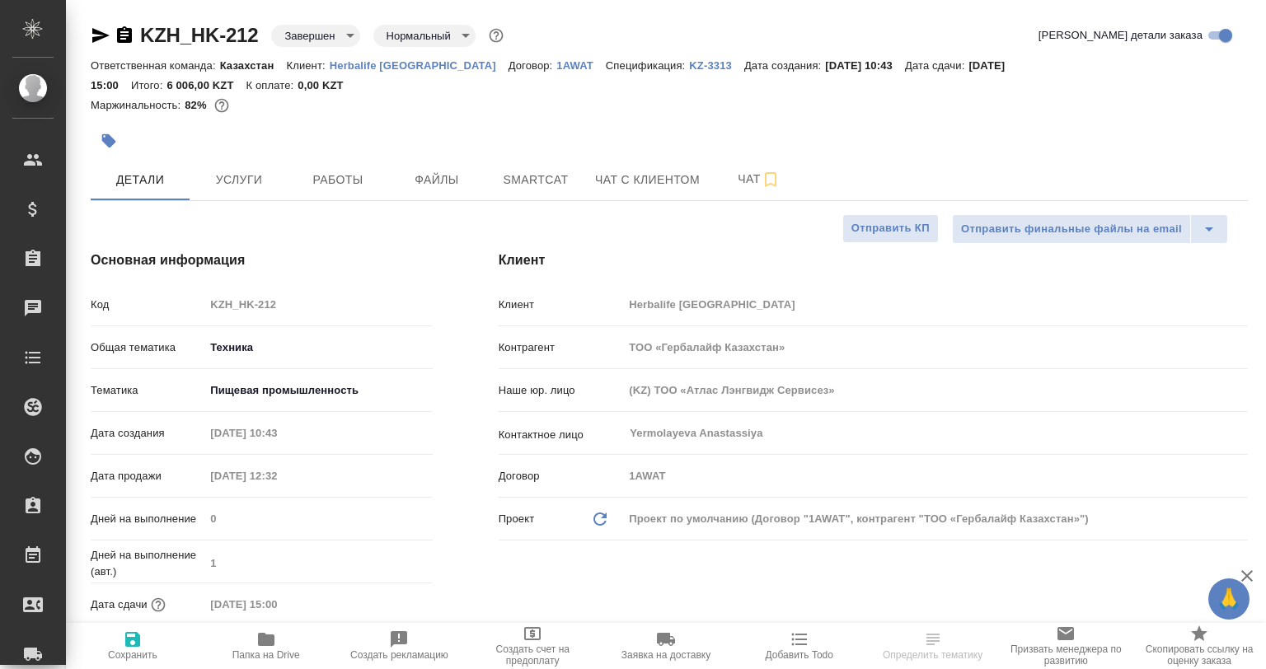
type textarea "x"
click at [357, 162] on button "Работы" at bounding box center [338, 179] width 99 height 41
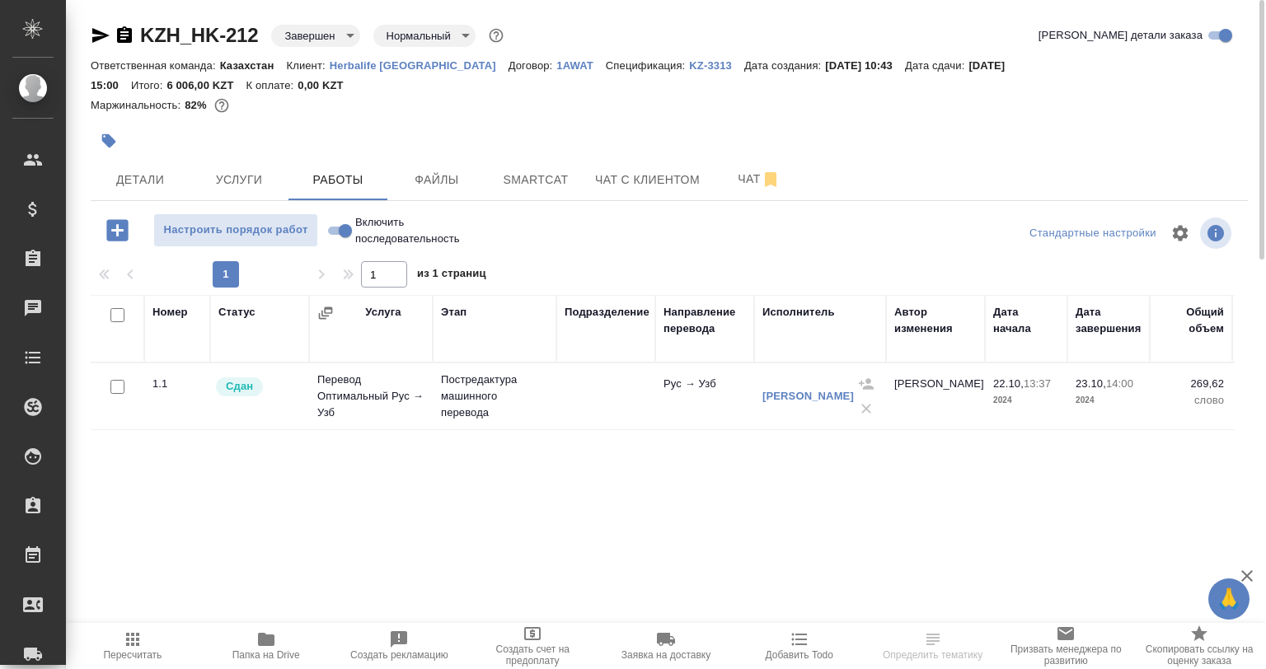
click at [103, 35] on icon "button" at bounding box center [100, 35] width 17 height 15
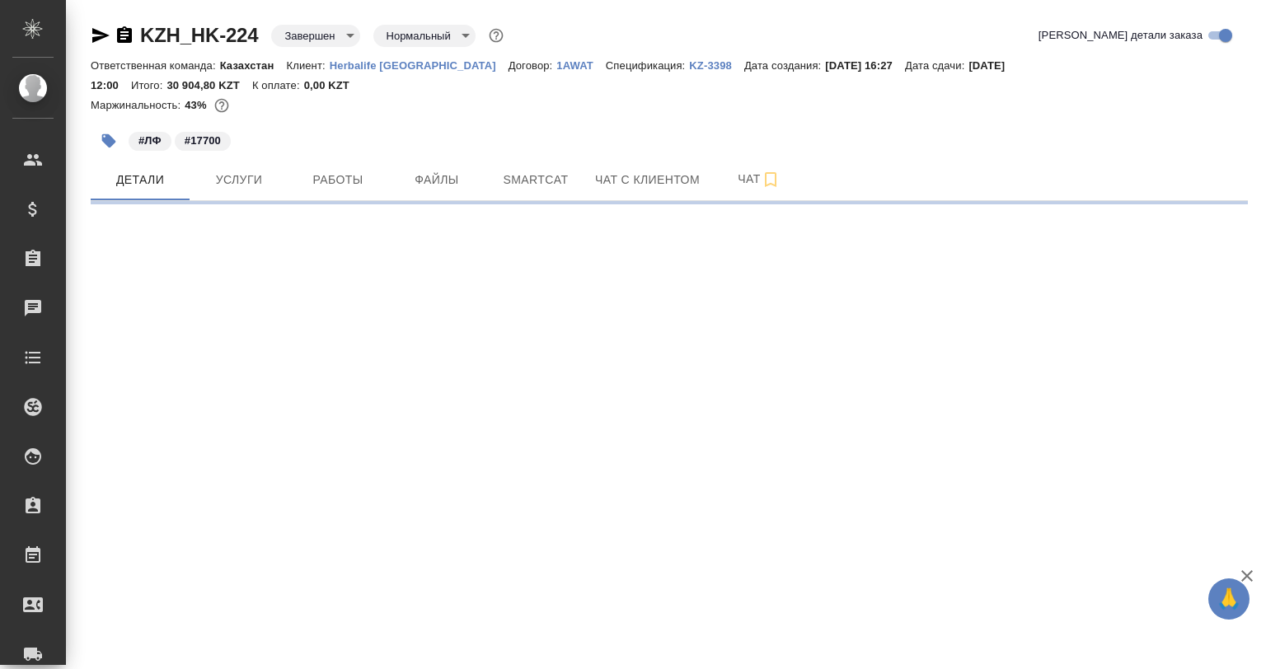
select select "RU"
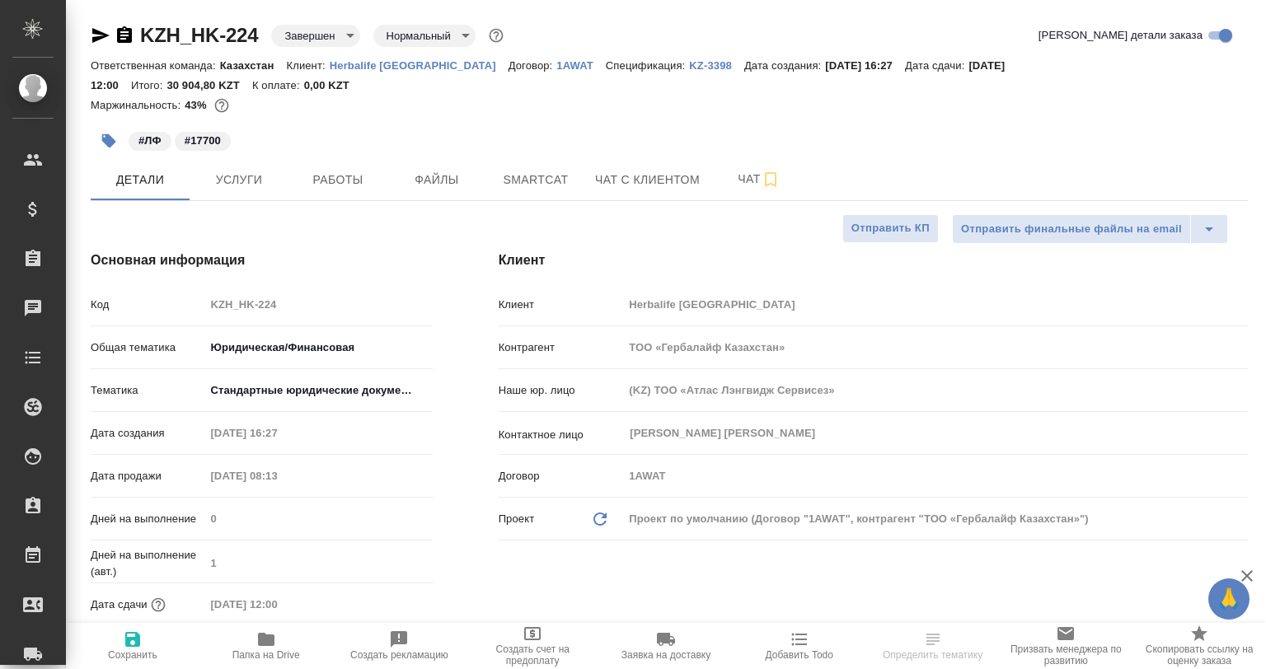
type textarea "x"
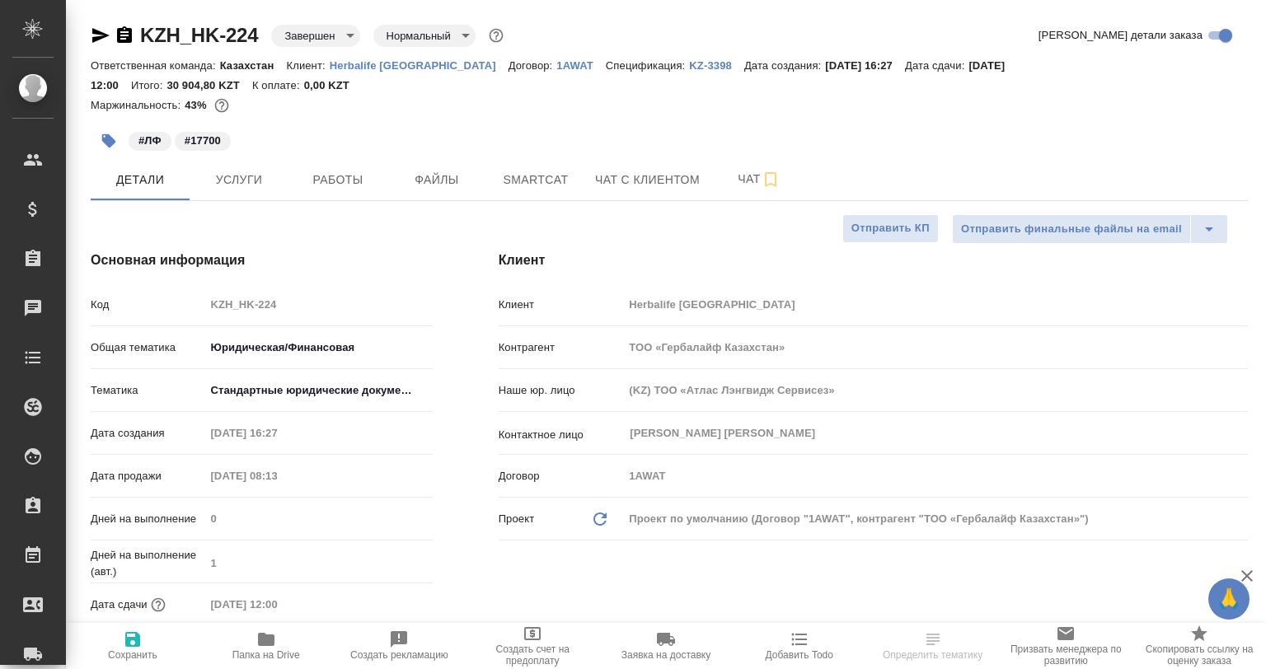
type textarea "x"
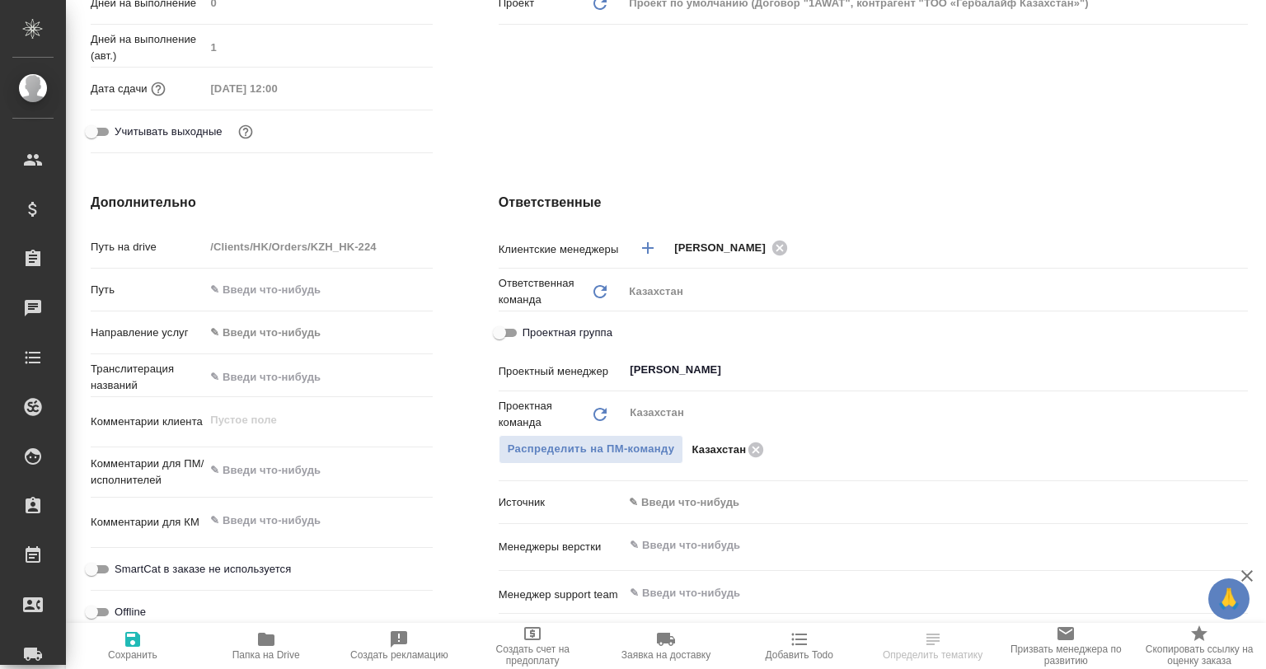
scroll to position [434, 0]
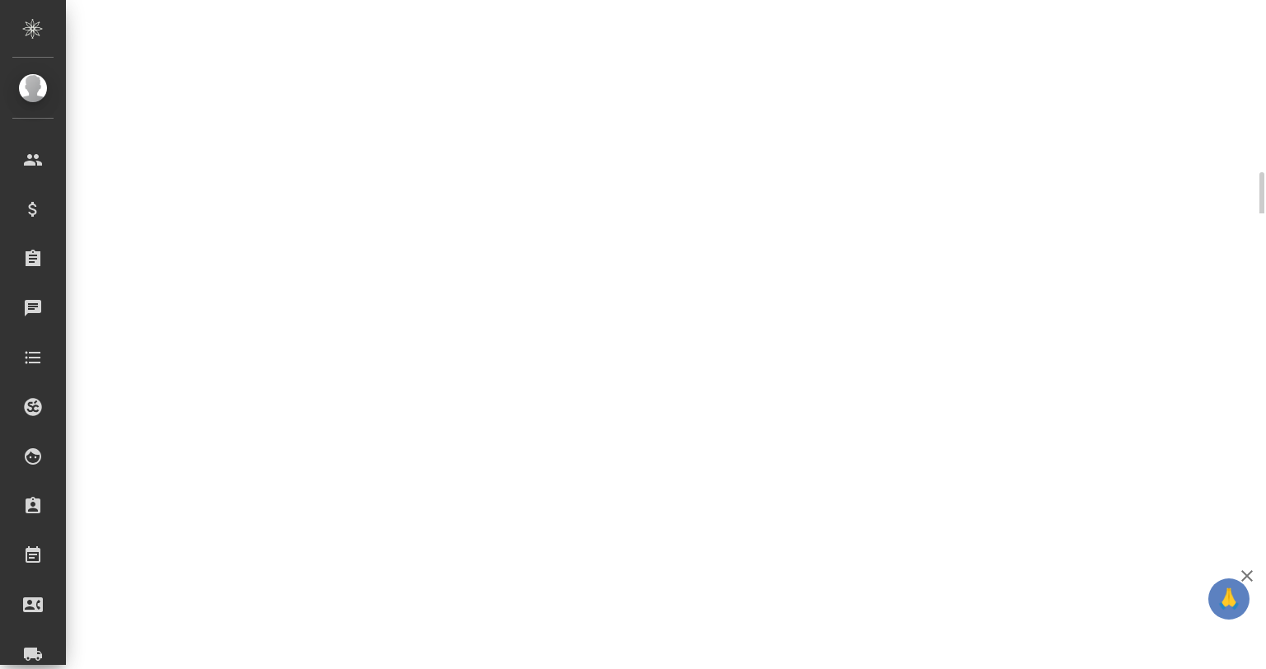
select select "RU"
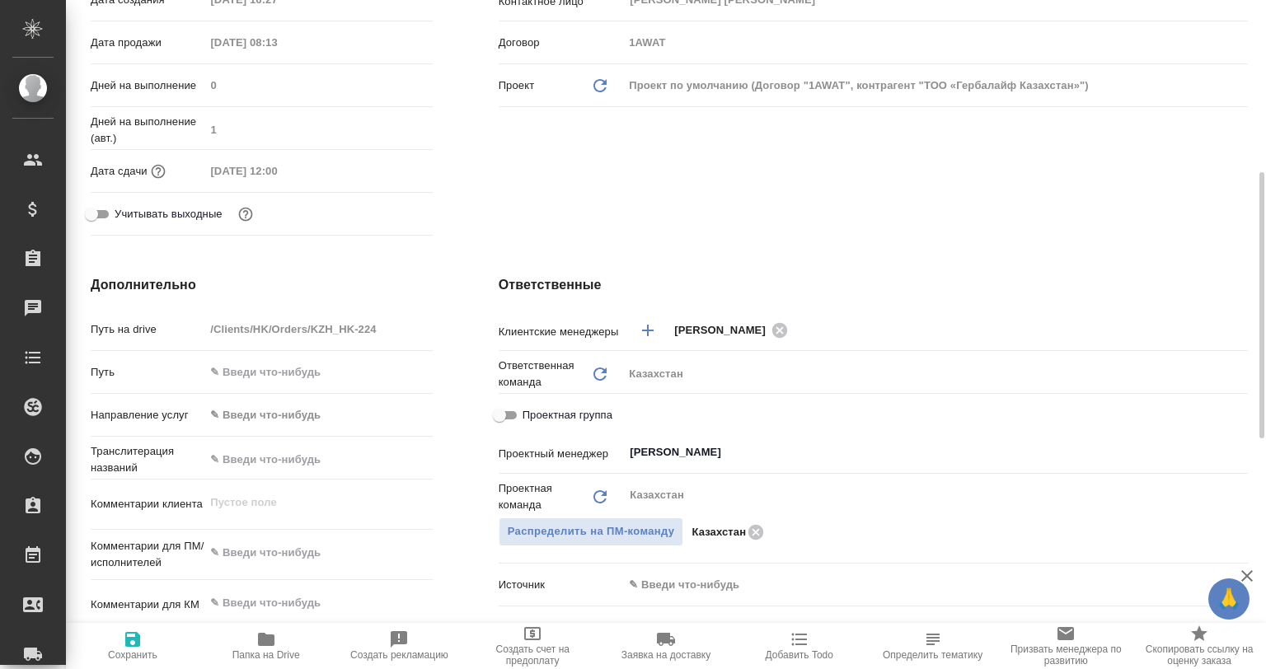
type textarea "x"
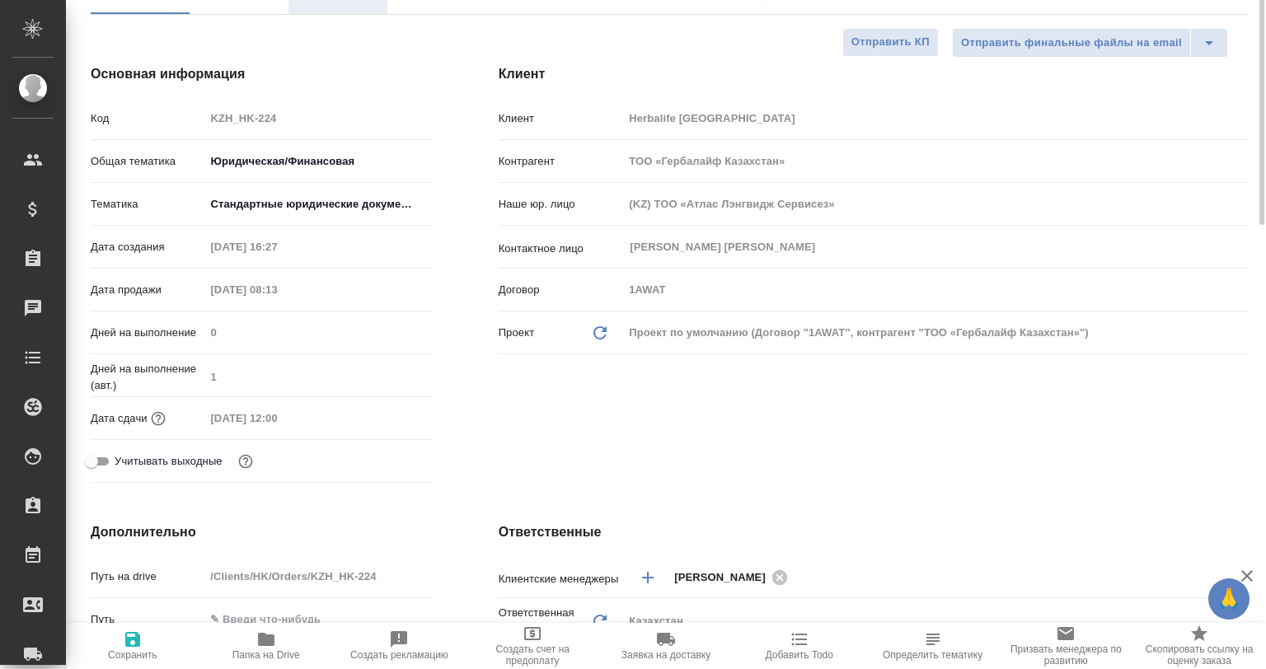
scroll to position [0, 0]
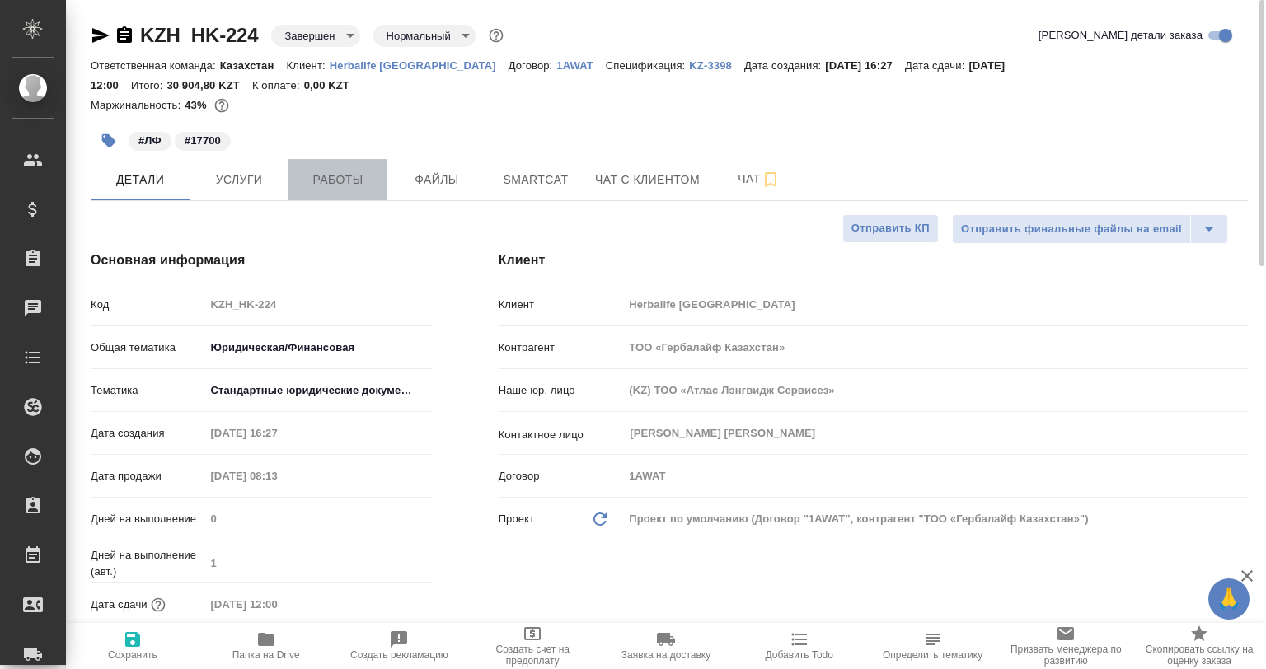
click at [331, 171] on span "Работы" at bounding box center [337, 180] width 79 height 21
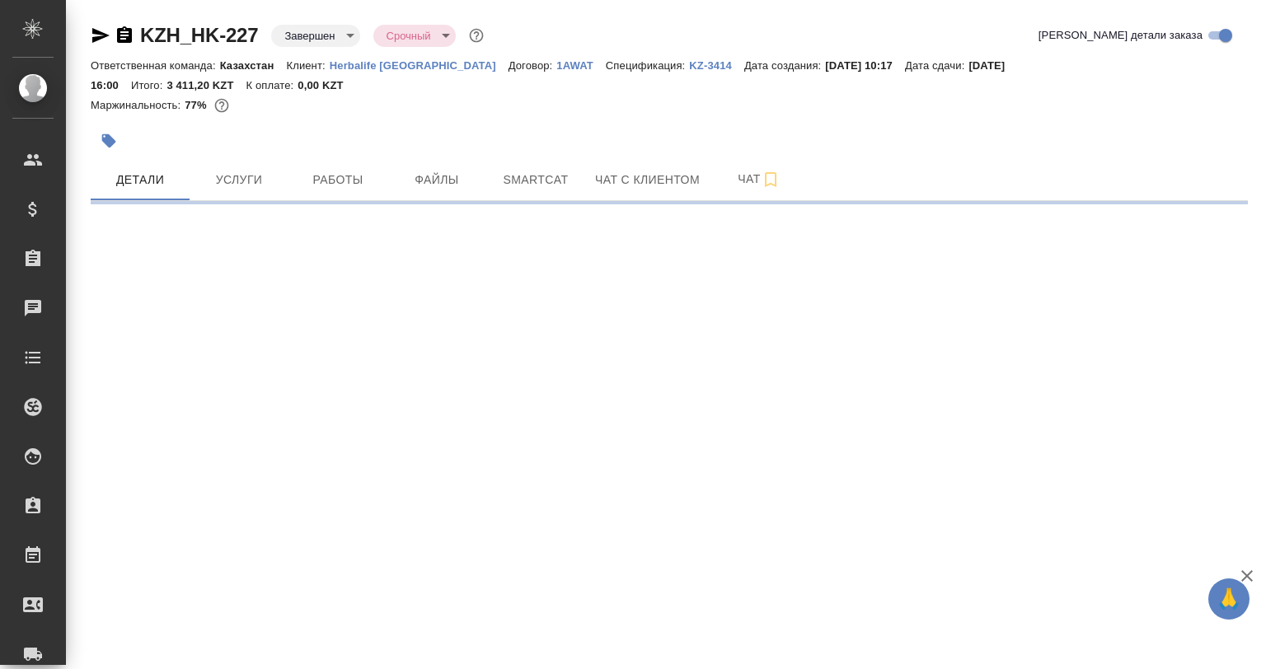
select select "RU"
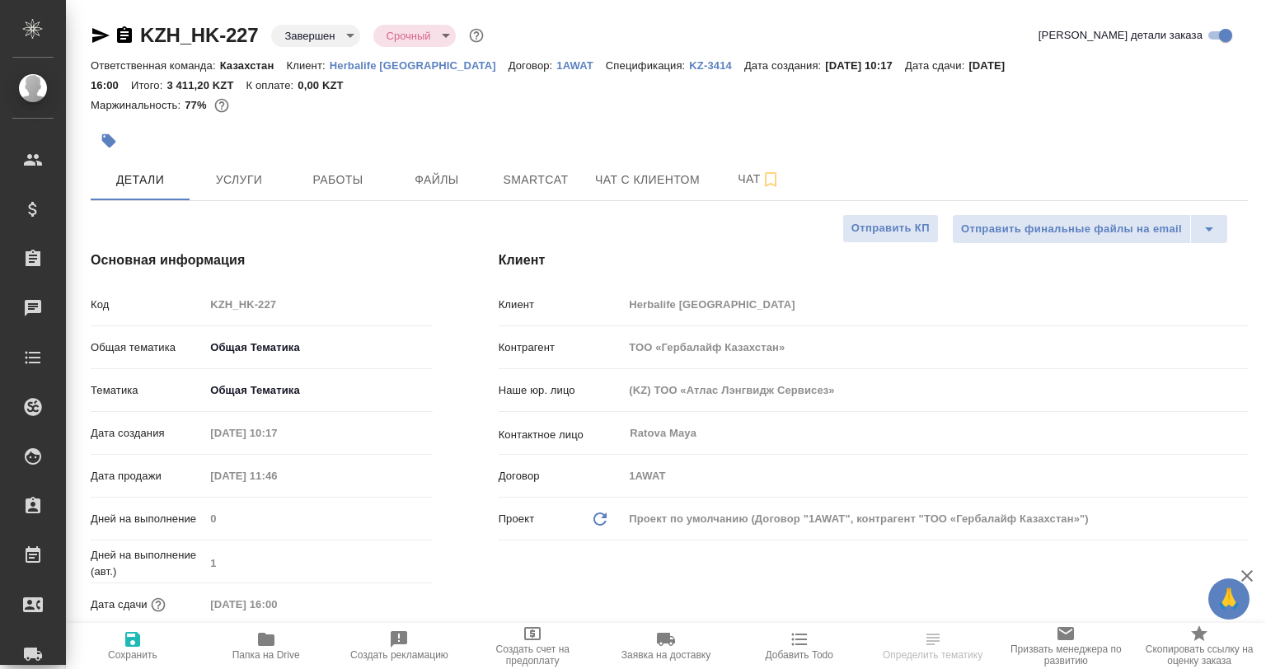
type textarea "x"
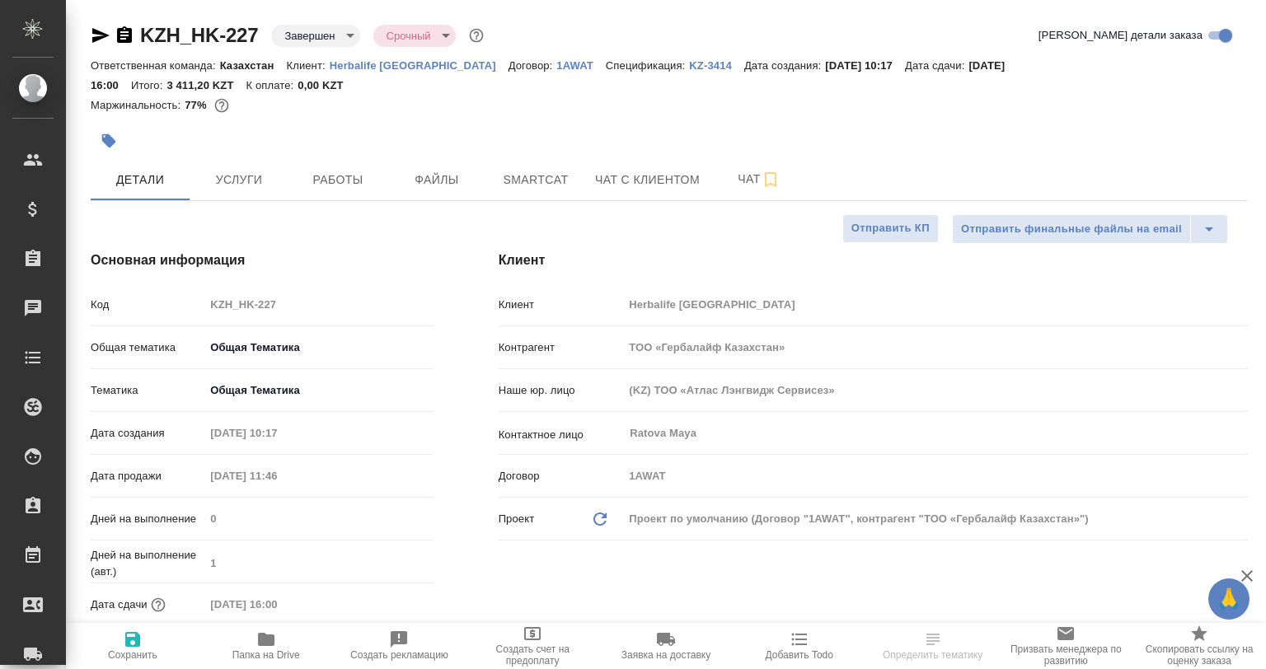
type textarea "x"
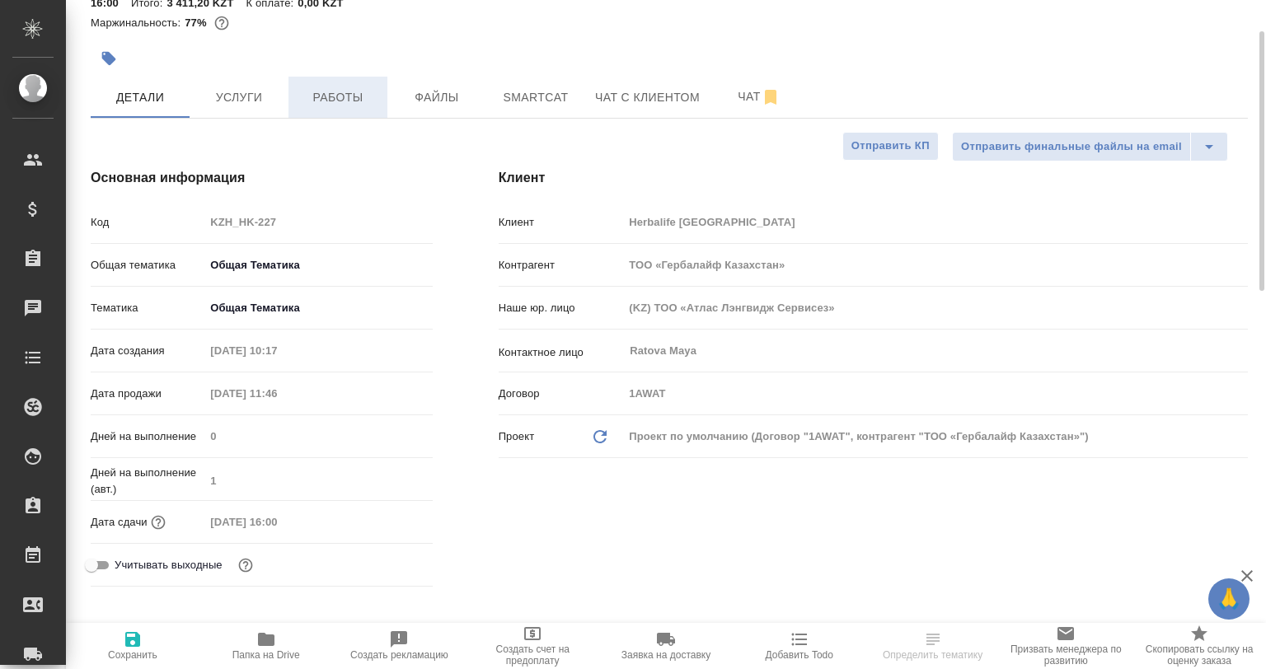
click at [320, 113] on button "Работы" at bounding box center [338, 97] width 99 height 41
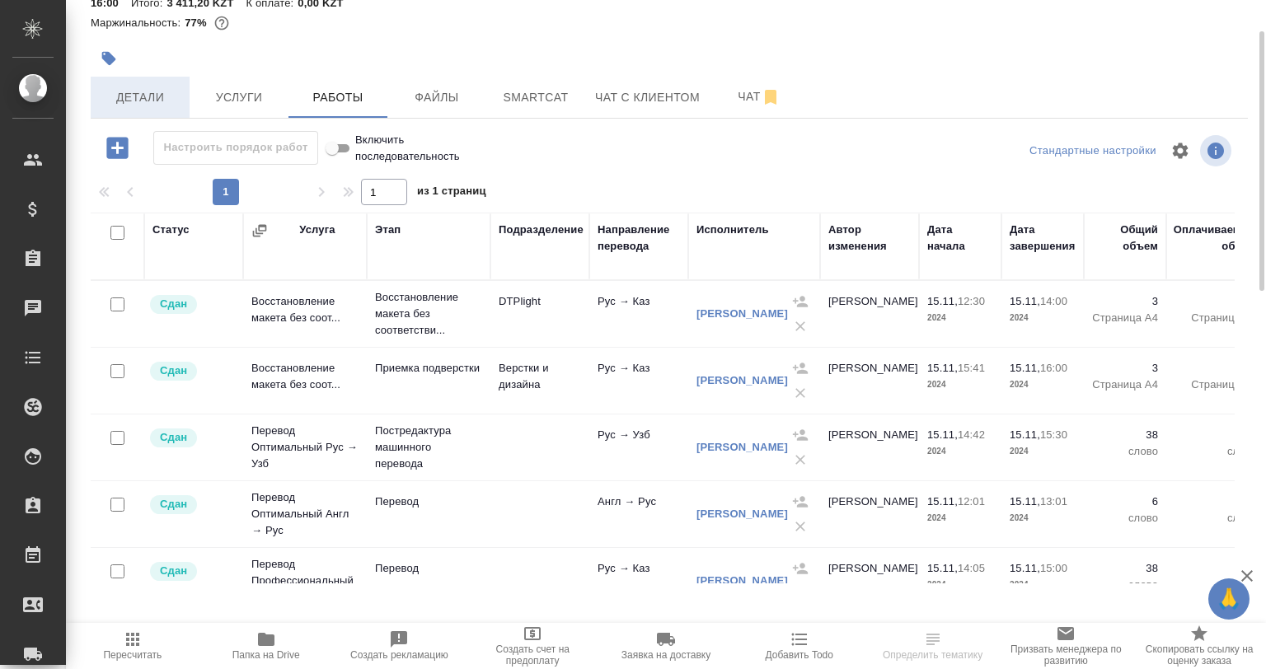
click at [167, 91] on span "Детали" at bounding box center [140, 97] width 79 height 21
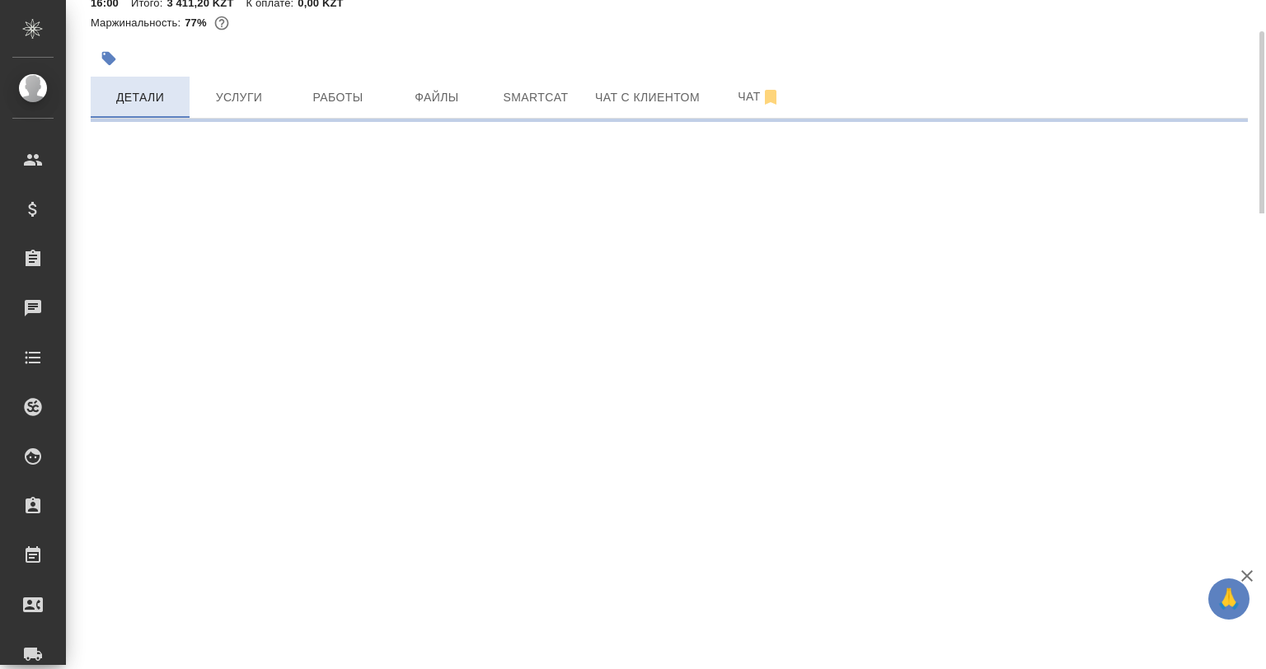
select select "RU"
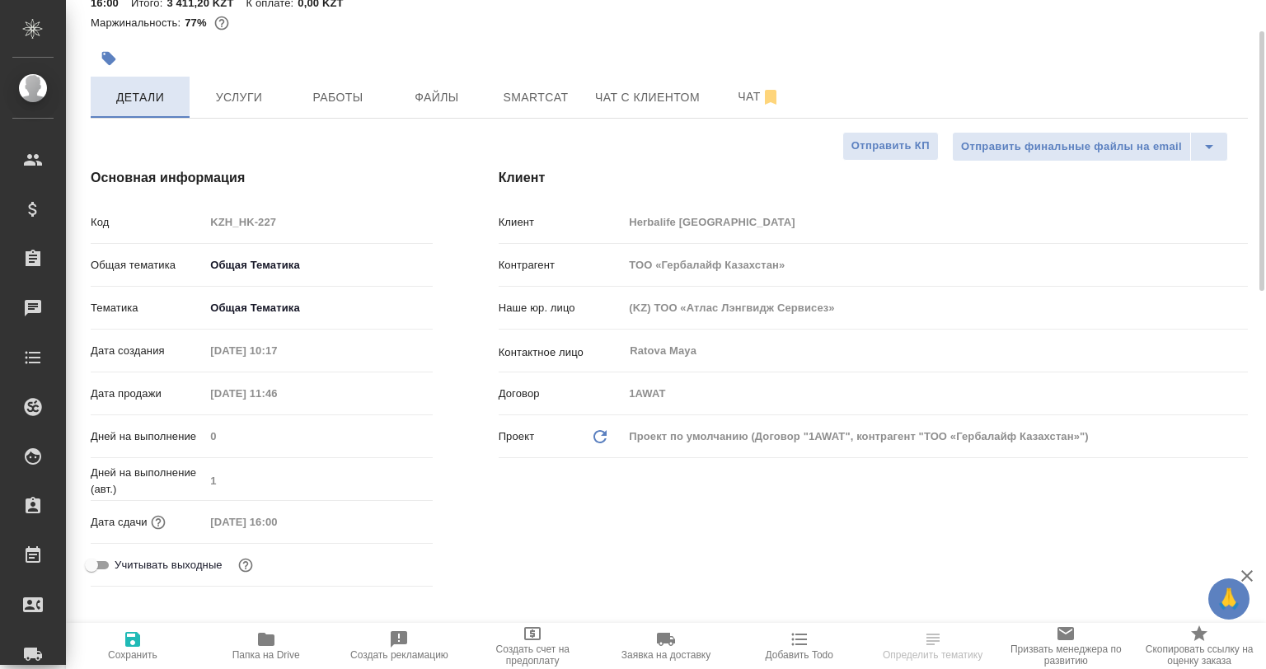
type textarea "x"
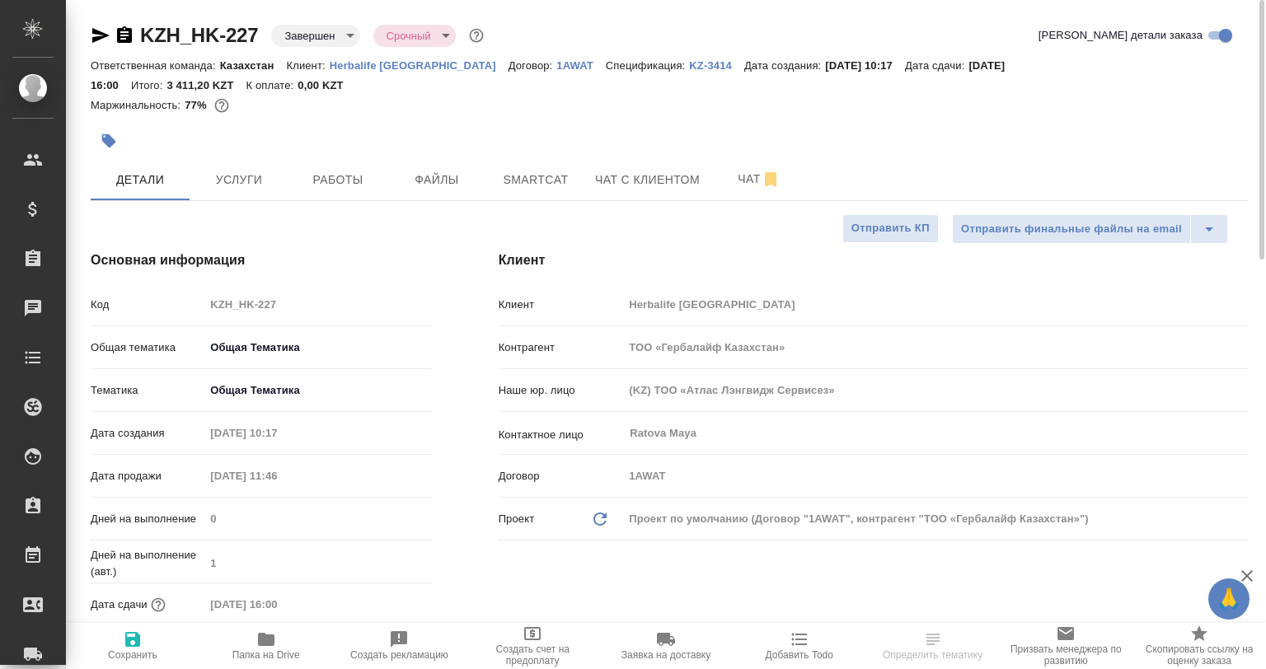
click at [111, 30] on div at bounding box center [113, 36] width 44 height 20
click at [97, 34] on icon "button" at bounding box center [100, 35] width 17 height 15
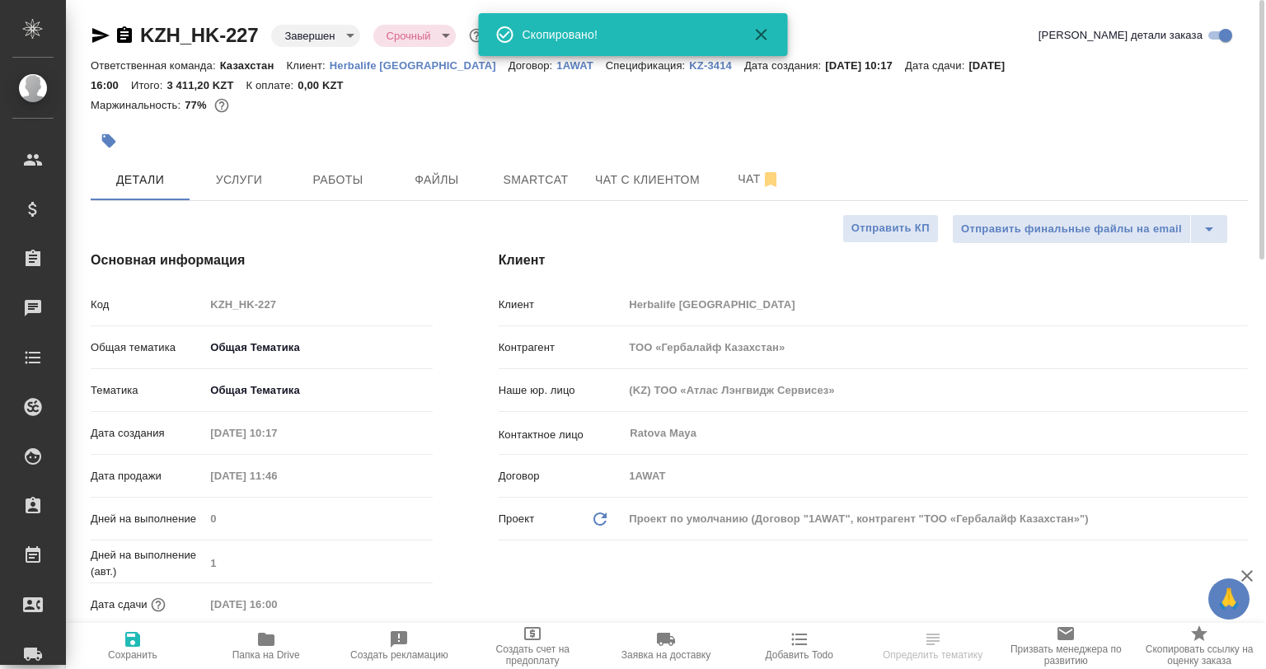
type textarea "x"
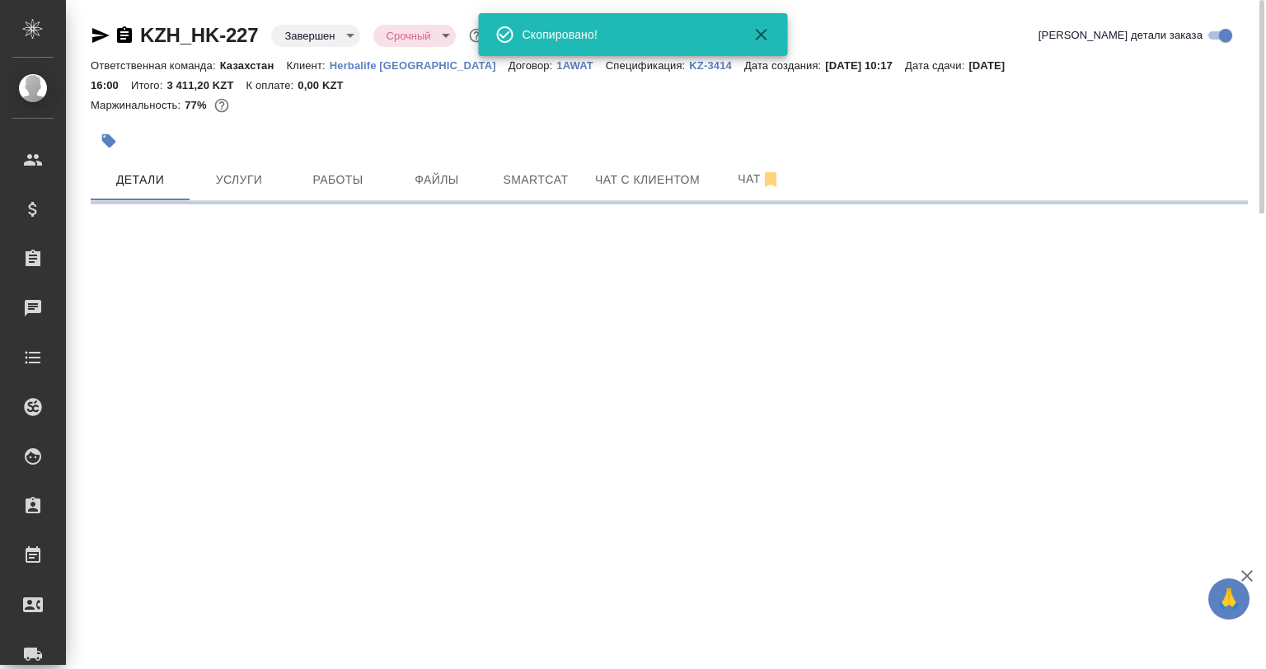
select select "RU"
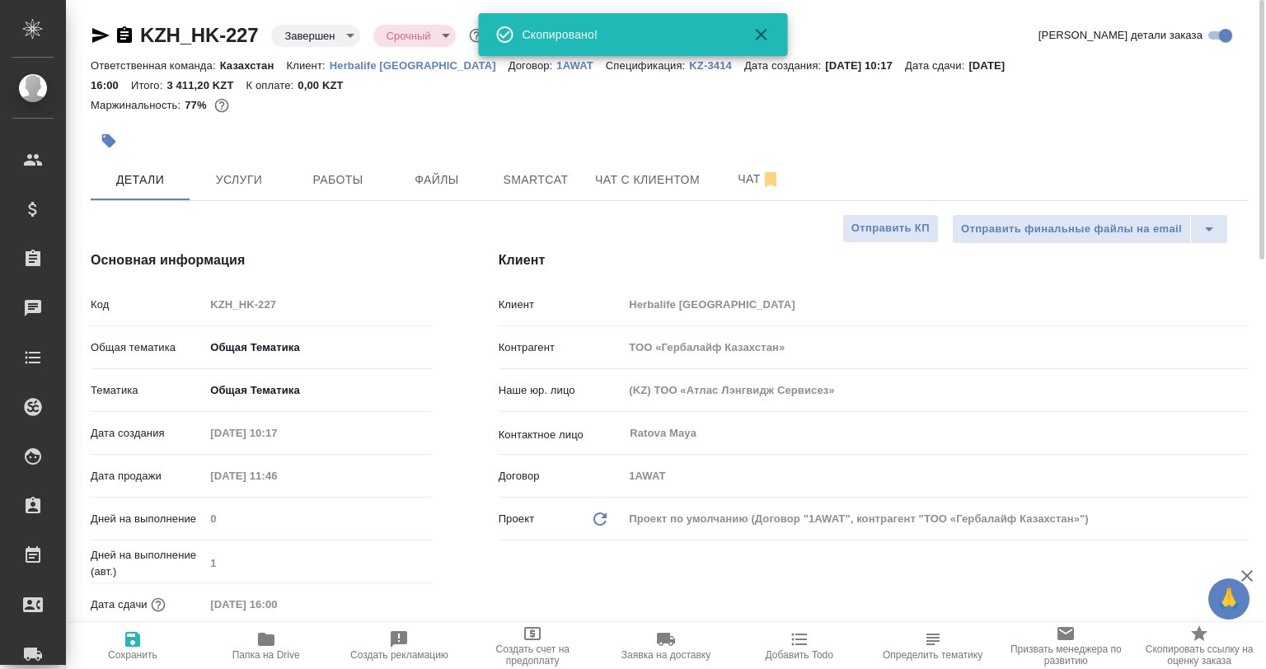
type textarea "x"
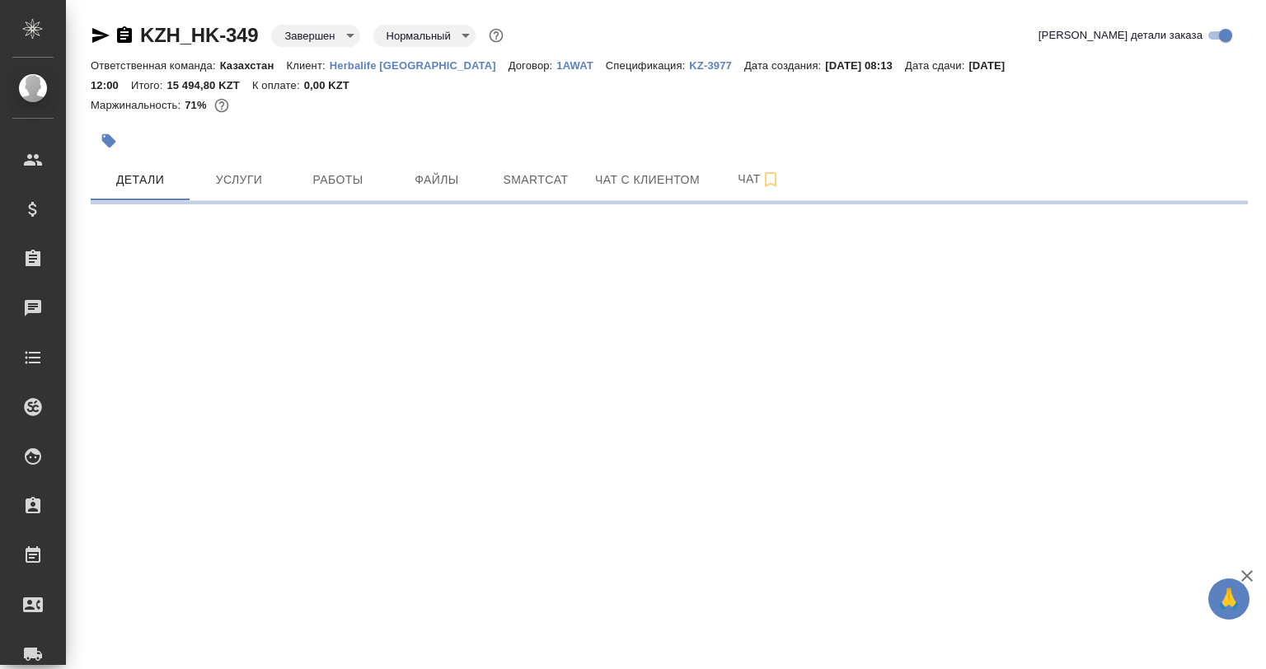
select select "RU"
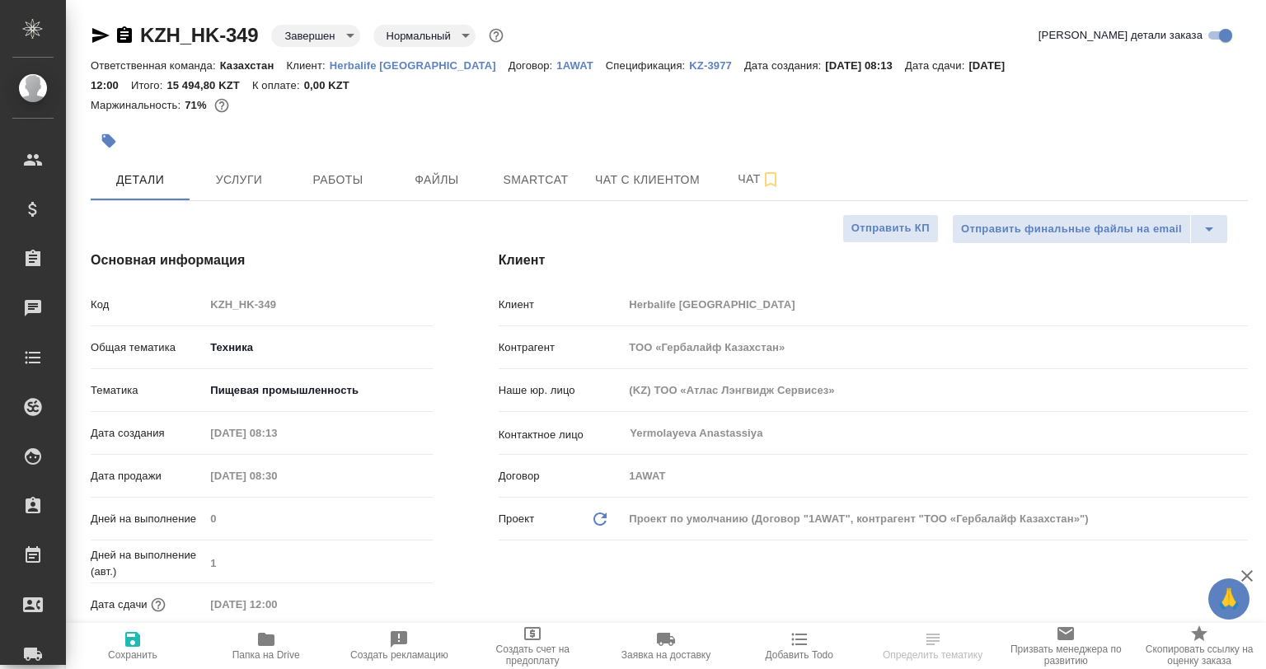
type textarea "x"
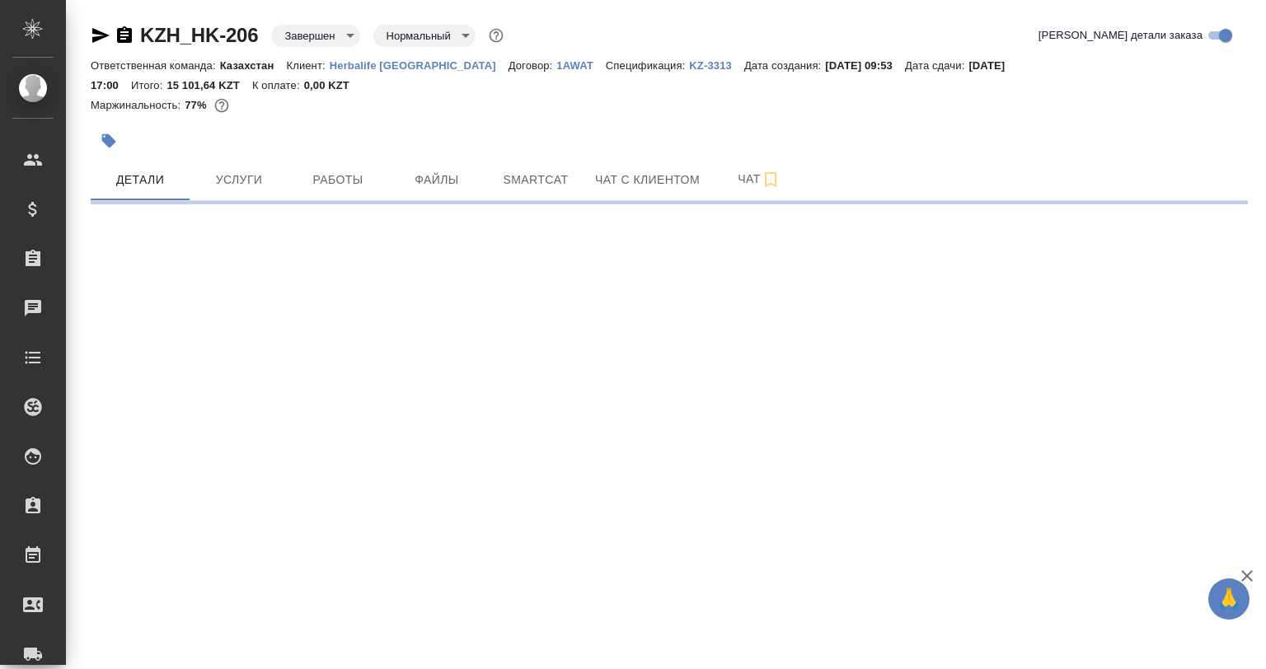
select select "RU"
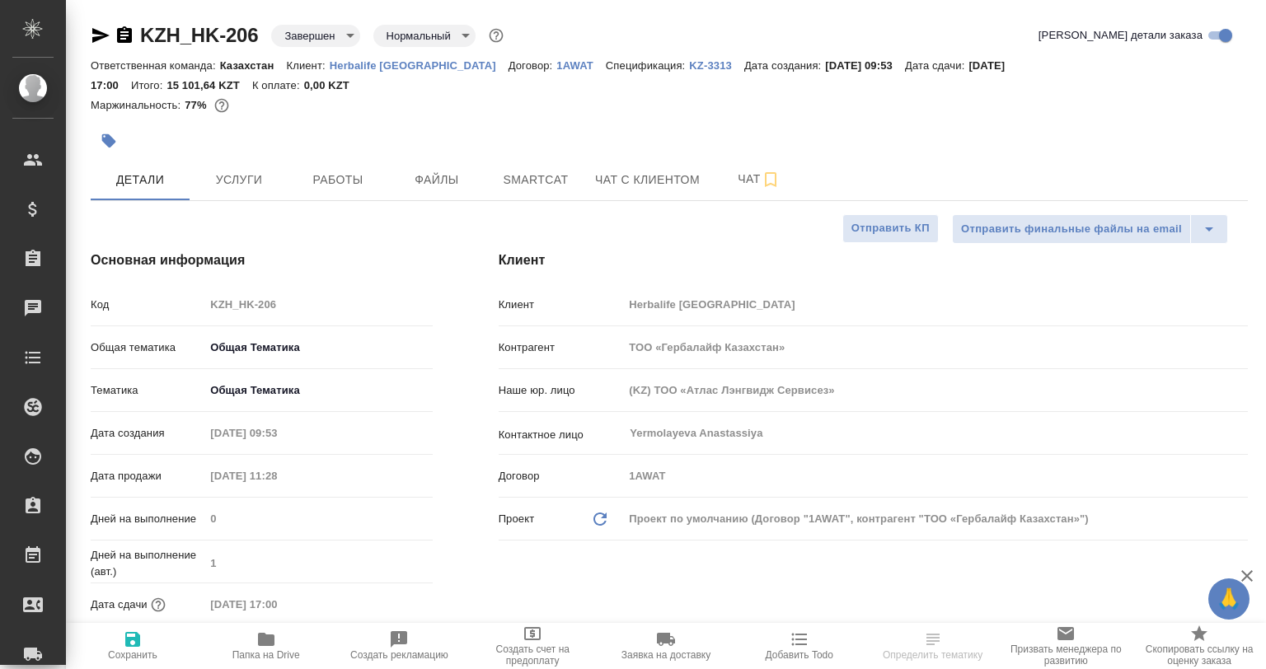
type textarea "x"
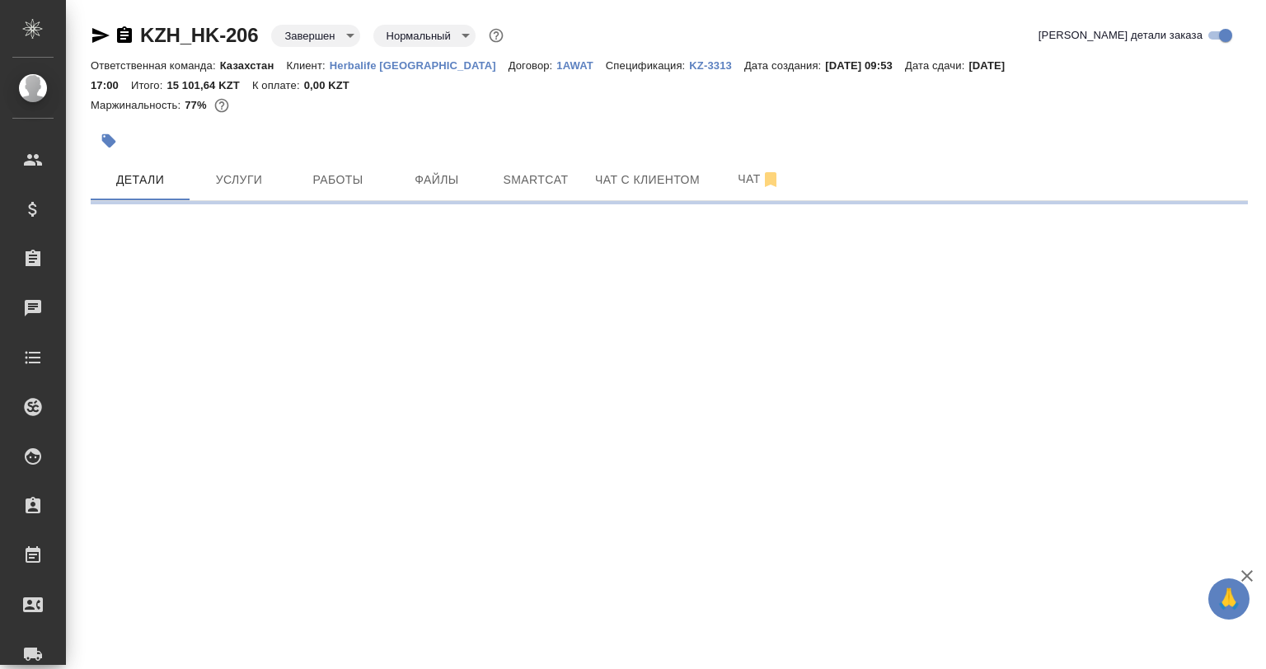
select select "RU"
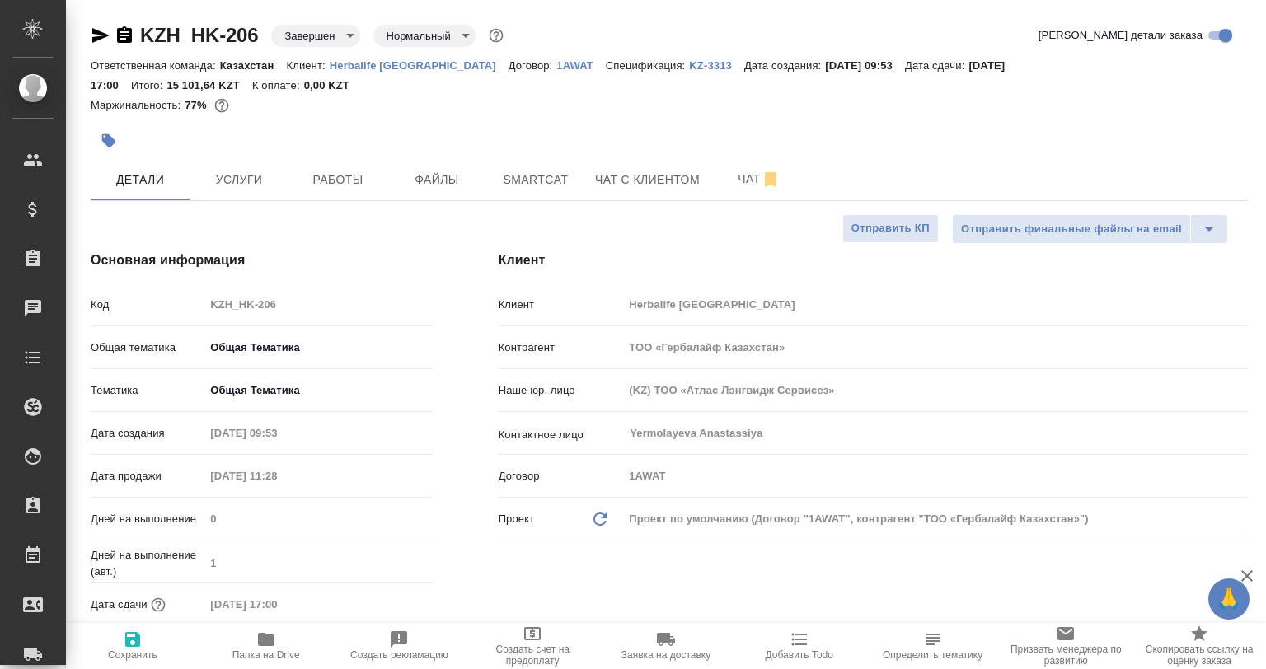
type textarea "x"
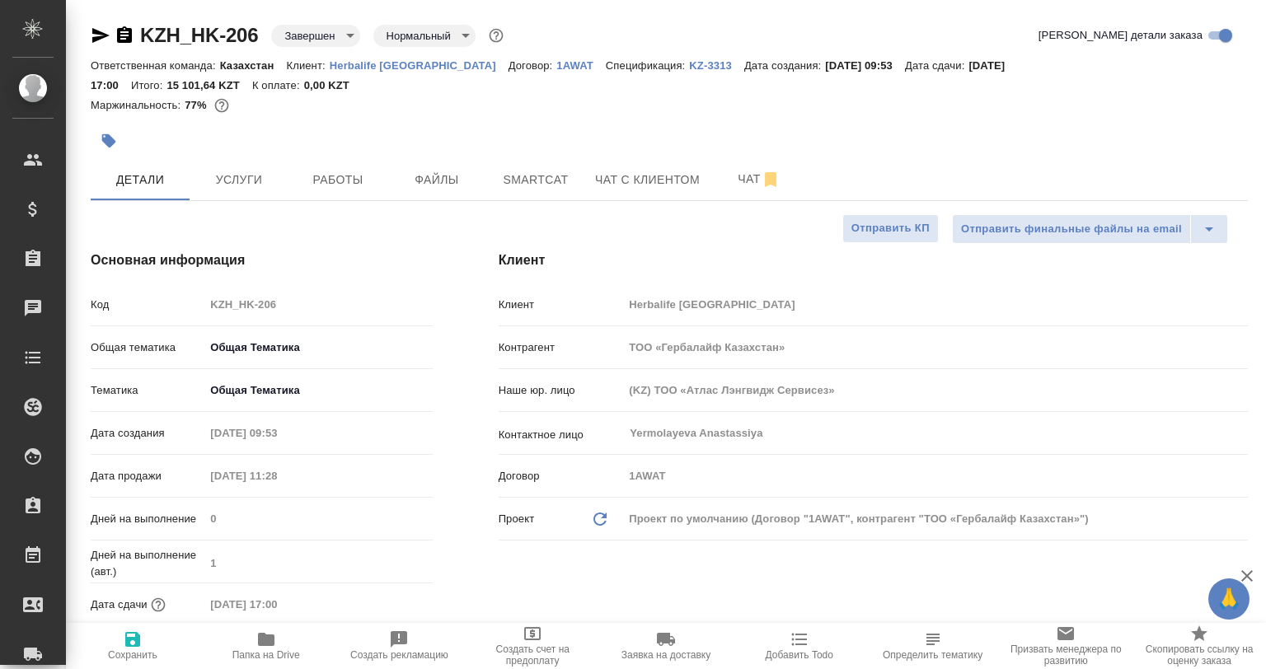
type textarea "x"
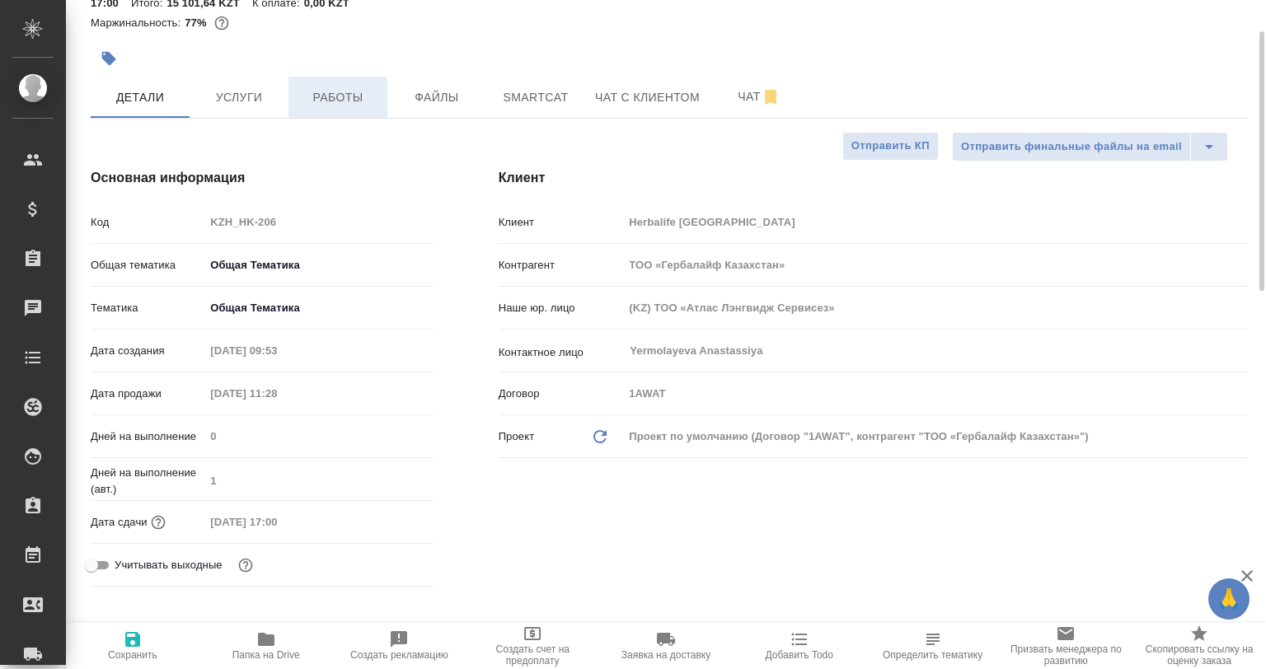
click at [355, 104] on span "Работы" at bounding box center [337, 97] width 79 height 21
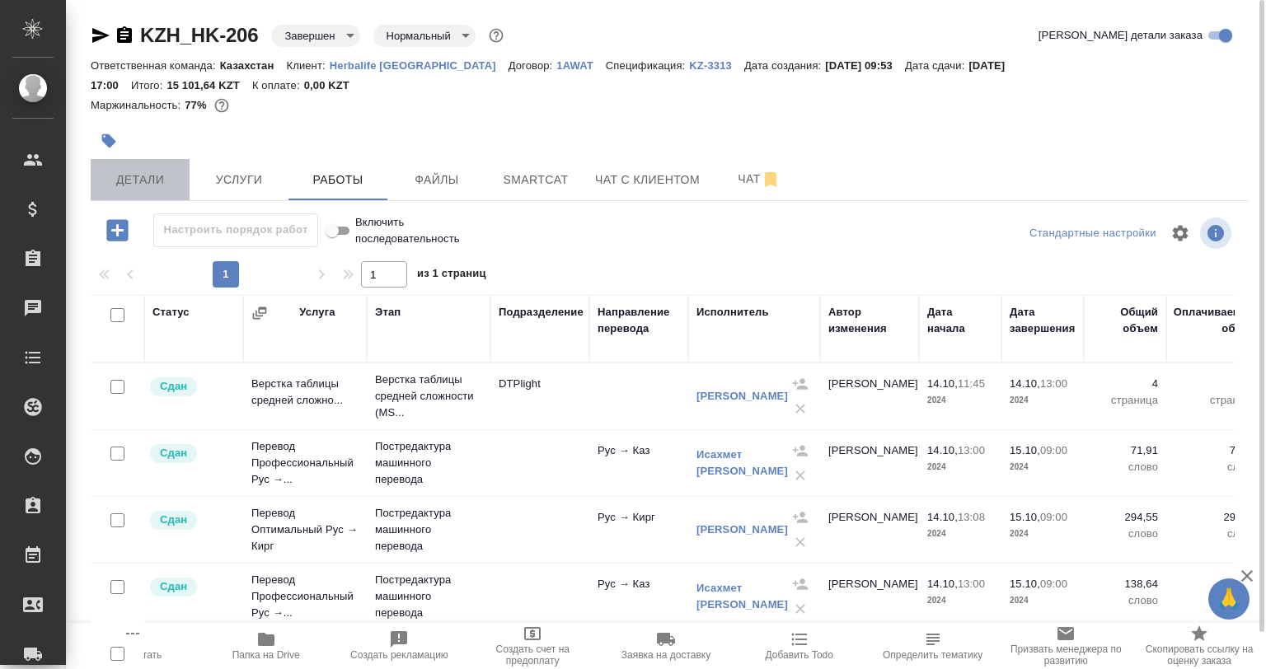
click at [177, 196] on button "Детали" at bounding box center [140, 179] width 99 height 41
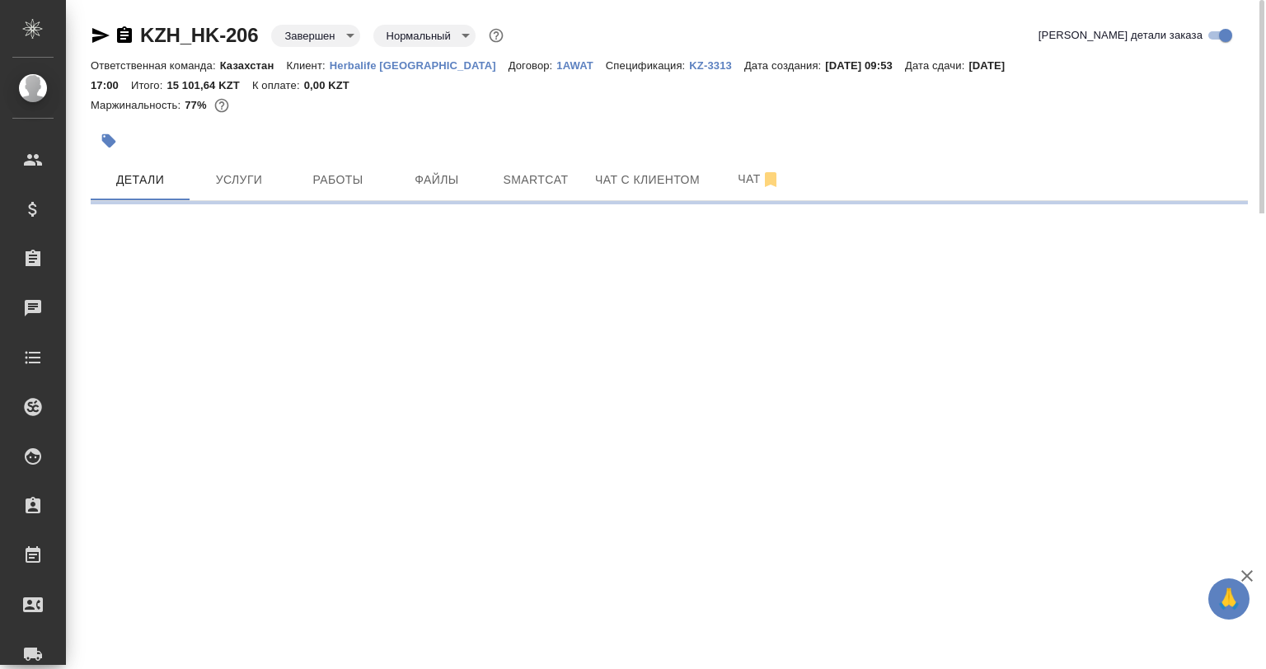
select select "RU"
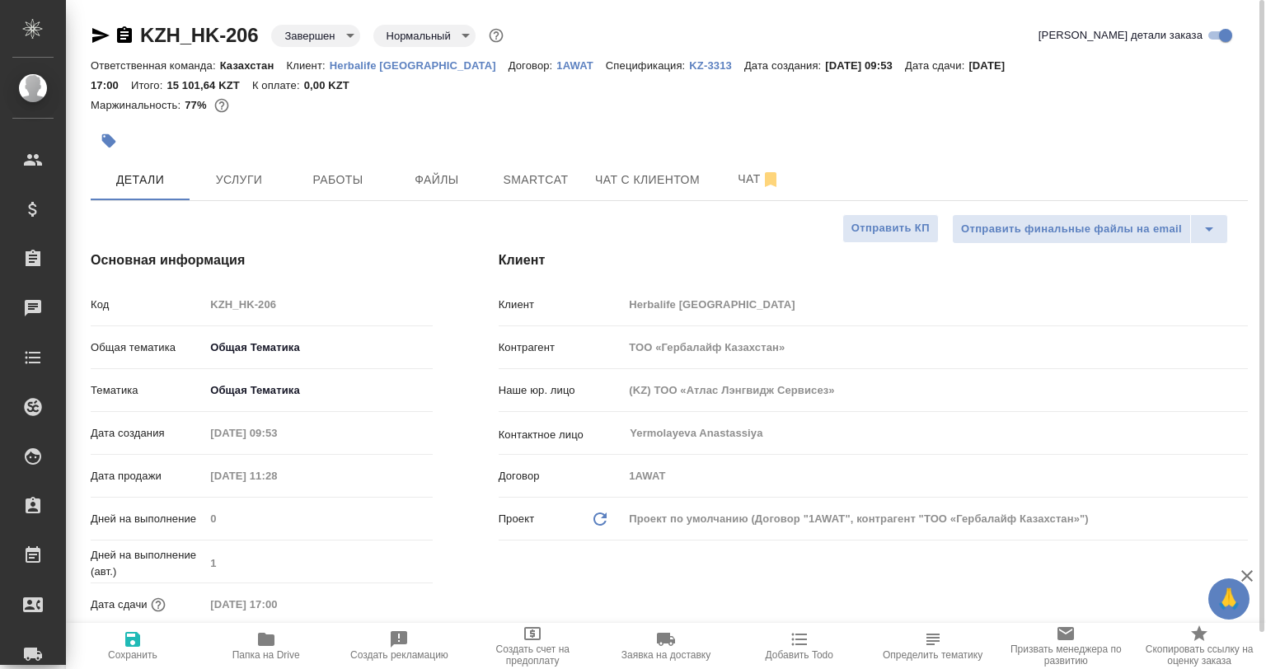
type textarea "x"
click at [267, 642] on icon "button" at bounding box center [266, 639] width 16 height 13
type textarea "x"
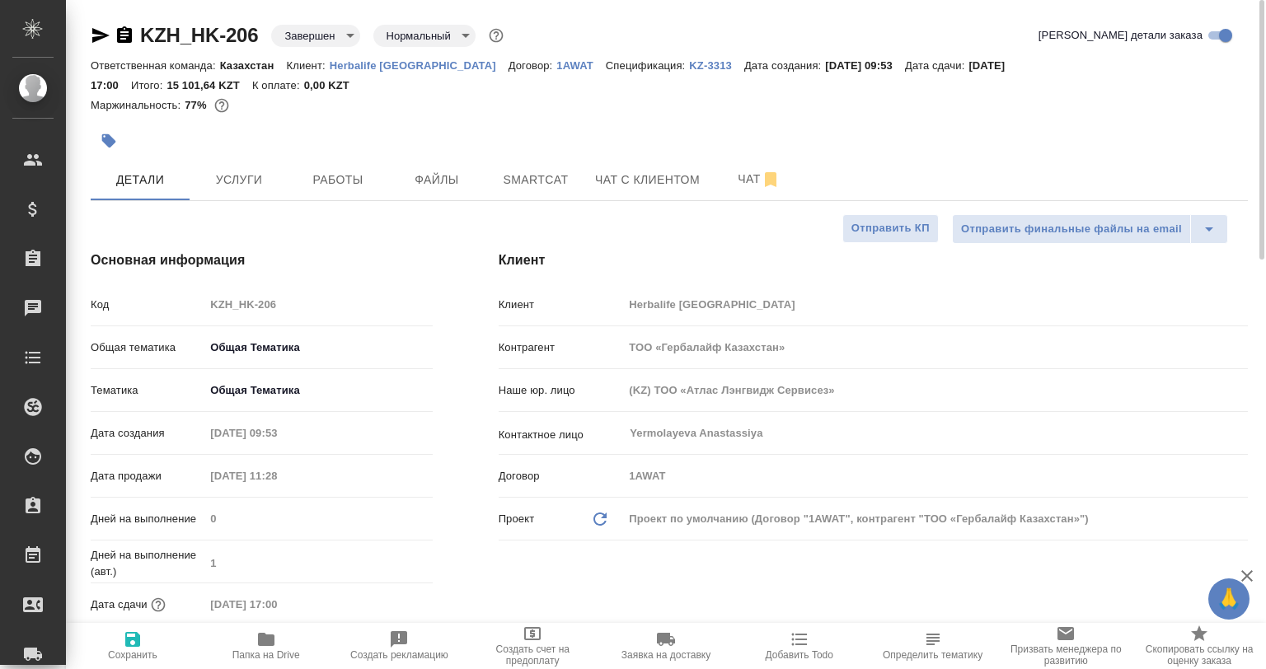
type textarea "x"
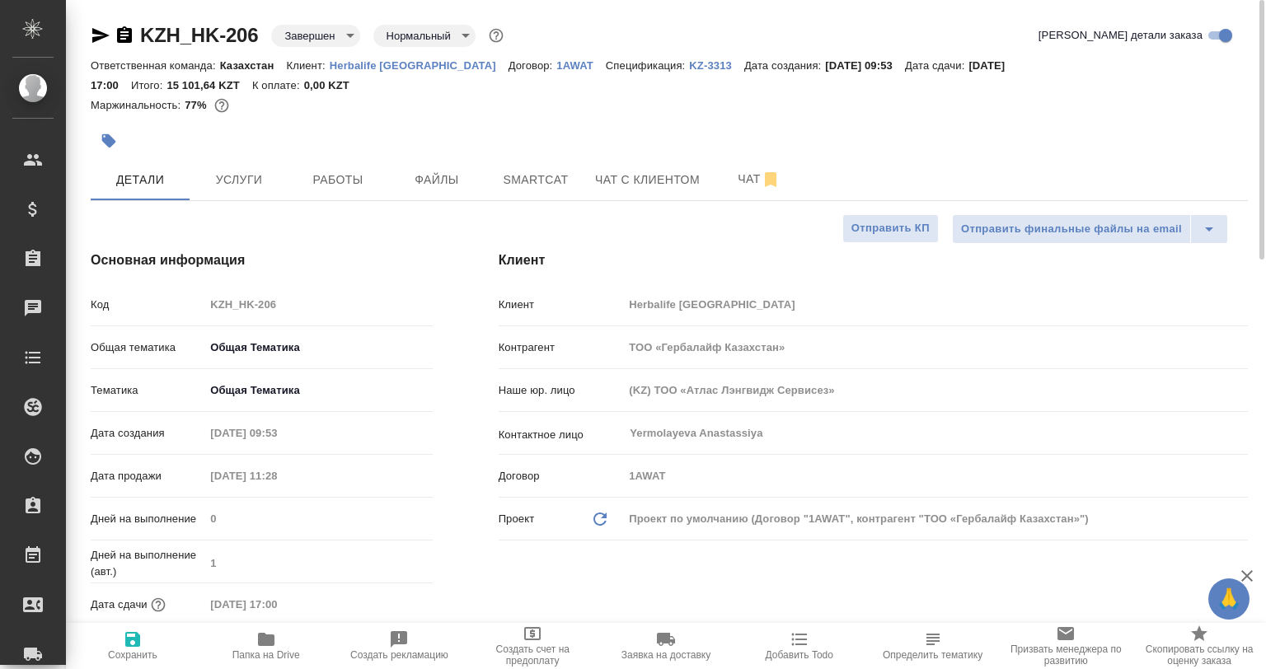
type textarea "x"
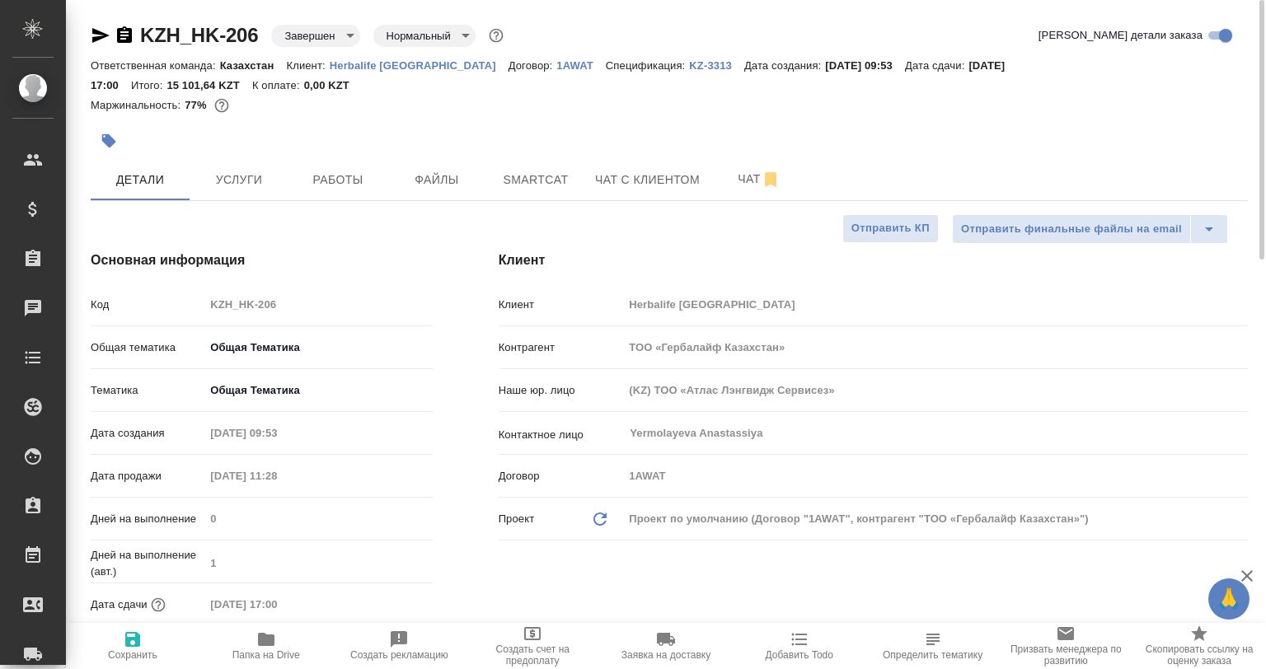
type textarea "x"
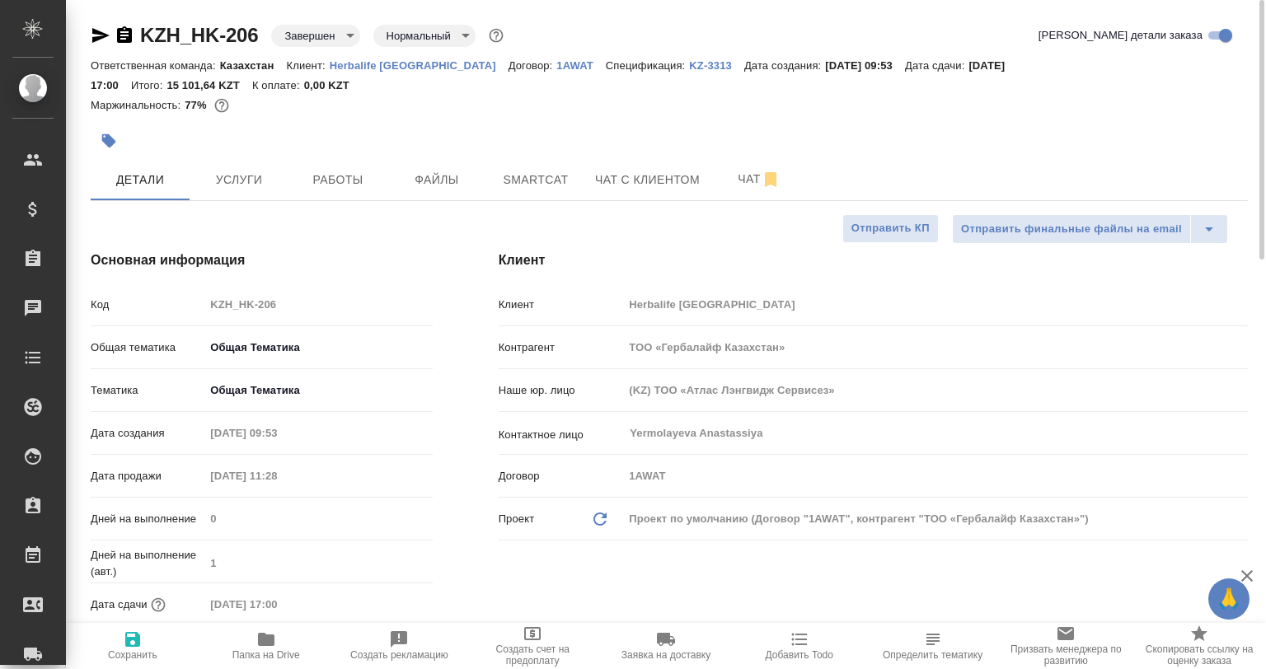
type textarea "x"
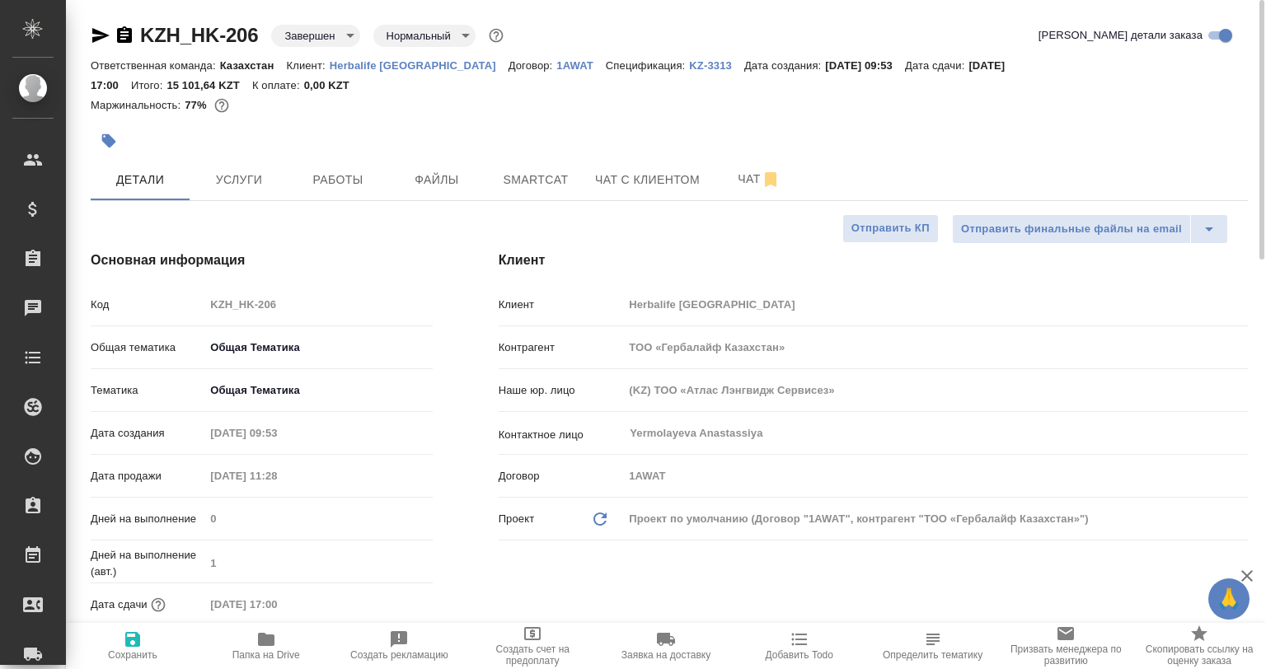
type textarea "x"
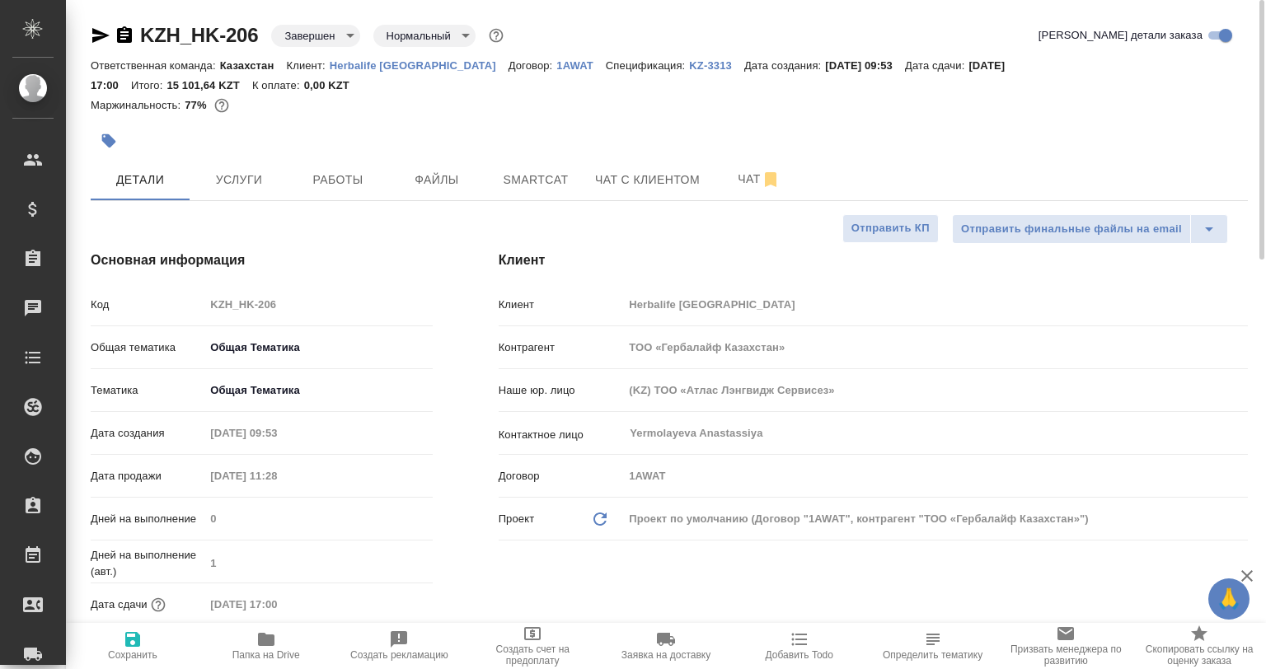
type textarea "x"
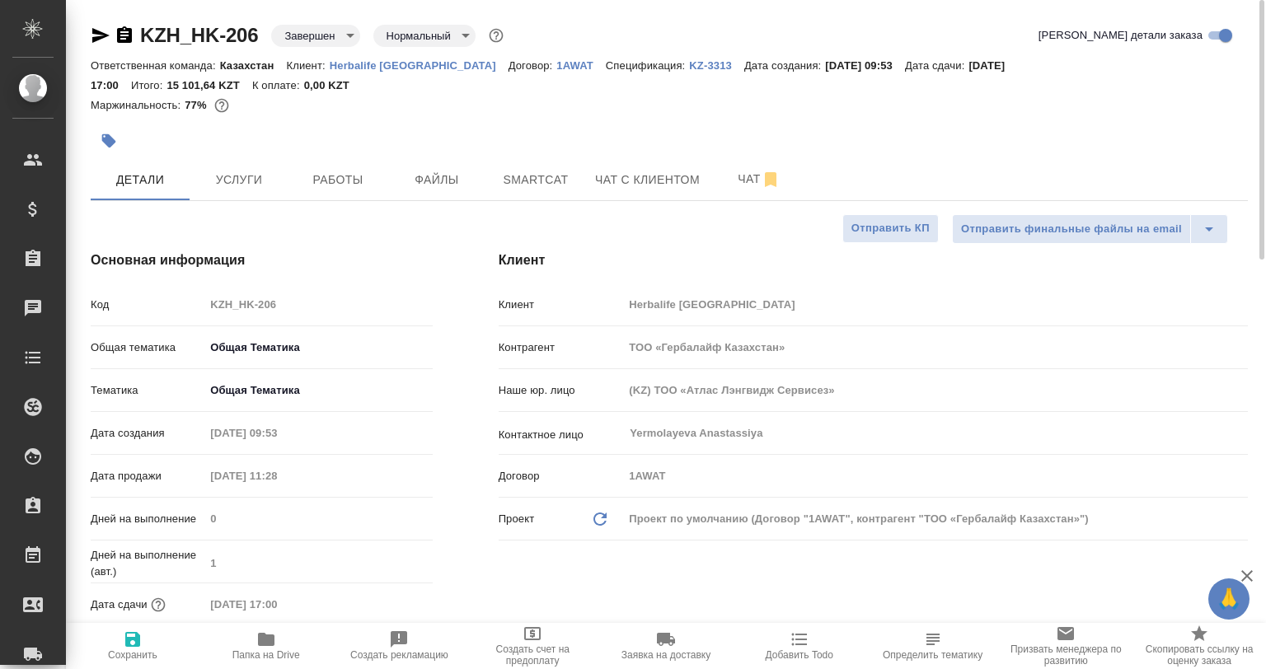
type textarea "x"
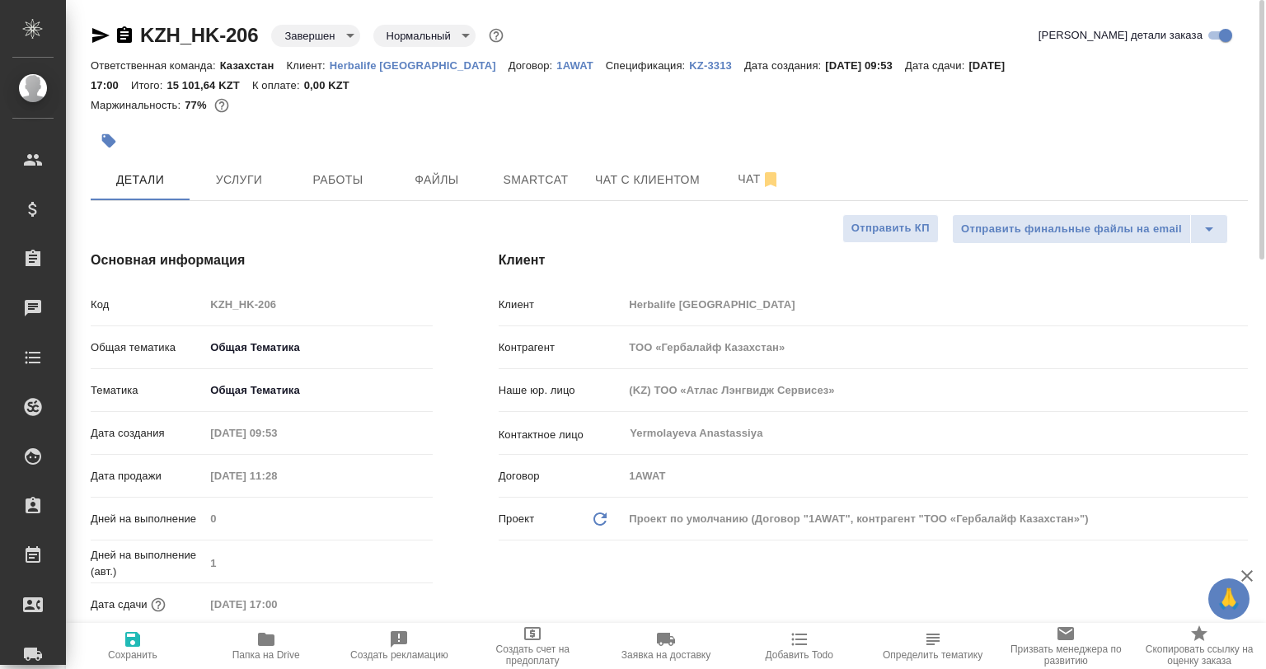
type textarea "x"
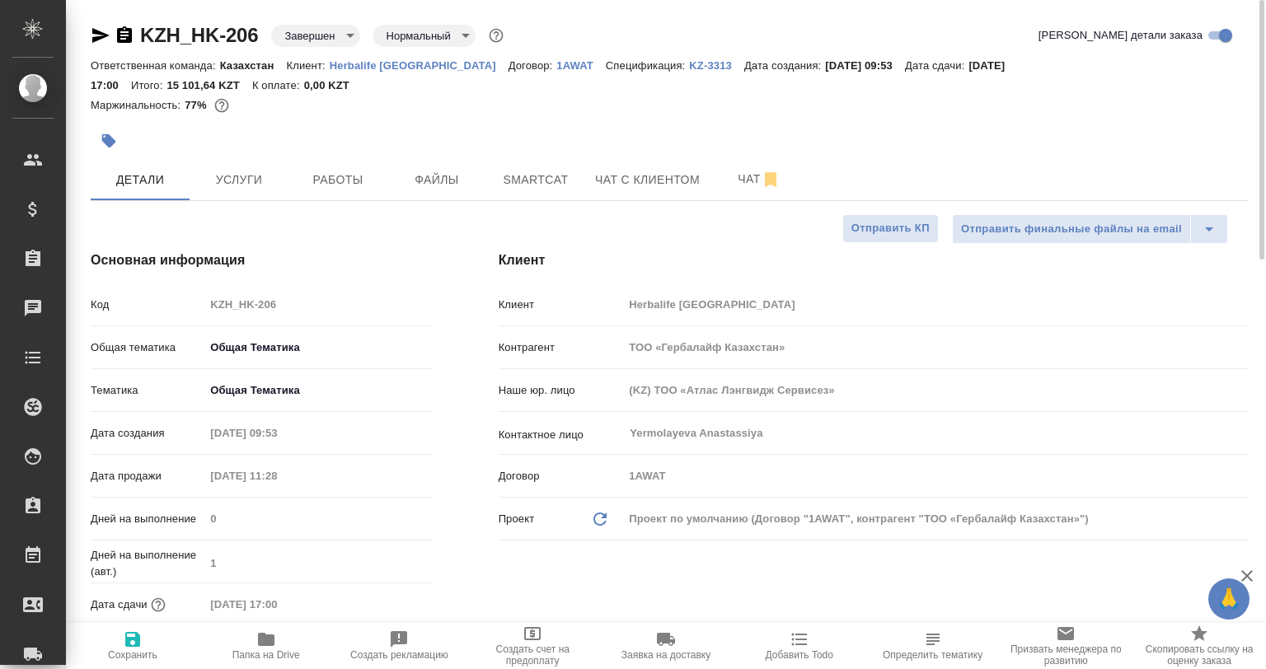
type textarea "x"
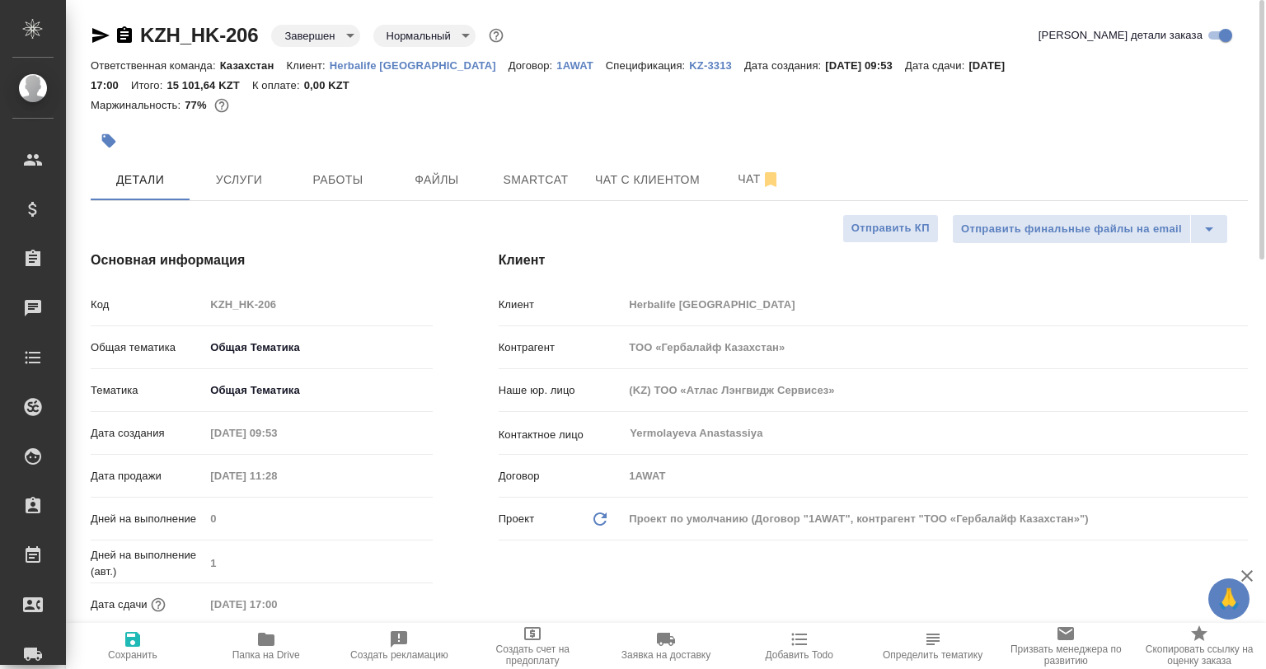
type textarea "x"
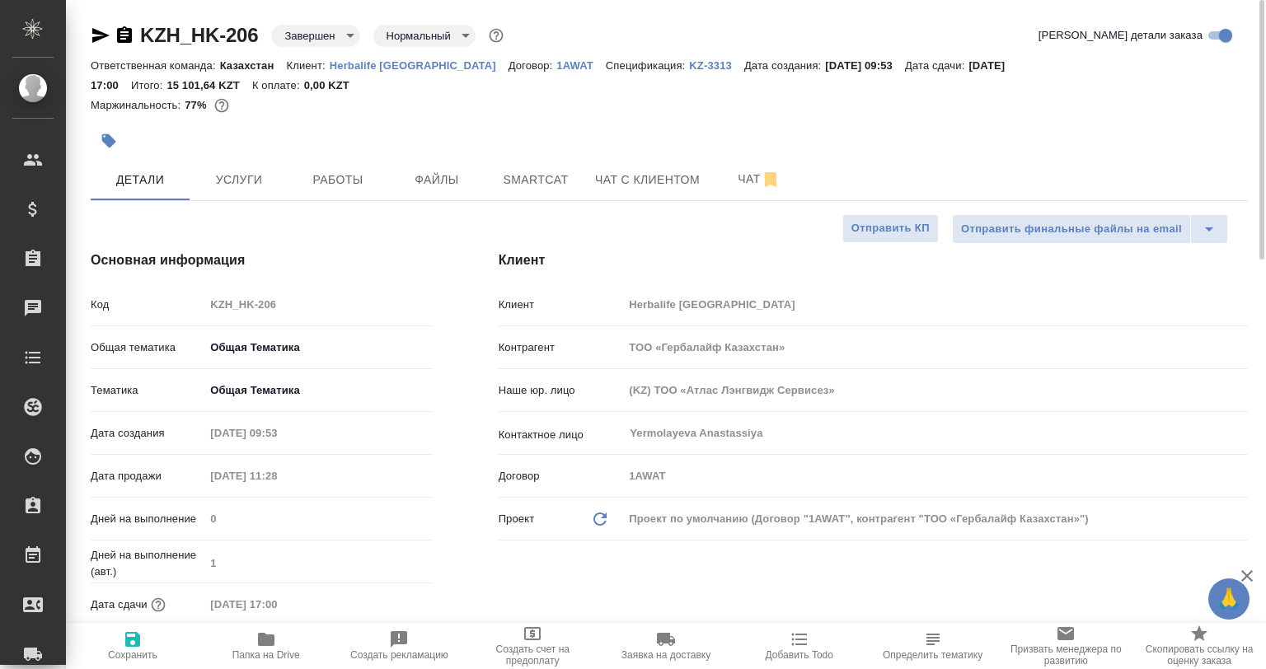
type textarea "x"
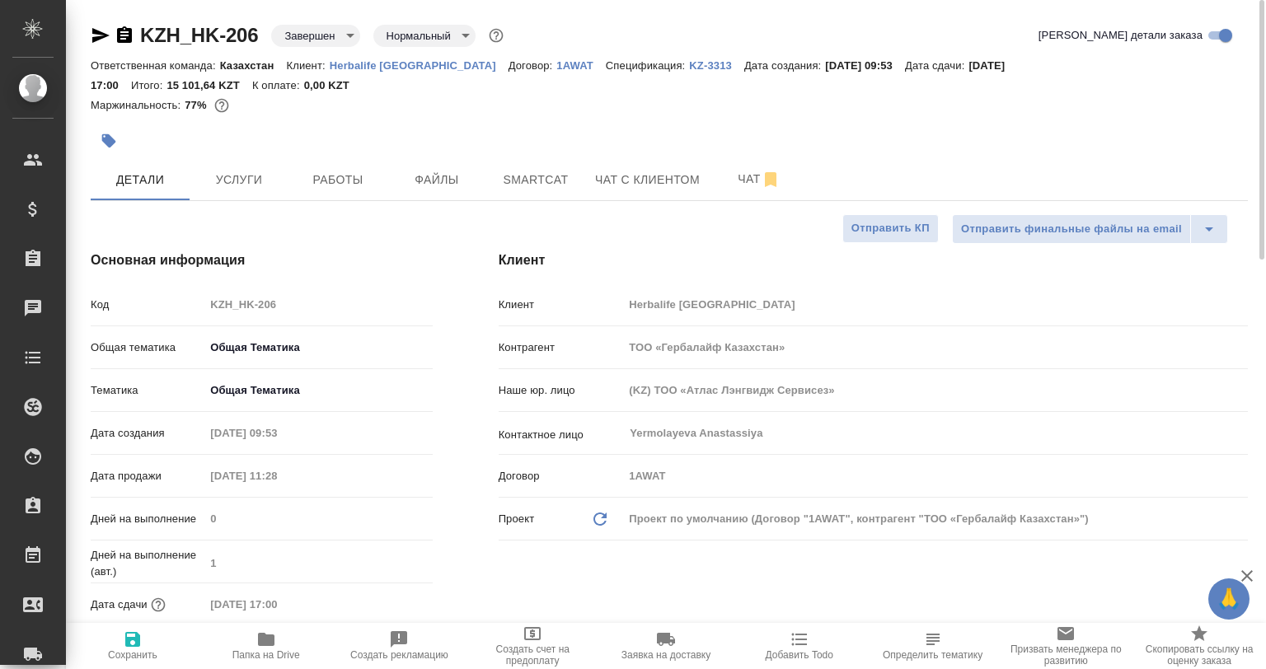
type textarea "x"
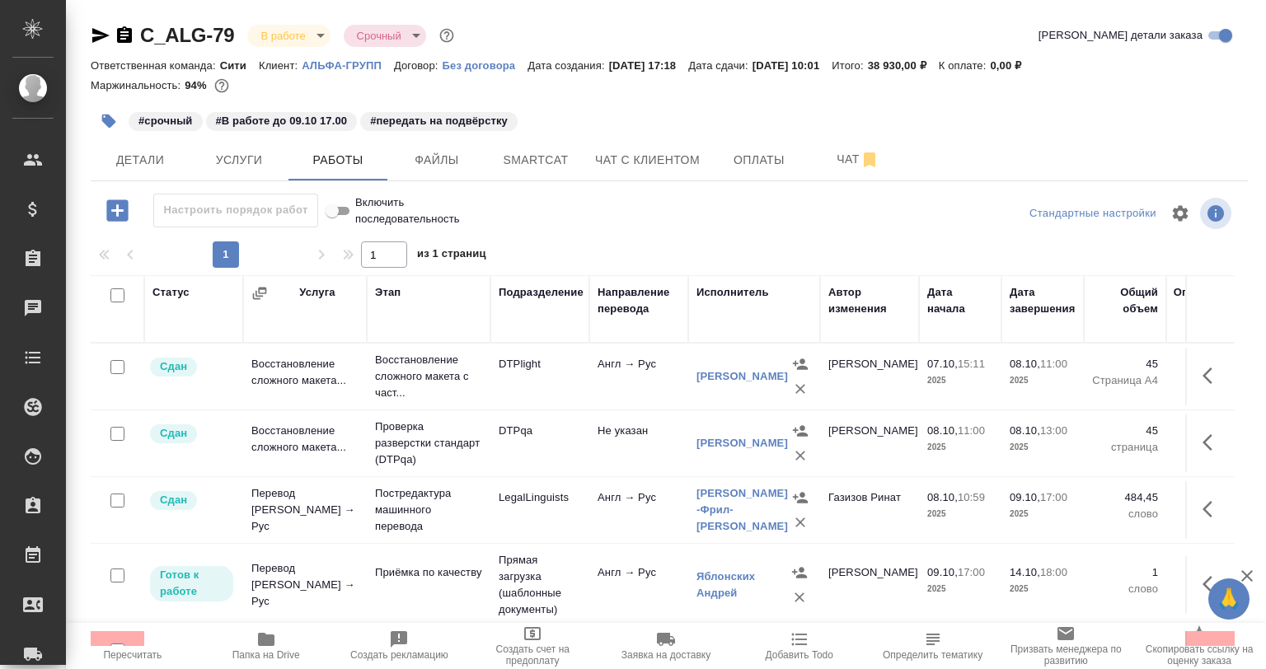
scroll to position [59, 0]
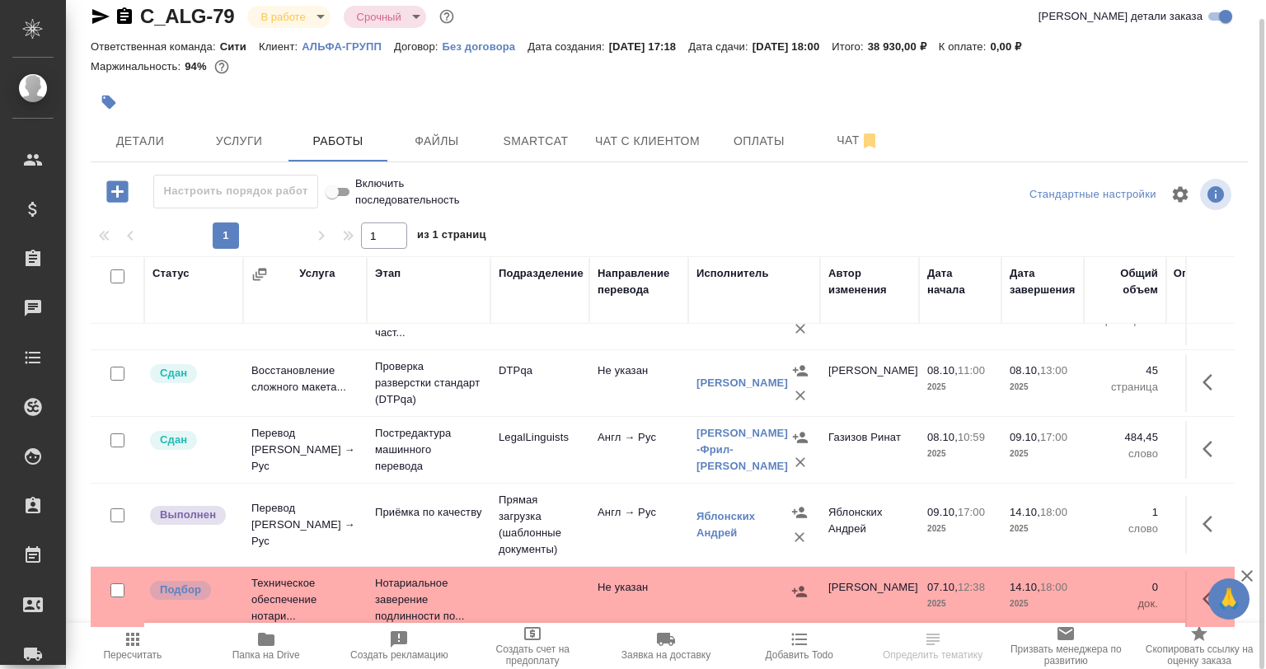
scroll to position [59, 0]
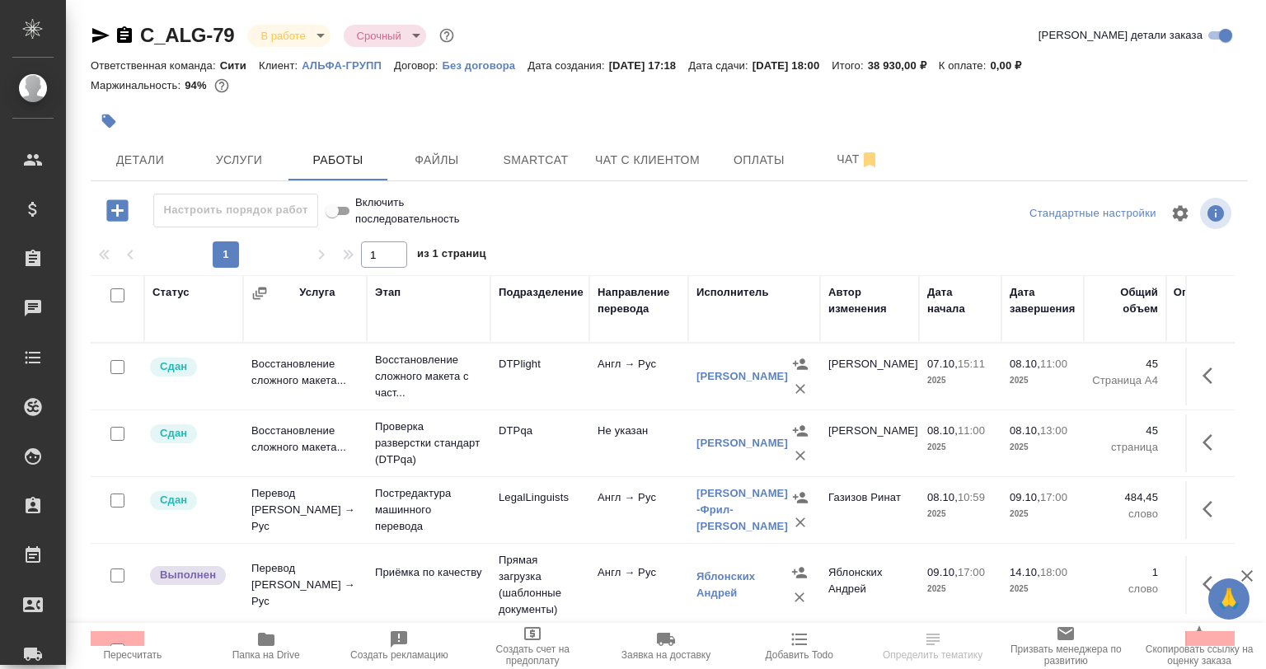
scroll to position [59, 0]
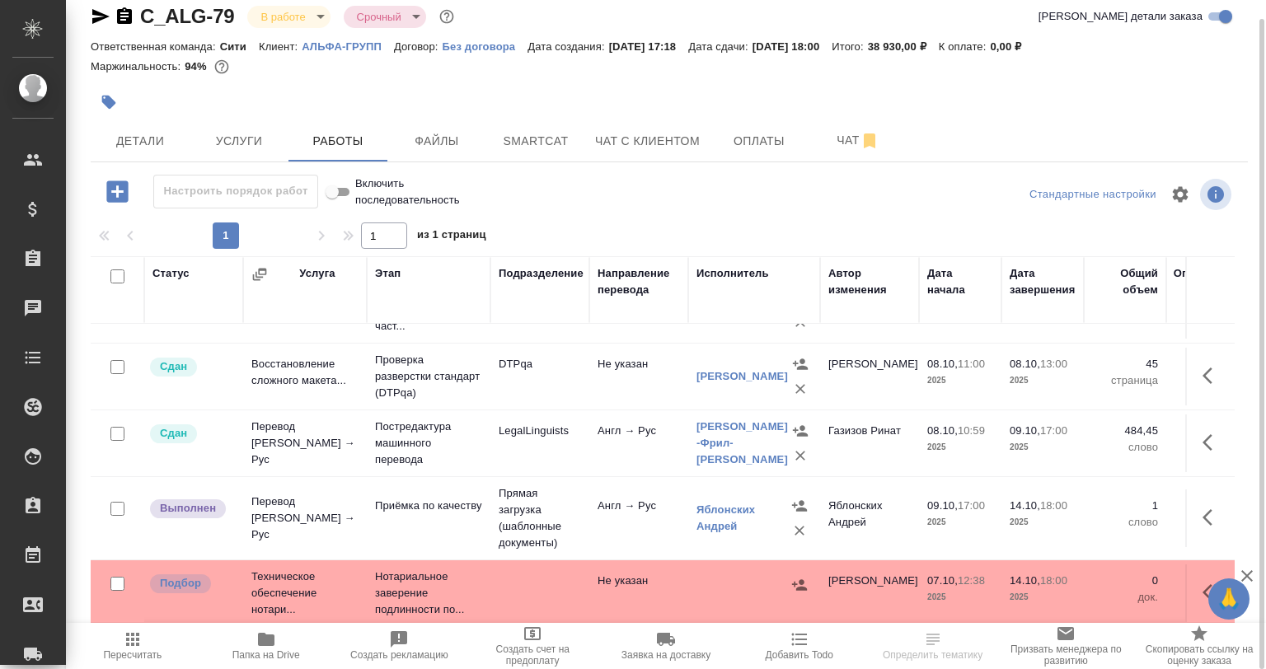
click at [297, 525] on td "Перевод [PERSON_NAME] → Рус" at bounding box center [305, 519] width 124 height 66
click at [297, 525] on td "Перевод Стандарт Англ → Рус" at bounding box center [305, 519] width 124 height 66
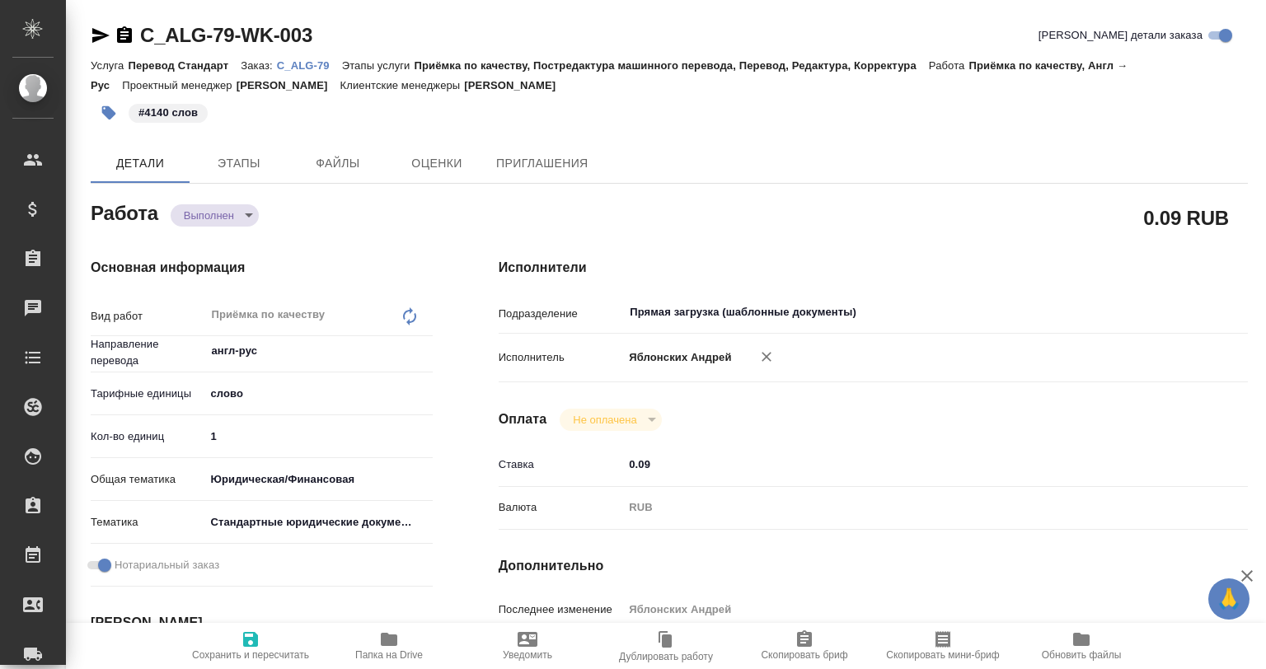
type textarea "x"
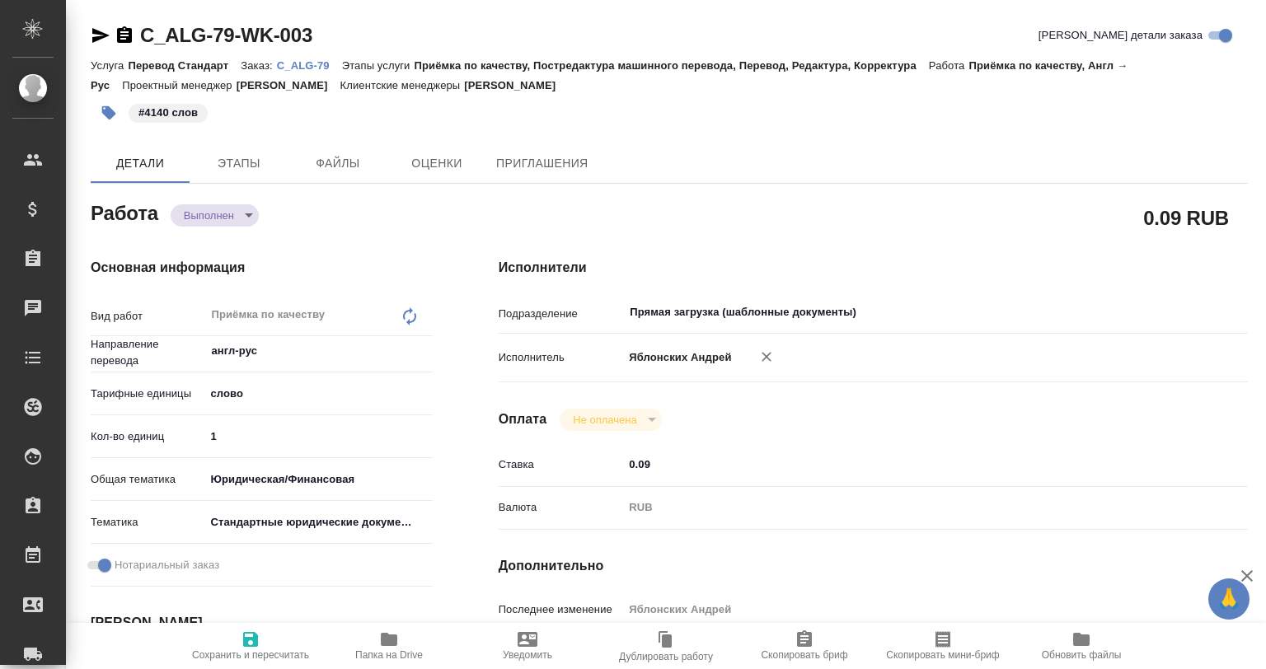
type textarea "x"
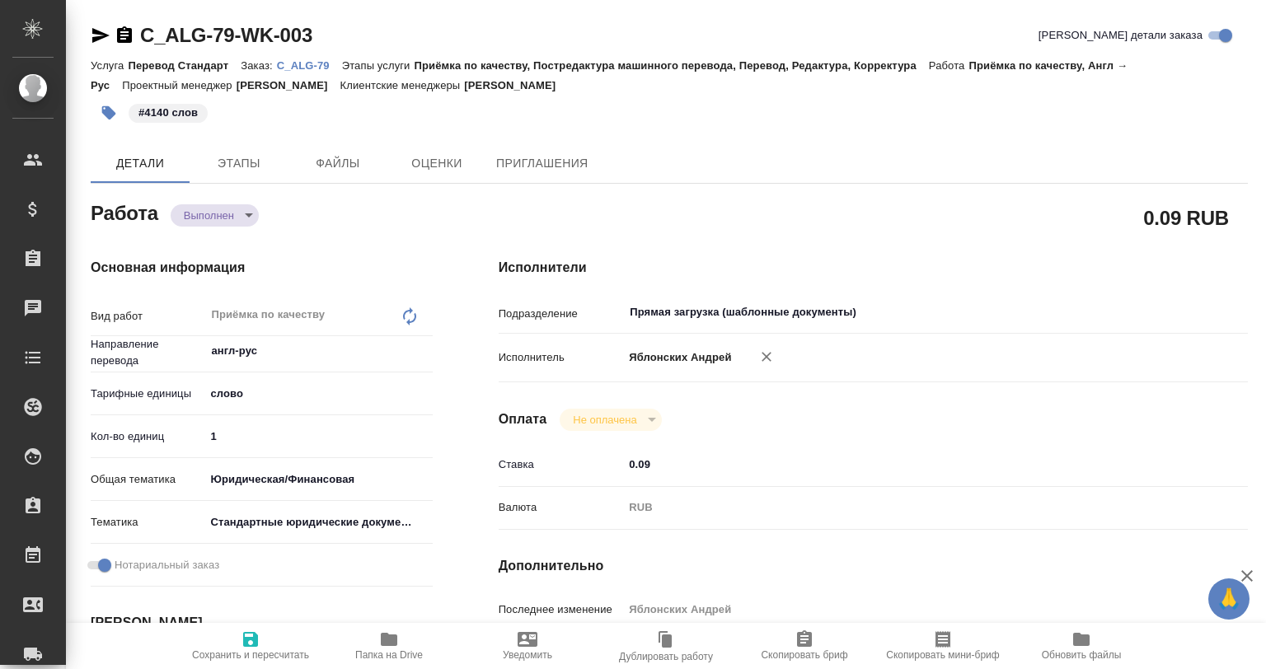
type textarea "x"
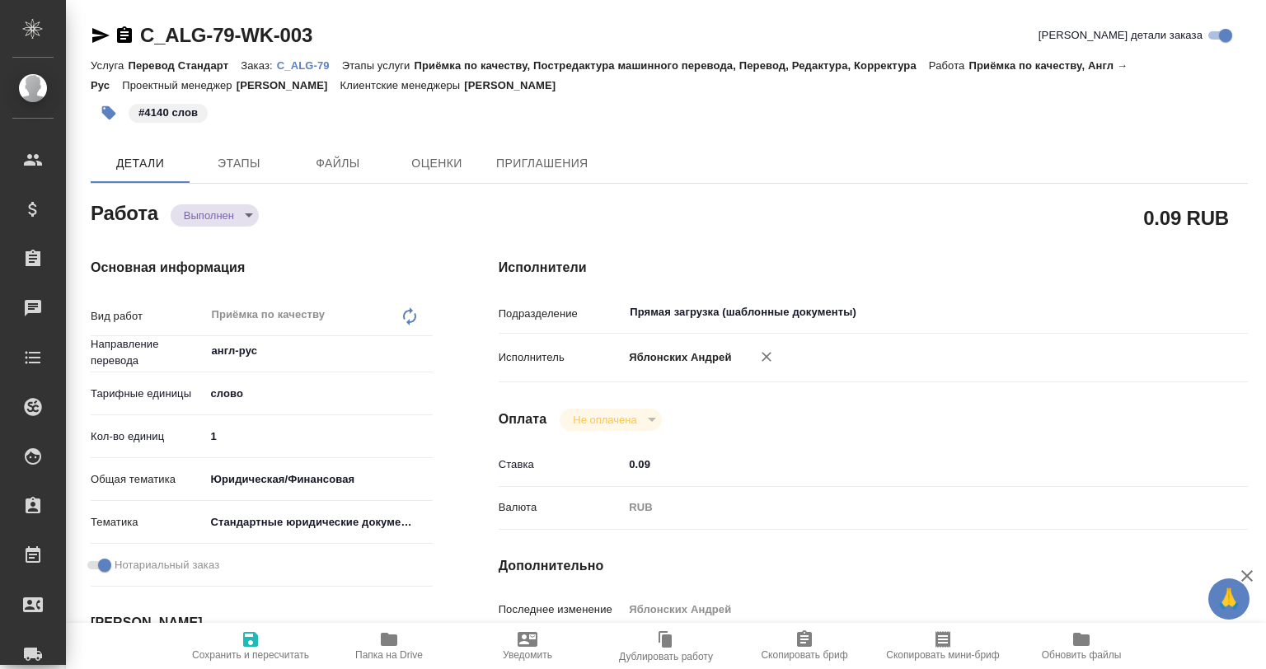
type textarea "x"
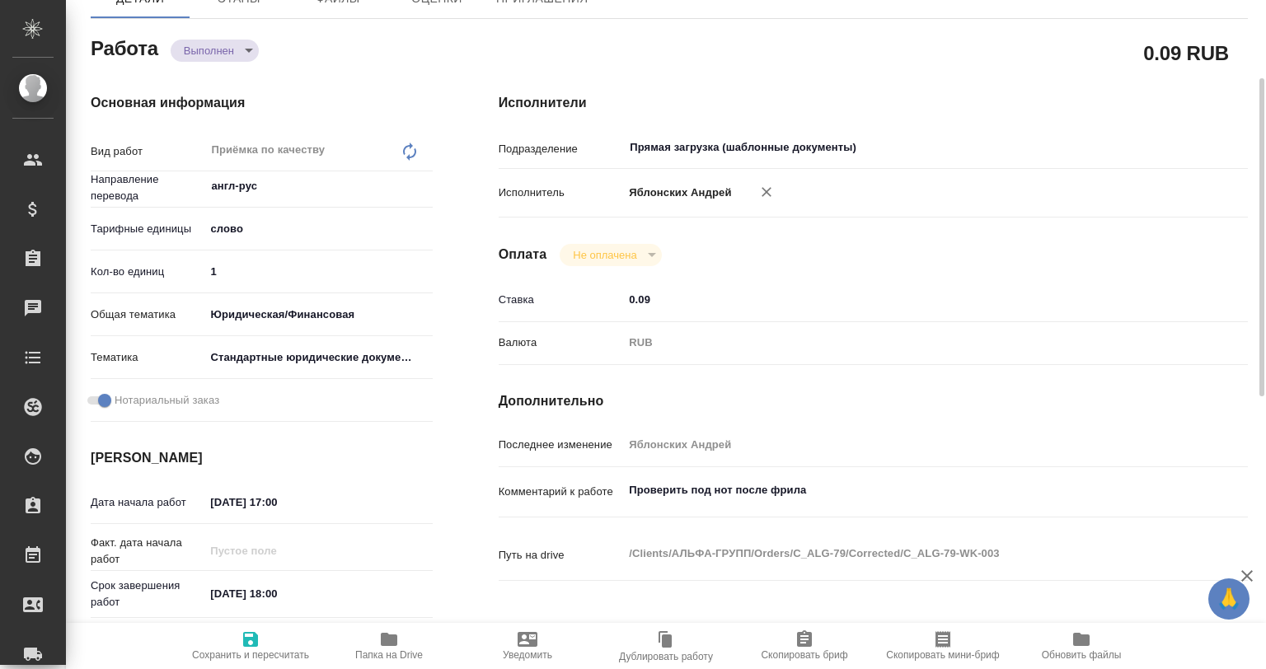
type textarea "x"
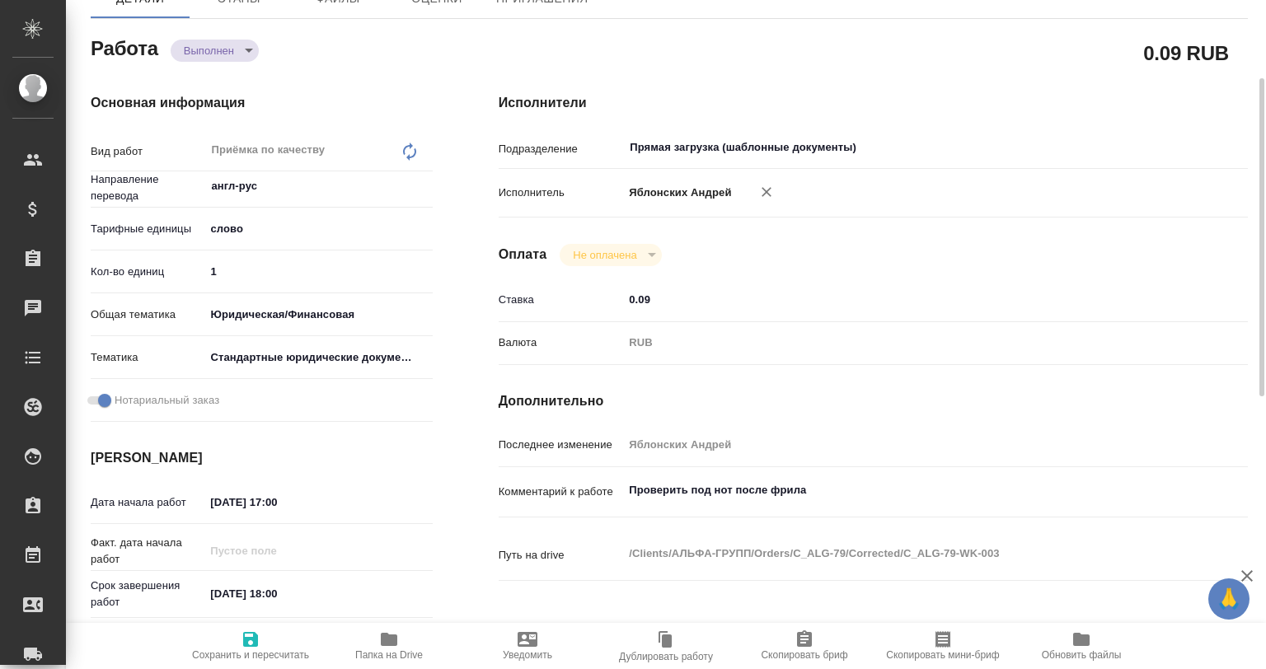
type textarea "x"
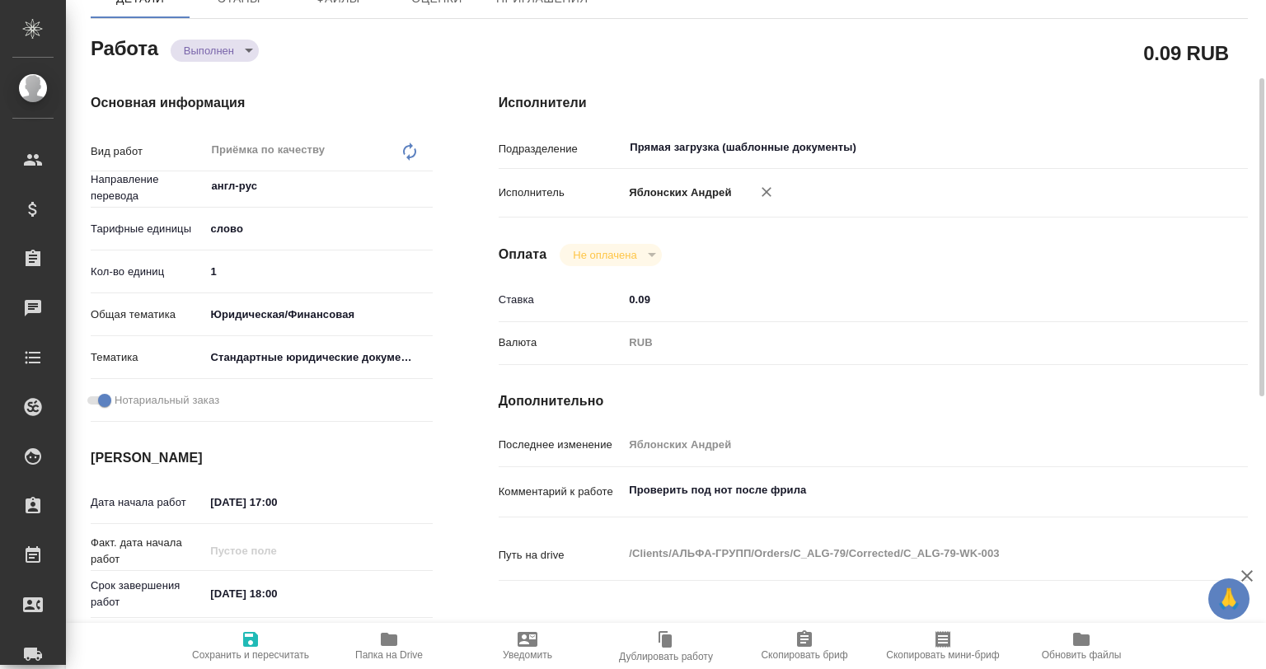
scroll to position [247, 0]
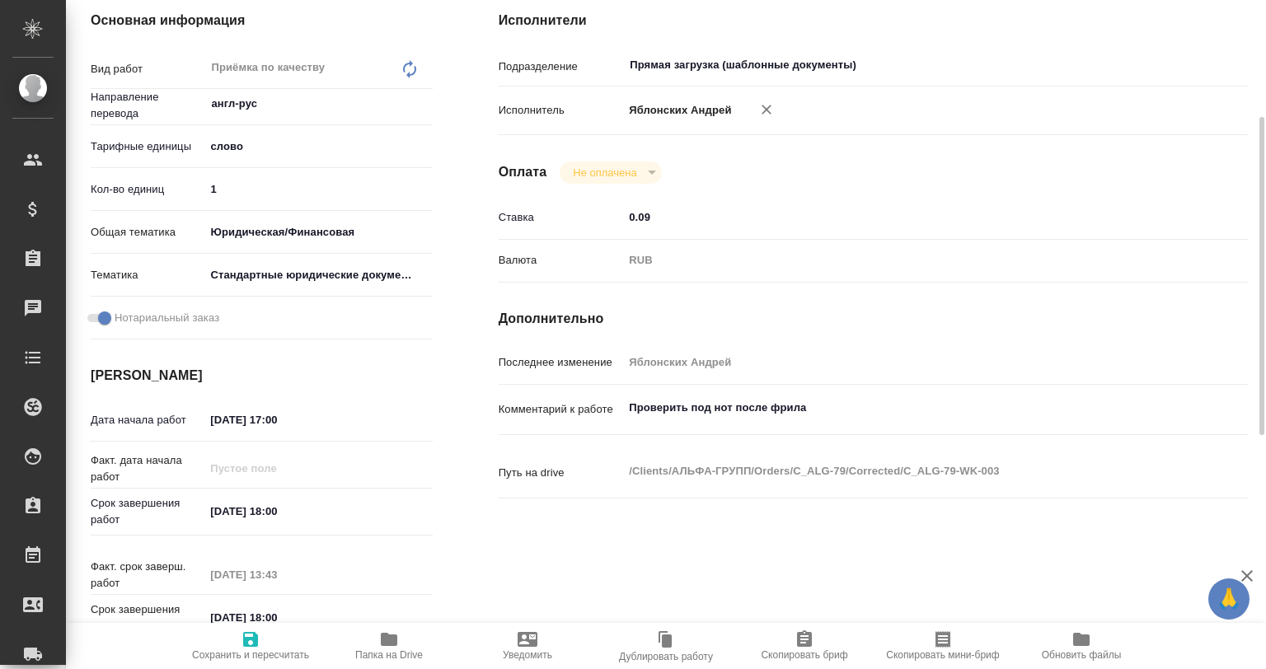
type textarea "x"
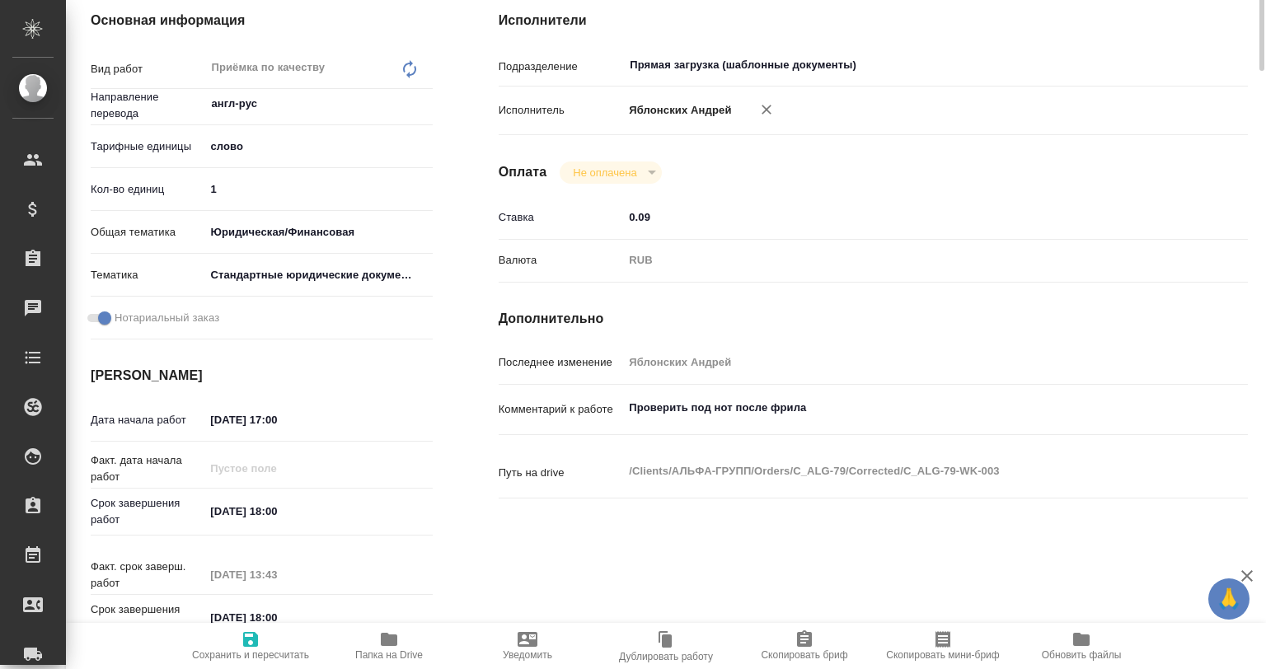
scroll to position [0, 0]
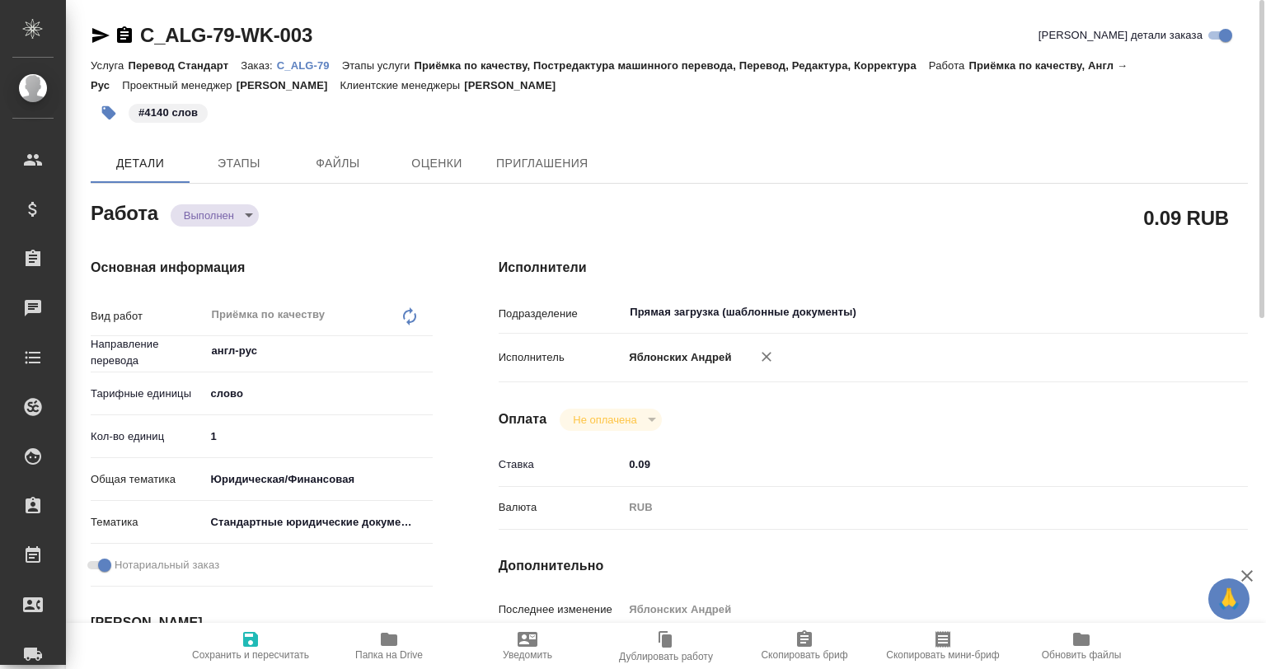
type textarea "x"
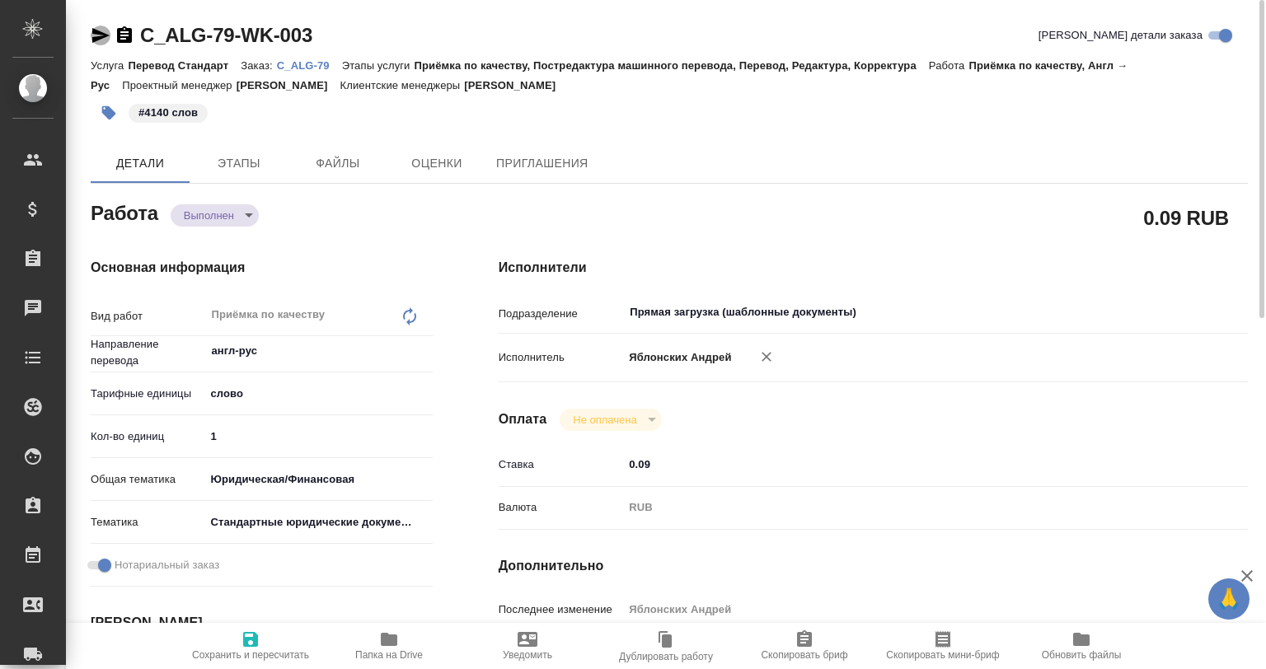
click at [103, 32] on icon "button" at bounding box center [101, 36] width 20 height 20
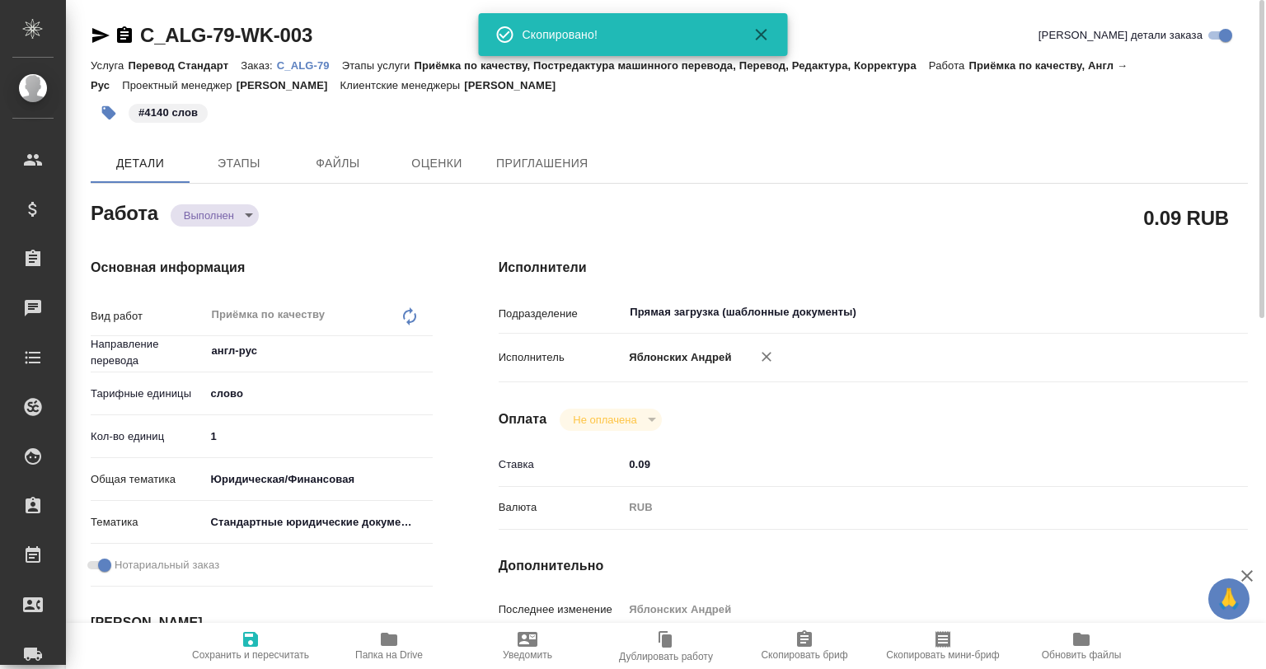
type textarea "x"
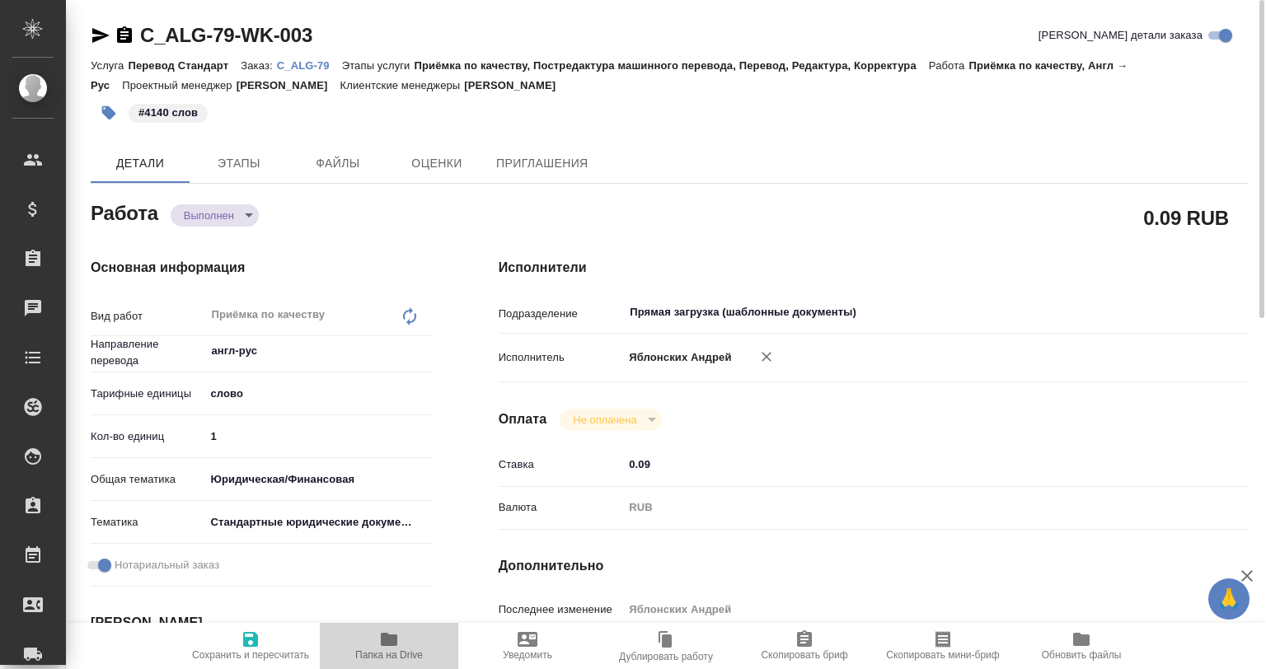
click at [365, 656] on span "Папка на Drive" at bounding box center [389, 656] width 68 height 12
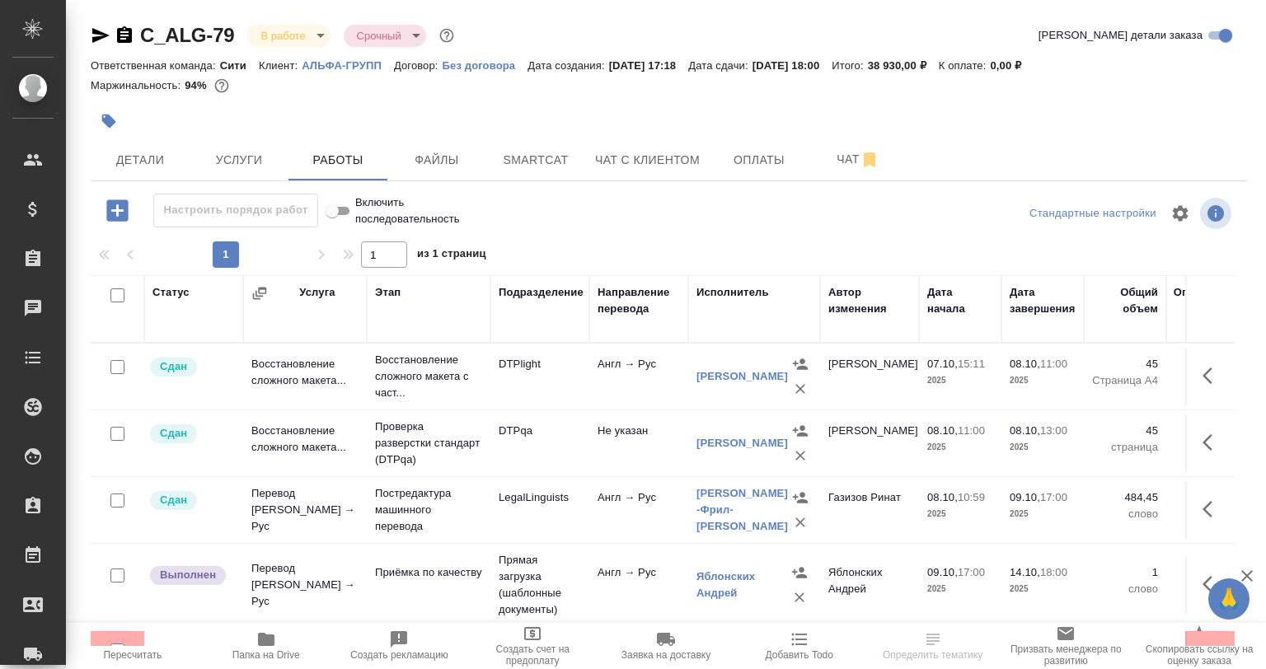
scroll to position [59, 0]
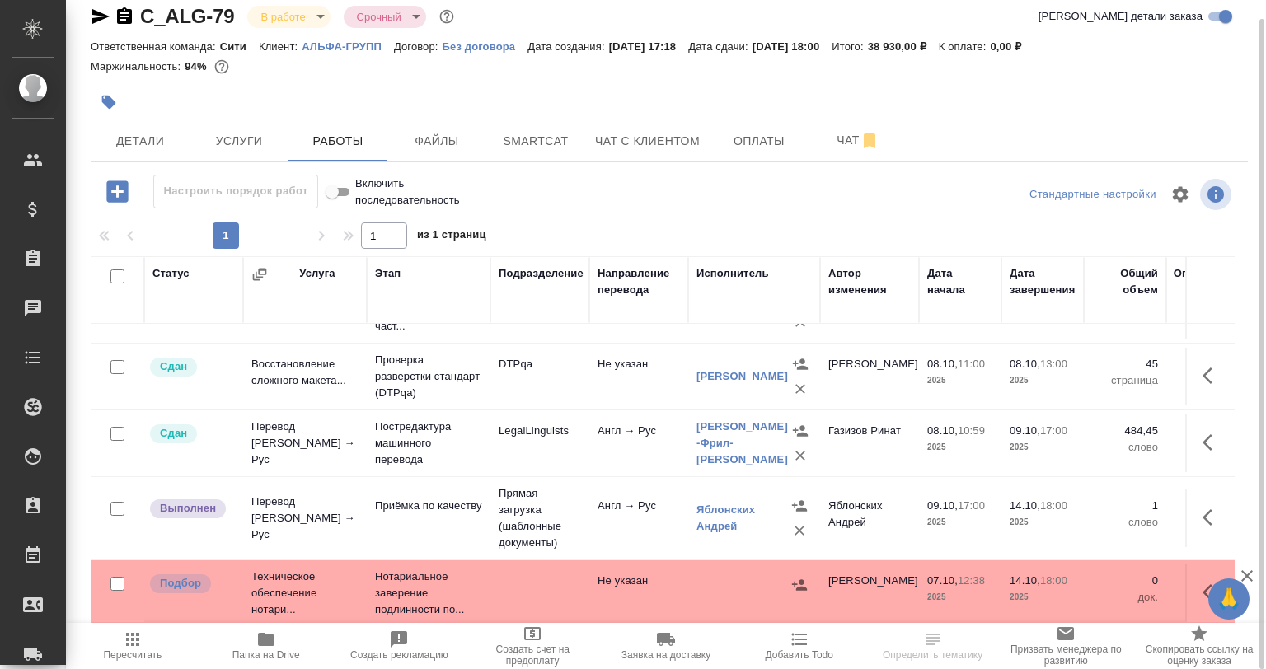
click at [1193, 498] on button "button" at bounding box center [1213, 518] width 40 height 40
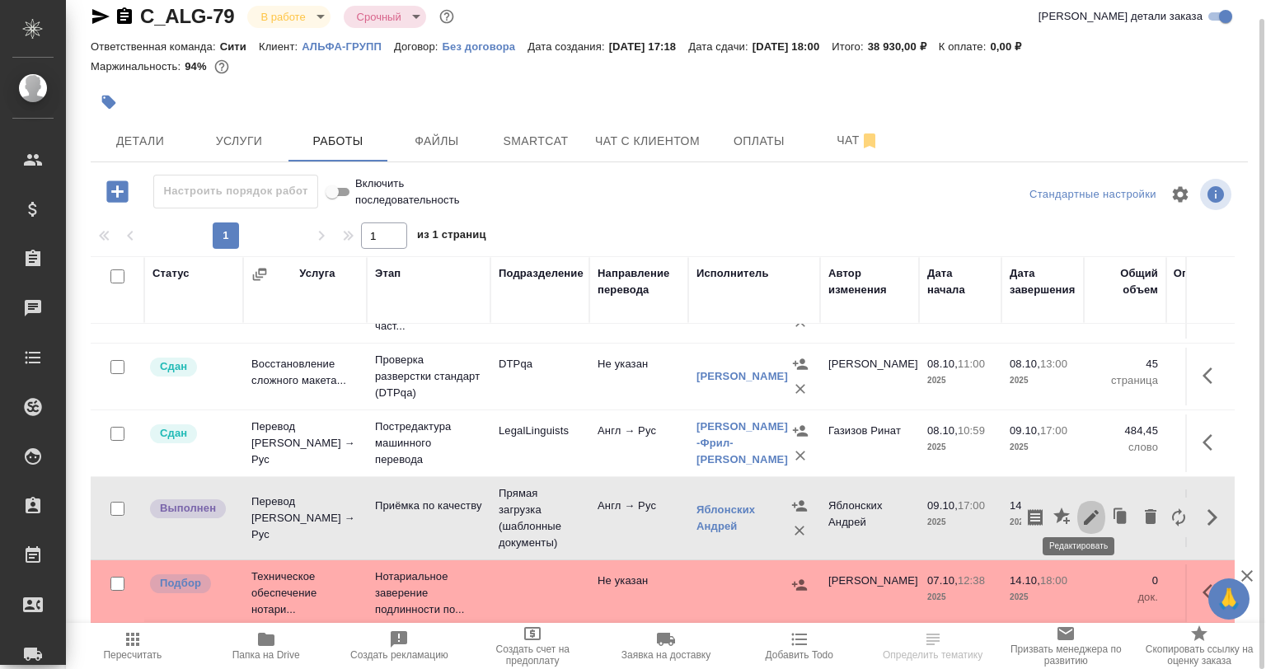
click at [1084, 510] on icon "button" at bounding box center [1091, 517] width 15 height 15
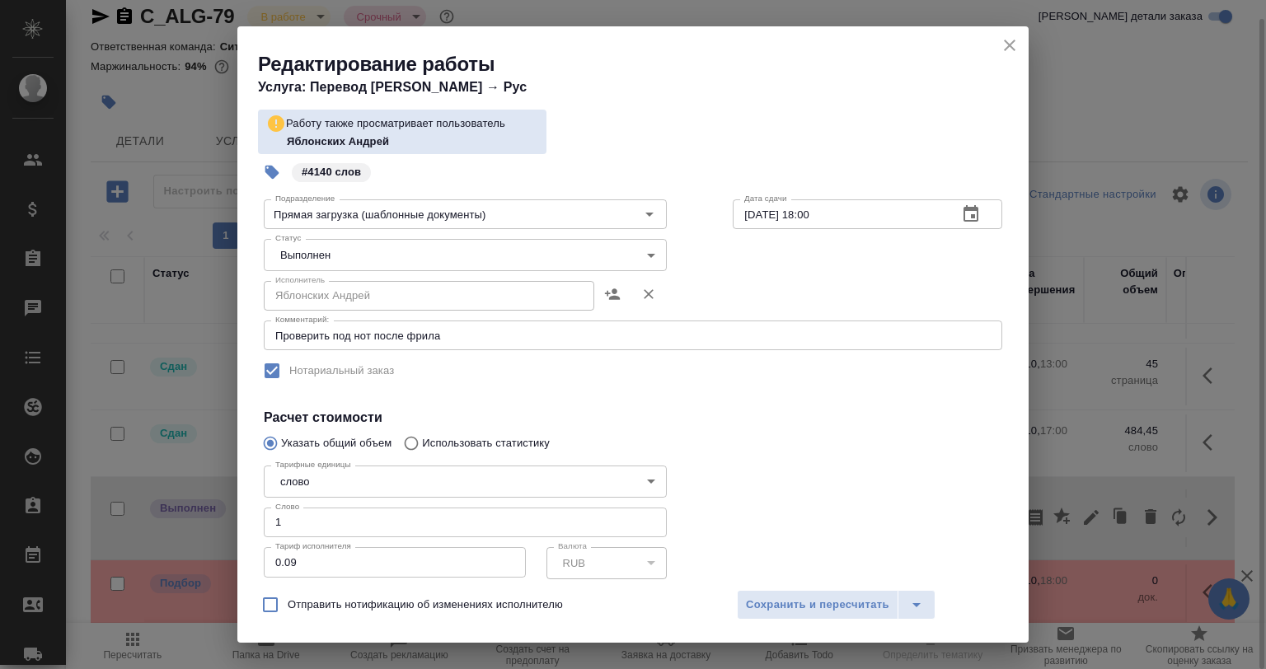
scroll to position [165, 0]
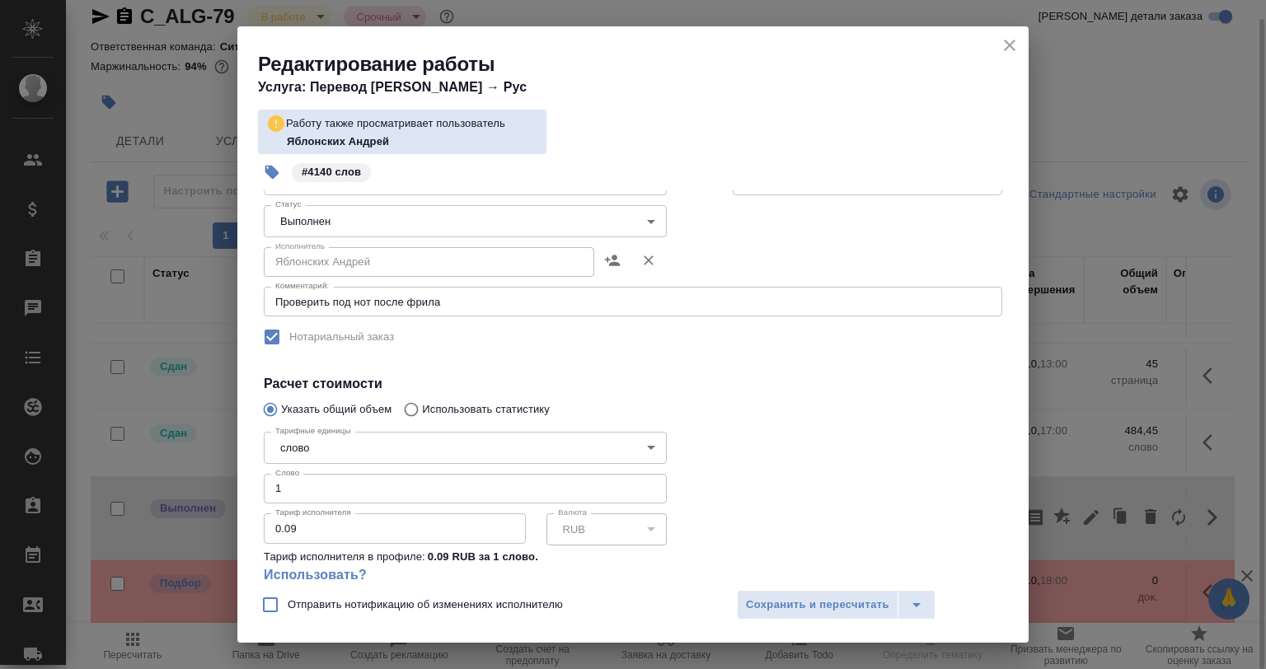
drag, startPoint x: 265, startPoint y: 493, endPoint x: 237, endPoint y: 498, distance: 28.5
click at [237, 498] on div "Параметры Файлы Вид работ Приёмка по качеству Вид работ Направление перевода ан…" at bounding box center [632, 384] width 791 height 389
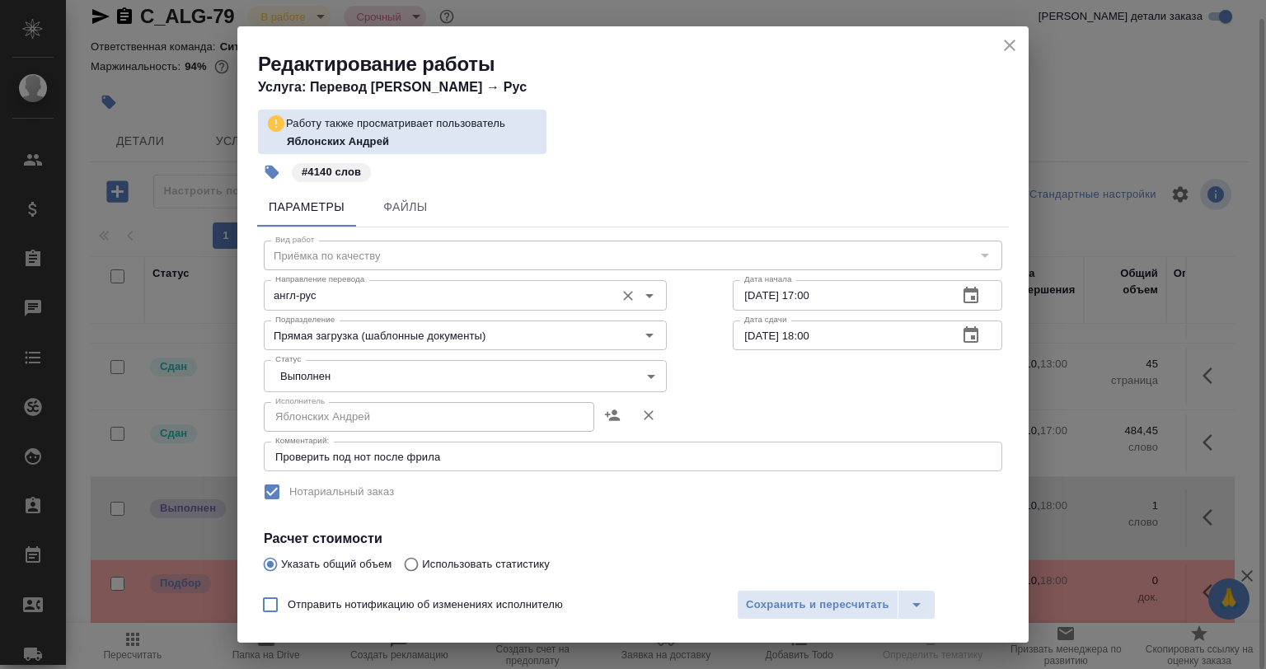
scroll to position [0, 0]
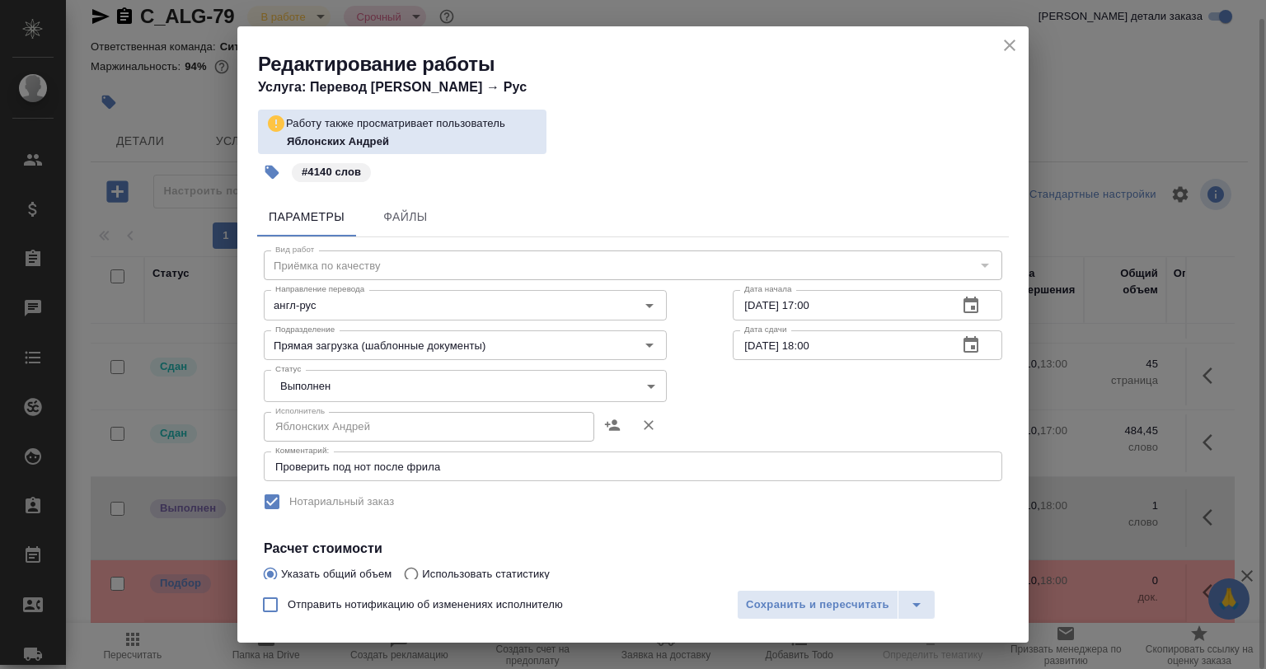
type input "4140"
click at [326, 403] on div "Исполнитель Яблонских Андрей Исполнитель" at bounding box center [465, 426] width 469 height 106
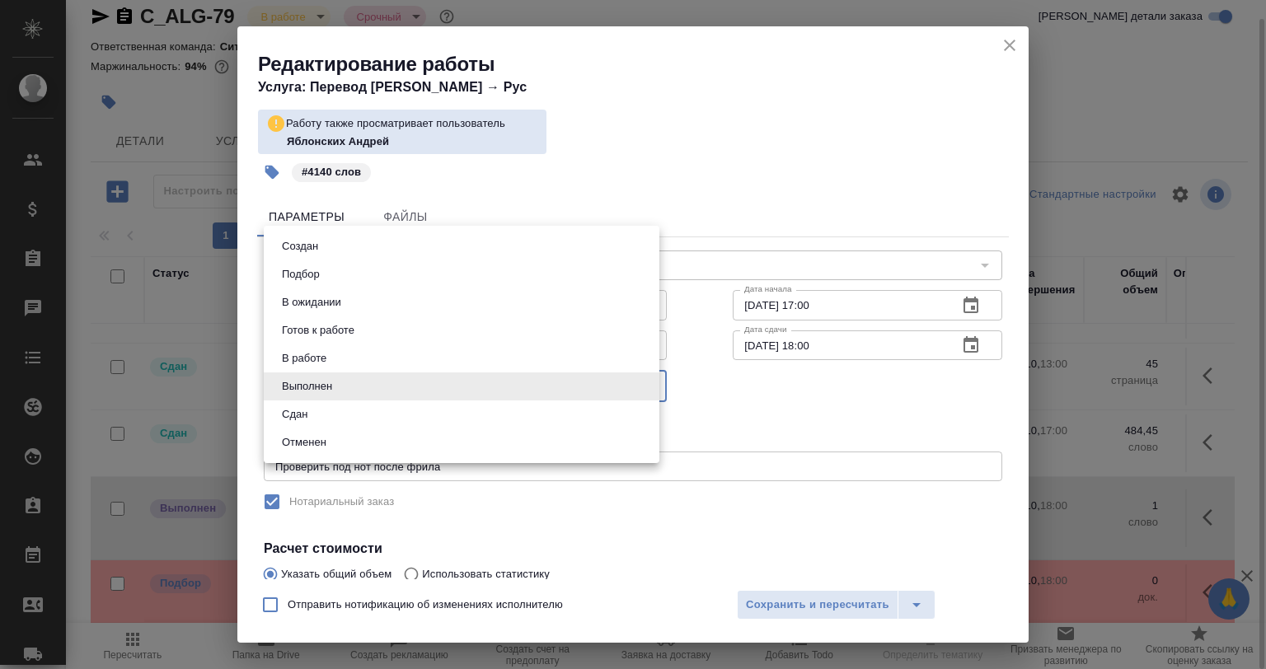
click at [324, 392] on body "🙏 .cls-1 fill:#fff; AWATERA Babkina Anastasiya Клиенты Спецификации Заказы 0 Ча…" at bounding box center [633, 334] width 1266 height 669
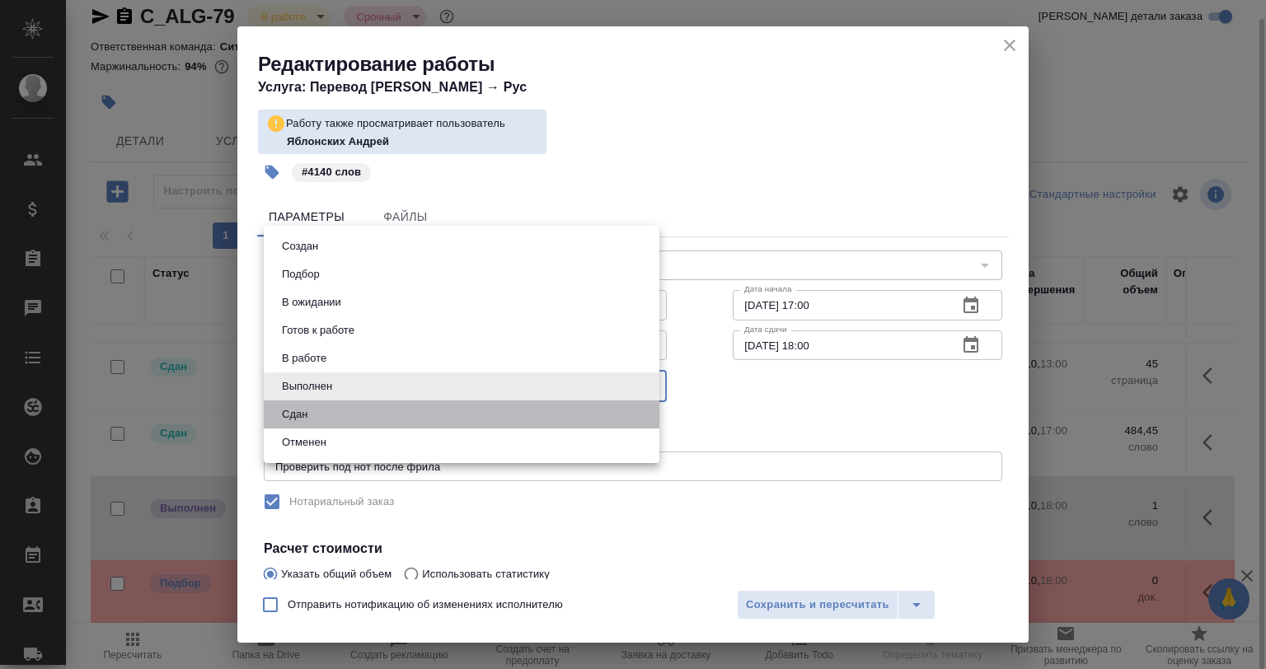
click at [315, 421] on li "Сдан" at bounding box center [462, 415] width 396 height 28
type input "closed"
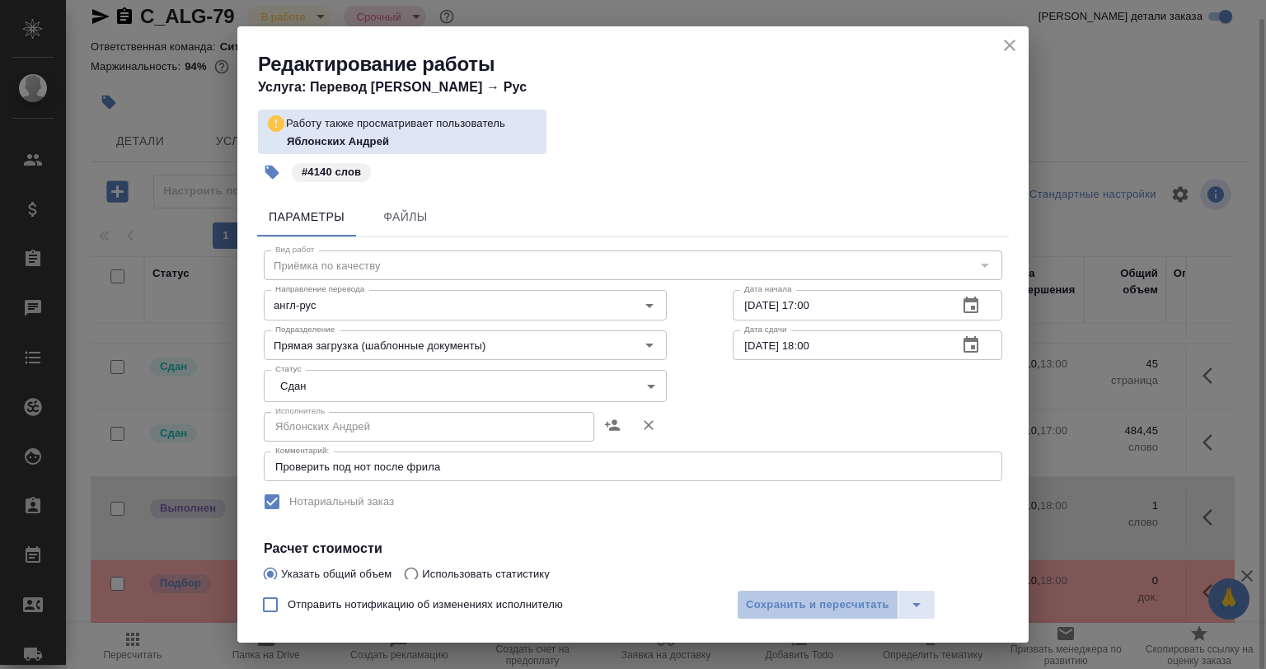
click at [852, 607] on span "Сохранить и пересчитать" at bounding box center [817, 605] width 143 height 19
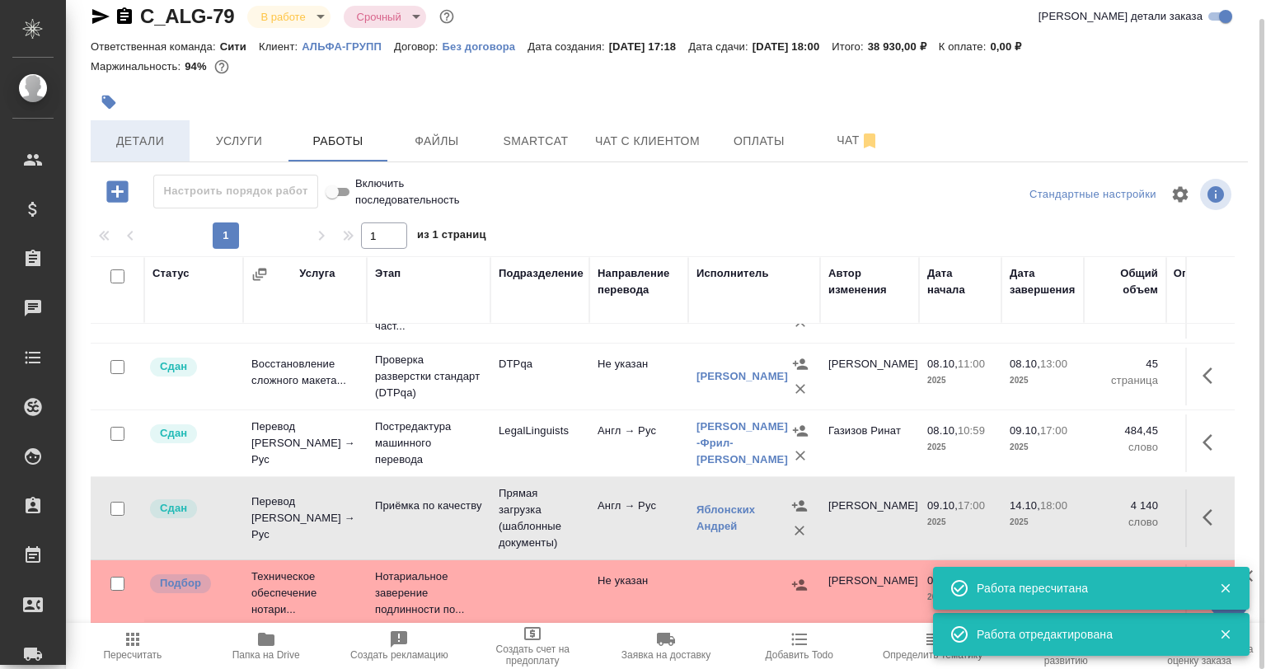
click at [149, 138] on span "Детали" at bounding box center [140, 141] width 79 height 21
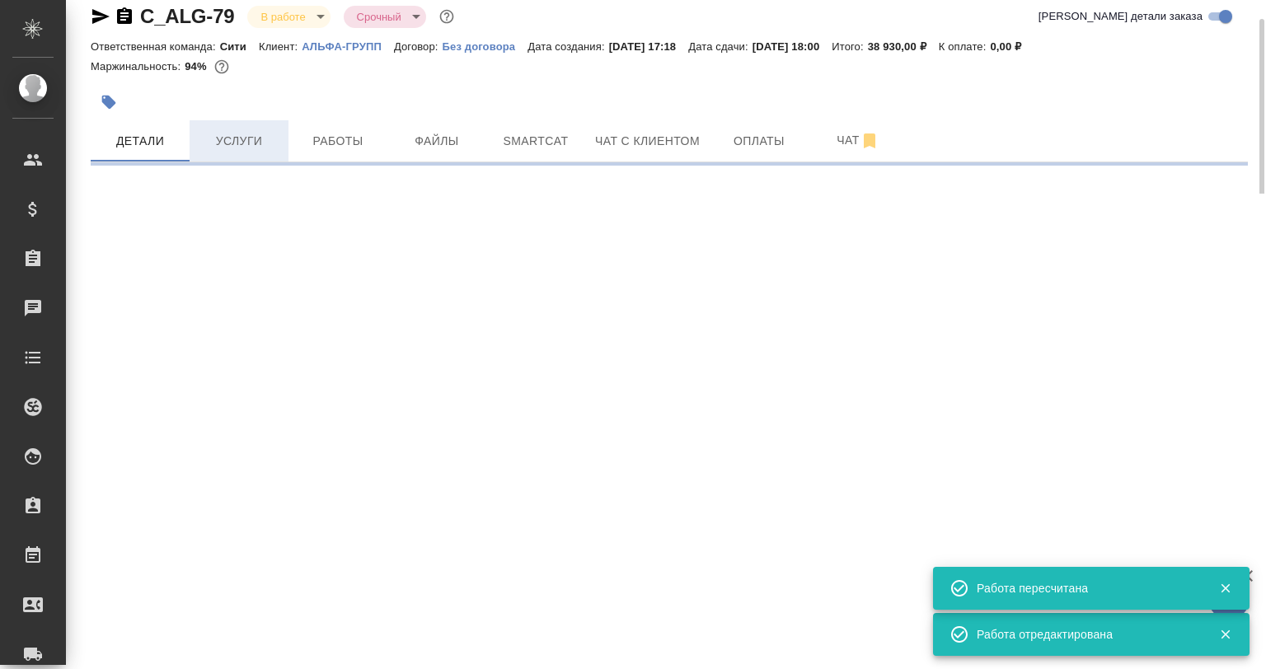
select select "RU"
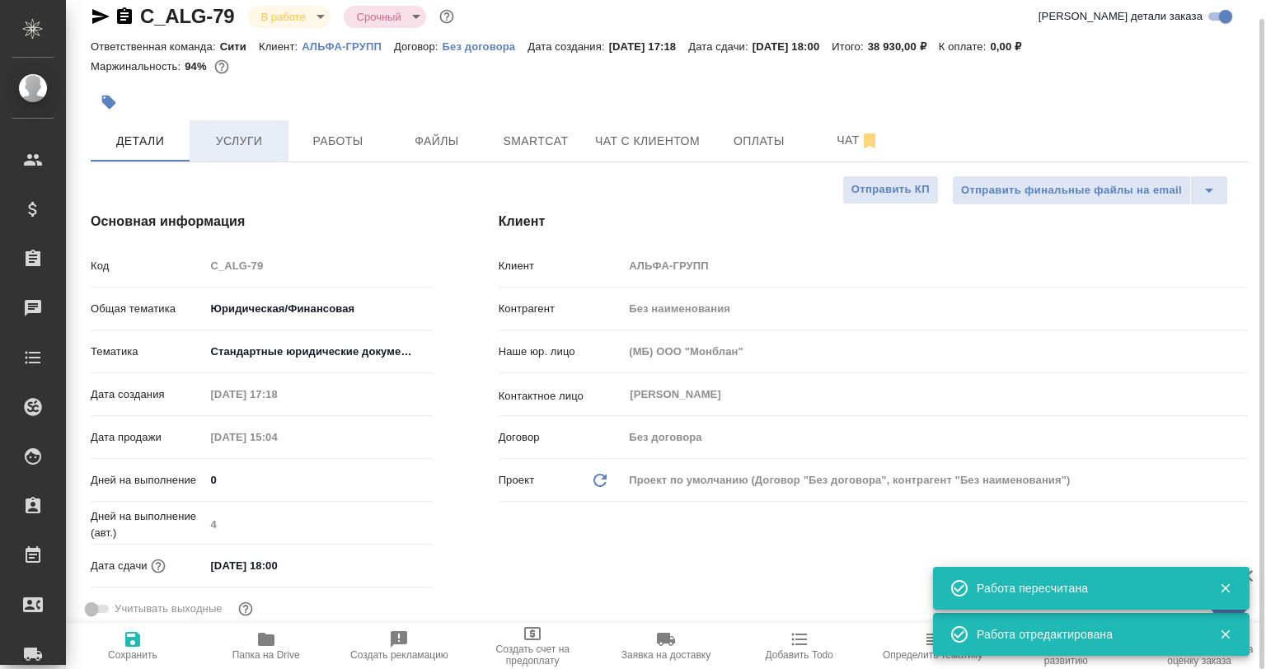
type textarea "x"
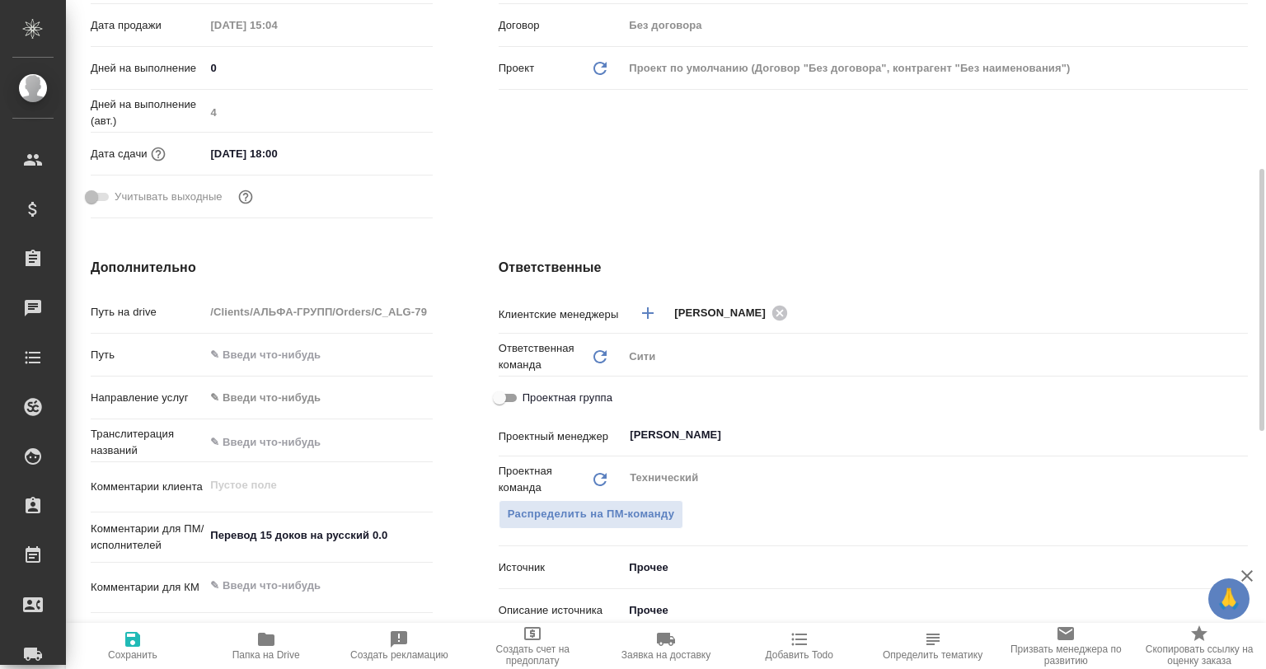
scroll to position [596, 0]
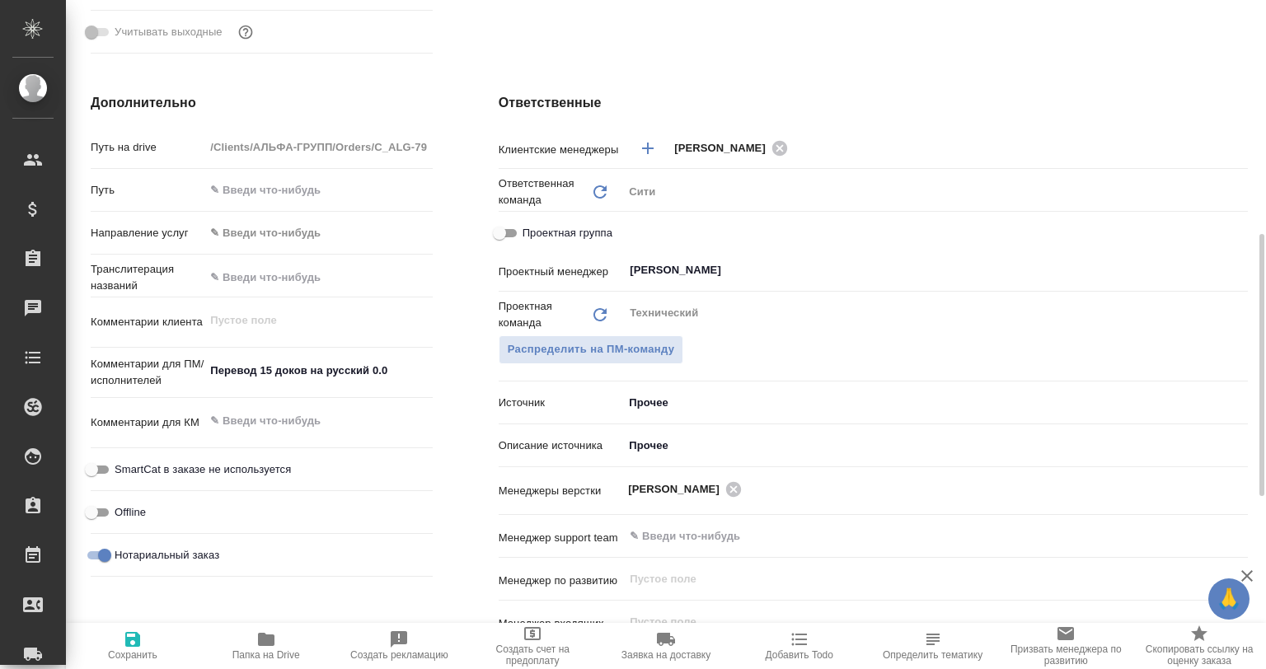
type textarea "x"
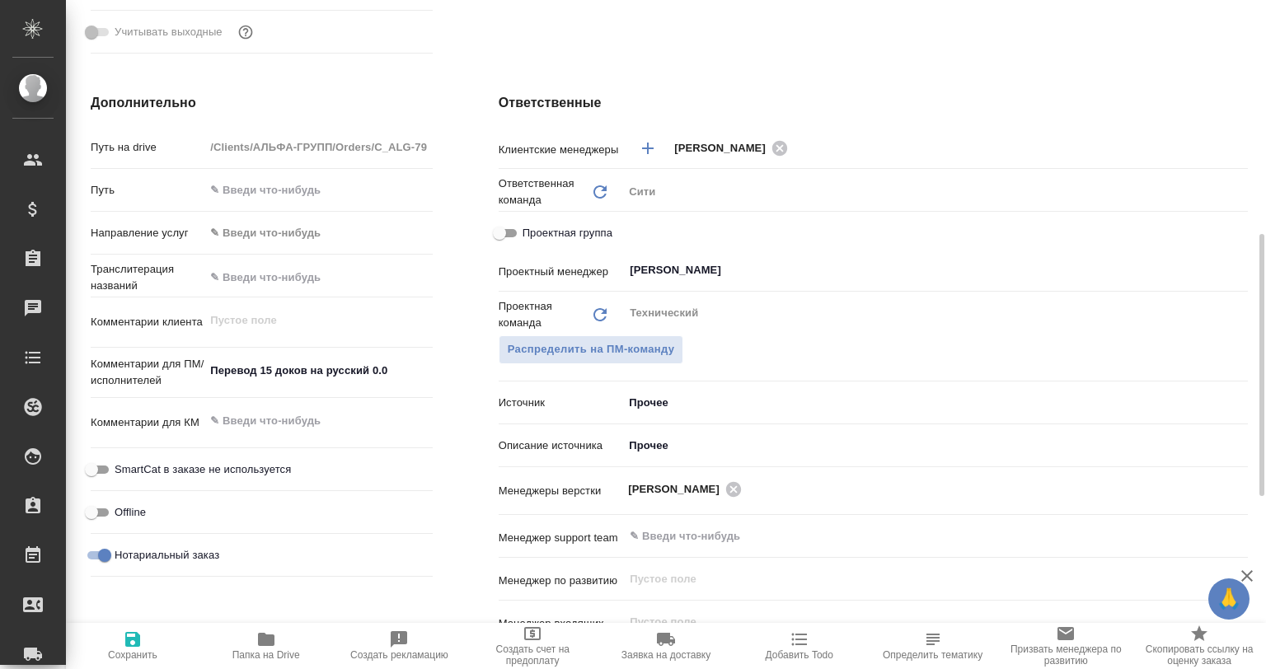
type textarea "x"
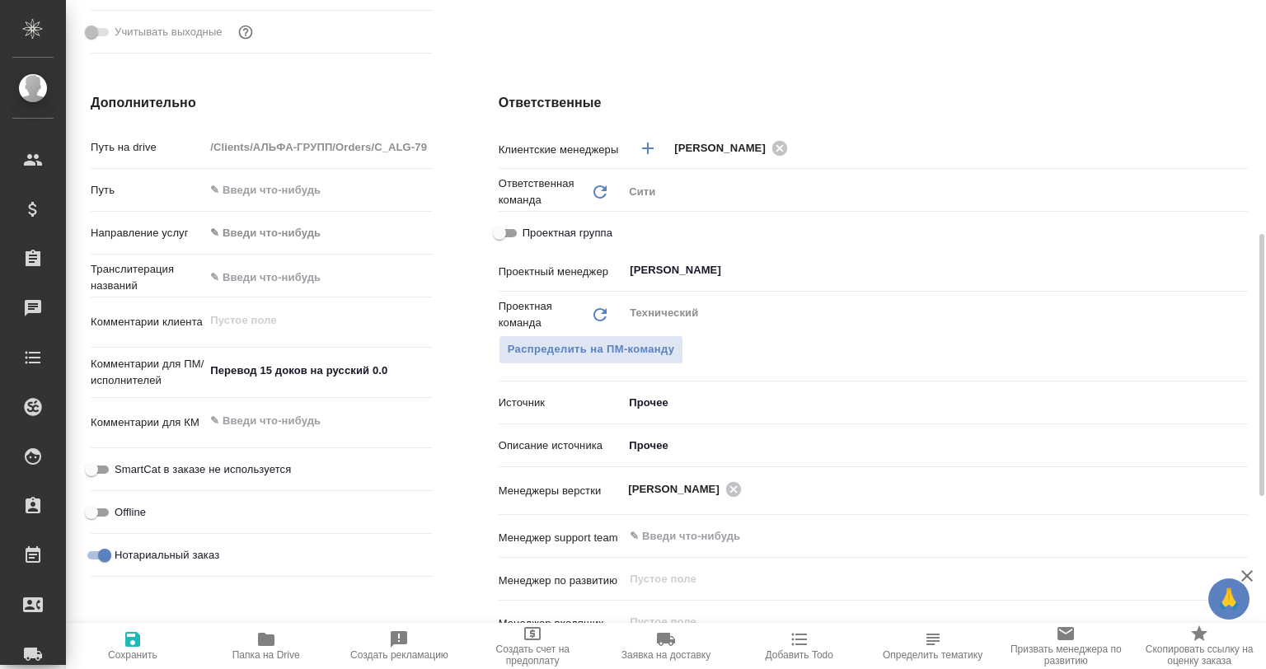
type textarea "x"
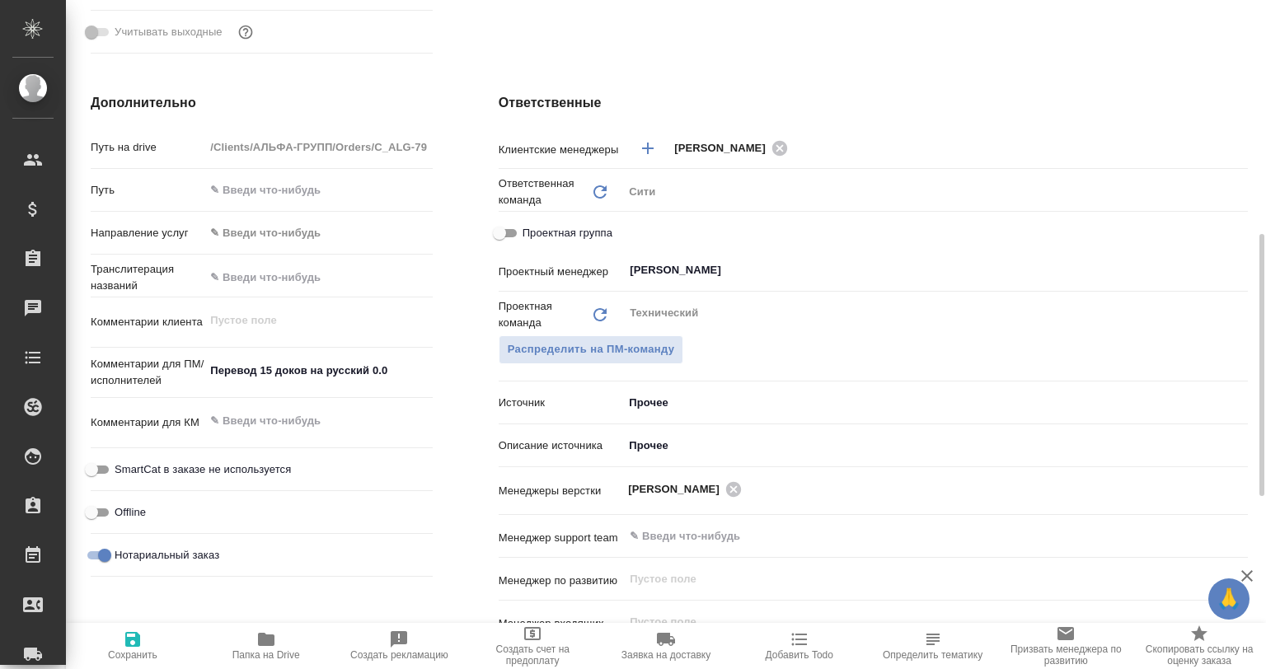
type textarea "x"
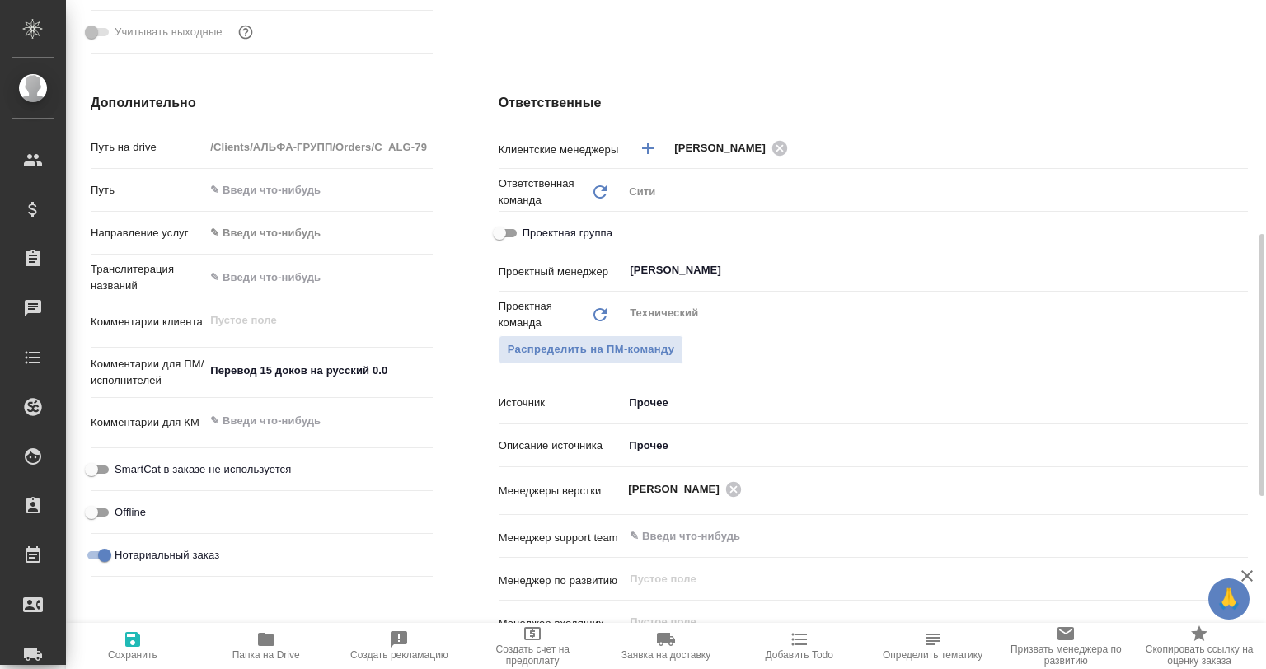
type textarea "x"
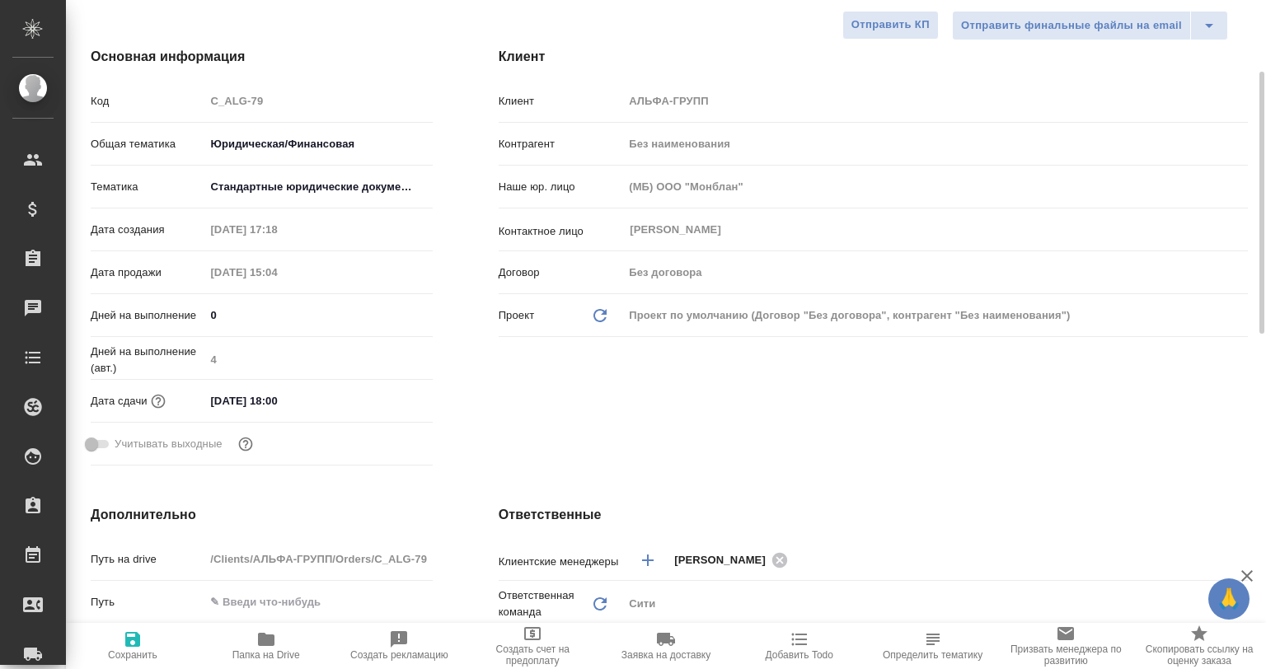
scroll to position [0, 0]
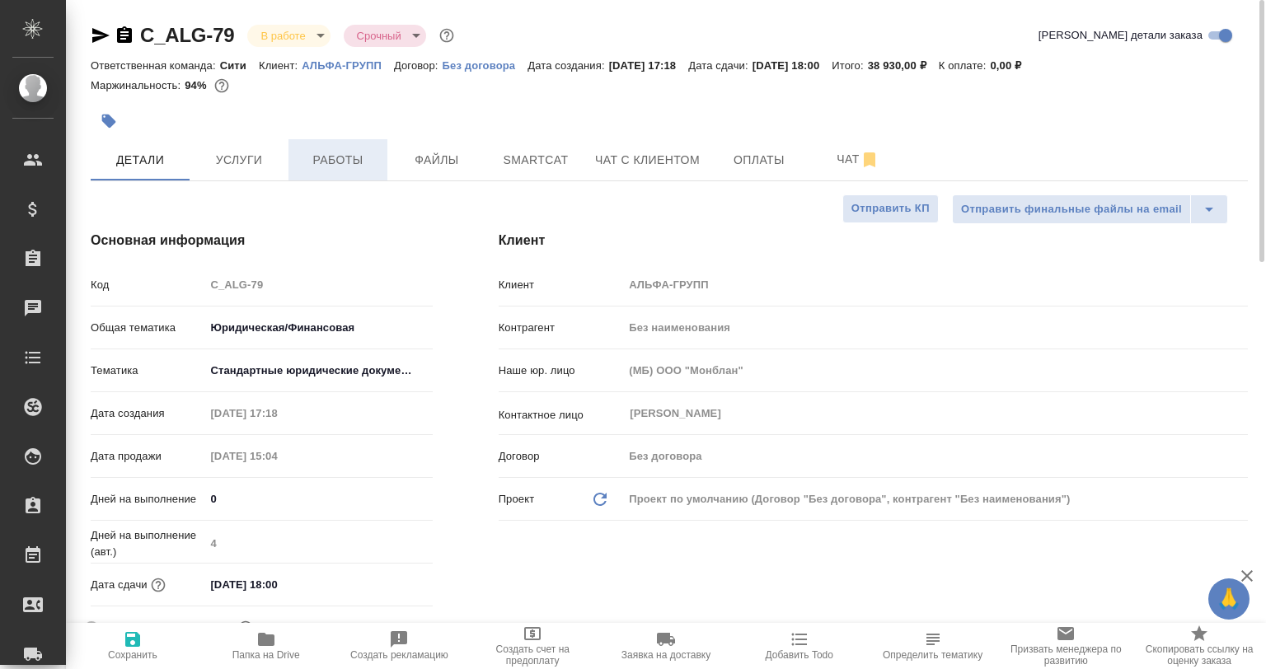
click at [355, 167] on span "Работы" at bounding box center [337, 160] width 79 height 21
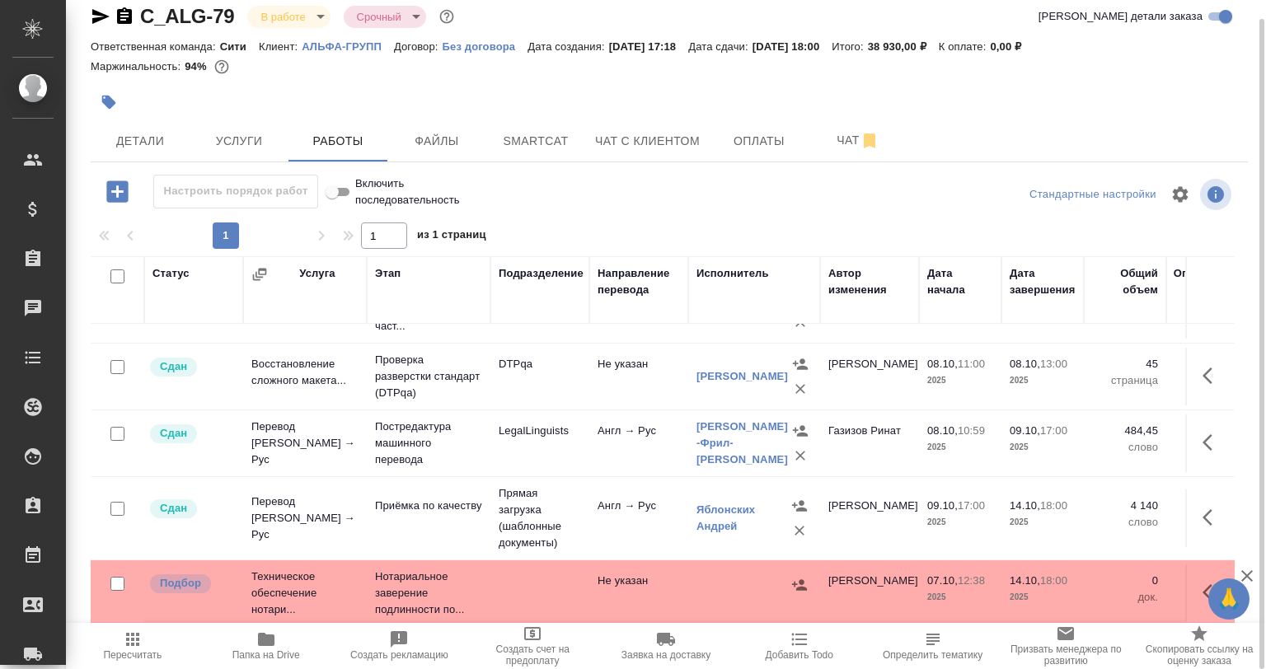
scroll to position [59, 0]
click at [538, 142] on span "Smartcat" at bounding box center [535, 141] width 79 height 21
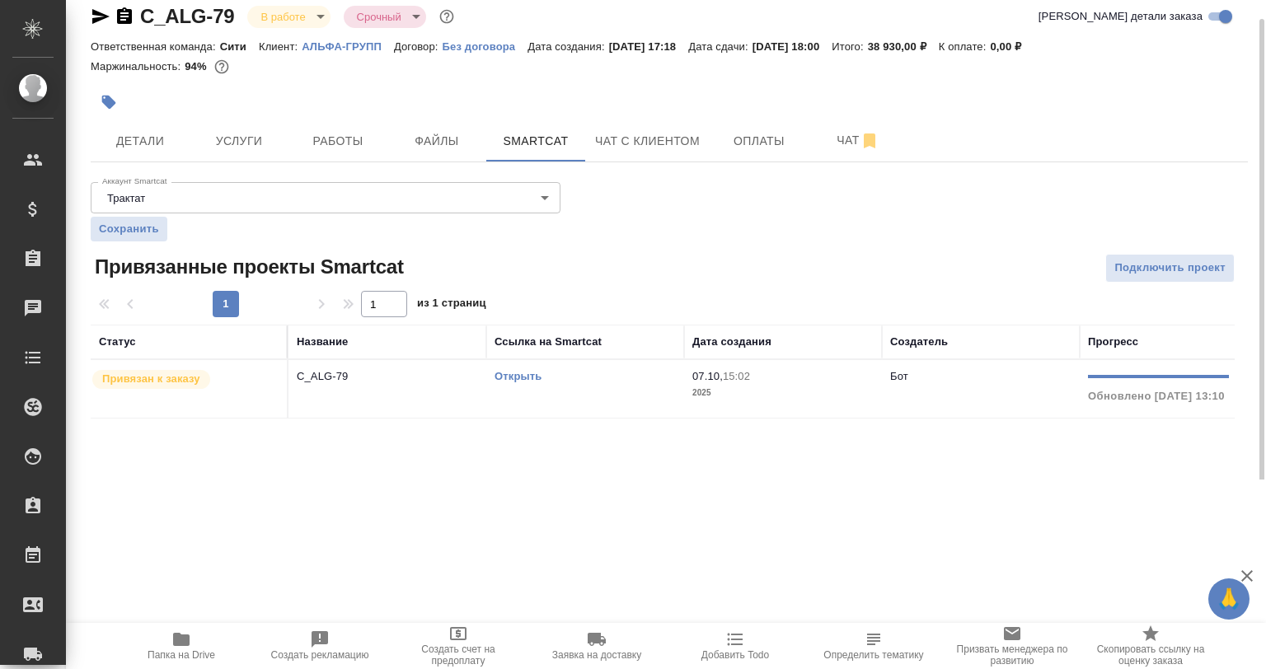
click at [502, 378] on link "Открыть" at bounding box center [518, 376] width 47 height 12
click at [507, 371] on link "Открыть" at bounding box center [518, 376] width 47 height 12
click at [195, 648] on span "Папка на Drive" at bounding box center [181, 645] width 119 height 31
click at [340, 137] on span "Работы" at bounding box center [337, 141] width 79 height 21
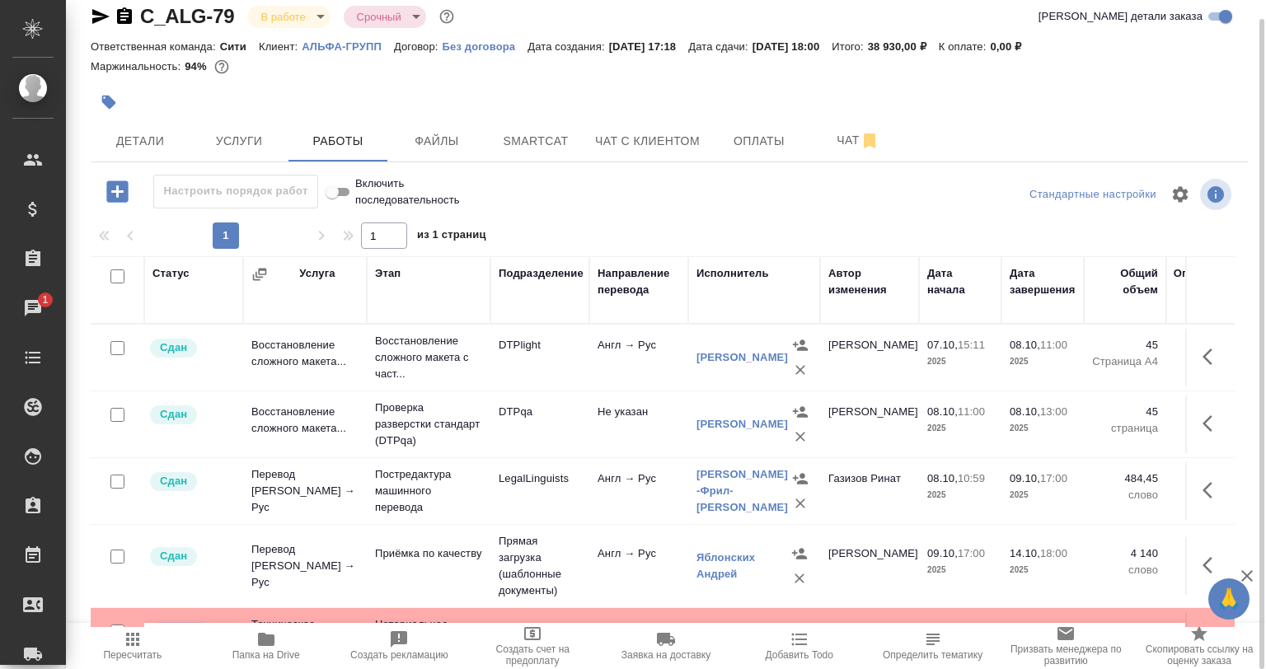
scroll to position [59, 0]
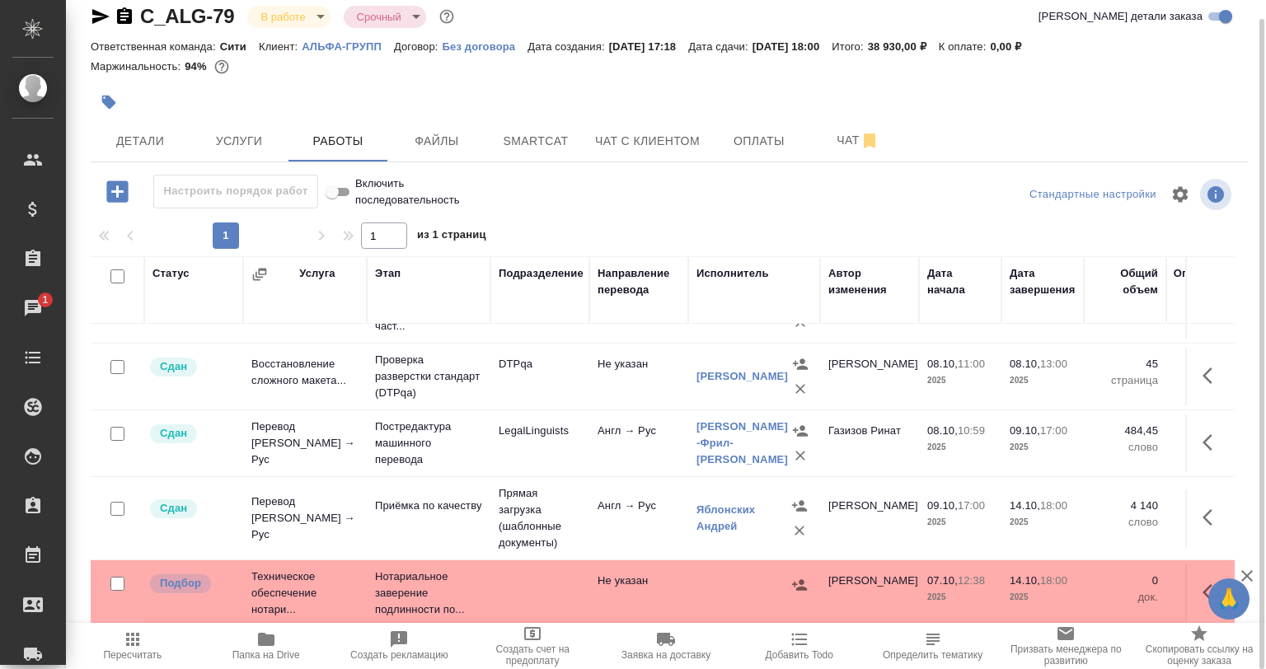
click at [546, 486] on td "Прямая загрузка (шаблонные документы)" at bounding box center [539, 518] width 99 height 82
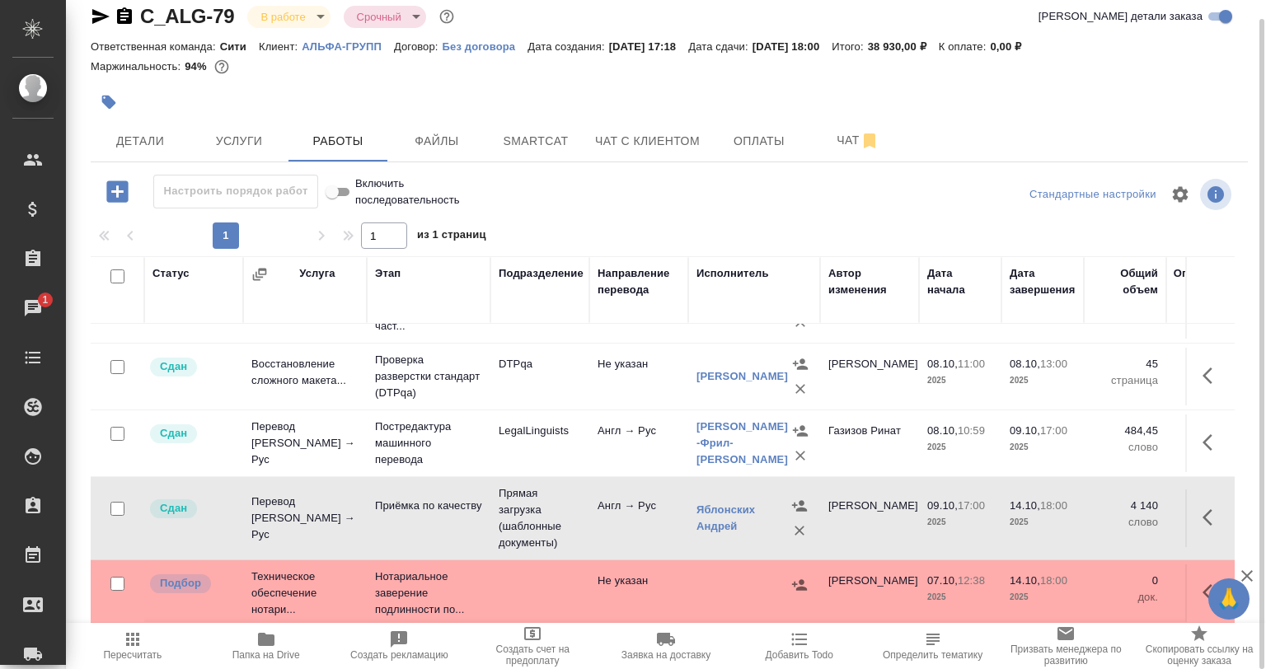
click at [546, 486] on td "Прямая загрузка (шаблонные документы)" at bounding box center [539, 518] width 99 height 82
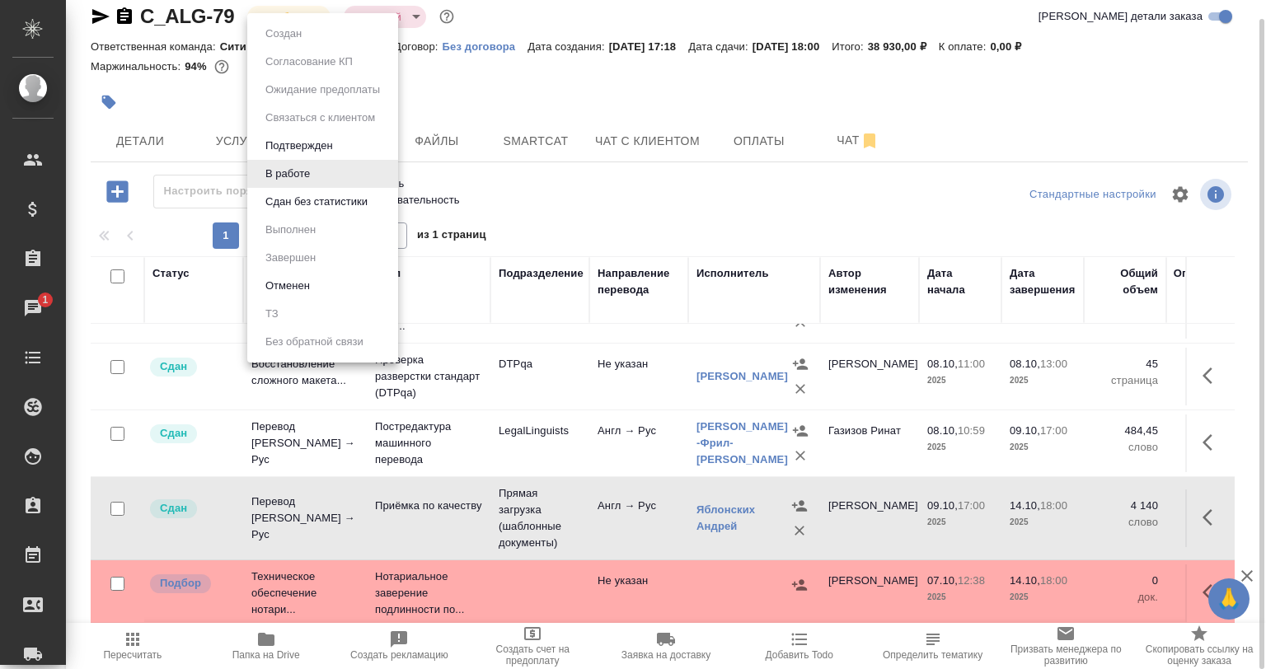
click at [271, 10] on body "🙏 .cls-1 fill:#fff; AWATERA Babkina Anastasiya Клиенты Спецификации Заказы 1 Ча…" at bounding box center [633, 334] width 1266 height 669
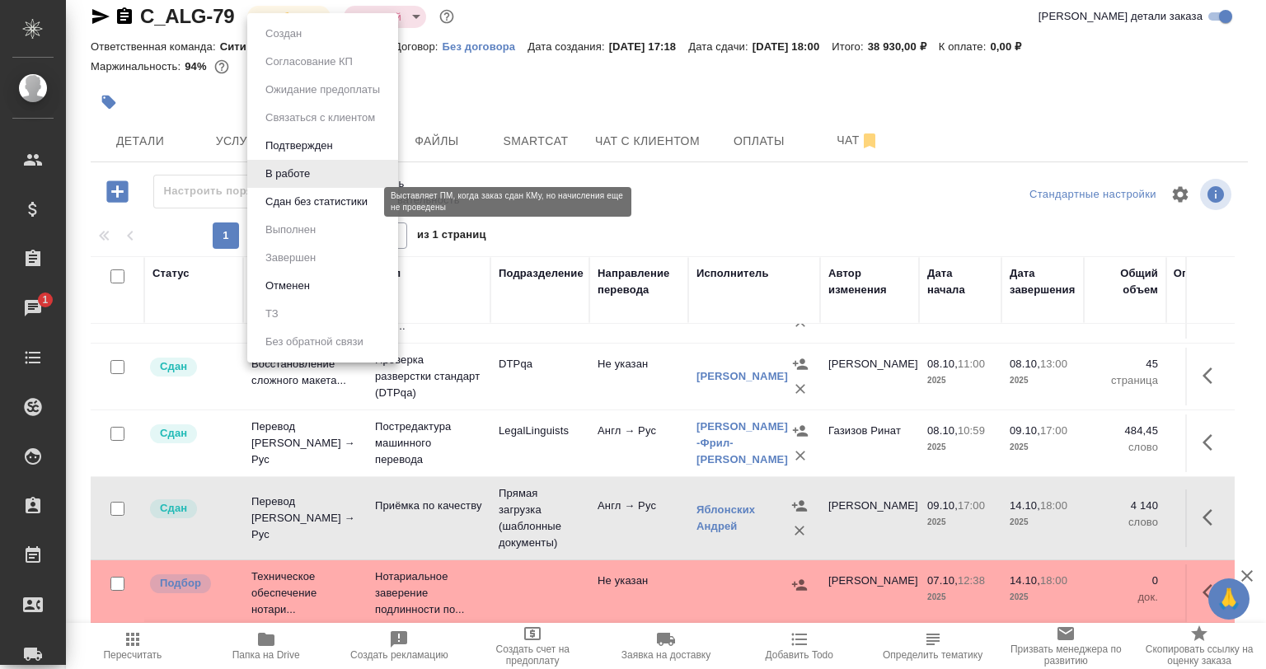
click at [294, 198] on button "Сдан без статистики" at bounding box center [316, 202] width 112 height 18
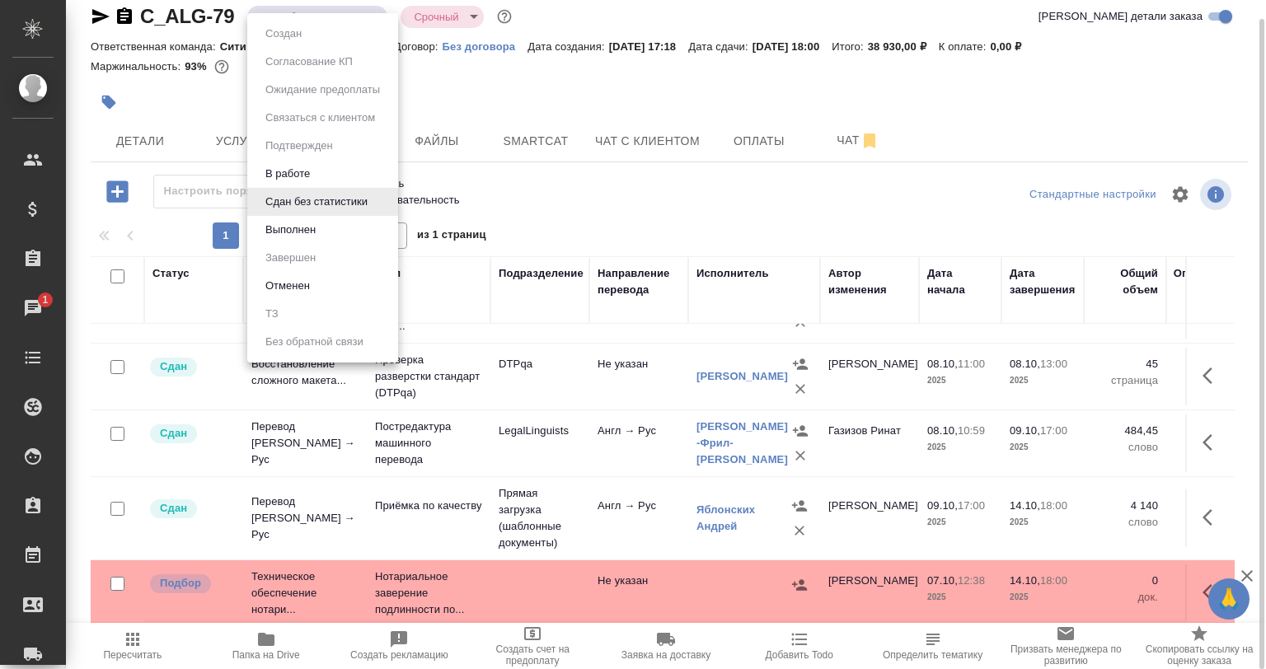
click at [331, 22] on body "🙏 .cls-1 fill:#fff; AWATERA Babkina Anastasiya Клиенты Спецификации Заказы 1 Ча…" at bounding box center [633, 334] width 1266 height 669
click at [330, 224] on li "Выполнен" at bounding box center [322, 230] width 151 height 28
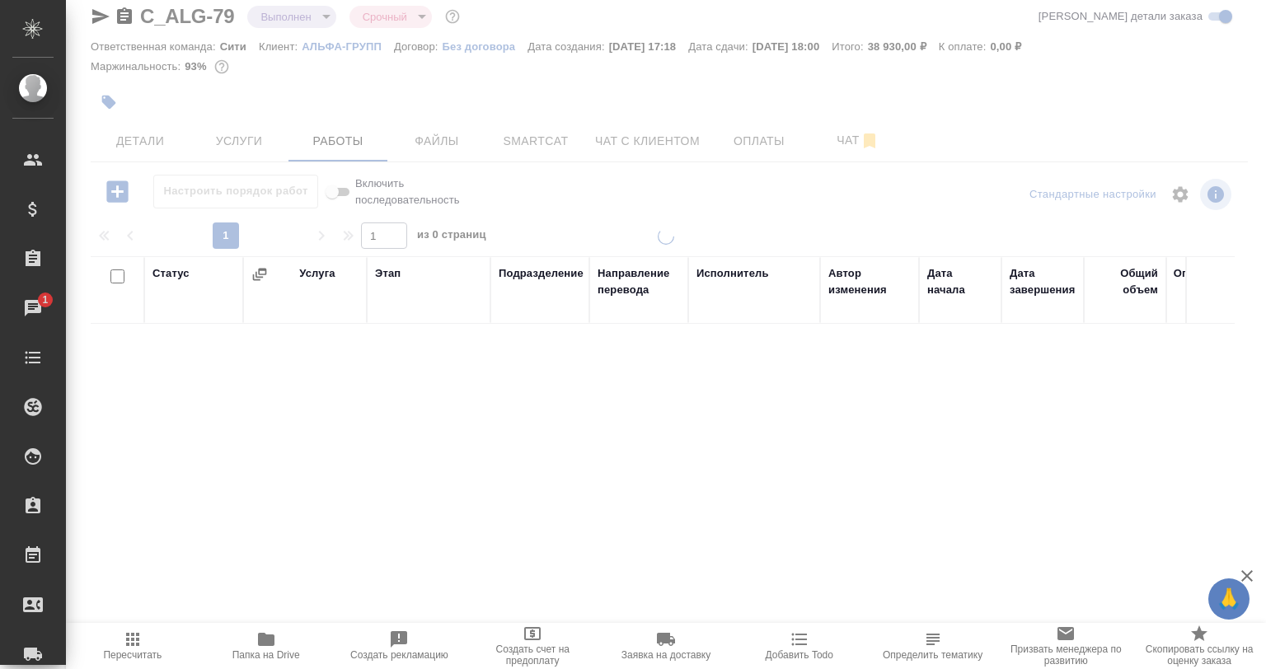
click at [153, 152] on div at bounding box center [666, 315] width 1200 height 669
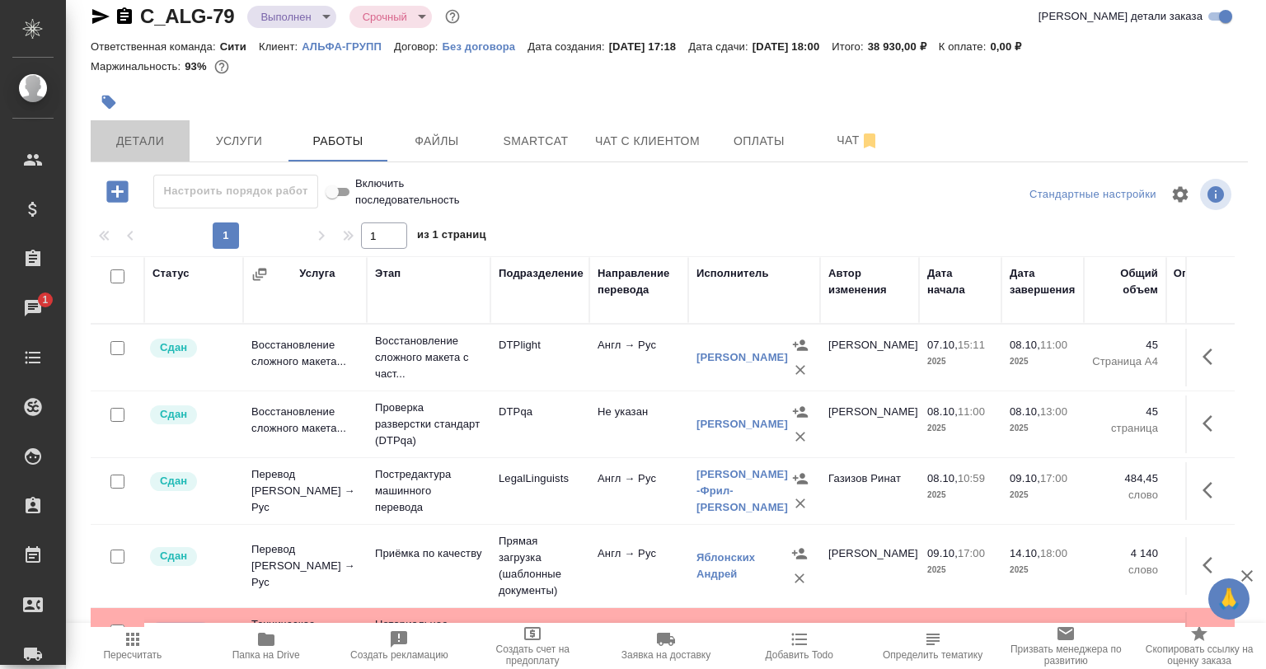
click at [153, 152] on button "Детали" at bounding box center [140, 140] width 99 height 41
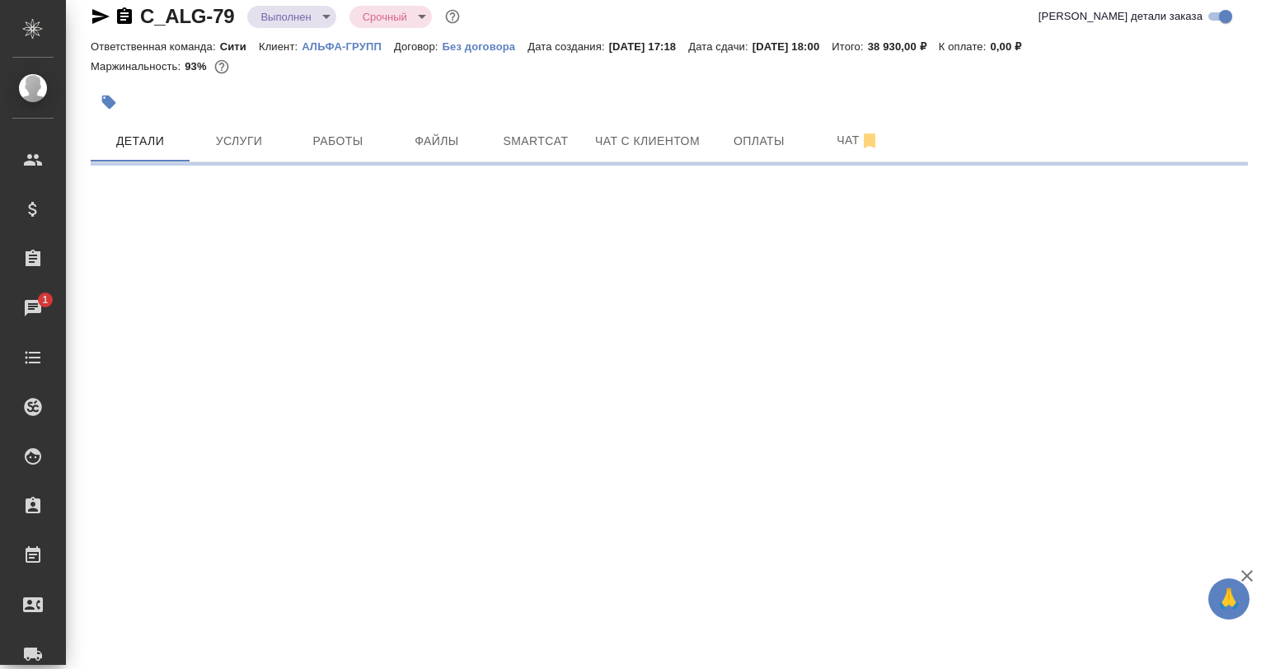
select select "RU"
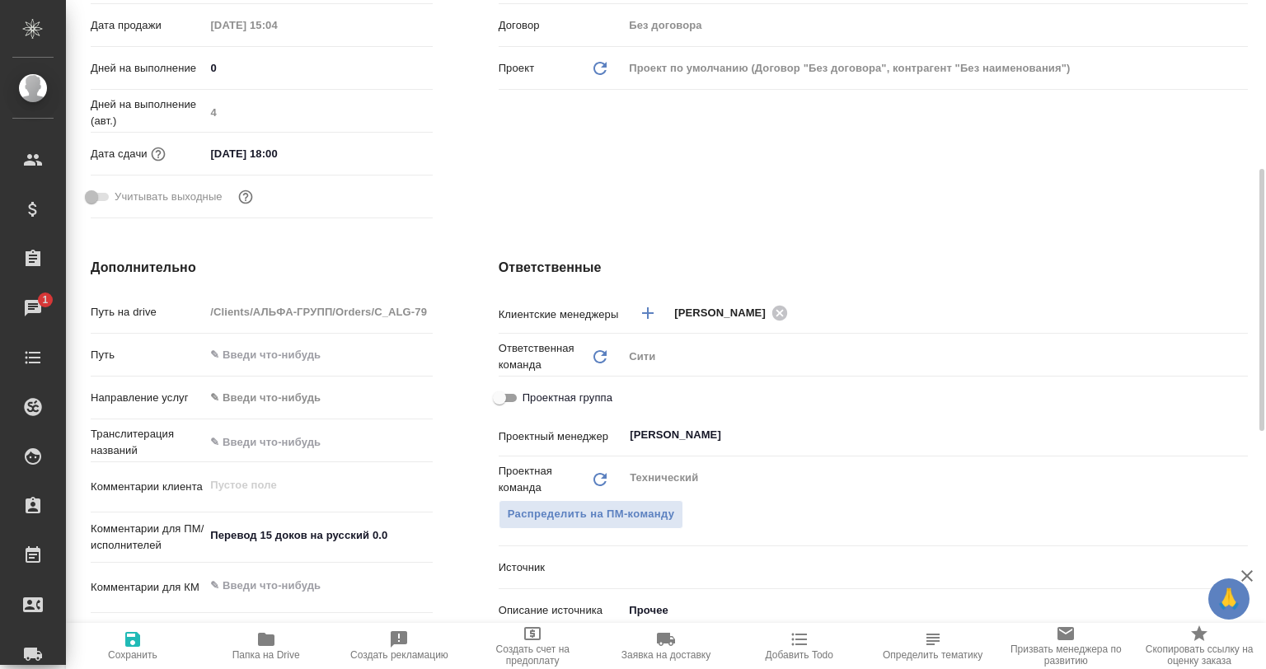
type textarea "x"
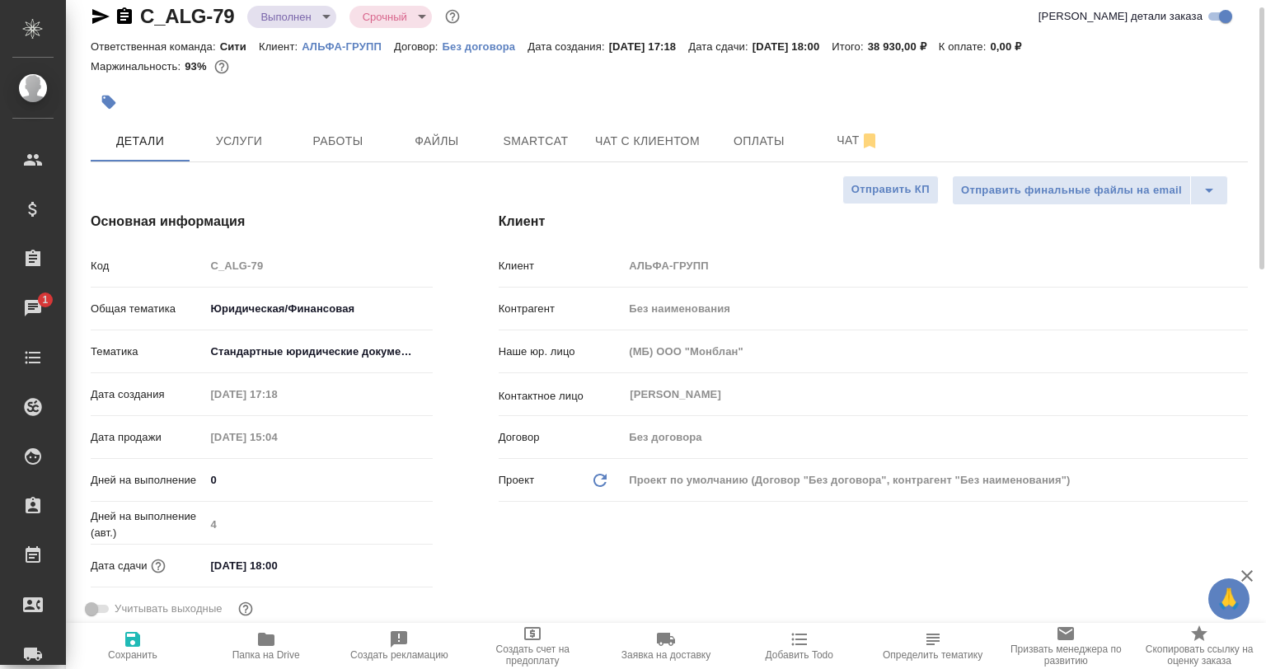
click at [106, 24] on icon "button" at bounding box center [101, 17] width 20 height 20
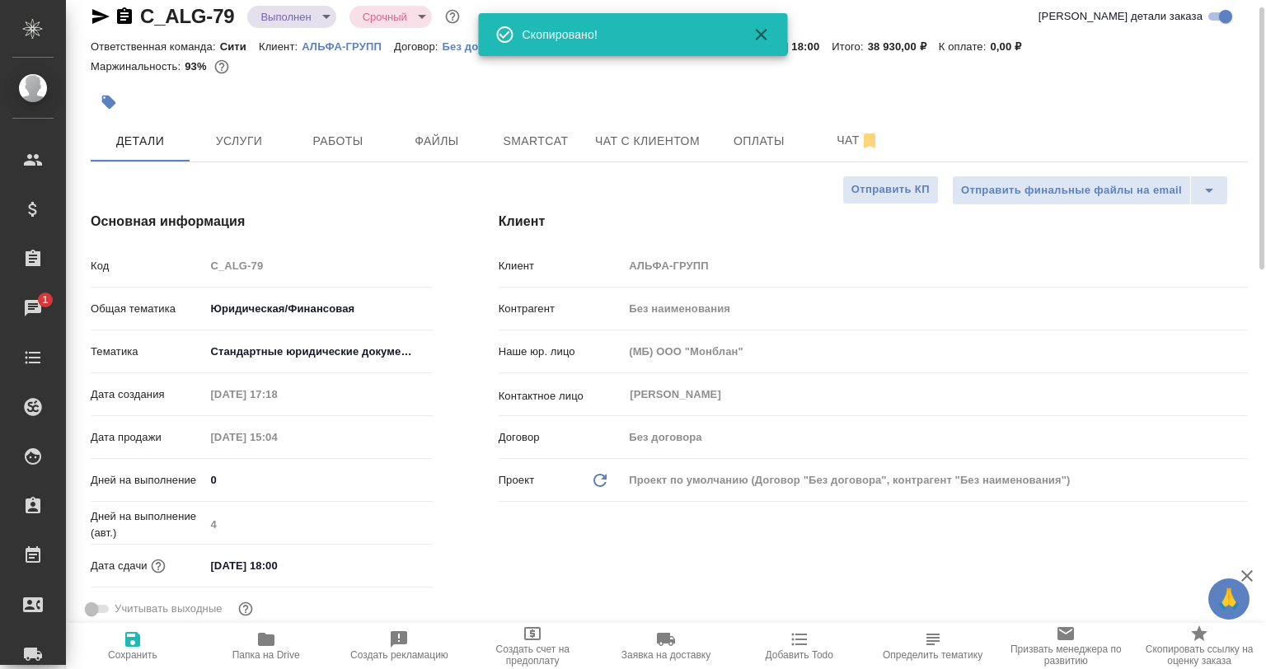
type textarea "x"
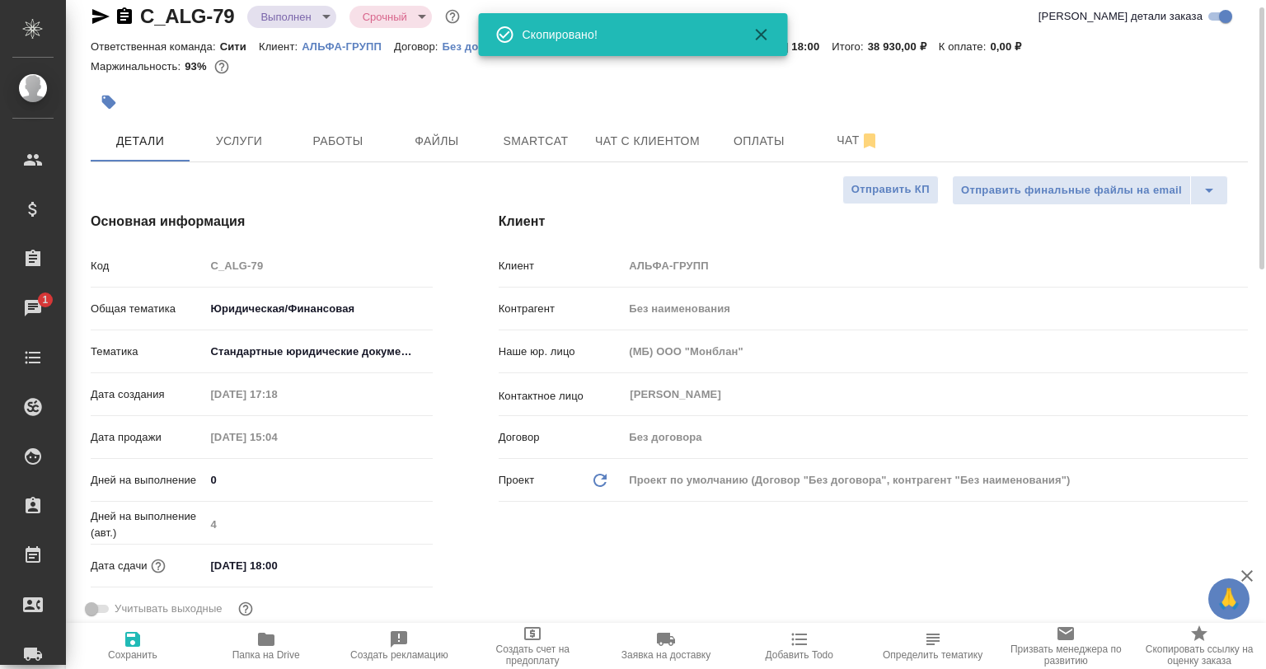
type textarea "x"
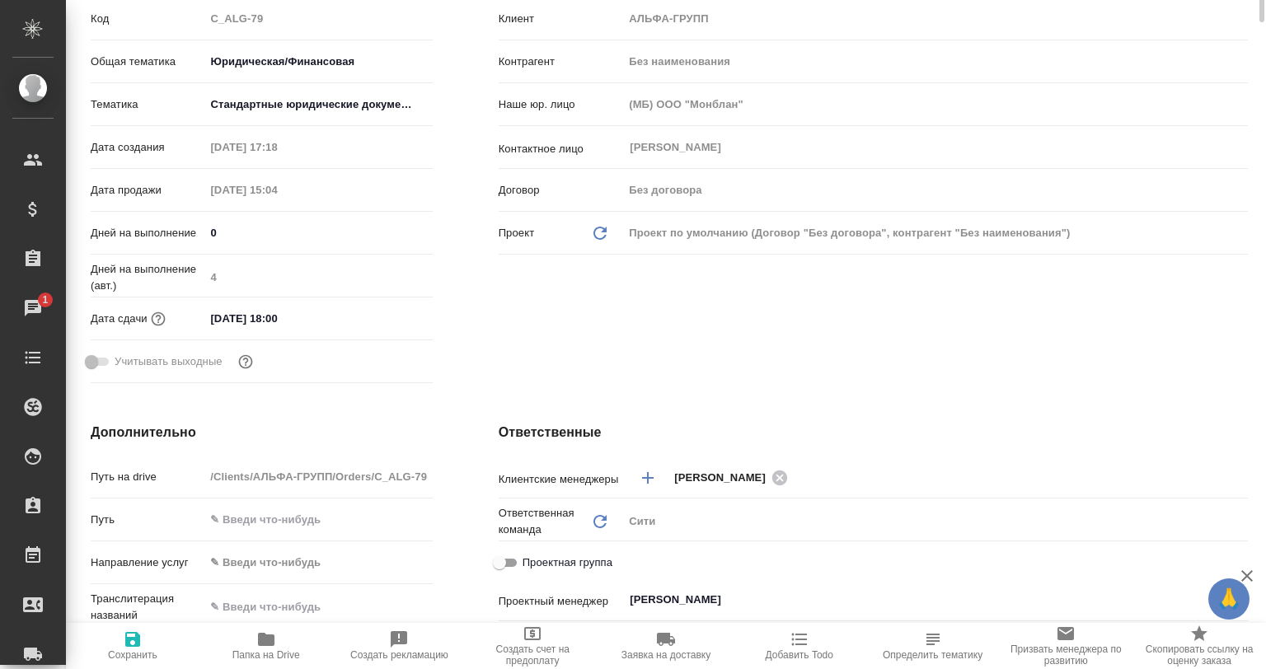
scroll to position [0, 0]
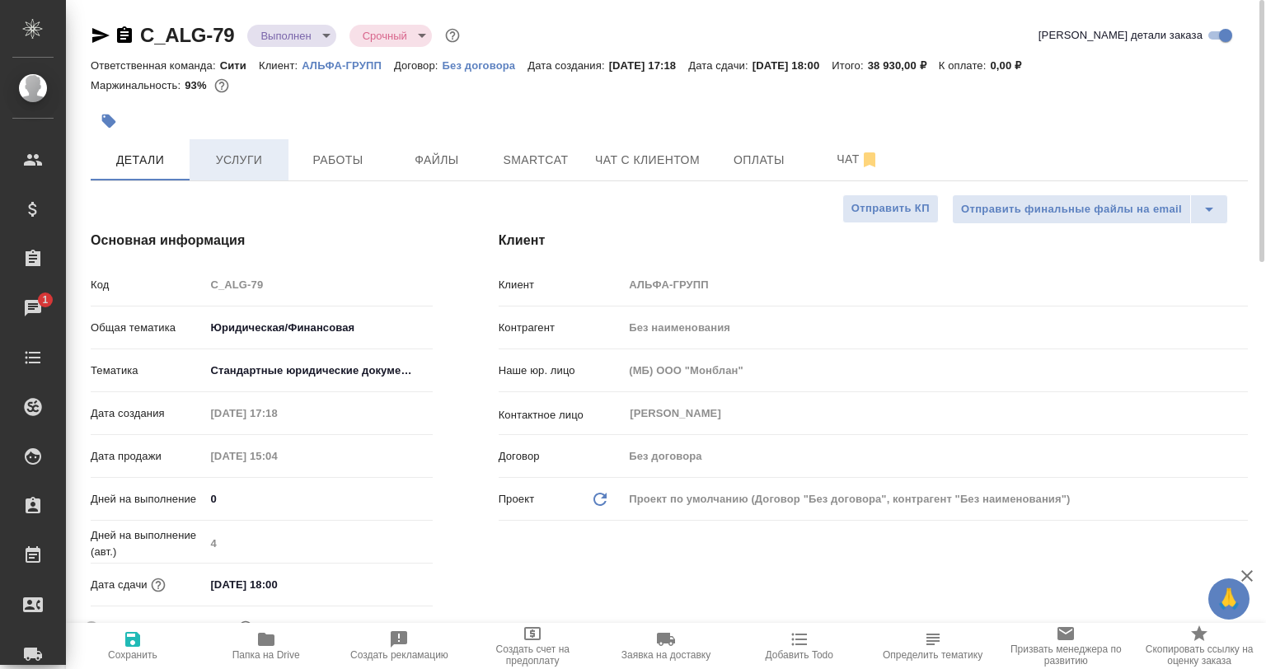
click at [246, 163] on span "Услуги" at bounding box center [238, 160] width 79 height 21
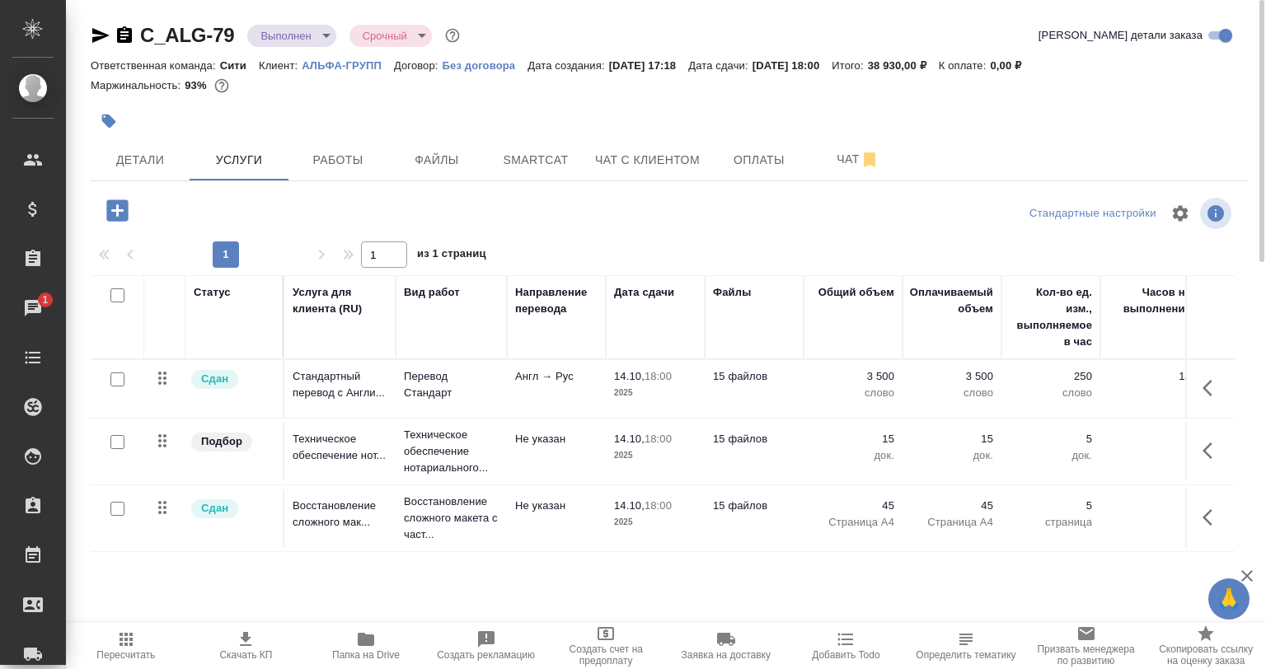
click at [829, 139] on button "Чат" at bounding box center [858, 159] width 99 height 41
click at [831, 152] on span "Чат" at bounding box center [858, 159] width 79 height 21
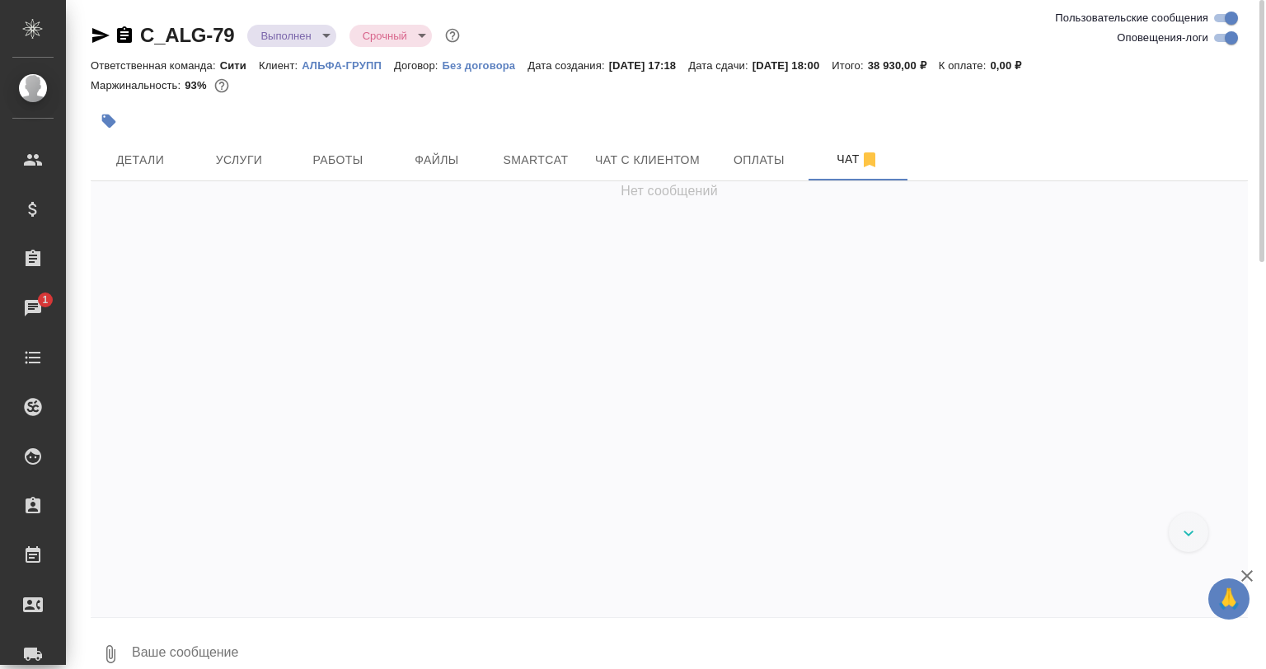
click at [1215, 40] on input "Оповещения-логи" at bounding box center [1231, 38] width 59 height 20
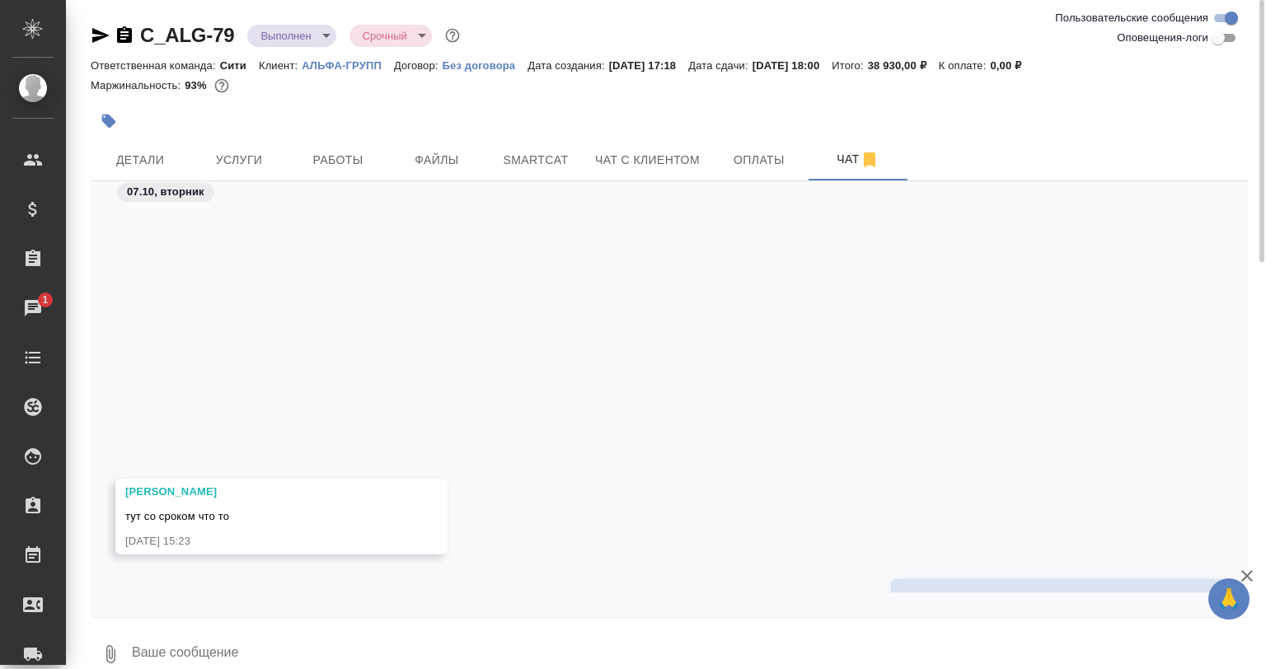
scroll to position [395, 0]
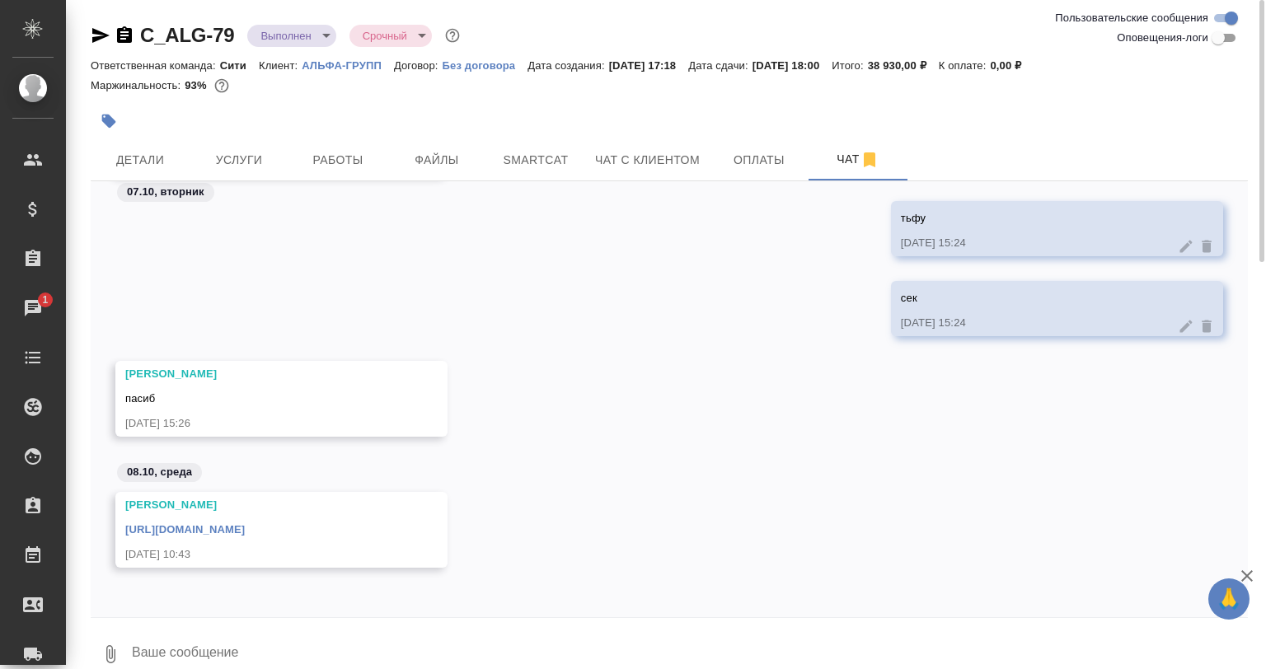
click at [1213, 43] on input "Оповещения-логи" at bounding box center [1218, 38] width 59 height 20
checkbox input "true"
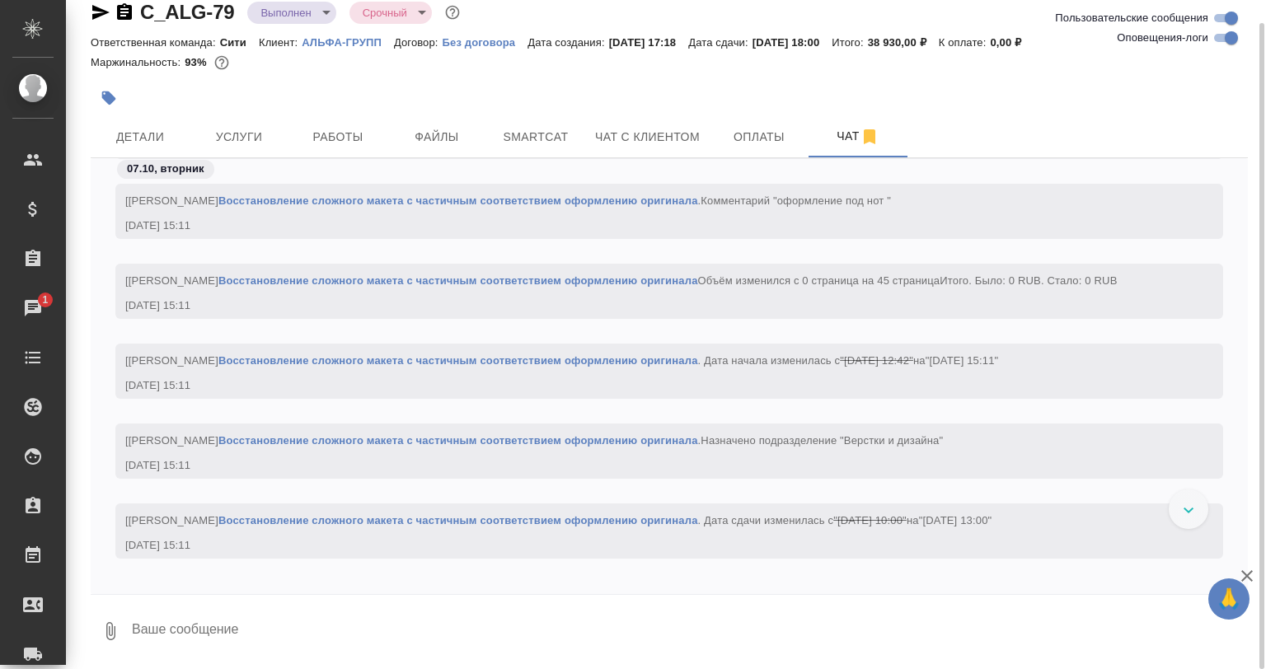
scroll to position [2061, 0]
click at [1185, 523] on div at bounding box center [1189, 510] width 40 height 40
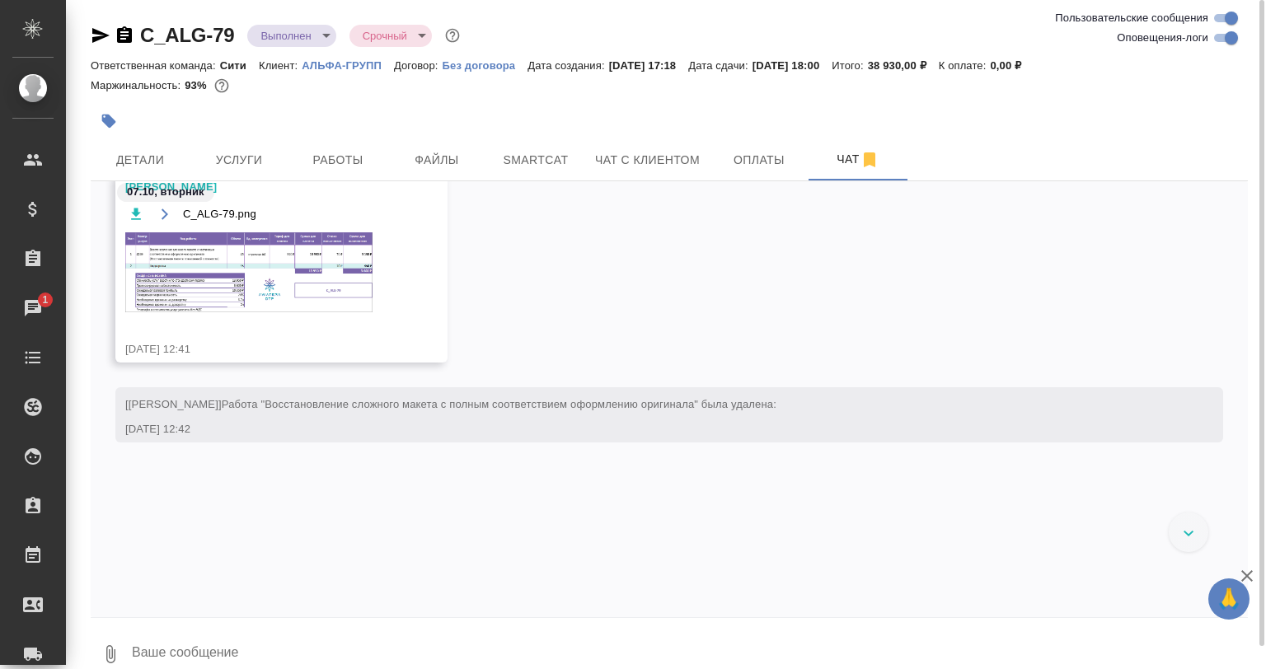
scroll to position [0, 0]
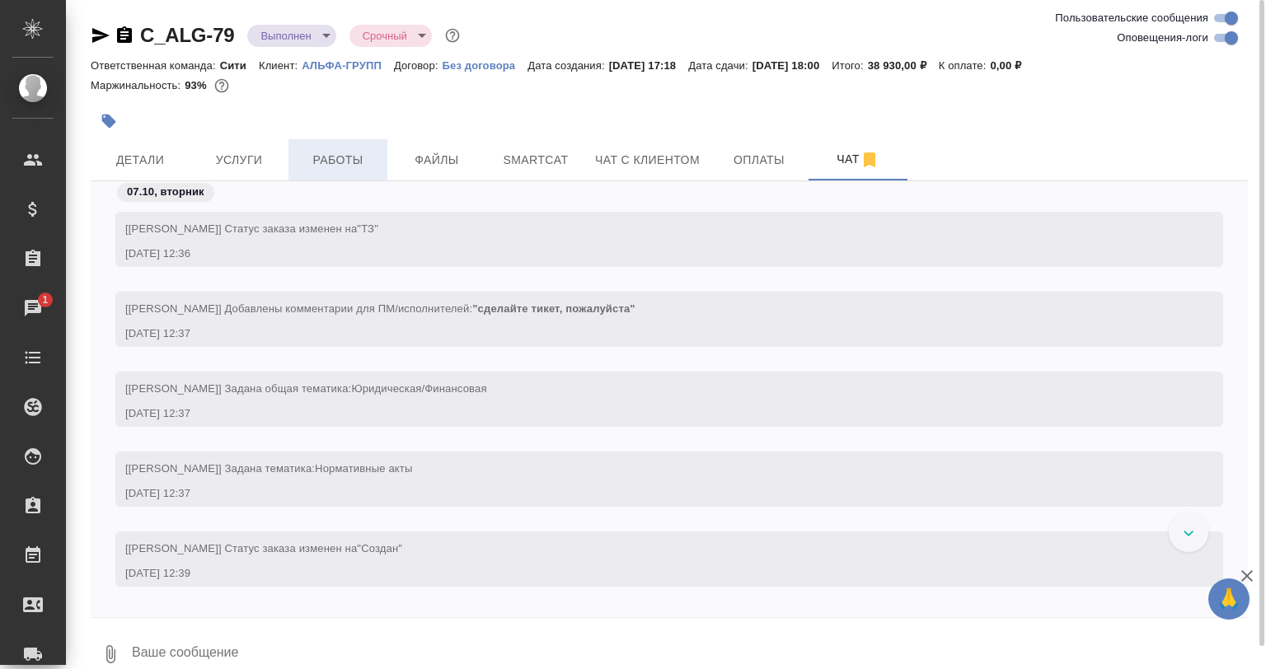
click at [344, 152] on span "Работы" at bounding box center [337, 160] width 79 height 21
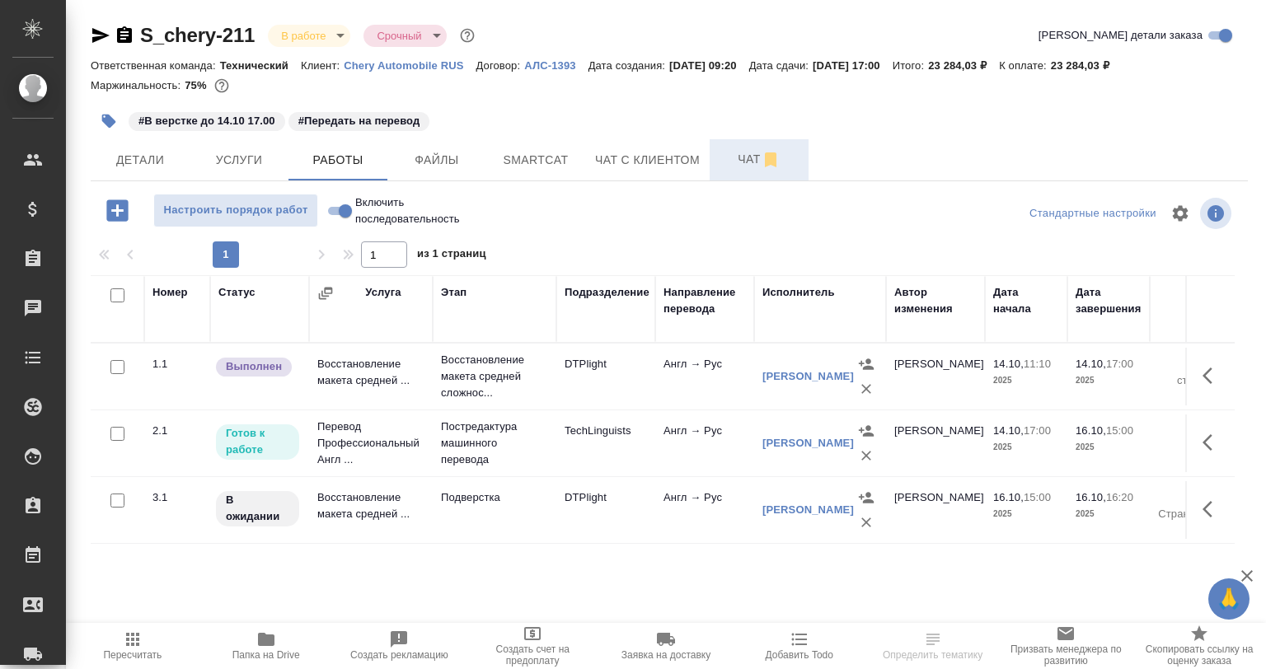
click at [717, 170] on button "Чат" at bounding box center [759, 159] width 99 height 41
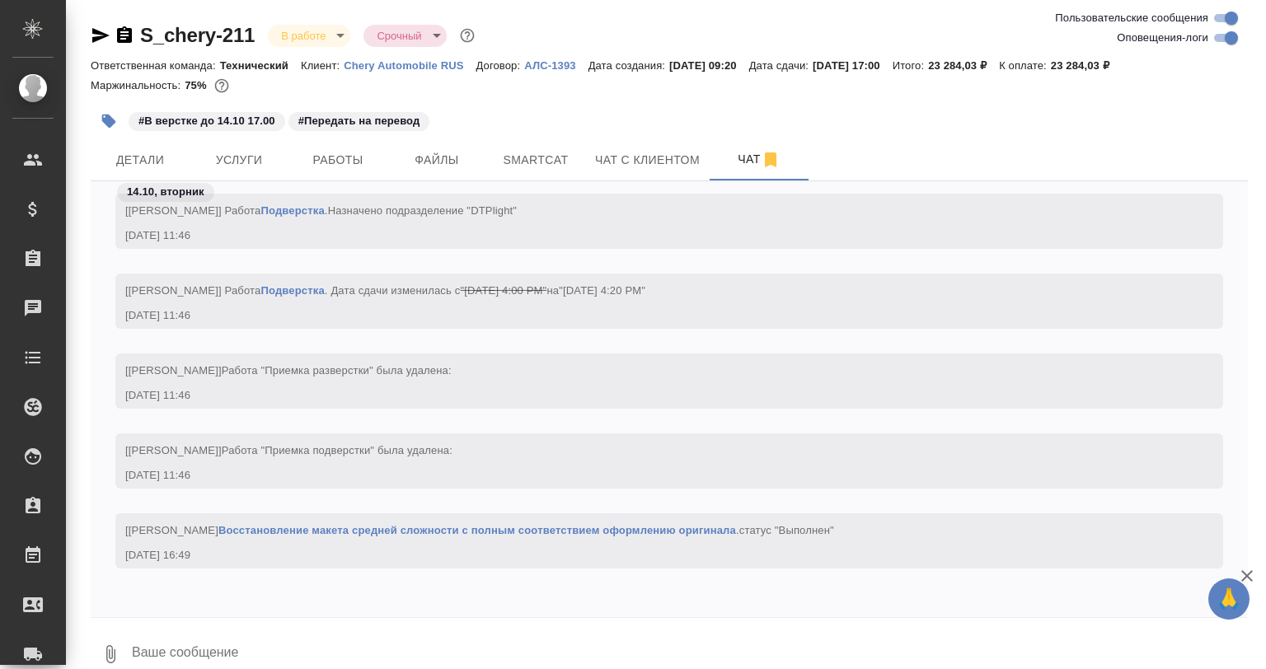
click at [1217, 36] on input "Оповещения-логи" at bounding box center [1231, 38] width 59 height 20
checkbox input "false"
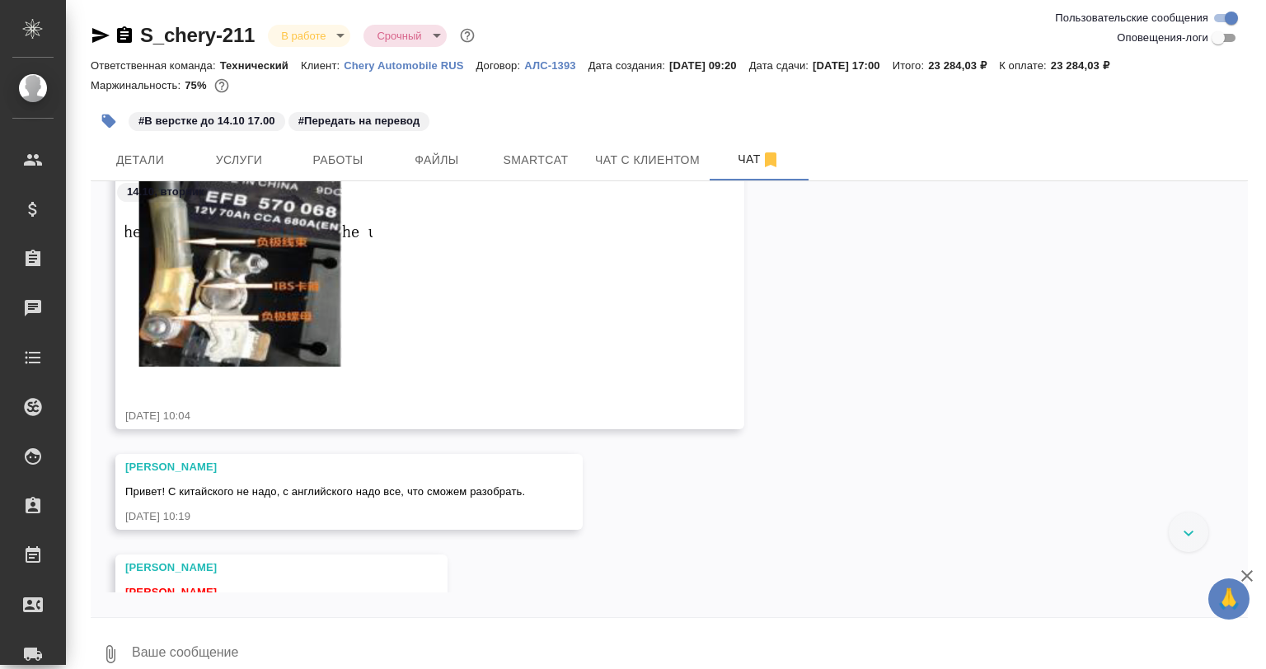
scroll to position [828, 0]
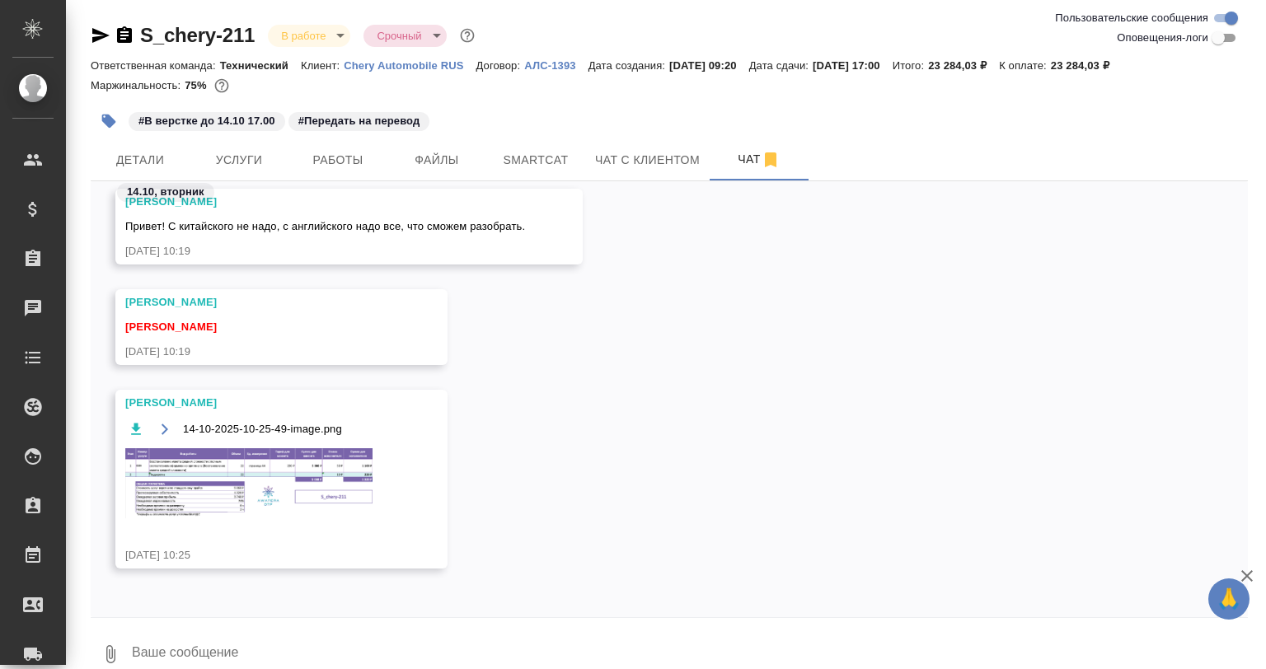
click at [308, 646] on textarea at bounding box center [689, 654] width 1118 height 56
click at [373, 159] on span "Работы" at bounding box center [337, 160] width 79 height 21
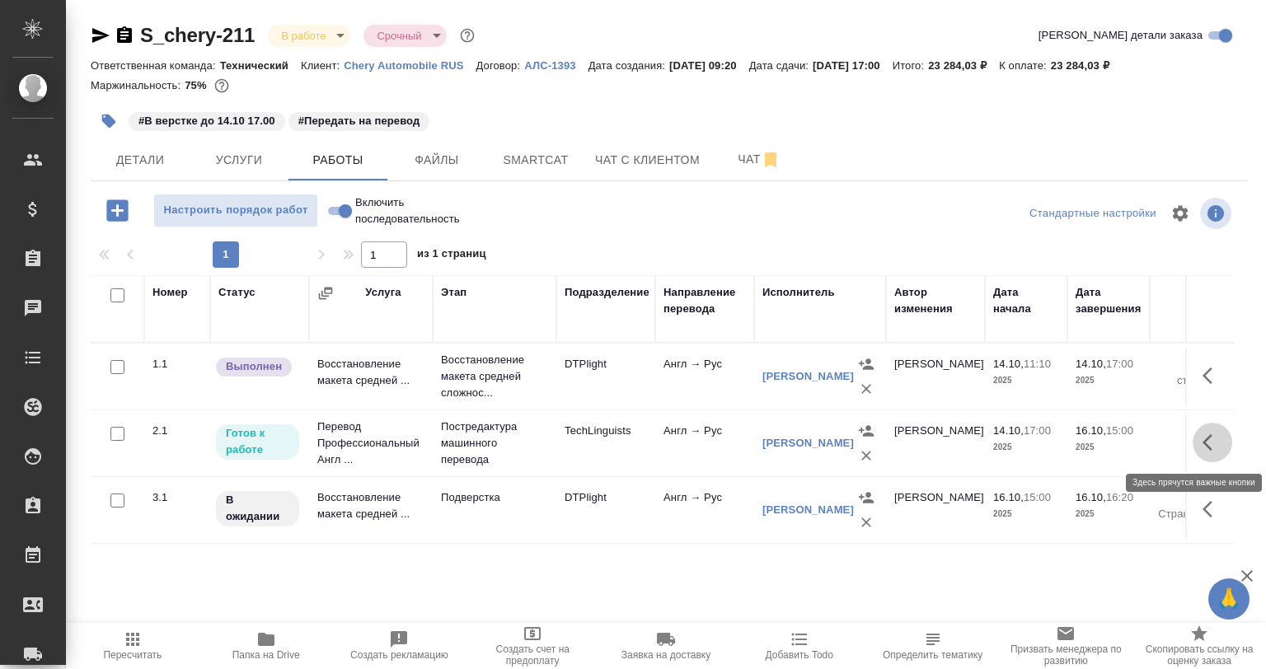
click at [1217, 449] on icon "button" at bounding box center [1213, 443] width 20 height 20
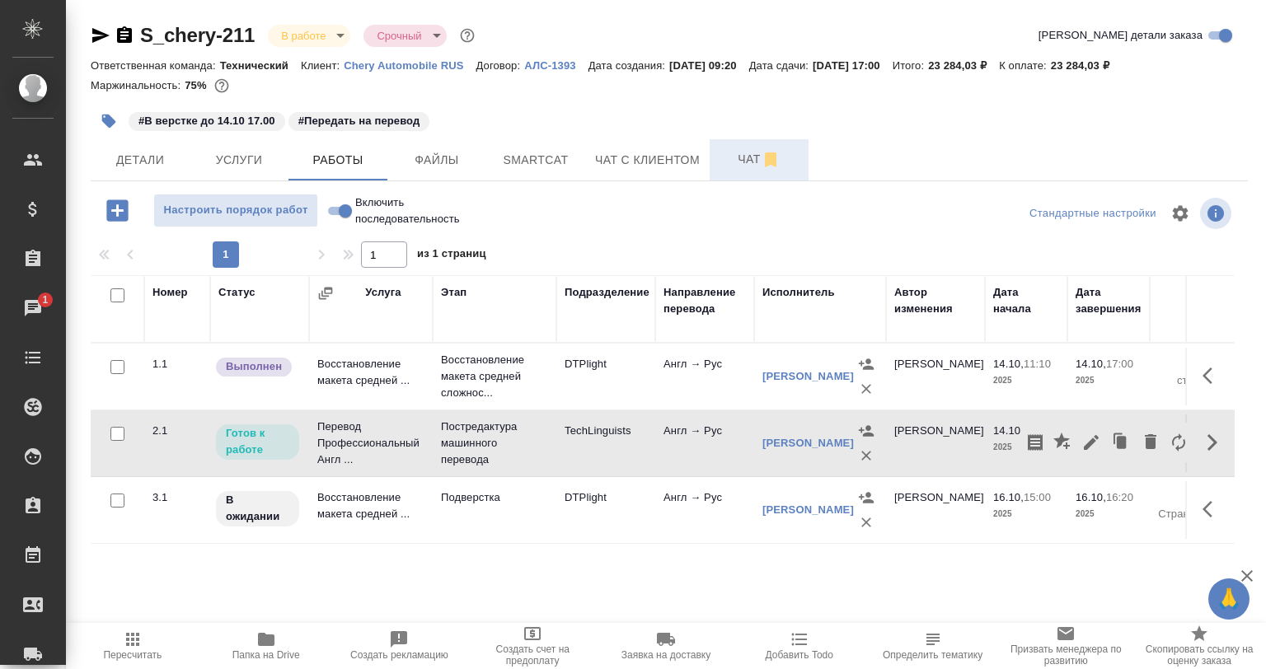
click at [734, 157] on span "Чат" at bounding box center [759, 159] width 79 height 21
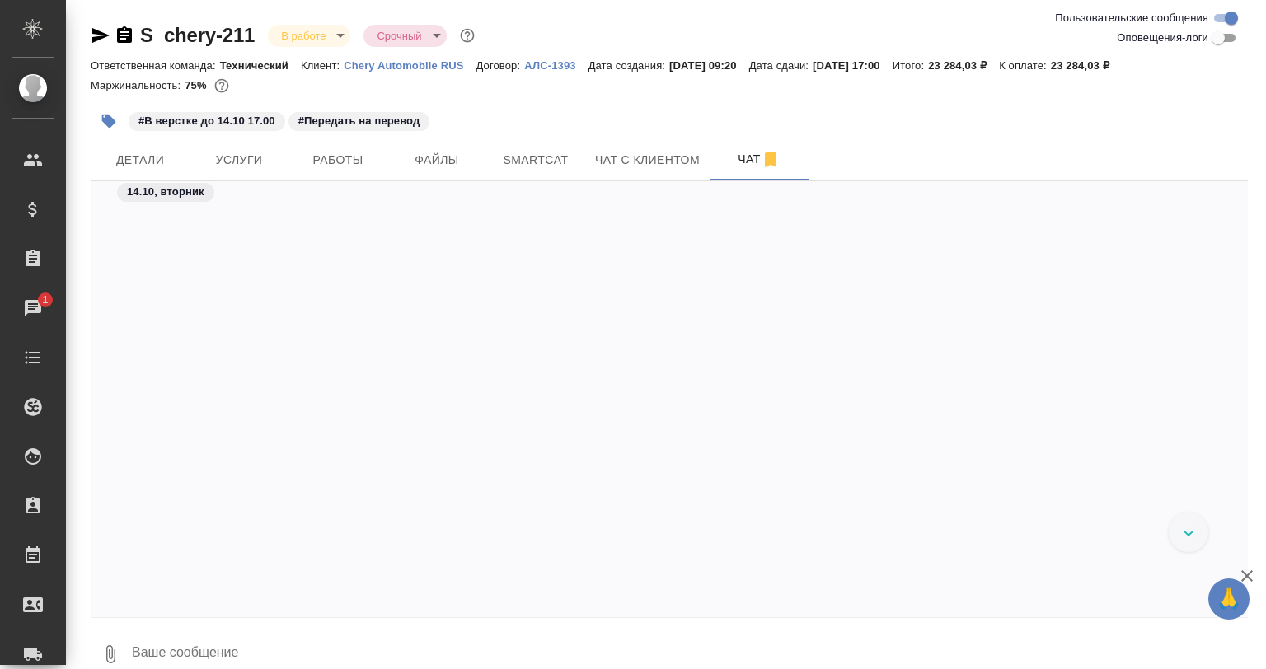
scroll to position [523, 0]
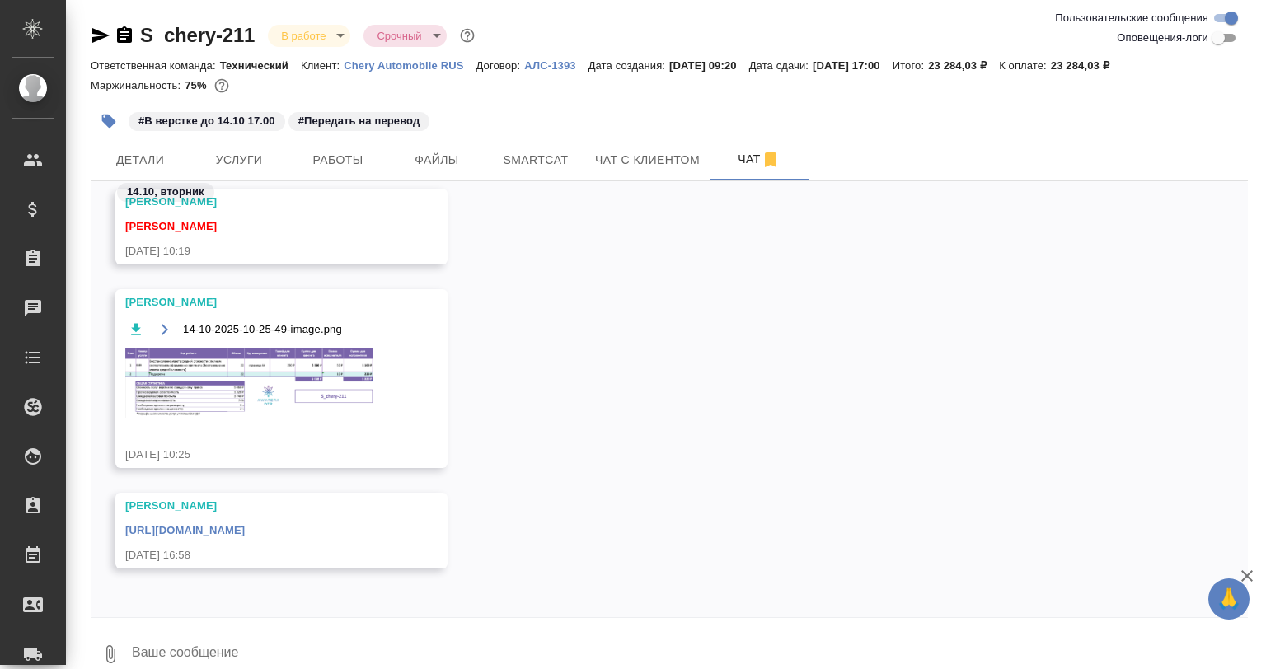
click at [341, 538] on div "[URL][DOMAIN_NAME]" at bounding box center [257, 528] width 265 height 21
click at [245, 533] on link "[URL][DOMAIN_NAME]" at bounding box center [185, 530] width 120 height 12
click at [553, 157] on span "Smartcat" at bounding box center [535, 160] width 79 height 21
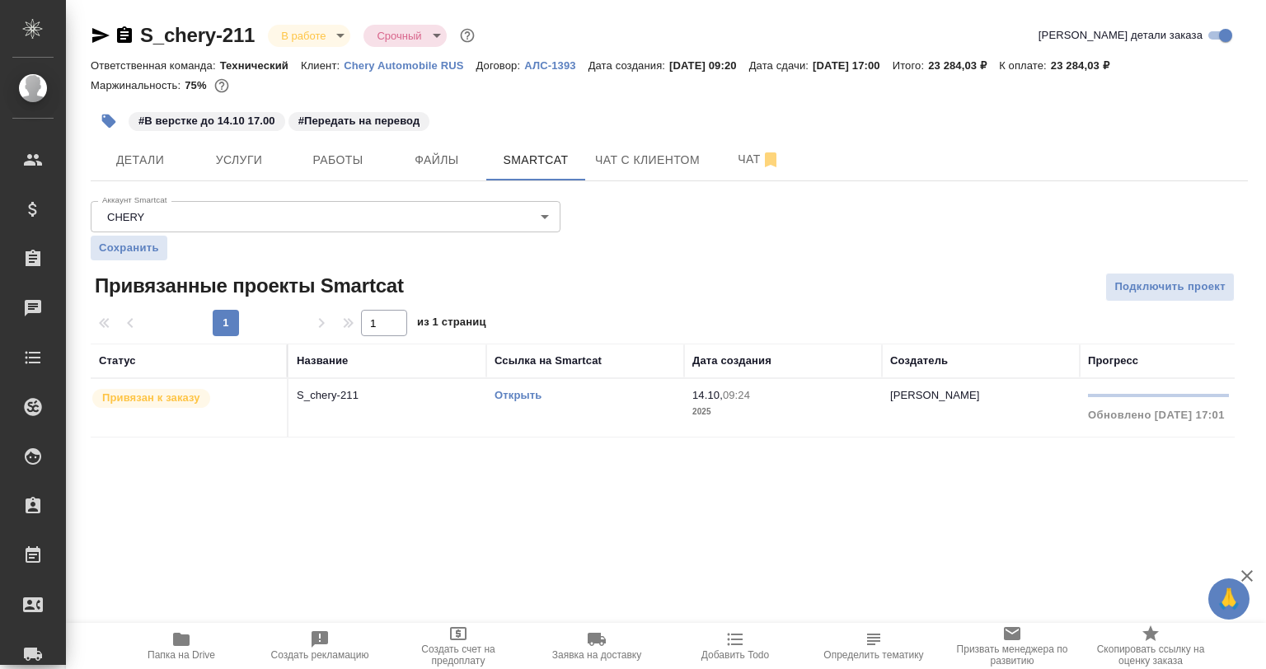
click at [341, 428] on td "S_chery-211" at bounding box center [388, 408] width 198 height 58
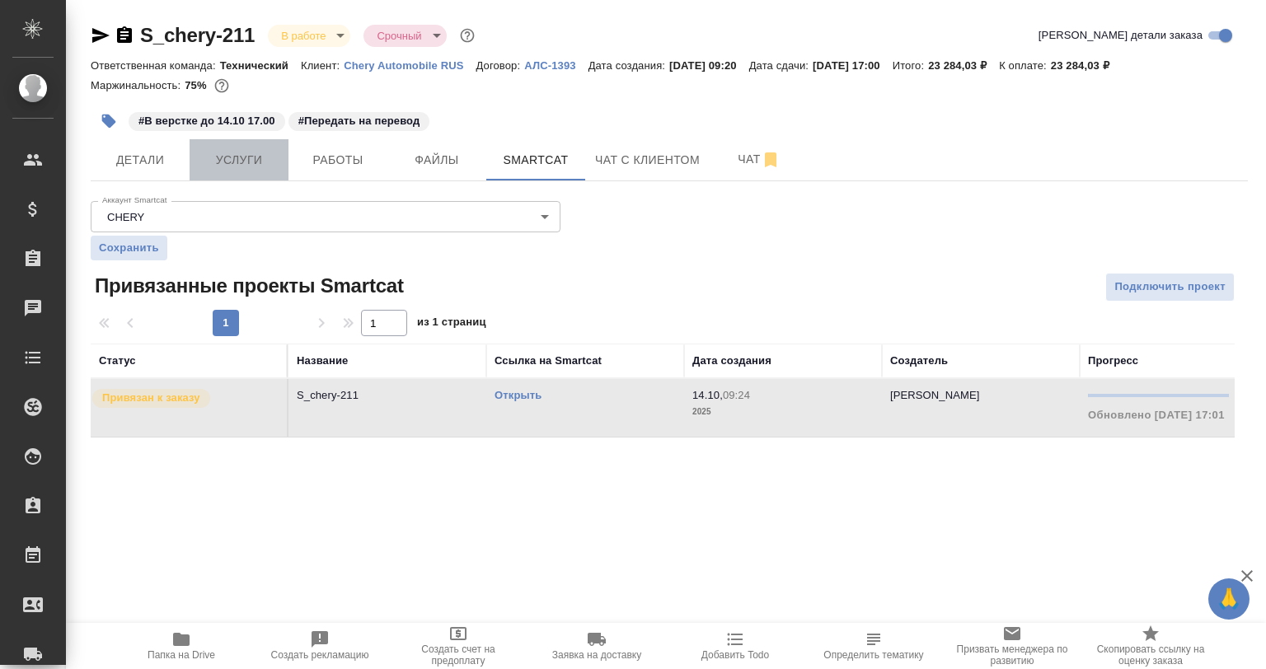
click at [204, 160] on span "Услуги" at bounding box center [238, 160] width 79 height 21
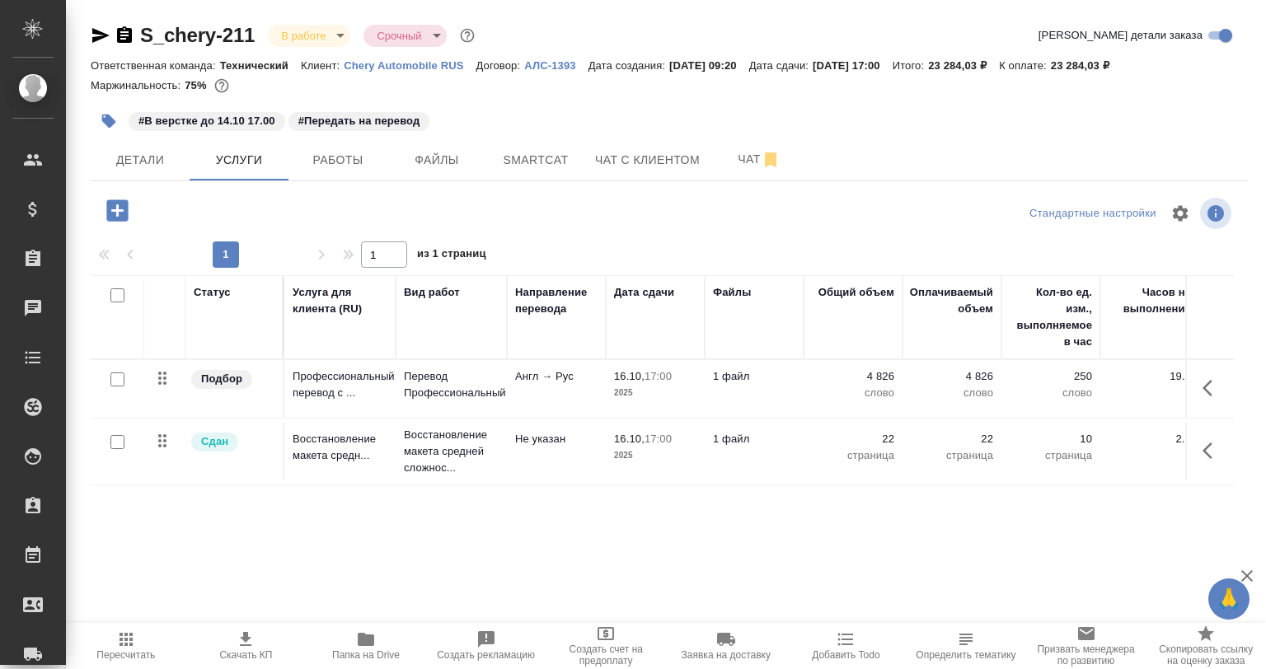
click at [1204, 382] on button "button" at bounding box center [1213, 388] width 40 height 40
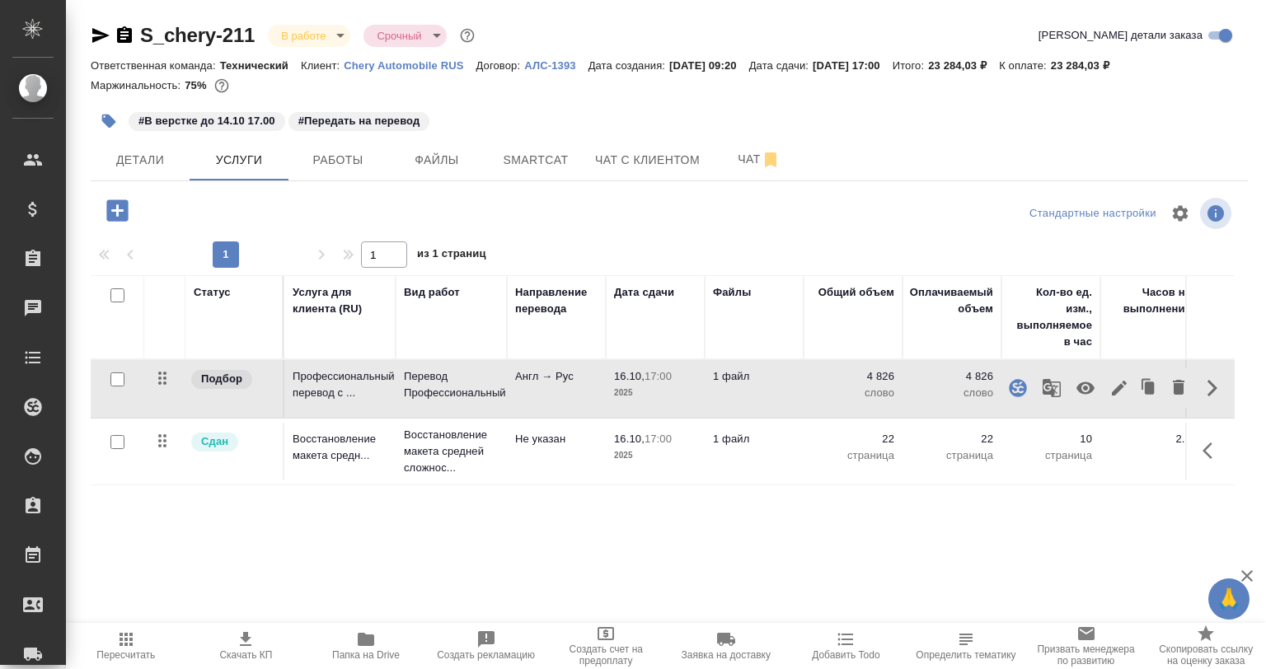
click at [1208, 391] on icon "button" at bounding box center [1213, 388] width 20 height 20
click at [1217, 388] on icon "button" at bounding box center [1213, 388] width 20 height 20
click at [1055, 383] on icon "button" at bounding box center [1052, 388] width 20 height 20
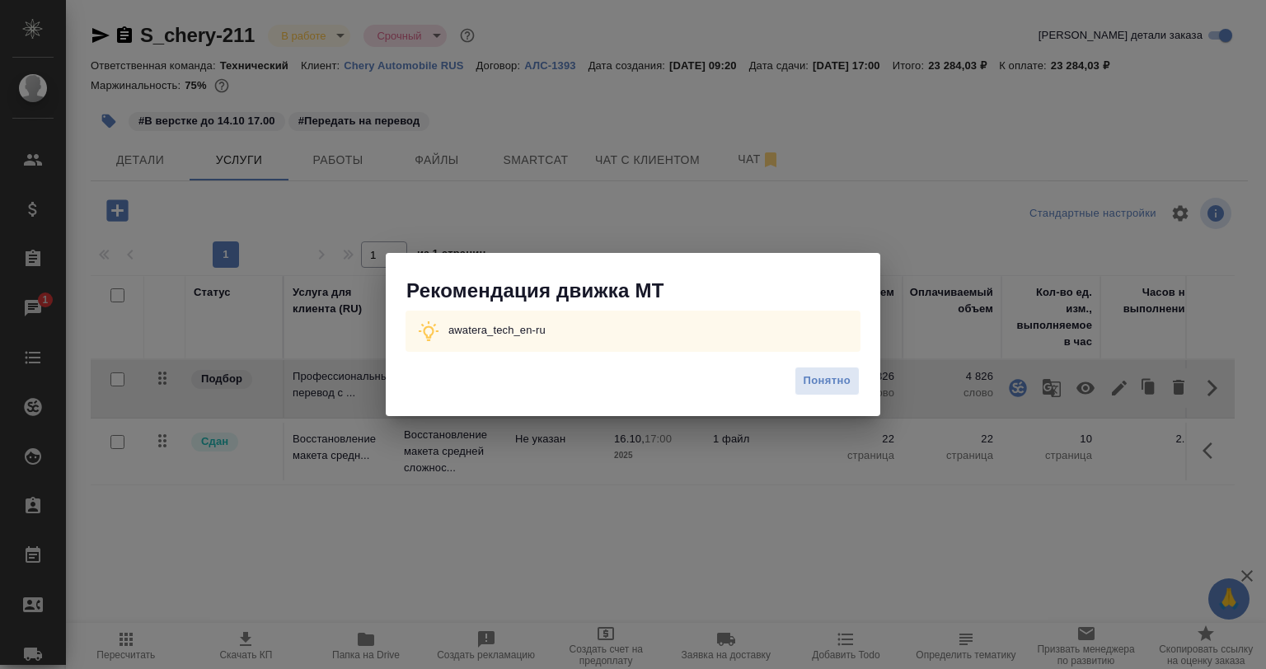
click at [802, 379] on button "Понятно" at bounding box center [827, 381] width 65 height 29
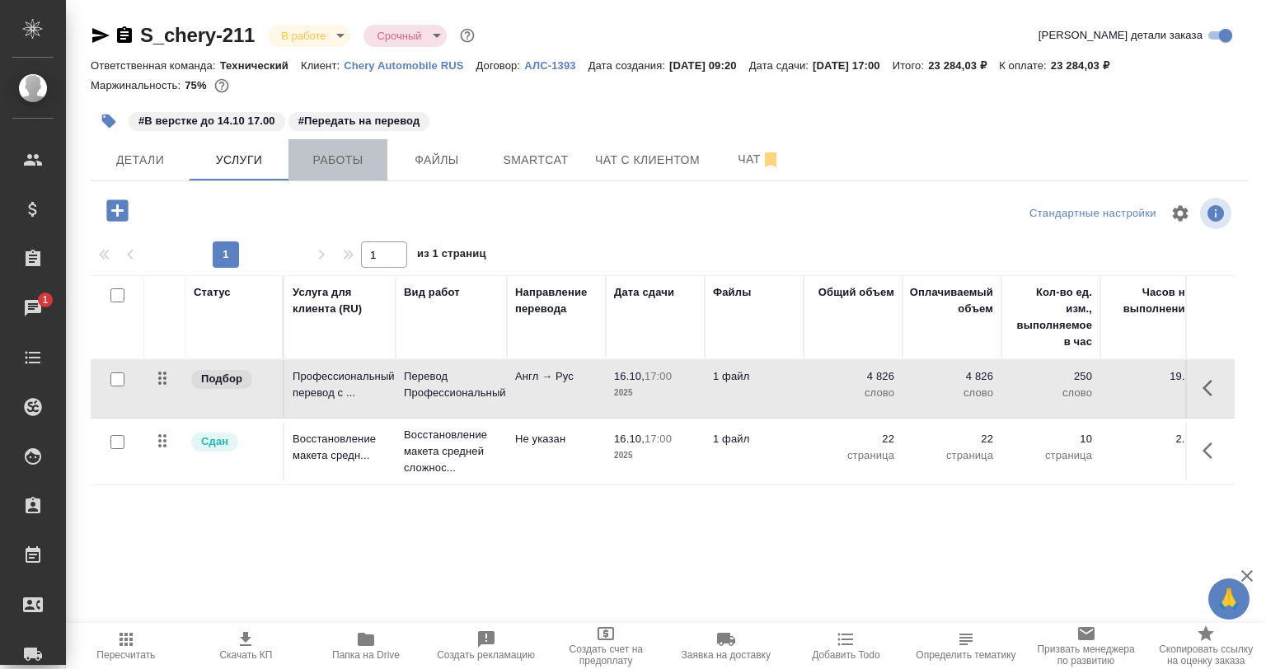
click at [334, 158] on span "Работы" at bounding box center [337, 160] width 79 height 21
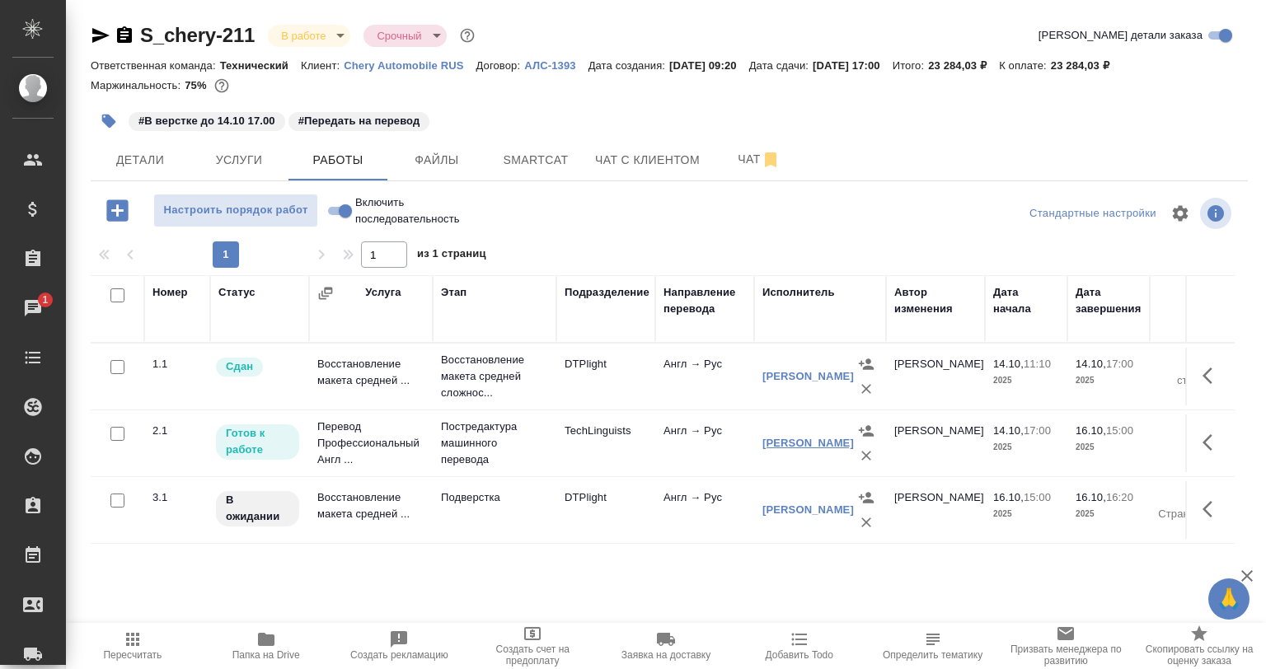
click at [804, 445] on link "Кушниров Алексей" at bounding box center [807, 443] width 91 height 12
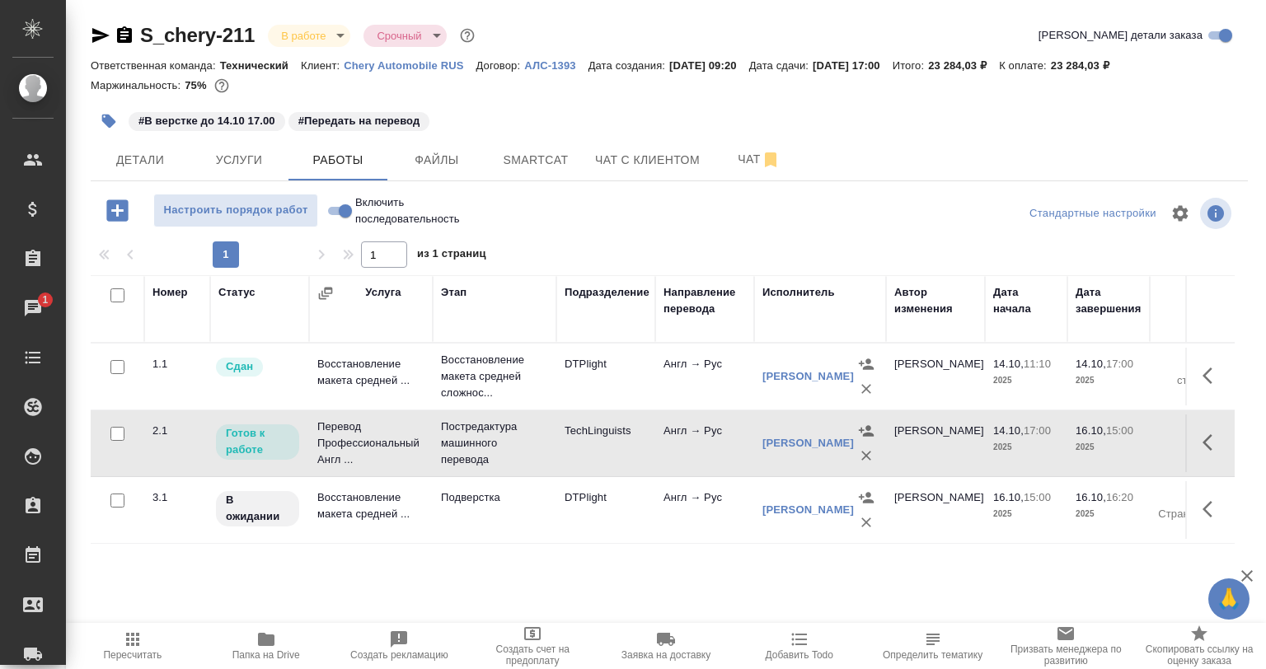
click at [568, 454] on td "TechLinguists" at bounding box center [605, 444] width 99 height 58
click at [96, 122] on button "button" at bounding box center [109, 121] width 36 height 36
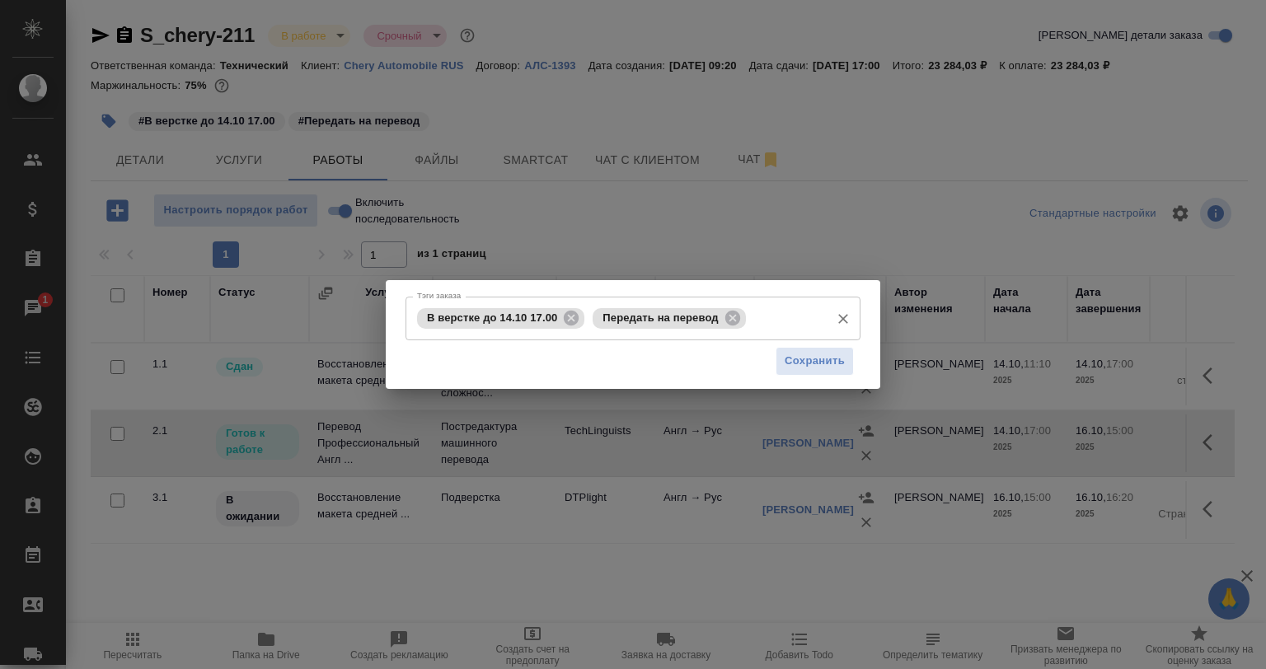
click at [582, 310] on div "В верстке до 14.10 17.00 Передать на перевод Тэги заказа" at bounding box center [633, 319] width 455 height 44
click at [579, 320] on icon at bounding box center [571, 318] width 18 height 18
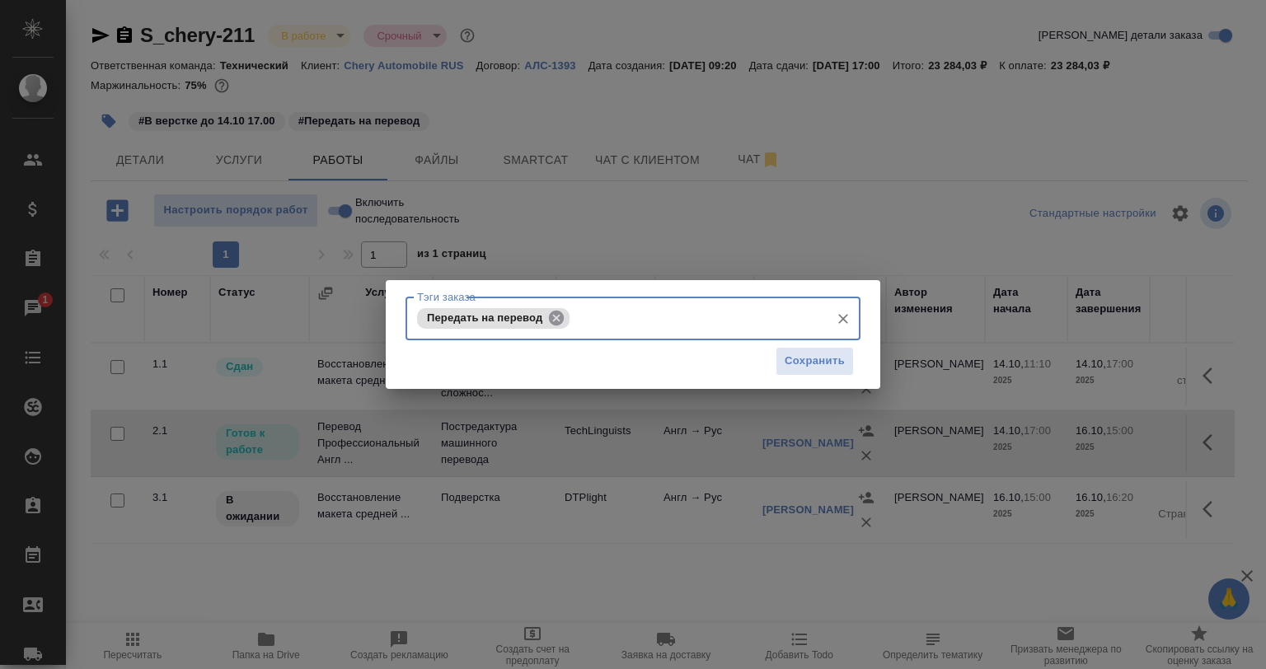
click at [550, 320] on icon at bounding box center [556, 317] width 15 height 15
drag, startPoint x: 550, startPoint y: 320, endPoint x: 489, endPoint y: 326, distance: 61.3
click at [489, 326] on input "Тэги заказа" at bounding box center [617, 318] width 409 height 28
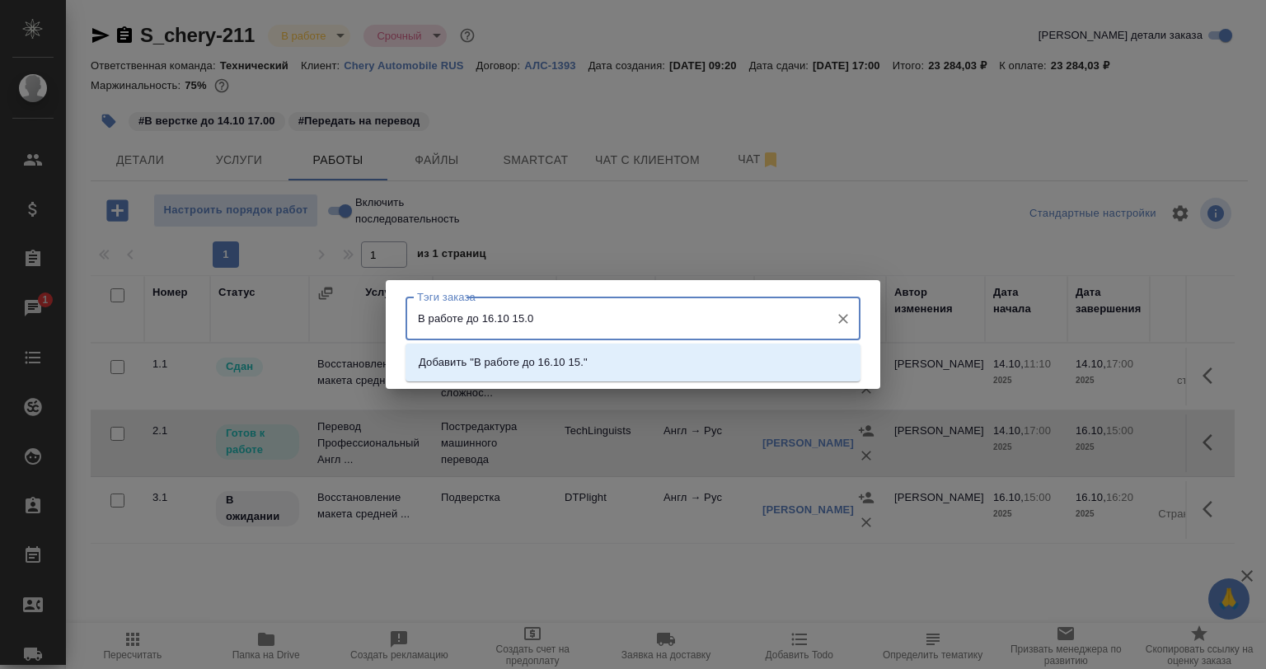
type input "В работе до 16.10 15.00"
click at [499, 372] on li "Добавить "В работе до 16.10 15.00"" at bounding box center [633, 363] width 455 height 30
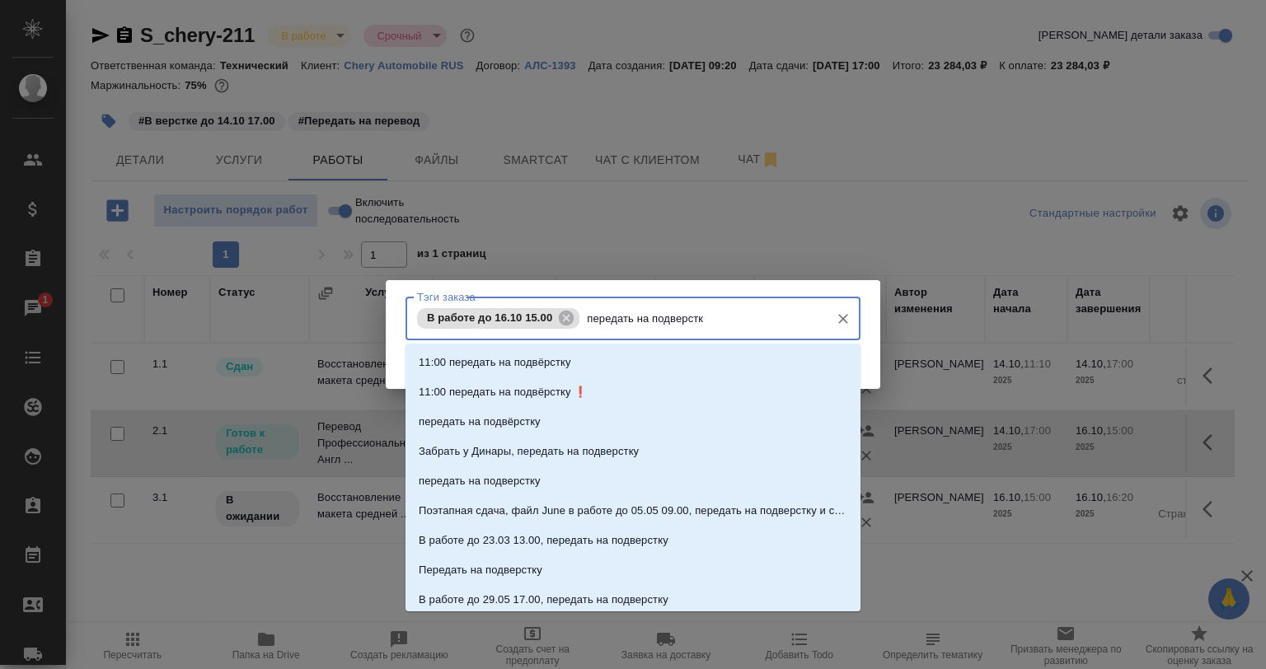
type input "передать на подверстку"
click at [599, 410] on li "передать на подвёрстку" at bounding box center [633, 422] width 455 height 30
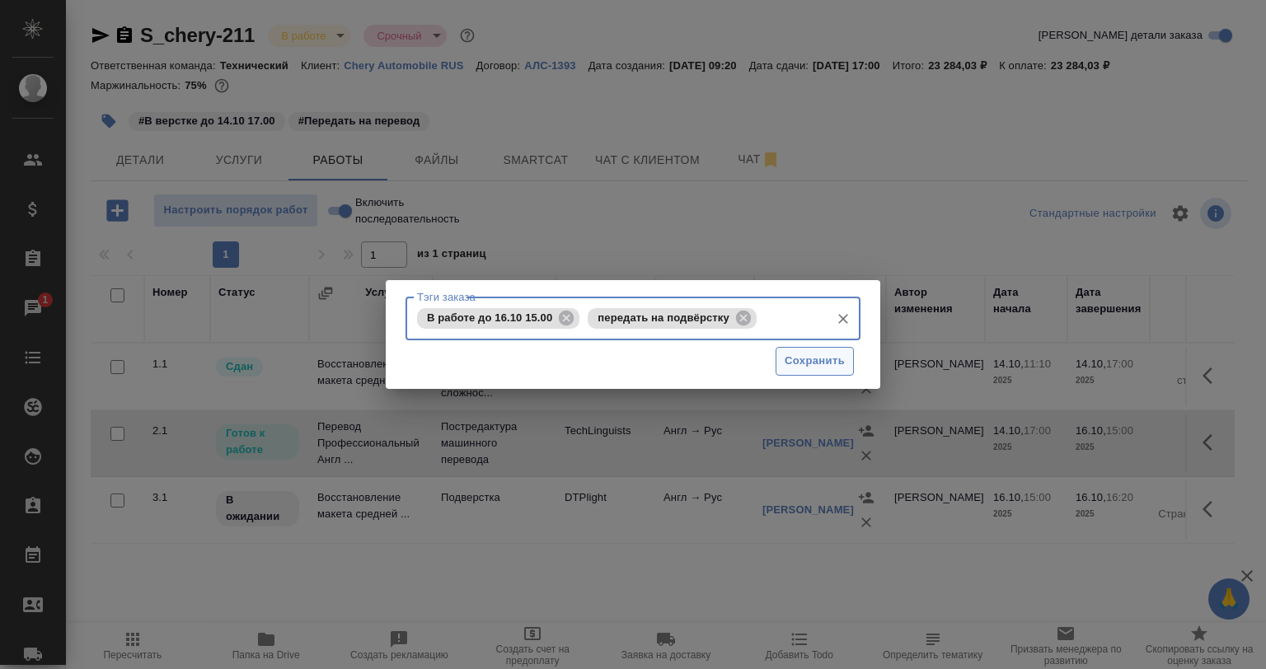
click at [802, 358] on span "Сохранить" at bounding box center [815, 361] width 60 height 19
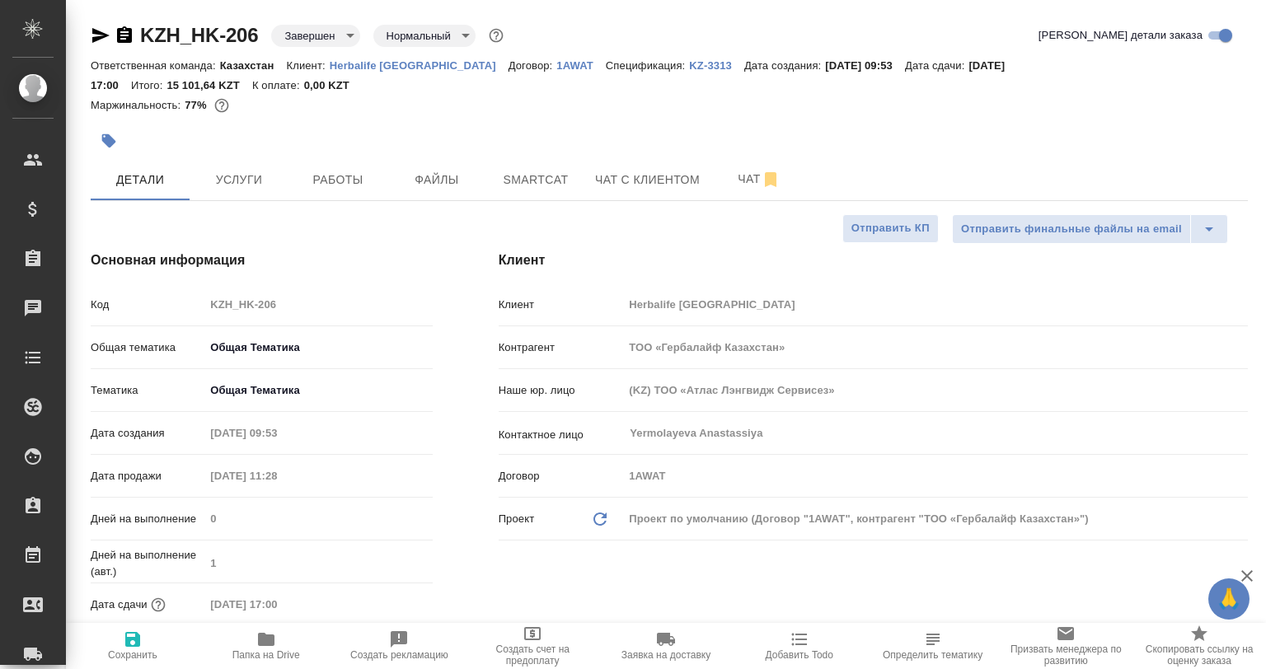
select select "RU"
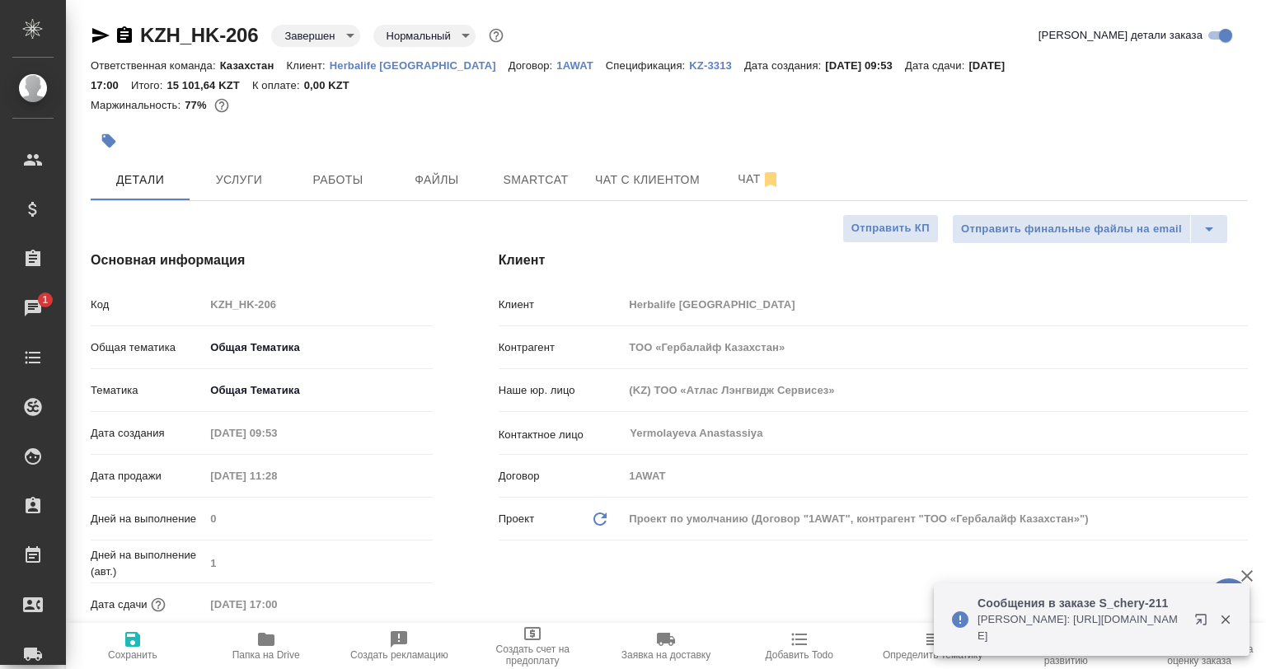
click at [1233, 619] on button "button" at bounding box center [1225, 619] width 34 height 15
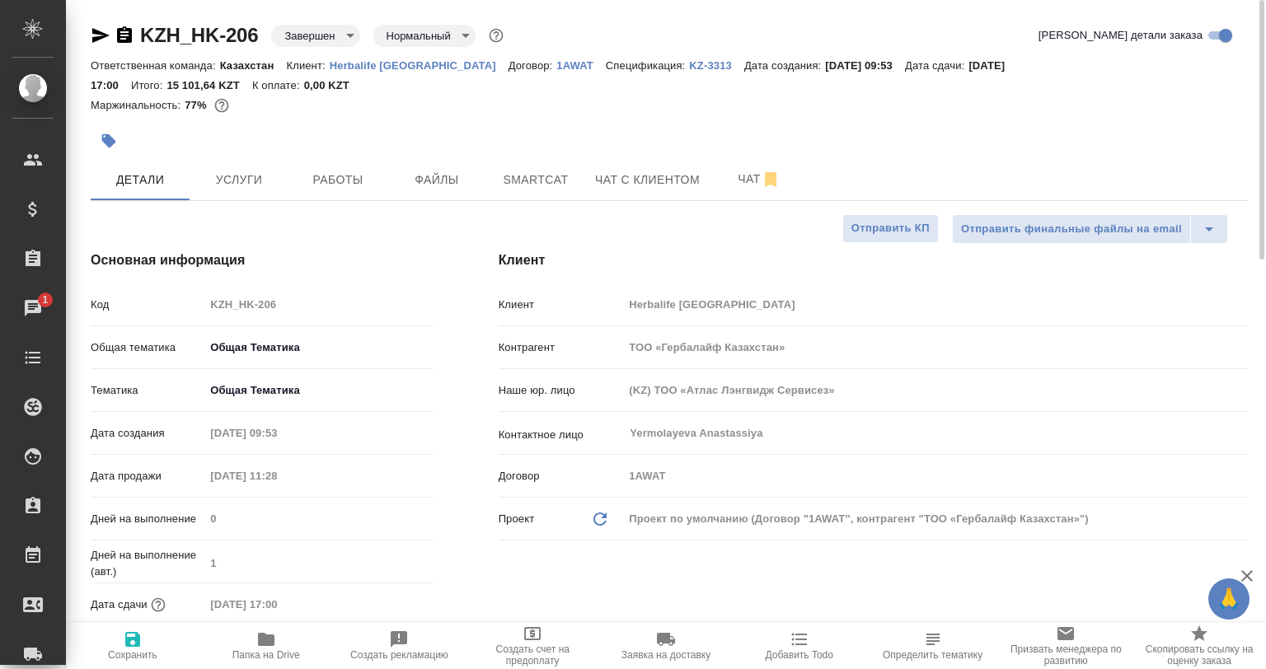
click at [120, 22] on div "KZH_HK-206 Завершен closed Нормальный normal" at bounding box center [299, 35] width 416 height 26
click at [125, 26] on icon "button" at bounding box center [125, 36] width 20 height 20
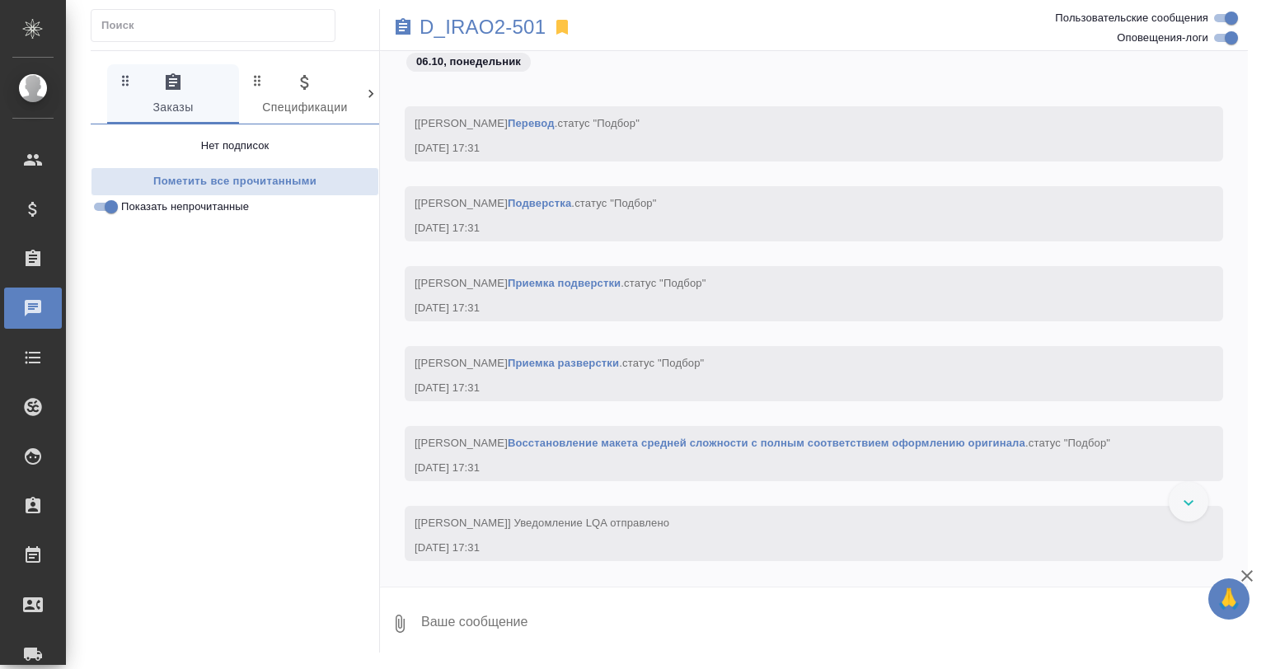
scroll to position [1072, 0]
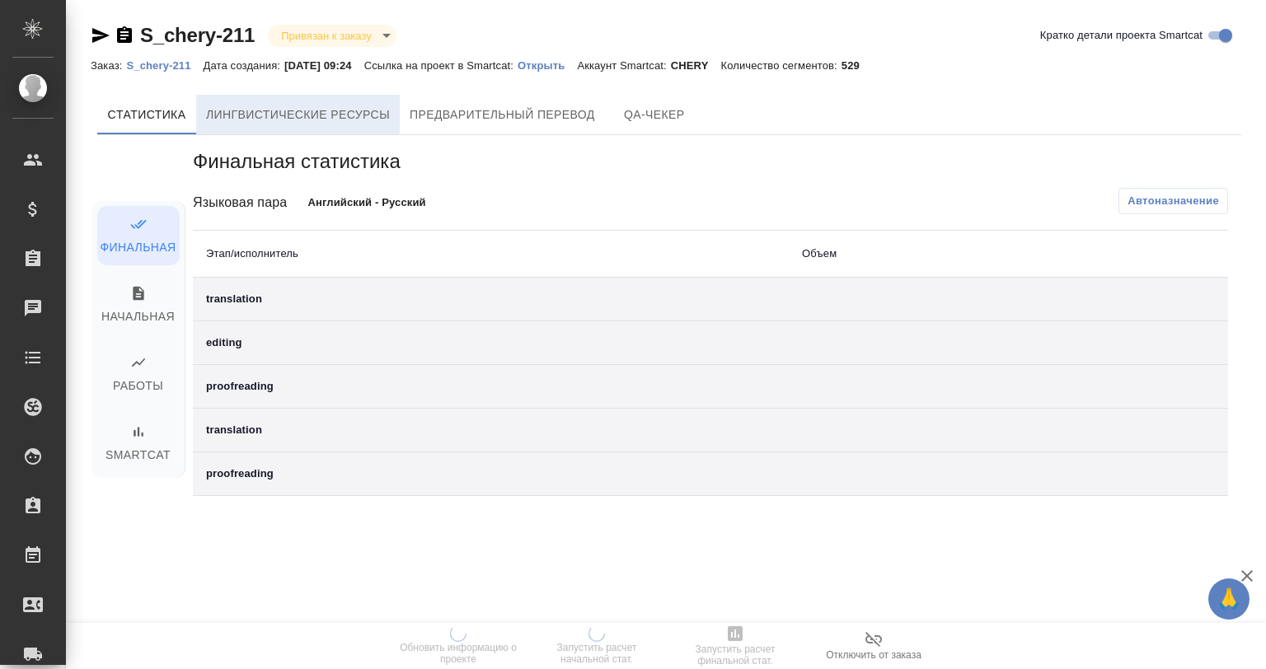
click at [350, 101] on button "Лингвистические ресурсы" at bounding box center [298, 115] width 204 height 40
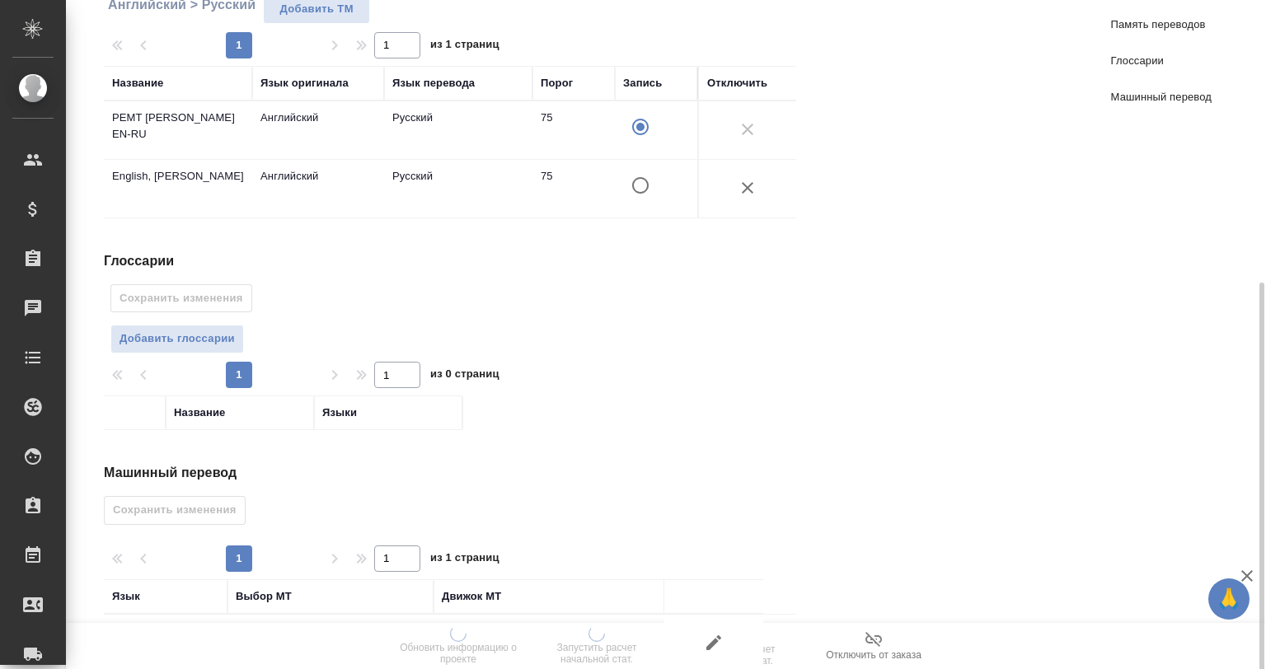
scroll to position [316, 0]
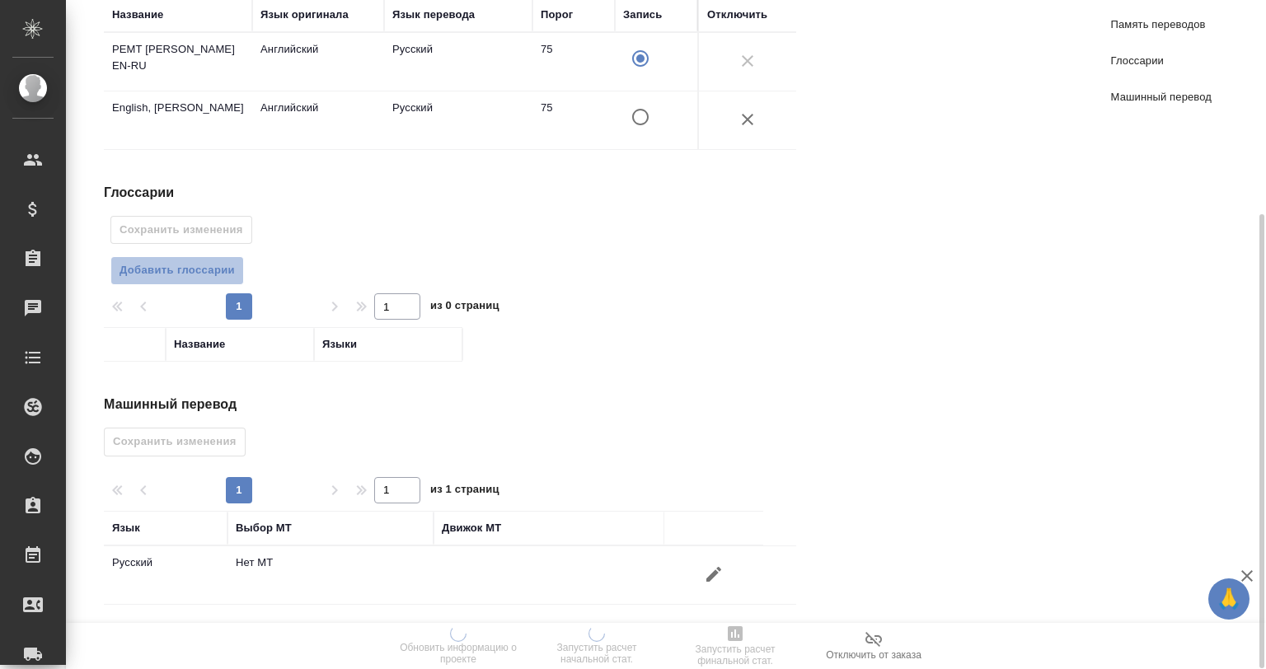
drag, startPoint x: 199, startPoint y: 267, endPoint x: 218, endPoint y: 284, distance: 24.5
click at [199, 267] on span "Добавить глоссарии" at bounding box center [177, 270] width 115 height 19
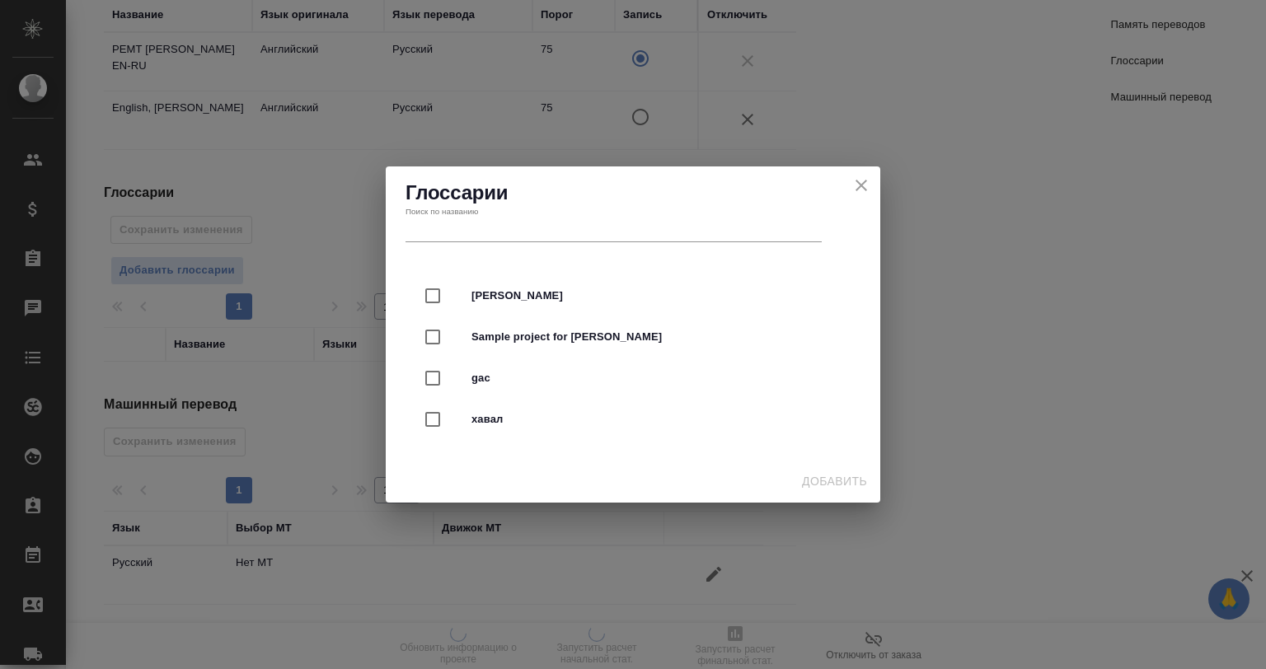
click at [537, 281] on div "[PERSON_NAME]" at bounding box center [633, 295] width 442 height 41
checkbox input "true"
click at [833, 483] on span "Добавить" at bounding box center [834, 482] width 65 height 21
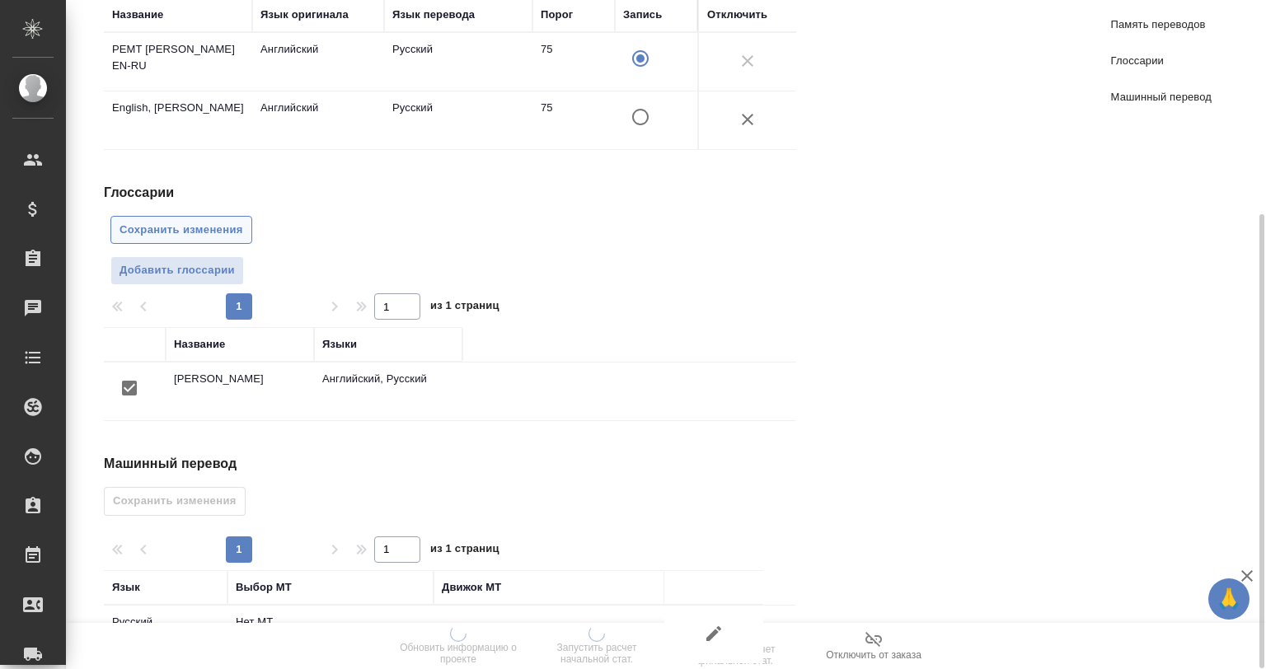
click at [147, 221] on span "Сохранить изменения" at bounding box center [182, 230] width 124 height 19
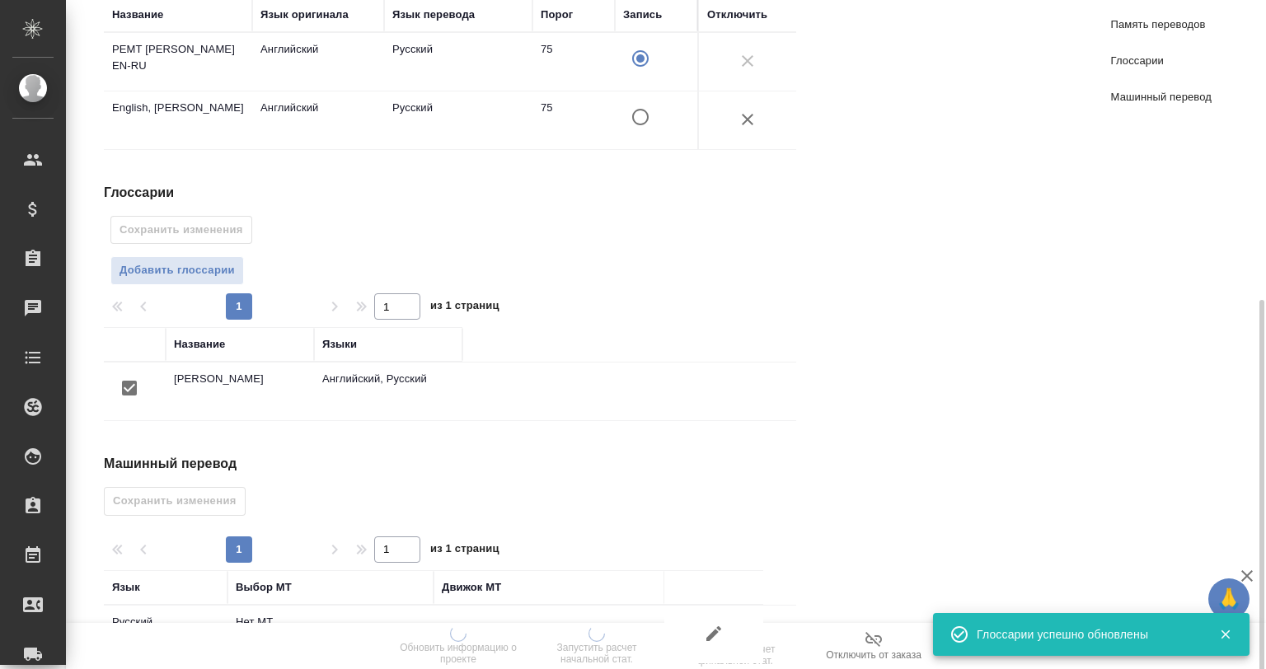
scroll to position [375, 0]
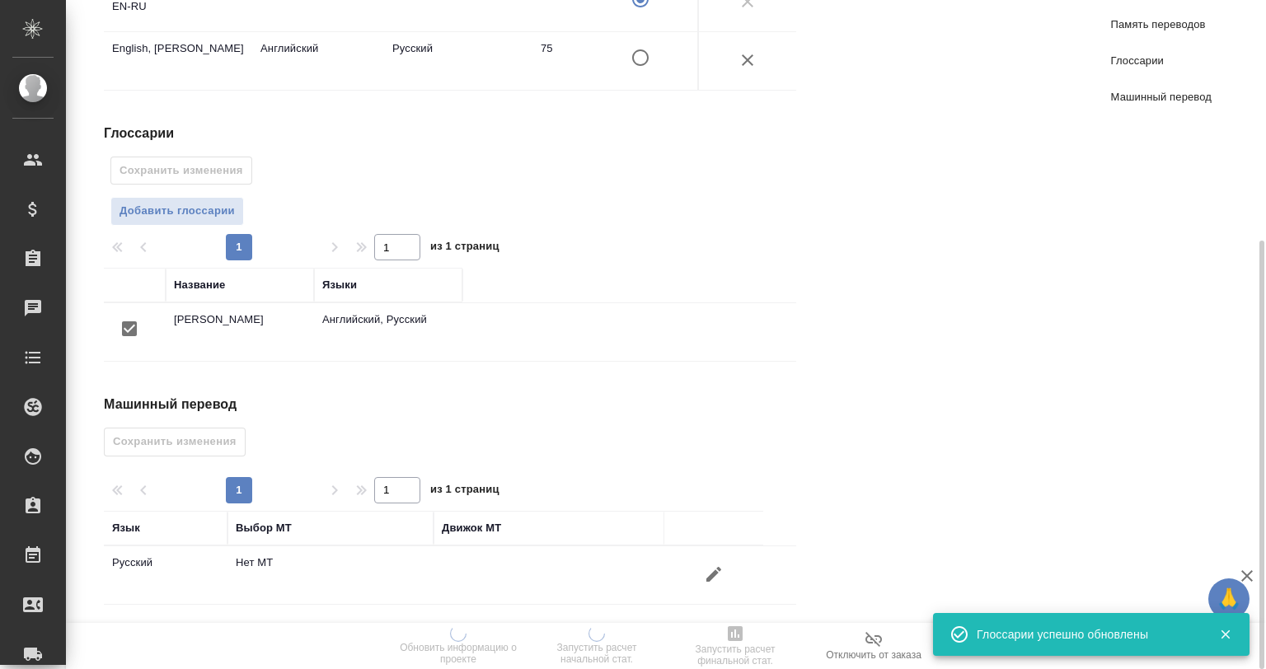
drag, startPoint x: 689, startPoint y: 551, endPoint x: 701, endPoint y: 561, distance: 15.2
click at [700, 561] on td at bounding box center [713, 576] width 99 height 58
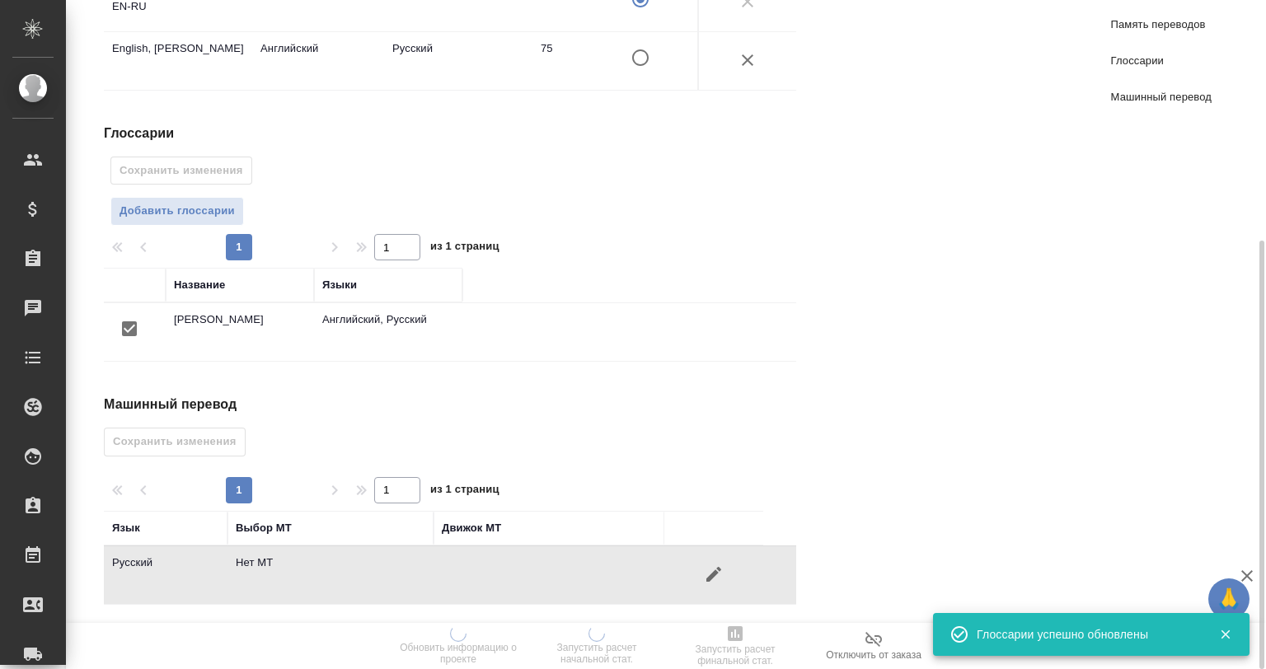
click at [712, 566] on icon "button" at bounding box center [714, 575] width 20 height 20
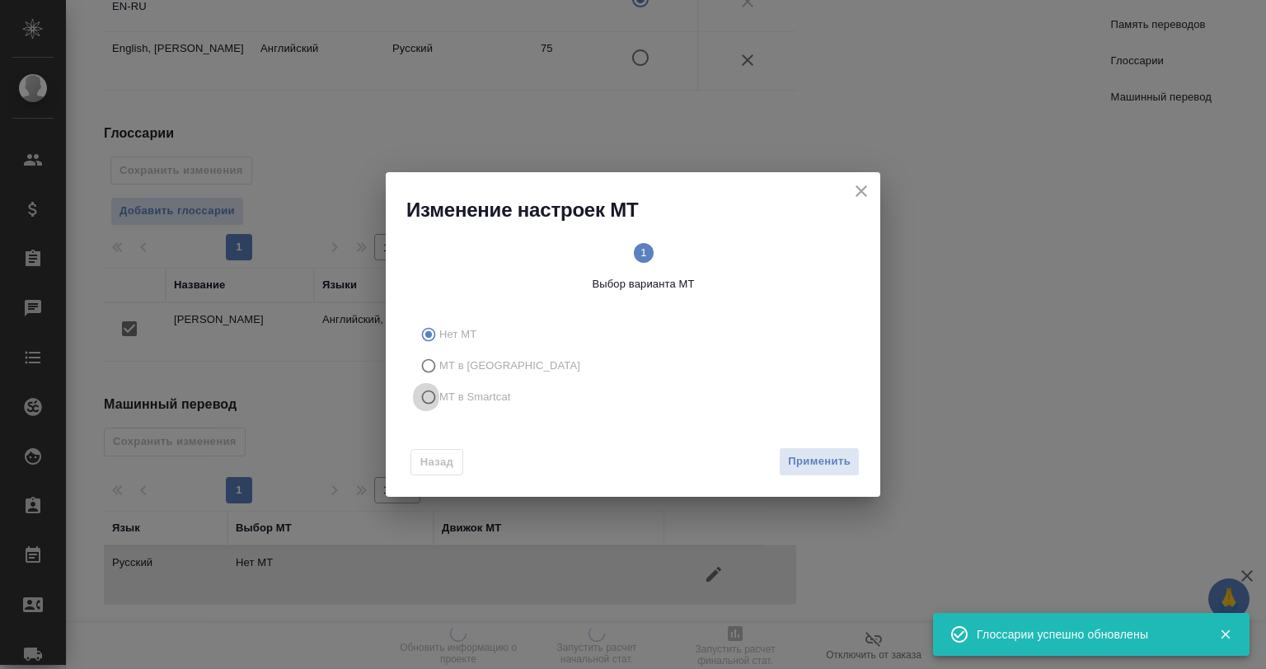
click at [427, 404] on input "МТ в Smartcat" at bounding box center [426, 397] width 26 height 31
radio input "true"
click at [821, 468] on span "Вперед" at bounding box center [829, 462] width 41 height 19
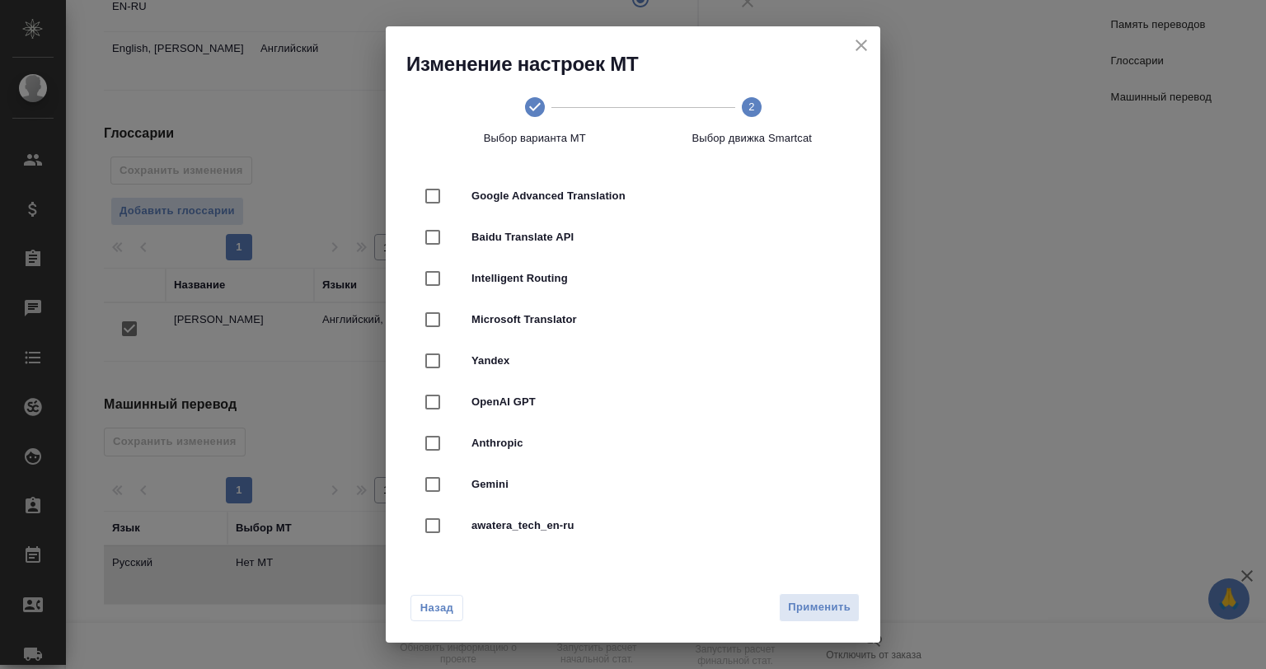
scroll to position [0, 0]
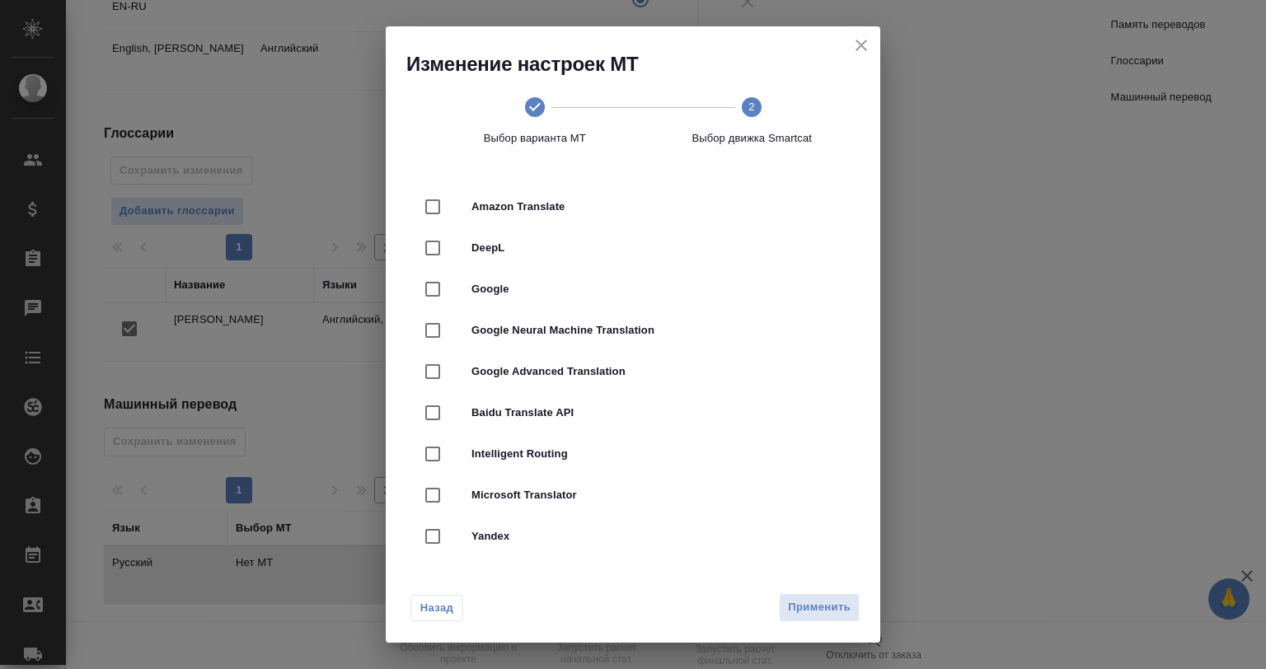
click at [532, 270] on div "Google" at bounding box center [633, 289] width 442 height 41
checkbox input "true"
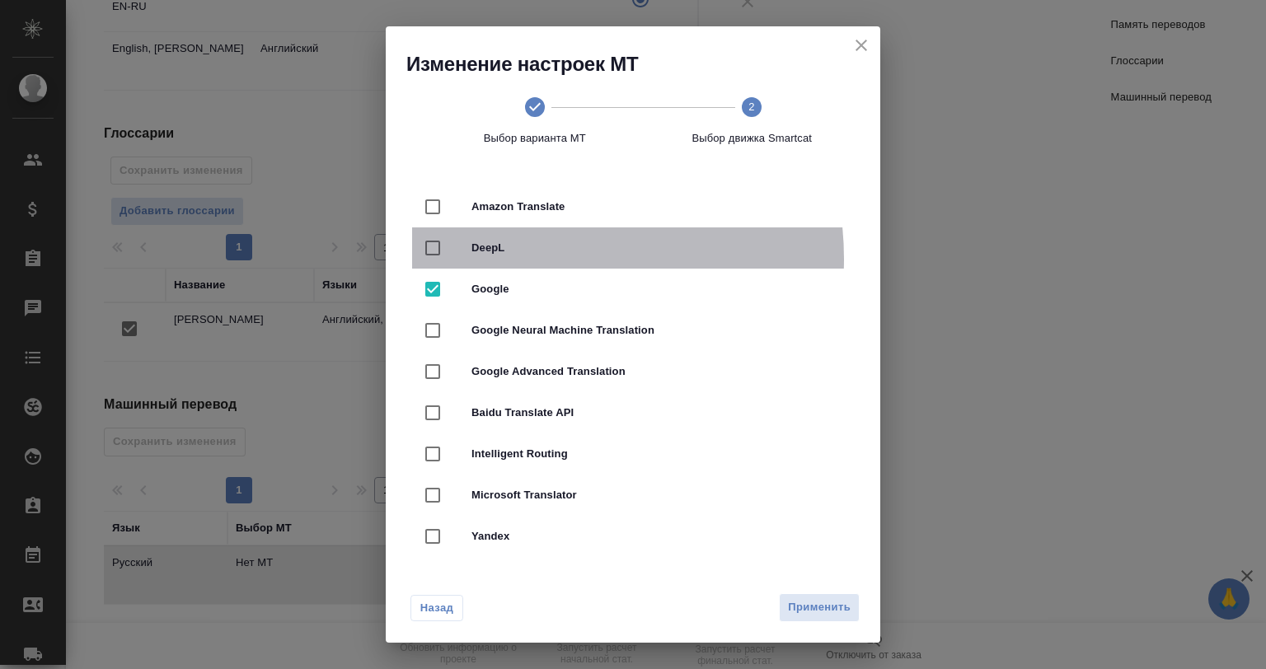
click at [528, 259] on div "DeepL" at bounding box center [633, 248] width 442 height 41
checkbox input "true"
checkbox input "false"
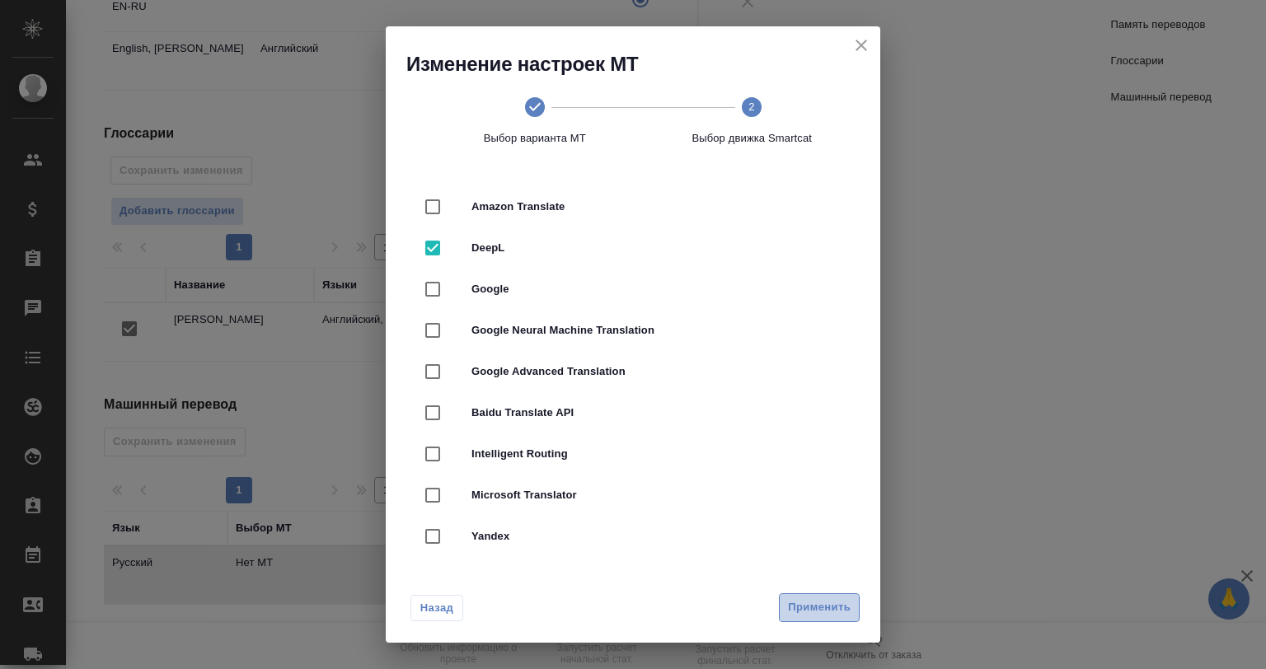
click at [806, 617] on span "Применить" at bounding box center [819, 607] width 63 height 19
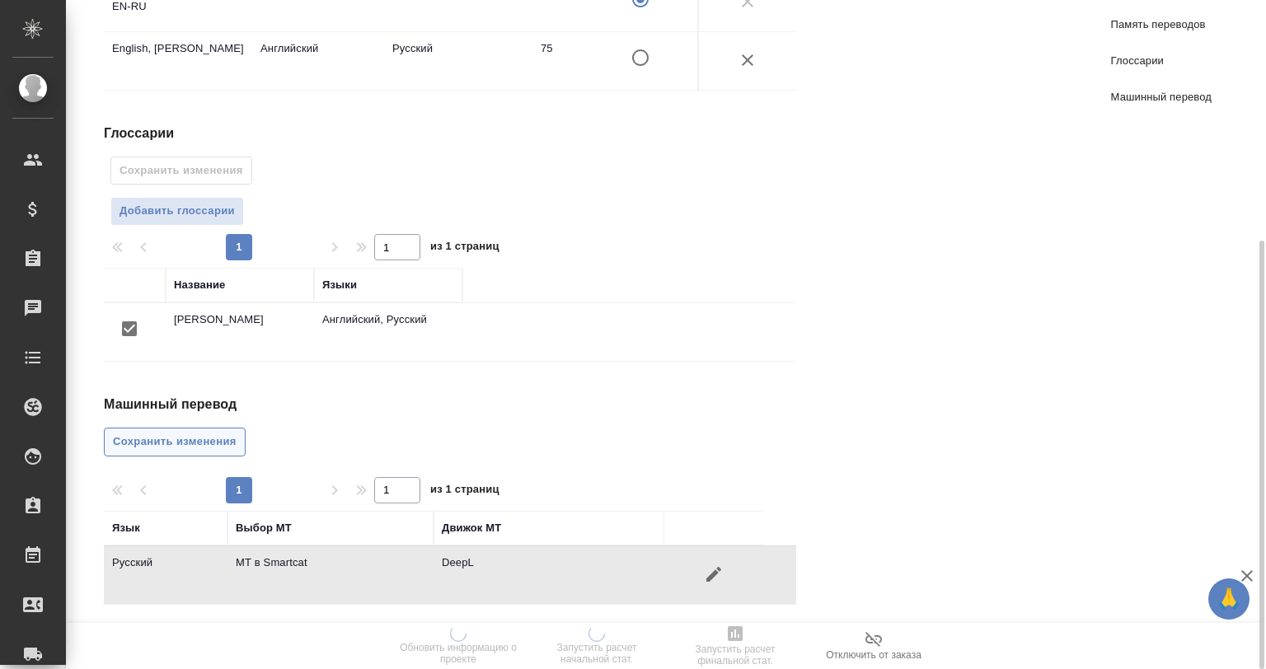
click at [213, 441] on span "Сохранить изменения" at bounding box center [175, 442] width 124 height 19
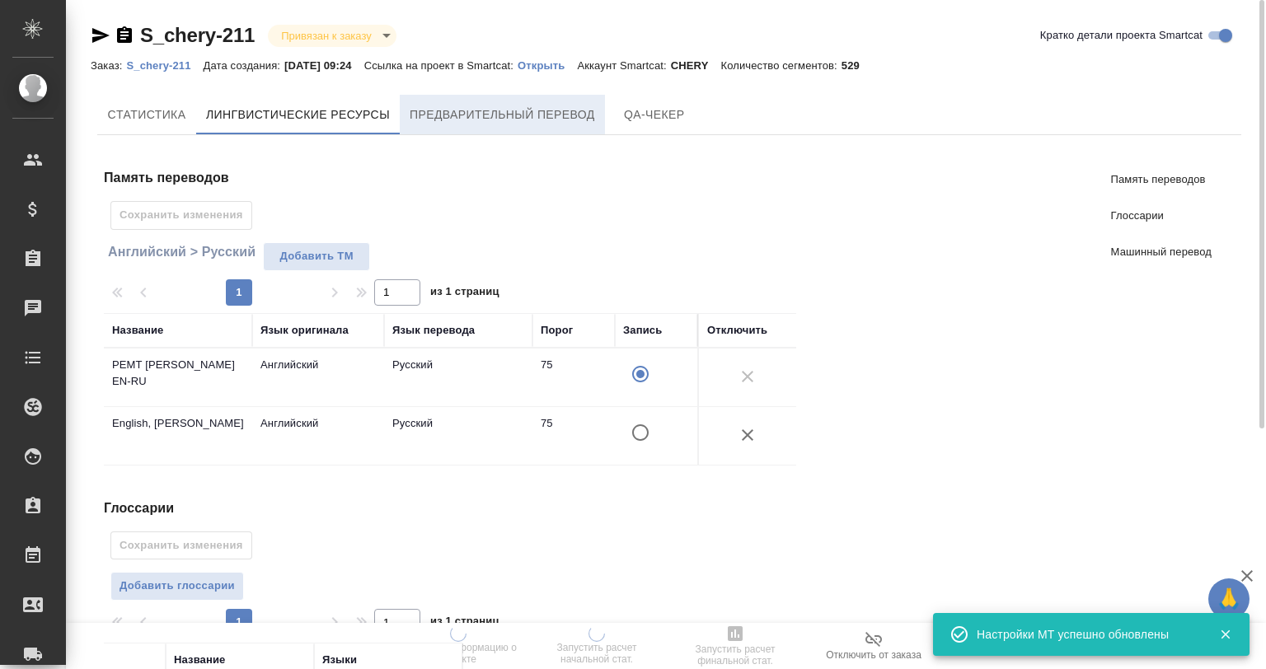
click at [457, 120] on span "Предварительный перевод" at bounding box center [502, 115] width 185 height 21
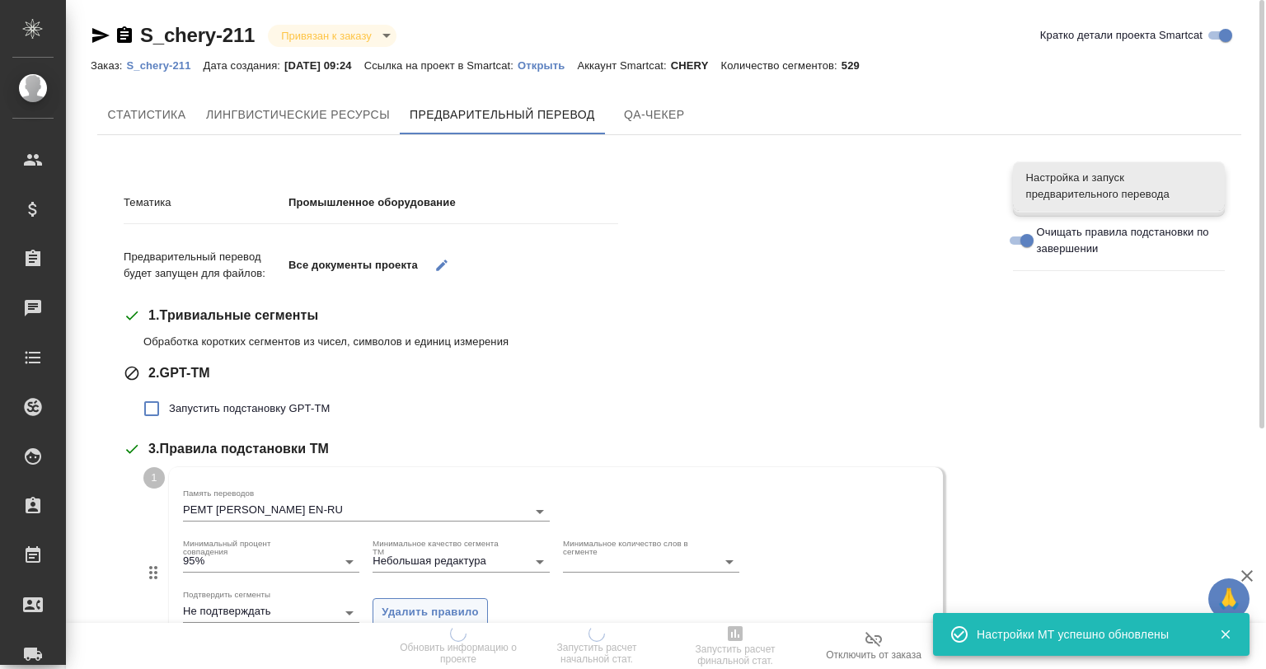
scroll to position [247, 0]
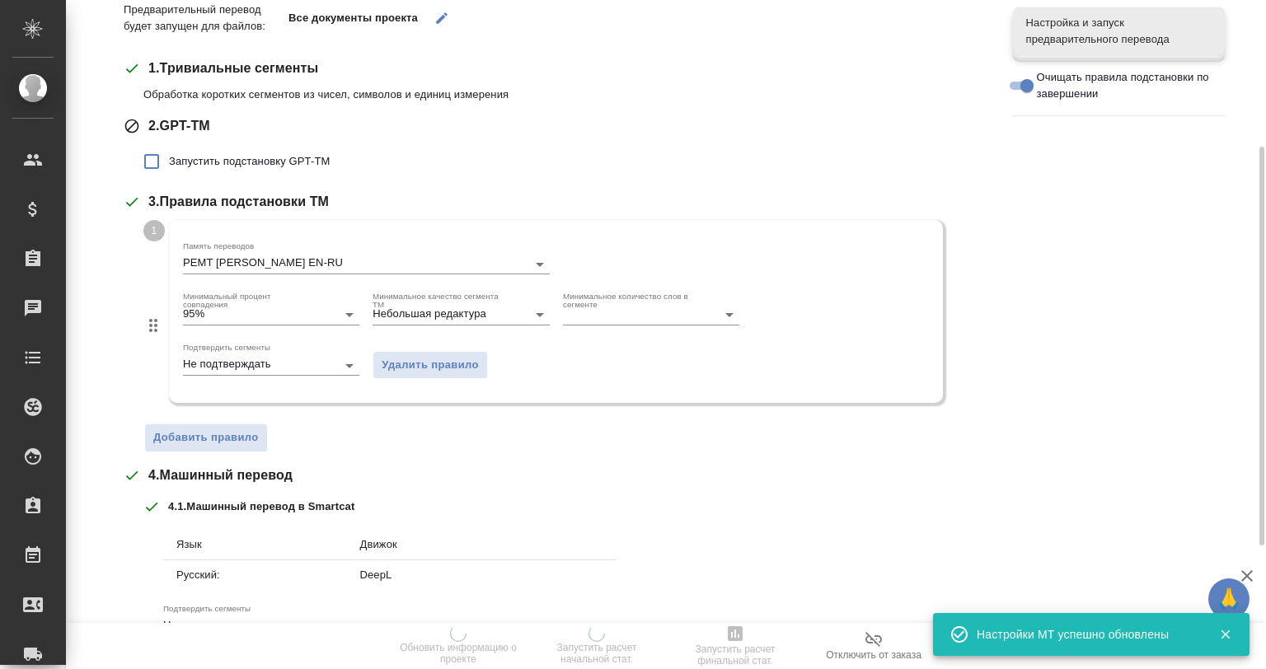
click at [203, 165] on span "Запустить подстановку GPT-TM" at bounding box center [249, 161] width 161 height 16
click at [169, 165] on input "Запустить подстановку GPT-TM" at bounding box center [151, 161] width 35 height 35
checkbox input "true"
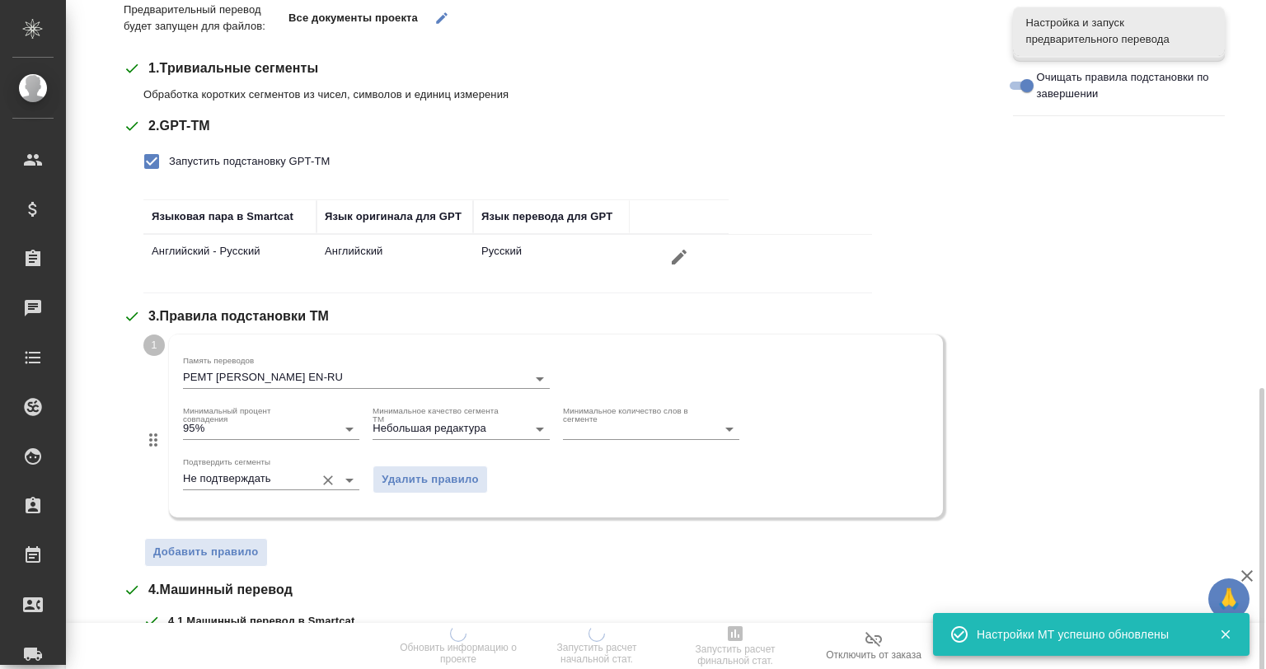
scroll to position [412, 0]
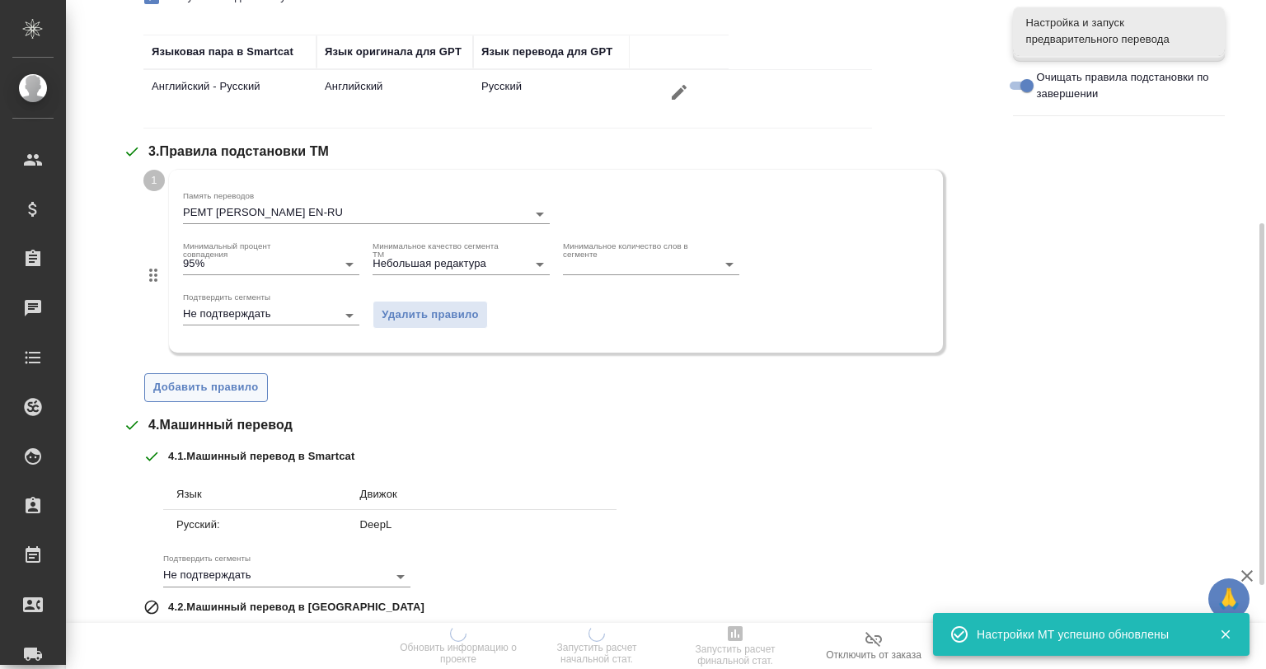
click at [218, 379] on span "Добавить правило" at bounding box center [206, 387] width 106 height 19
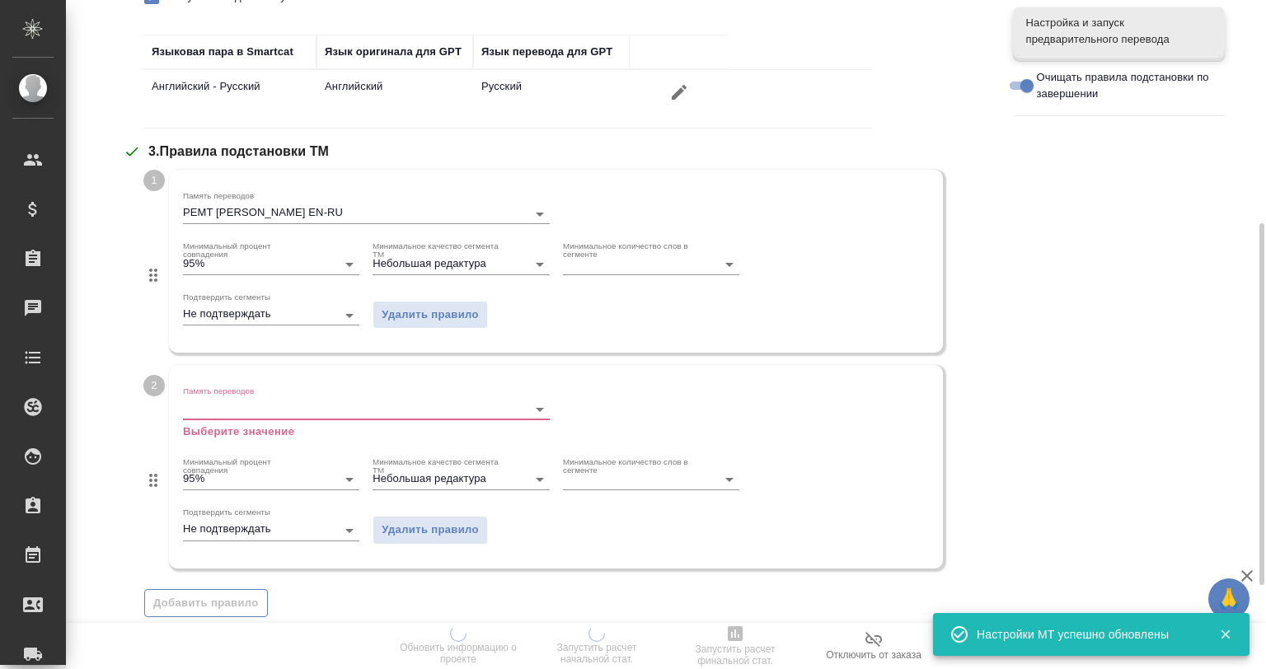
click at [280, 399] on input "Память переводов" at bounding box center [340, 409] width 314 height 20
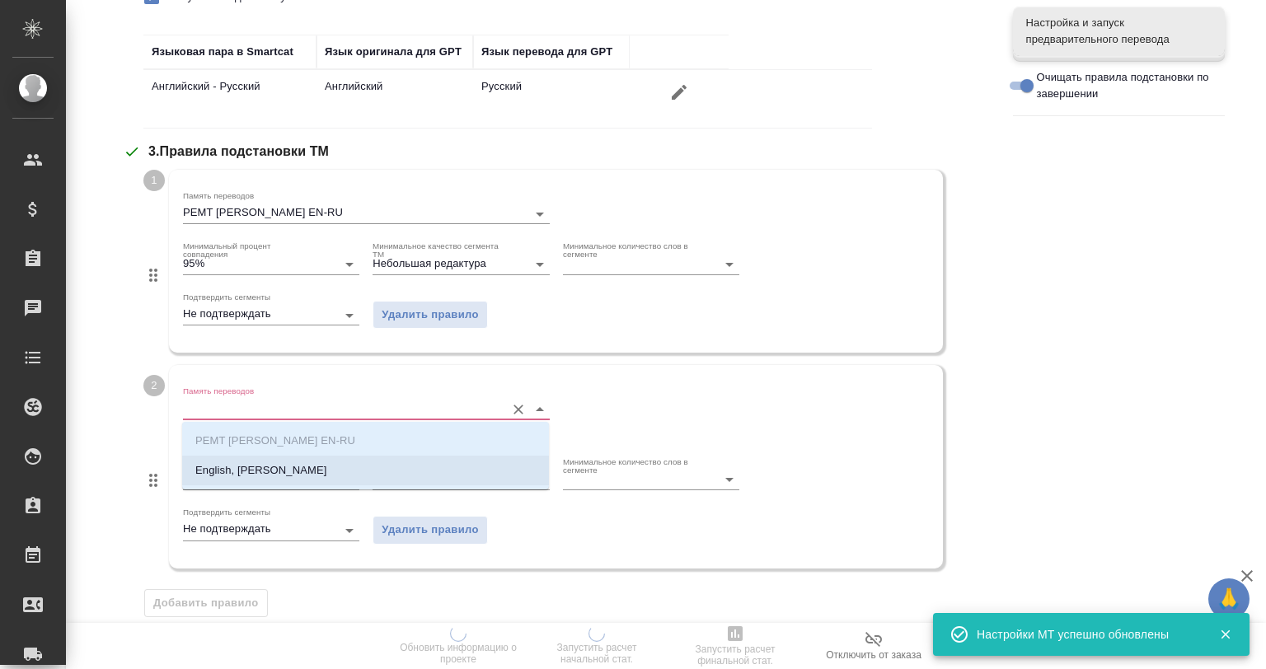
click at [246, 472] on p "English, chery" at bounding box center [260, 470] width 131 height 16
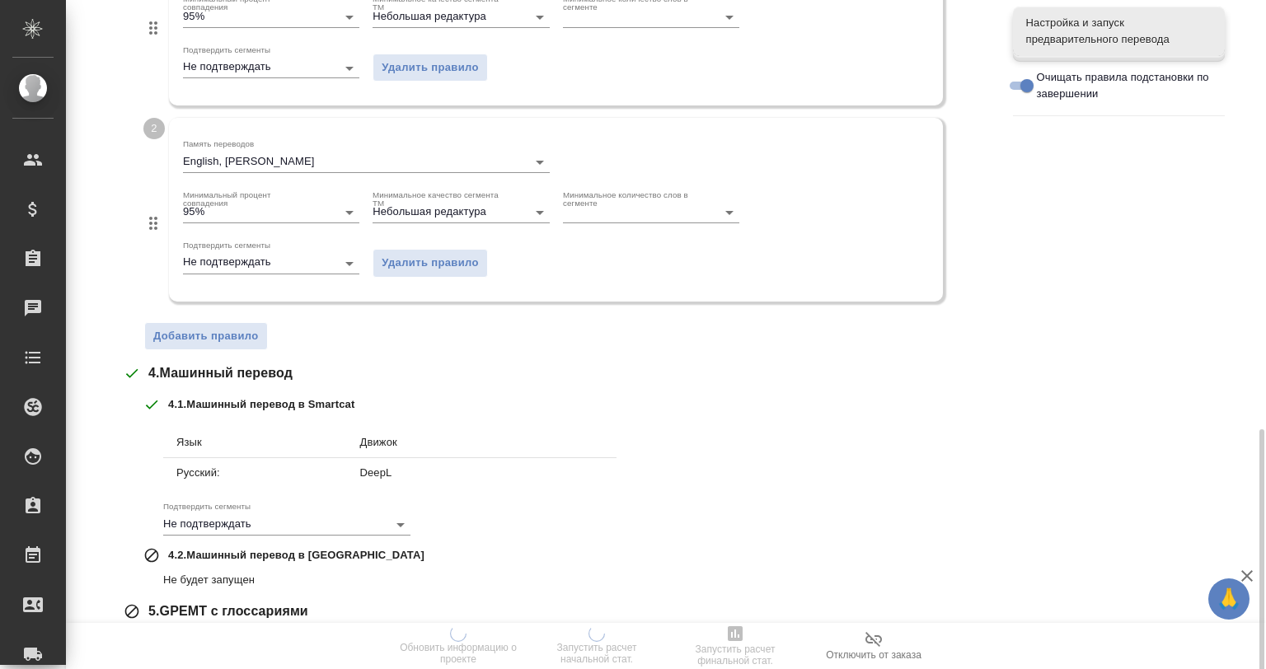
scroll to position [762, 0]
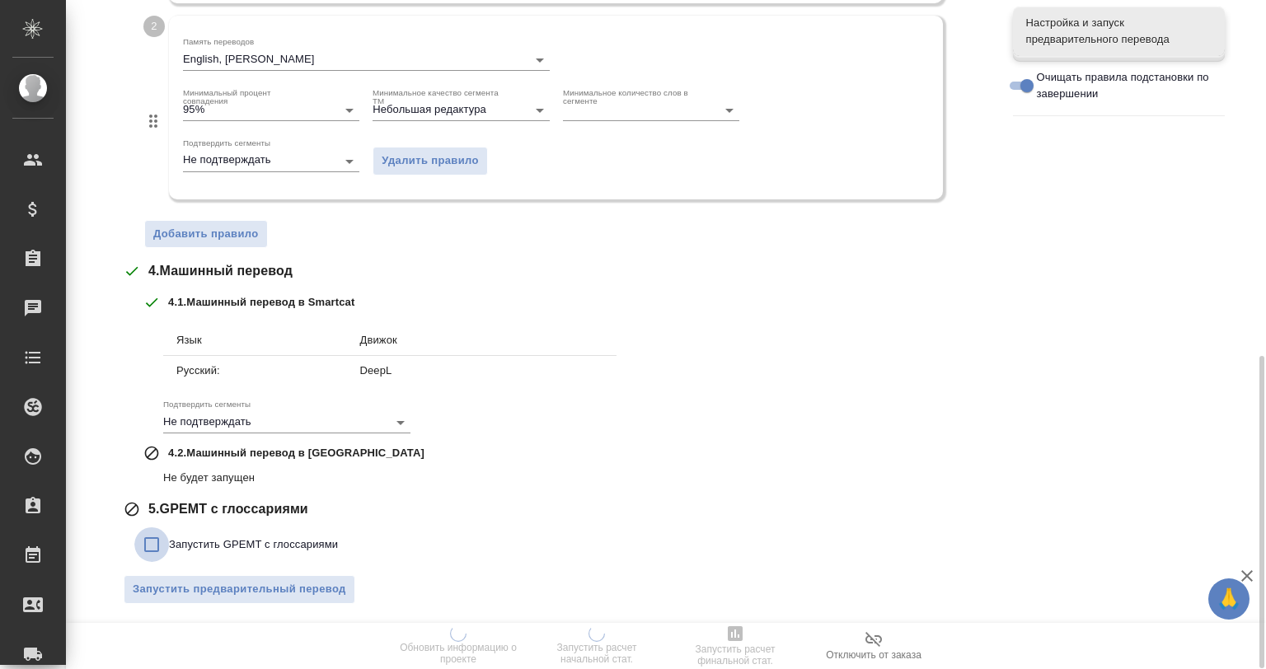
drag, startPoint x: 168, startPoint y: 537, endPoint x: 174, endPoint y: 545, distance: 9.4
click at [174, 544] on label "Запустить GPEMT с глоссариями" at bounding box center [236, 545] width 204 height 35
click at [169, 544] on input "Запустить GPEMT с глоссариями" at bounding box center [151, 545] width 35 height 35
checkbox input "true"
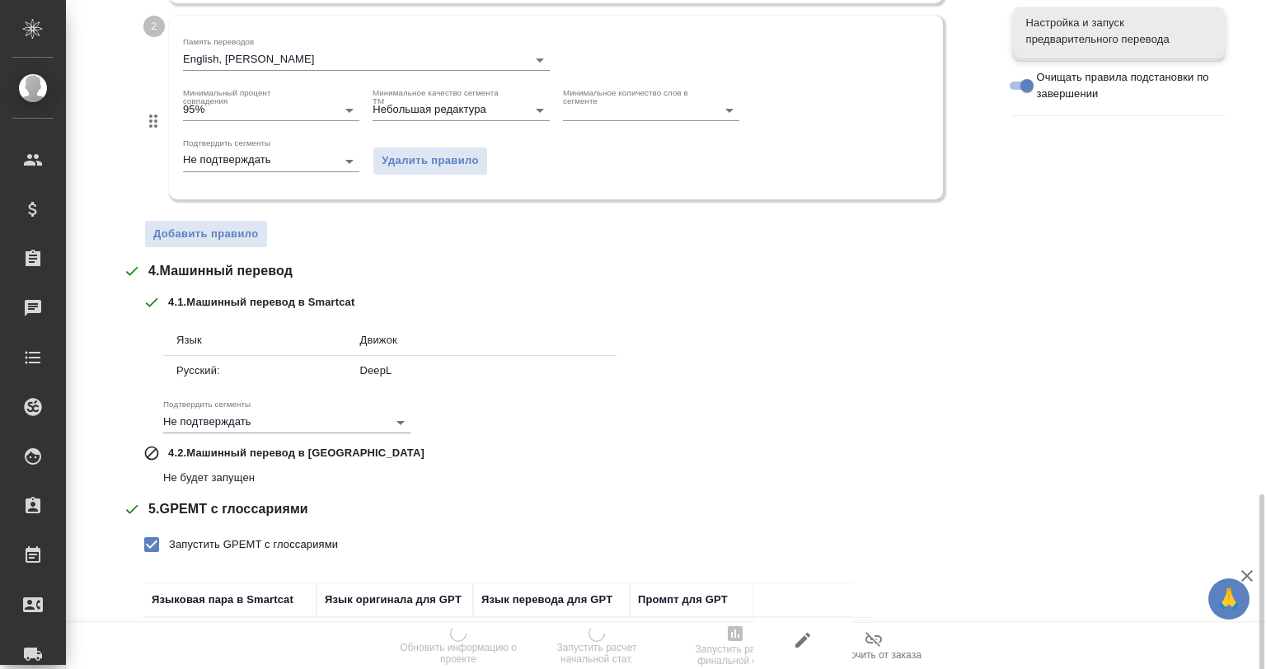
scroll to position [876, 0]
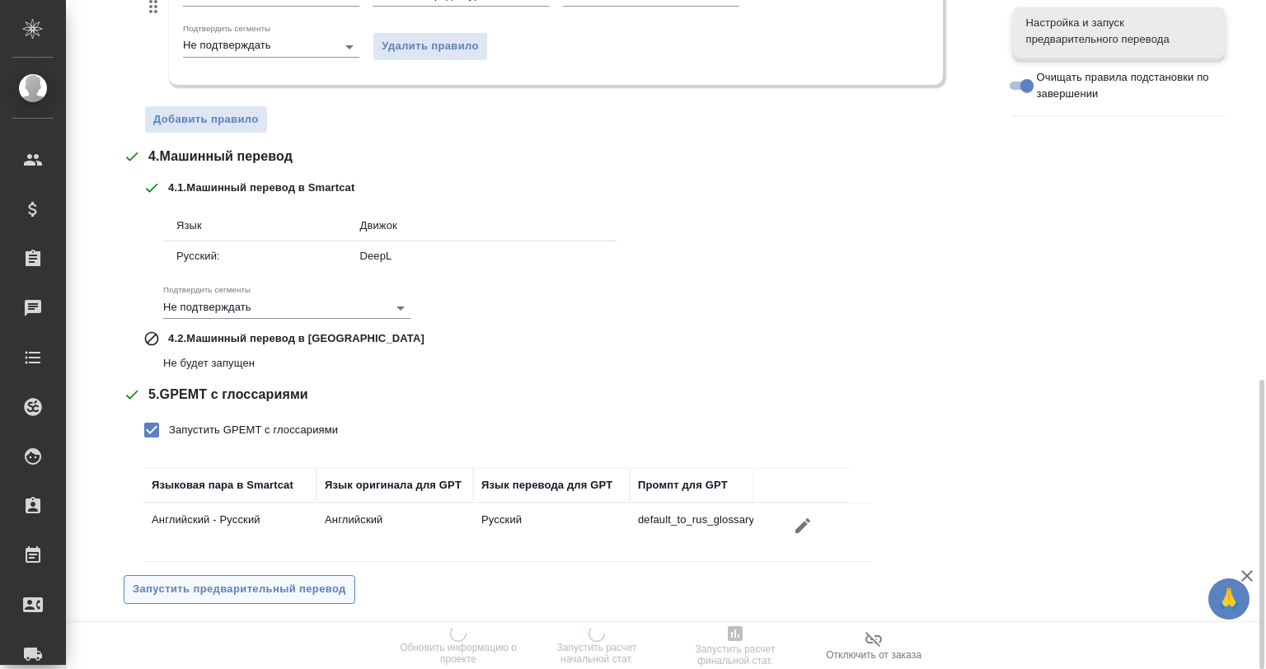
click at [267, 575] on button "Запустить предварительный перевод" at bounding box center [240, 589] width 232 height 29
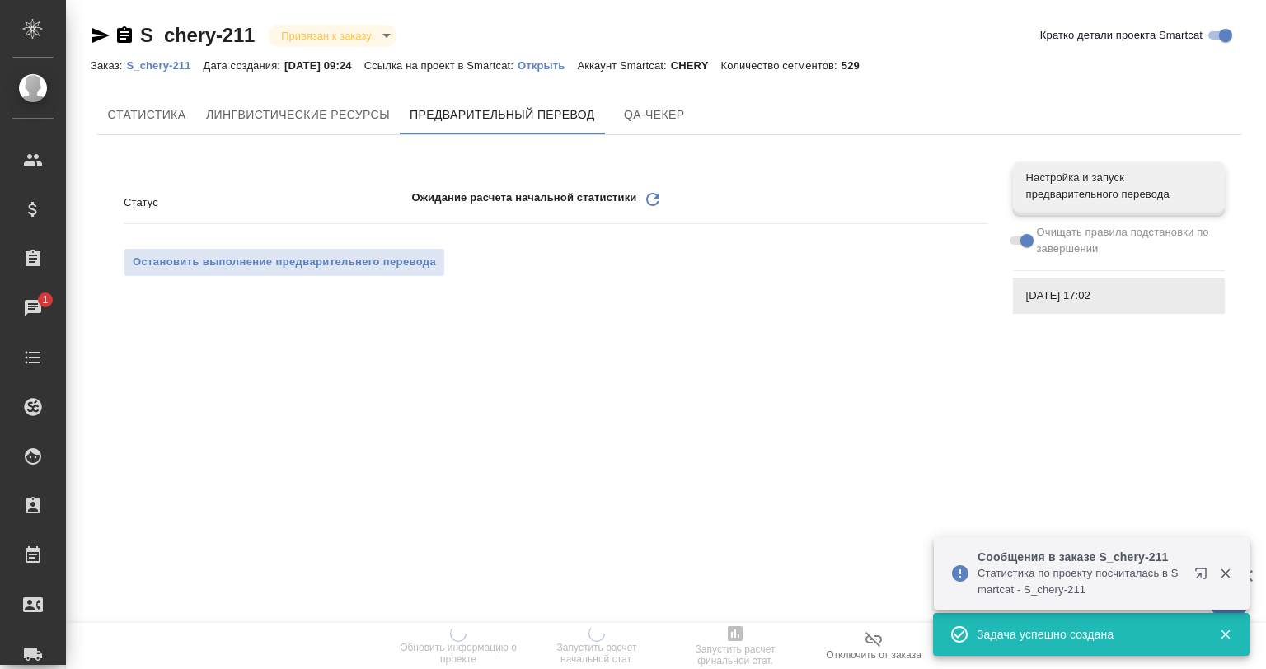
scroll to position [0, 0]
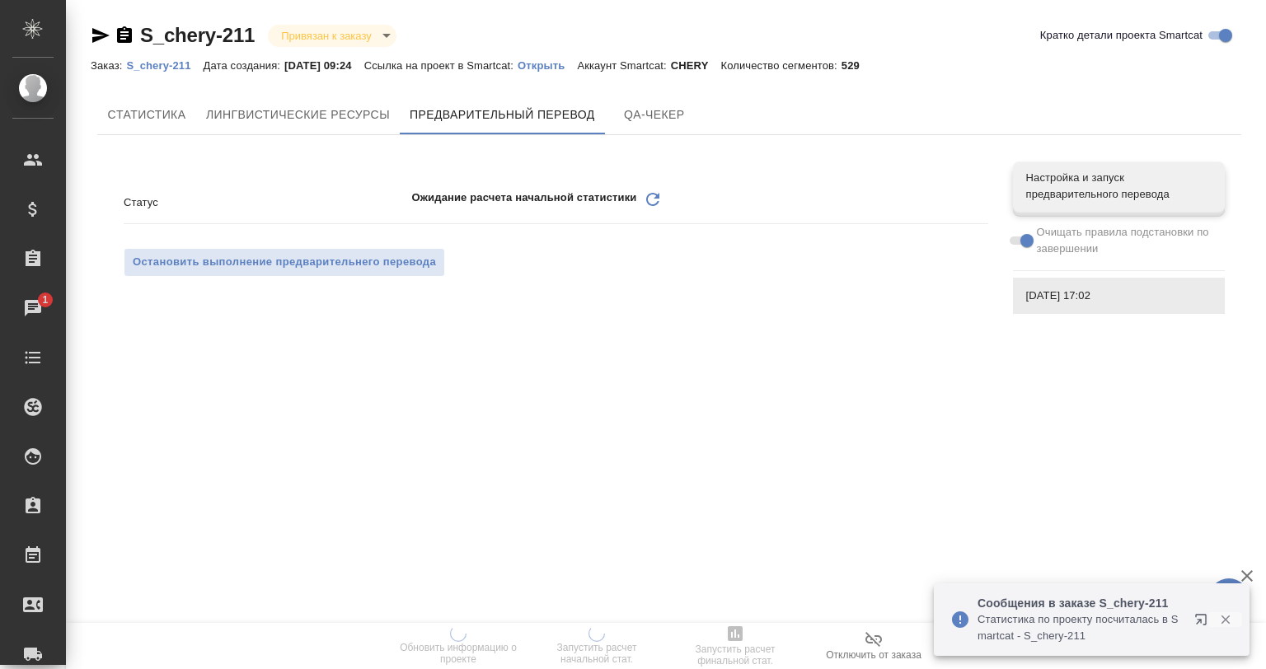
click at [1233, 624] on button "button" at bounding box center [1225, 619] width 34 height 15
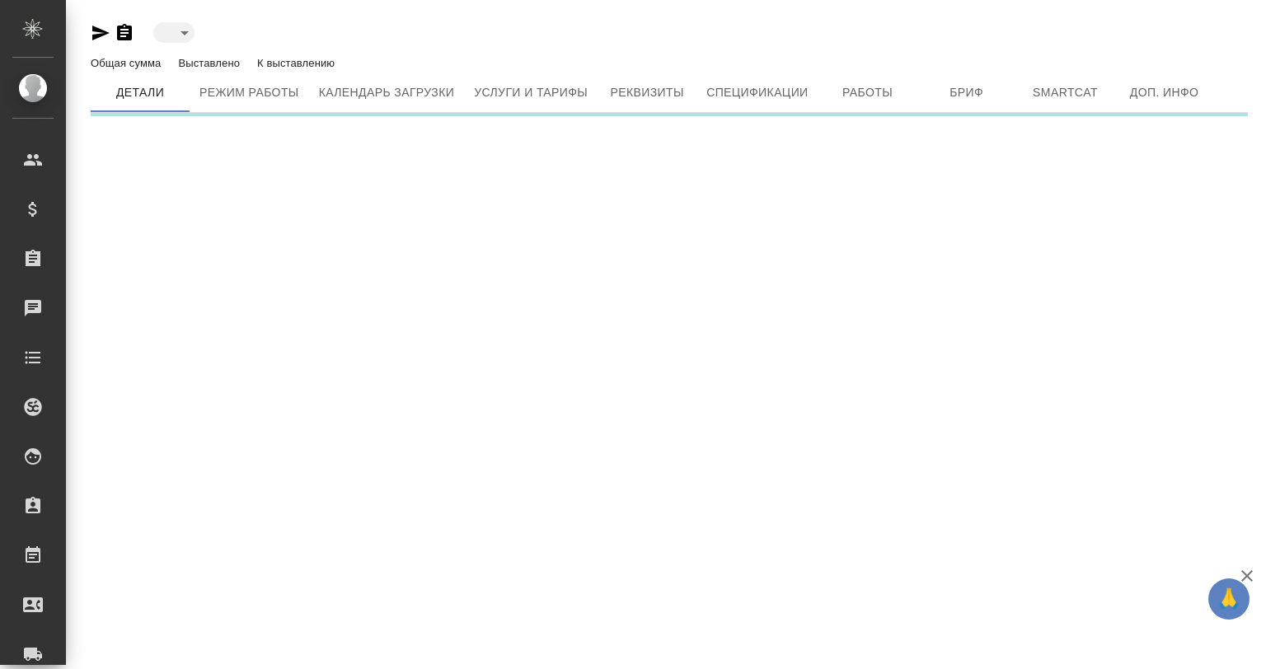
type input "active"
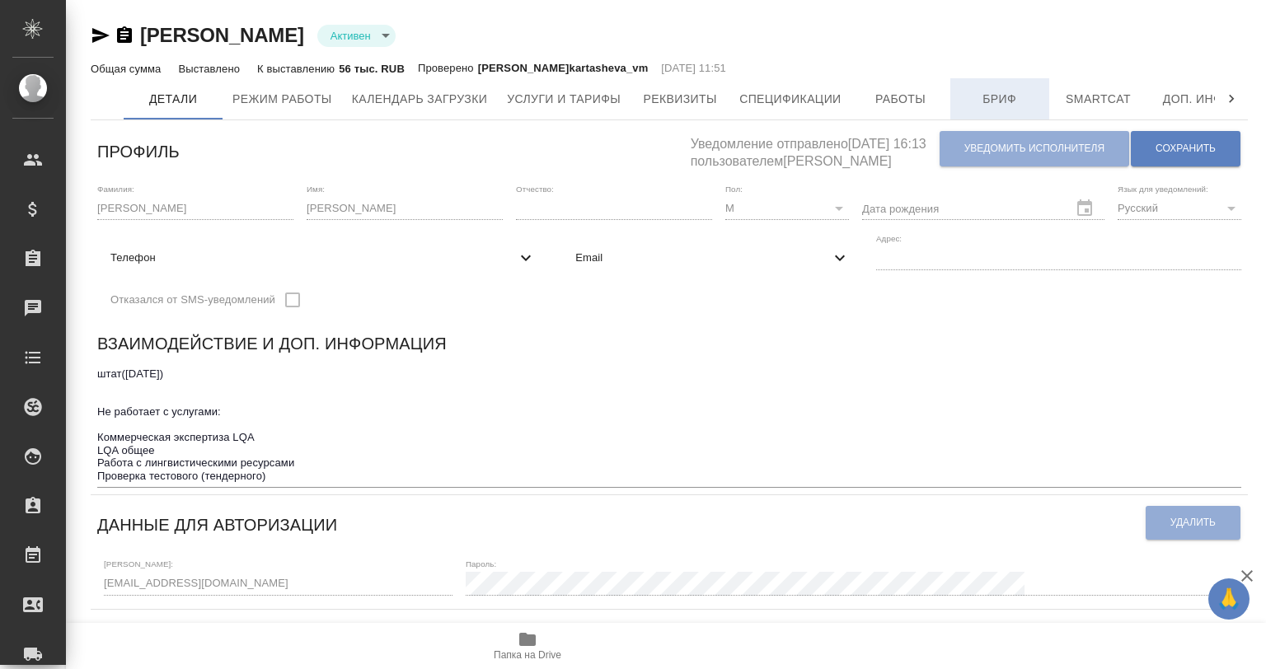
click at [988, 96] on span "Бриф" at bounding box center [999, 99] width 79 height 21
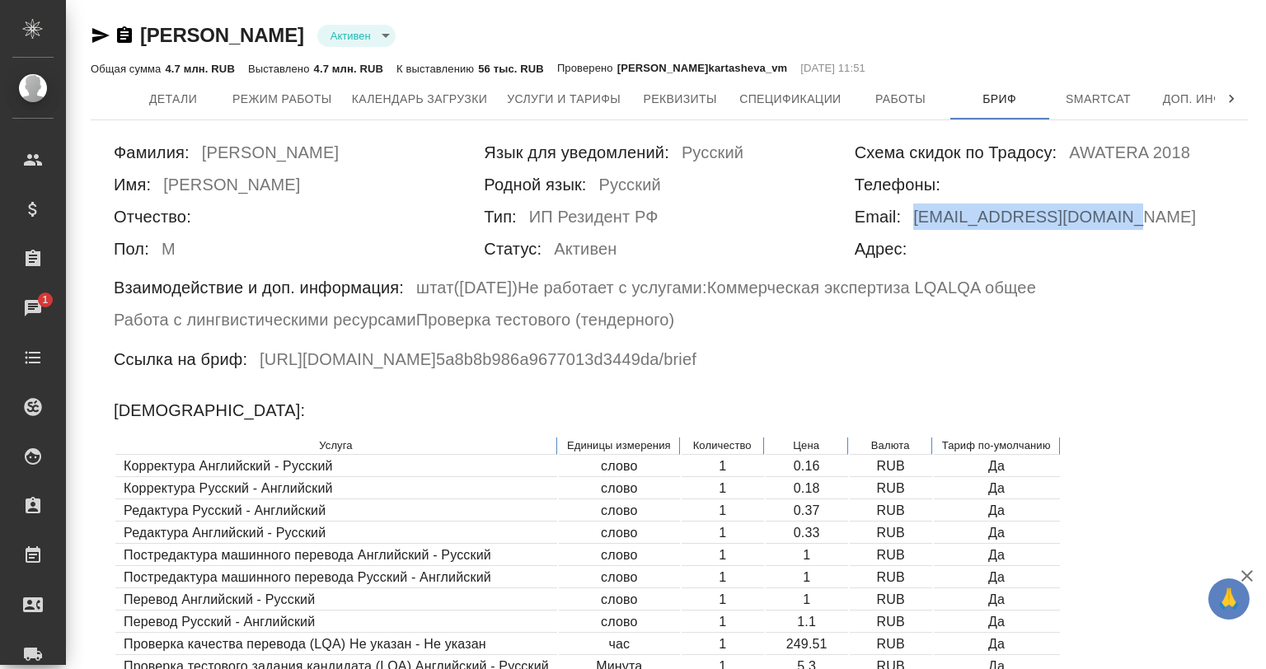
drag, startPoint x: 1118, startPoint y: 218, endPoint x: 908, endPoint y: 211, distance: 210.3
click at [908, 211] on div "Email: a.kushnirov@awatera.com" at bounding box center [1040, 220] width 370 height 32
copy h6 "a.kushnirov@awatera.com"
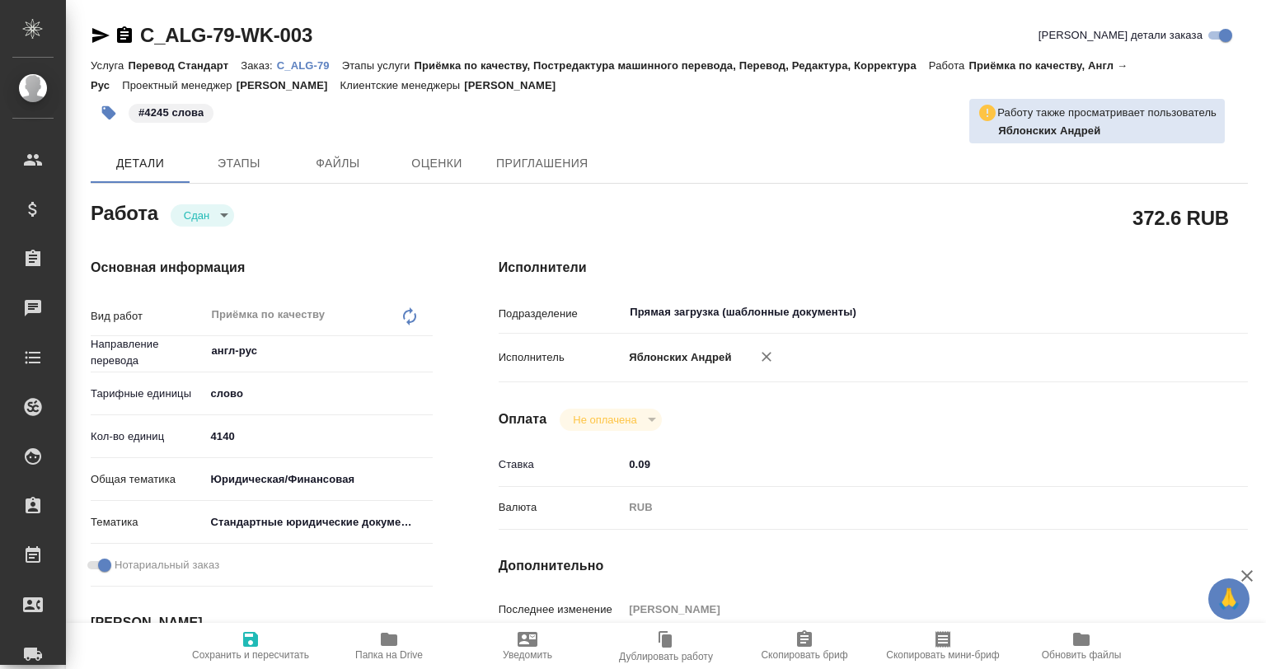
type textarea "x"
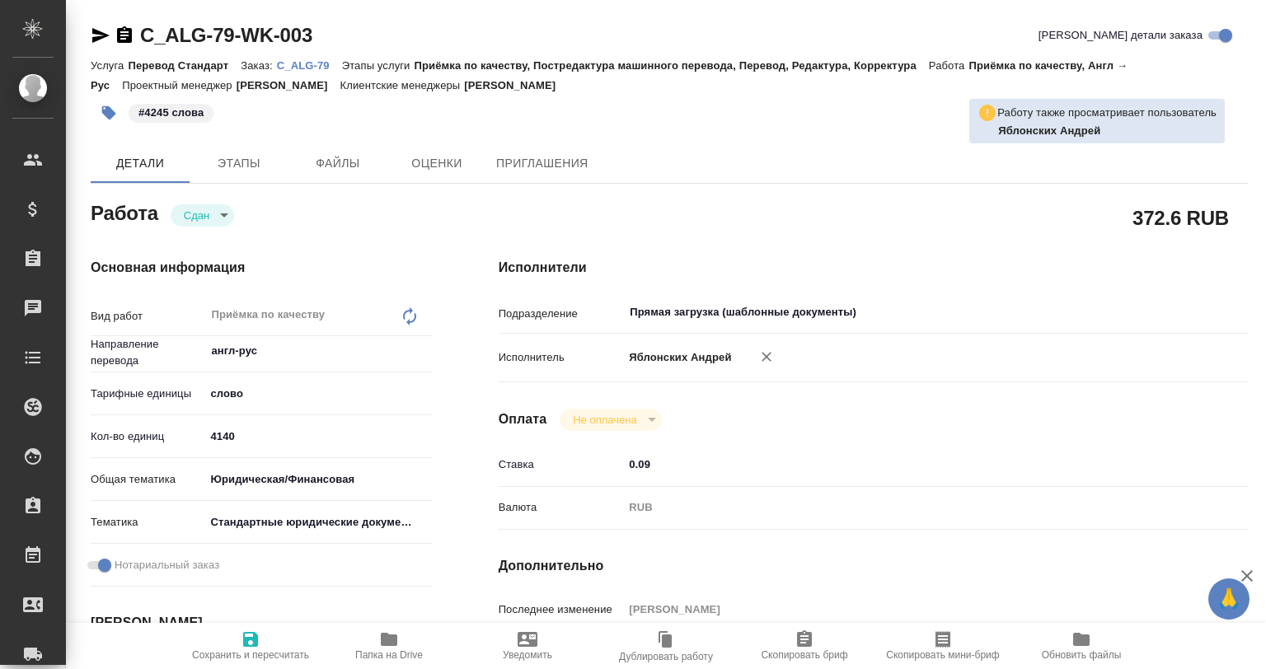
type textarea "x"
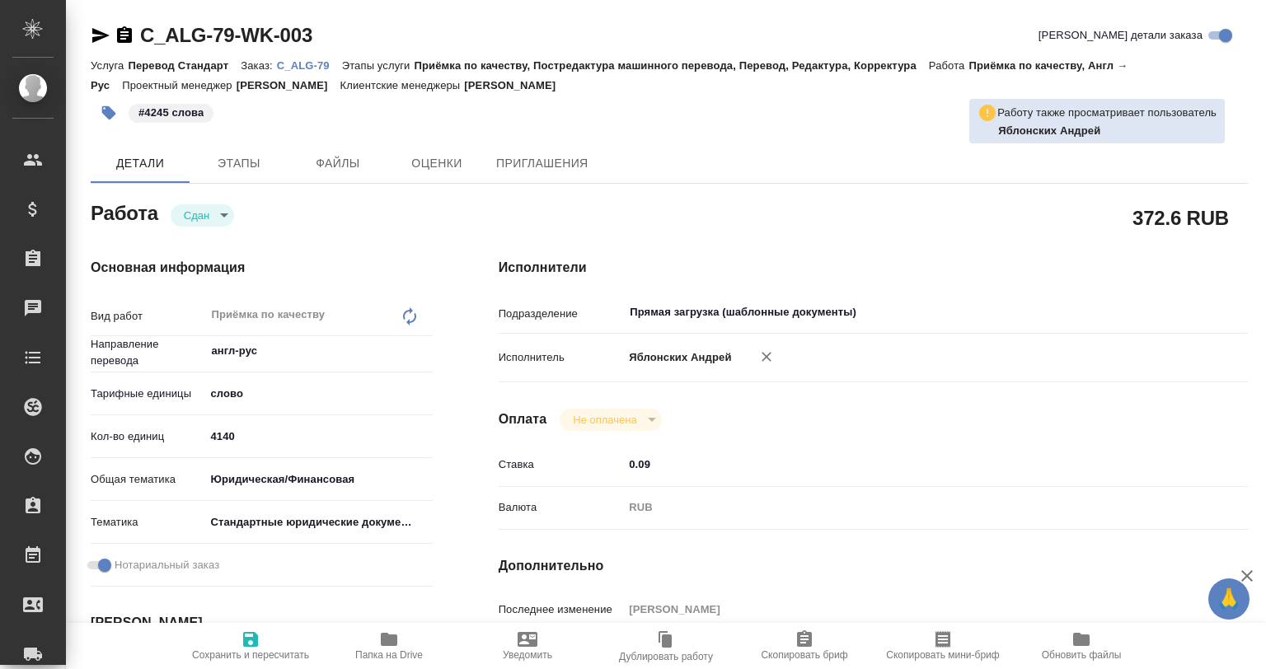
type textarea "x"
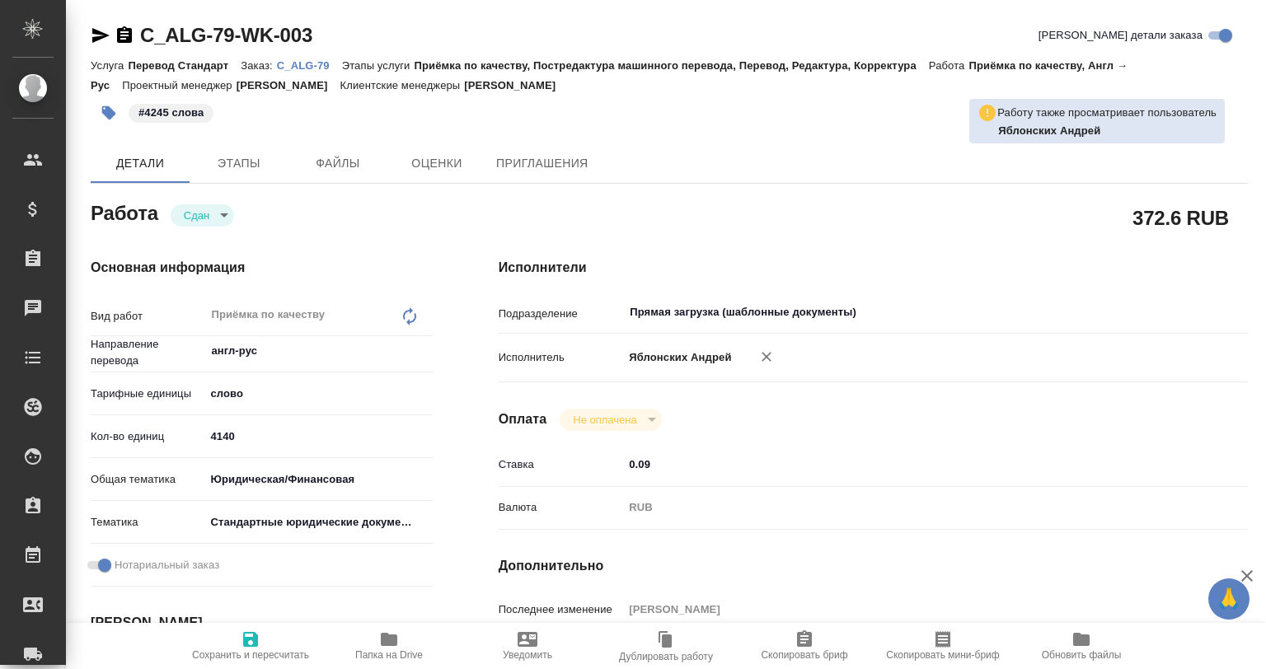
type textarea "x"
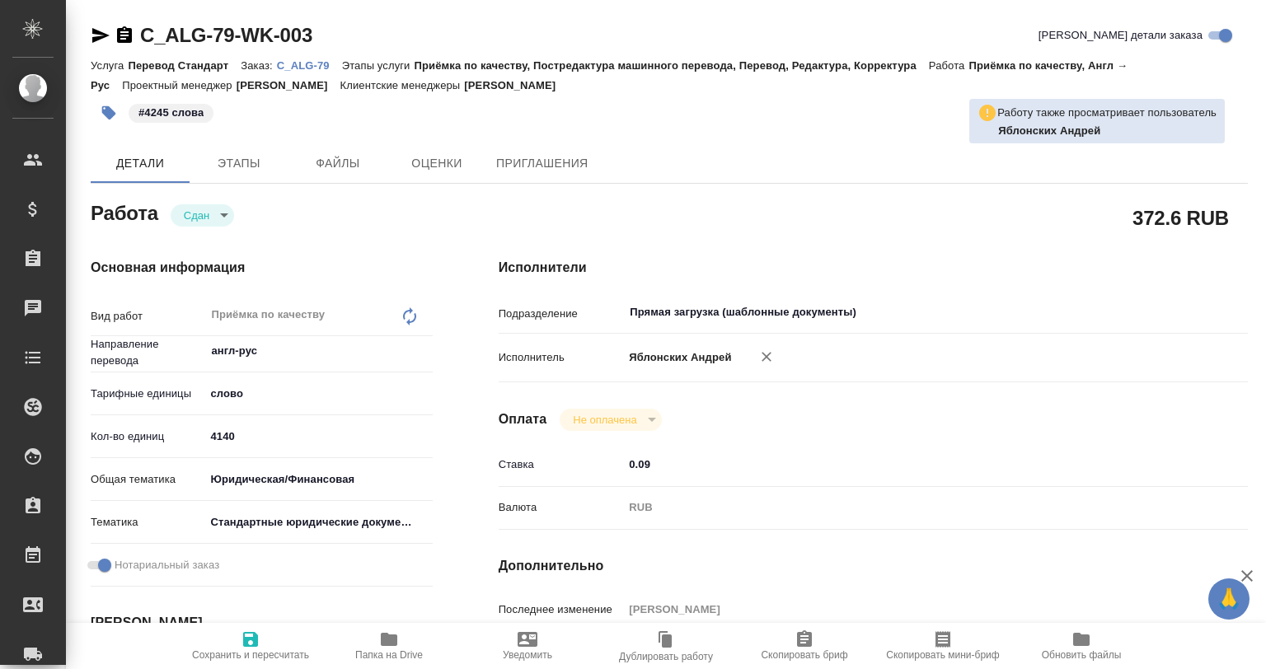
type textarea "x"
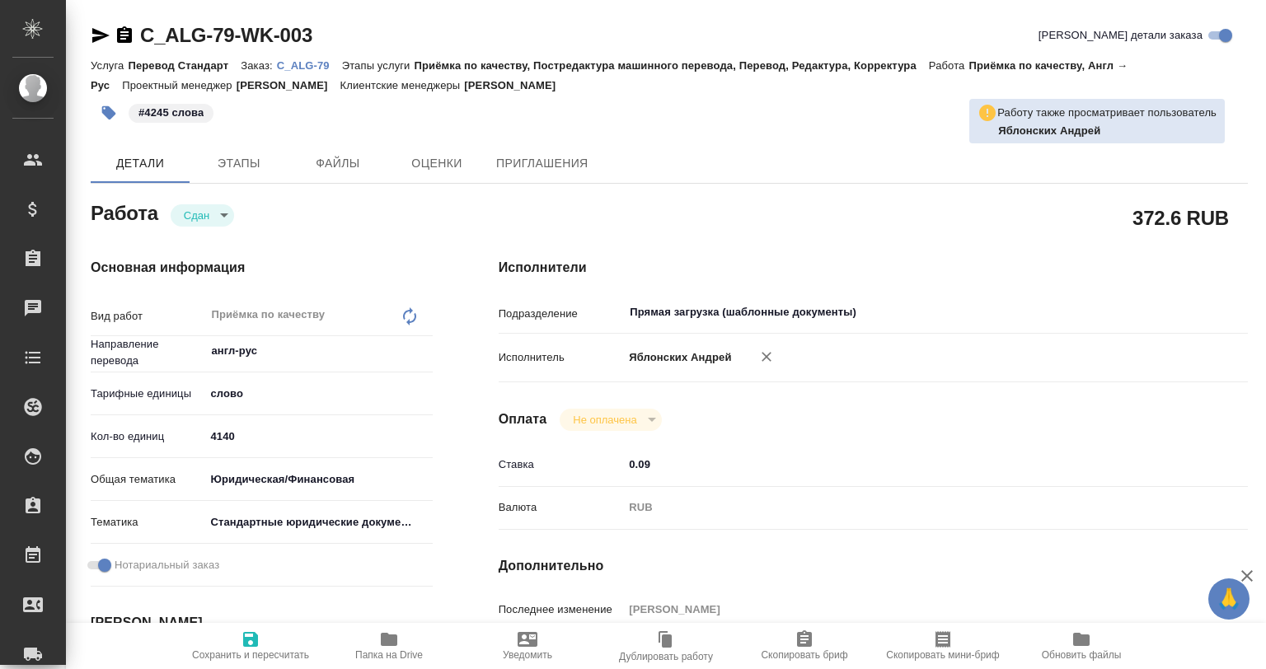
type textarea "x"
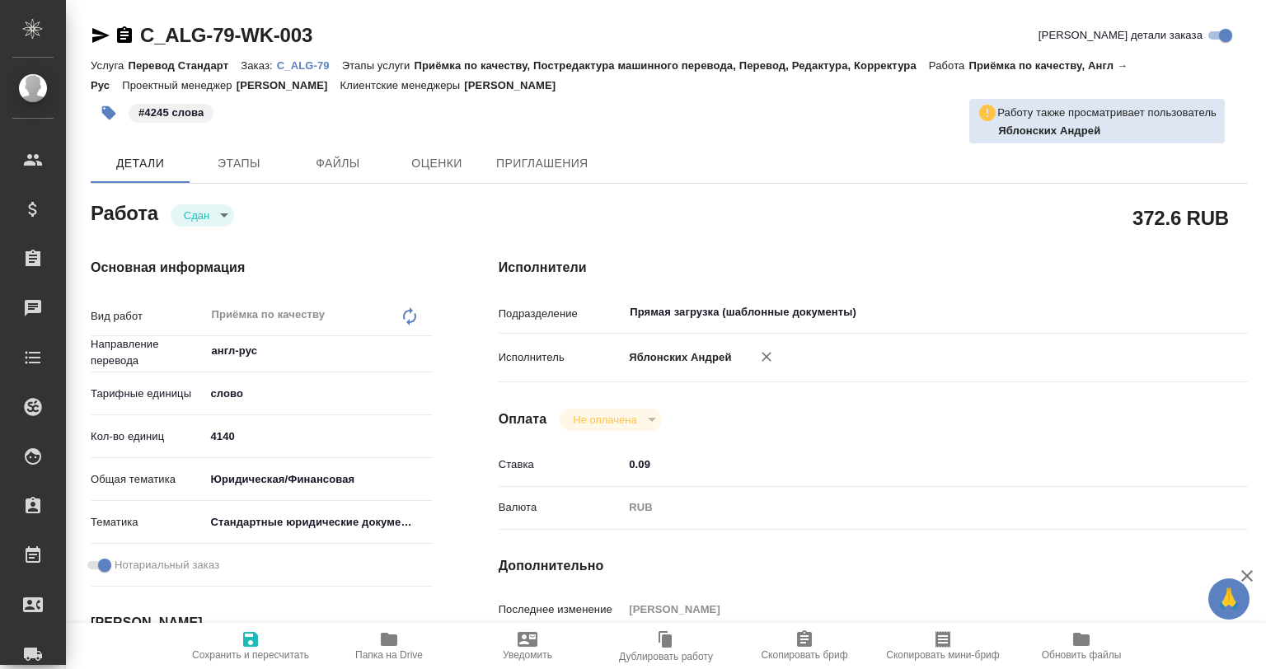
type textarea "x"
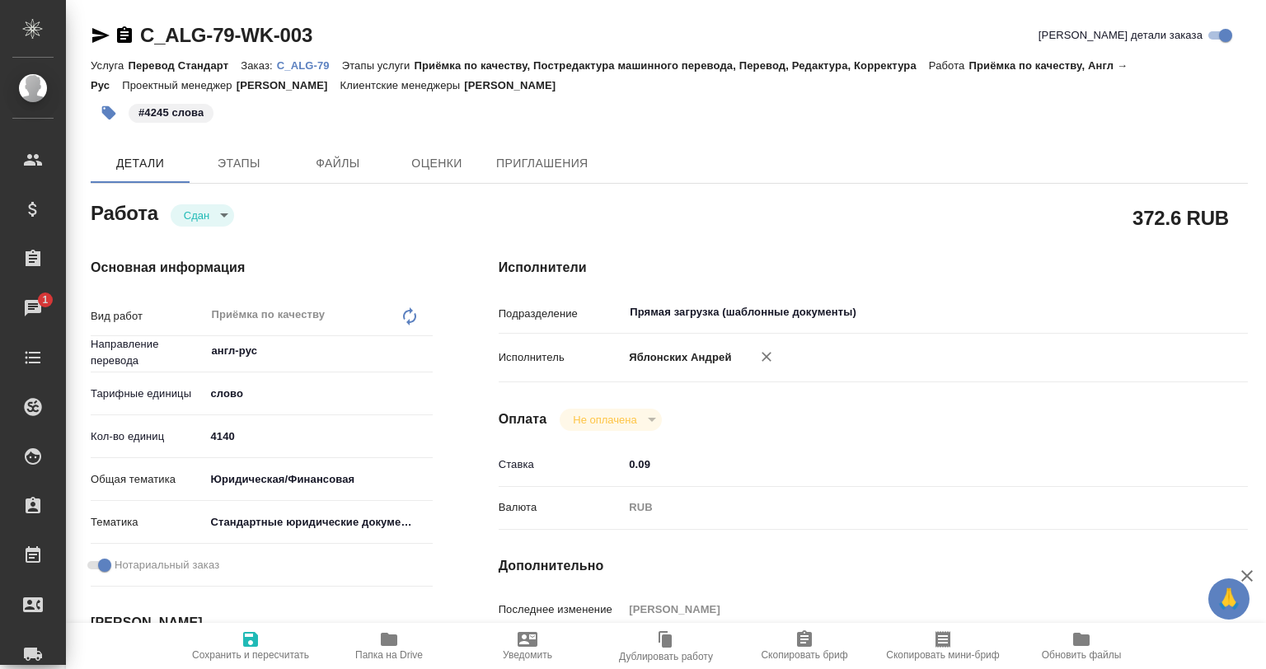
click at [422, 650] on span "Папка на Drive" at bounding box center [389, 656] width 68 height 12
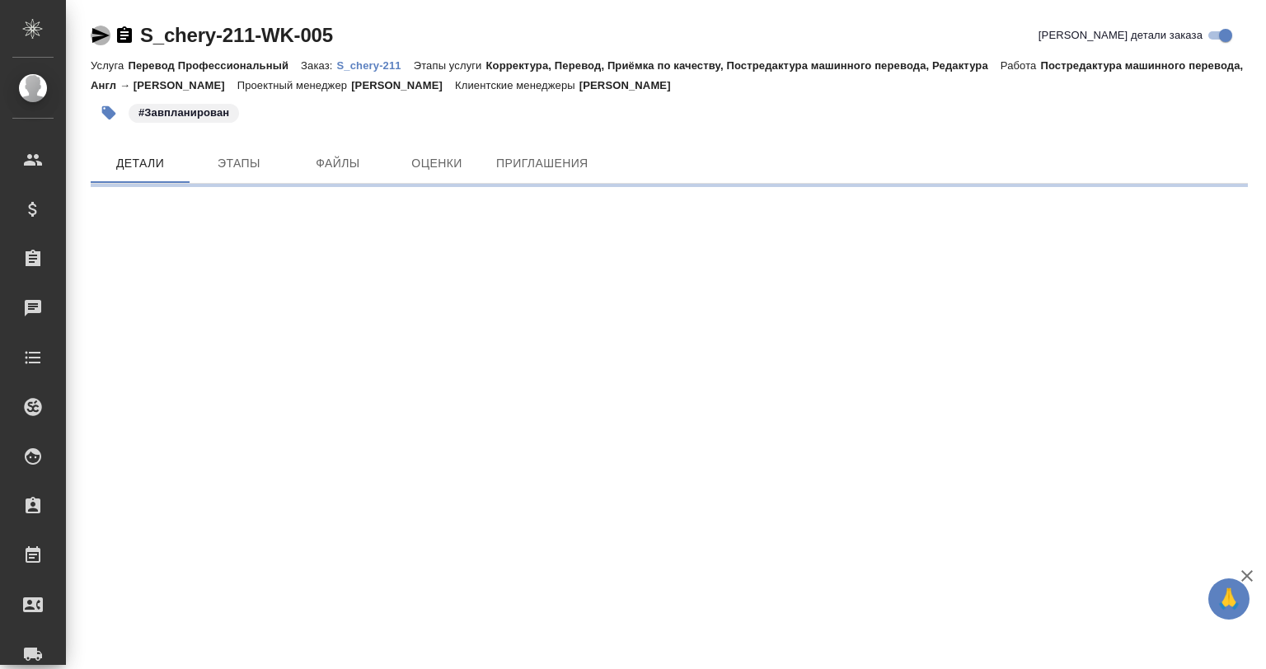
click at [102, 43] on icon "button" at bounding box center [101, 36] width 20 height 20
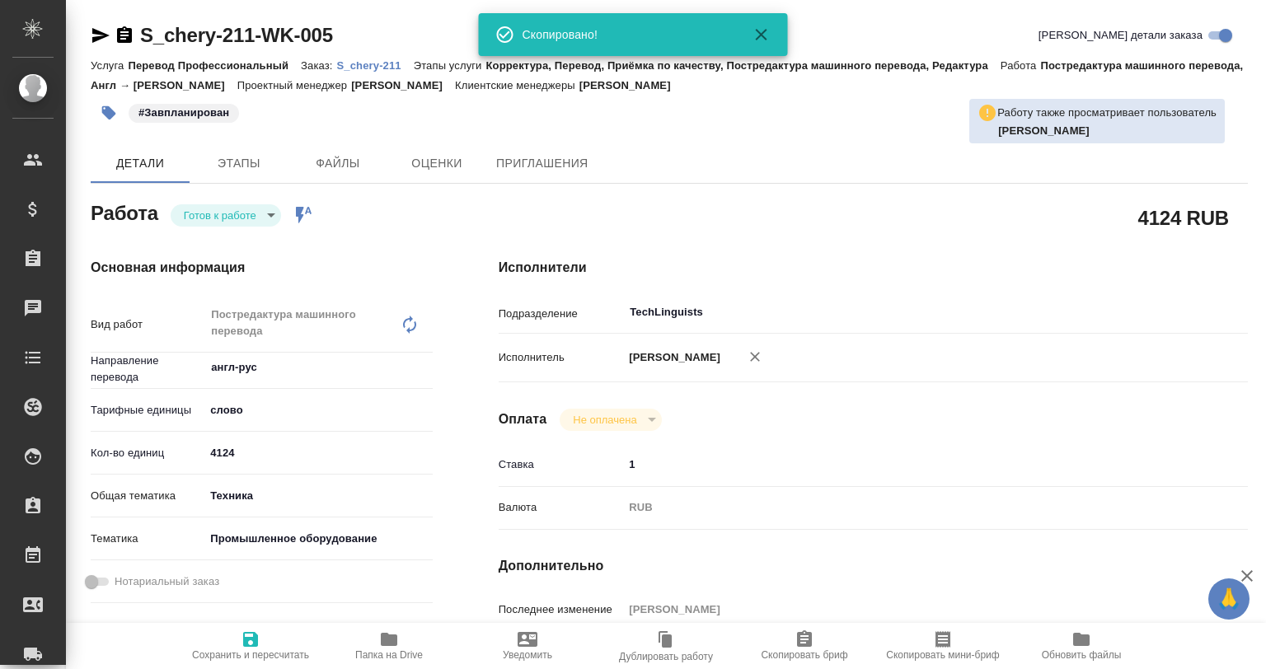
type textarea "x"
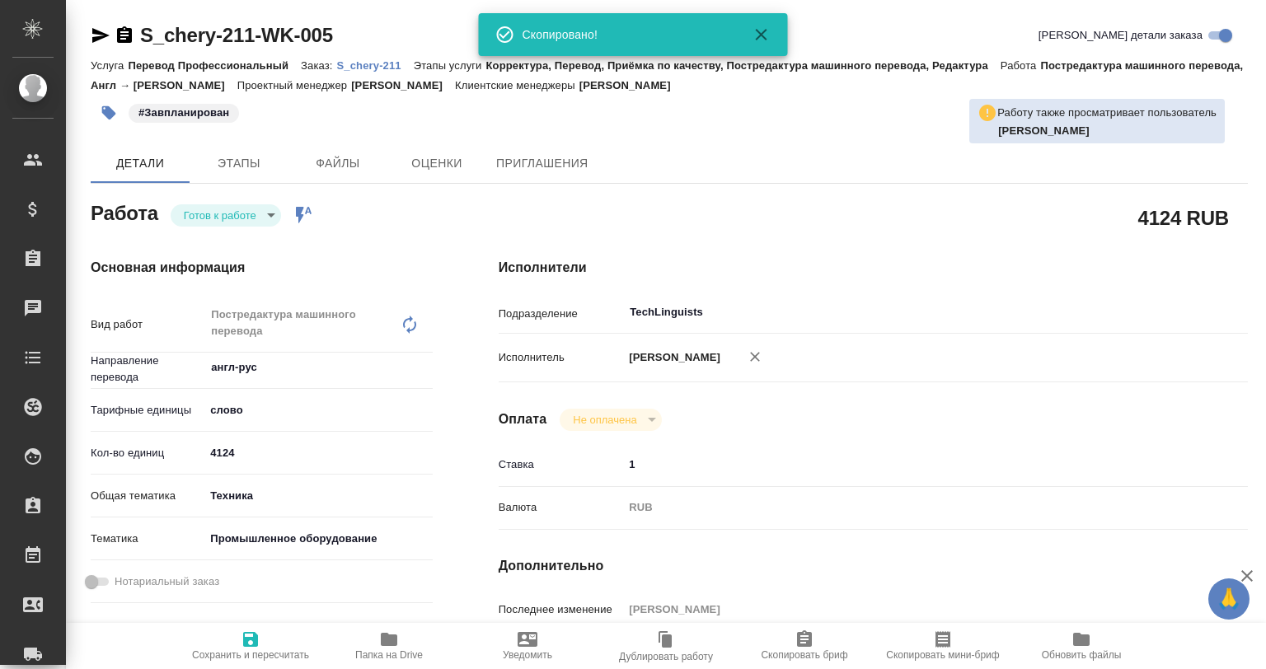
type textarea "x"
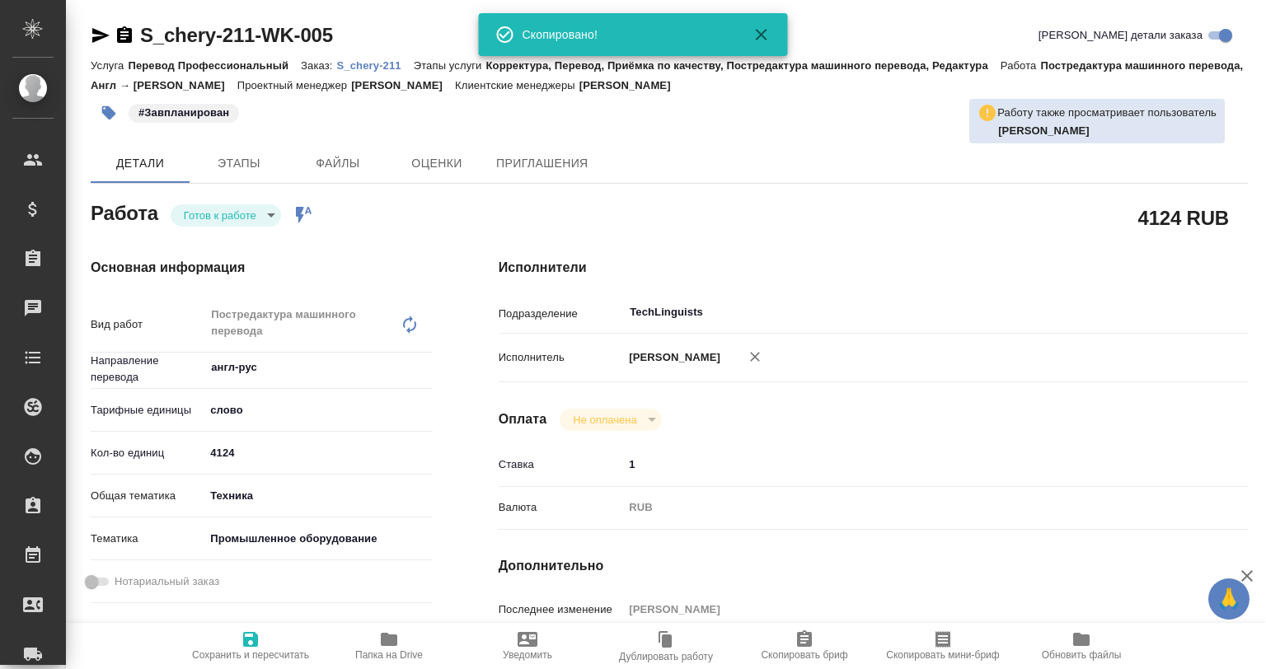
type textarea "x"
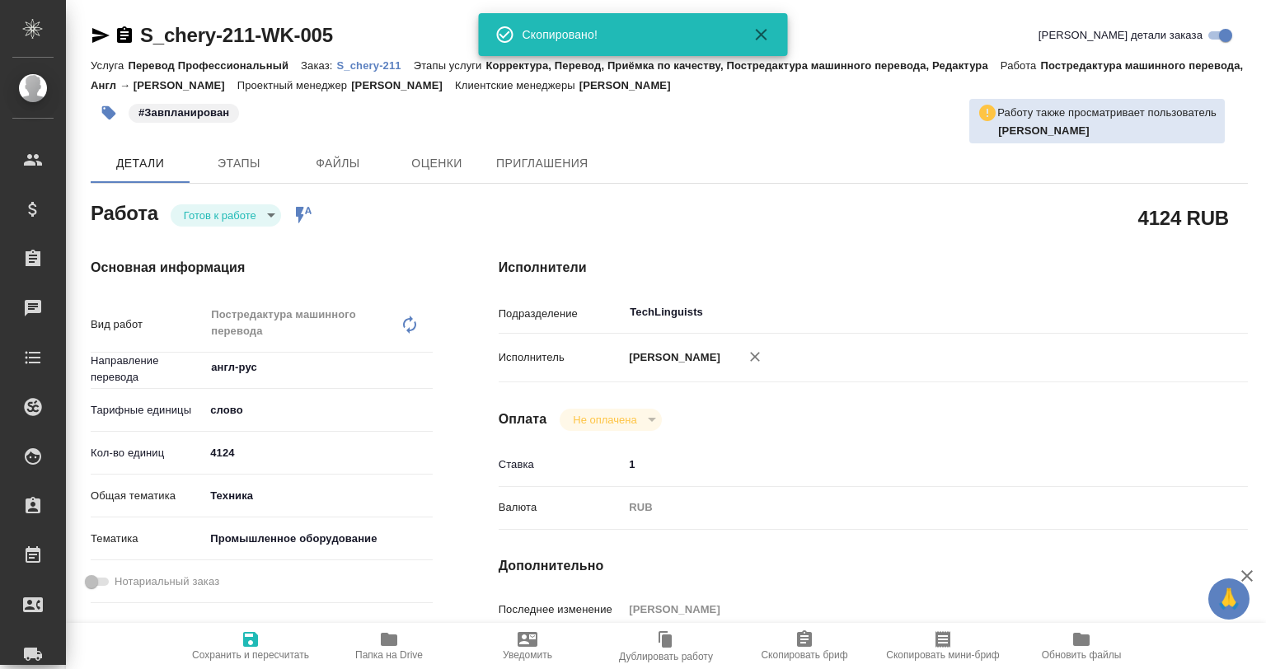
type textarea "x"
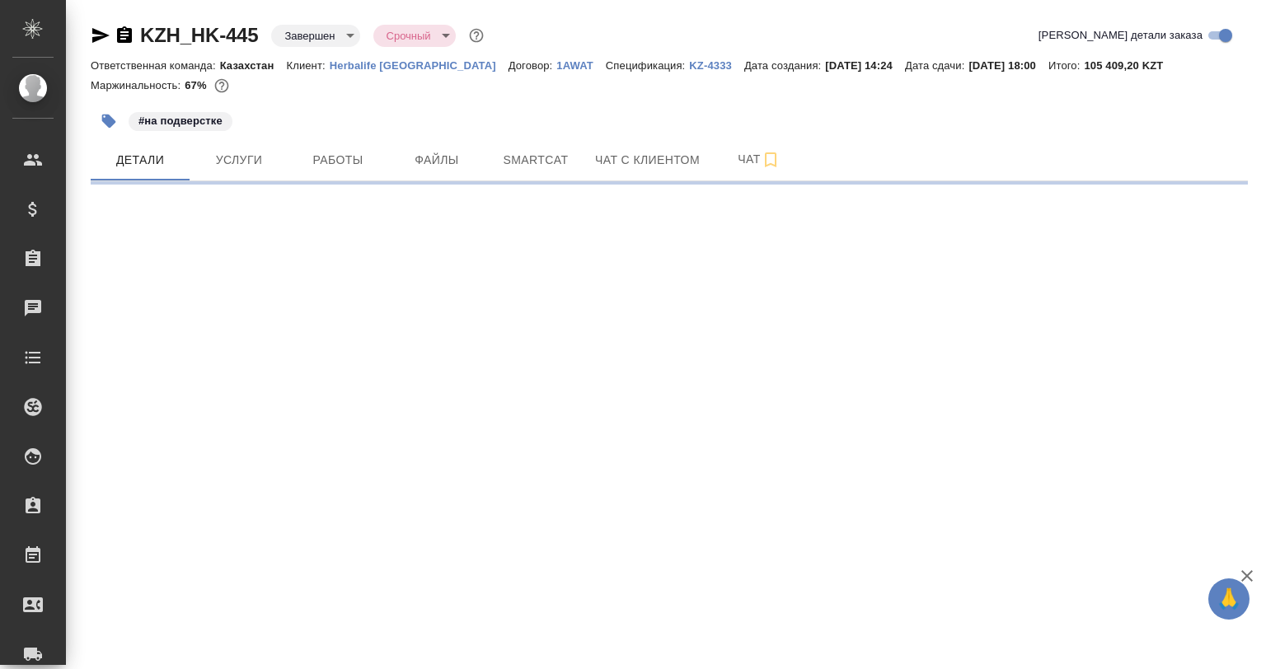
select select "RU"
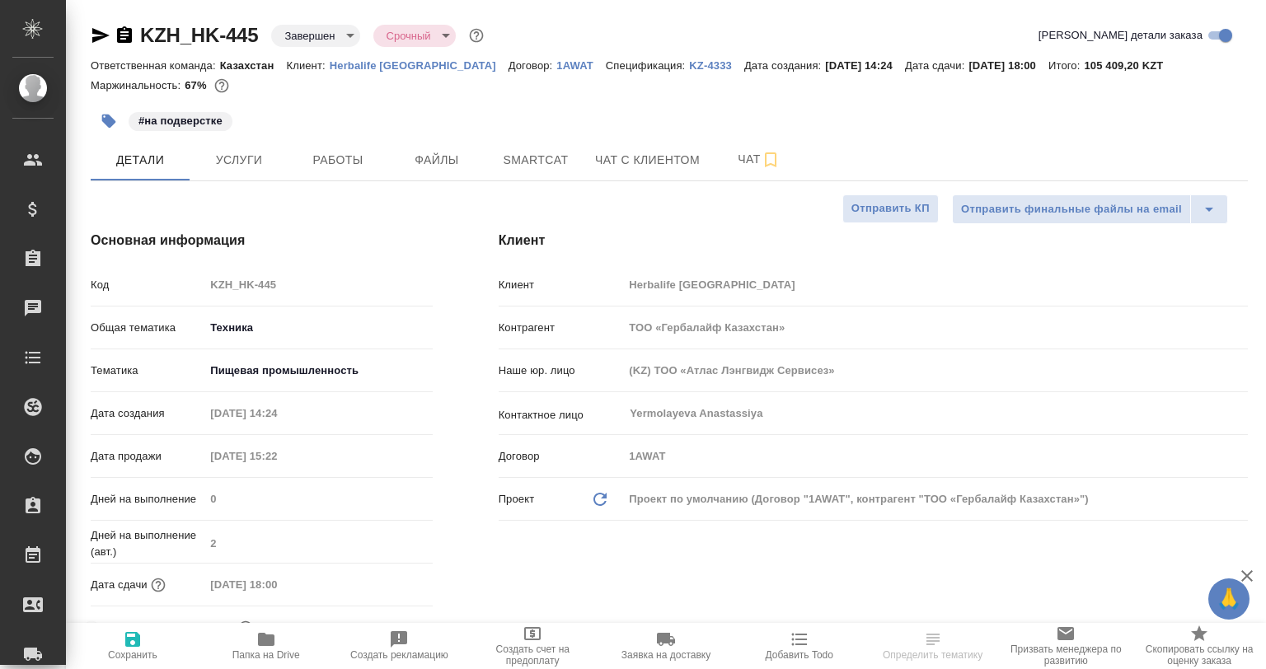
type textarea "x"
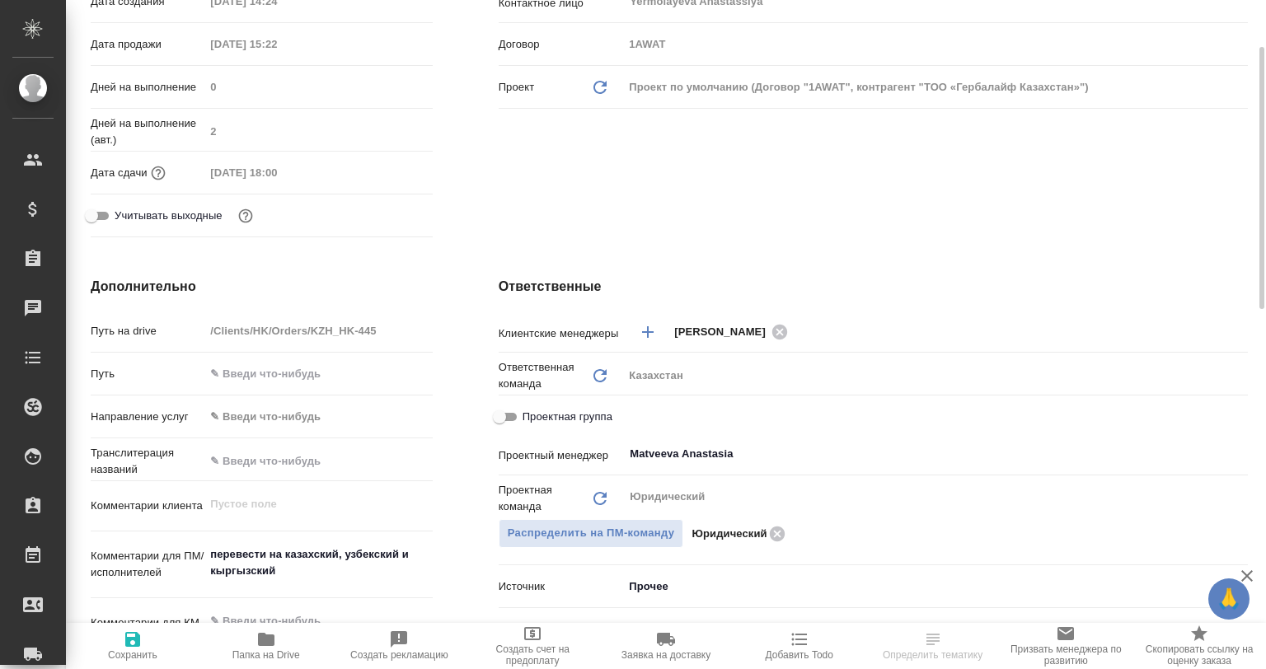
scroll to position [82, 0]
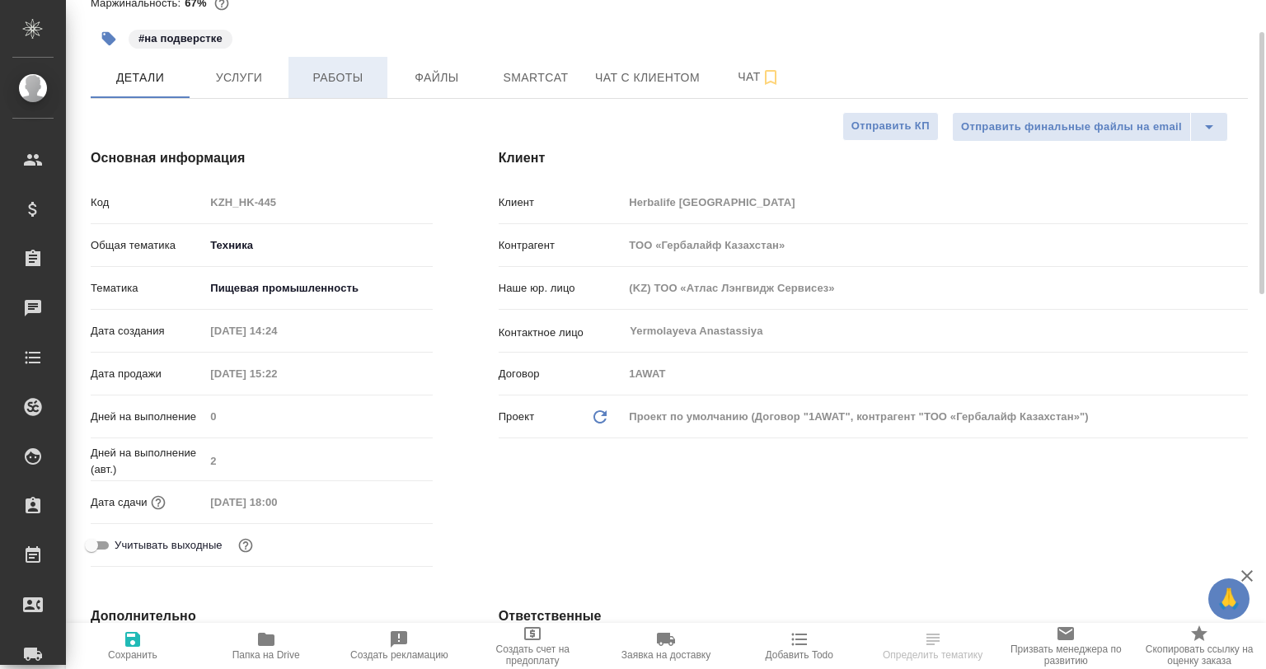
click at [345, 72] on span "Работы" at bounding box center [337, 78] width 79 height 21
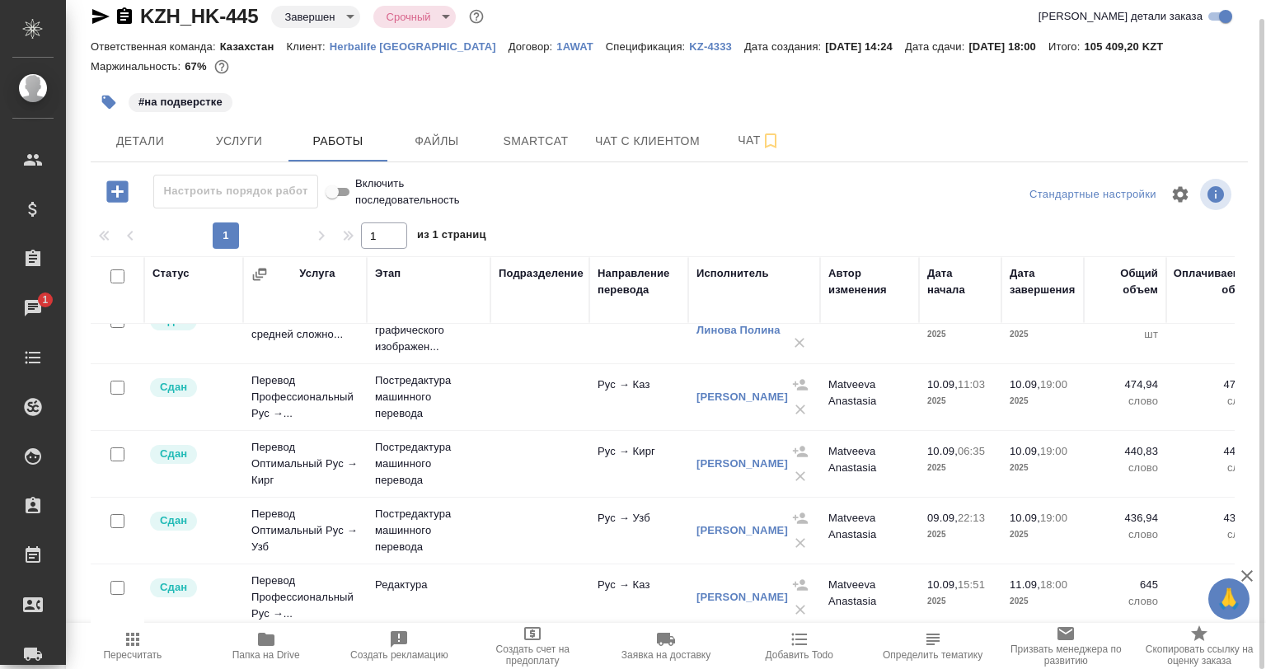
scroll to position [708, 0]
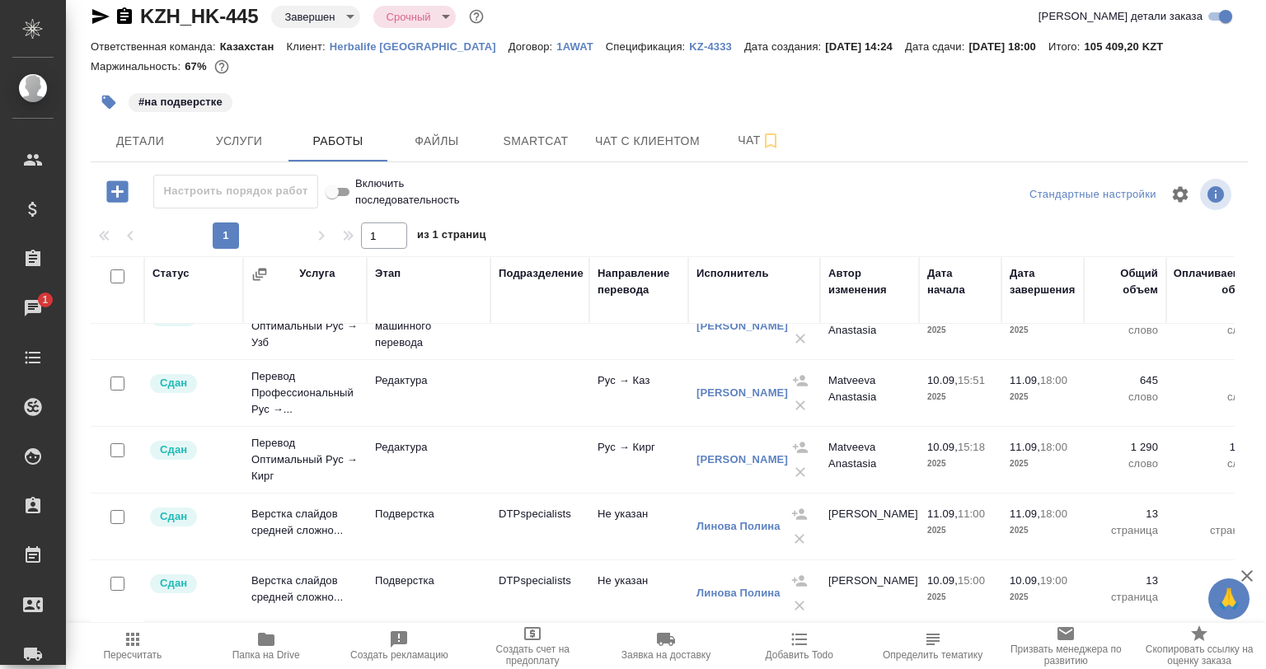
click at [123, 17] on icon "button" at bounding box center [124, 15] width 15 height 16
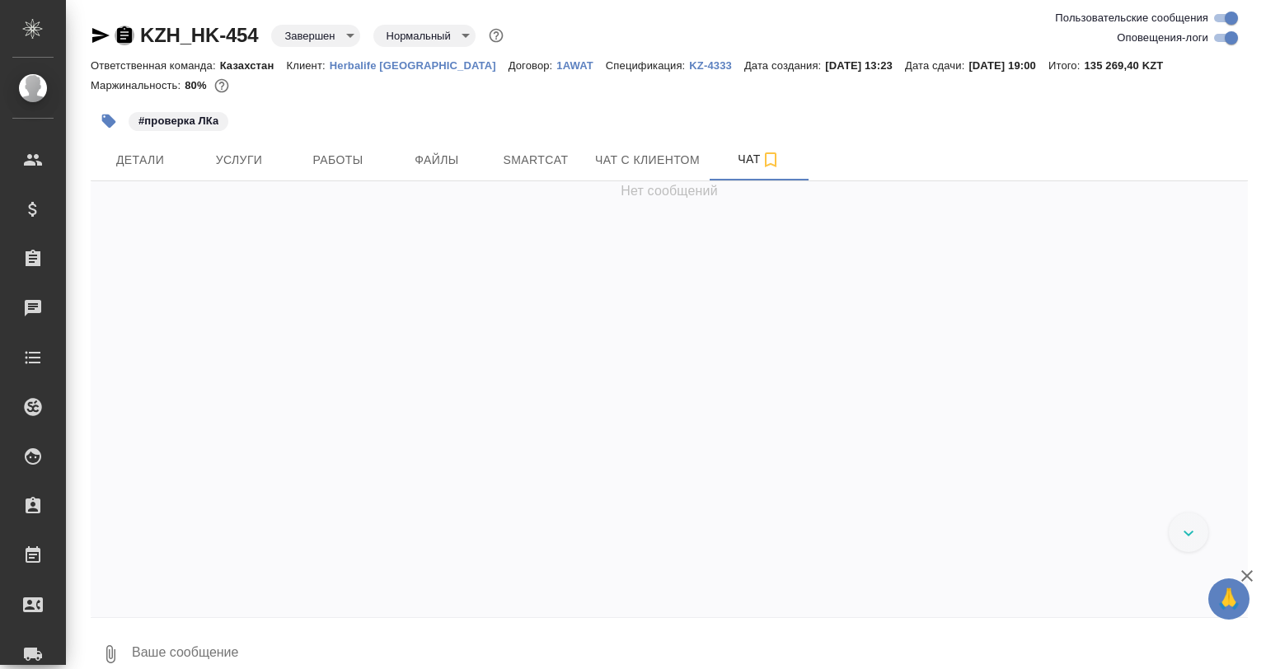
click at [132, 34] on icon "button" at bounding box center [124, 34] width 15 height 16
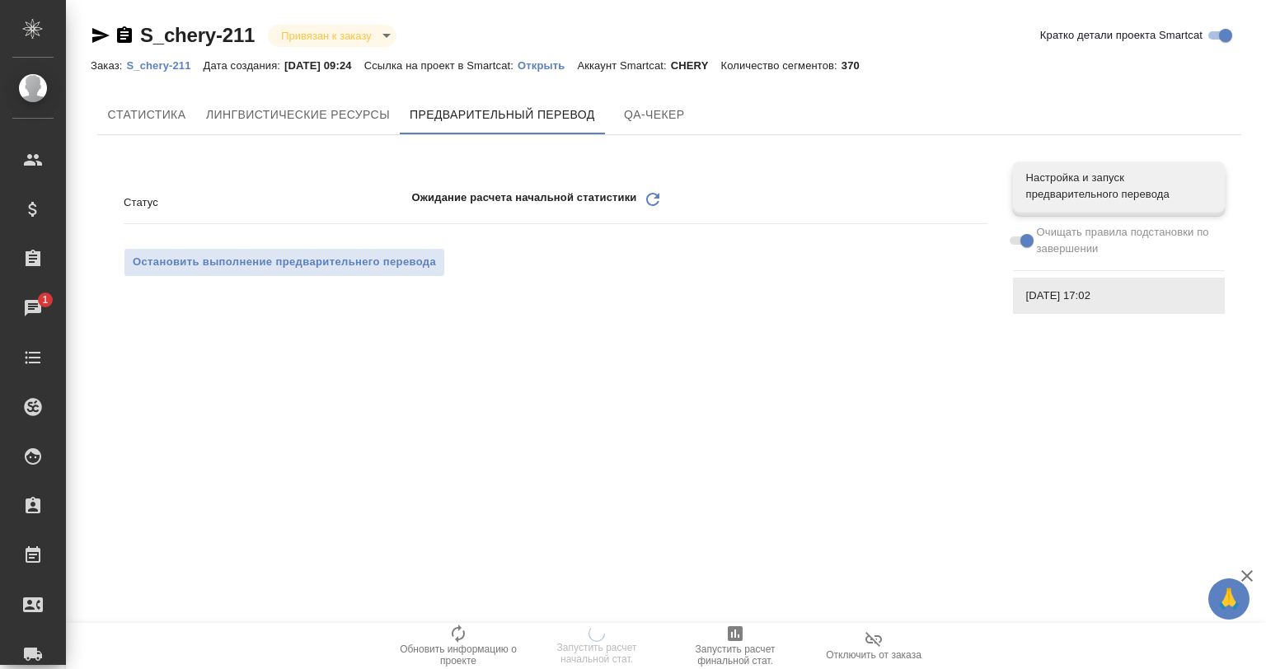
click at [782, 533] on div ".cls-1 fill:#fff; AWATERA [PERSON_NAME] Спецификации Заказы 1 Чаты Todo Проекты…" at bounding box center [633, 334] width 1266 height 669
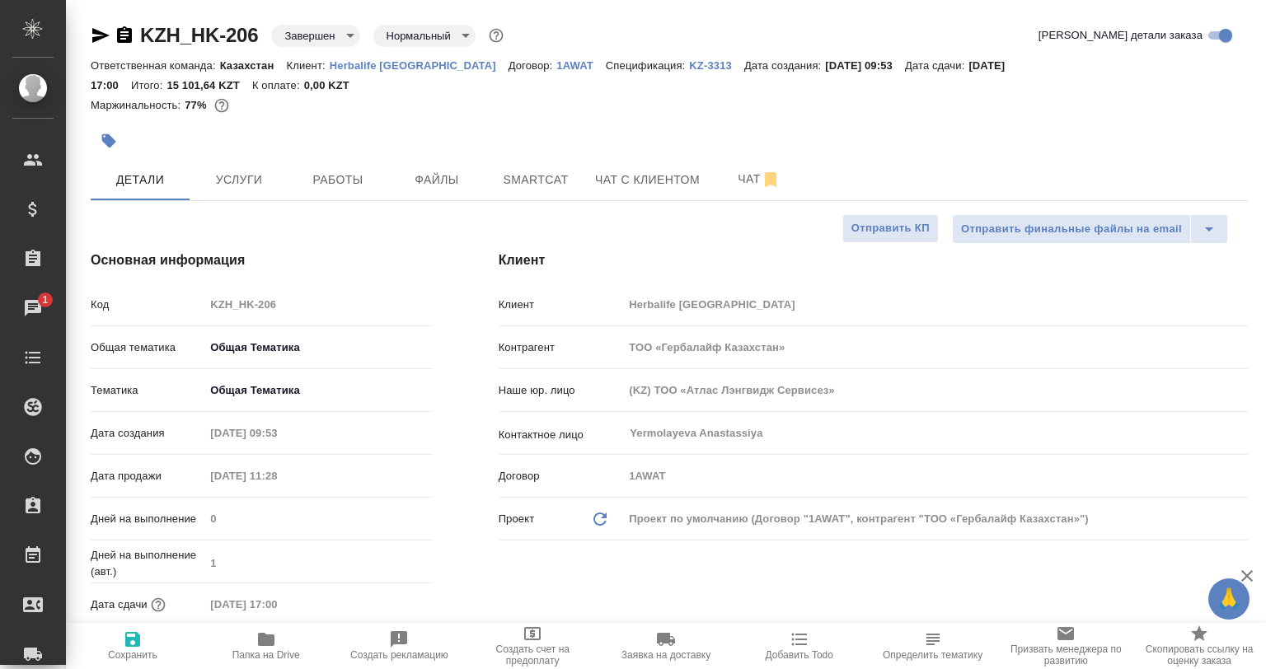
select select "RU"
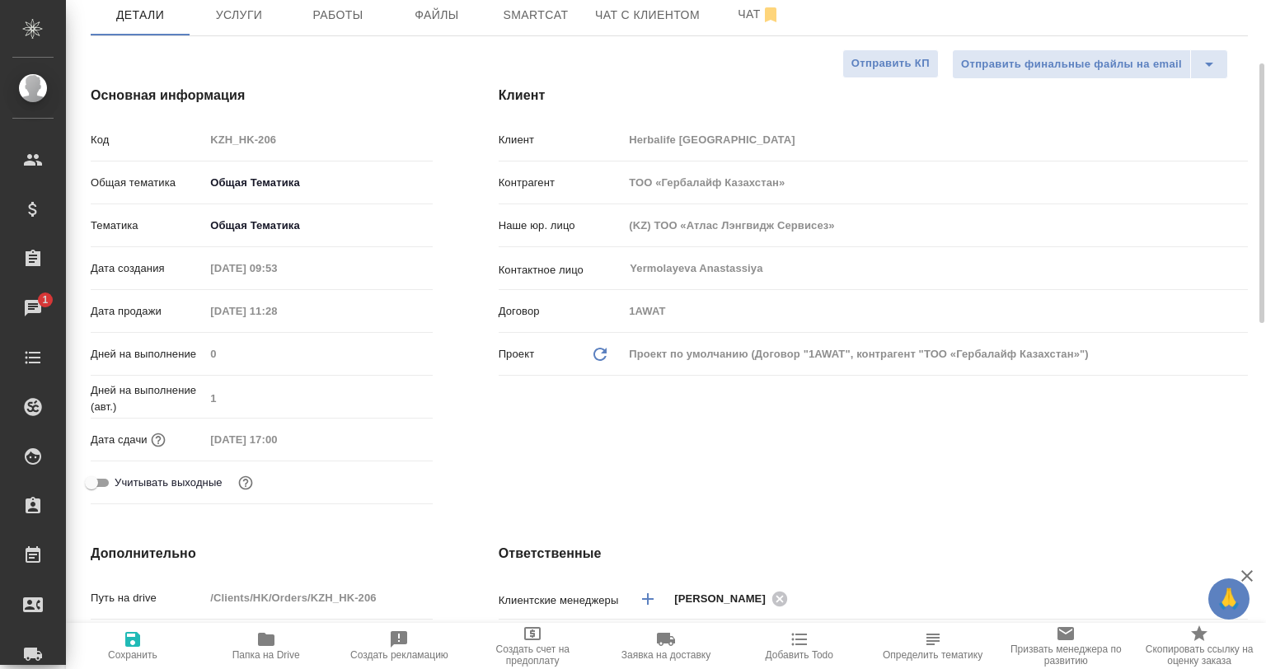
click at [265, 642] on icon "button" at bounding box center [266, 639] width 16 height 13
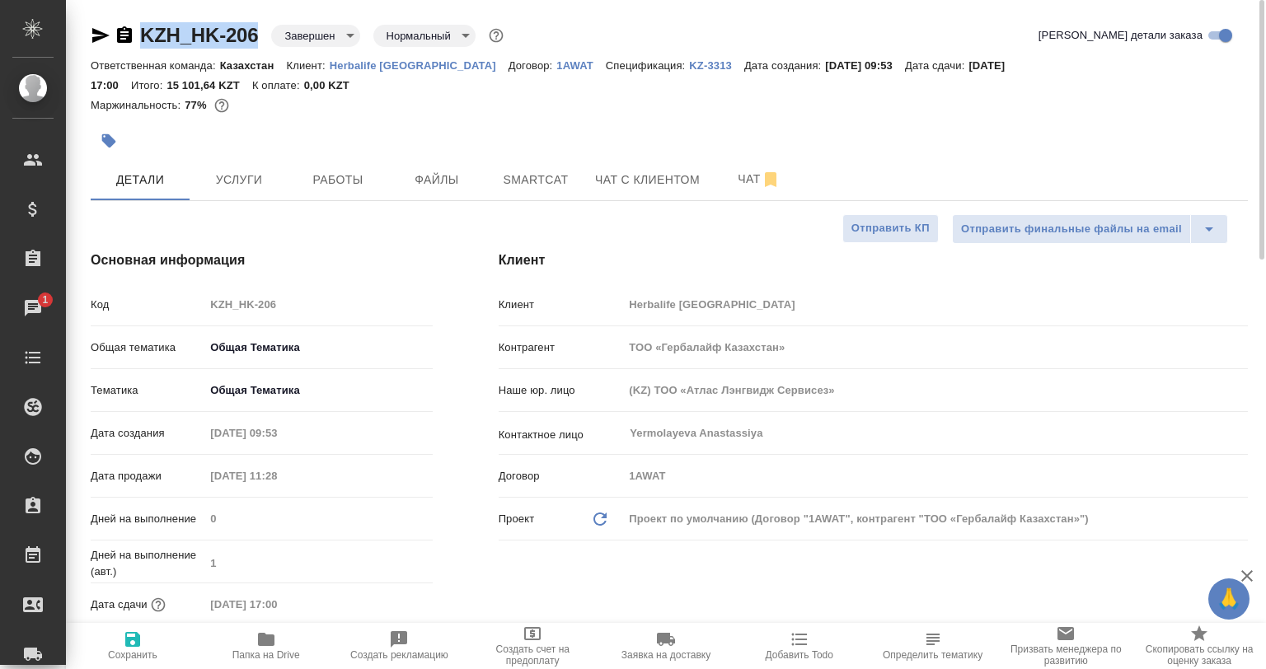
drag, startPoint x: 268, startPoint y: 38, endPoint x: 132, endPoint y: 40, distance: 136.0
click at [132, 40] on div "KZH_HK-206 Завершен closed Нормальный normal" at bounding box center [299, 35] width 416 height 26
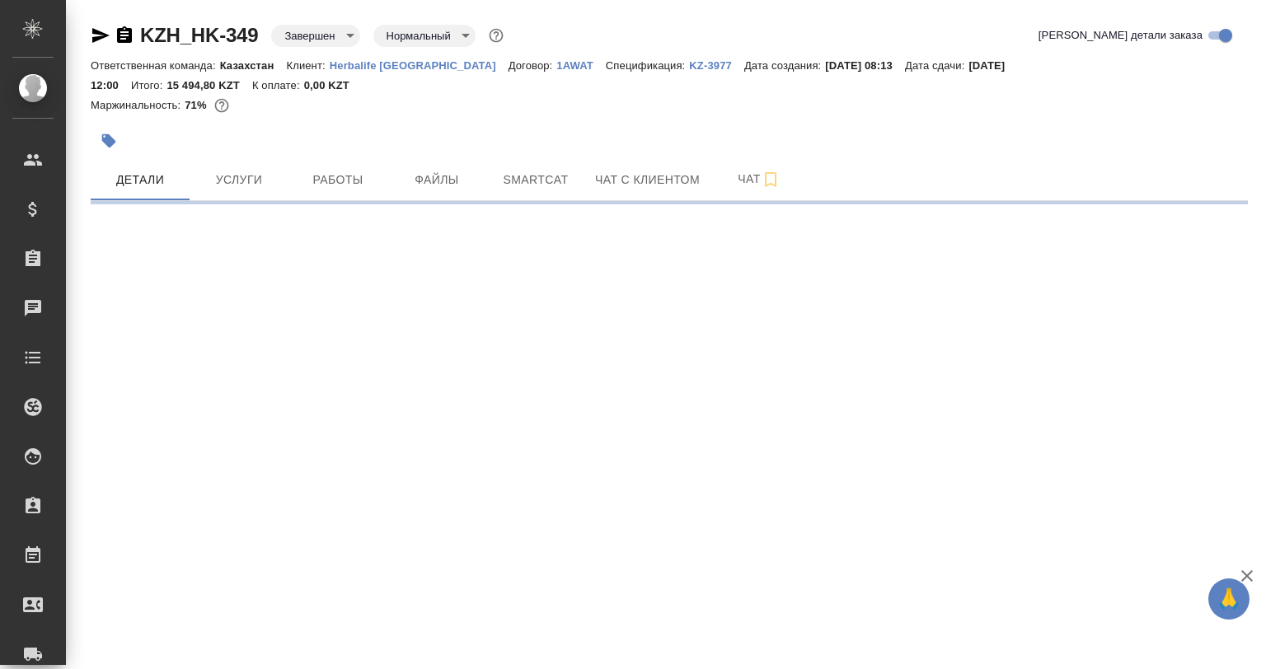
select select "RU"
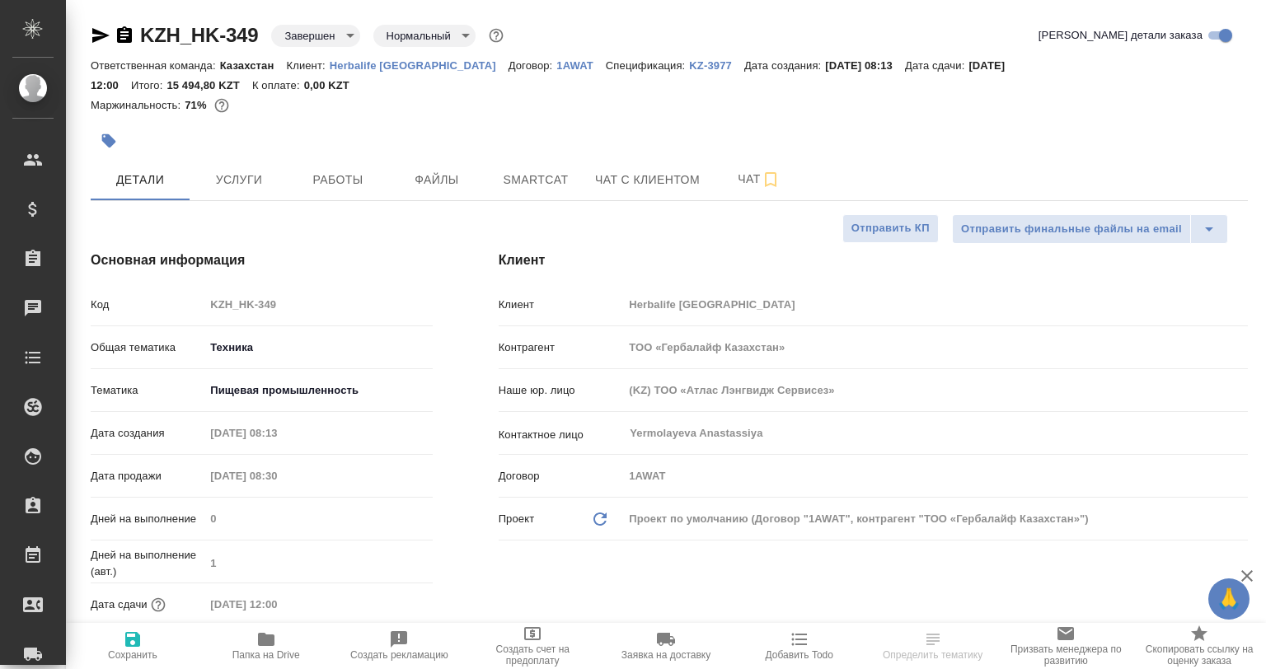
type textarea "x"
type input "Журавлев Денис"
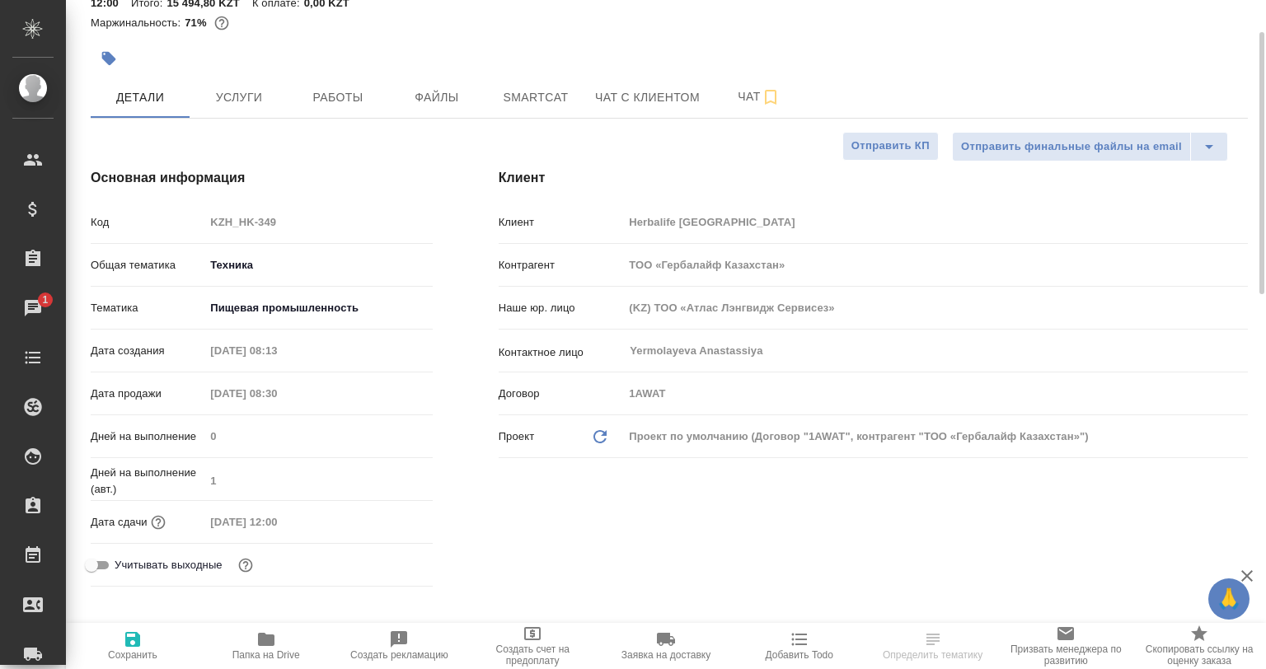
type textarea "x"
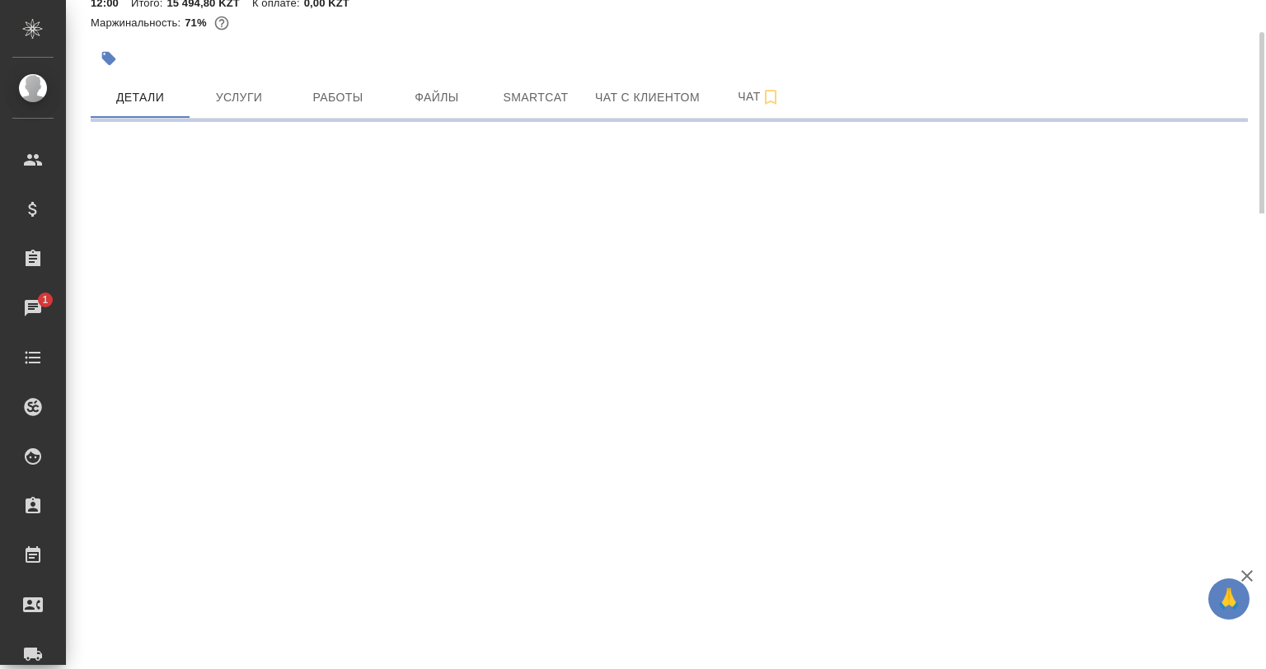
select select "RU"
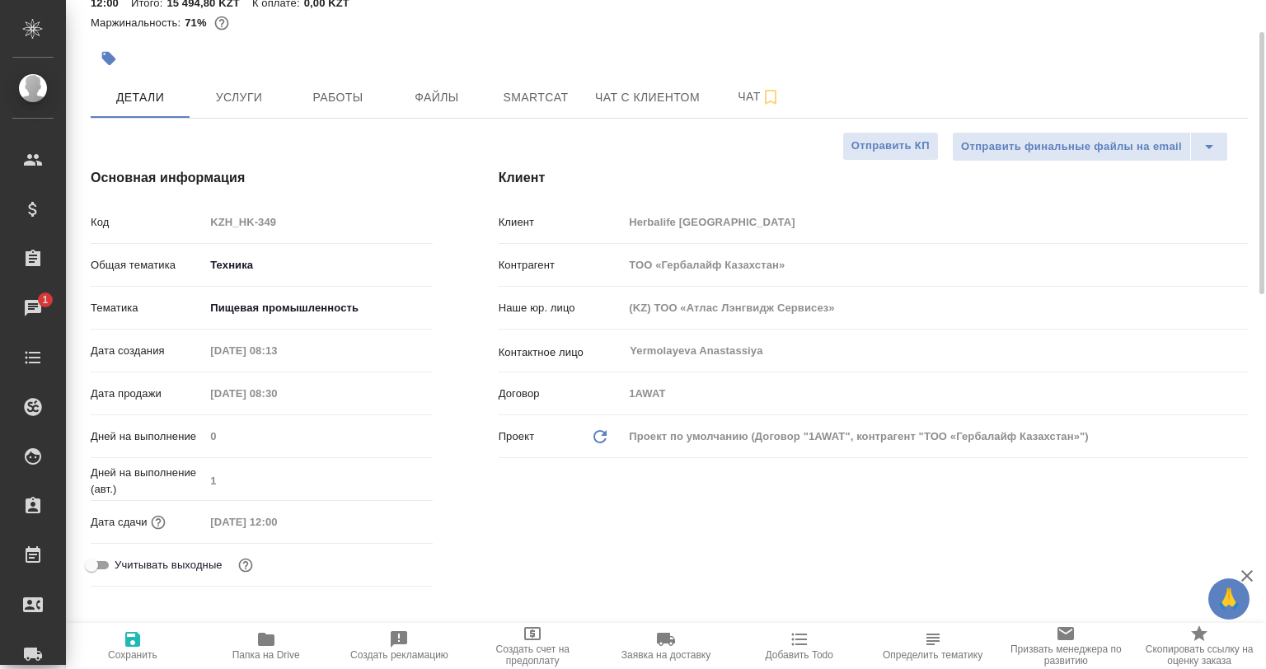
type textarea "x"
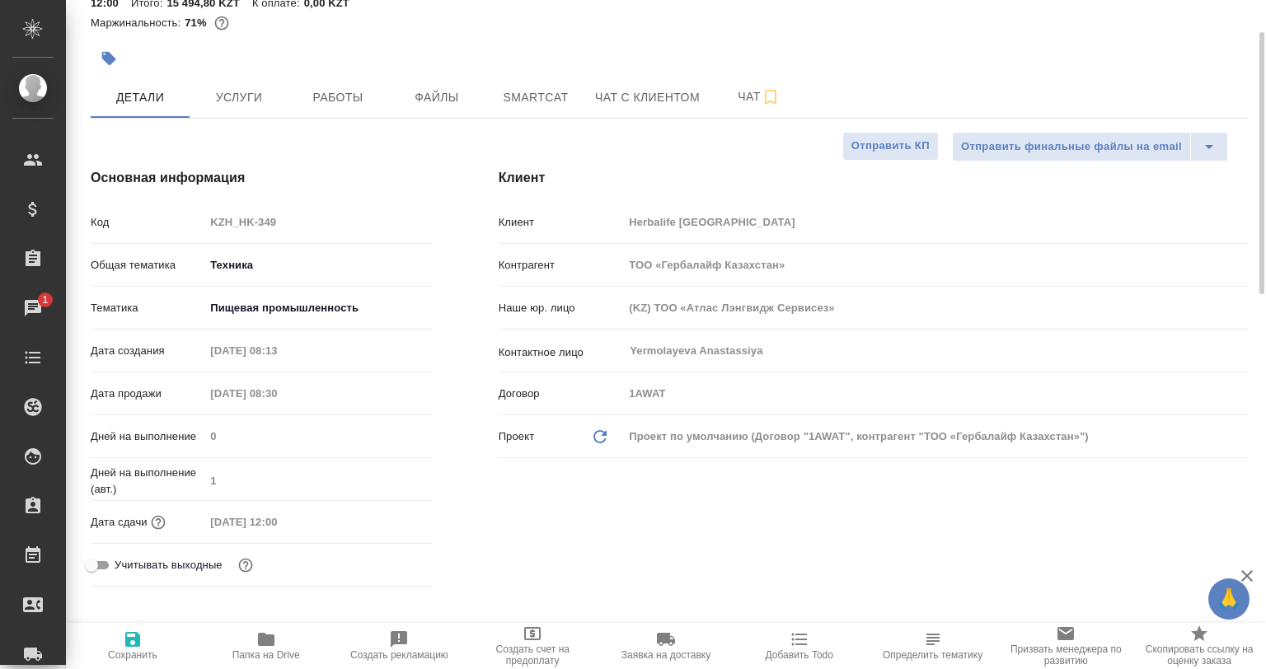
type textarea "x"
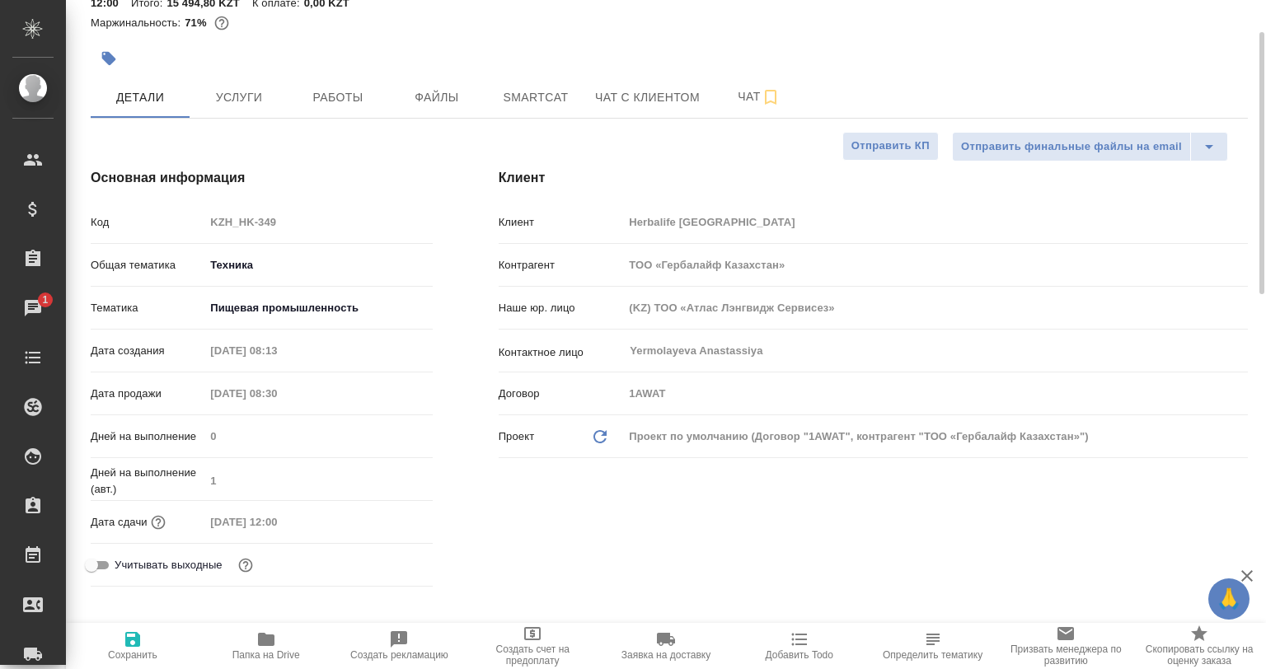
type textarea "x"
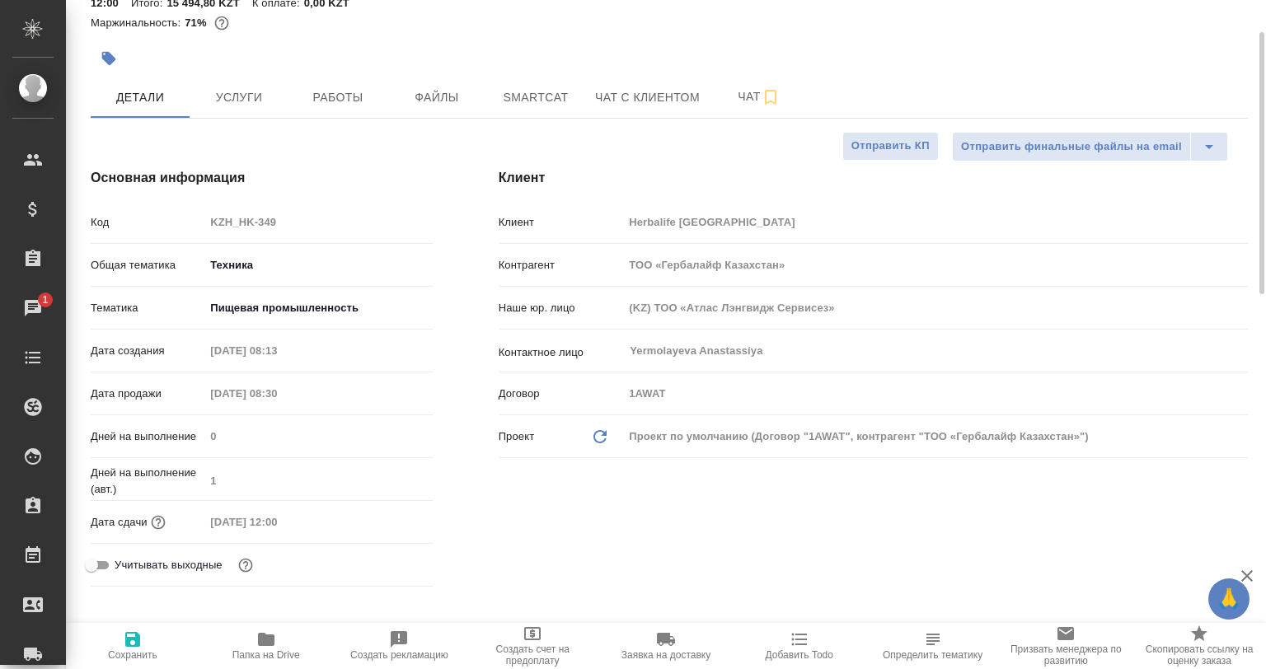
type textarea "x"
click at [373, 104] on span "Работы" at bounding box center [337, 97] width 79 height 21
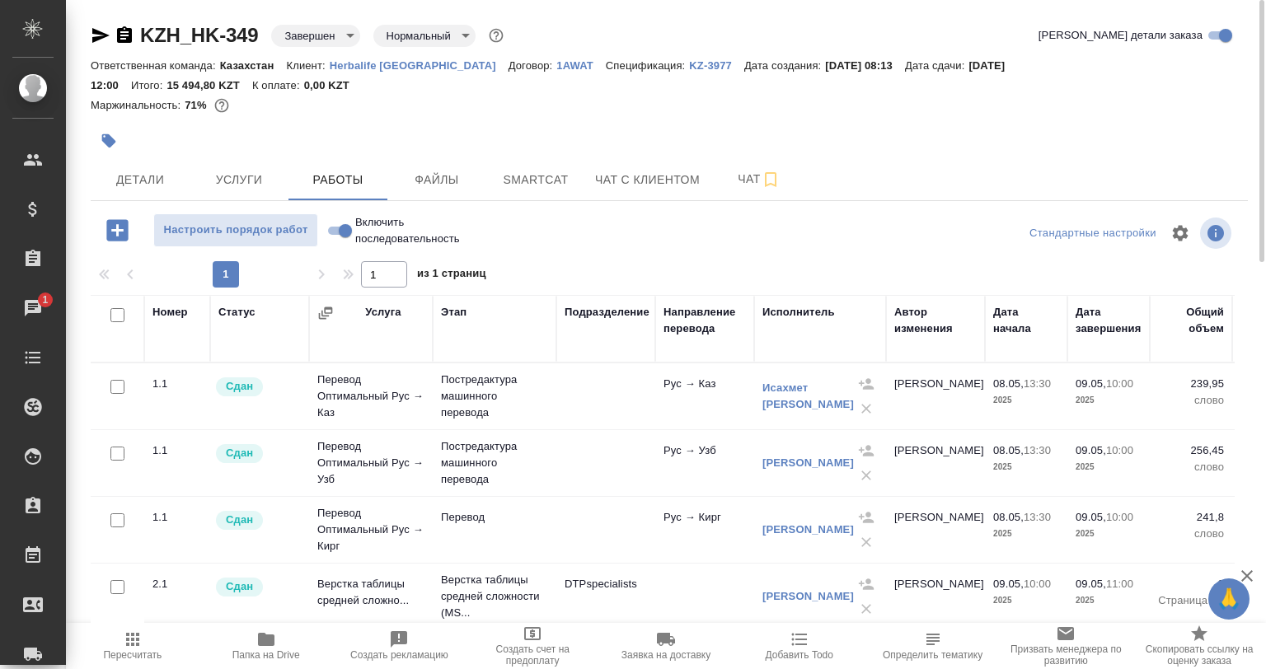
scroll to position [39, 0]
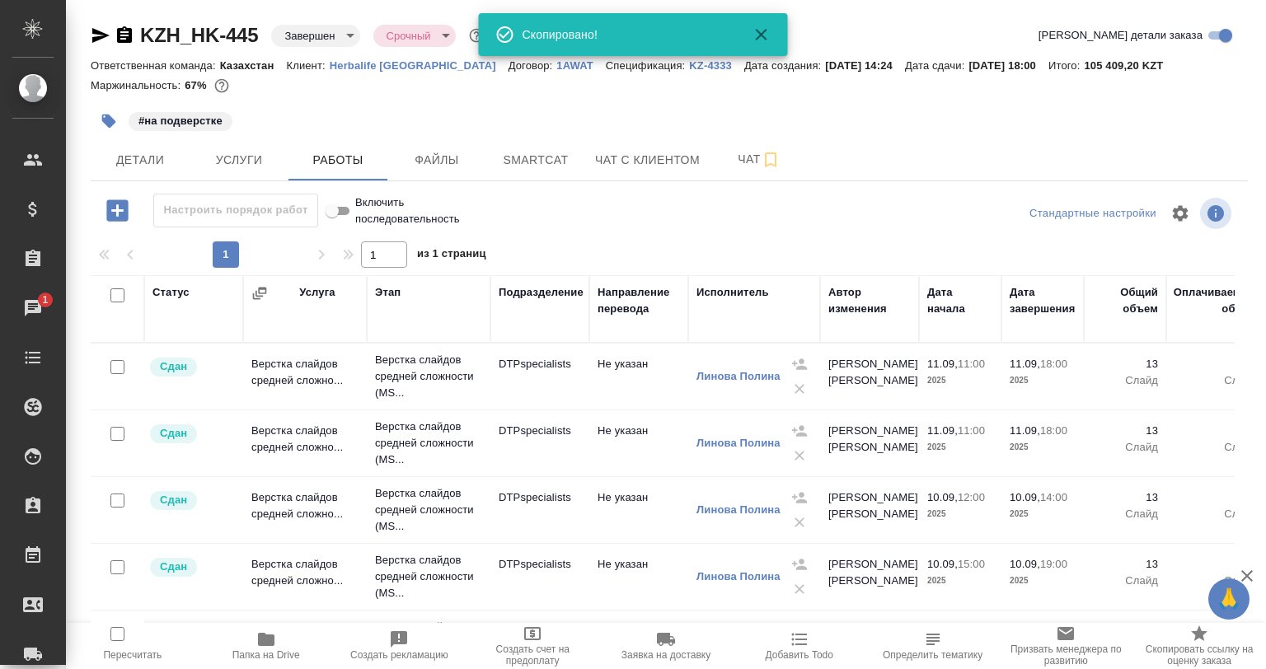
scroll to position [708, 0]
